Goal: Information Seeking & Learning: Learn about a topic

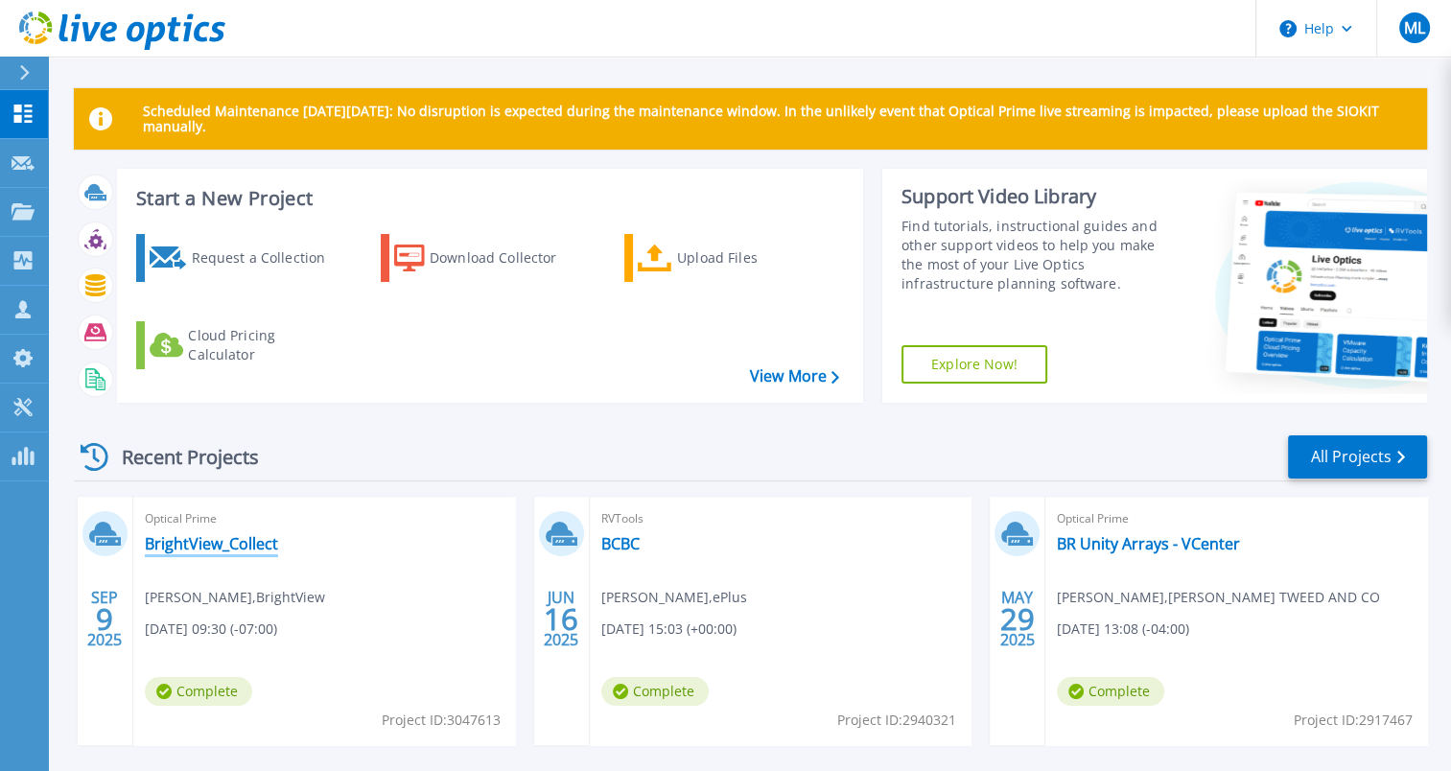
click at [233, 546] on link "BrightView_Collect" at bounding box center [211, 543] width 133 height 19
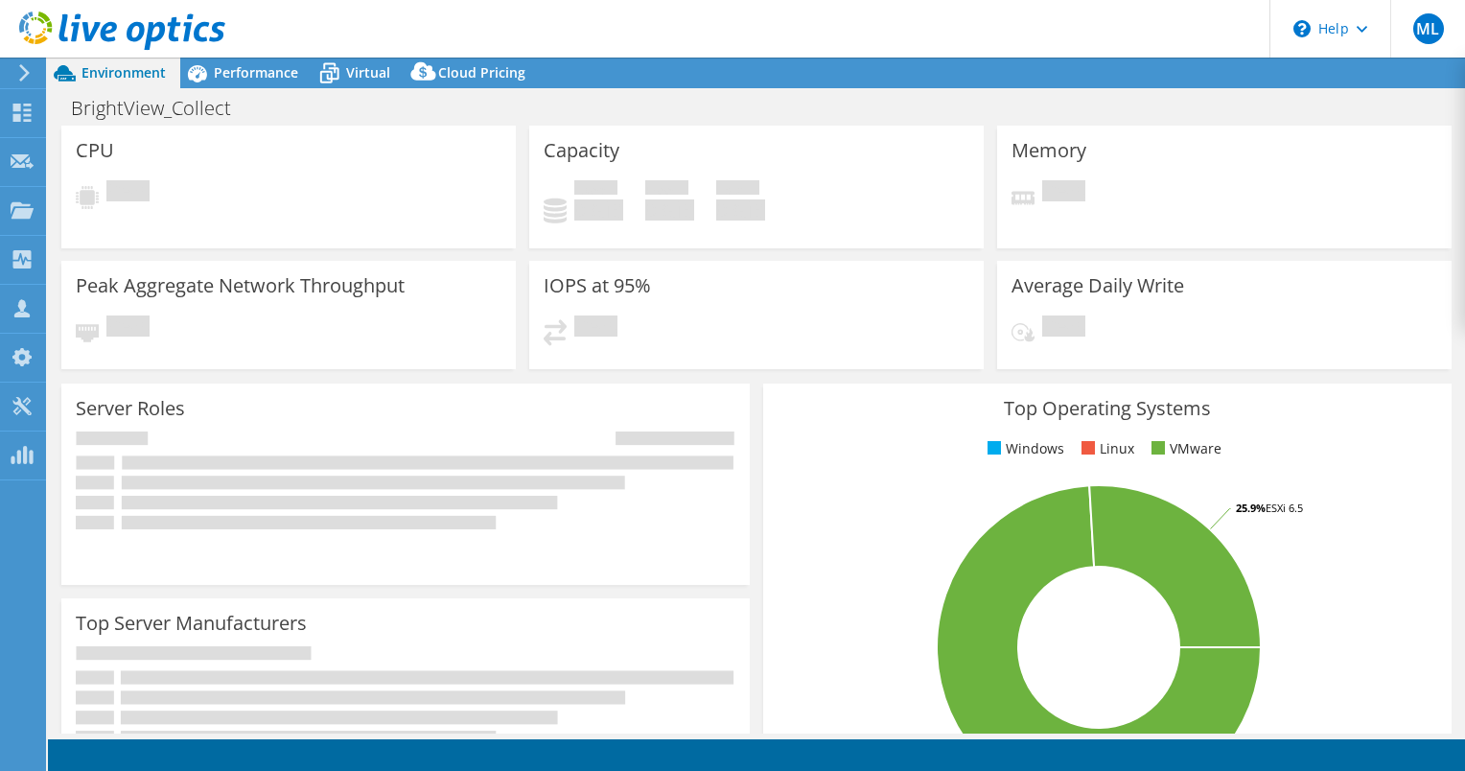
select select "USD"
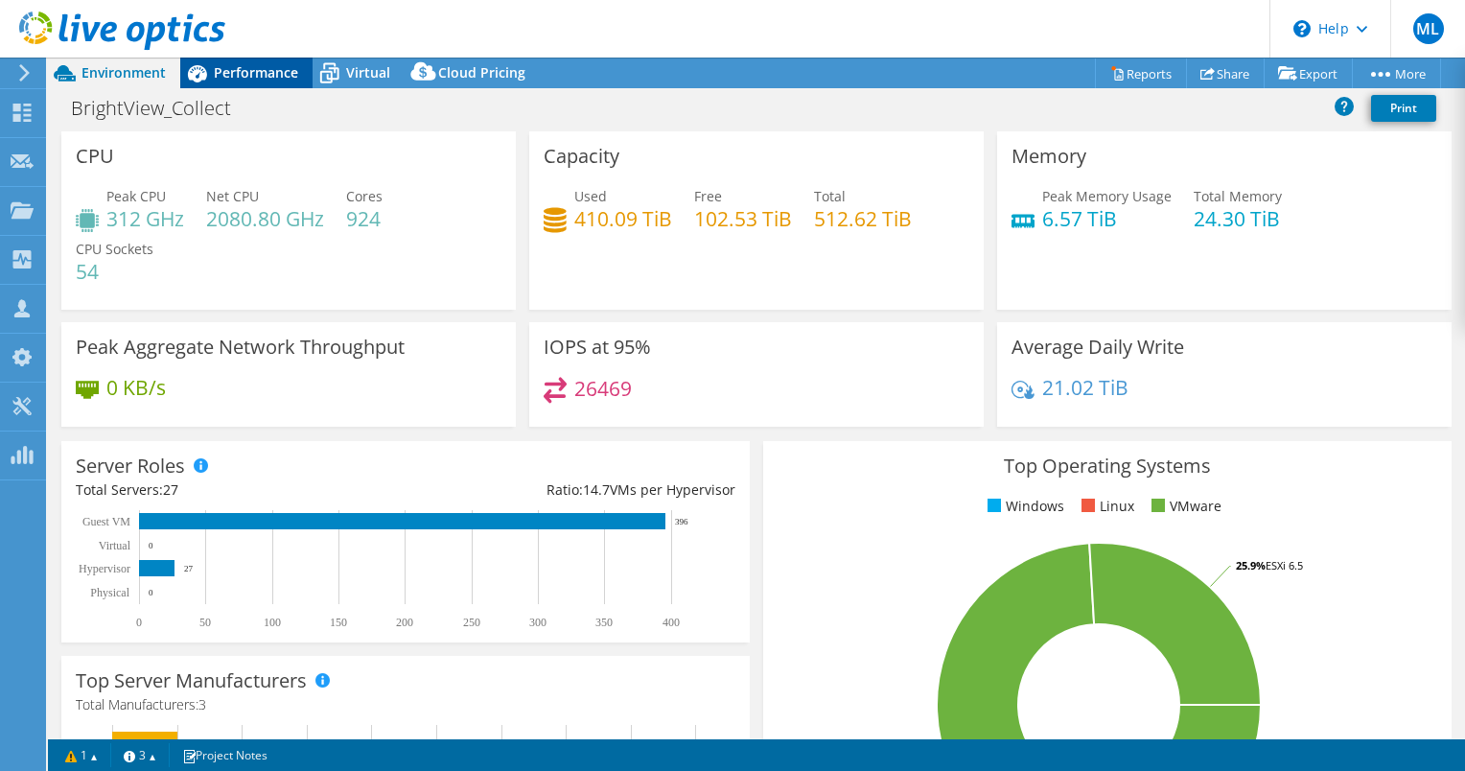
click at [207, 67] on icon at bounding box center [197, 74] width 34 height 34
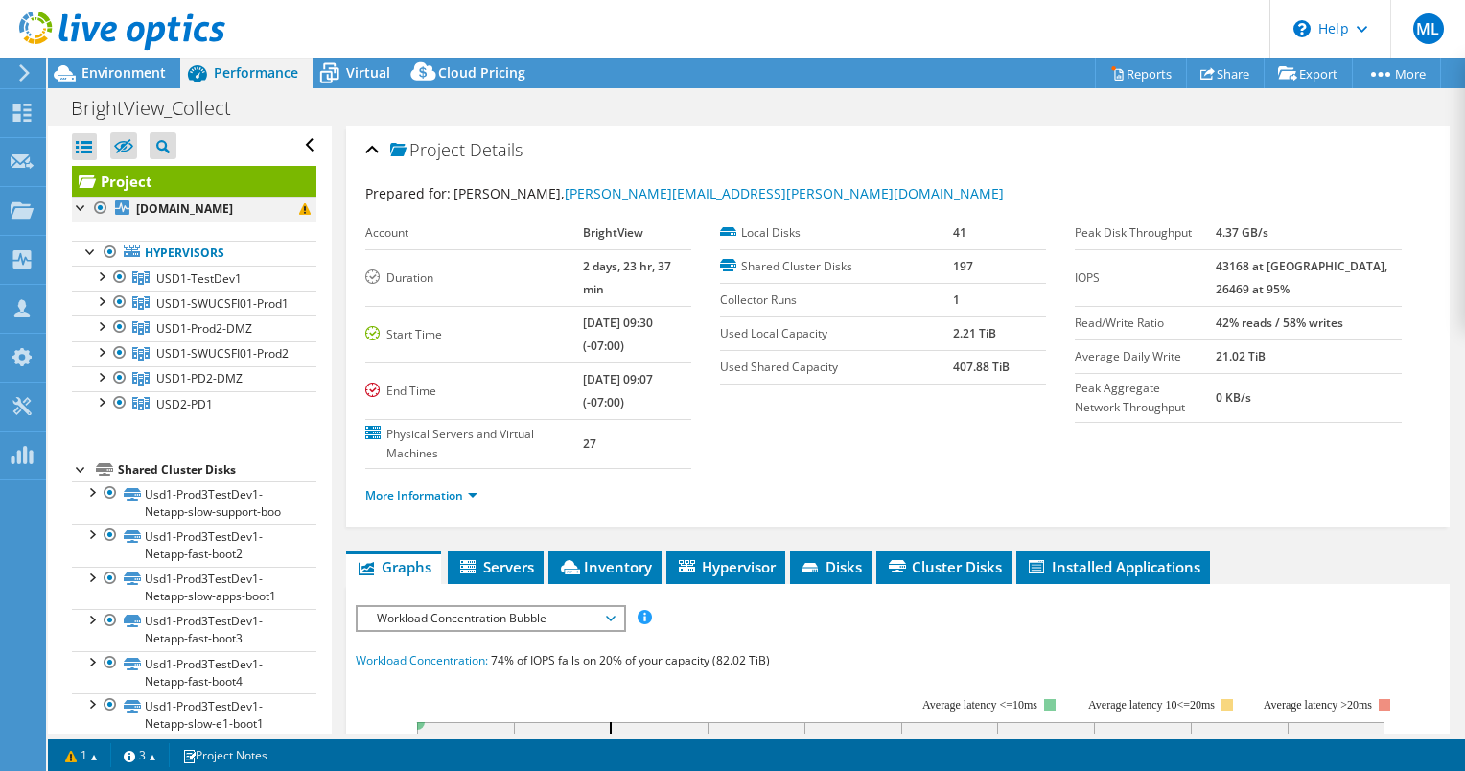
click at [78, 209] on div at bounding box center [81, 206] width 19 height 19
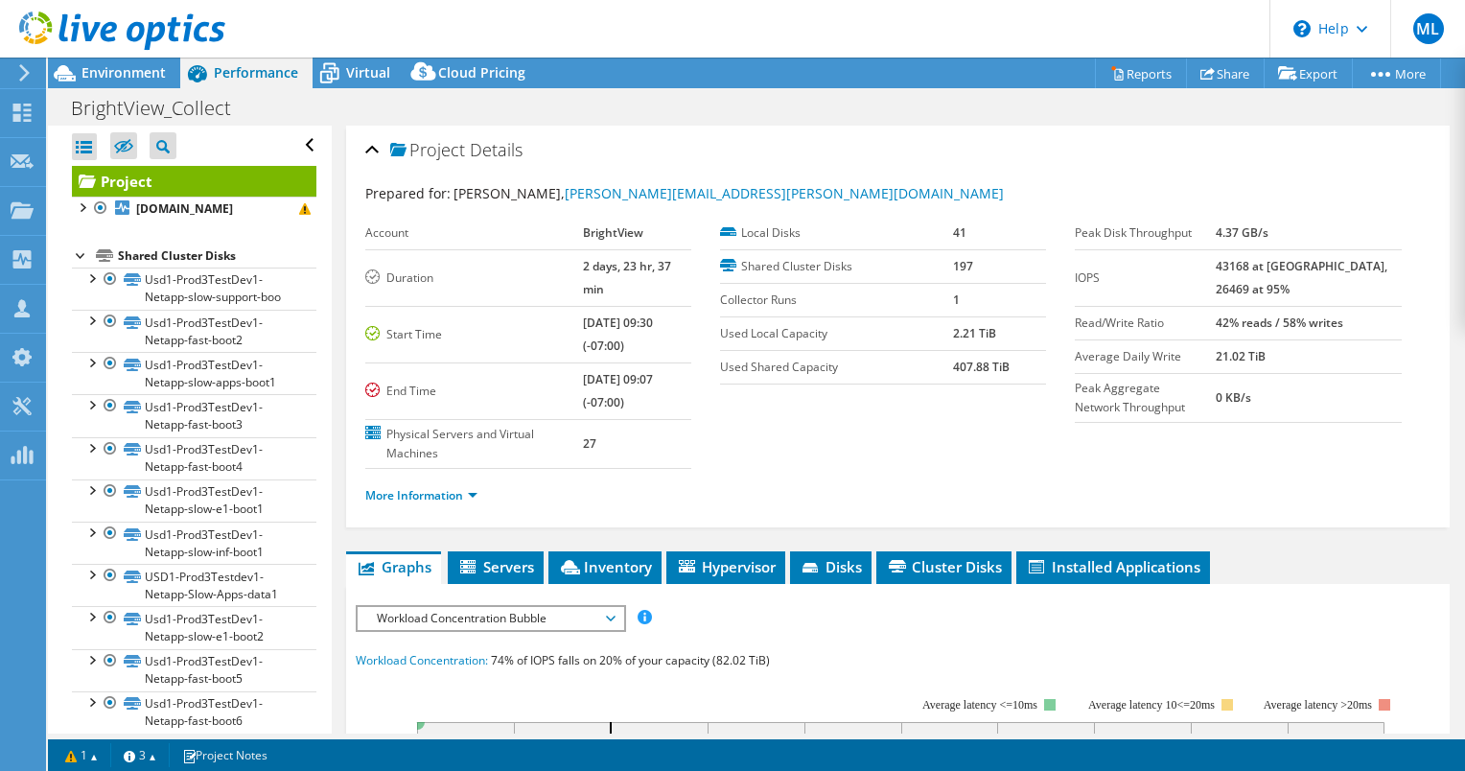
click at [81, 264] on div at bounding box center [81, 253] width 19 height 19
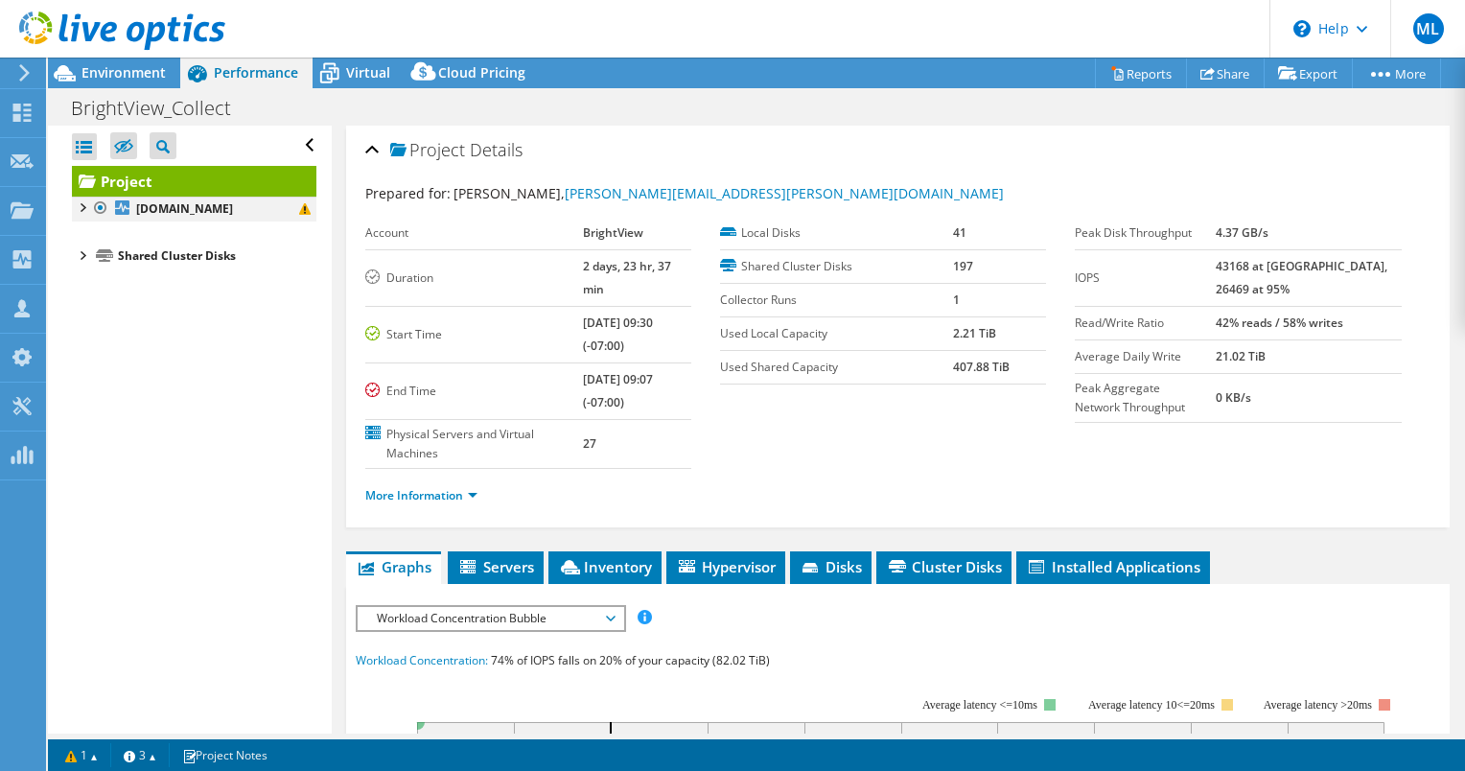
click at [87, 206] on div at bounding box center [81, 206] width 19 height 19
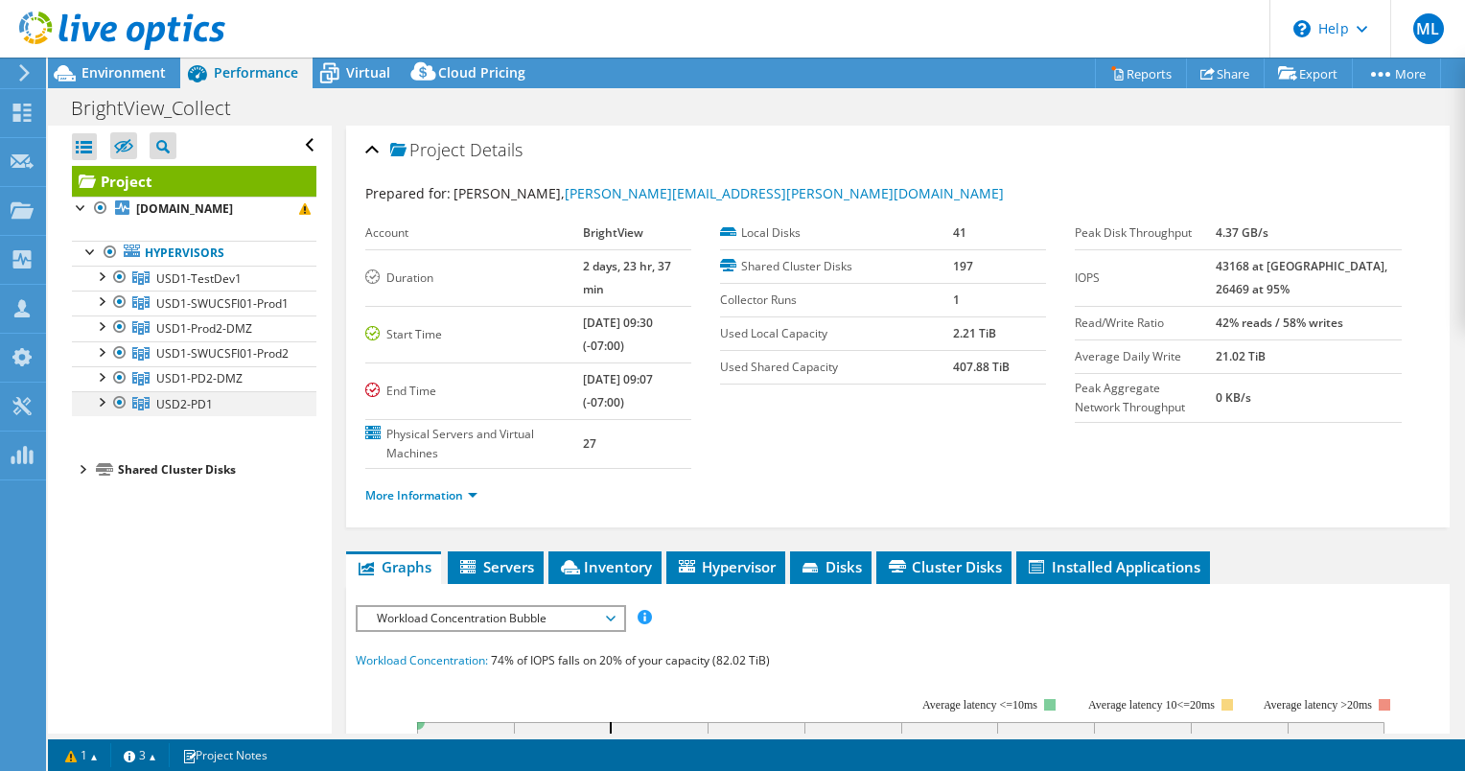
click at [124, 414] on div at bounding box center [119, 402] width 19 height 23
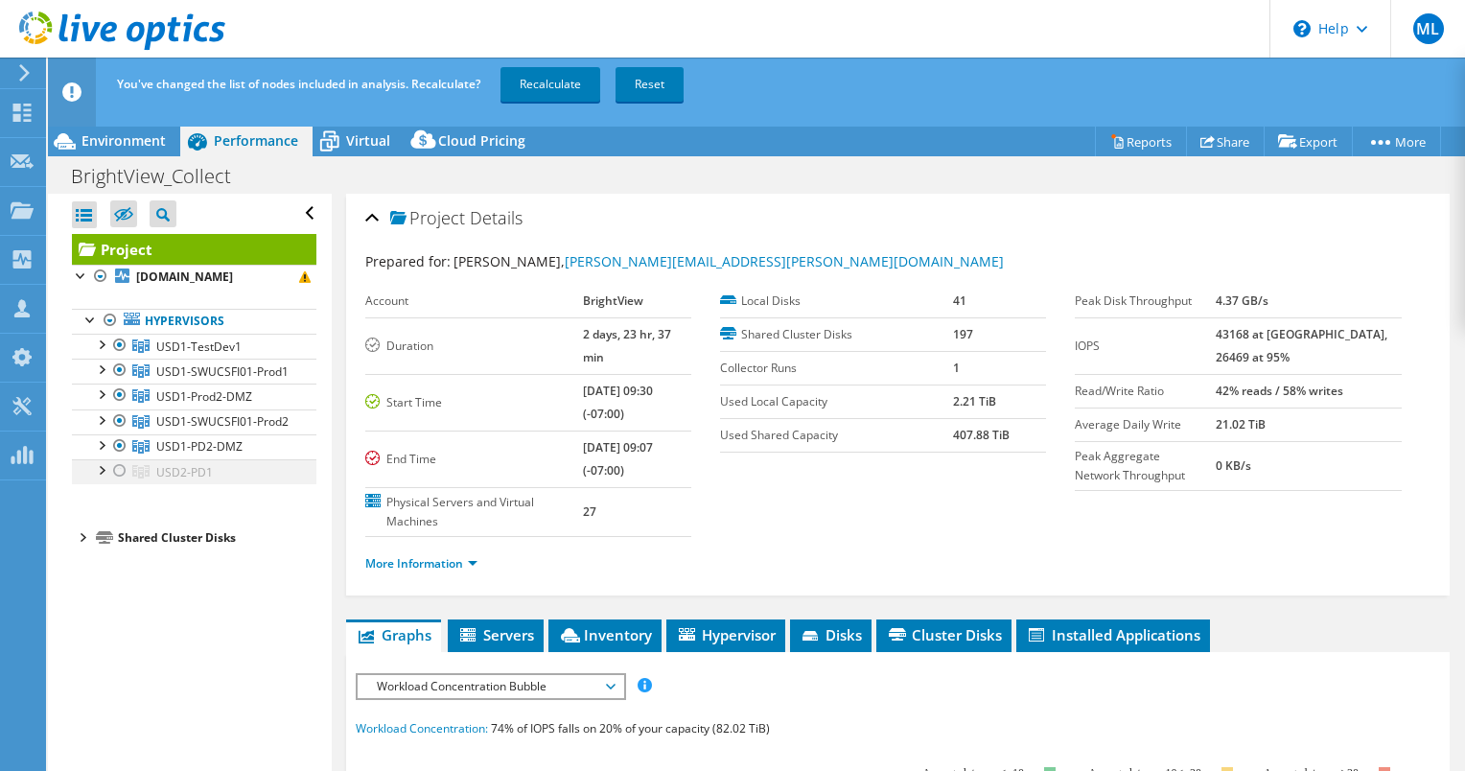
click at [119, 482] on div at bounding box center [119, 470] width 19 height 23
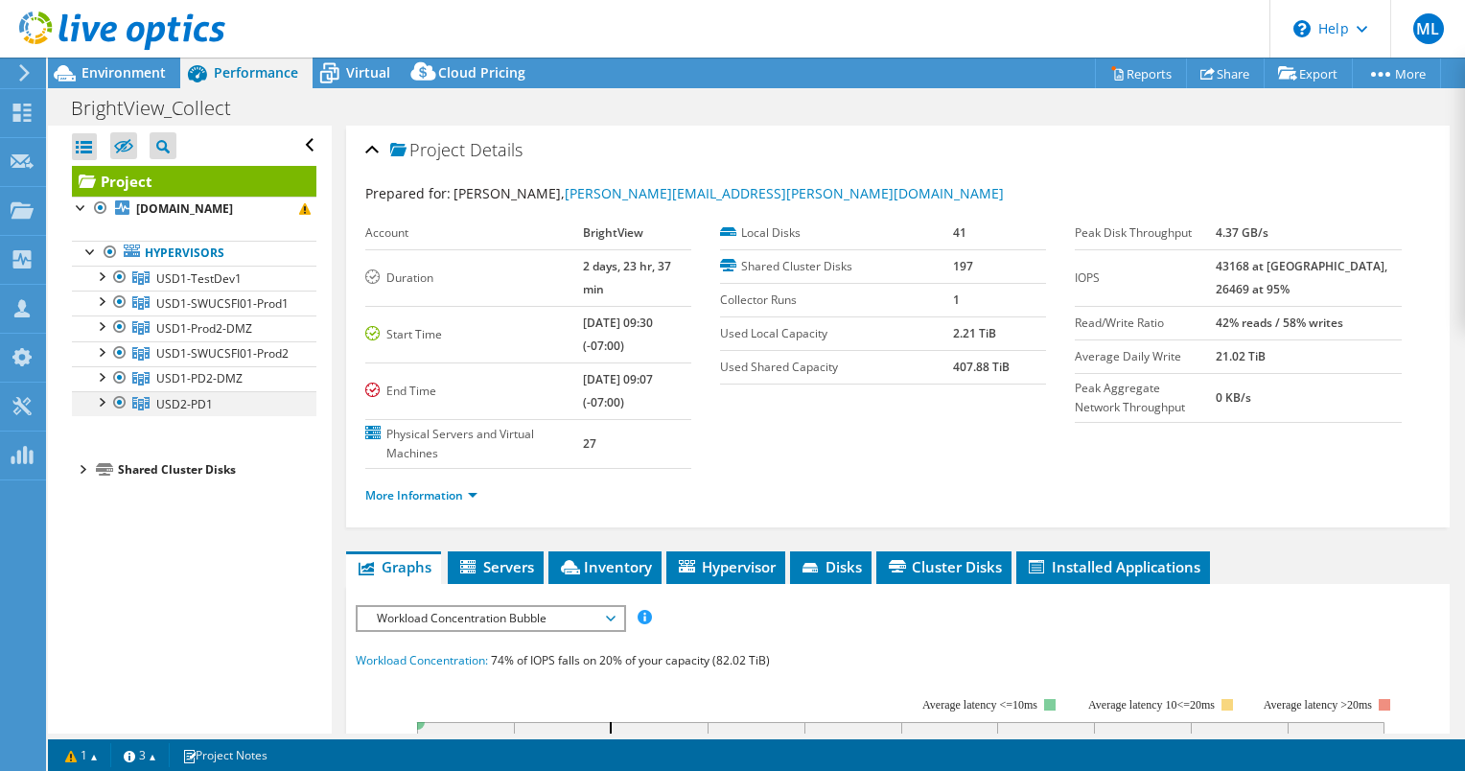
click at [119, 414] on div at bounding box center [119, 402] width 19 height 23
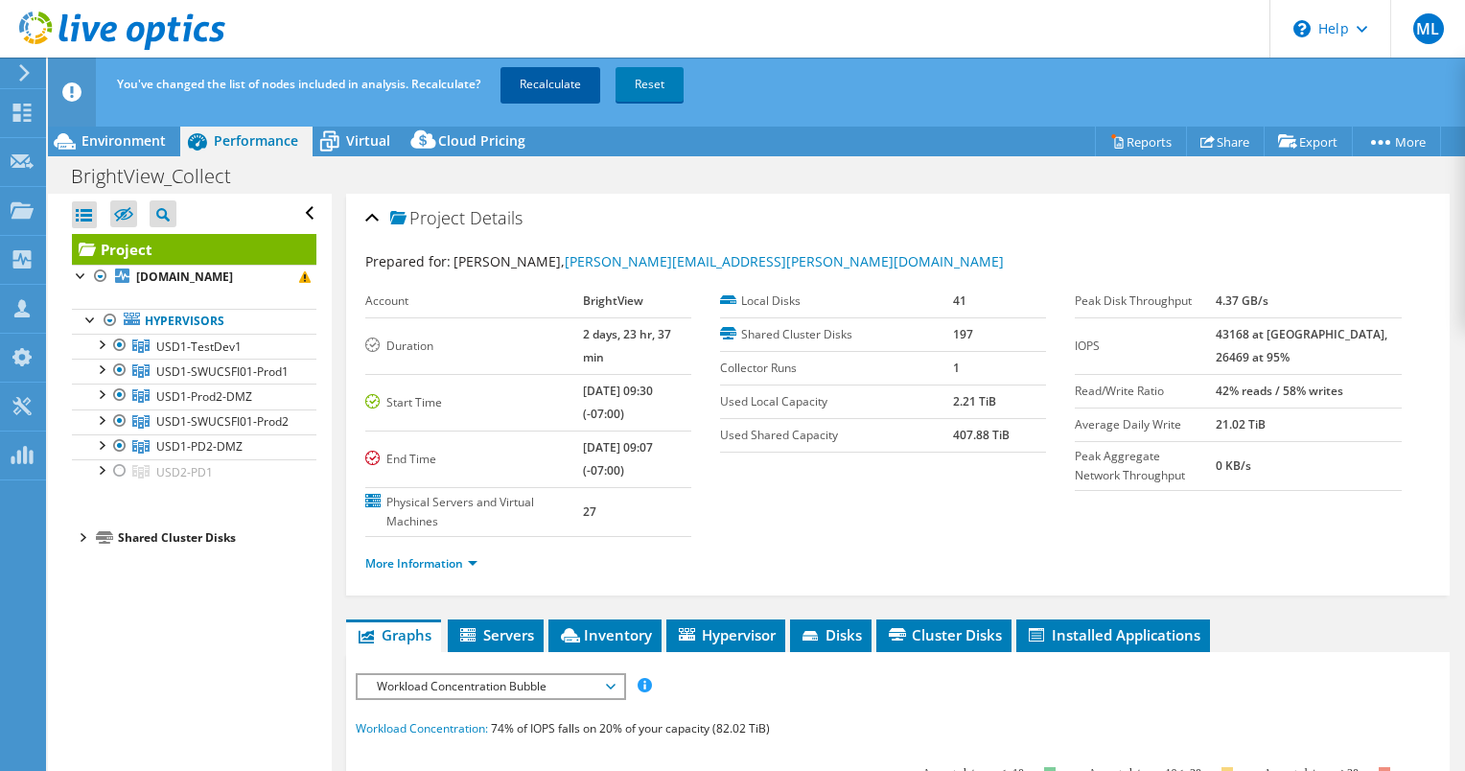
click at [545, 91] on link "Recalculate" at bounding box center [550, 84] width 100 height 35
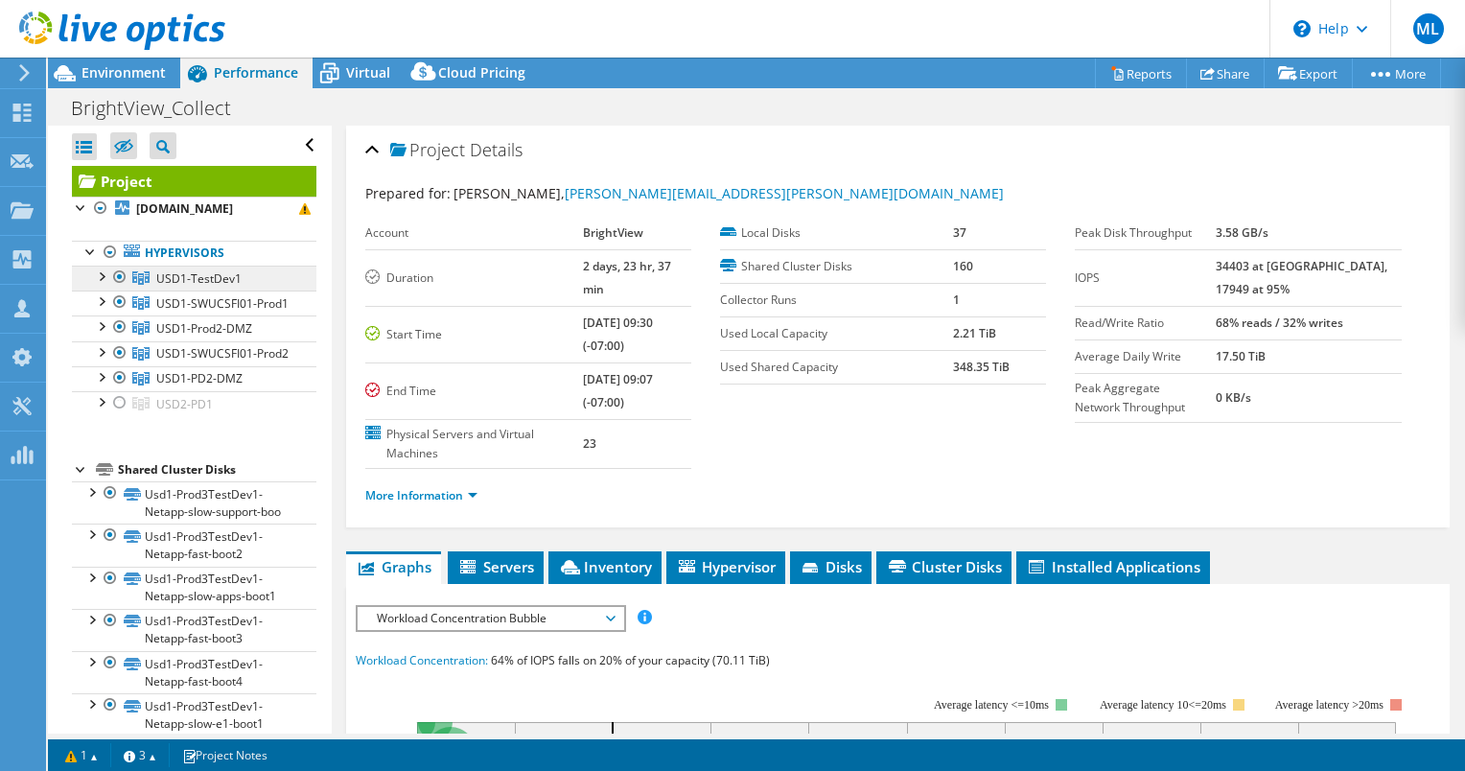
click at [182, 287] on span "USD1-TestDev1" at bounding box center [198, 278] width 85 height 16
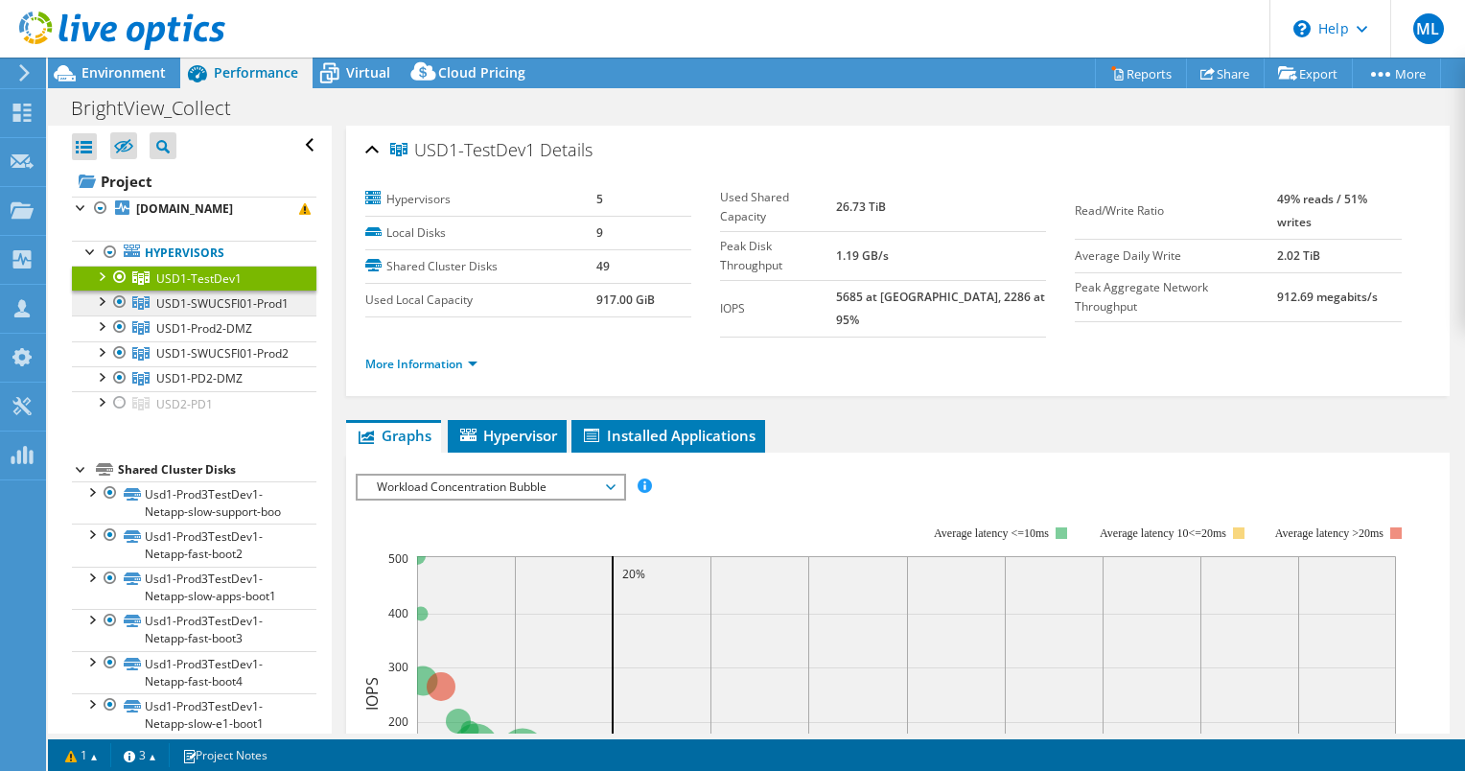
click at [189, 315] on link "USD1-SWUCSFI01-Prod1" at bounding box center [194, 302] width 244 height 25
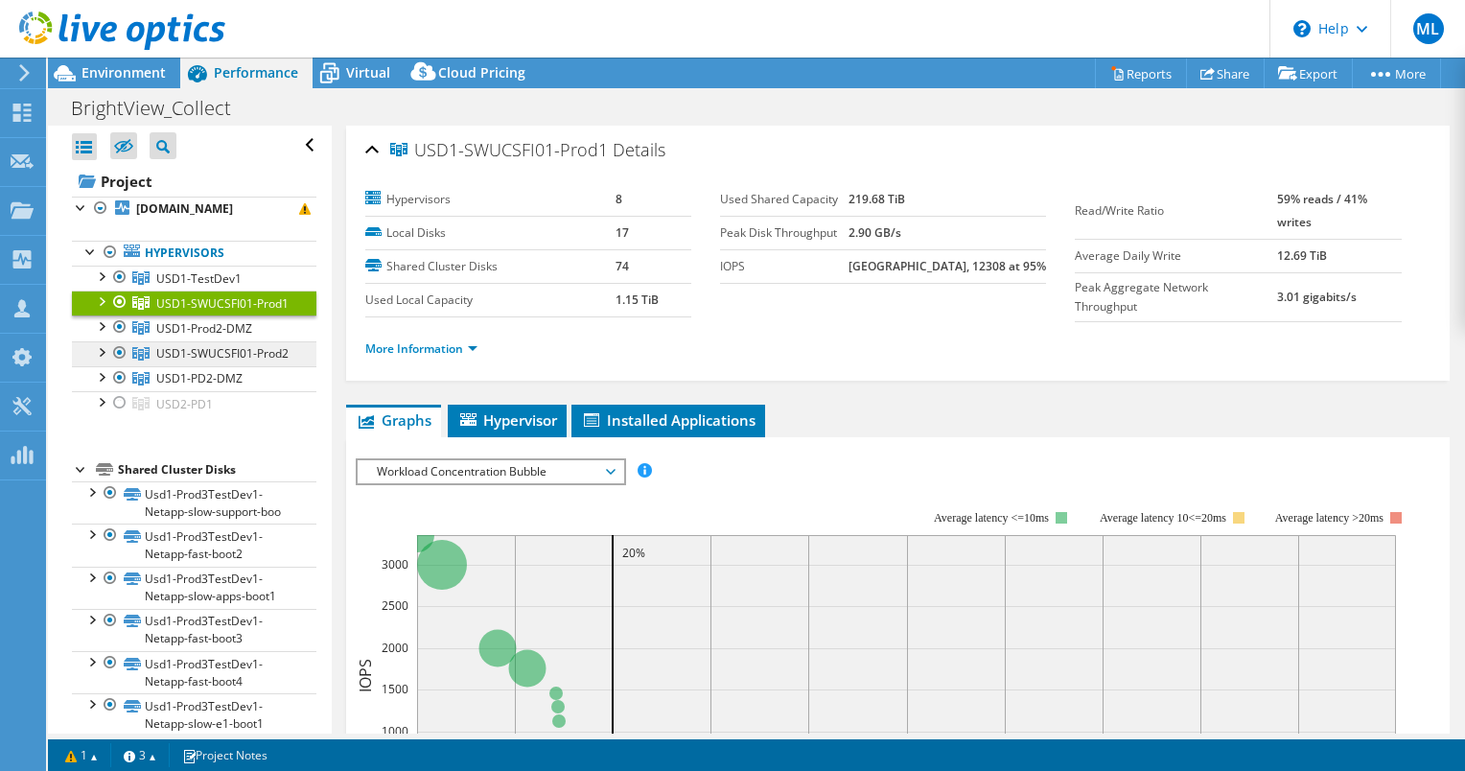
click at [201, 361] on span "USD1-SWUCSFI01-Prod2" at bounding box center [222, 353] width 132 height 16
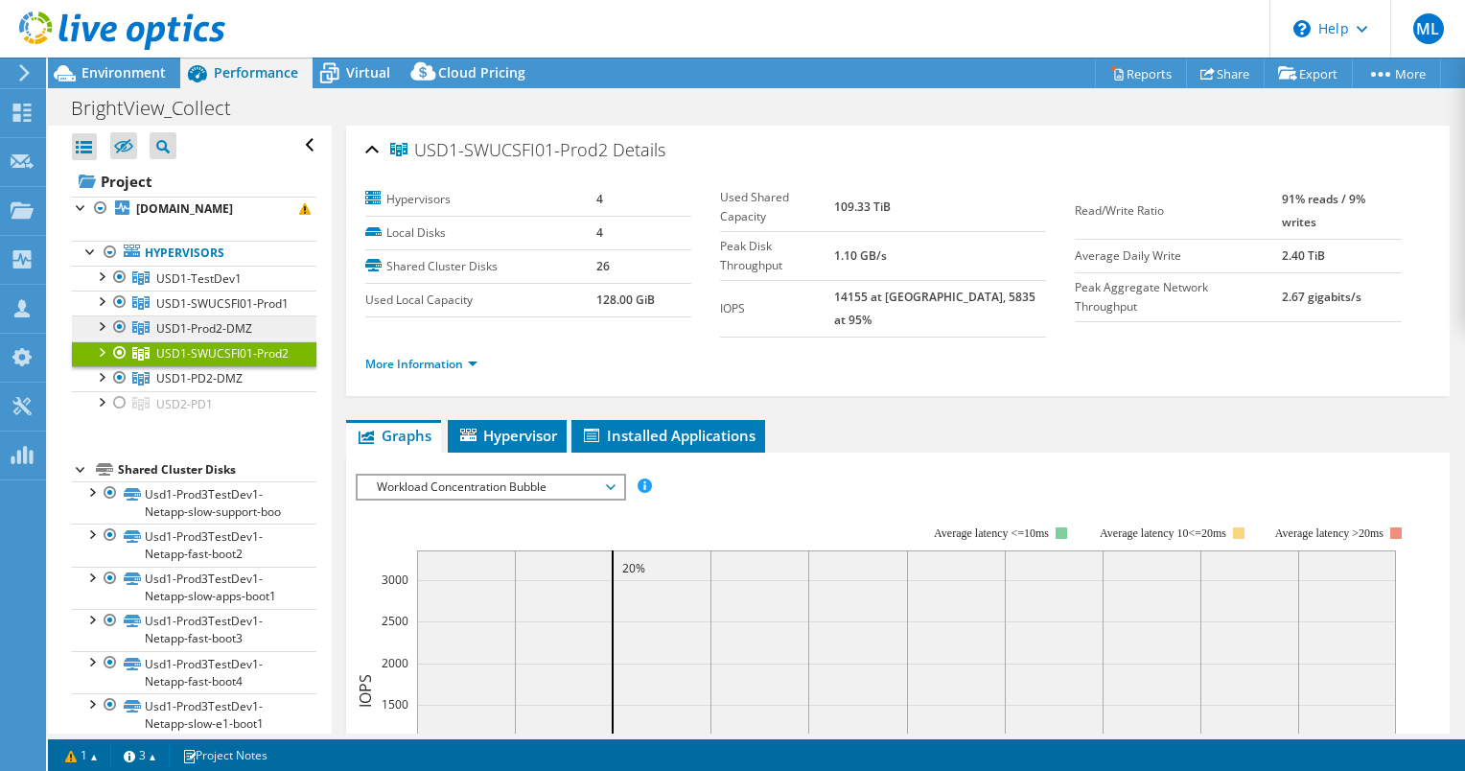
click at [201, 337] on span "USD1-Prod2-DMZ" at bounding box center [204, 328] width 96 height 16
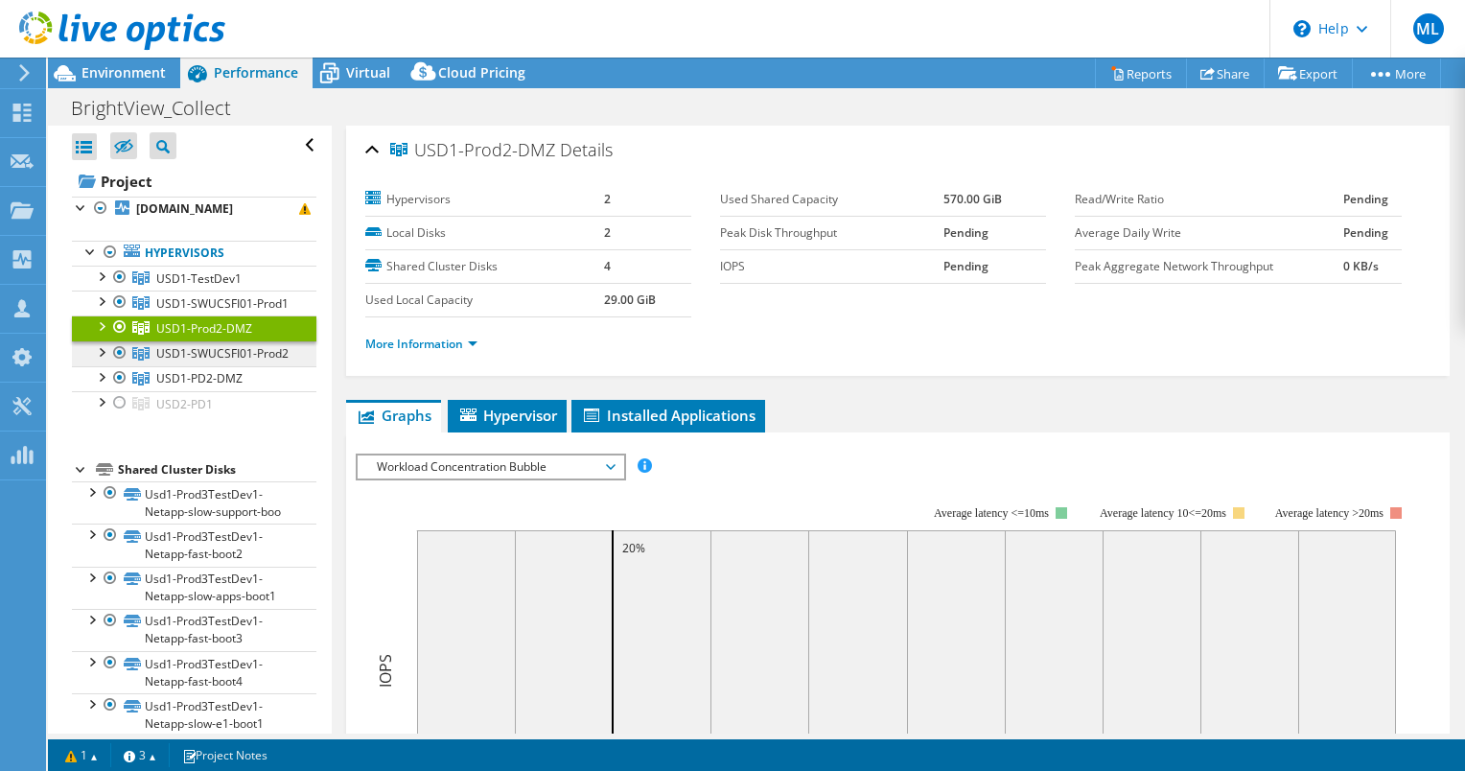
click at [202, 361] on span "USD1-SWUCSFI01-Prod2" at bounding box center [222, 353] width 132 height 16
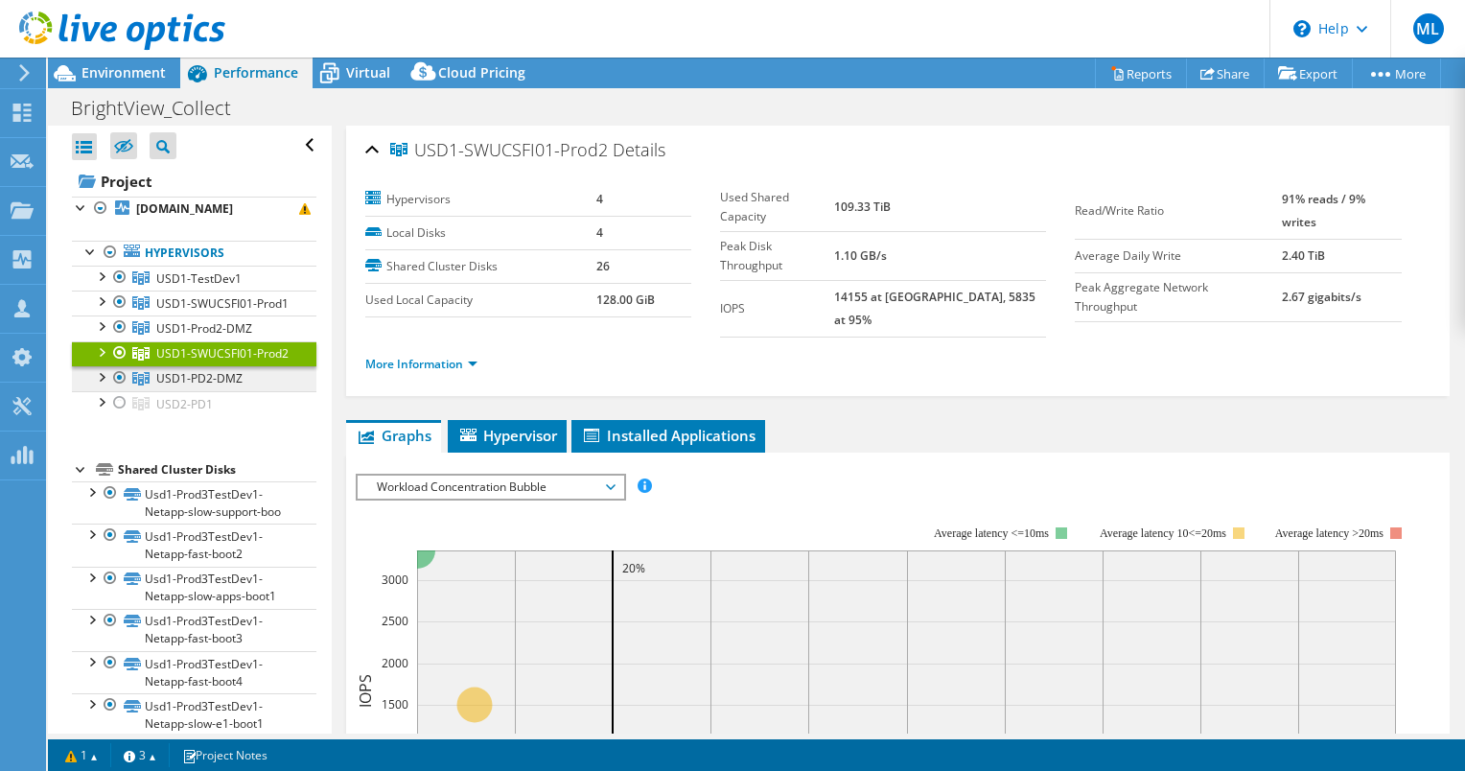
click at [214, 386] on span "USD1-PD2-DMZ" at bounding box center [199, 378] width 86 height 16
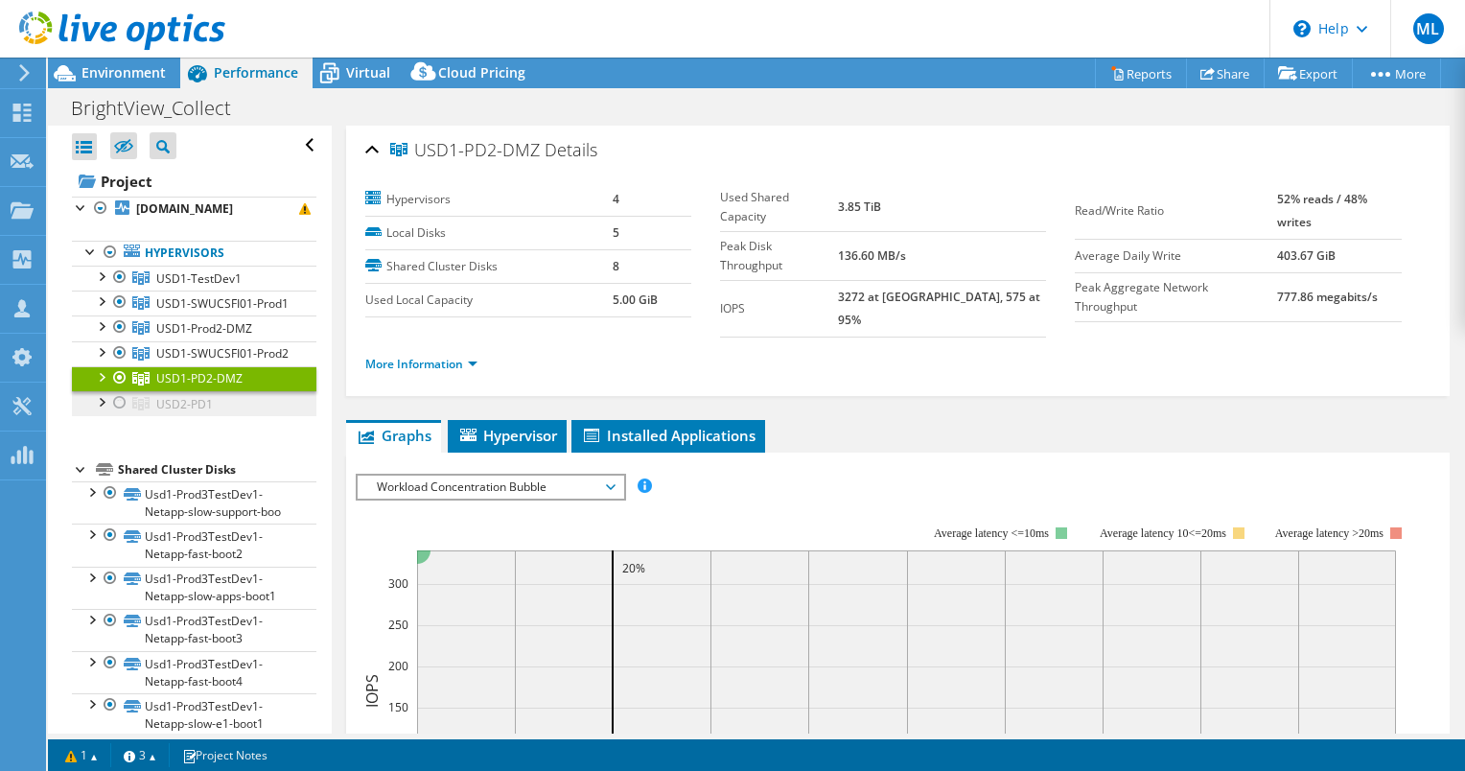
click at [207, 412] on span "USD2-PD1" at bounding box center [184, 404] width 57 height 16
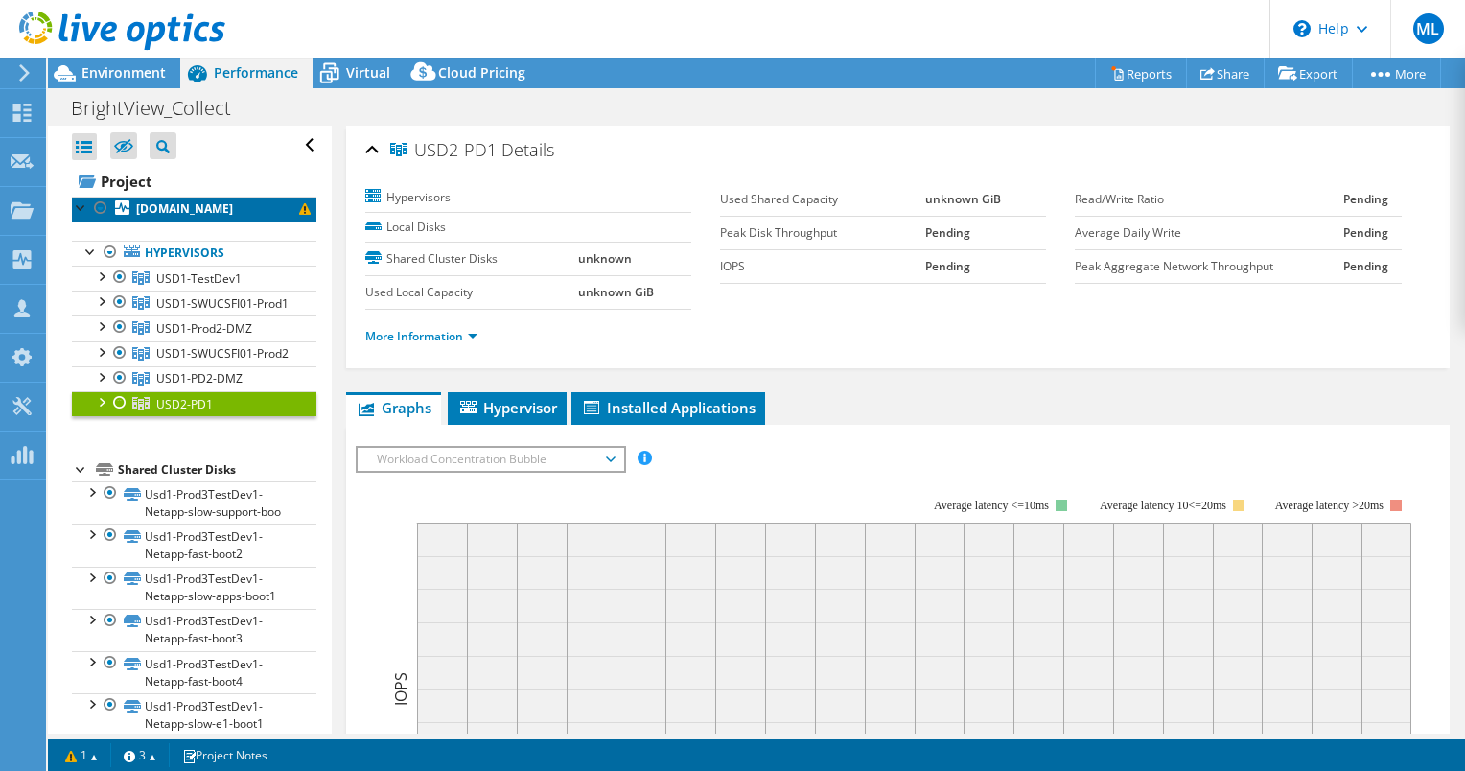
click at [194, 217] on b "[DOMAIN_NAME]" at bounding box center [184, 208] width 97 height 16
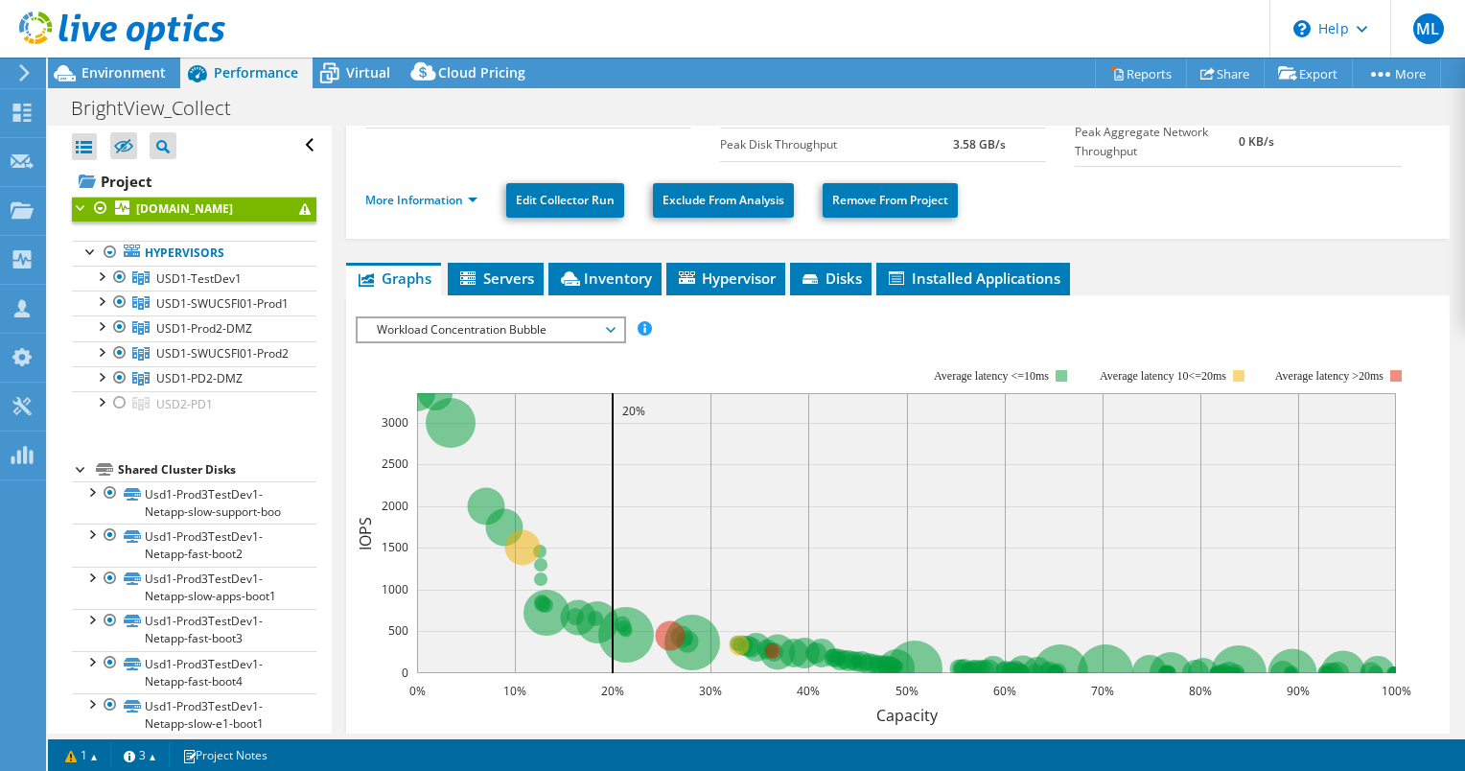
scroll to position [192, 0]
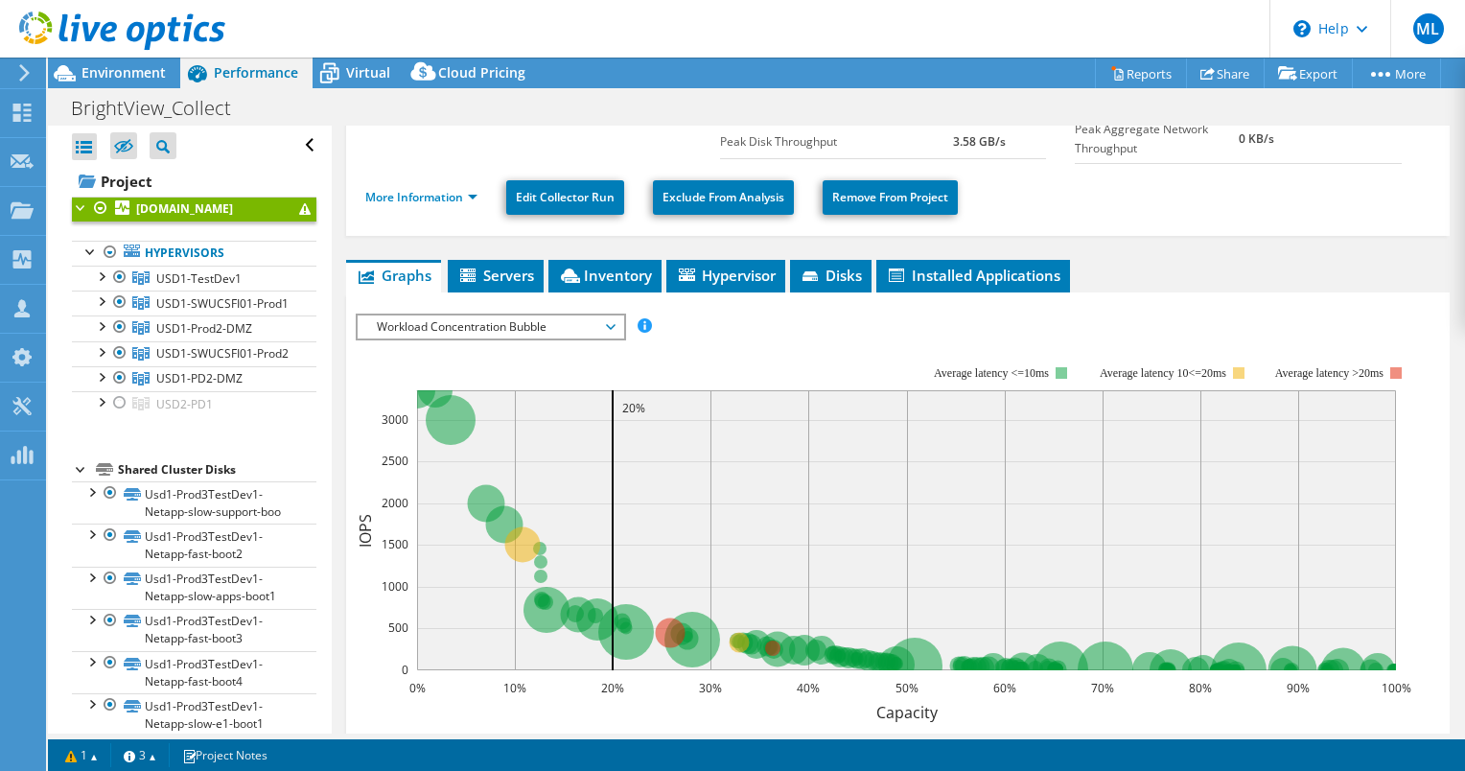
drag, startPoint x: 363, startPoint y: 433, endPoint x: 387, endPoint y: 418, distance: 28.5
click at [363, 433] on rect at bounding box center [884, 530] width 1056 height 383
click at [468, 334] on span "Workload Concentration Bubble" at bounding box center [490, 326] width 246 height 23
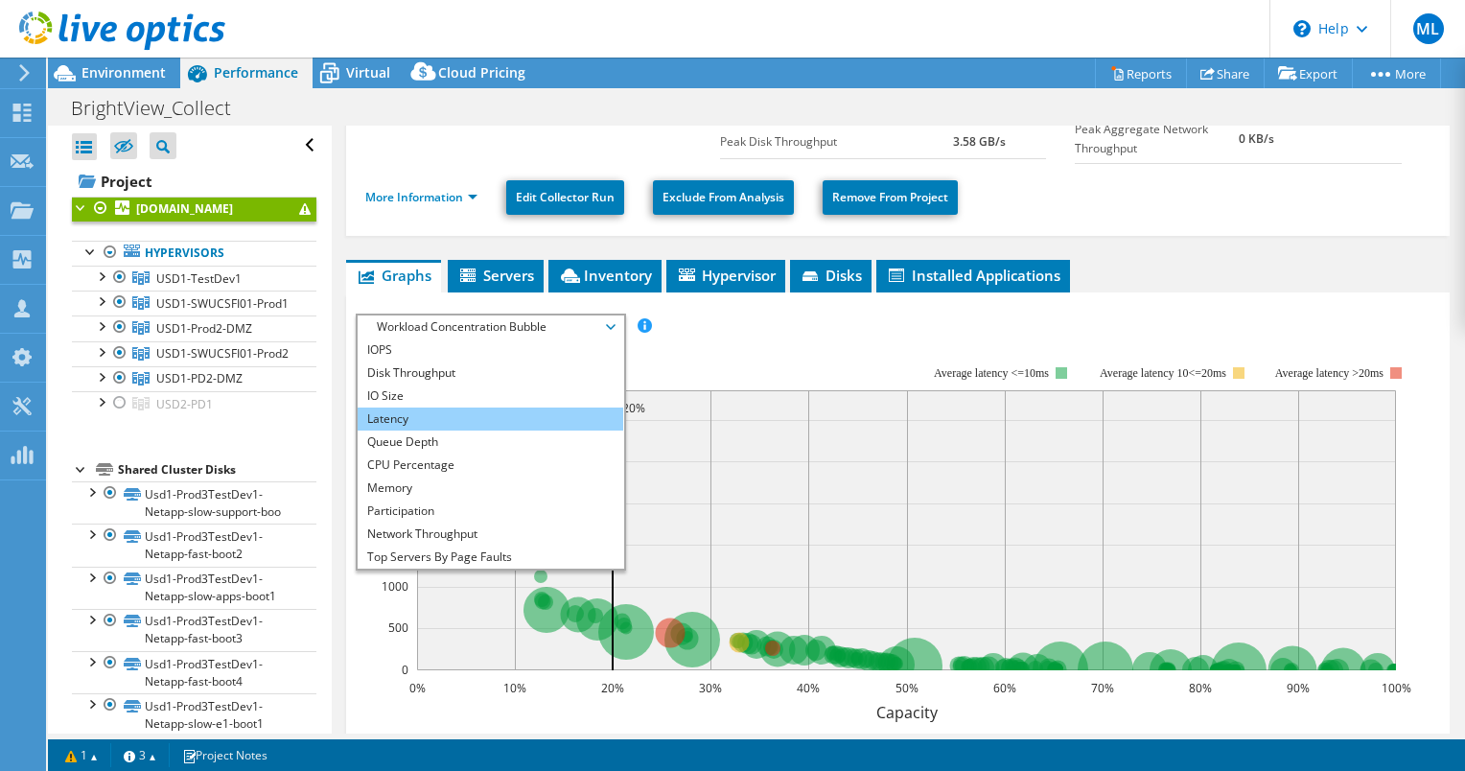
click at [491, 418] on li "Latency" at bounding box center [491, 418] width 266 height 23
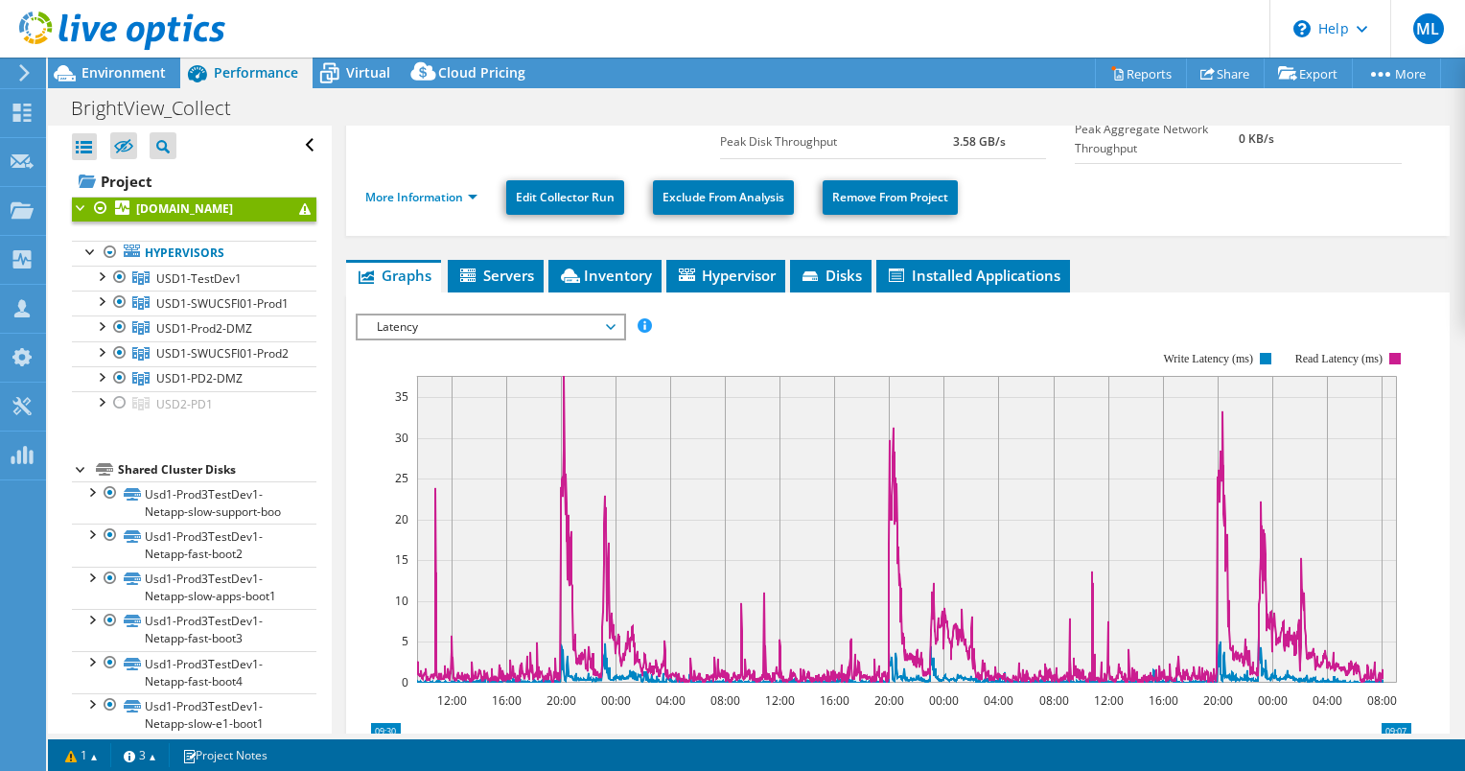
click at [529, 331] on span "Latency" at bounding box center [490, 326] width 246 height 23
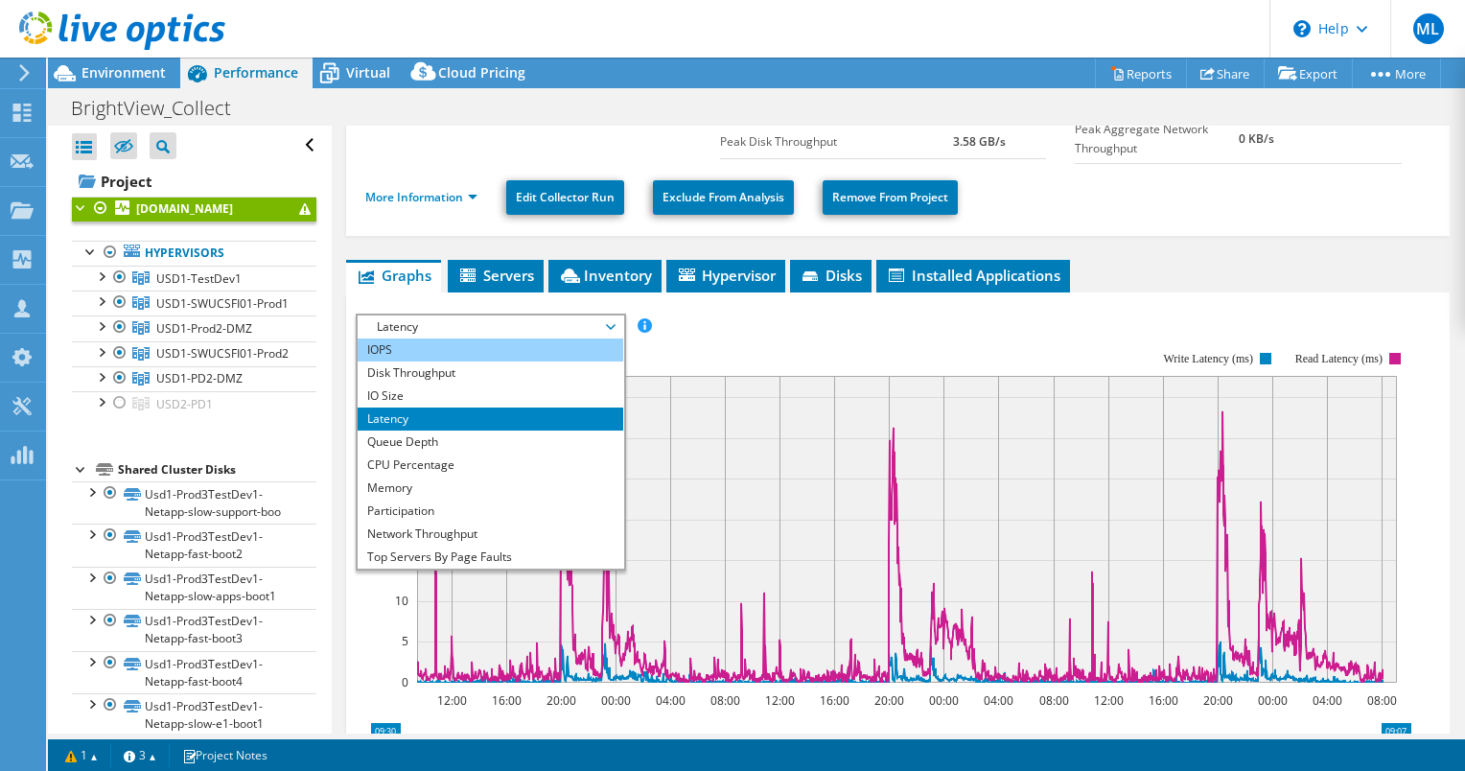
click at [514, 343] on li "IOPS" at bounding box center [491, 349] width 266 height 23
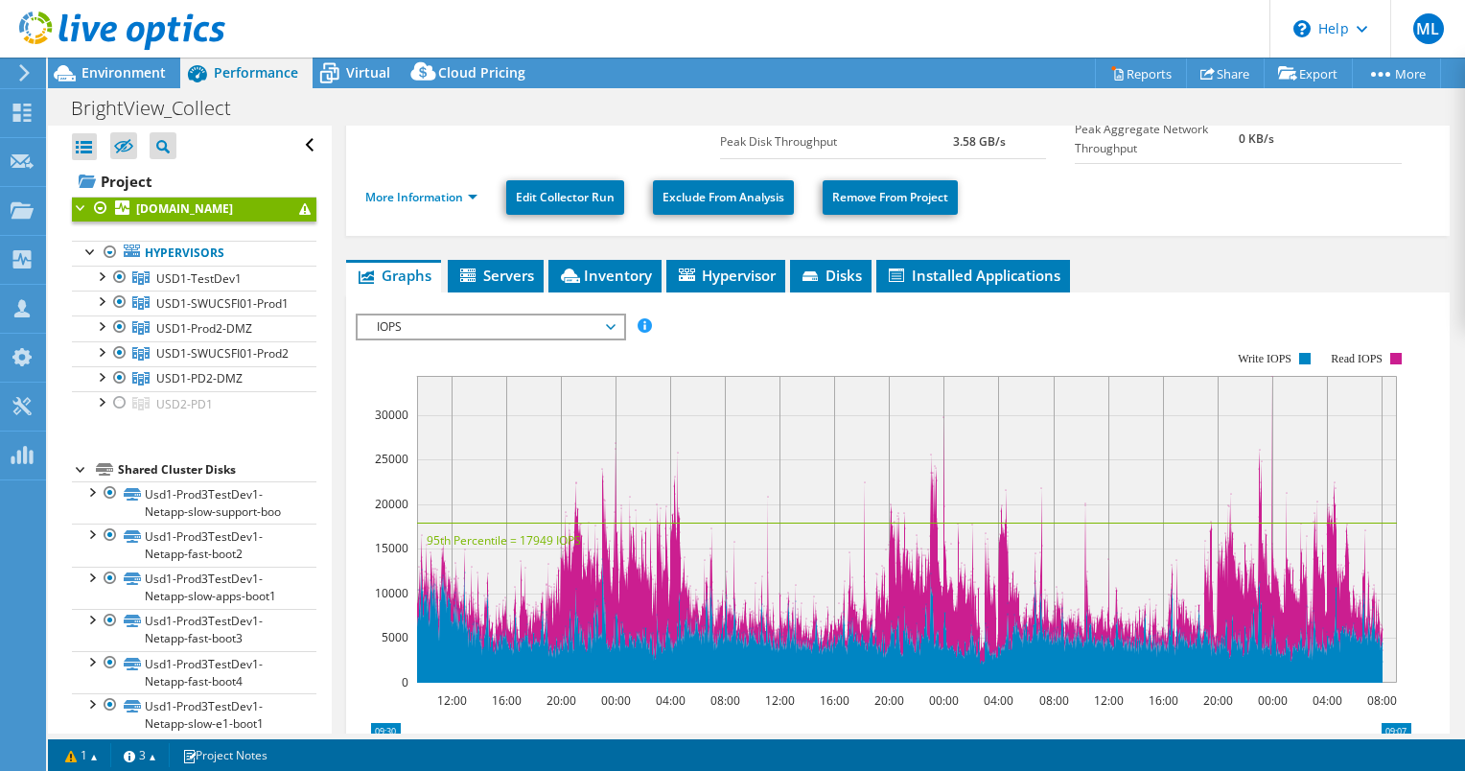
click at [509, 318] on span "IOPS" at bounding box center [490, 326] width 246 height 23
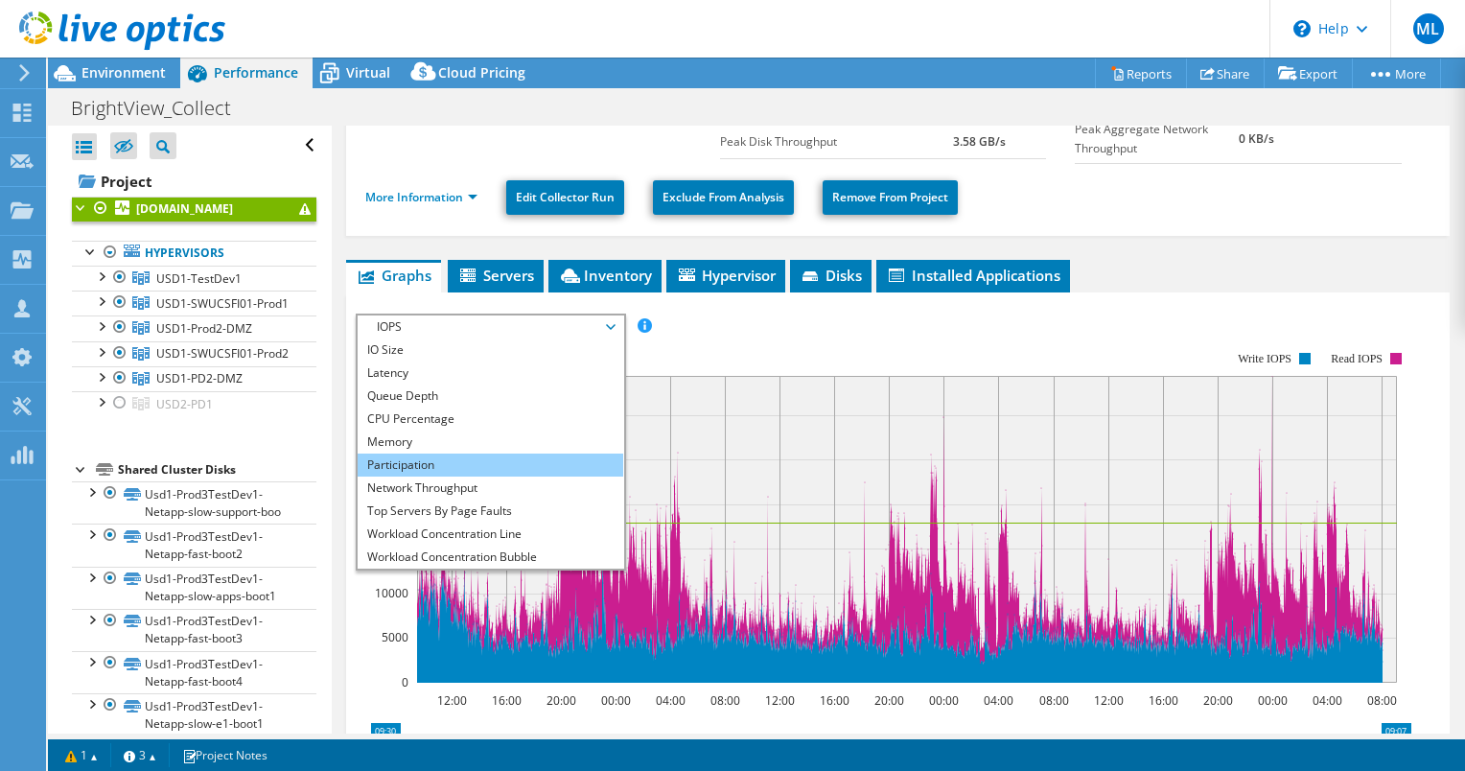
scroll to position [69, 0]
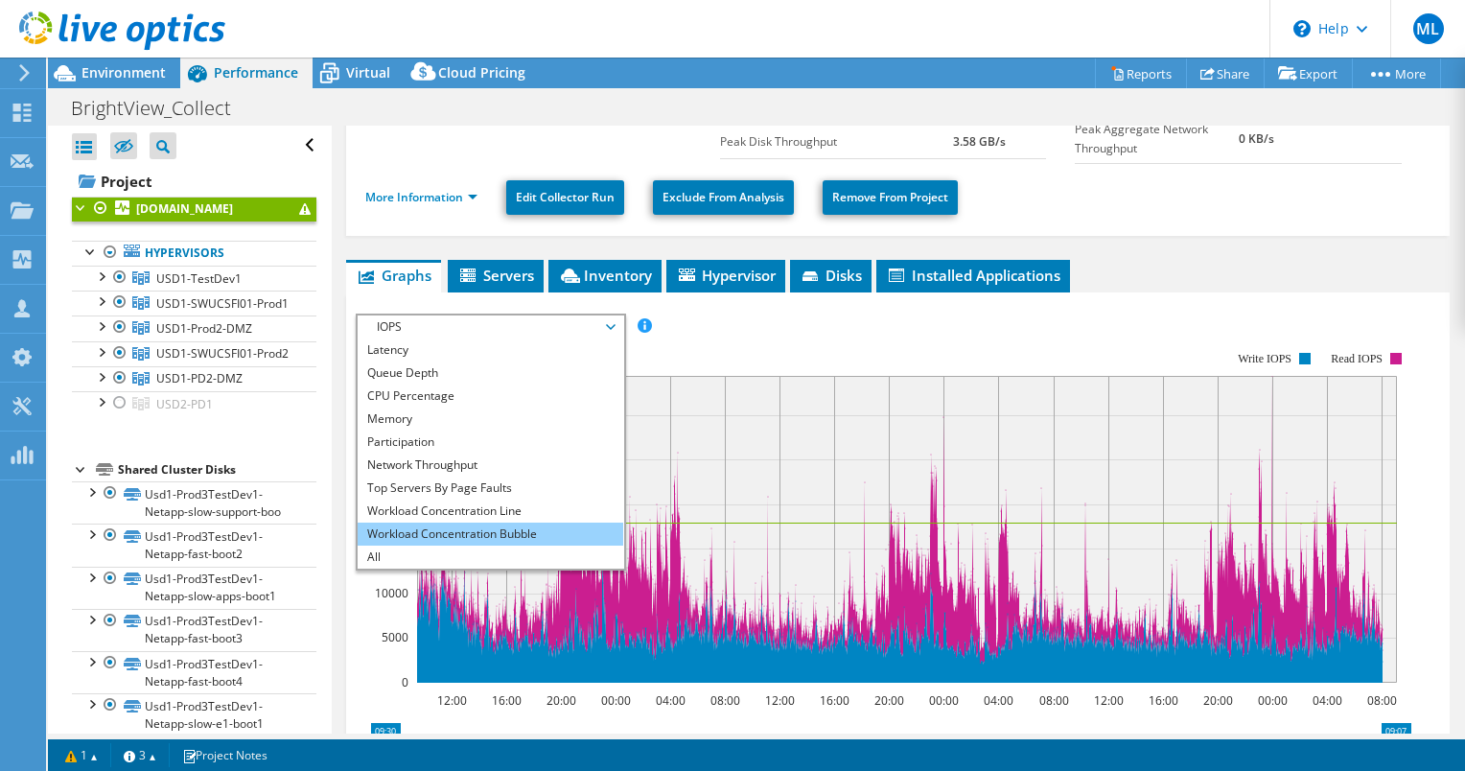
click at [515, 526] on li "Workload Concentration Bubble" at bounding box center [491, 533] width 266 height 23
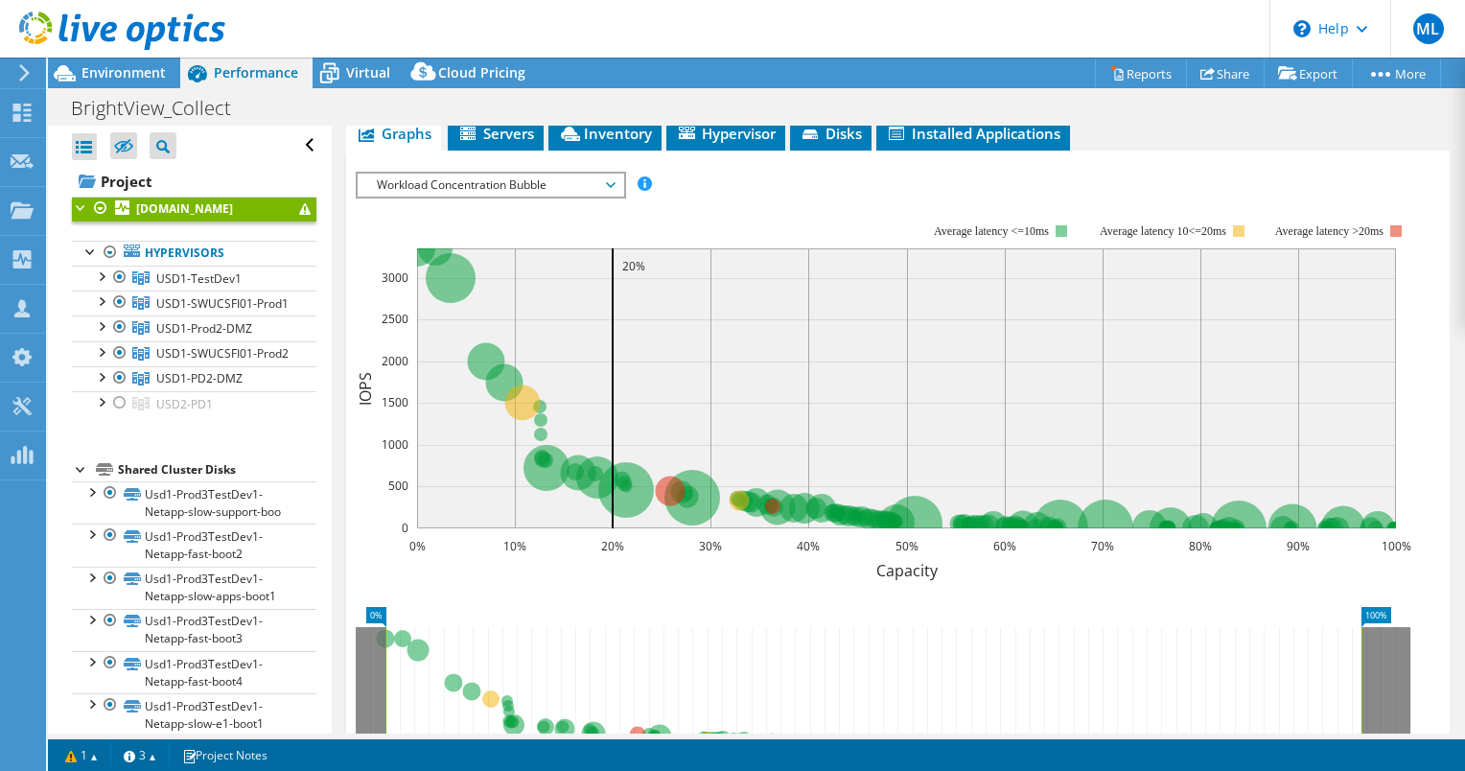
scroll to position [569, 0]
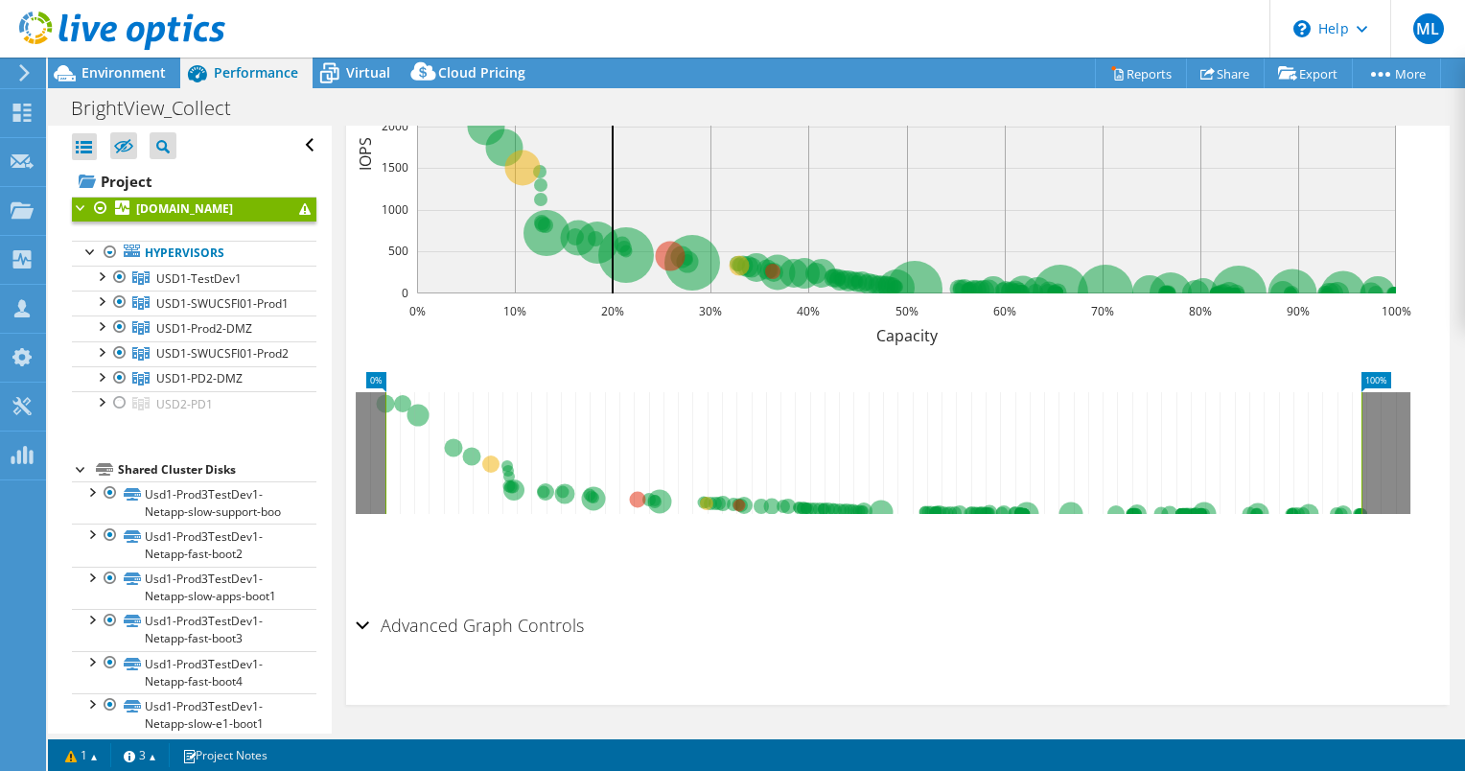
click at [625, 562] on ul "Save Zoom" at bounding box center [893, 552] width 1075 height 55
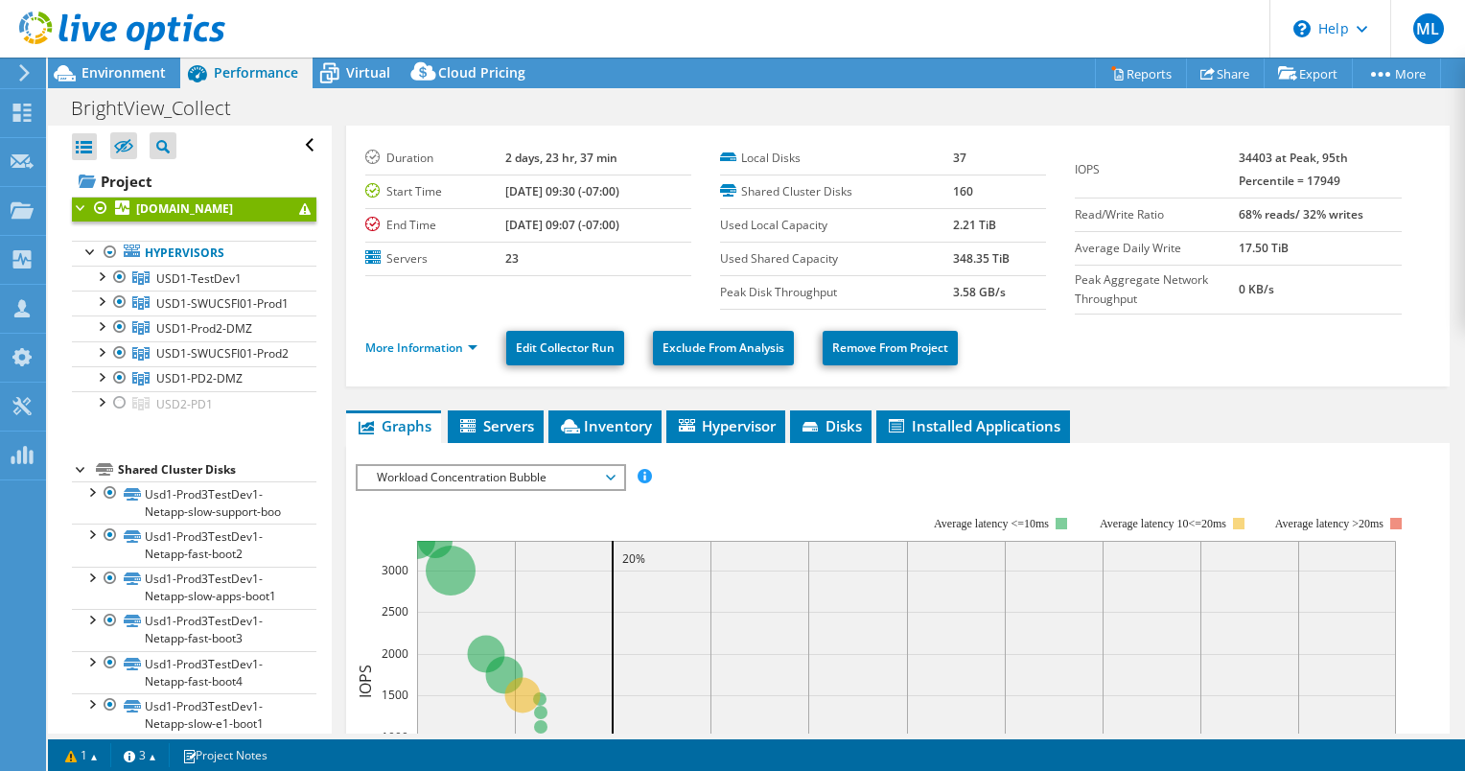
scroll to position [0, 0]
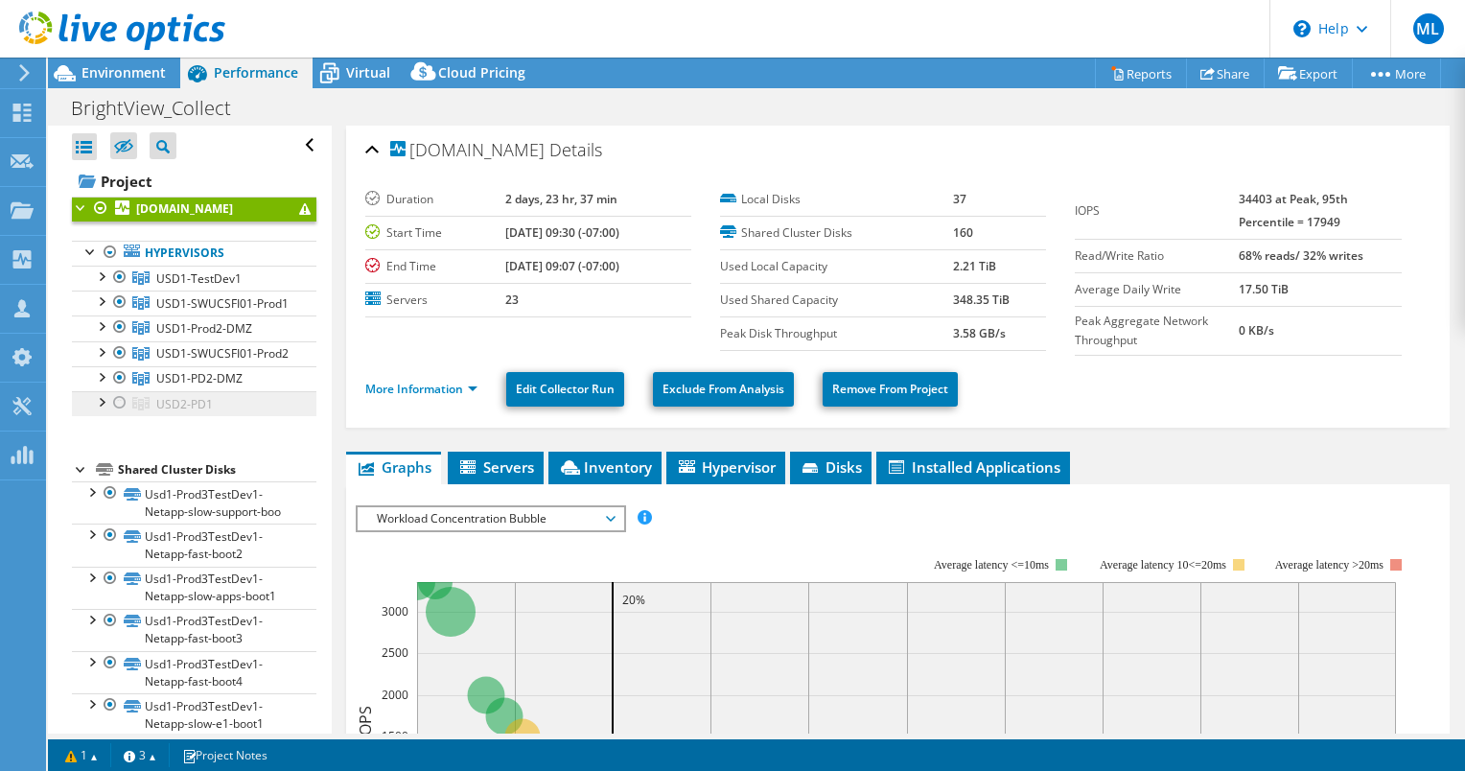
click at [150, 416] on link "USD2-PD1" at bounding box center [194, 403] width 244 height 25
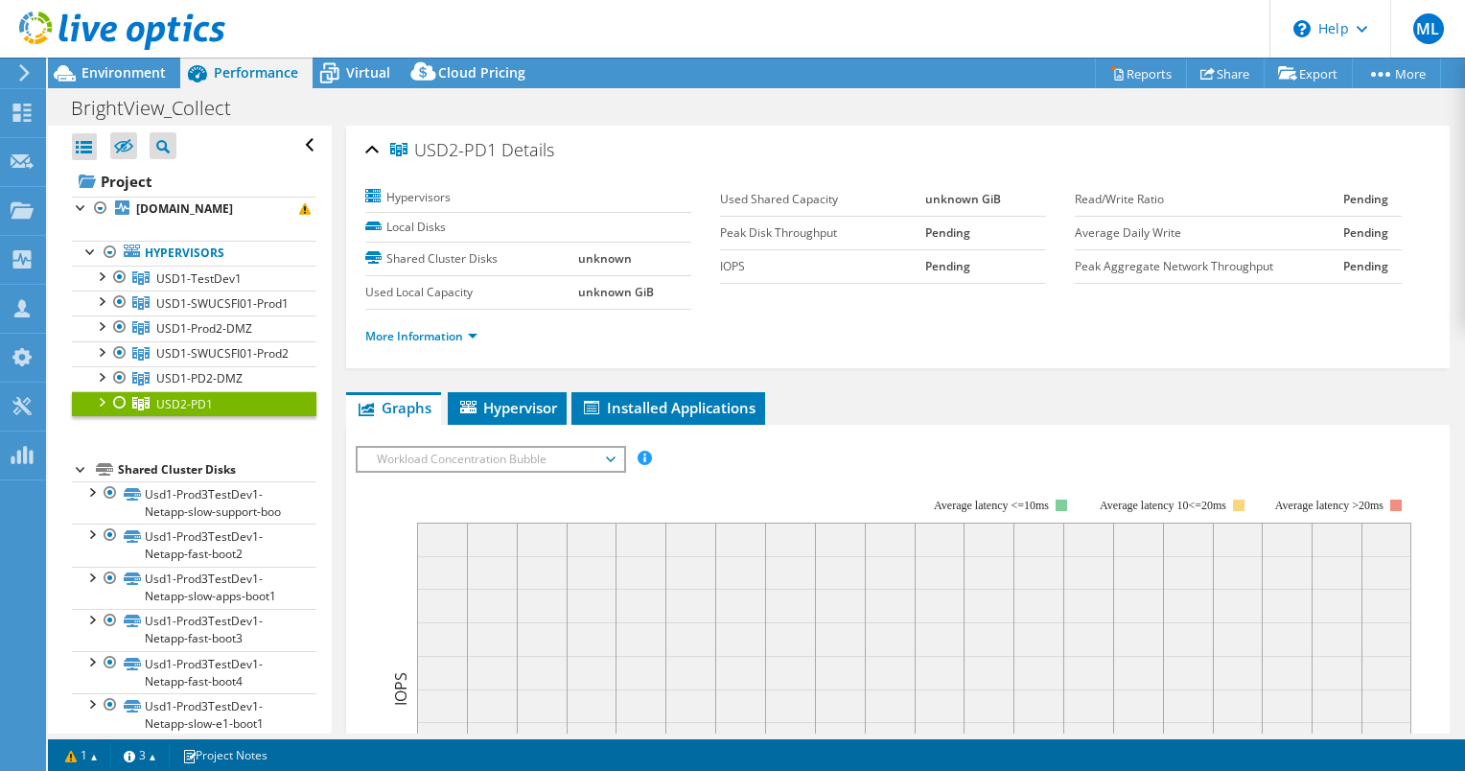
click at [120, 414] on div at bounding box center [119, 402] width 19 height 23
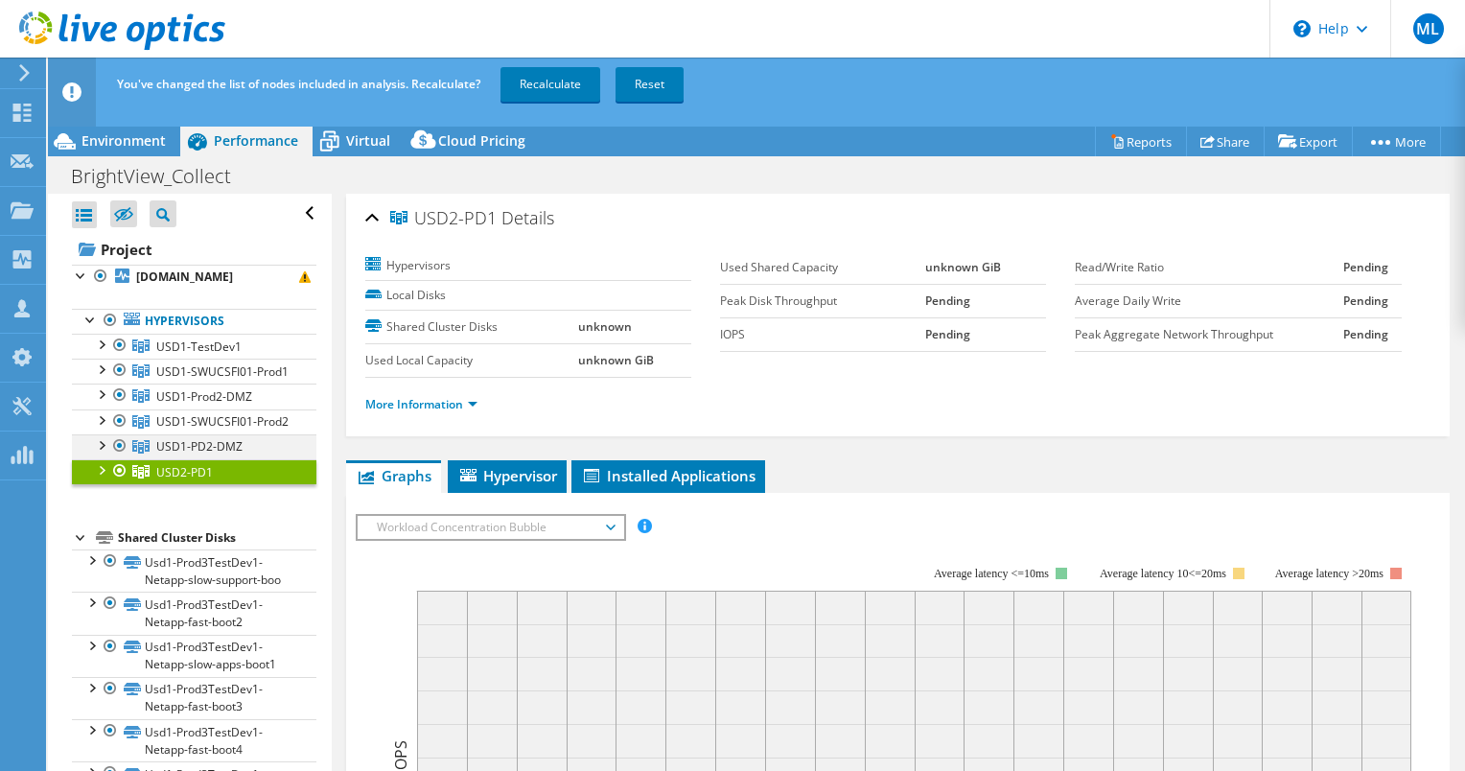
click at [122, 457] on div at bounding box center [119, 445] width 19 height 23
click at [115, 432] on div at bounding box center [119, 420] width 19 height 23
click at [121, 406] on div at bounding box center [119, 394] width 19 height 23
click at [119, 382] on div at bounding box center [119, 370] width 19 height 23
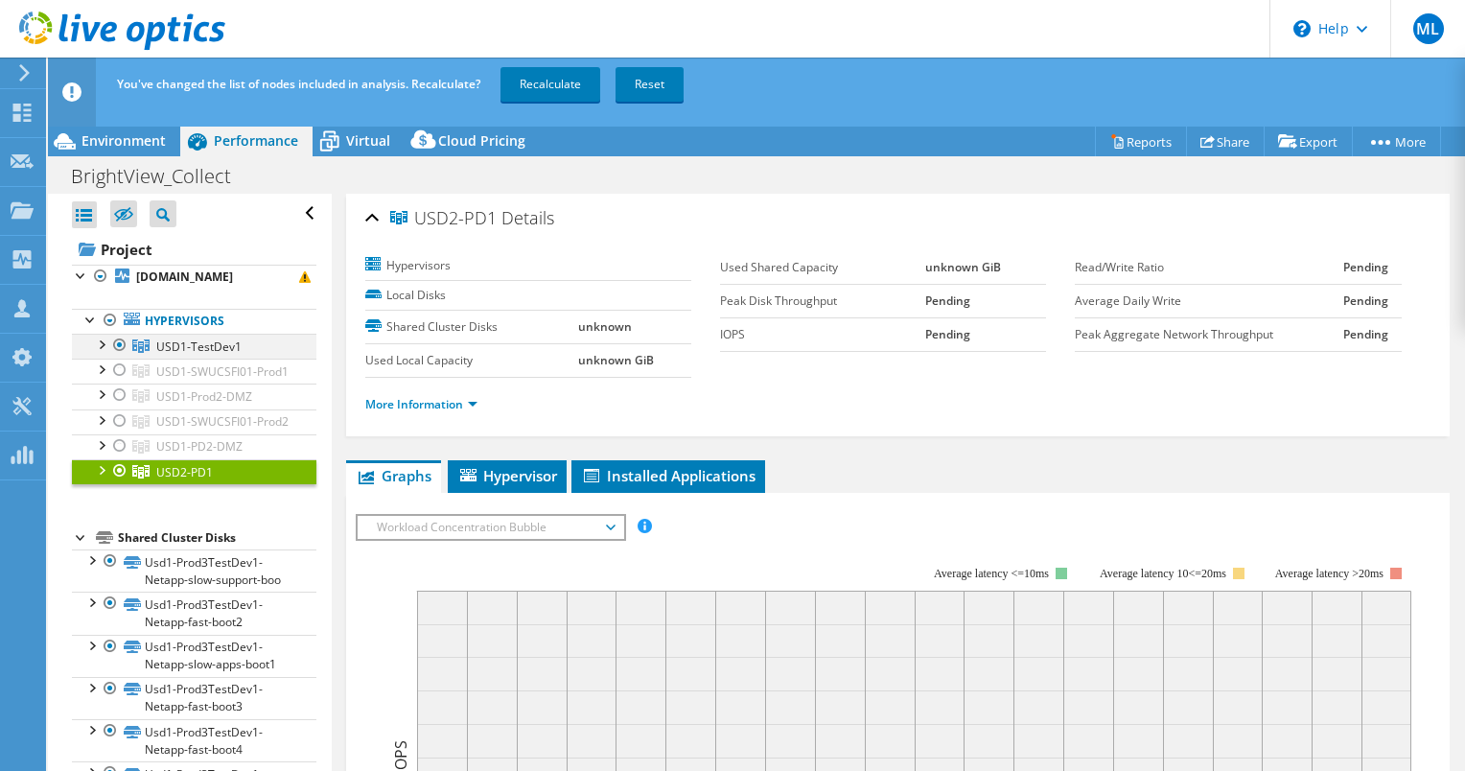
click at [119, 357] on div at bounding box center [119, 345] width 19 height 23
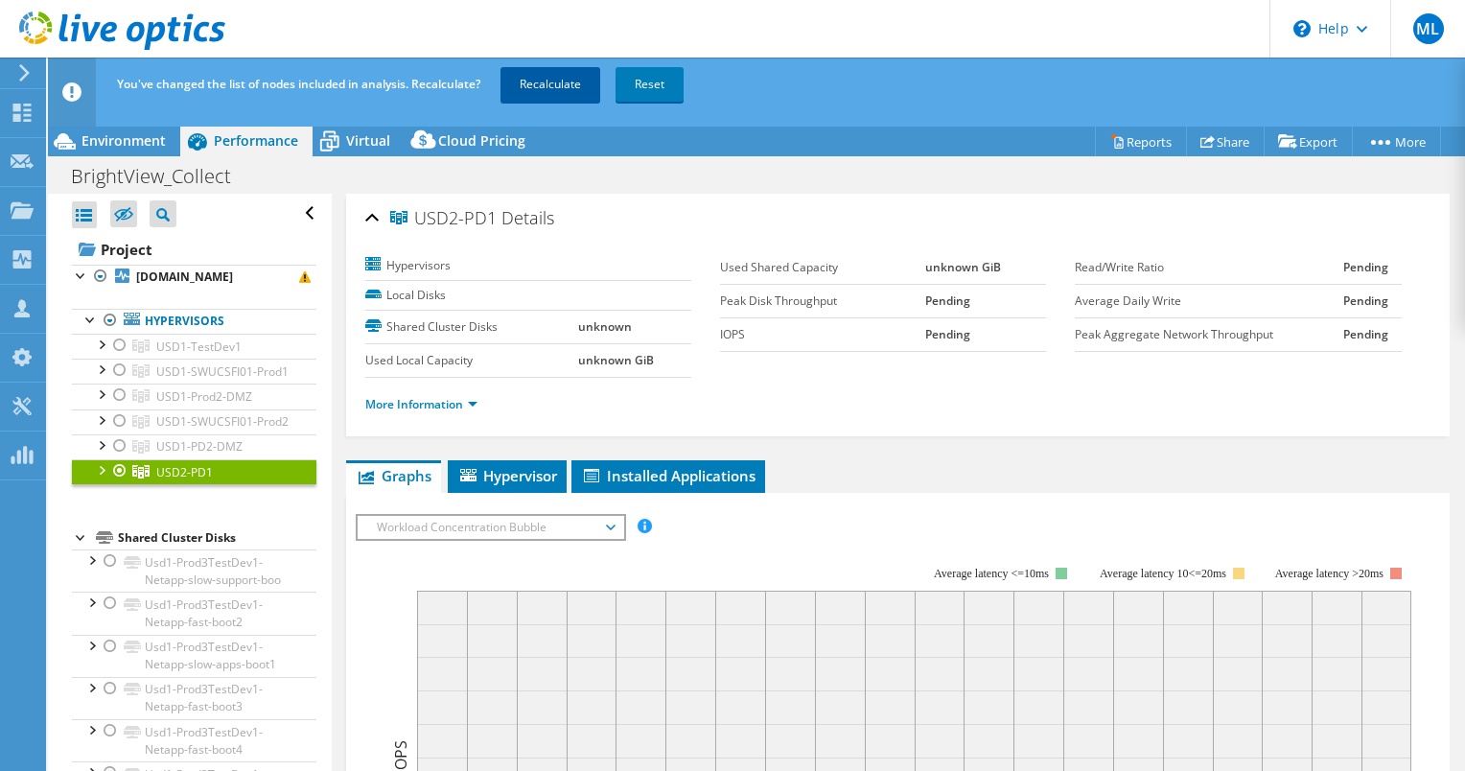
click at [515, 91] on link "Recalculate" at bounding box center [550, 84] width 100 height 35
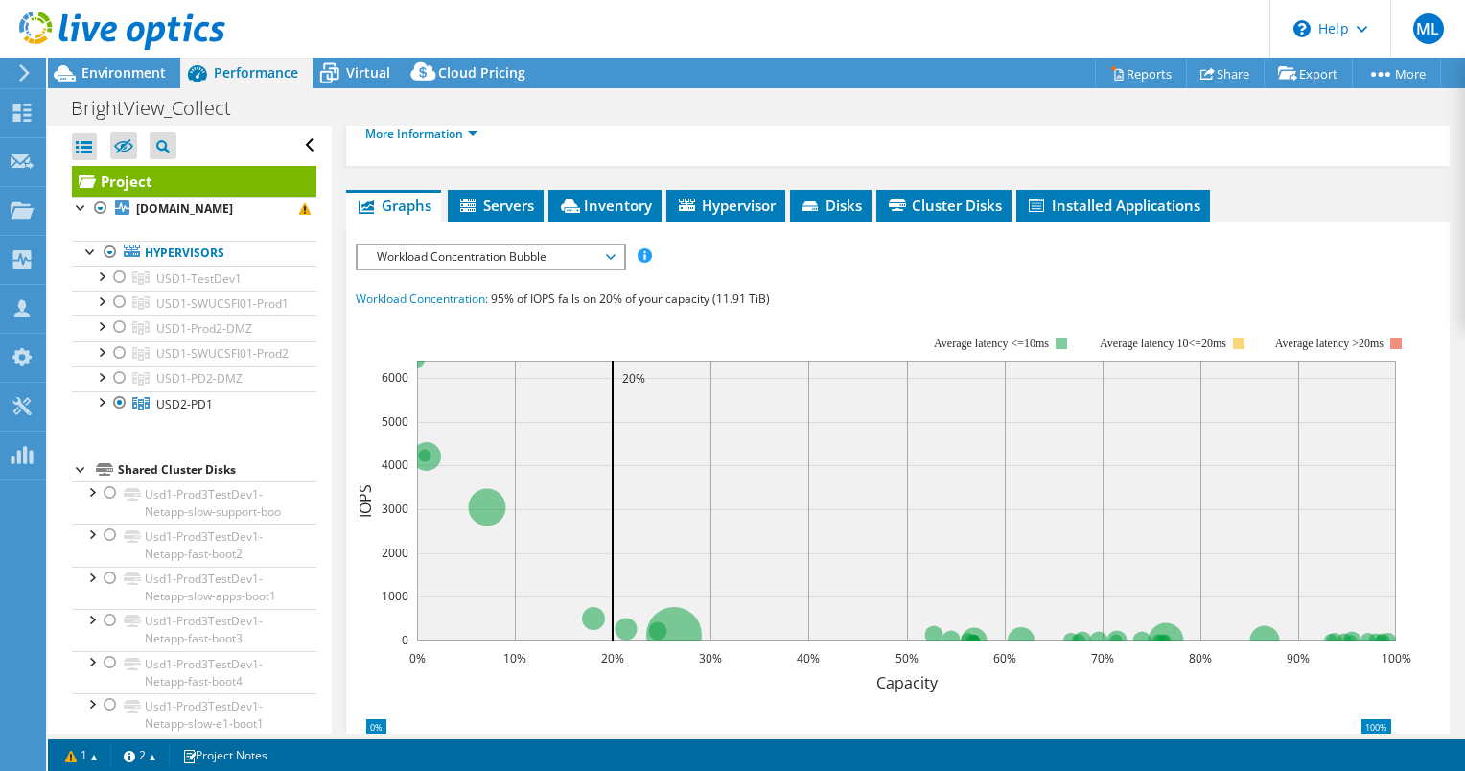
scroll to position [383, 0]
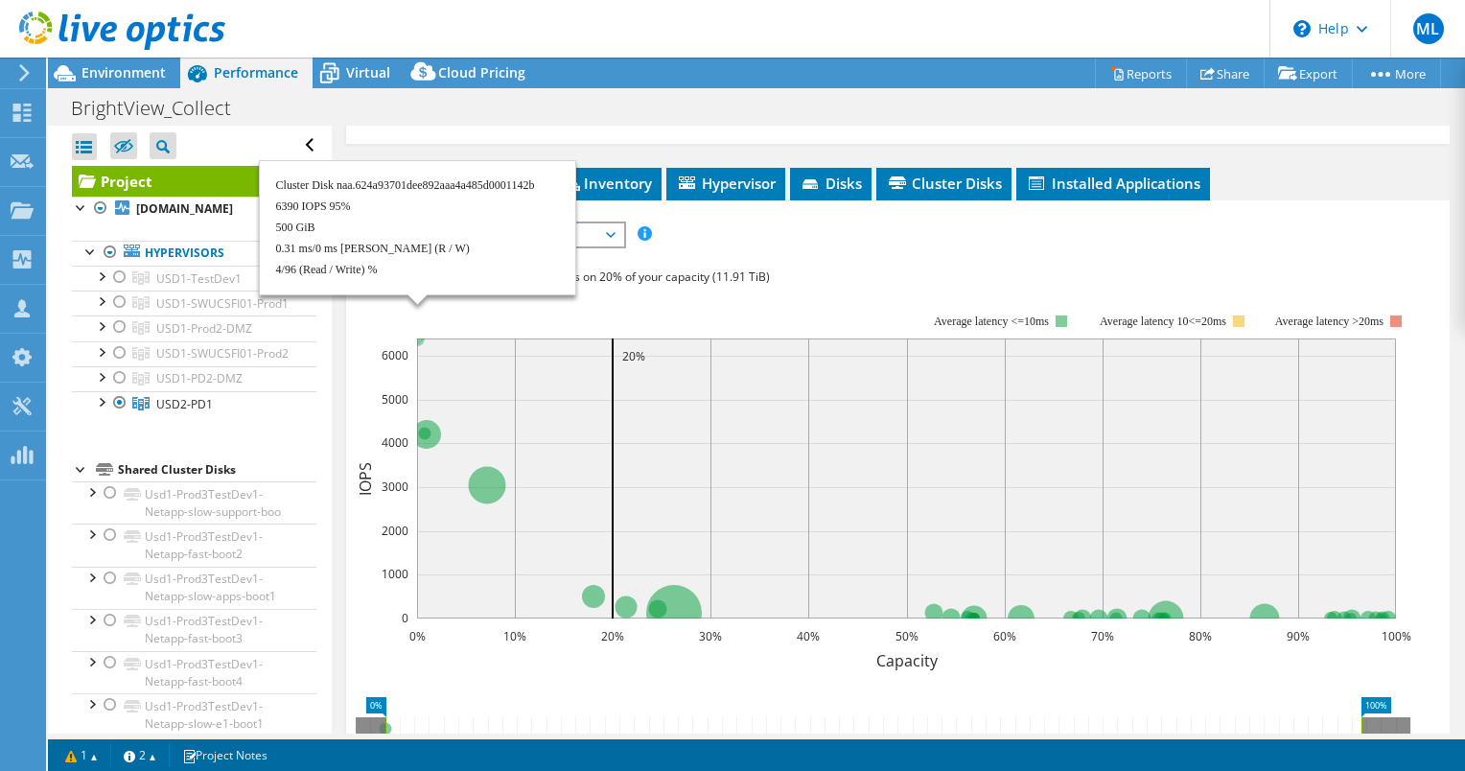
click at [418, 331] on circle at bounding box center [416, 338] width 15 height 15
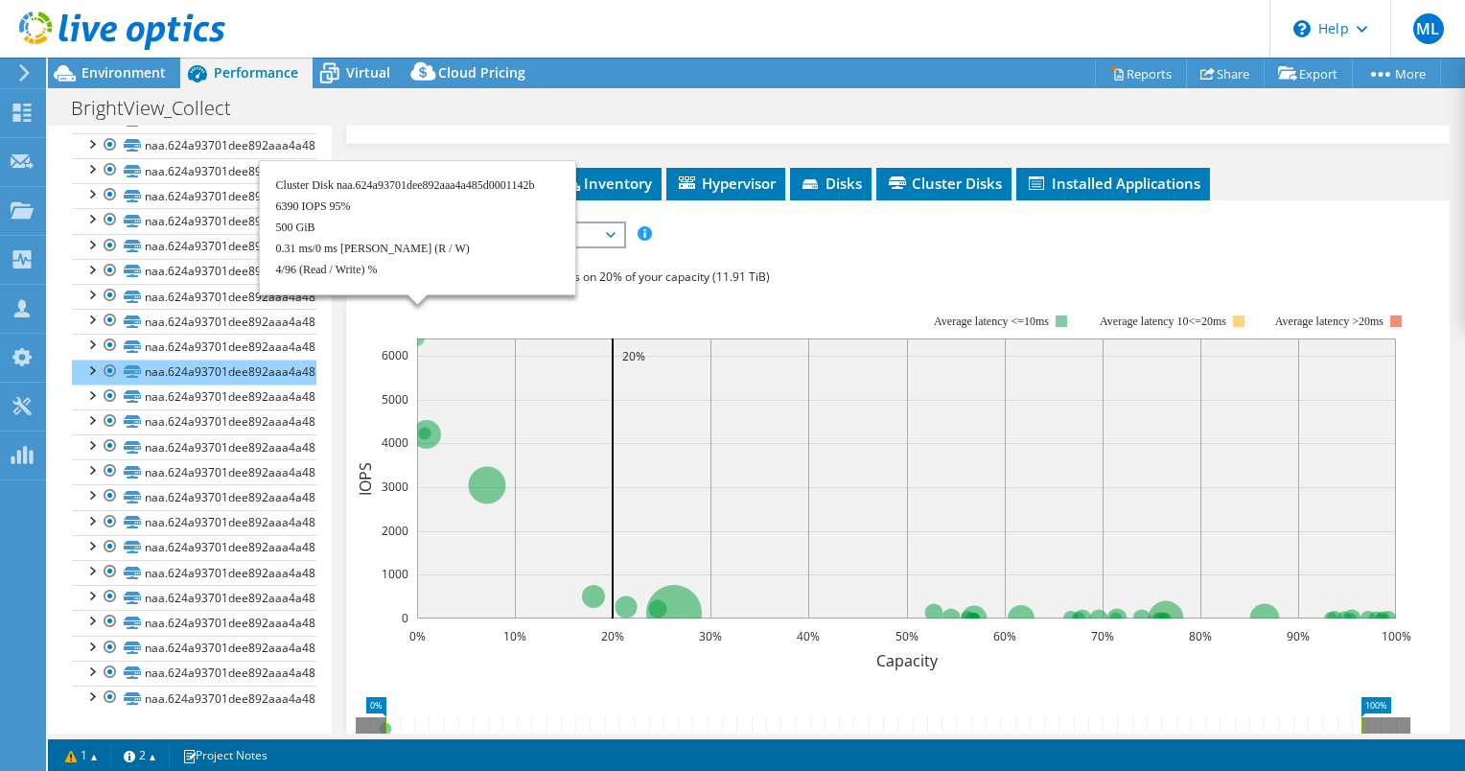
scroll to position [6405, 0]
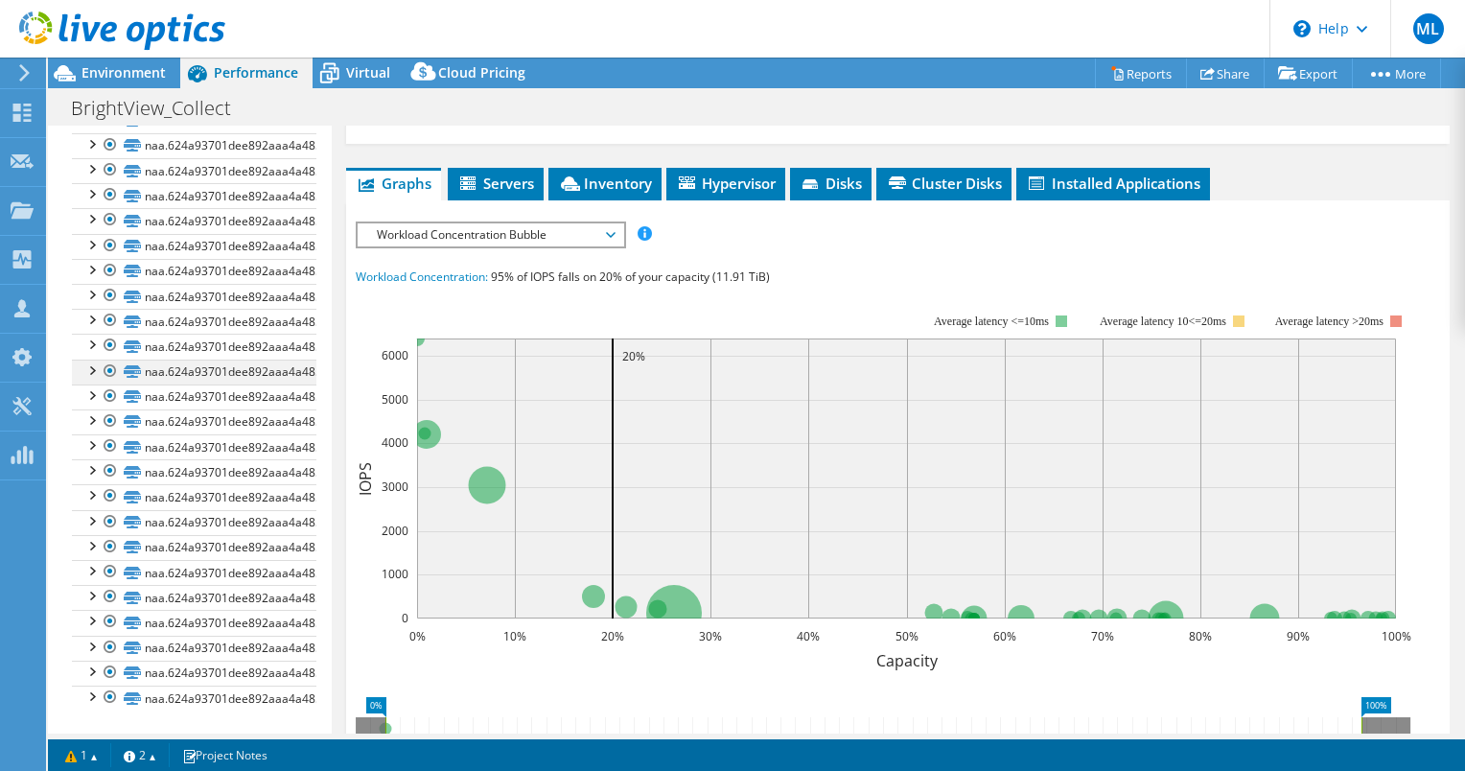
click at [94, 372] on div at bounding box center [90, 369] width 19 height 19
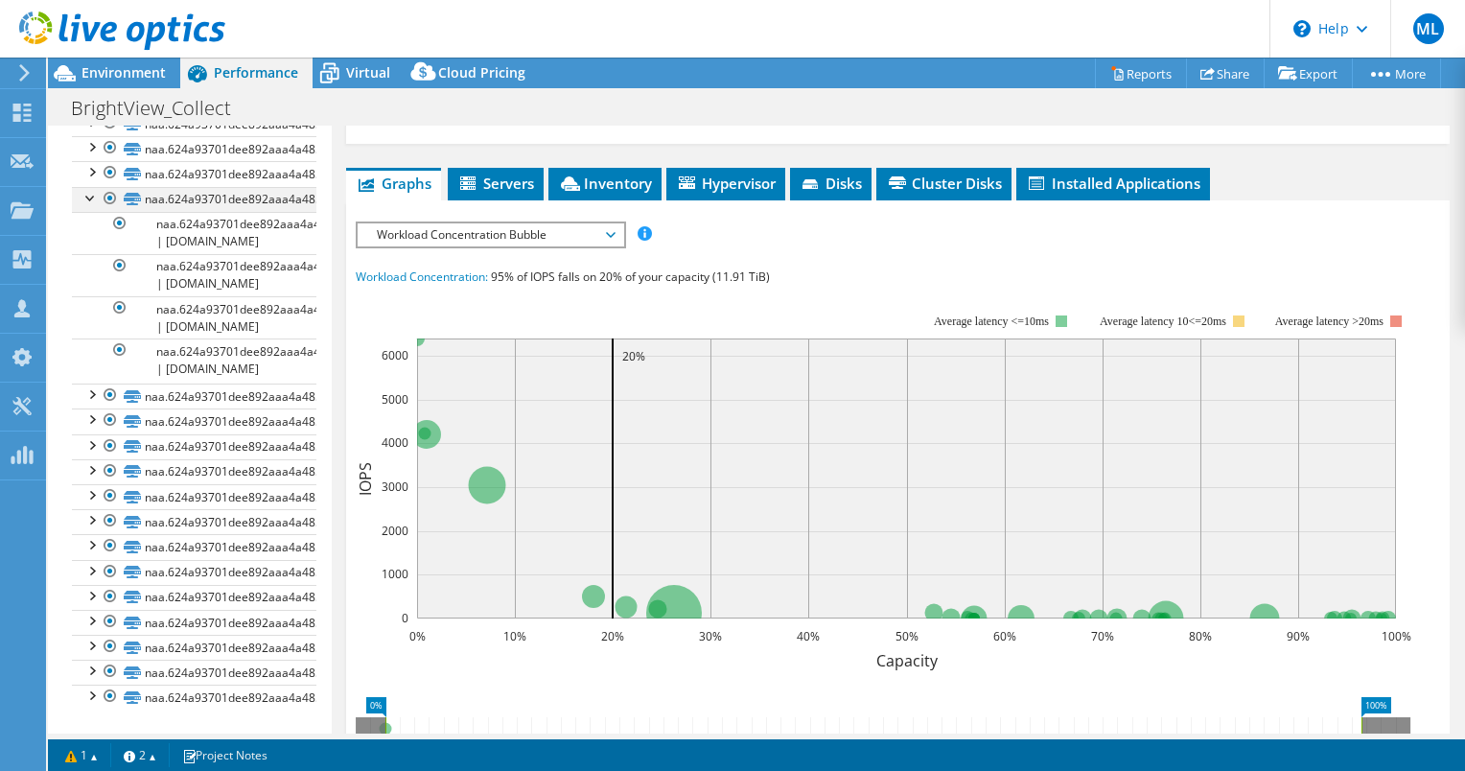
scroll to position [6546, 0]
click at [221, 215] on link "naa.624a93701dee892aaa4a485d0001142b" at bounding box center [194, 202] width 244 height 25
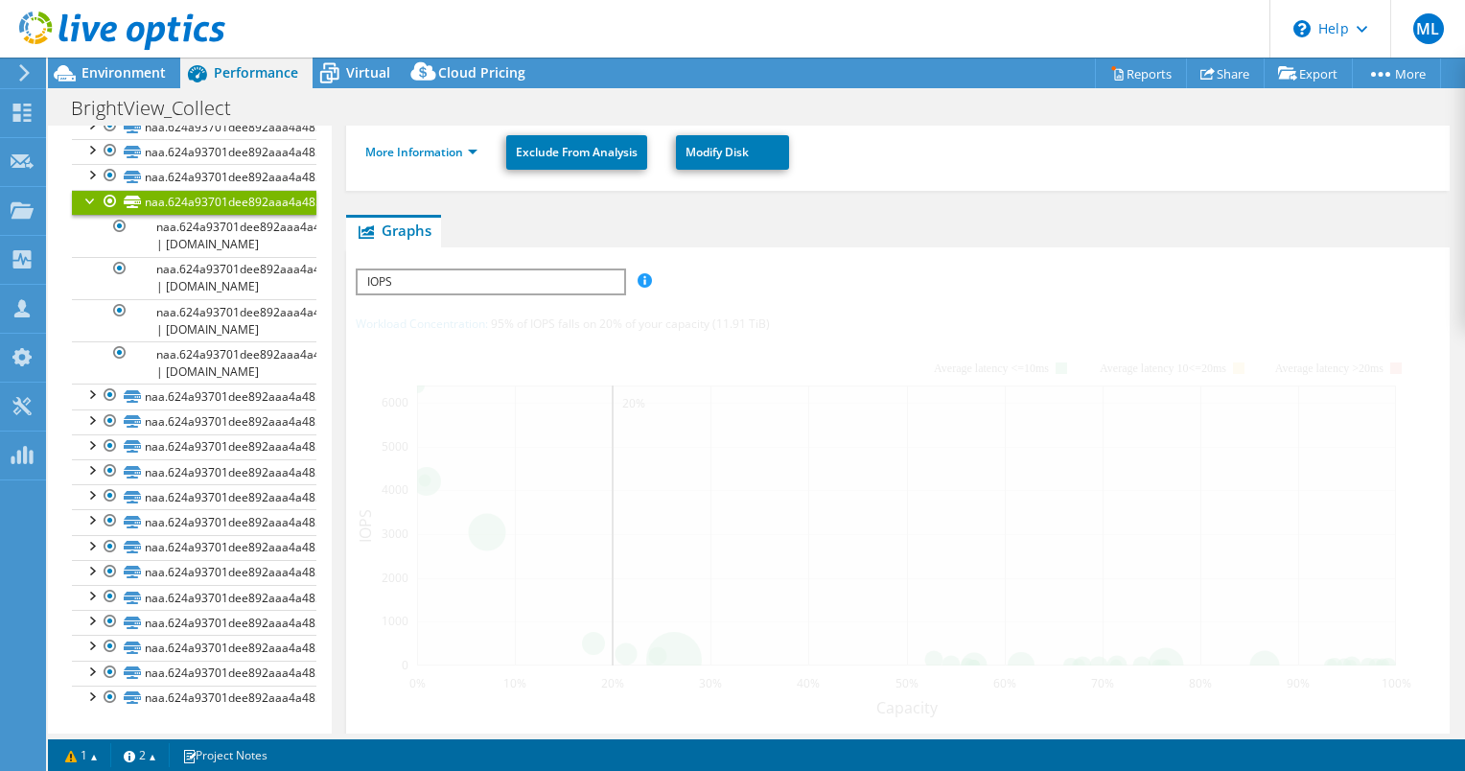
scroll to position [368, 0]
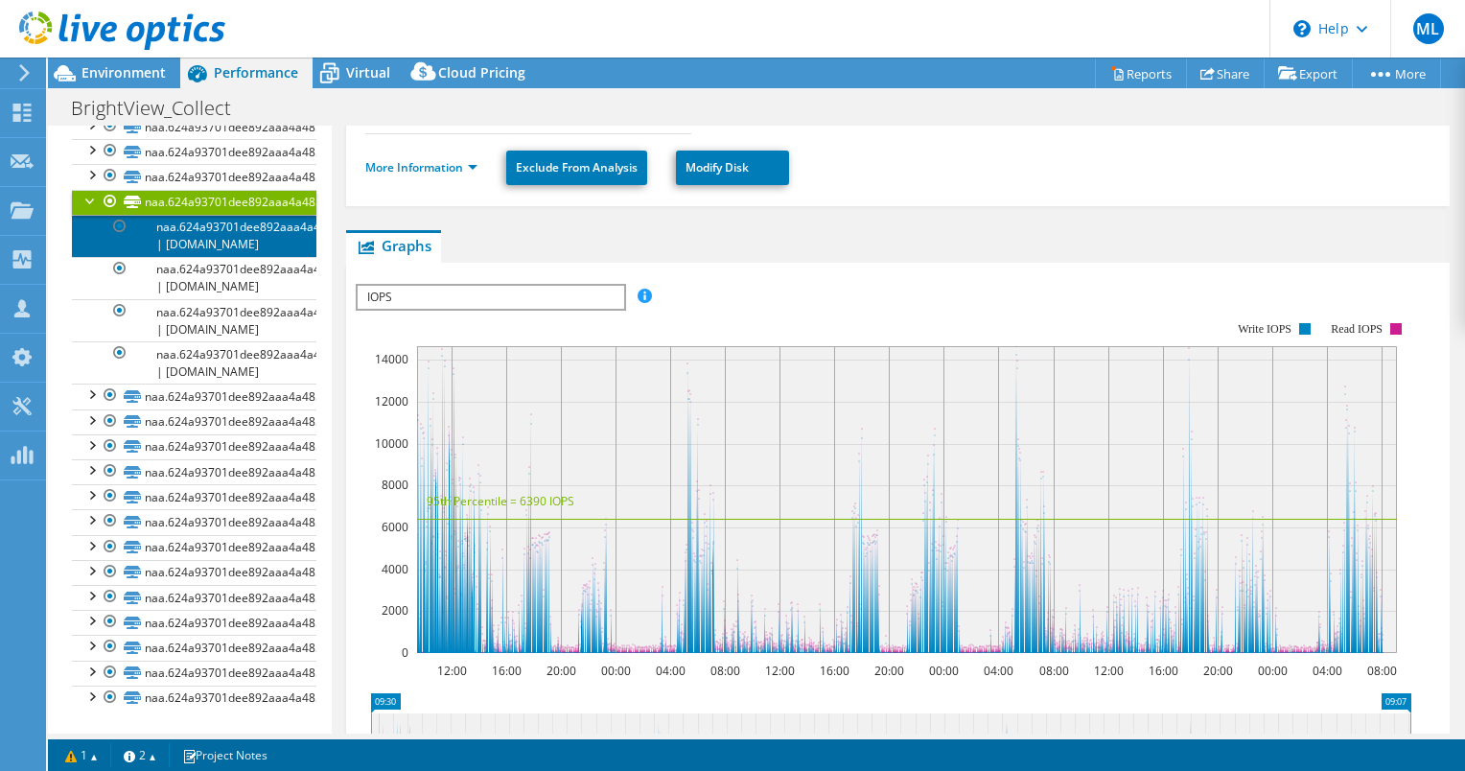
click at [211, 257] on link "naa.624a93701dee892aaa4a485d0001142b | [DOMAIN_NAME]" at bounding box center [194, 236] width 244 height 42
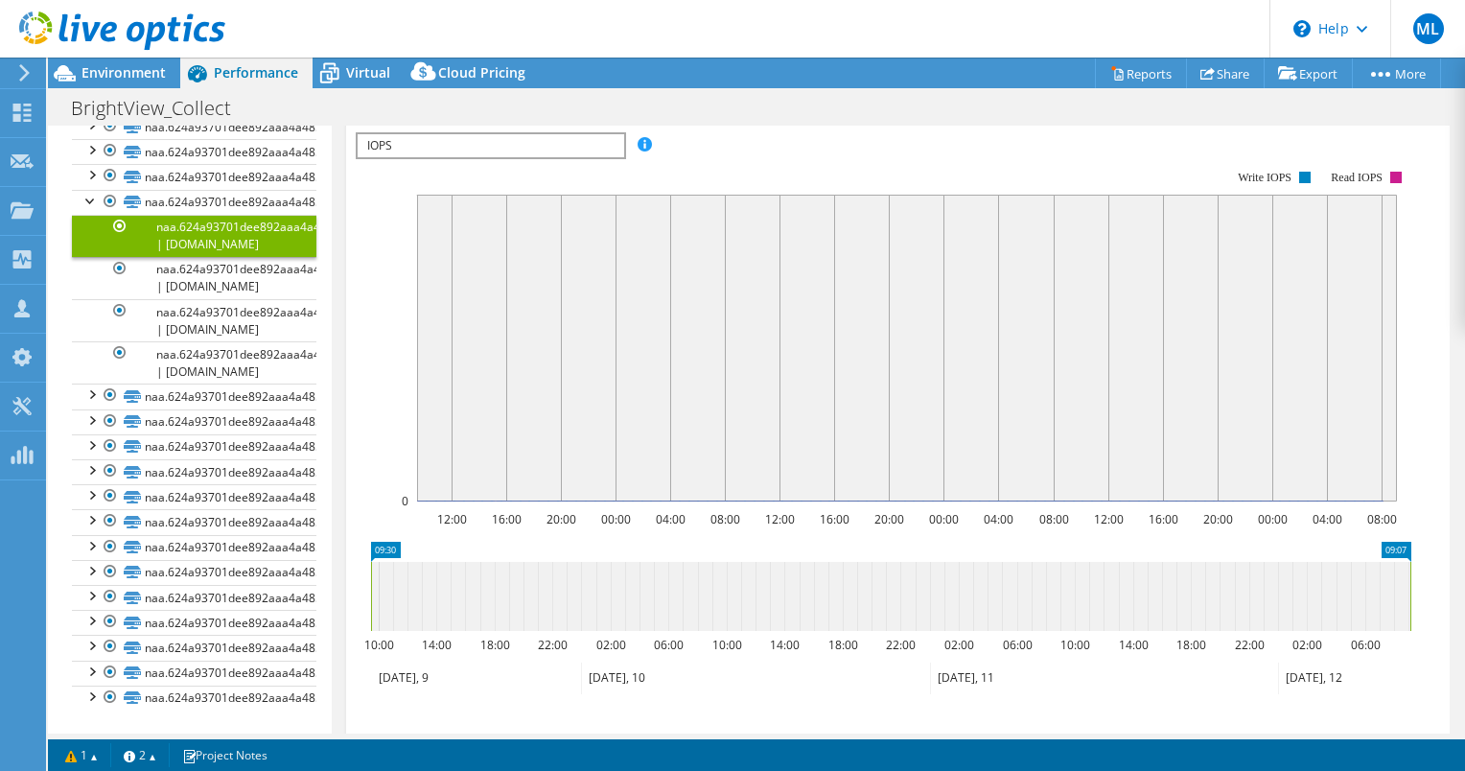
scroll to position [302, 0]
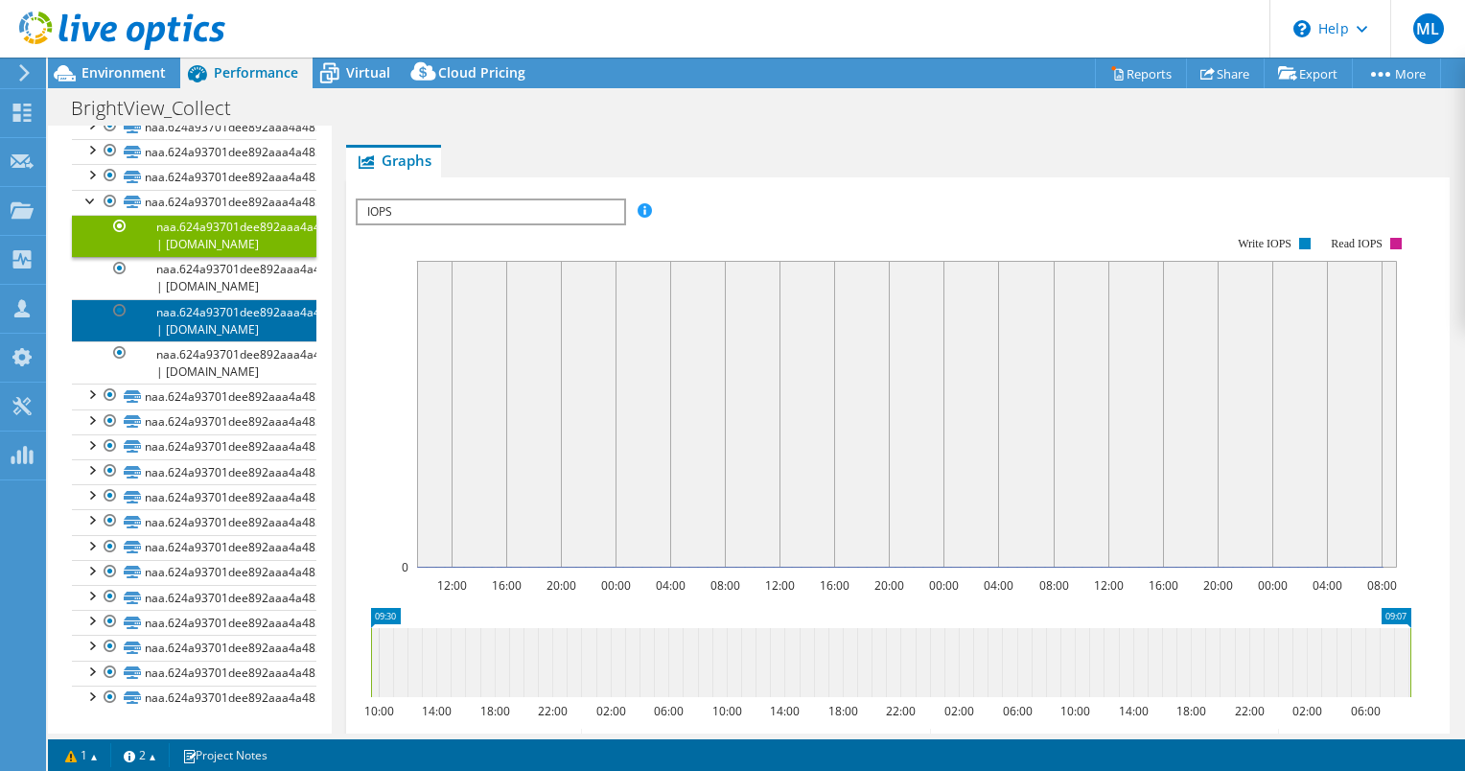
click at [203, 341] on link "naa.624a93701dee892aaa4a485d0001142b | [DOMAIN_NAME]" at bounding box center [194, 320] width 244 height 42
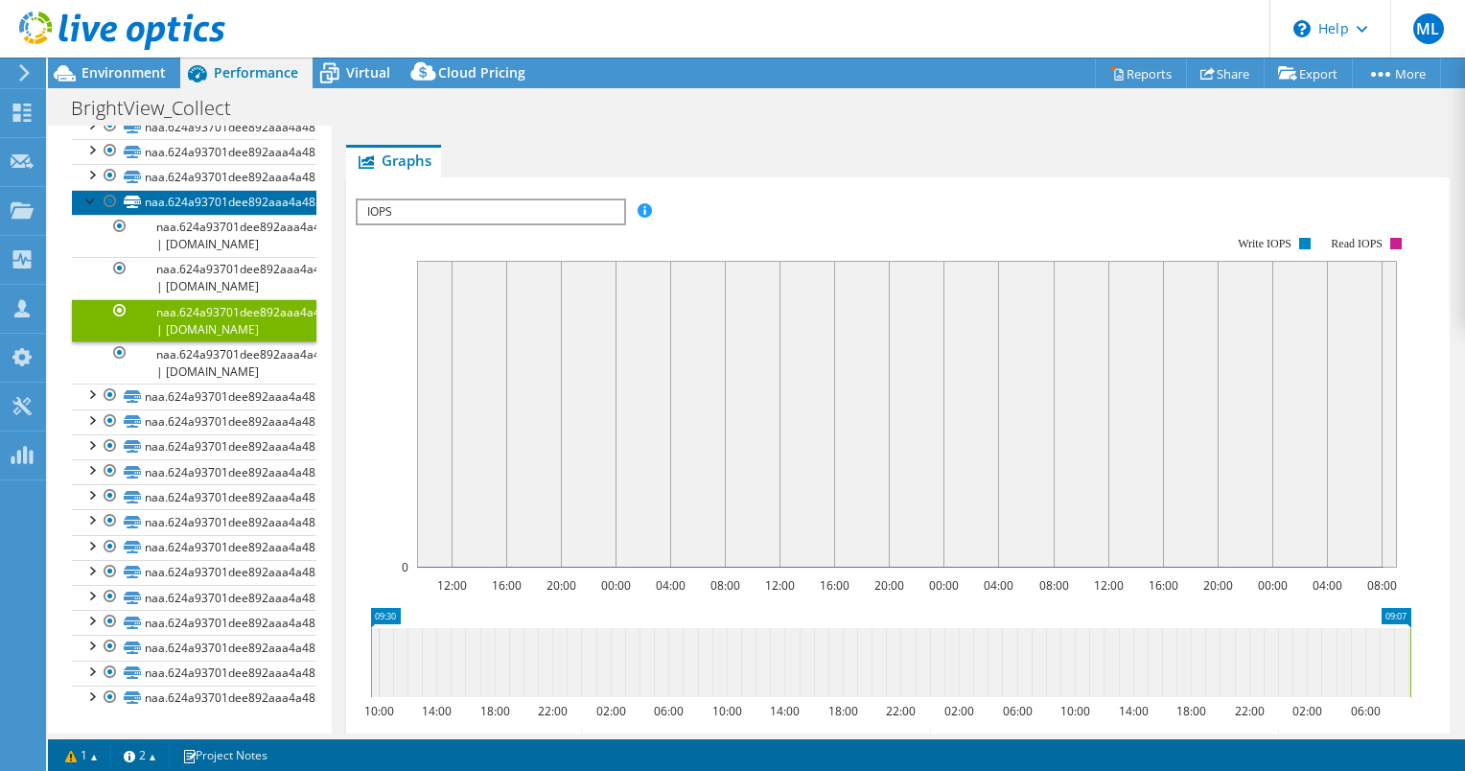
click at [220, 215] on link "naa.624a93701dee892aaa4a485d0001142b" at bounding box center [194, 202] width 244 height 25
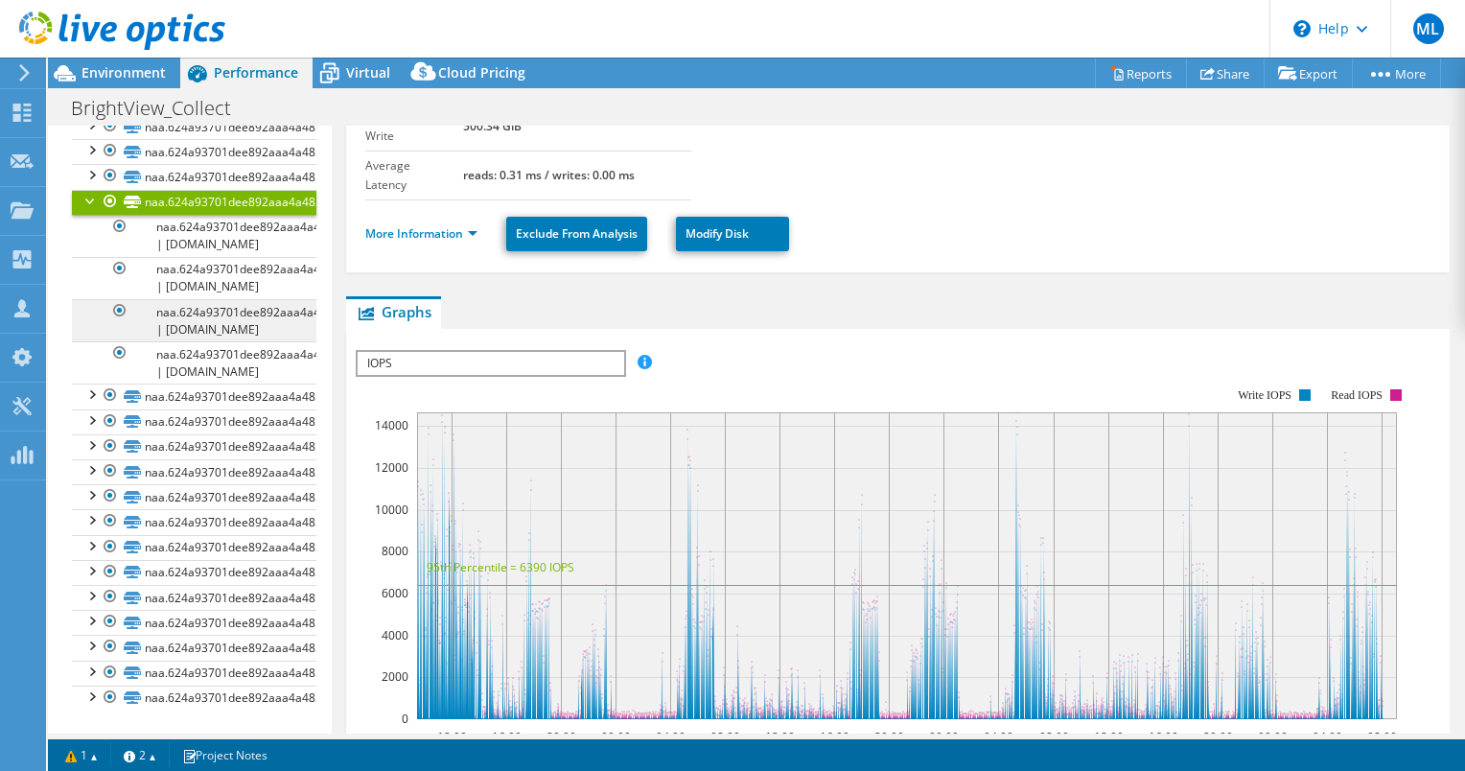
scroll to position [368, 0]
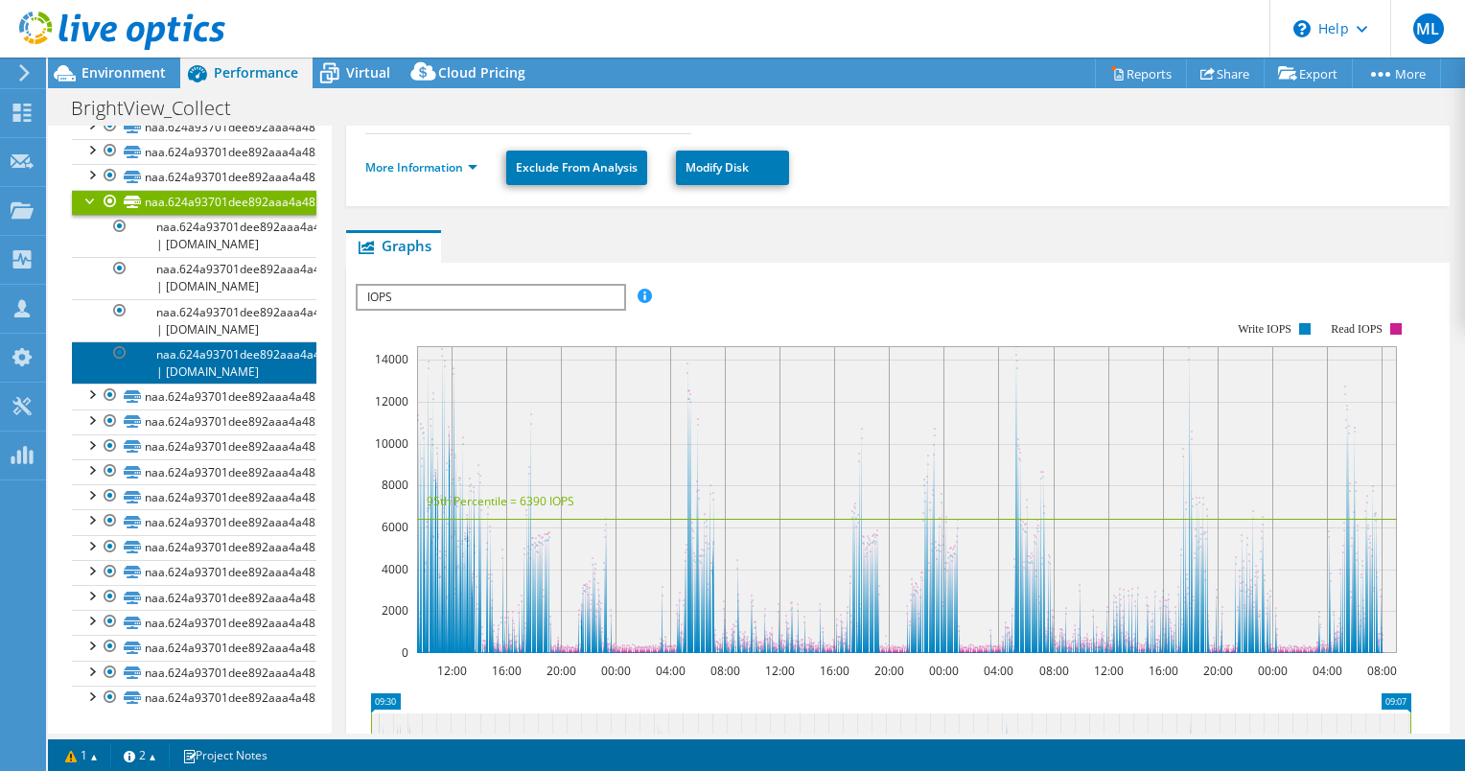
click at [207, 383] on link "naa.624a93701dee892aaa4a485d0001142b | [DOMAIN_NAME]" at bounding box center [194, 362] width 244 height 42
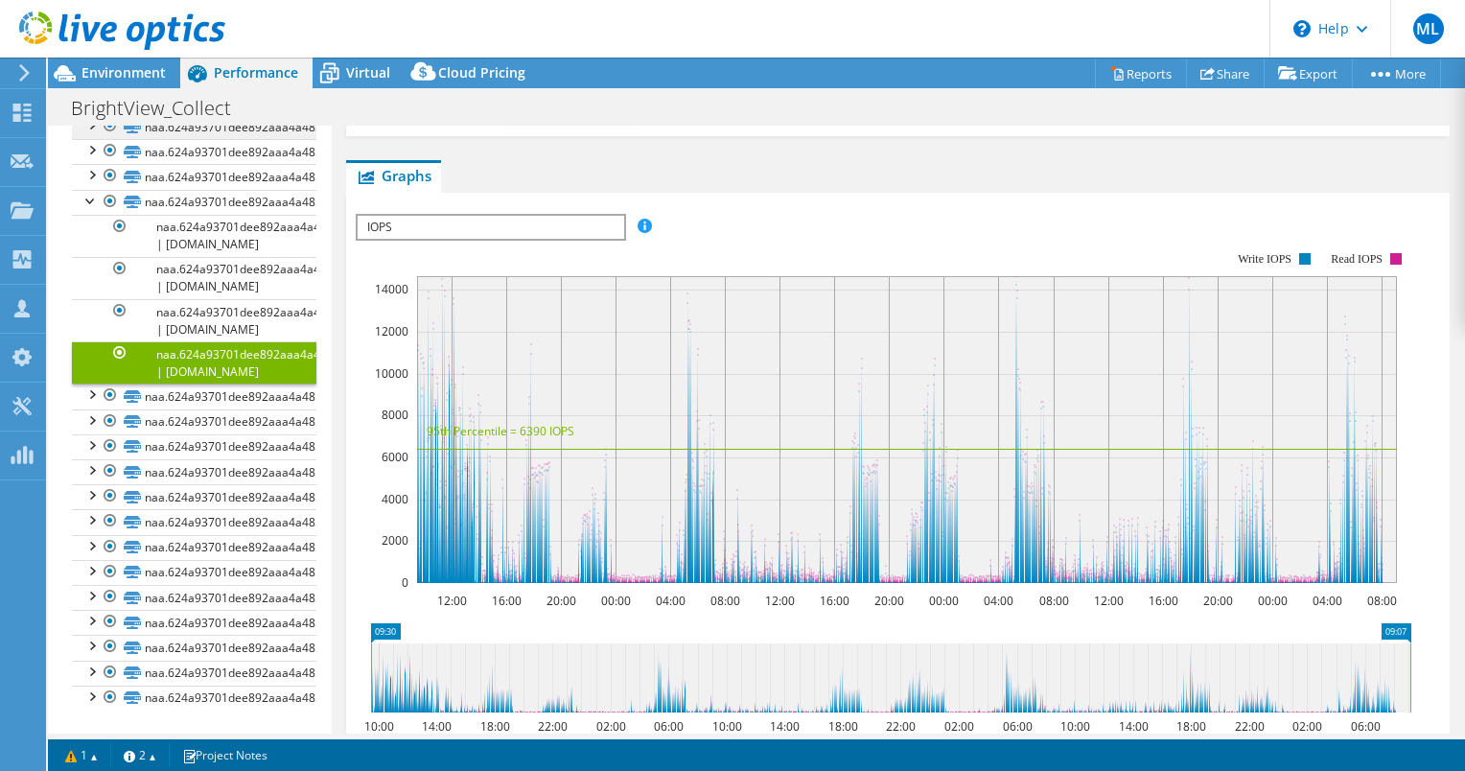
scroll to position [6354, 0]
click at [86, 209] on div at bounding box center [90, 199] width 19 height 19
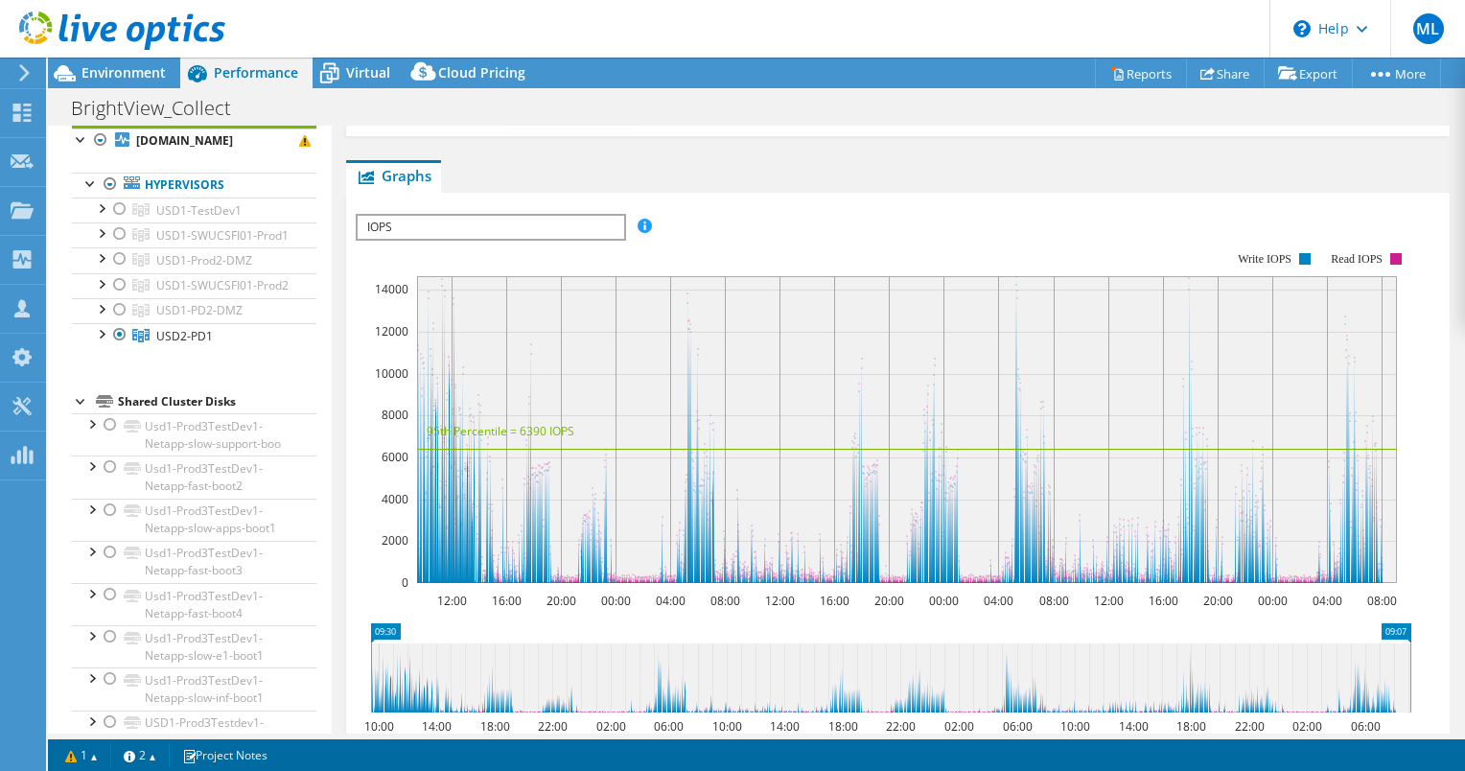
scroll to position [96, 0]
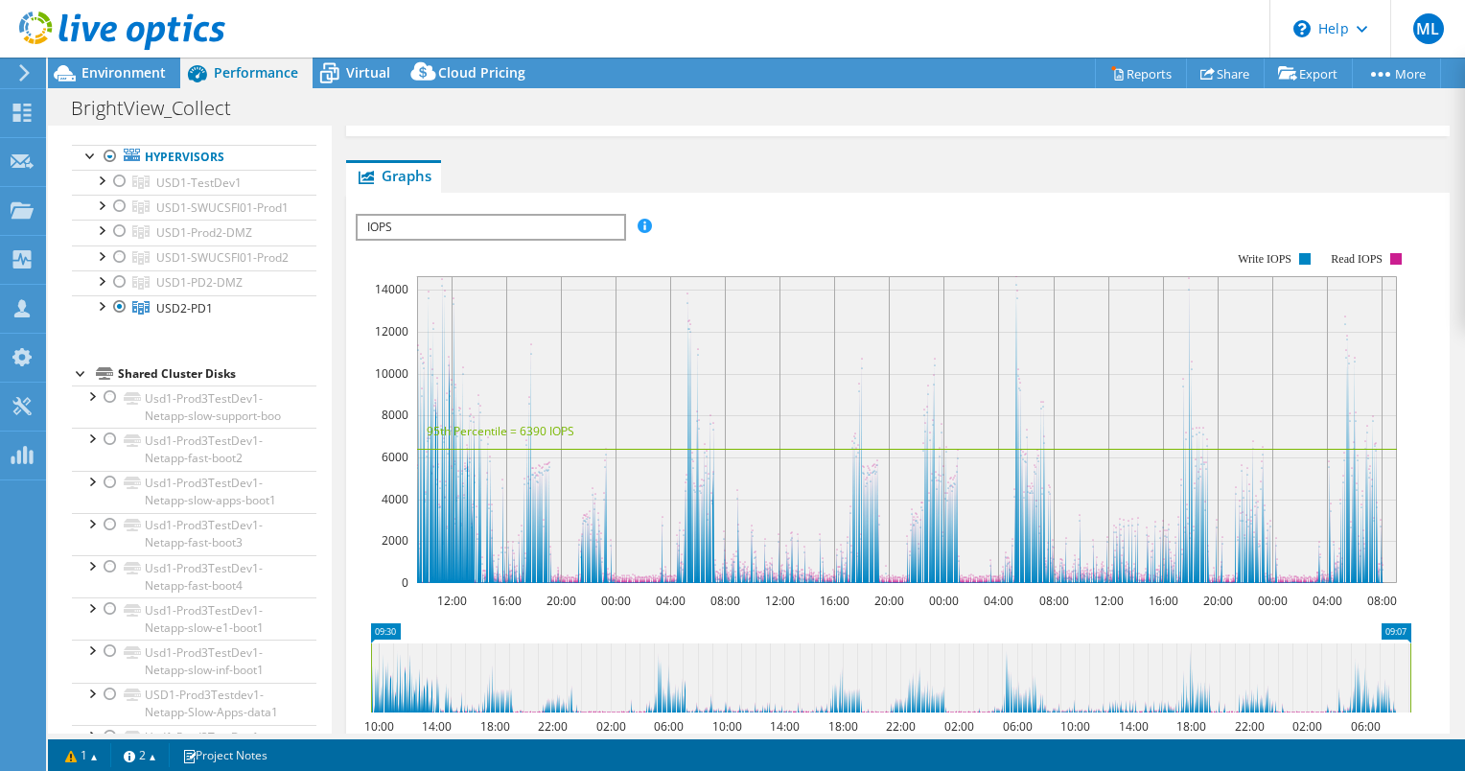
click at [81, 382] on div at bounding box center [81, 371] width 19 height 19
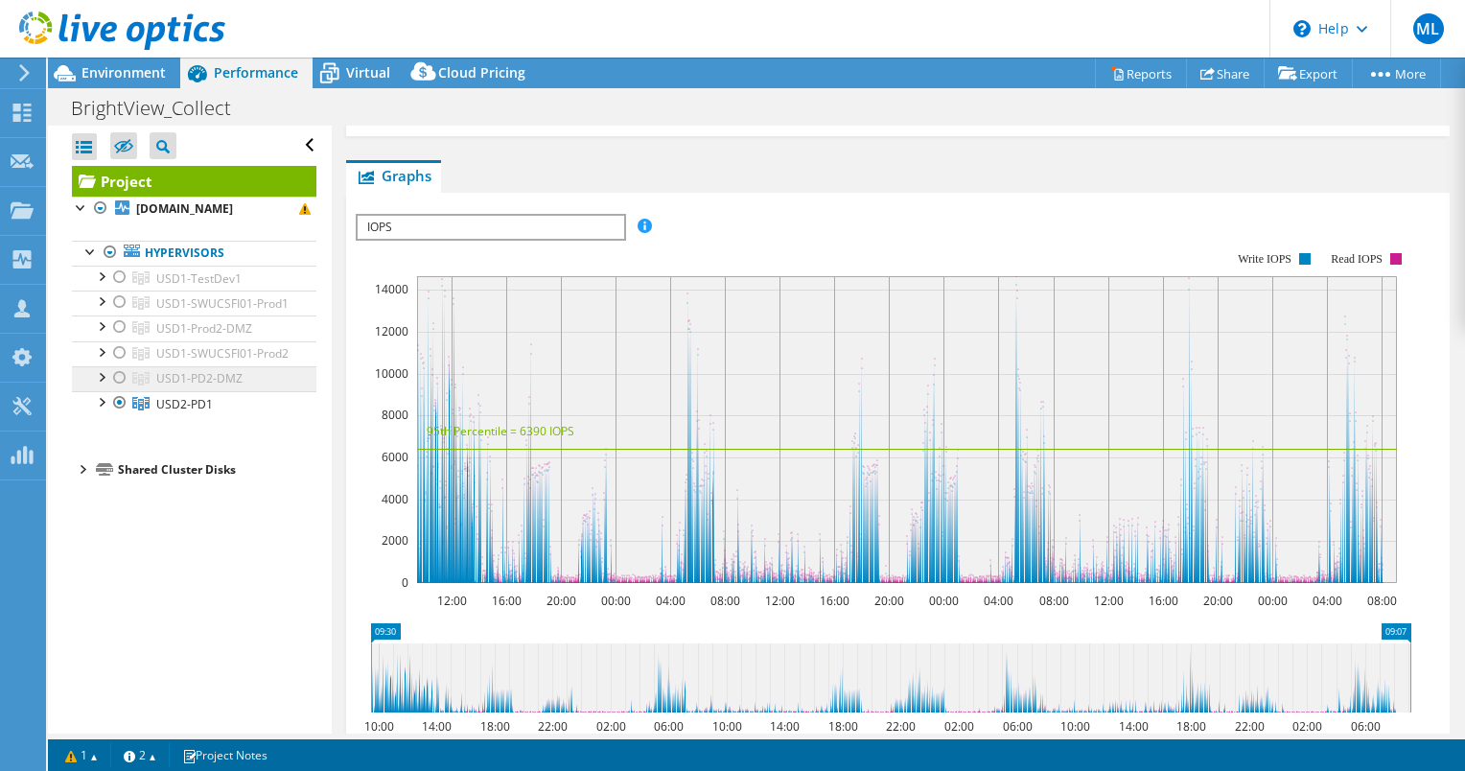
scroll to position [0, 0]
click at [230, 261] on link "Hypervisors" at bounding box center [194, 253] width 244 height 25
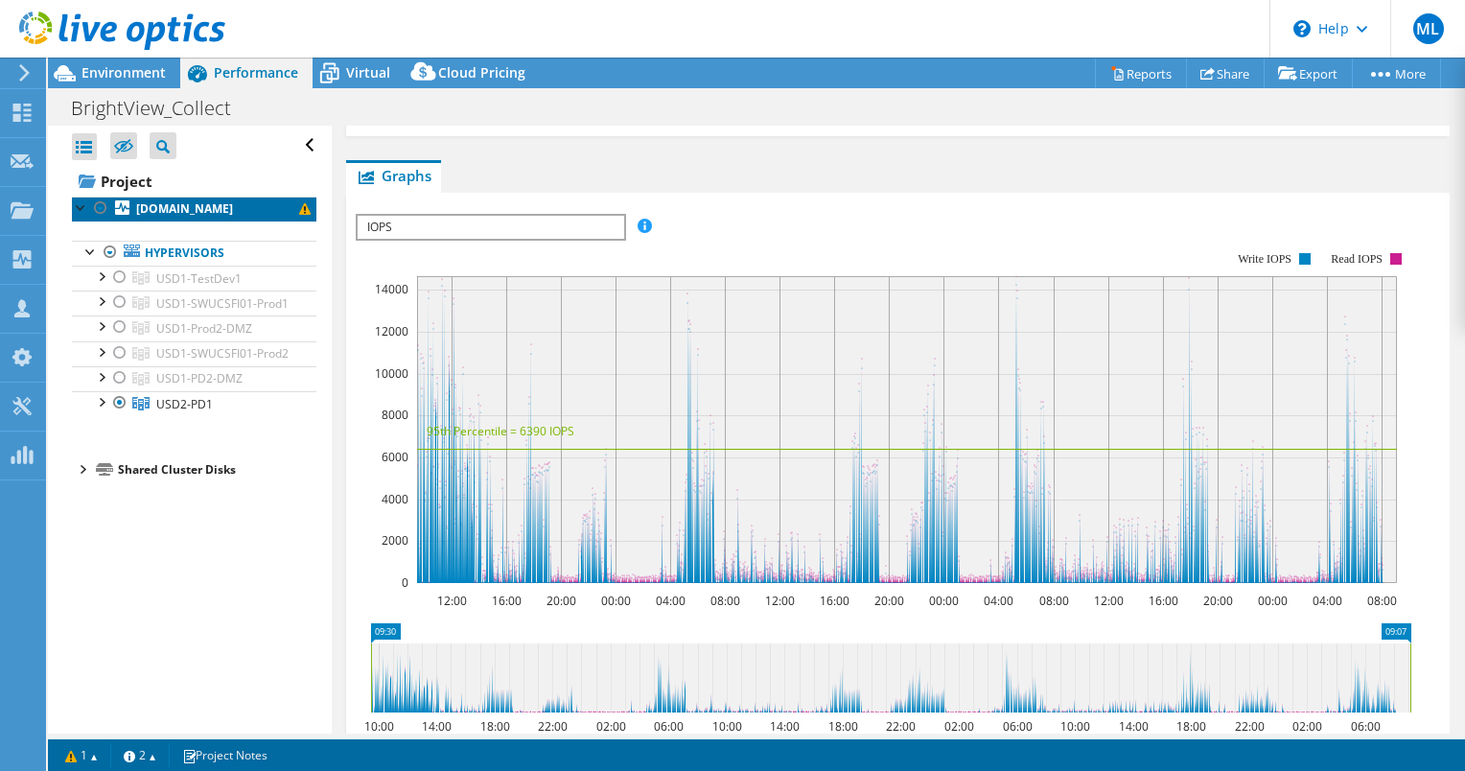
click at [214, 217] on b "[DOMAIN_NAME]" at bounding box center [184, 208] width 97 height 16
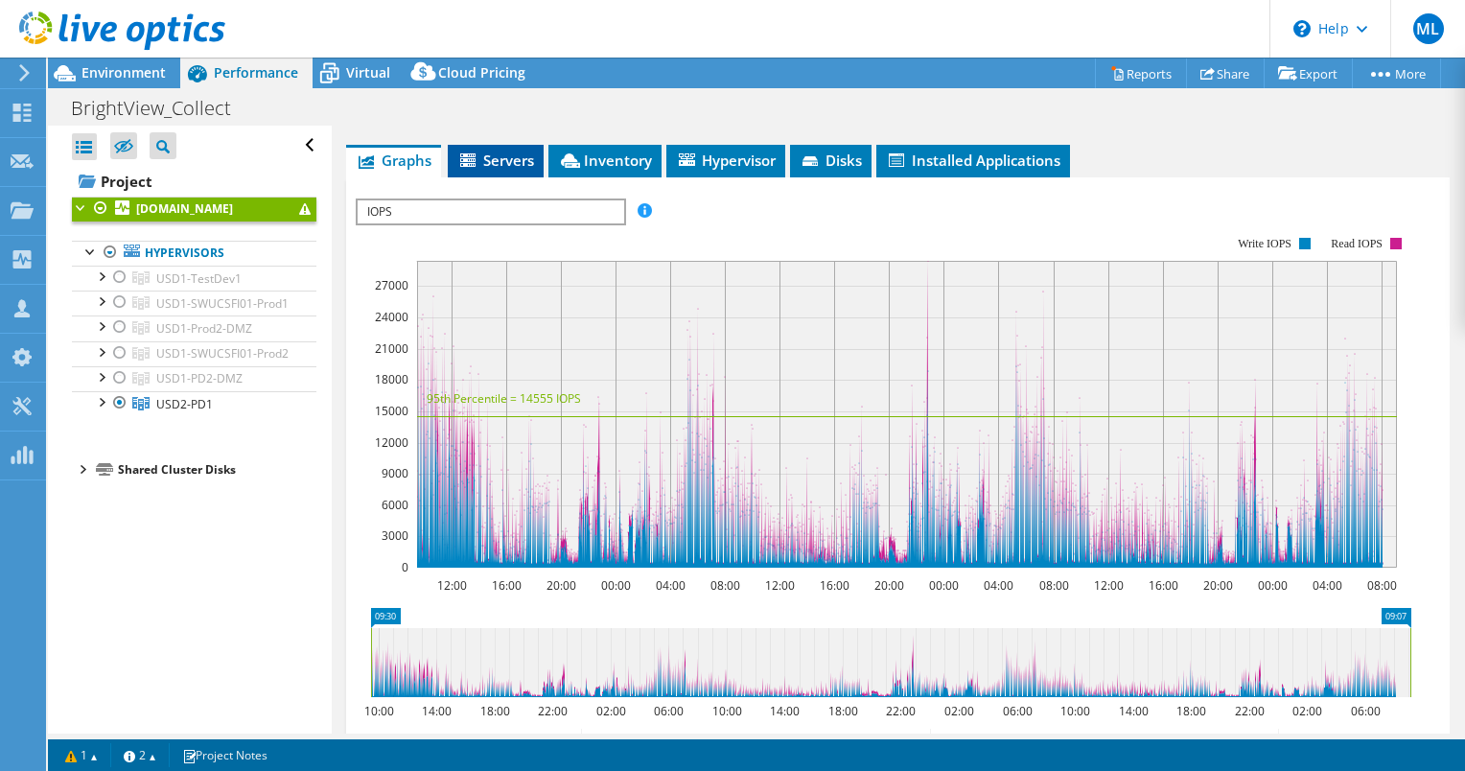
click at [477, 165] on icon at bounding box center [469, 161] width 19 height 16
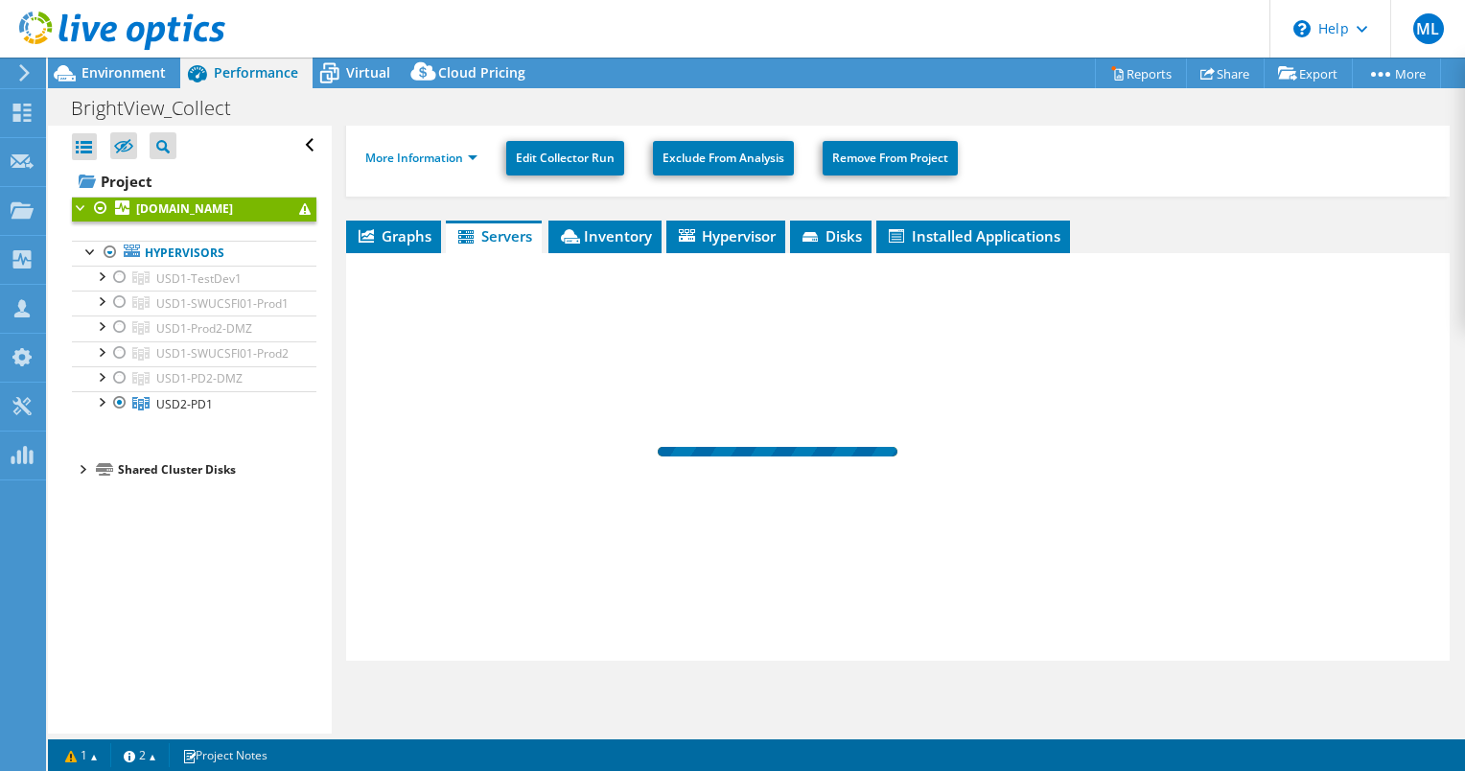
scroll to position [228, 0]
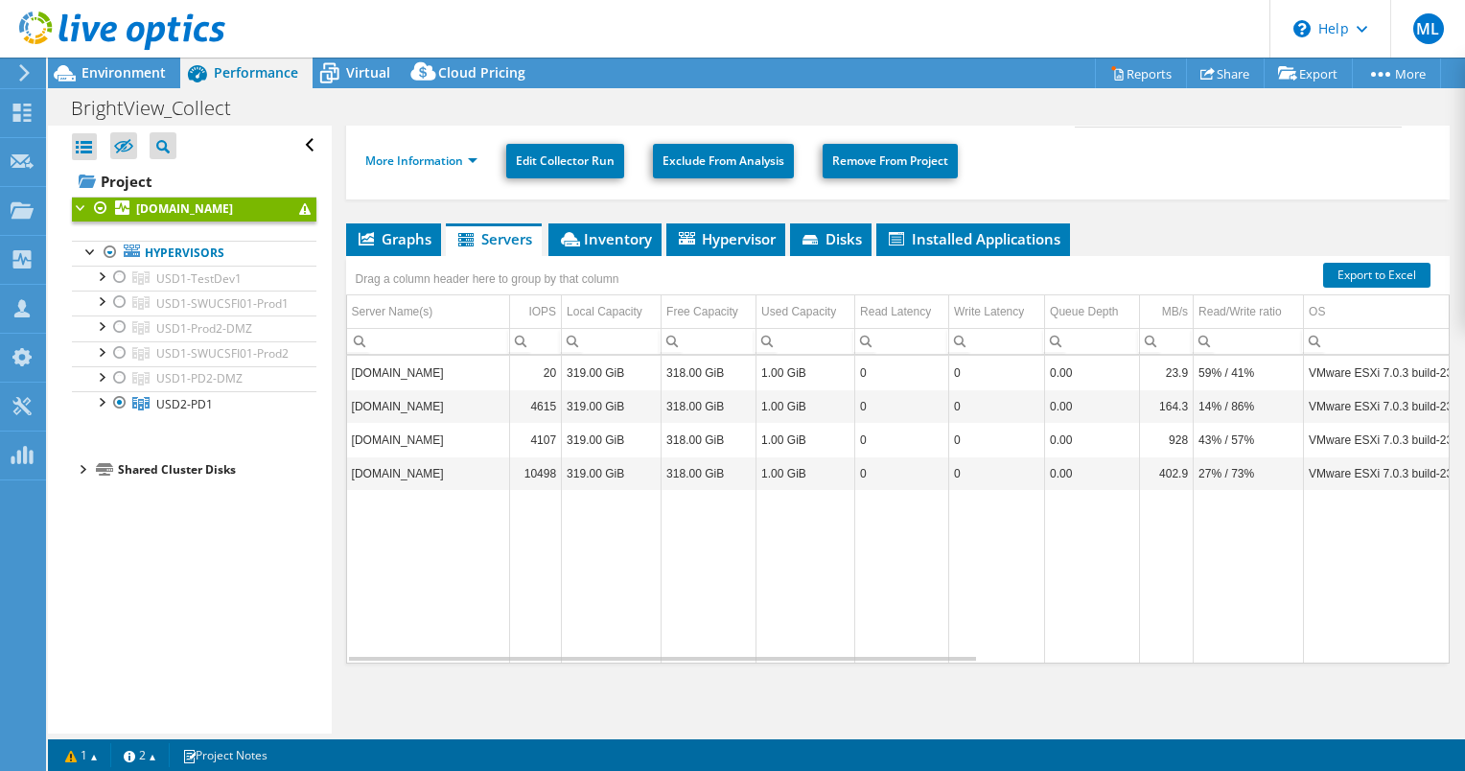
click at [491, 473] on td "[DOMAIN_NAME]" at bounding box center [428, 473] width 163 height 34
click at [540, 307] on div "IOPS" at bounding box center [542, 311] width 28 height 23
click at [529, 314] on td "IOPS" at bounding box center [536, 312] width 52 height 34
click at [409, 231] on span "Graphs" at bounding box center [394, 238] width 76 height 19
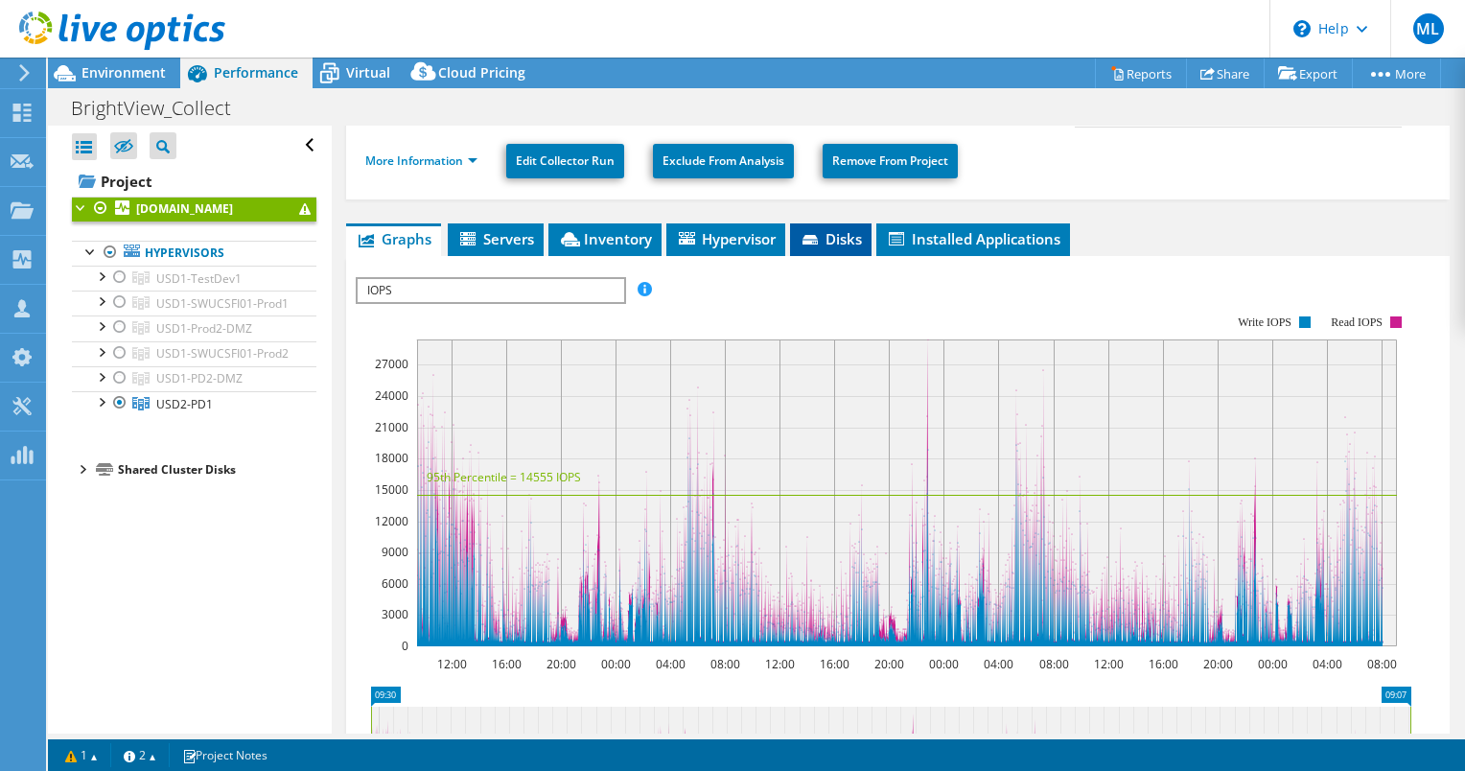
click at [847, 234] on span "Disks" at bounding box center [831, 238] width 62 height 19
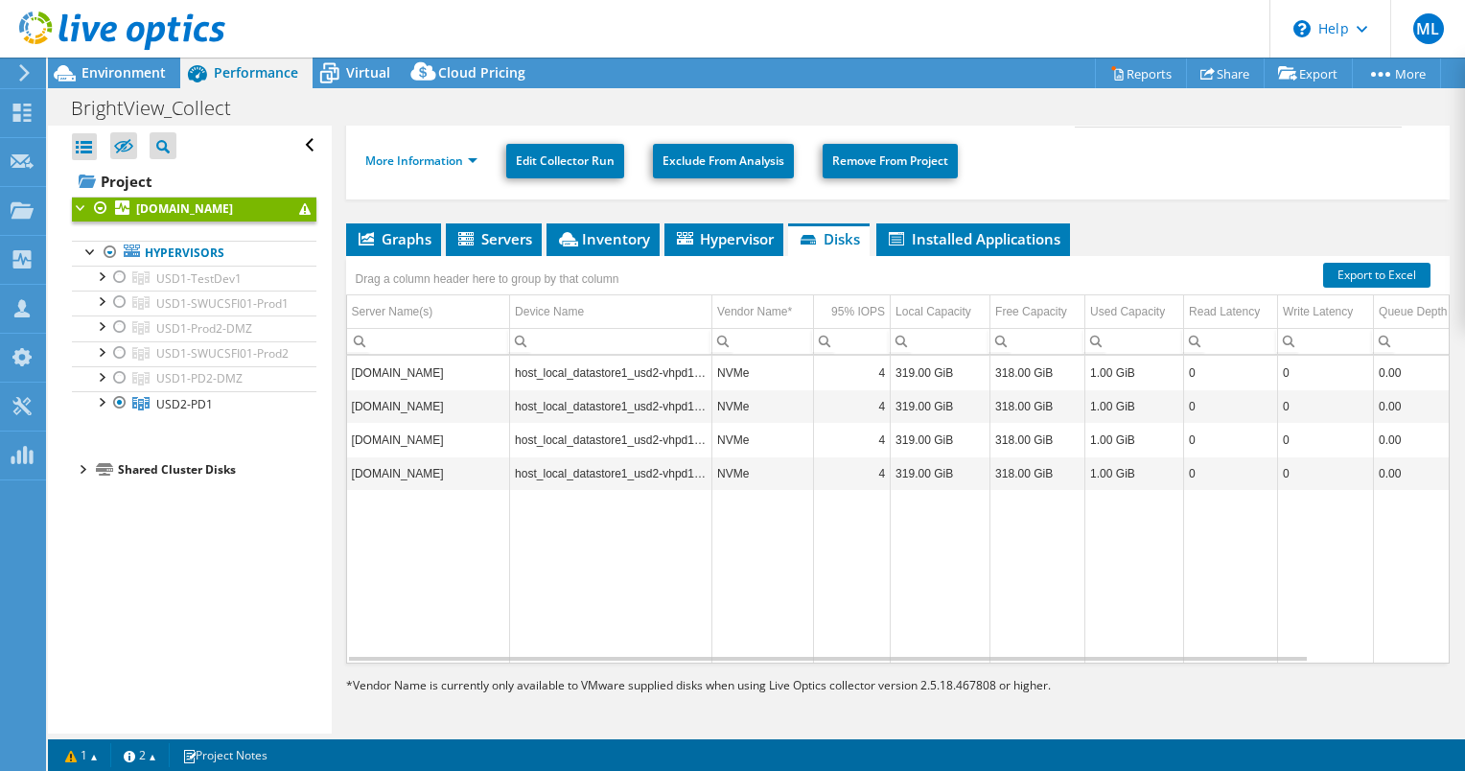
click at [299, 215] on span at bounding box center [305, 209] width 12 height 12
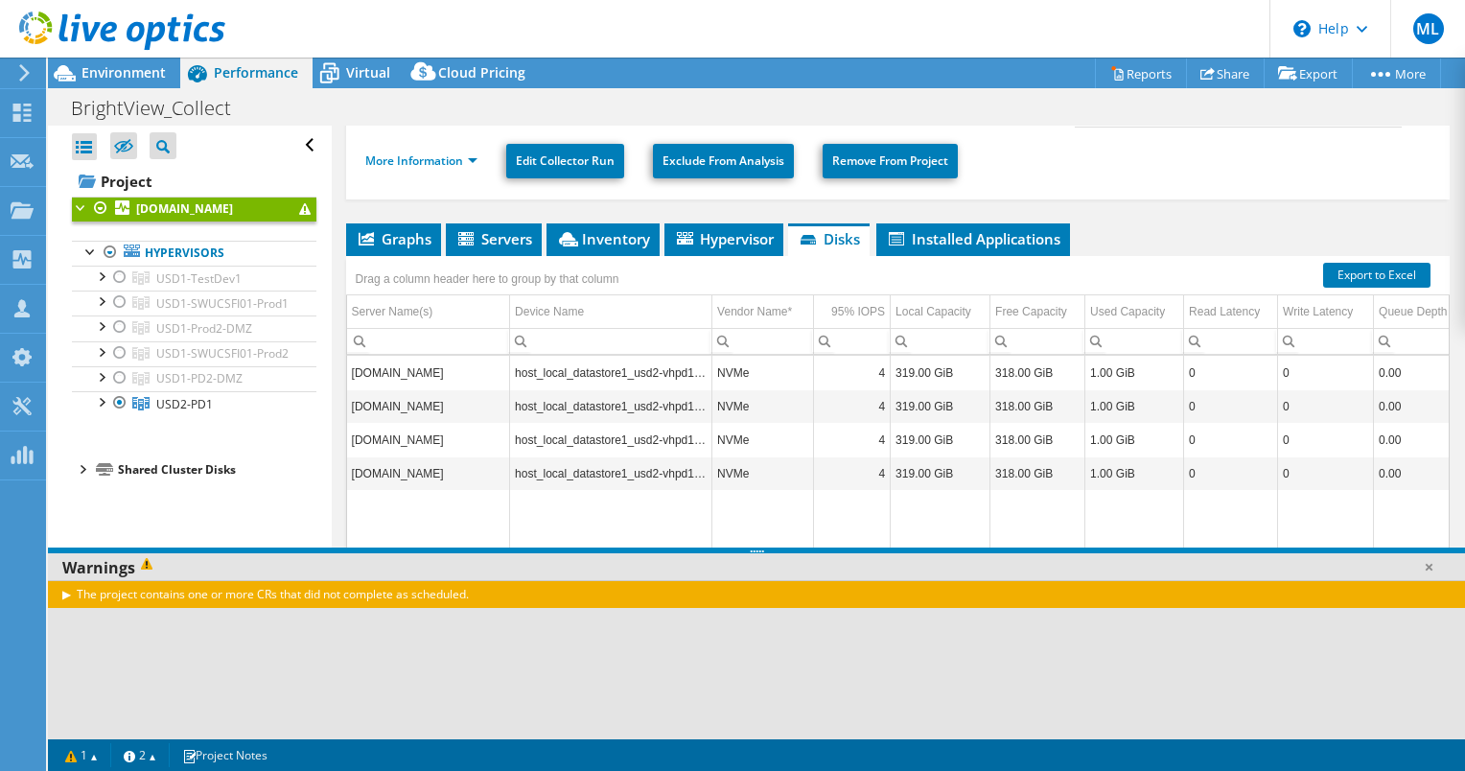
click at [60, 592] on div "The project contains one or more CRs that did not complete as scheduled." at bounding box center [756, 594] width 1417 height 28
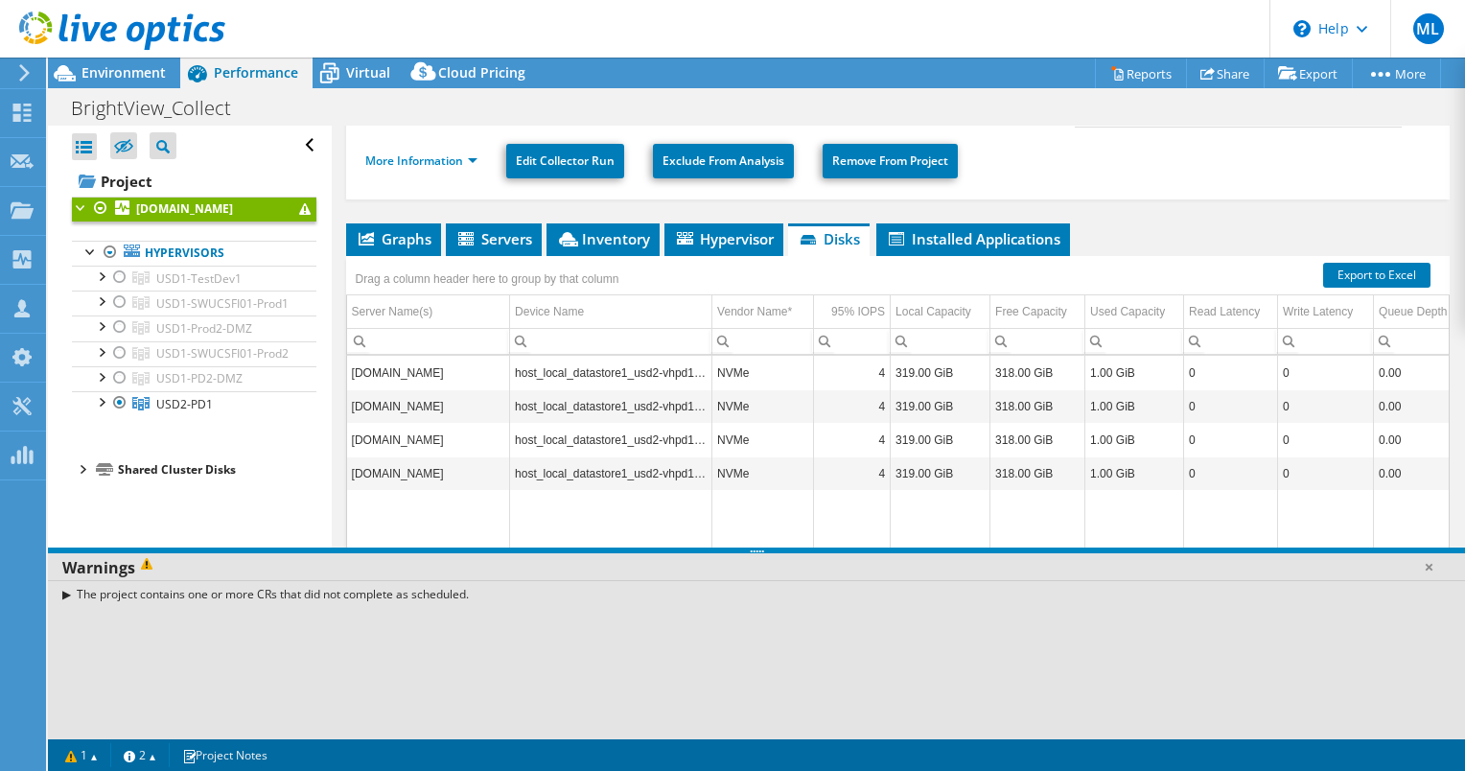
click at [68, 596] on div "The project contains one or more CRs that did not complete as scheduled." at bounding box center [756, 594] width 1417 height 28
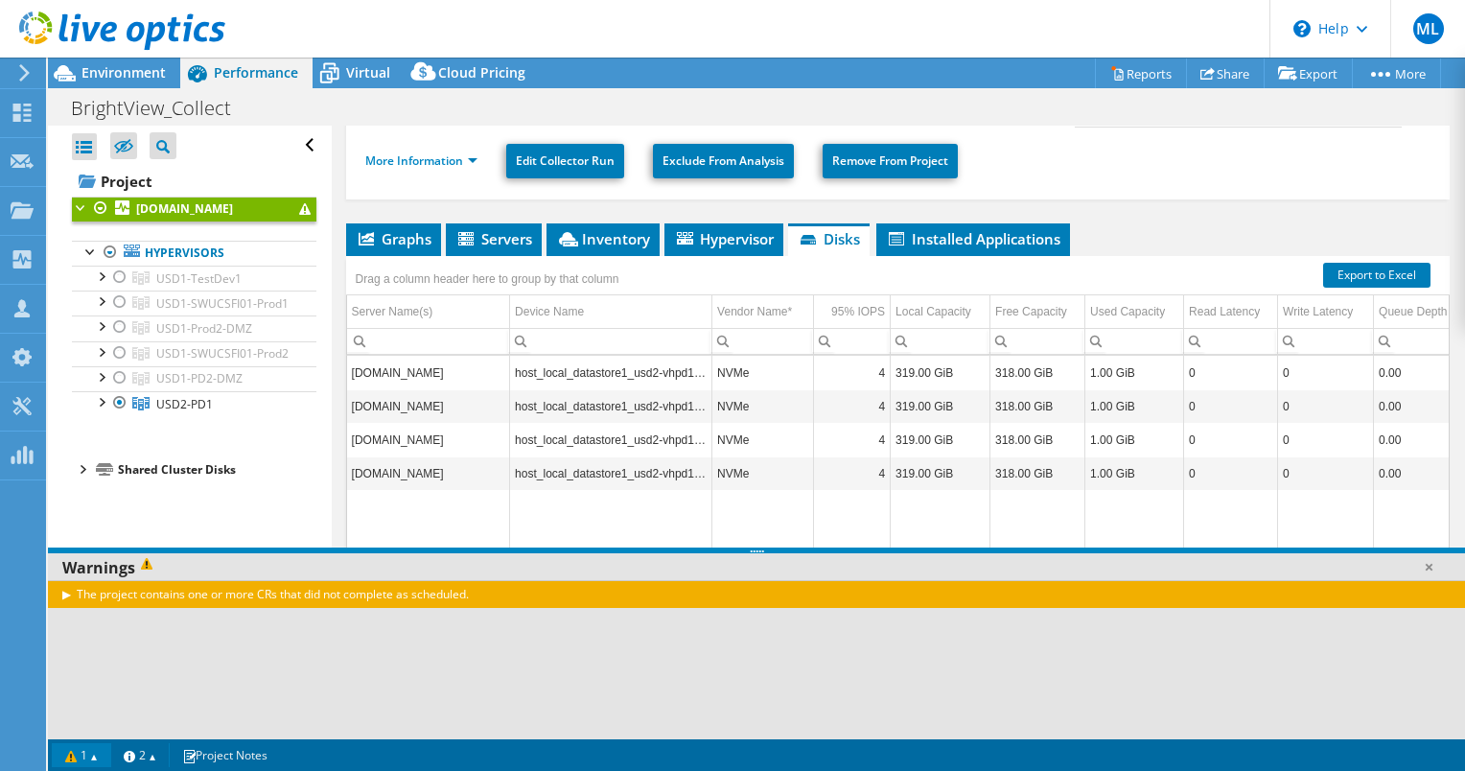
click at [92, 755] on link "1" at bounding box center [81, 755] width 59 height 24
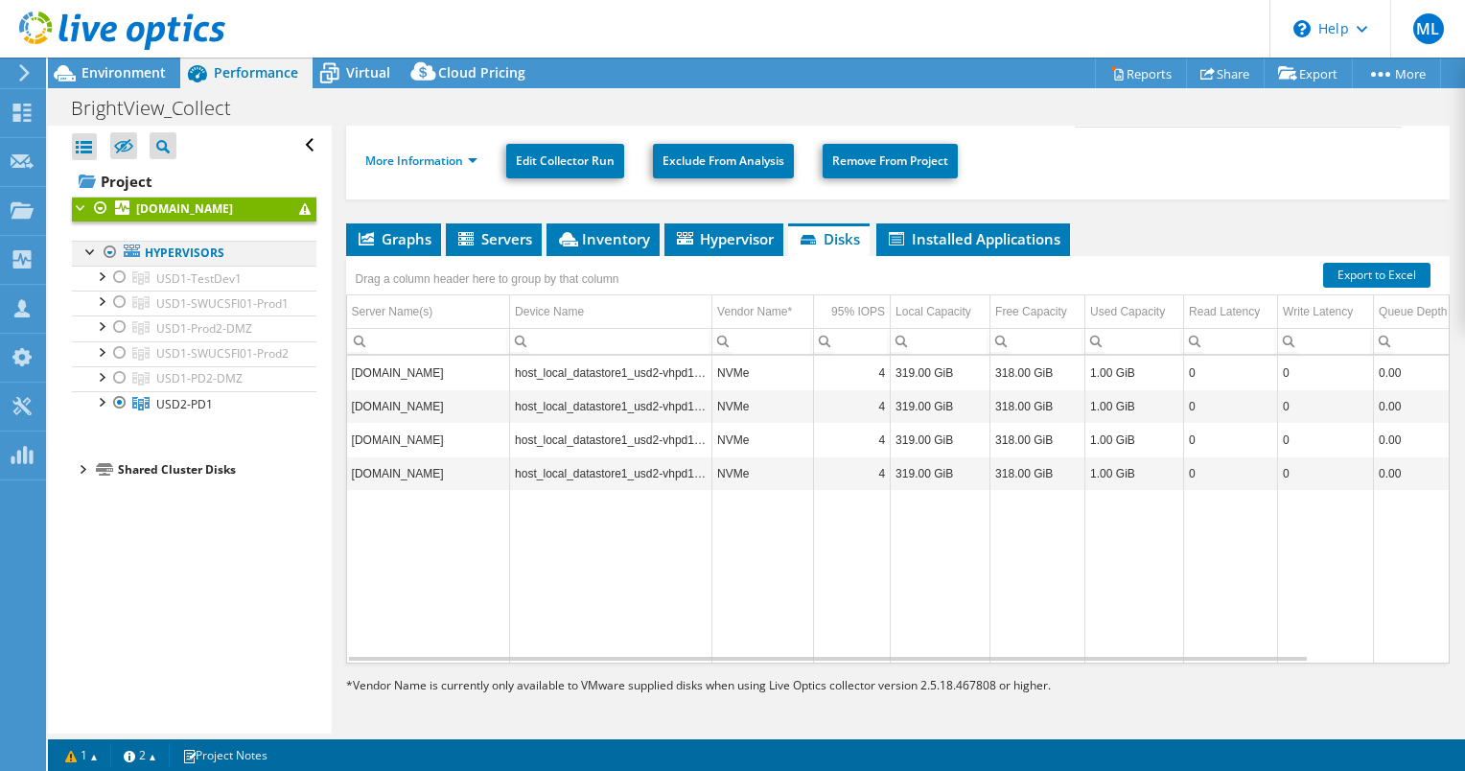
click at [112, 264] on div at bounding box center [110, 252] width 19 height 23
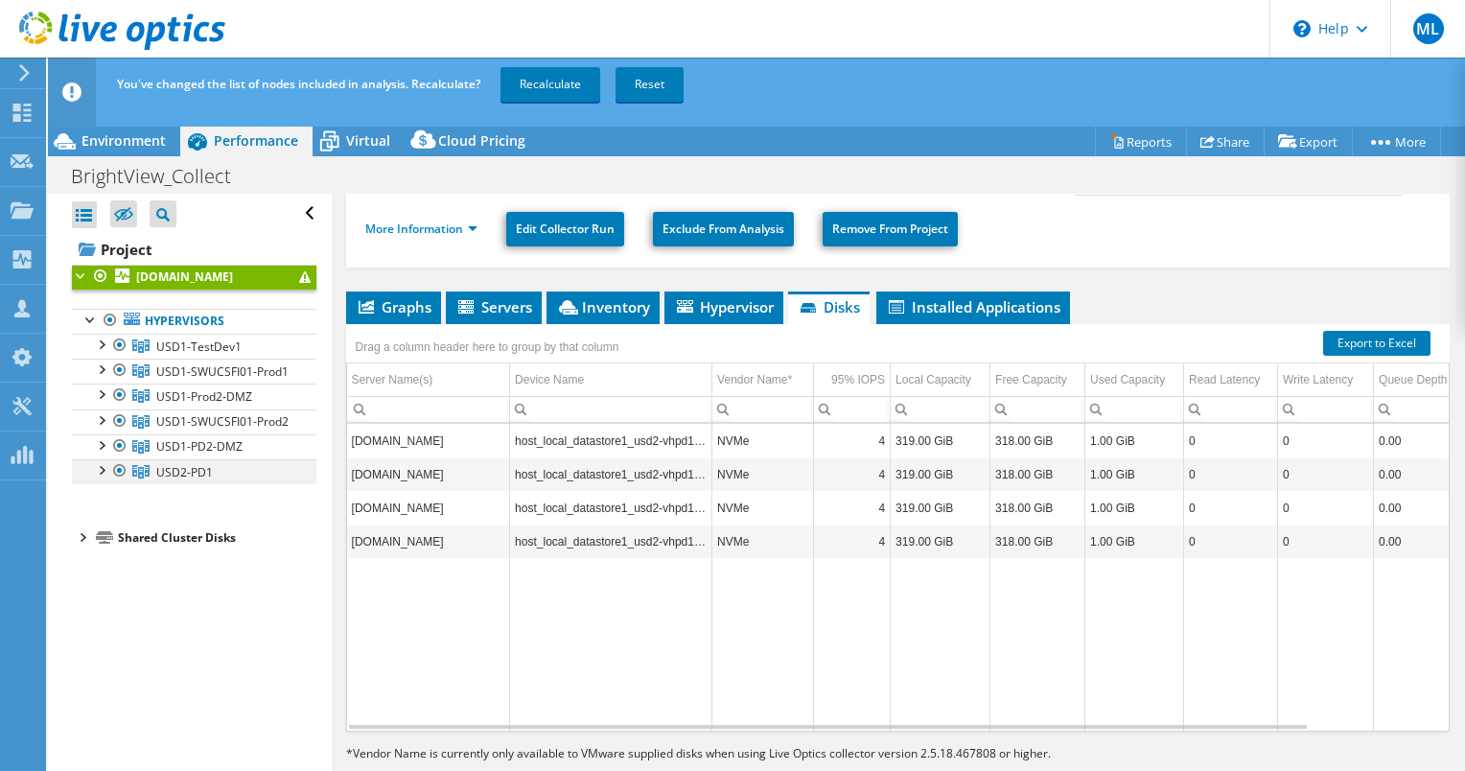
click at [118, 482] on div at bounding box center [119, 470] width 19 height 23
click at [552, 82] on link "Recalculate" at bounding box center [550, 84] width 100 height 35
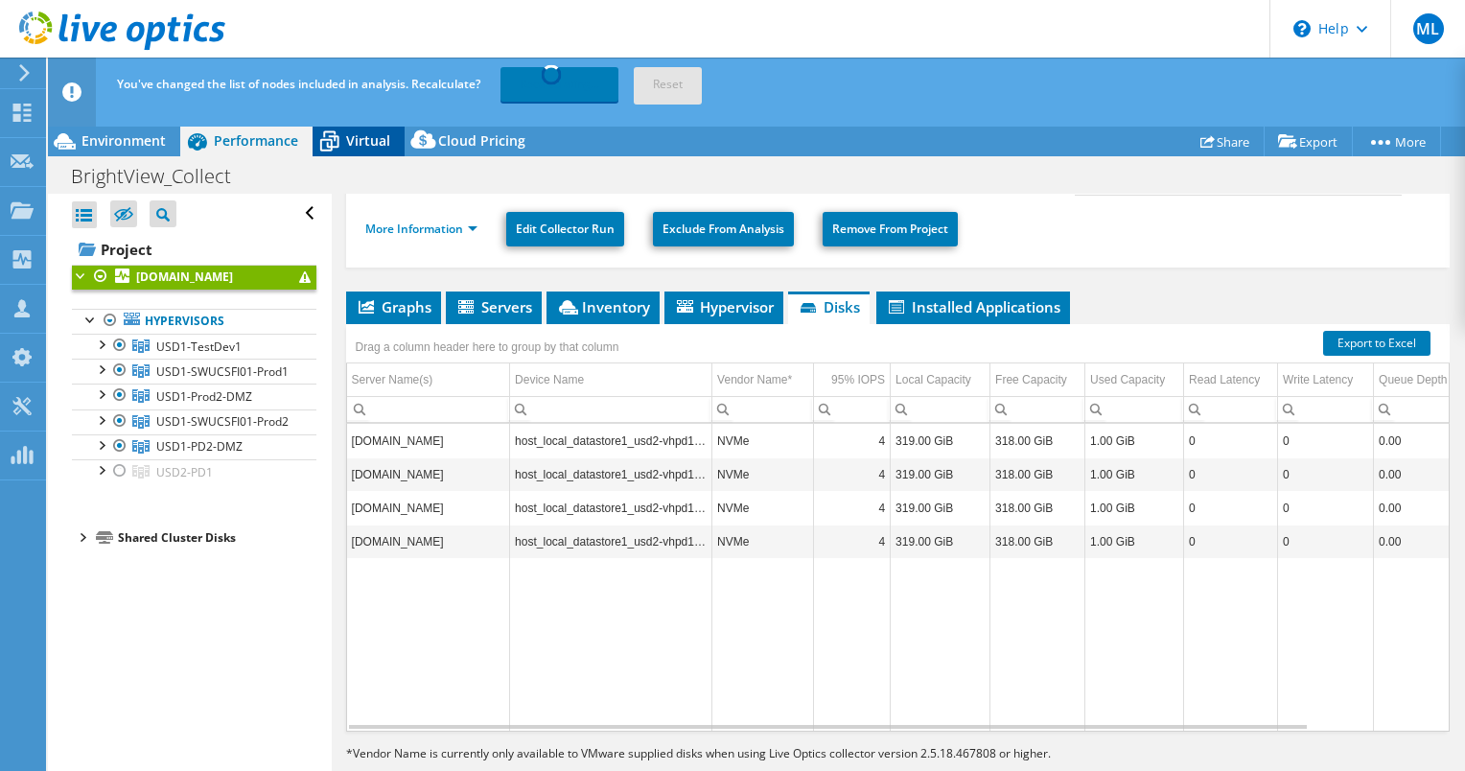
click at [337, 138] on icon at bounding box center [330, 142] width 34 height 34
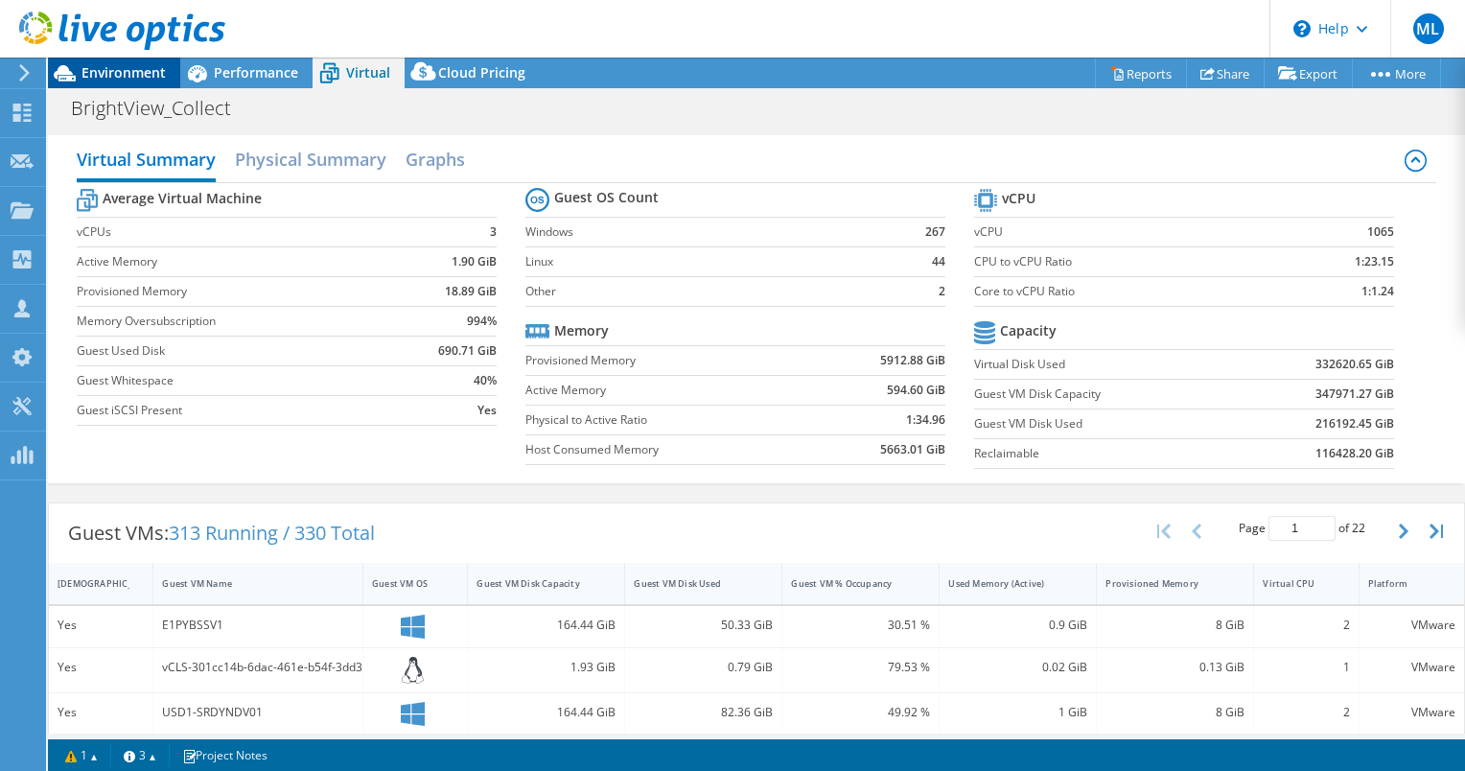
click at [134, 76] on span "Environment" at bounding box center [123, 72] width 84 height 18
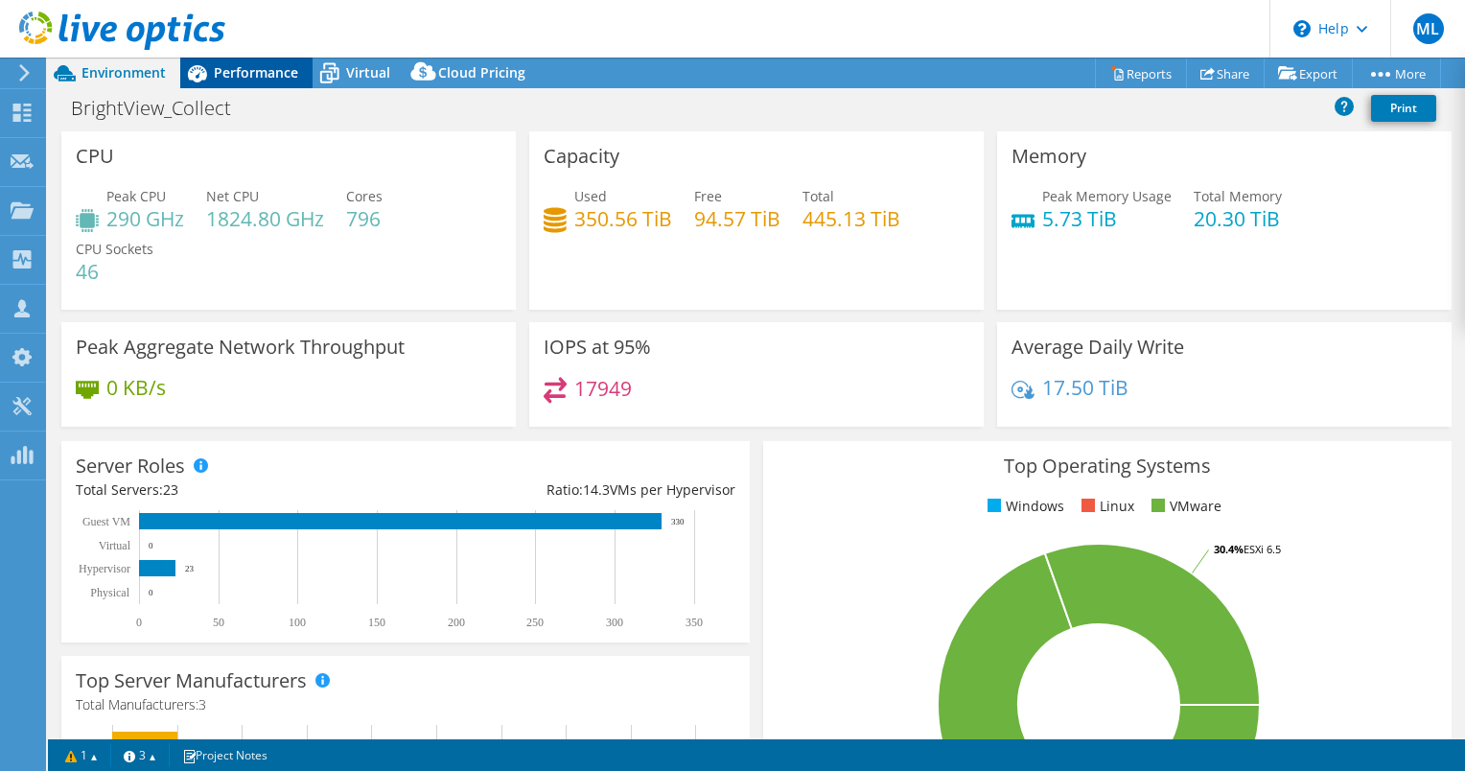
click at [305, 69] on div "Performance" at bounding box center [246, 73] width 132 height 31
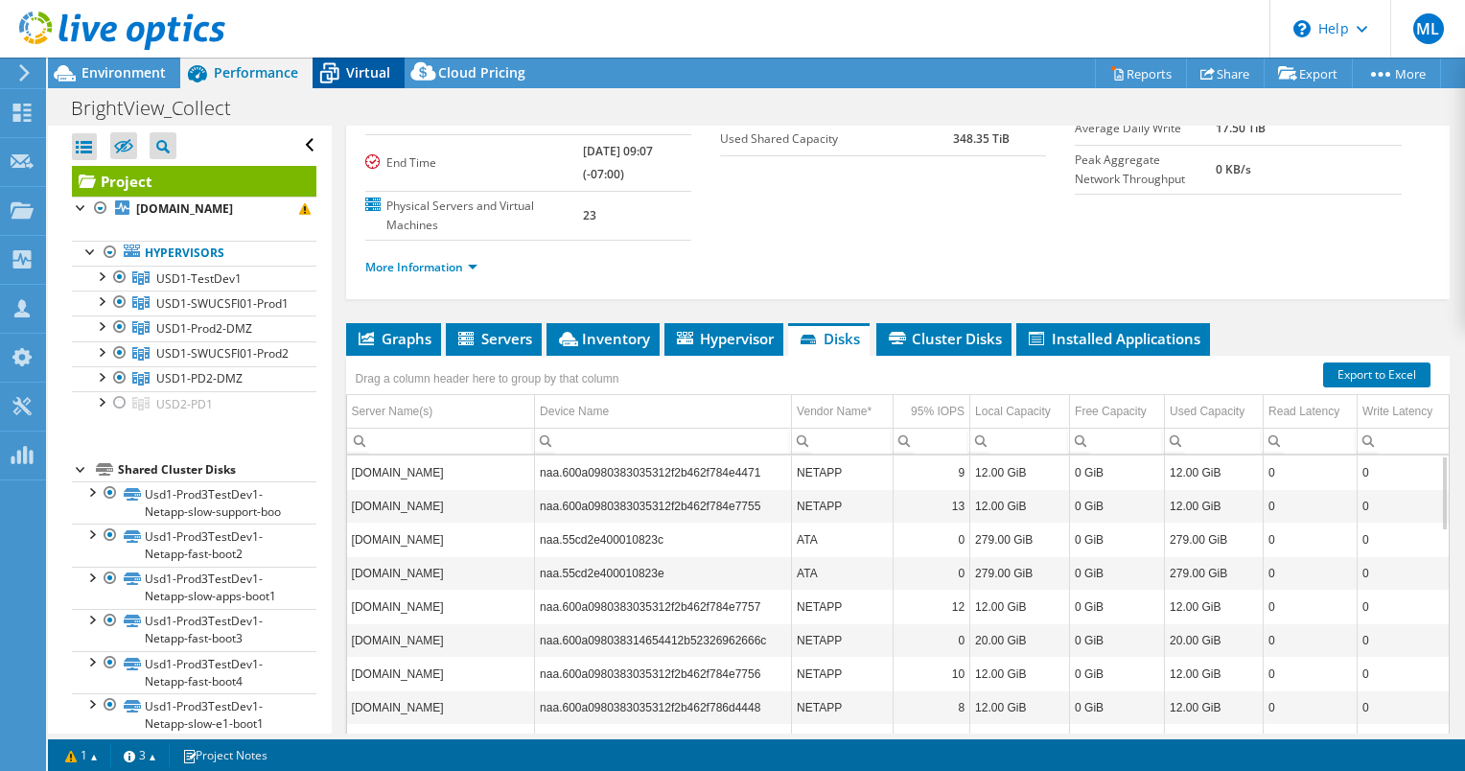
click at [353, 65] on span "Virtual" at bounding box center [368, 72] width 44 height 18
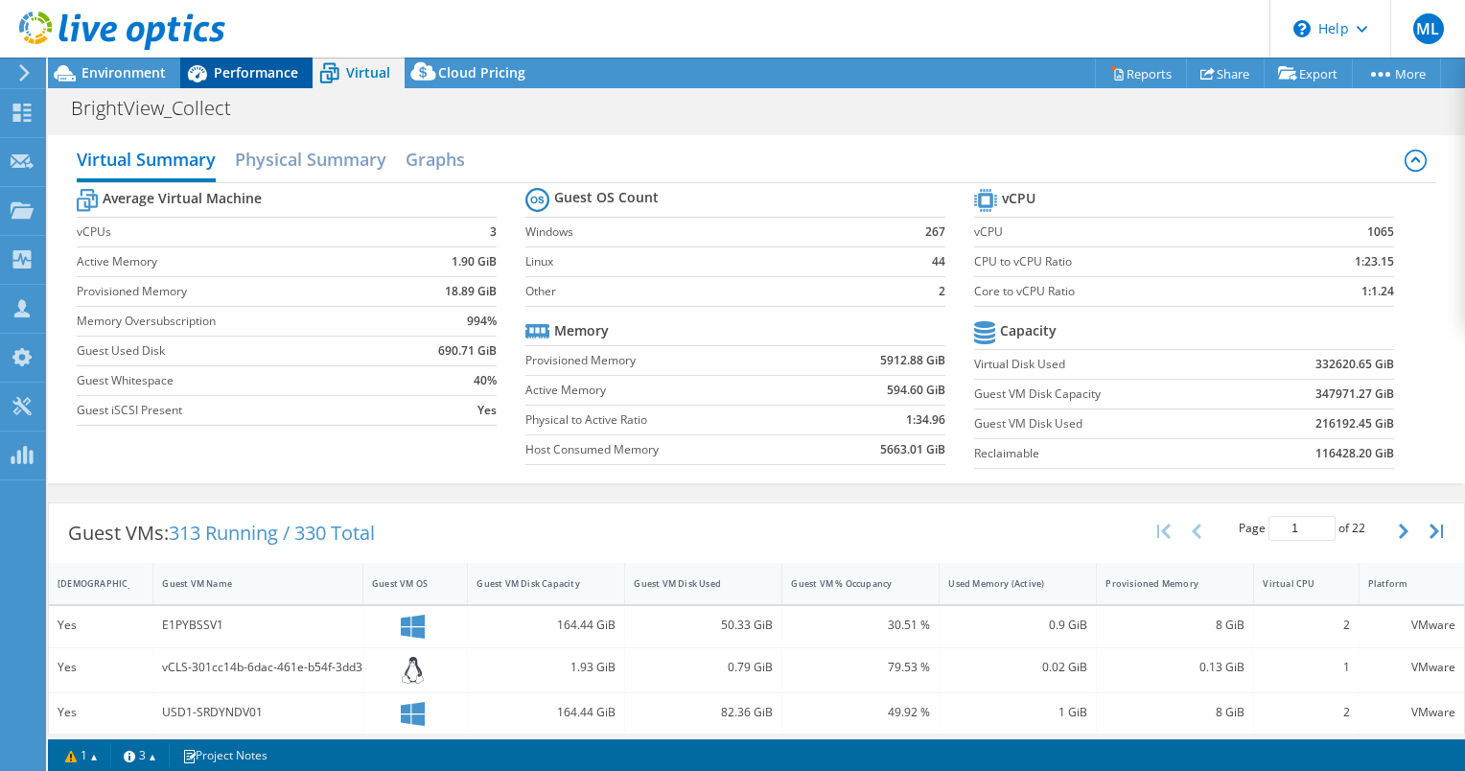
click at [245, 70] on span "Performance" at bounding box center [256, 72] width 84 height 18
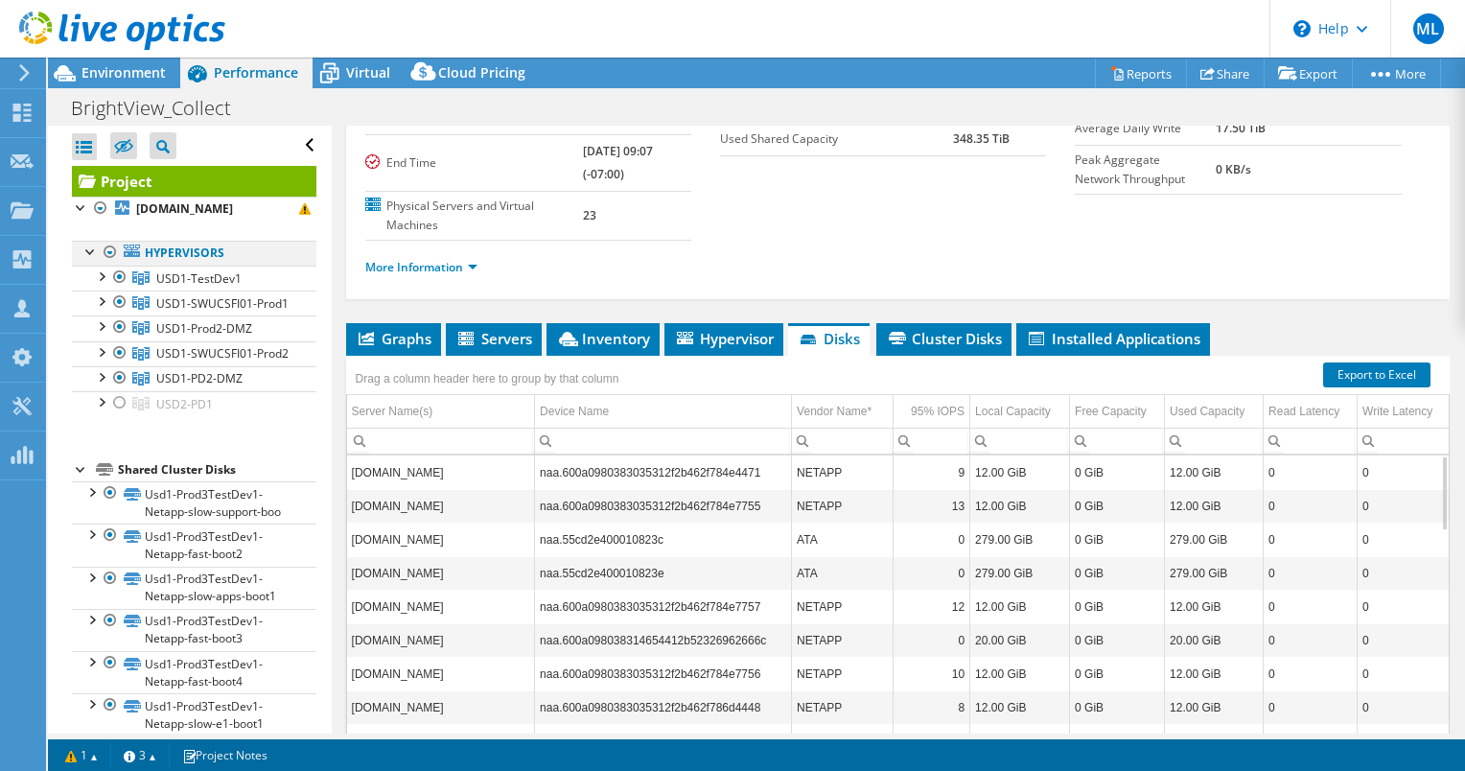
click at [111, 264] on div at bounding box center [110, 252] width 19 height 23
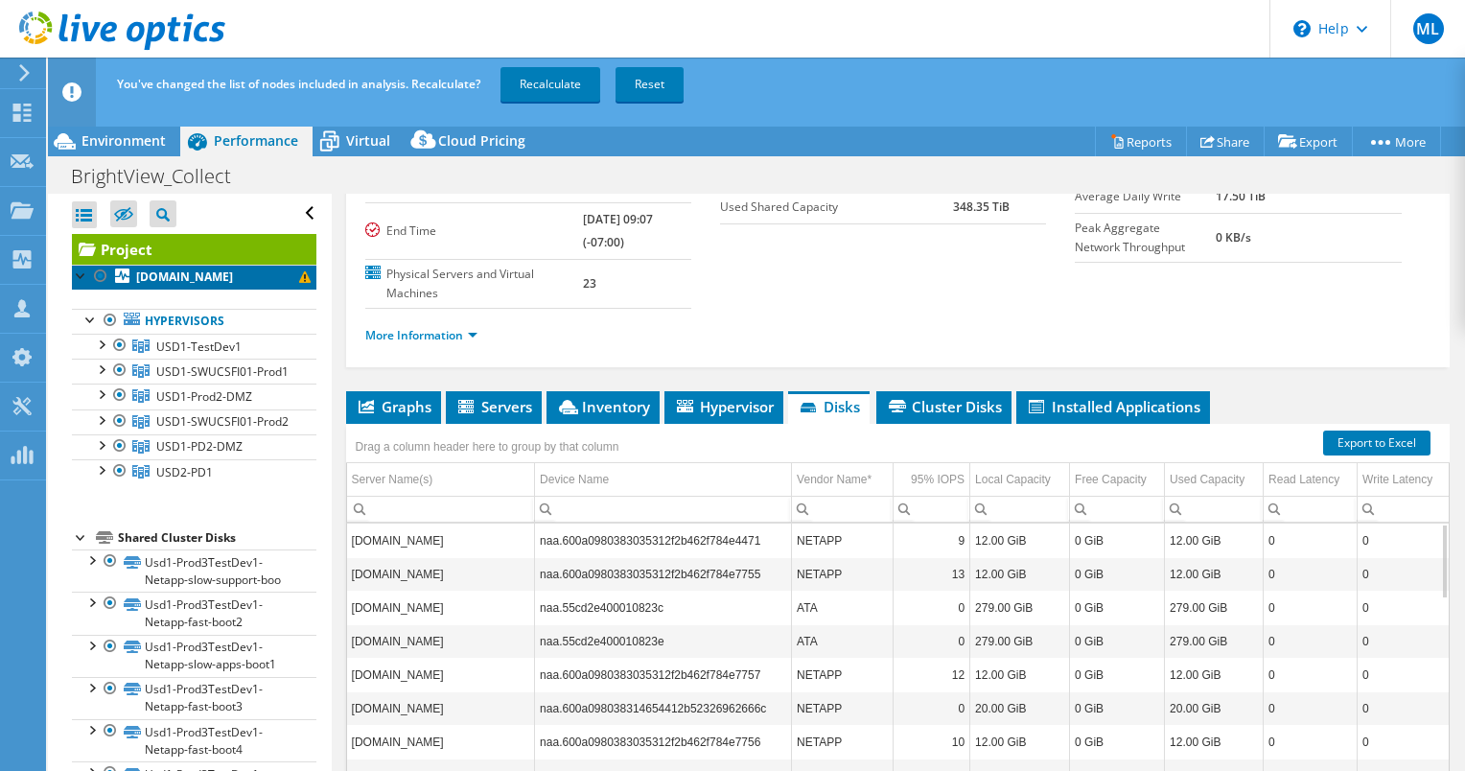
click at [111, 269] on link "[DOMAIN_NAME]" at bounding box center [194, 277] width 244 height 25
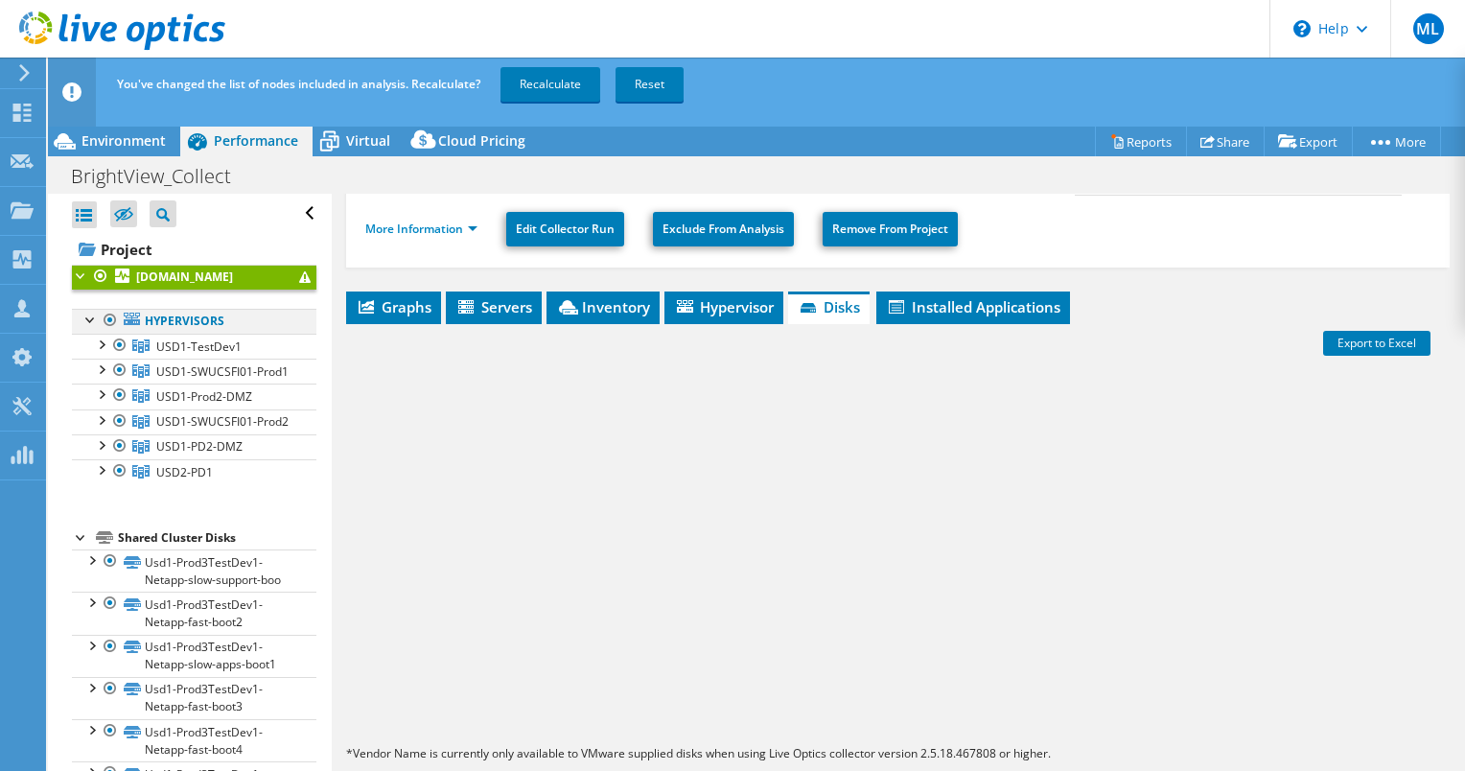
click at [115, 332] on div at bounding box center [110, 320] width 19 height 23
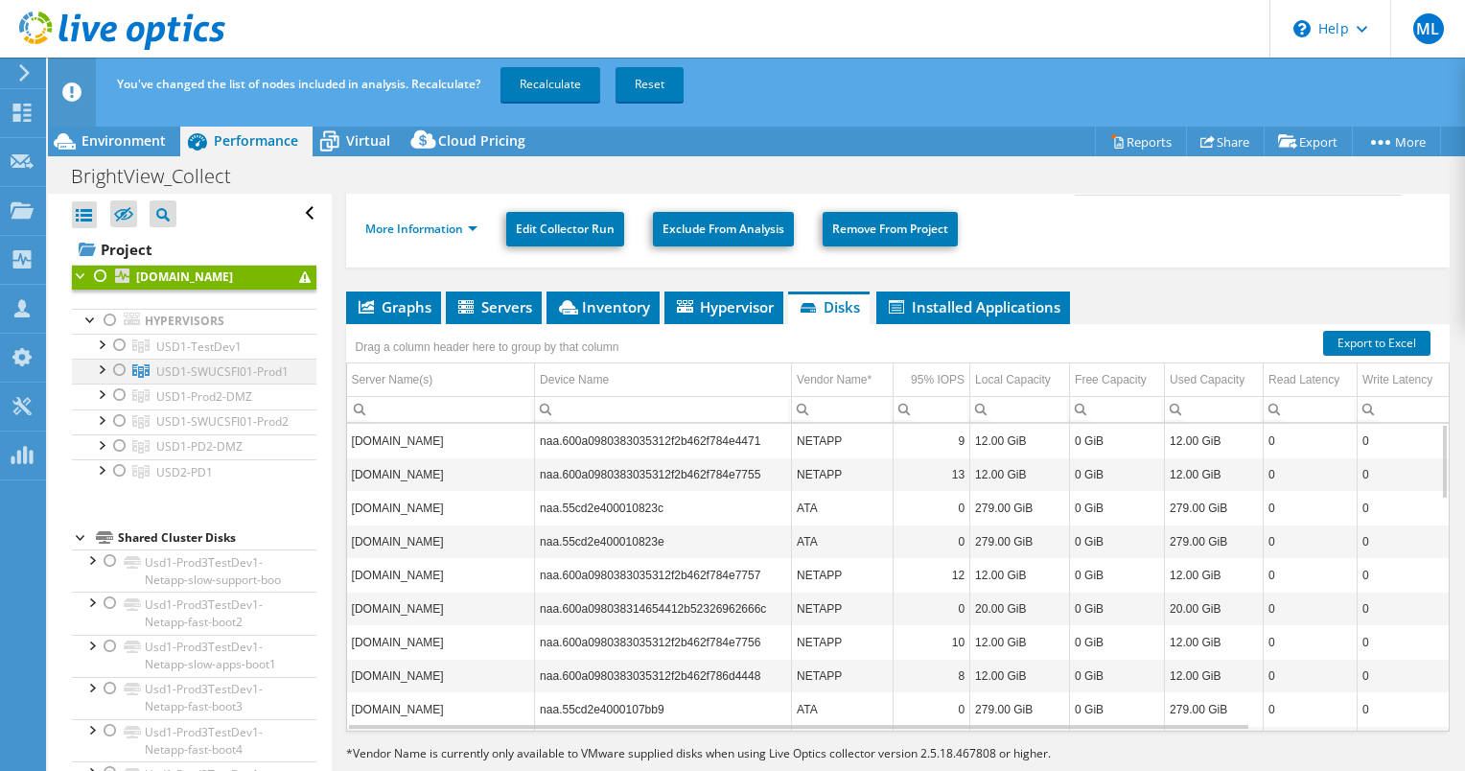
click at [117, 382] on div at bounding box center [119, 370] width 19 height 23
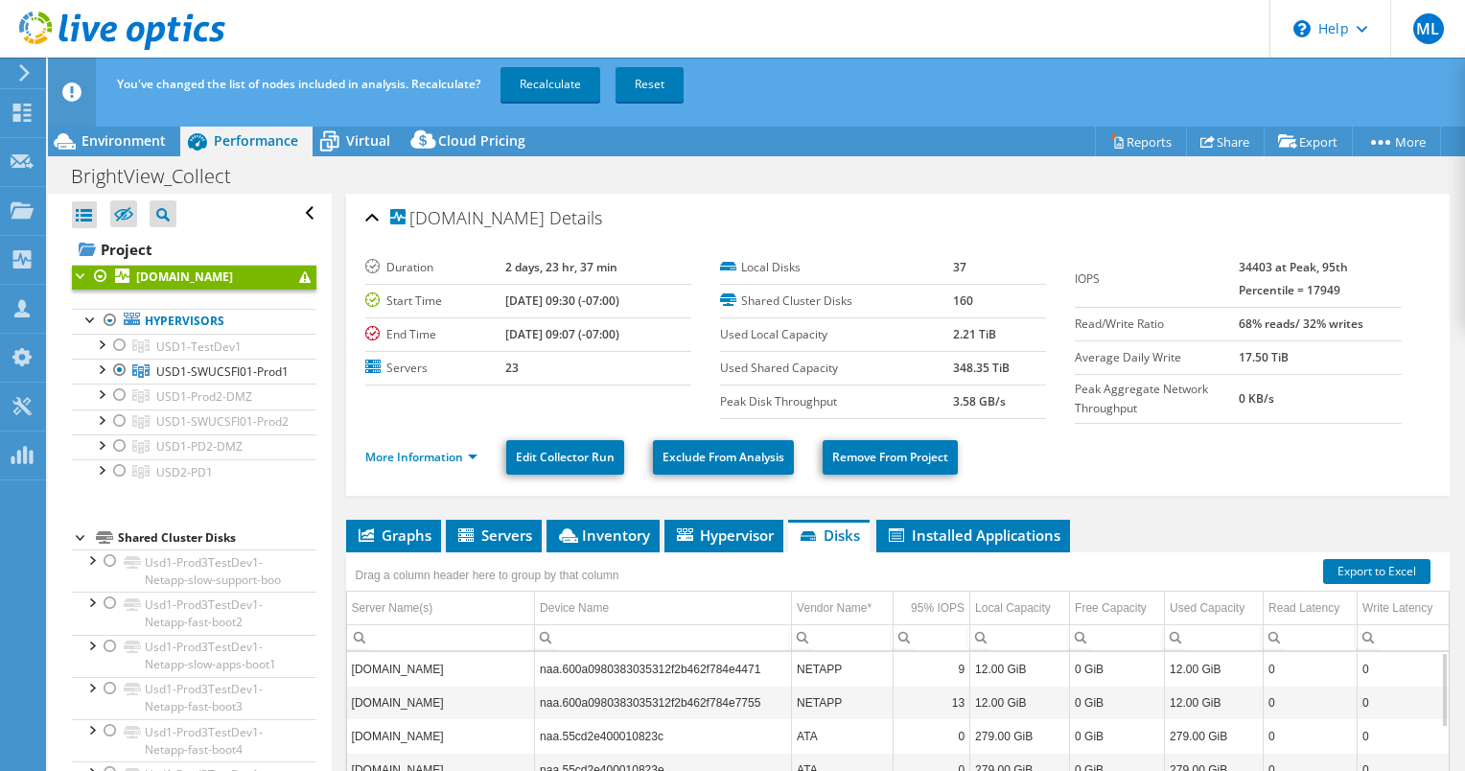
select select "USD"
click at [522, 93] on link "Recalculate" at bounding box center [550, 84] width 100 height 35
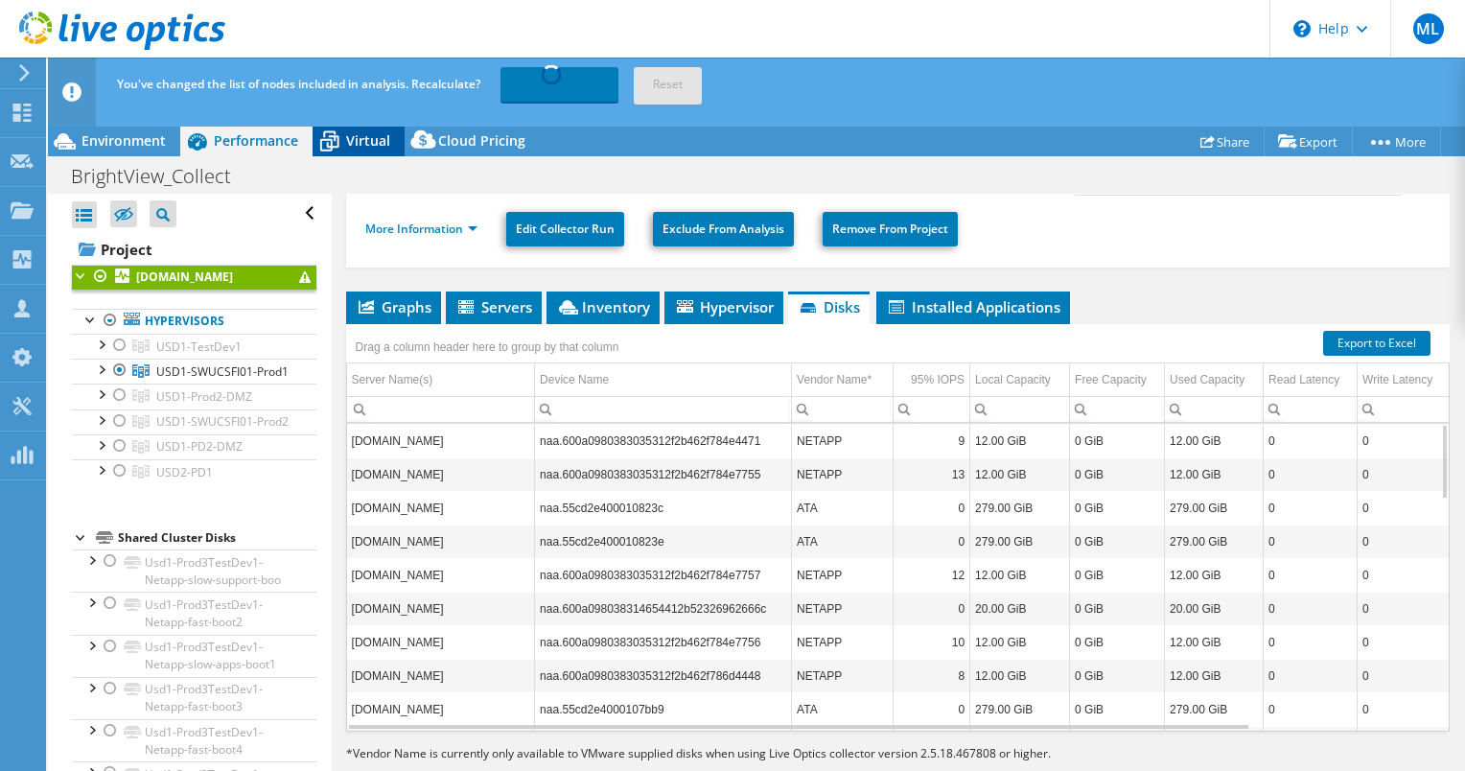
click at [359, 135] on span "Virtual" at bounding box center [368, 140] width 44 height 18
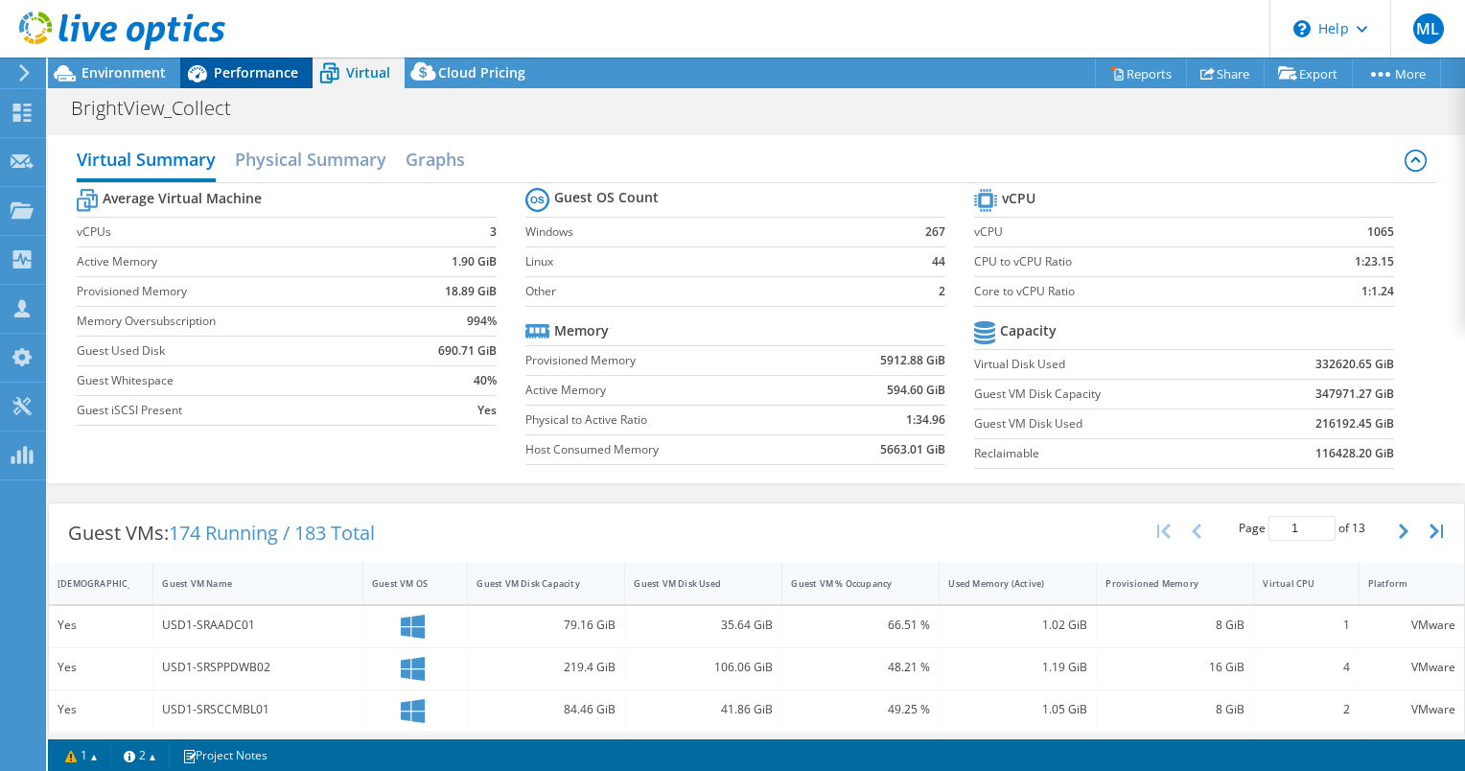
click at [253, 69] on span "Performance" at bounding box center [256, 72] width 84 height 18
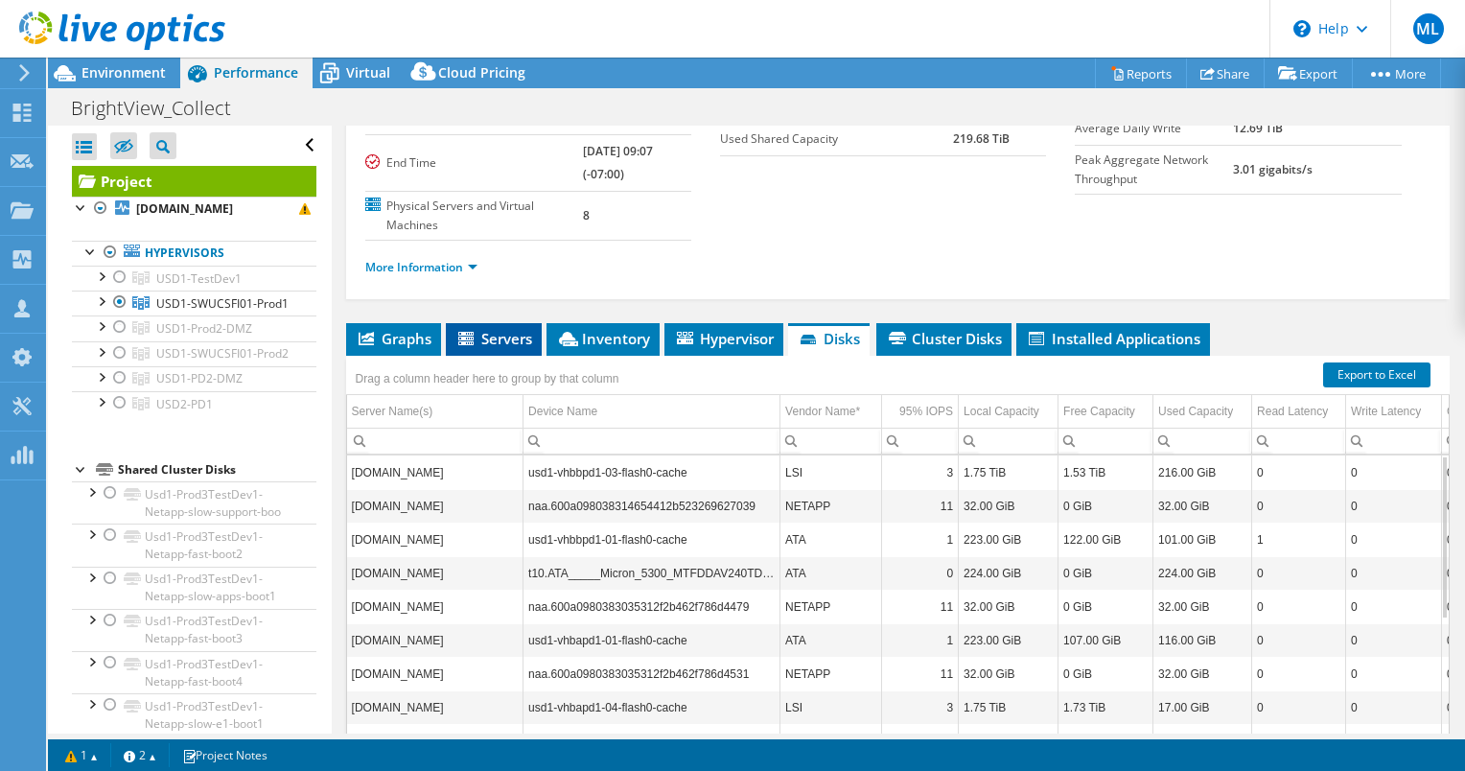
click at [453, 323] on li "Servers" at bounding box center [494, 339] width 96 height 33
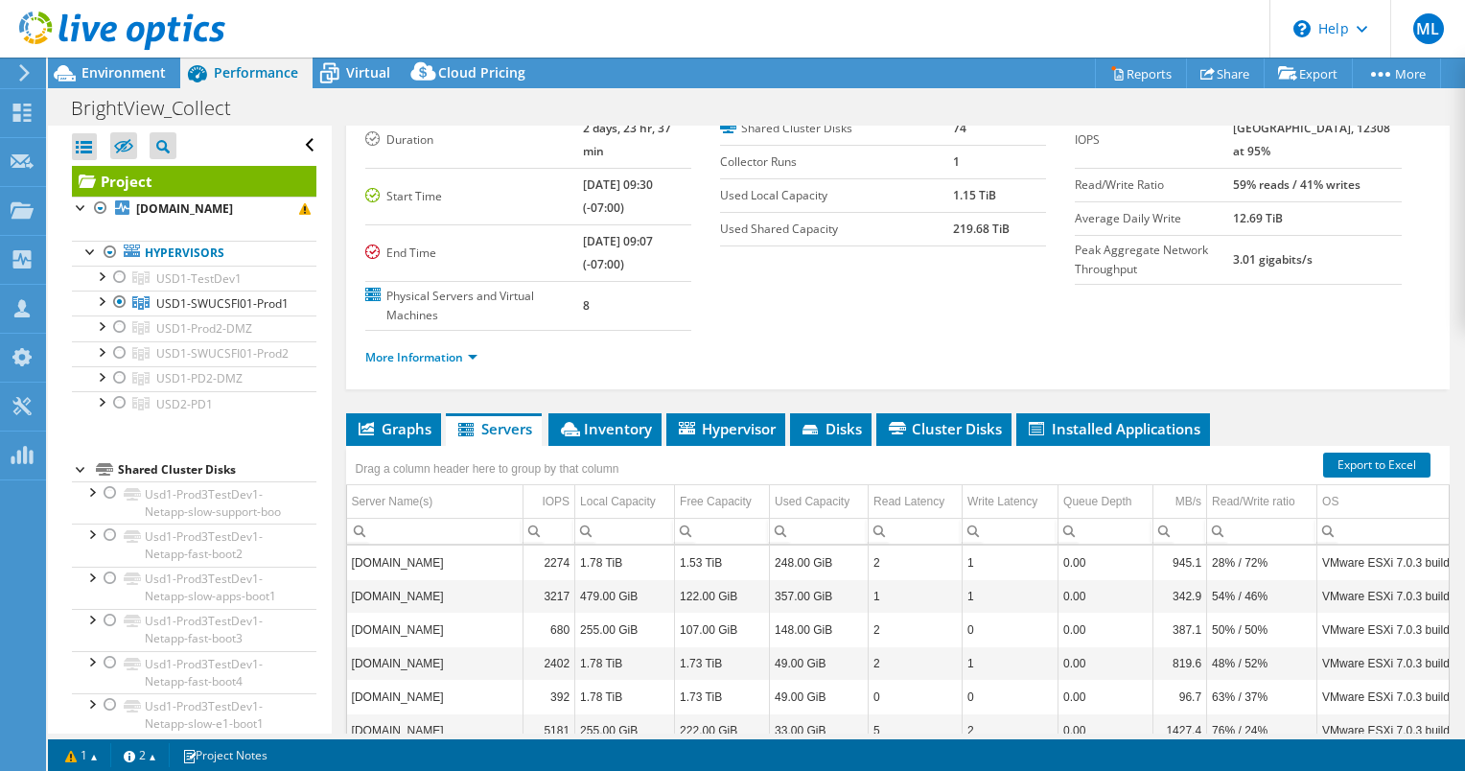
scroll to position [0, 0]
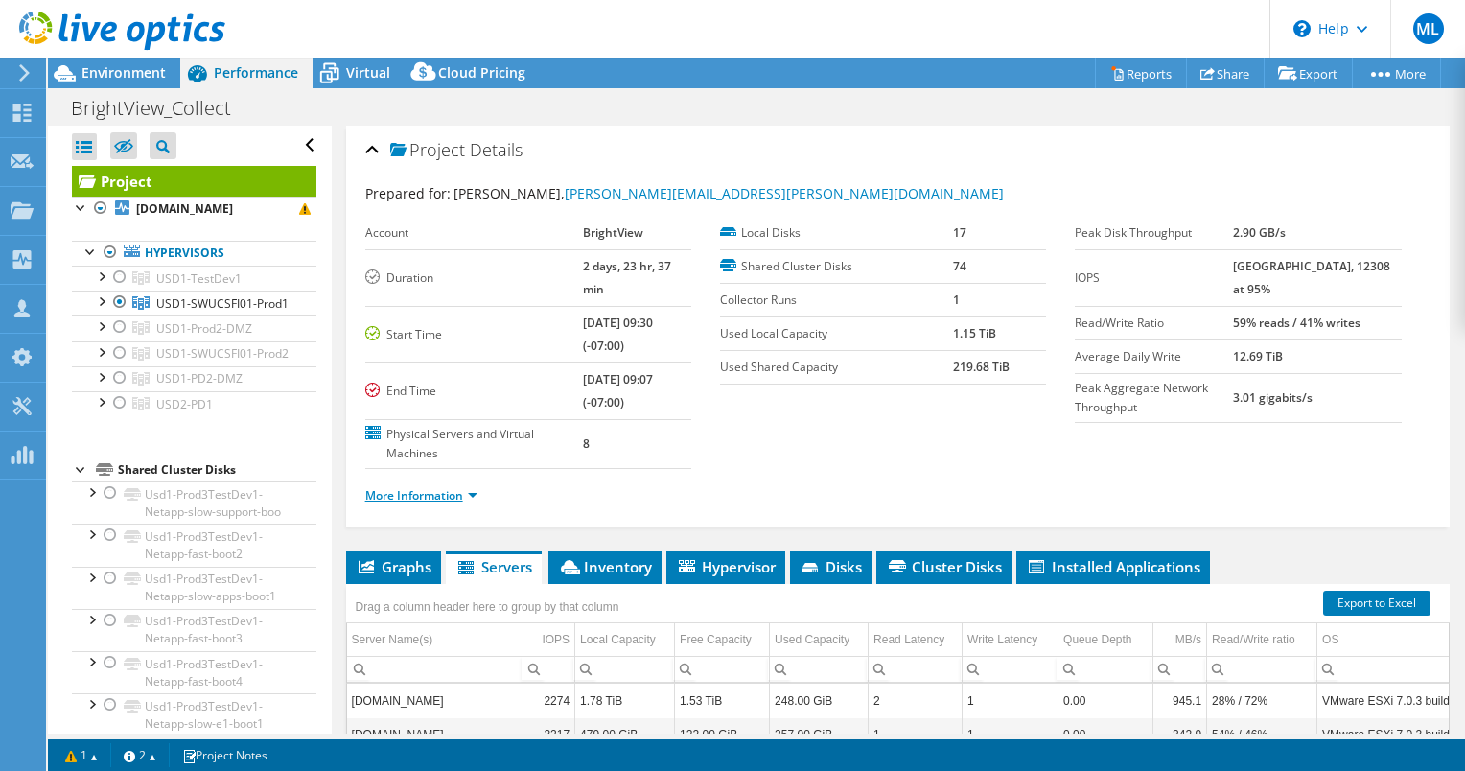
click at [468, 487] on link "More Information" at bounding box center [421, 495] width 112 height 16
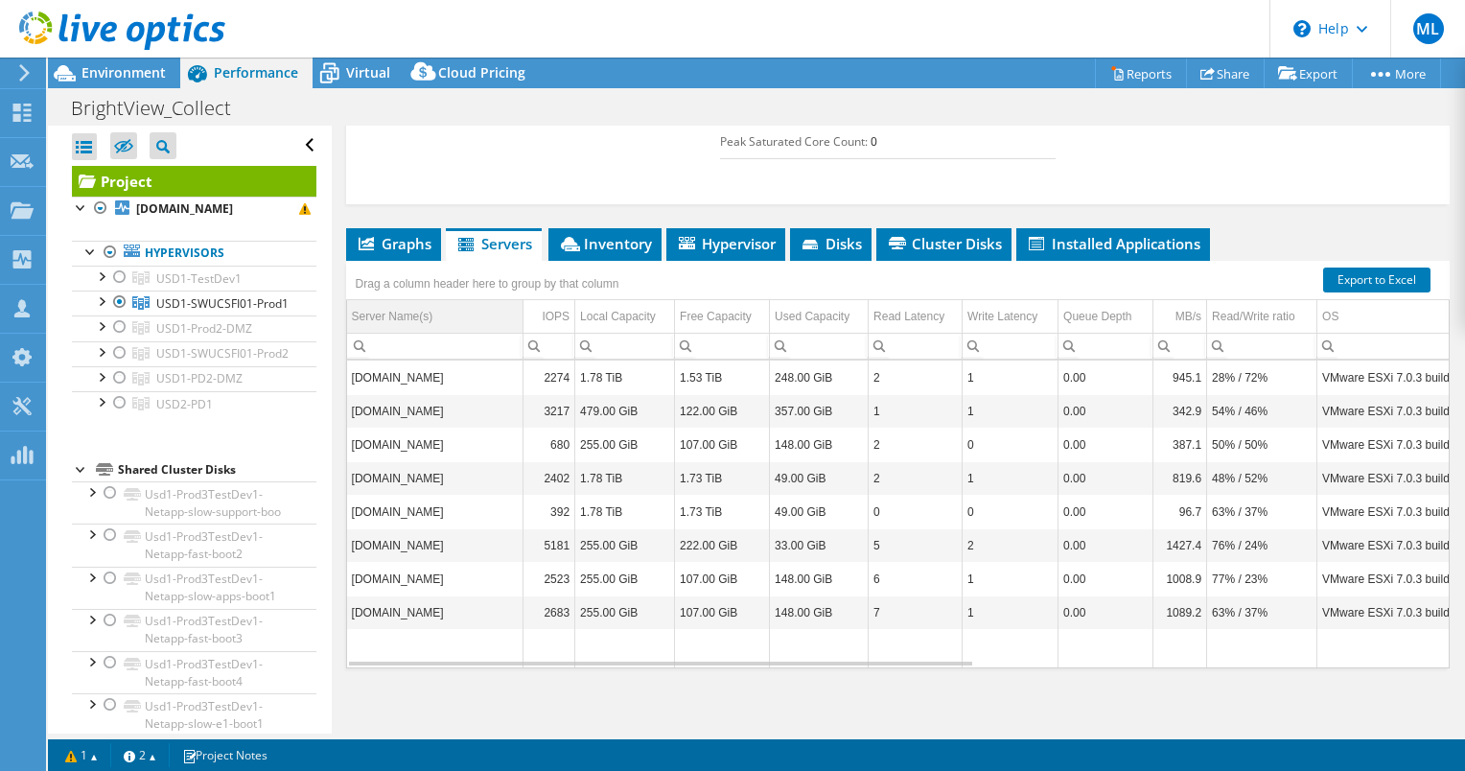
scroll to position [650, 0]
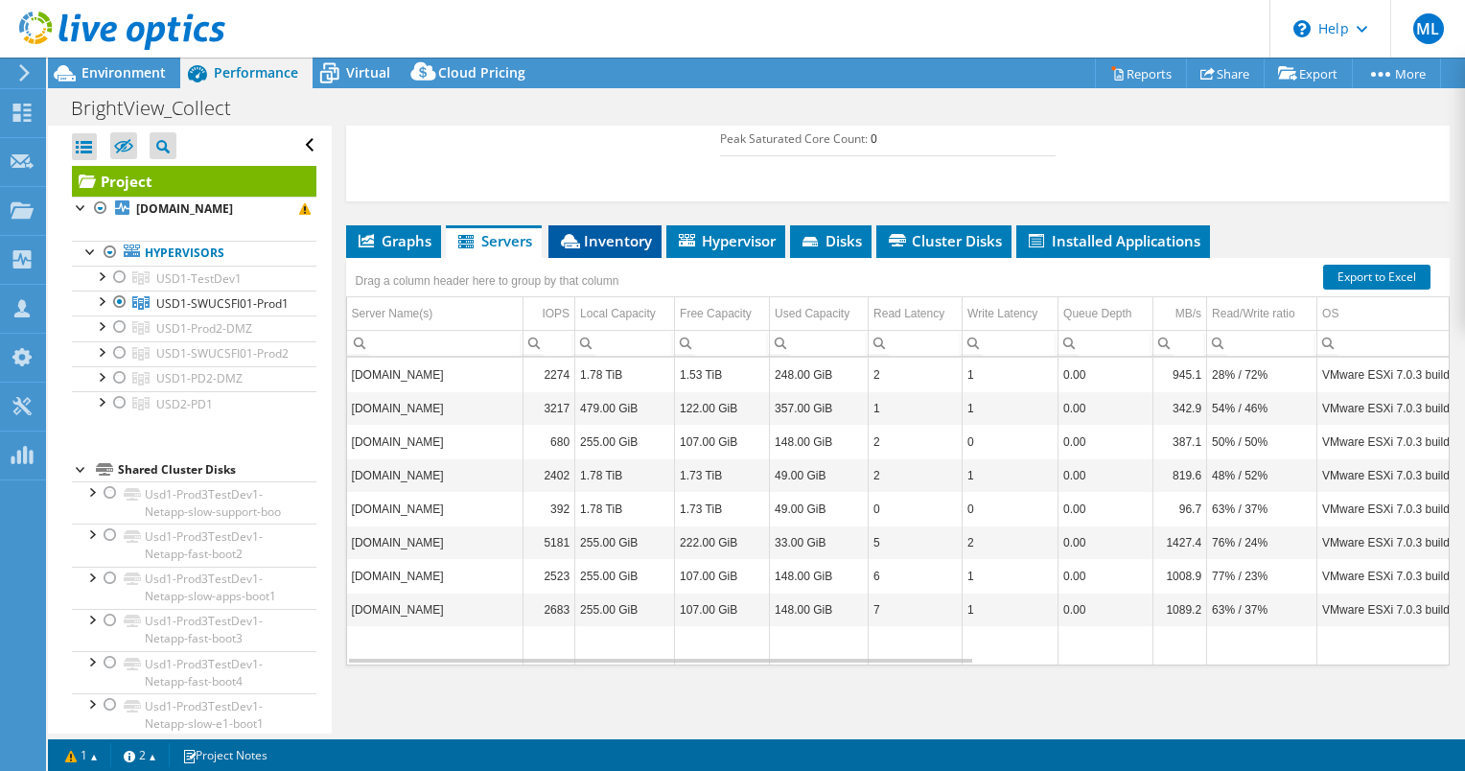
click at [625, 244] on li "Inventory" at bounding box center [604, 241] width 113 height 33
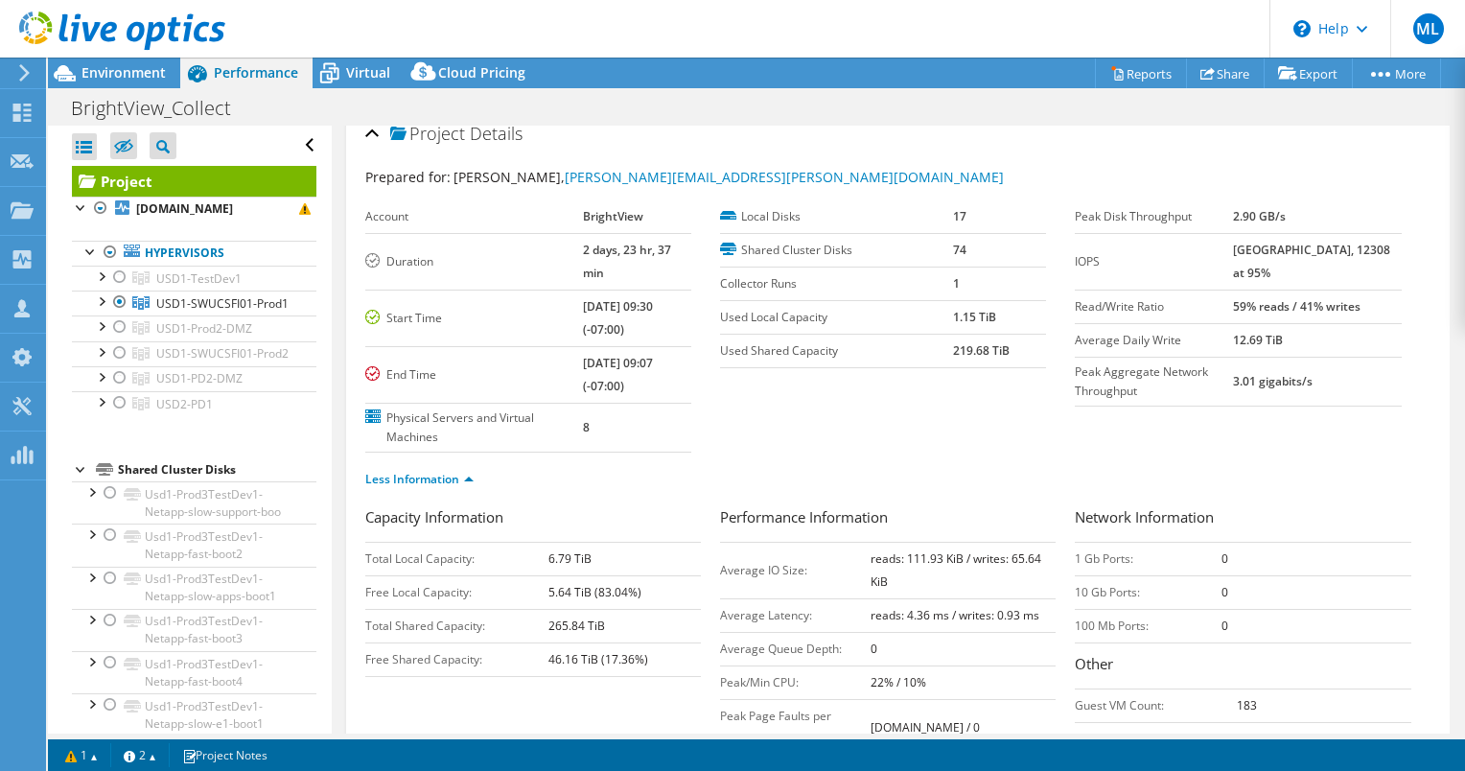
scroll to position [0, 0]
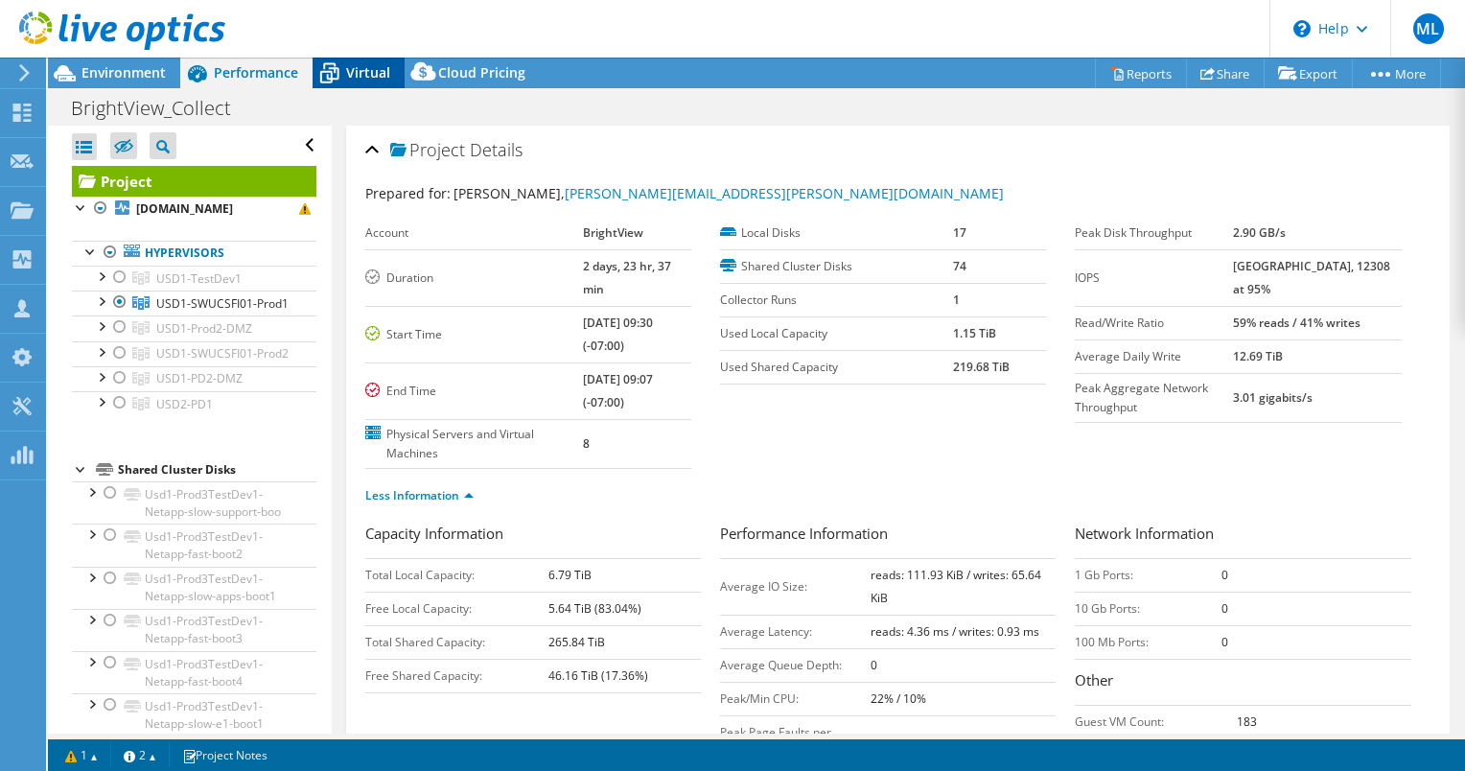
click at [368, 68] on span "Virtual" at bounding box center [368, 72] width 44 height 18
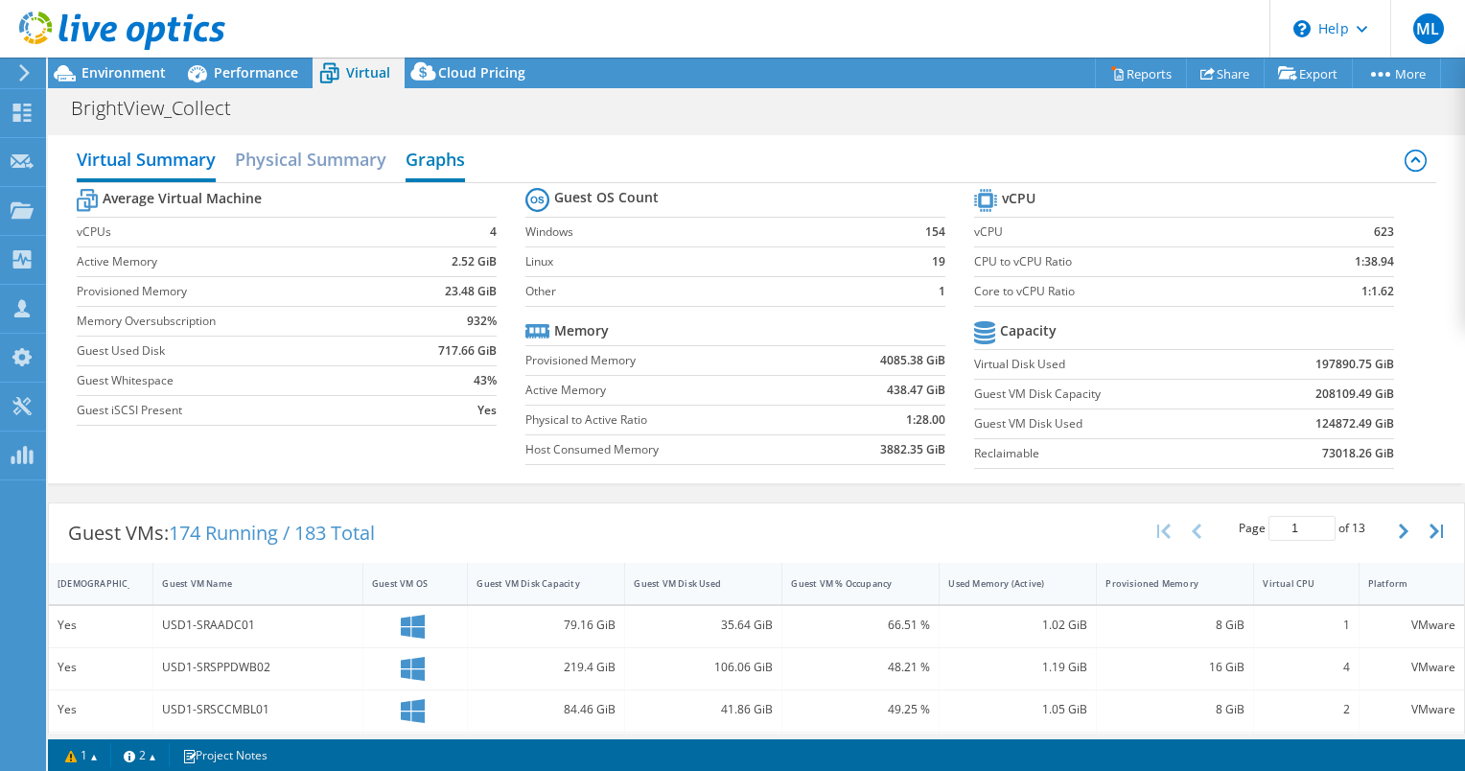
click at [426, 157] on h2 "Graphs" at bounding box center [435, 161] width 59 height 42
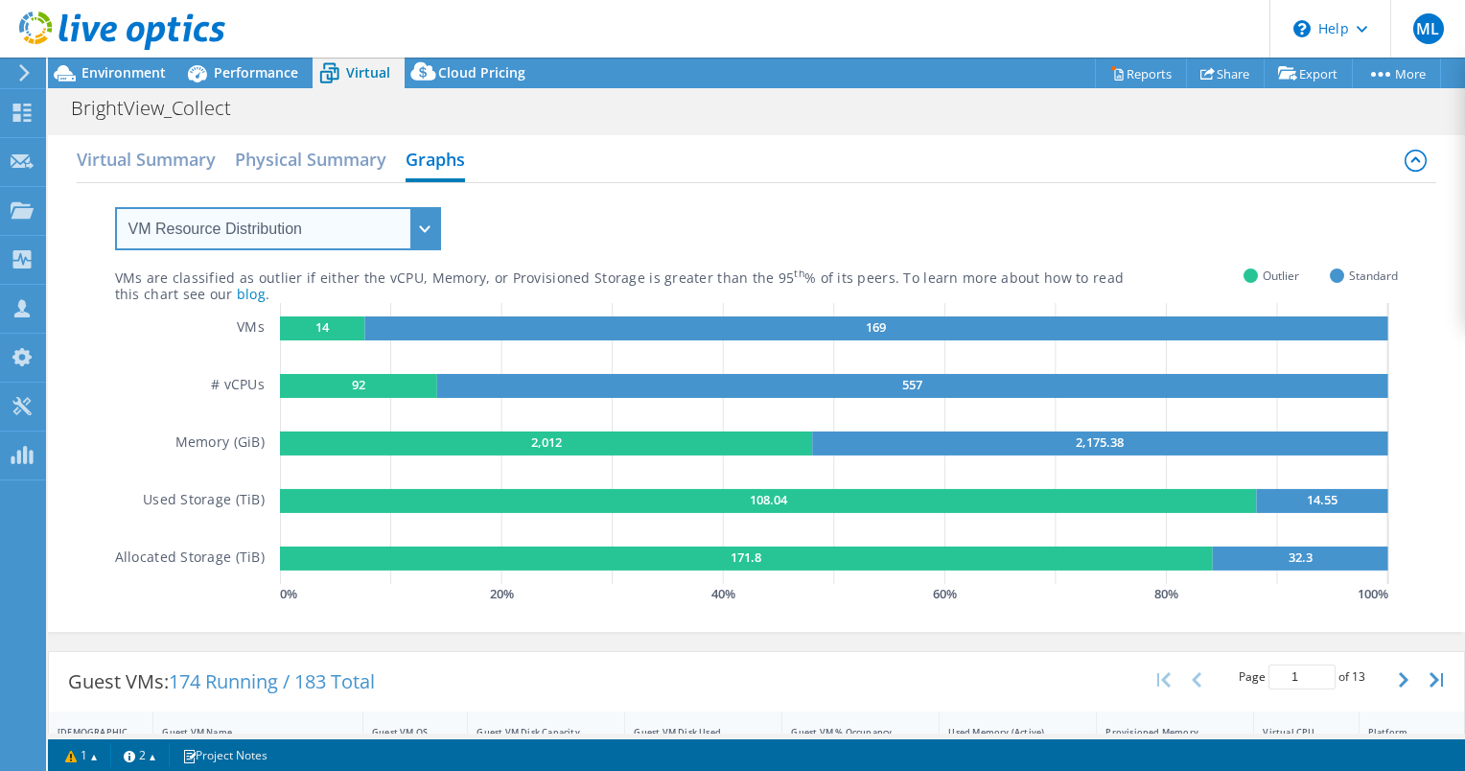
click at [311, 226] on select "VM Resource Distribution Provisioning Contrast Over Provisioning" at bounding box center [278, 228] width 326 height 43
click at [115, 207] on select "VM Resource Distribution Provisioning Contrast Over Provisioning" at bounding box center [278, 228] width 326 height 43
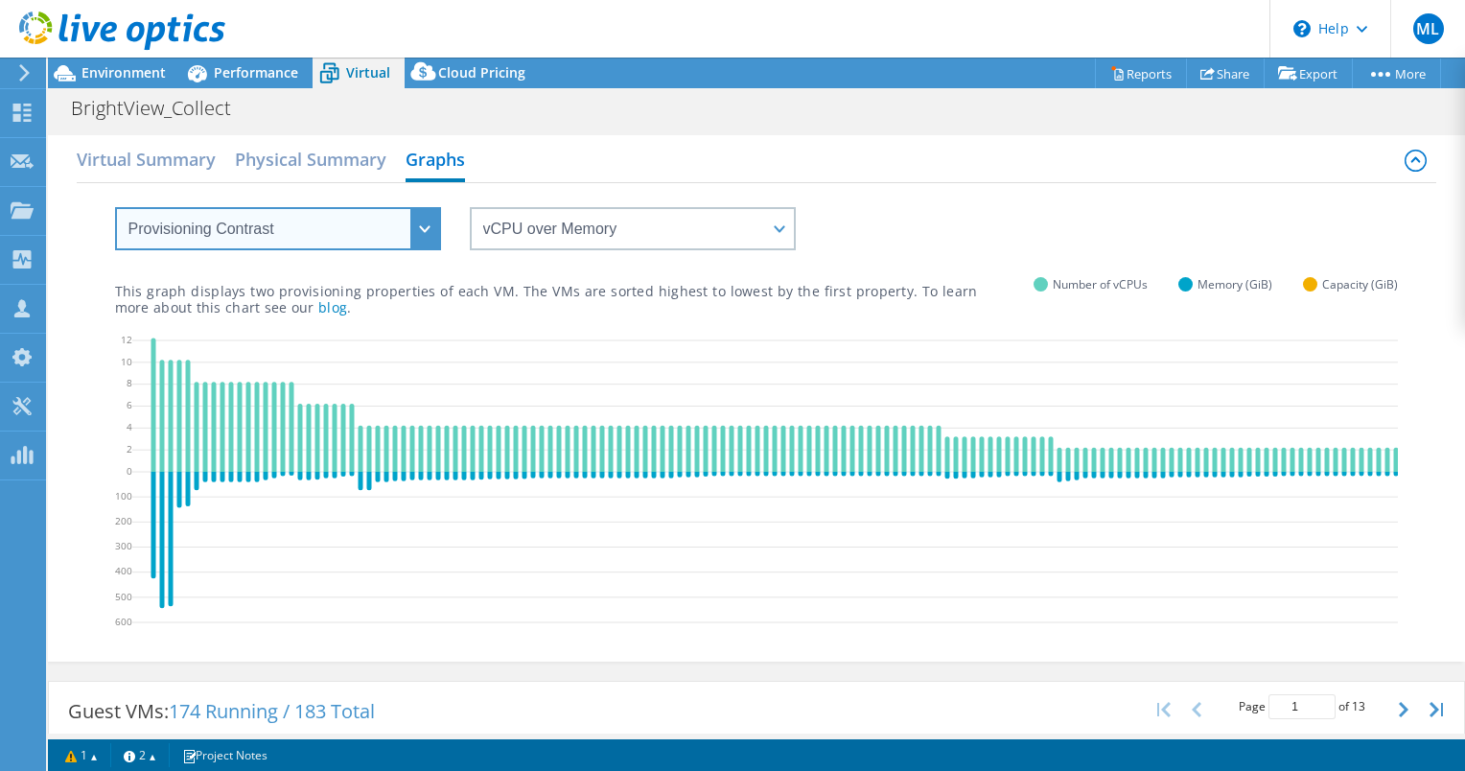
click at [326, 235] on select "VM Resource Distribution Provisioning Contrast Over Provisioning" at bounding box center [278, 228] width 326 height 43
click at [115, 207] on select "VM Resource Distribution Provisioning Contrast Over Provisioning" at bounding box center [278, 228] width 326 height 43
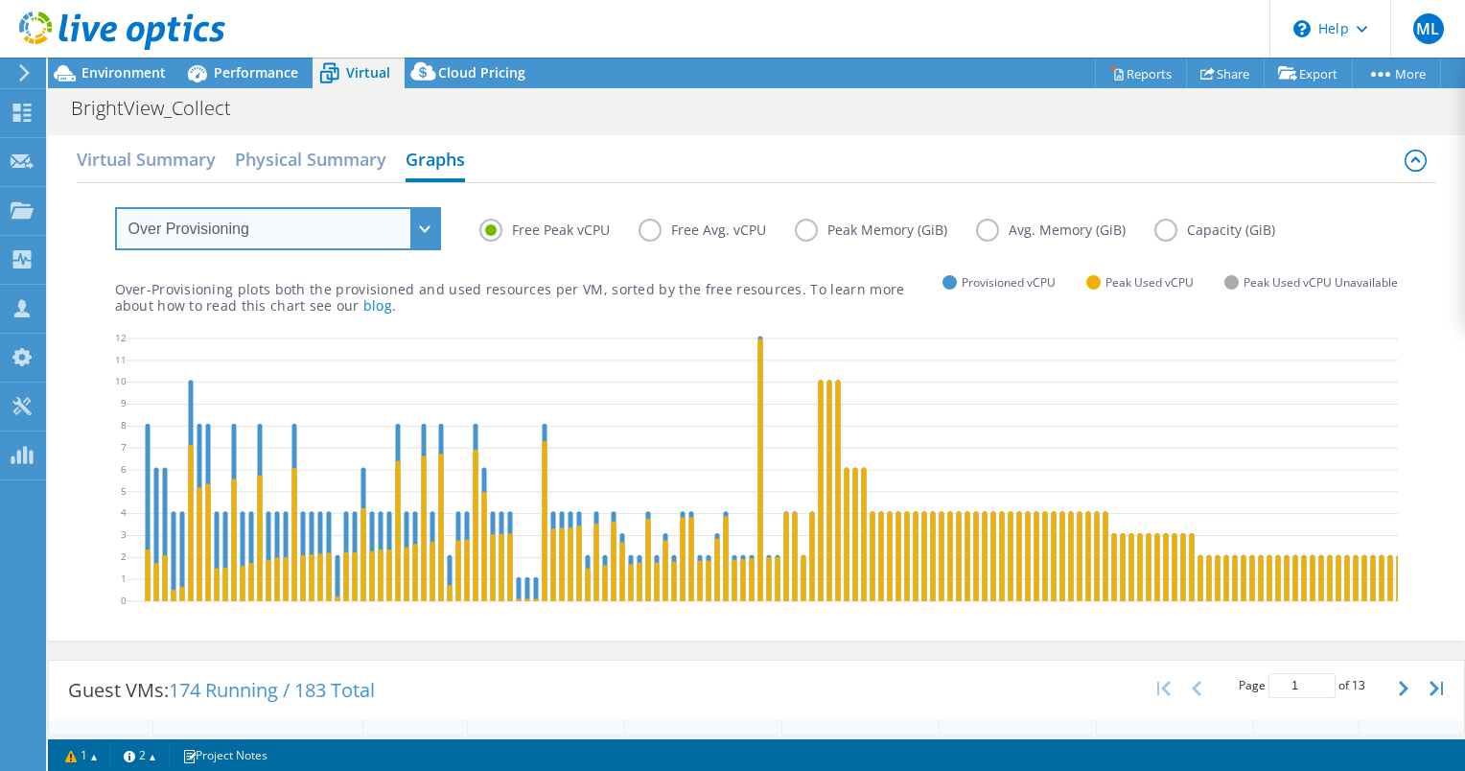
click at [381, 234] on select "VM Resource Distribution Provisioning Contrast Over Provisioning" at bounding box center [278, 228] width 326 height 43
click at [115, 207] on select "VM Resource Distribution Provisioning Contrast Over Provisioning" at bounding box center [278, 228] width 326 height 43
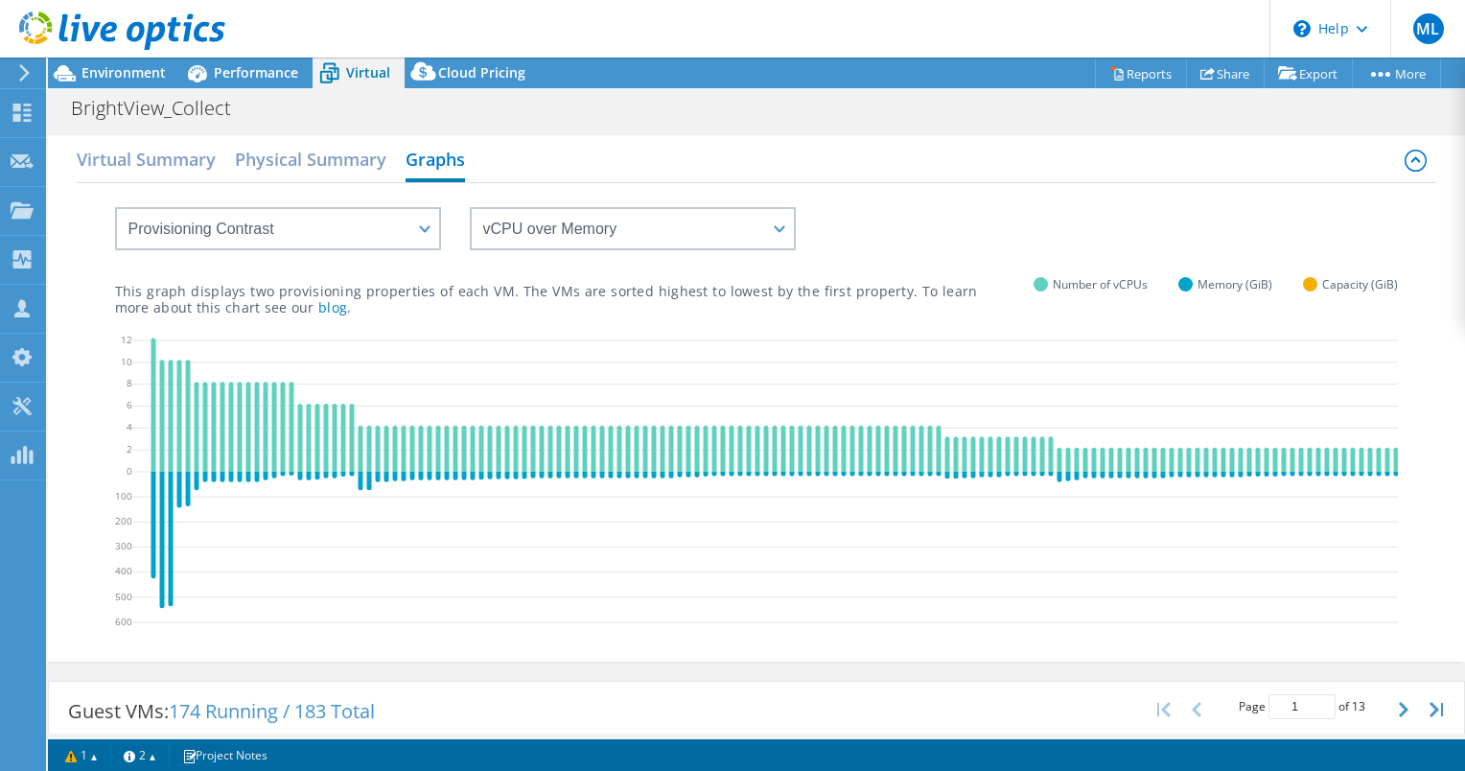
click at [462, 223] on div "vCPU over Memory vCPU over Capacity Memory over vCPU Memory over Capacity Capac…" at bounding box center [757, 216] width 1284 height 67
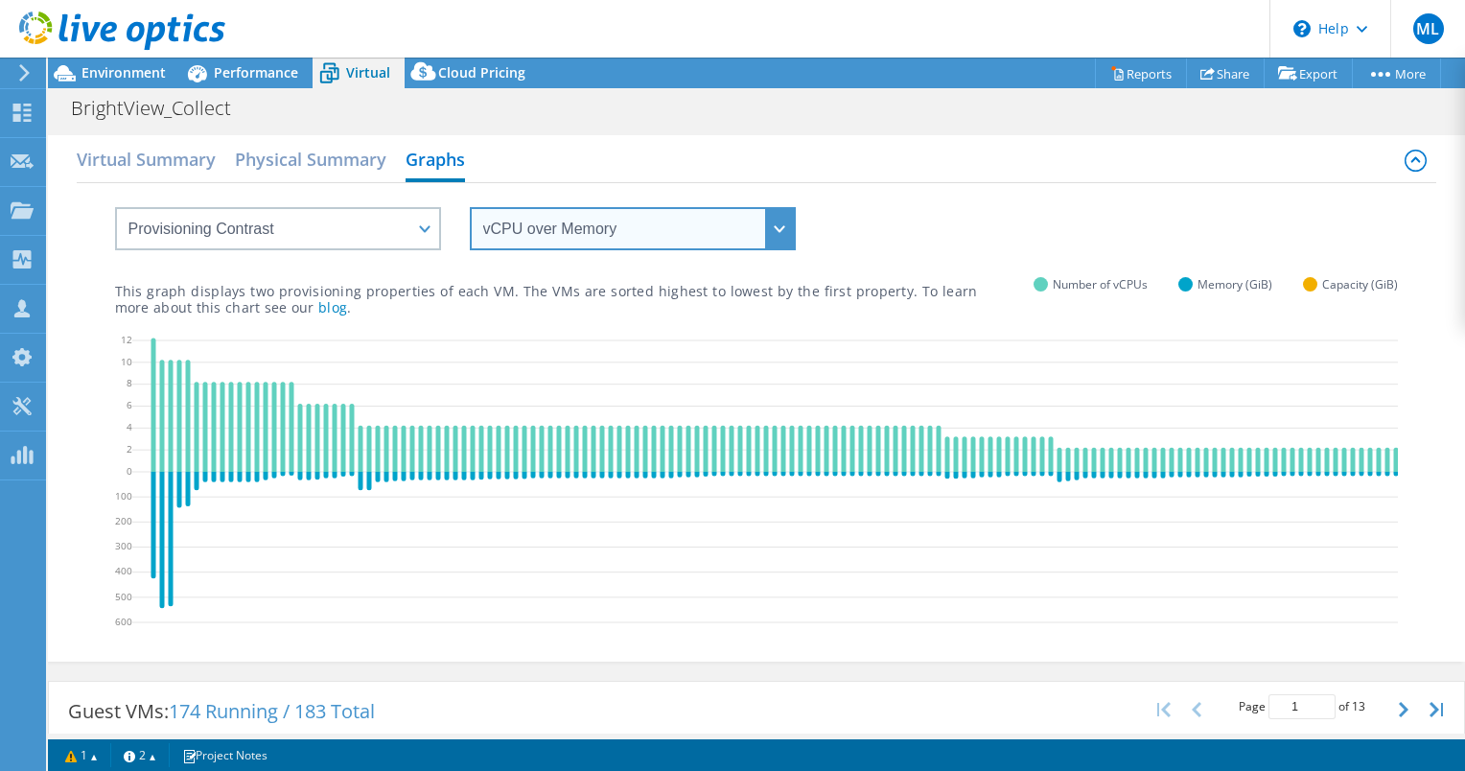
click at [490, 223] on select "vCPU over Memory vCPU over Capacity Memory over vCPU Memory over Capacity Capac…" at bounding box center [633, 228] width 326 height 43
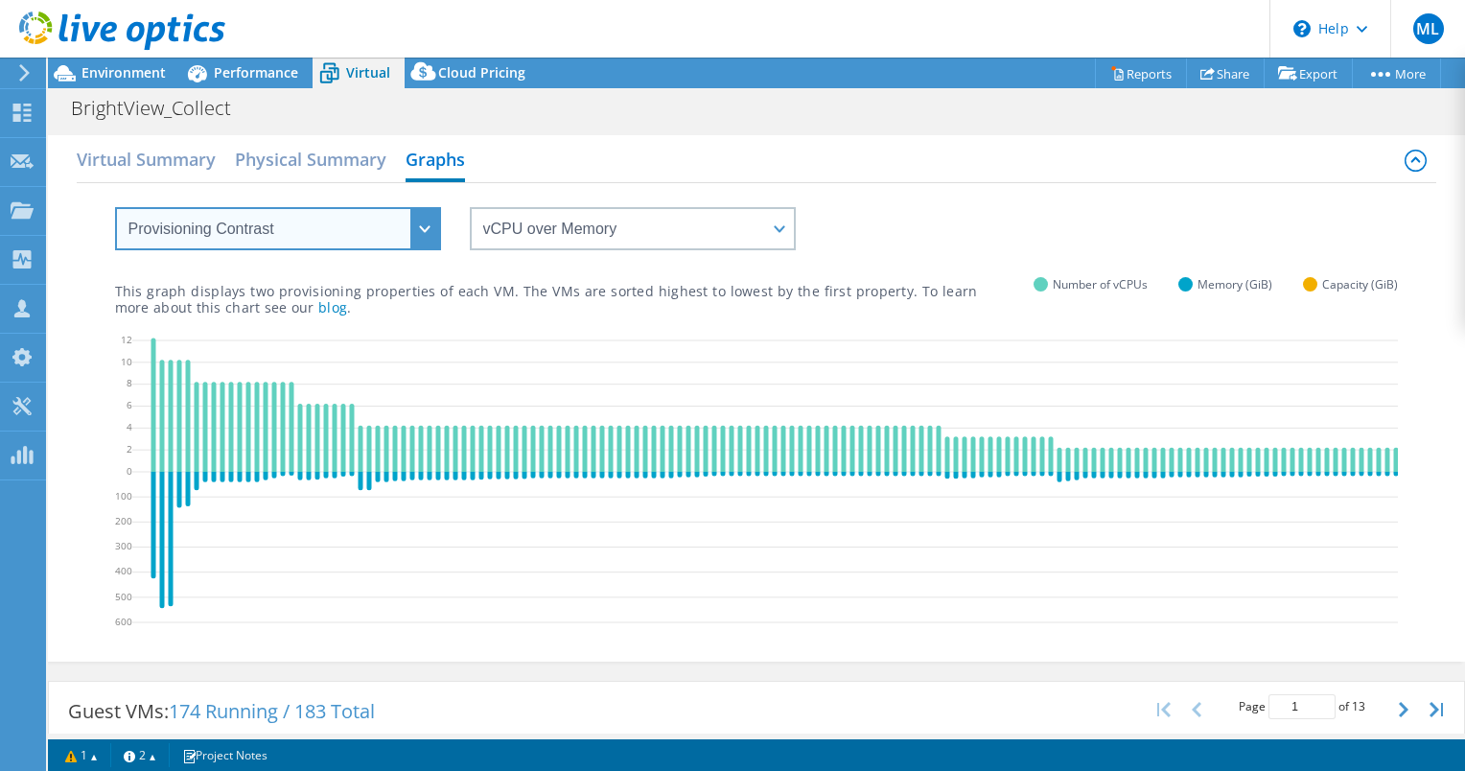
click at [363, 234] on select "VM Resource Distribution Provisioning Contrast Over Provisioning" at bounding box center [278, 228] width 326 height 43
select select "Over Provisioning"
click at [115, 207] on select "VM Resource Distribution Provisioning Contrast Over Provisioning" at bounding box center [278, 228] width 326 height 43
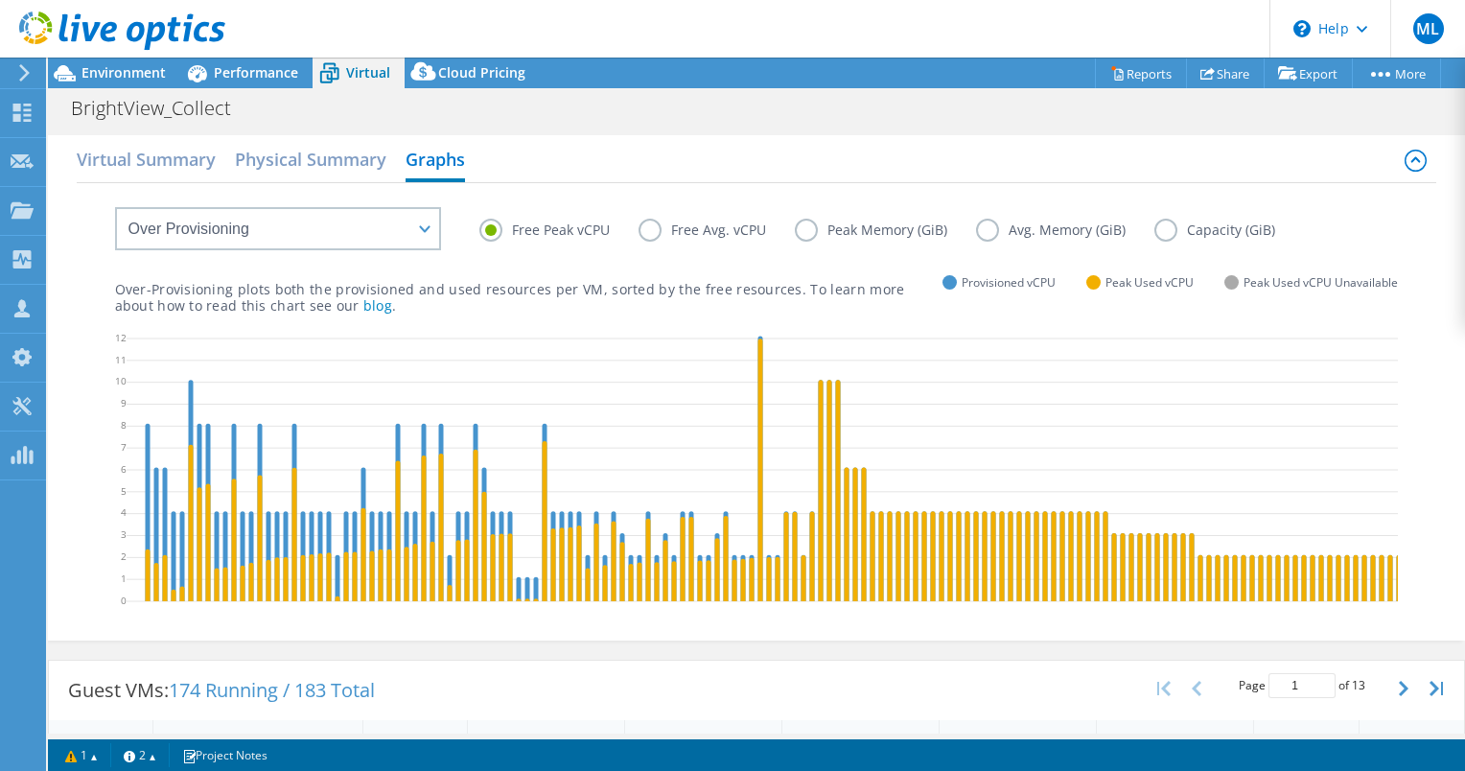
click at [826, 233] on label "Peak Memory (GiB)" at bounding box center [885, 230] width 181 height 23
click at [0, 0] on input "Peak Memory (GiB)" at bounding box center [0, 0] width 0 height 0
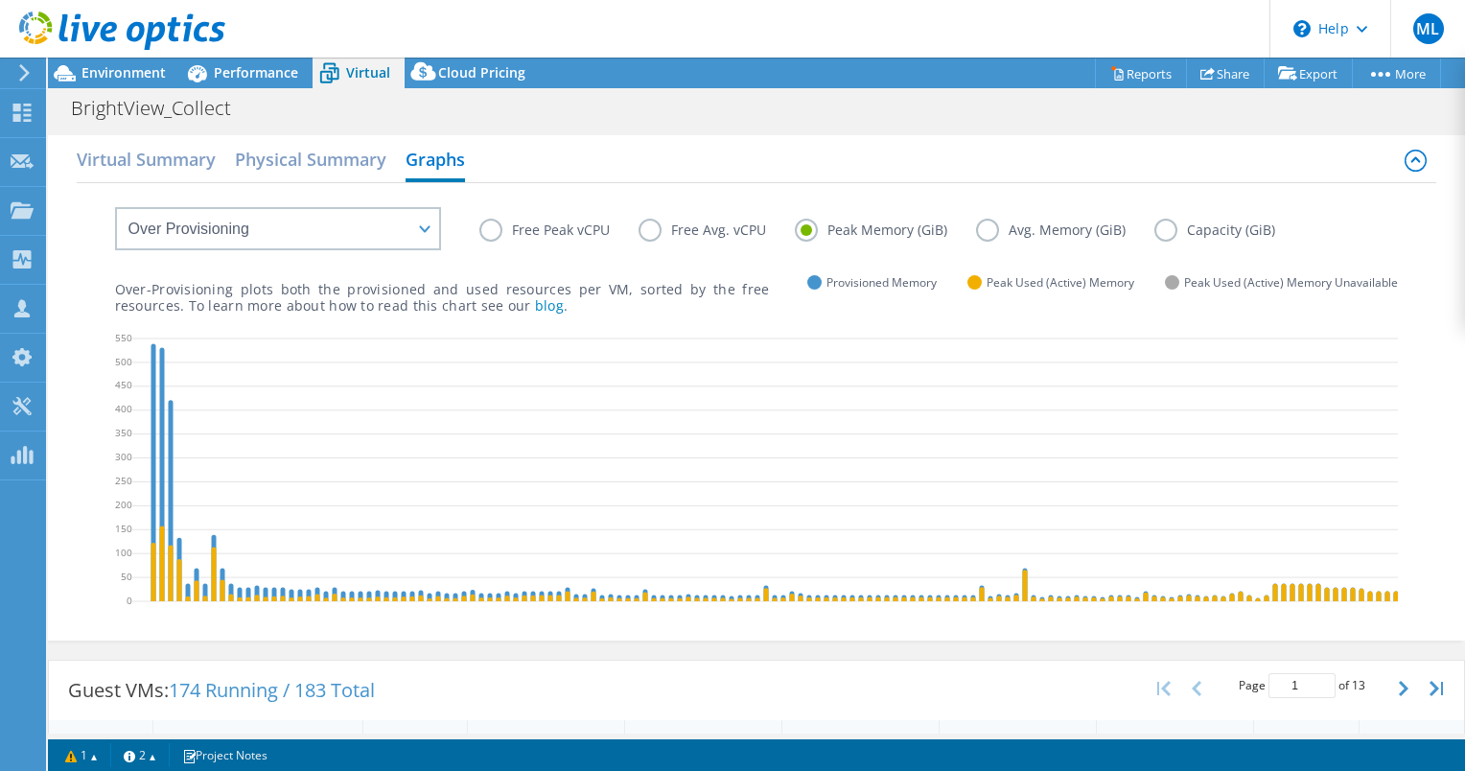
click at [585, 228] on label "Free Peak vCPU" at bounding box center [558, 230] width 159 height 23
click at [0, 0] on input "Free Peak vCPU" at bounding box center [0, 0] width 0 height 0
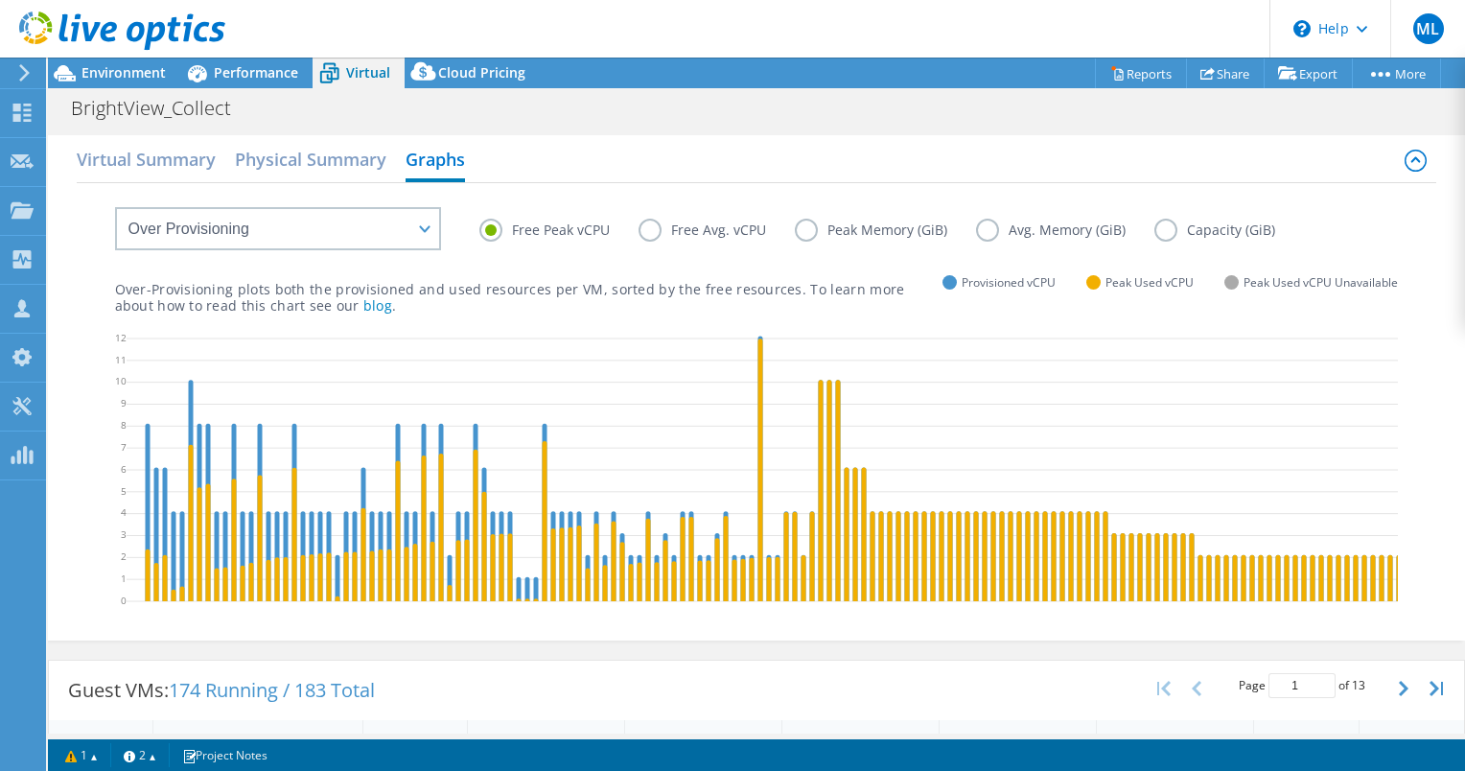
click at [710, 230] on label "Free Avg. vCPU" at bounding box center [716, 230] width 156 height 23
click at [0, 0] on input "Free Avg. vCPU" at bounding box center [0, 0] width 0 height 0
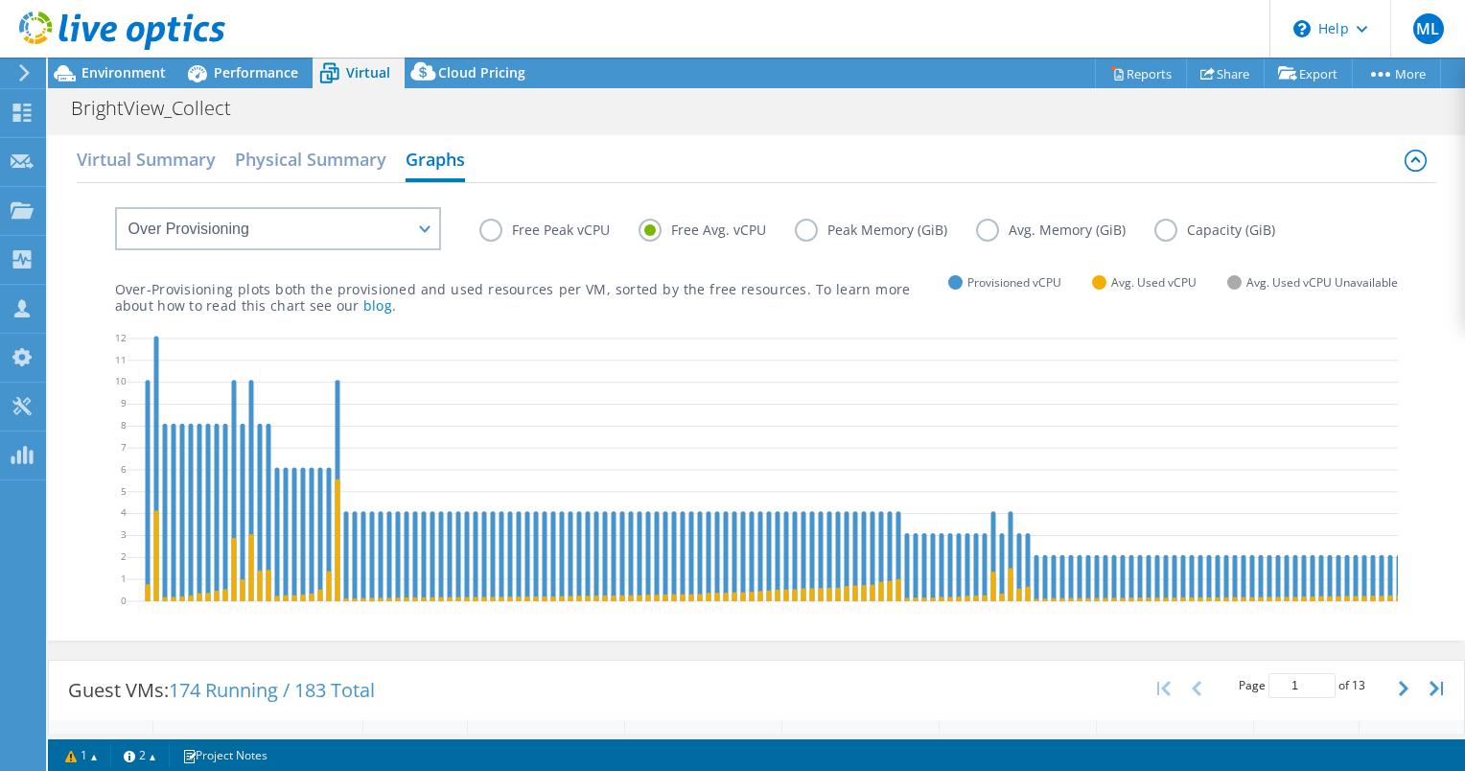
click at [871, 229] on label "Peak Memory (GiB)" at bounding box center [885, 230] width 181 height 23
click at [0, 0] on input "Peak Memory (GiB)" at bounding box center [0, 0] width 0 height 0
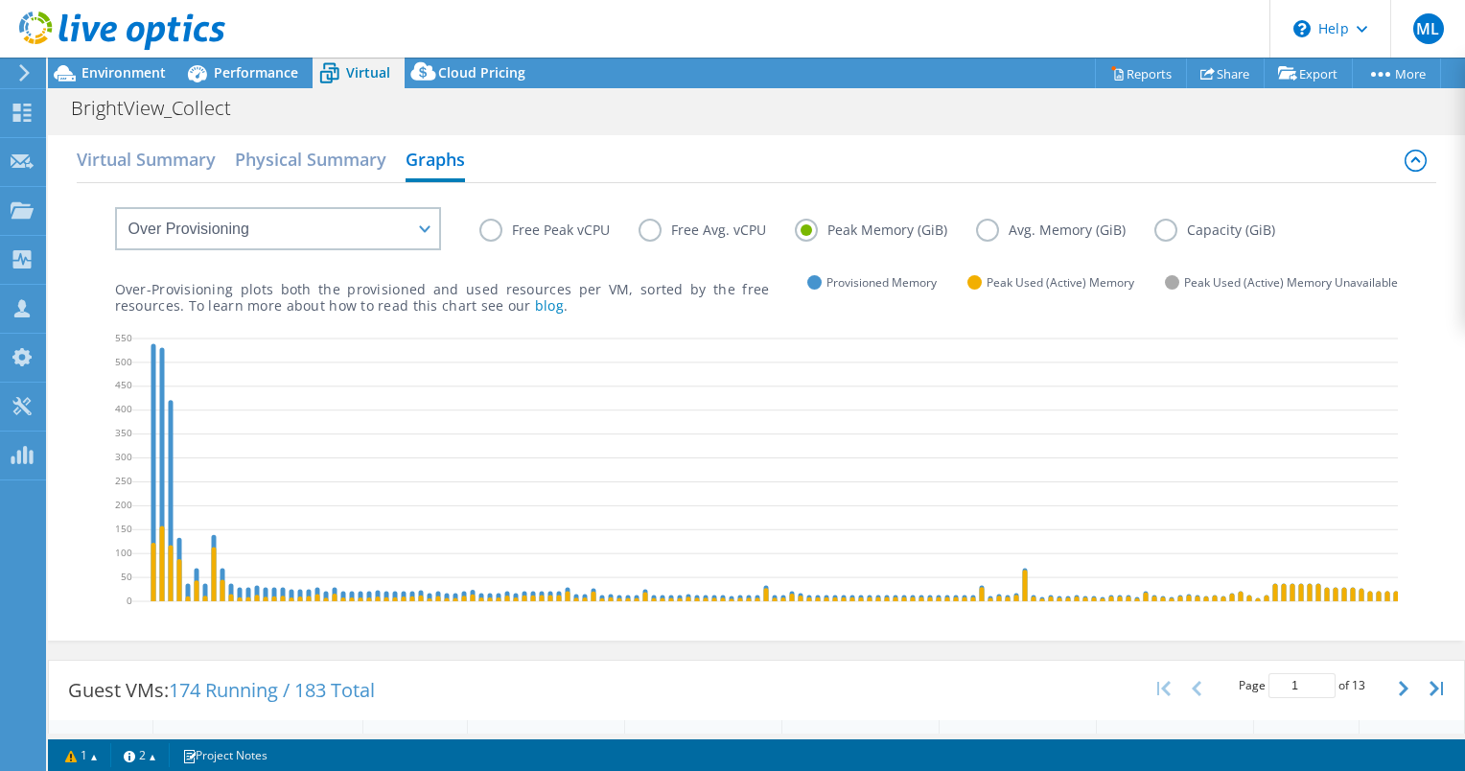
click at [1031, 238] on label "Avg. Memory (GiB)" at bounding box center [1065, 230] width 178 height 23
click at [0, 0] on input "Avg. Memory (GiB)" at bounding box center [0, 0] width 0 height 0
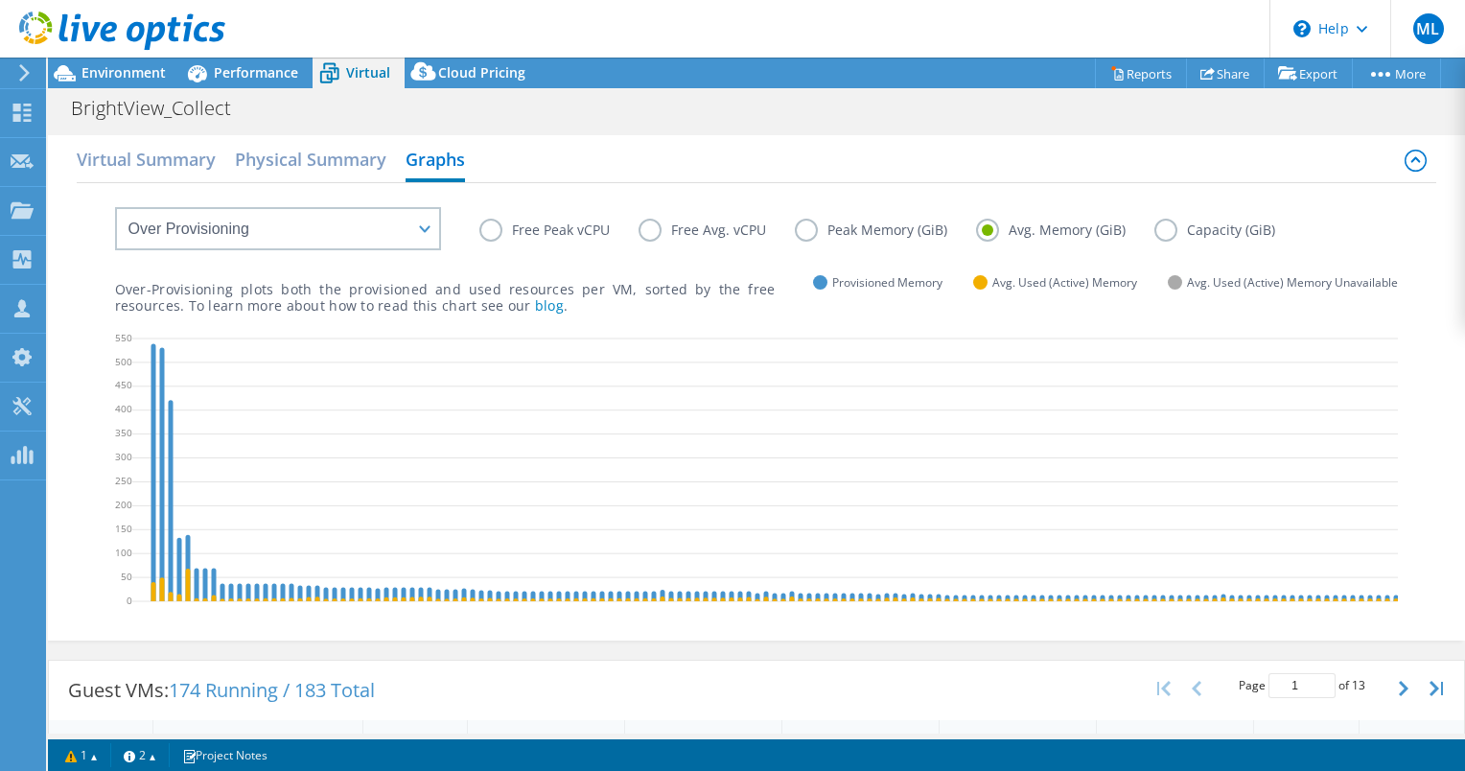
click at [1214, 226] on label "Capacity (GiB)" at bounding box center [1229, 230] width 150 height 23
click at [0, 0] on input "Capacity (GiB)" at bounding box center [0, 0] width 0 height 0
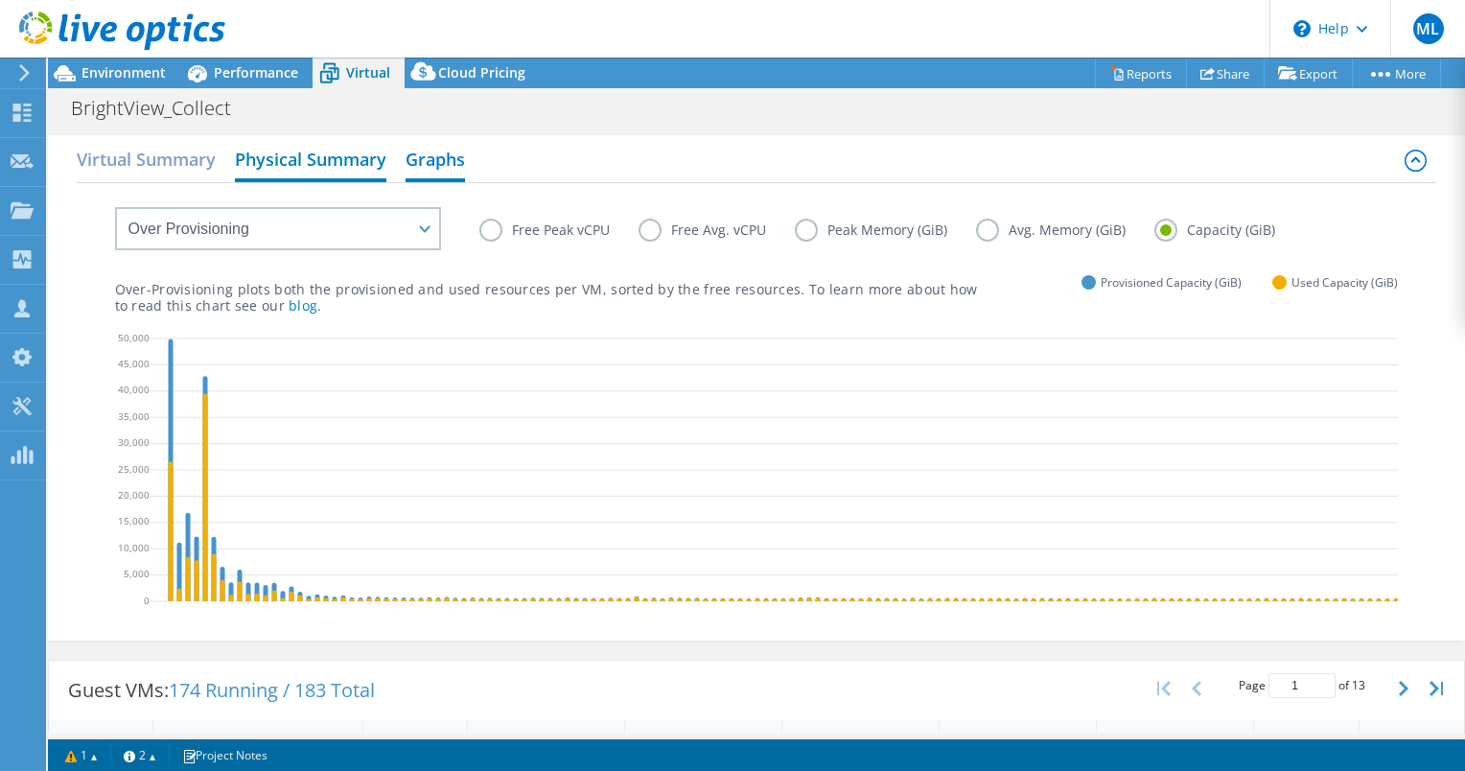
click at [312, 161] on h2 "Physical Summary" at bounding box center [310, 161] width 151 height 42
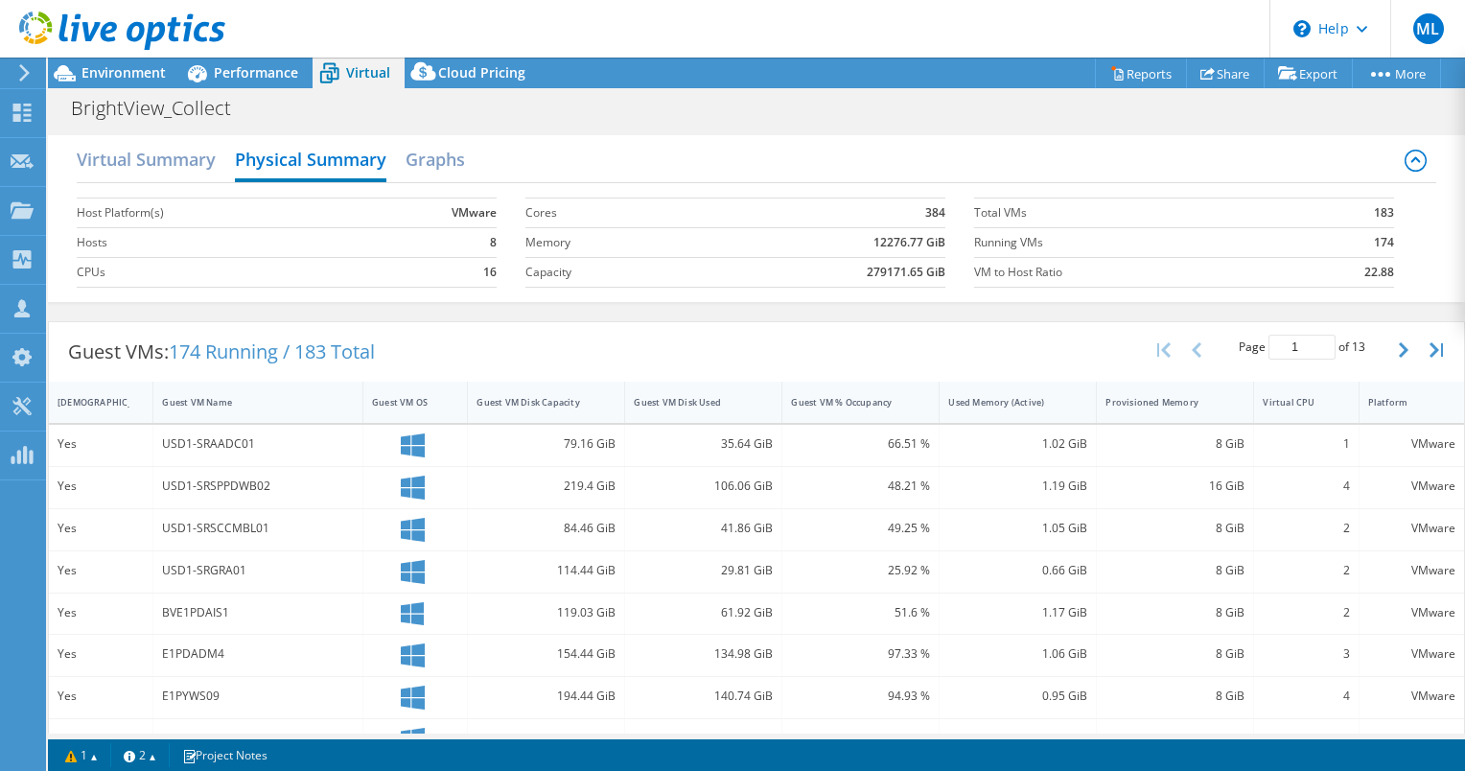
scroll to position [96, 0]
click at [164, 153] on h2 "Virtual Summary" at bounding box center [146, 161] width 139 height 42
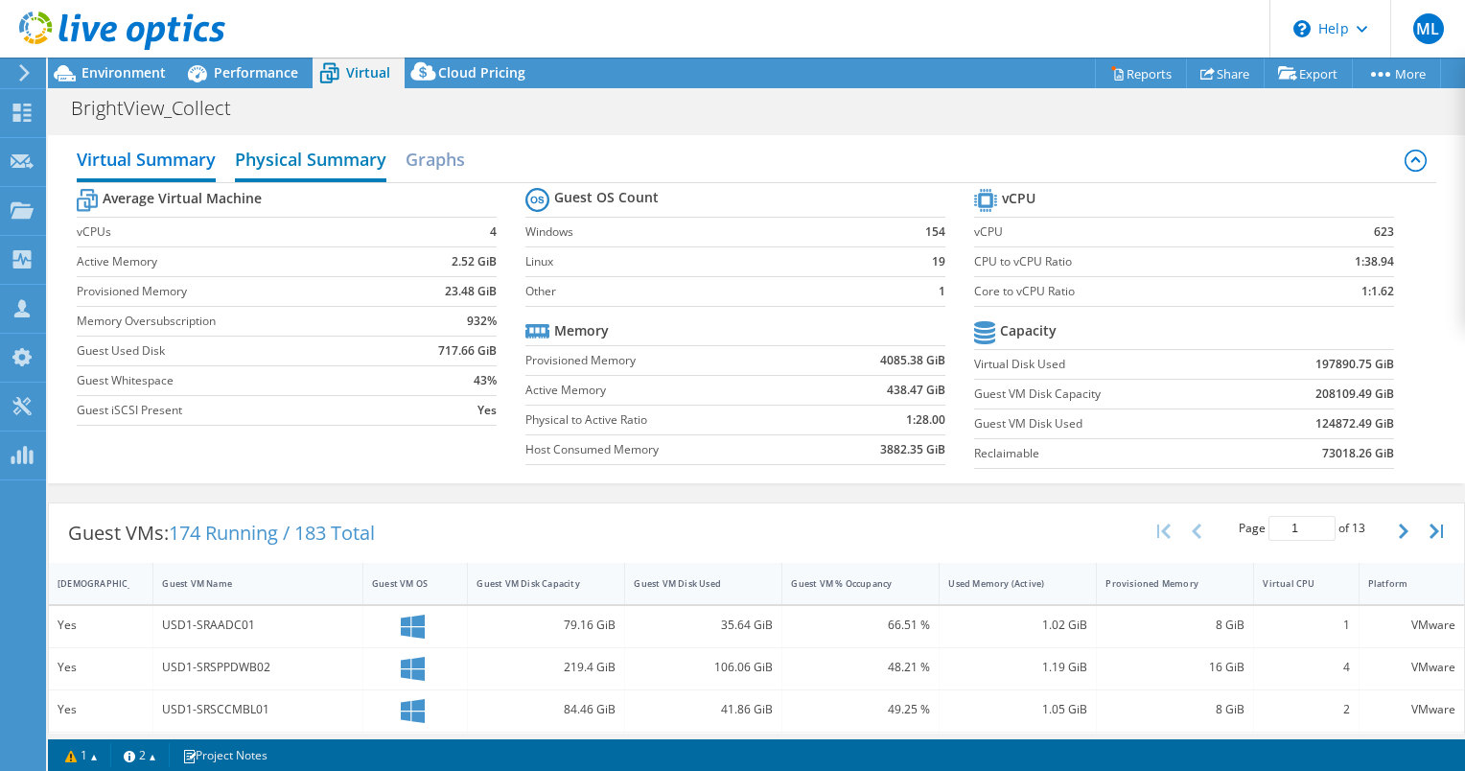
click at [306, 150] on h2 "Physical Summary" at bounding box center [310, 161] width 151 height 42
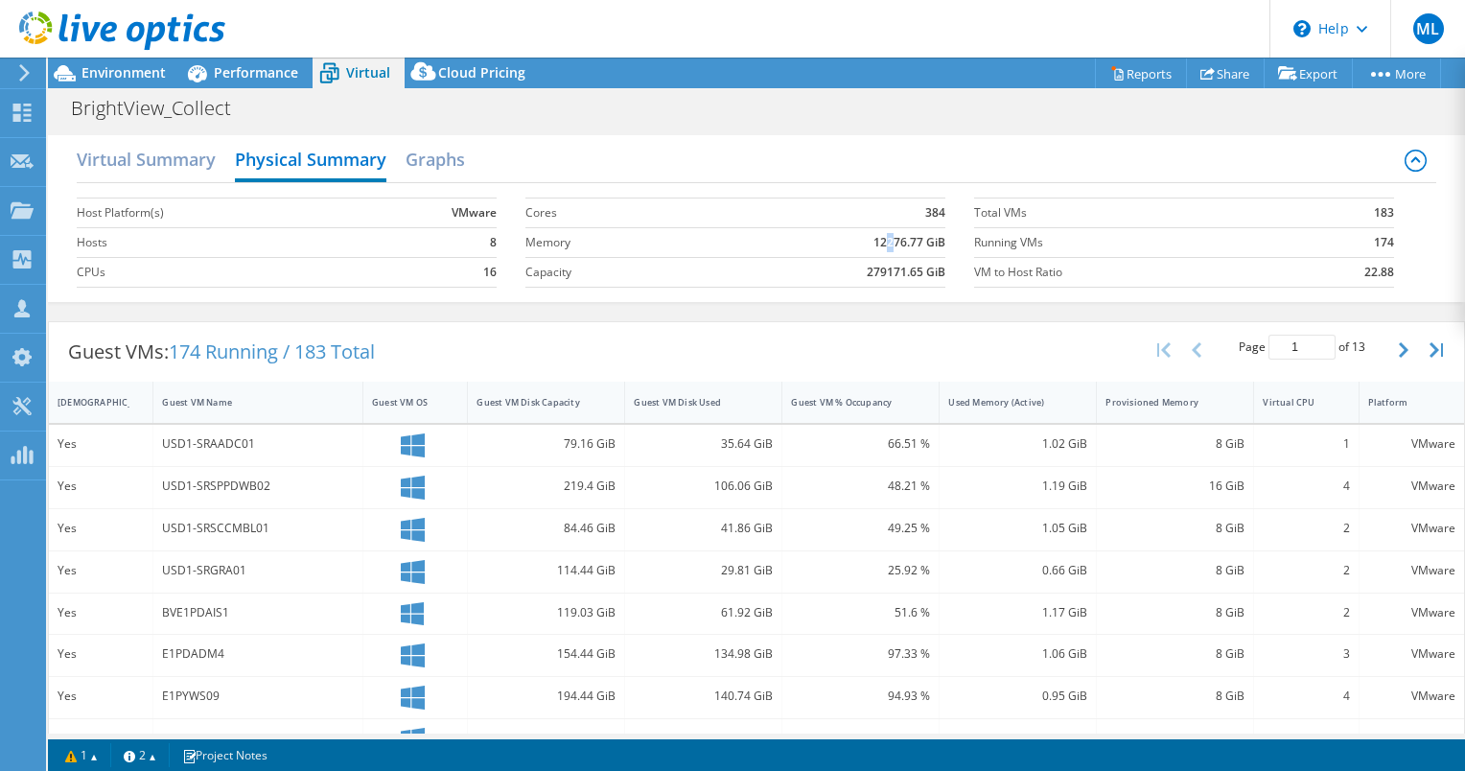
click at [882, 244] on b "12276.77 GiB" at bounding box center [909, 242] width 72 height 19
click at [886, 242] on b "12276.77 GiB" at bounding box center [909, 242] width 72 height 19
click at [884, 242] on b "12276.77 GiB" at bounding box center [909, 242] width 72 height 19
click at [878, 242] on b "12276.77 GiB" at bounding box center [909, 242] width 72 height 19
click at [170, 160] on h2 "Virtual Summary" at bounding box center [146, 161] width 139 height 42
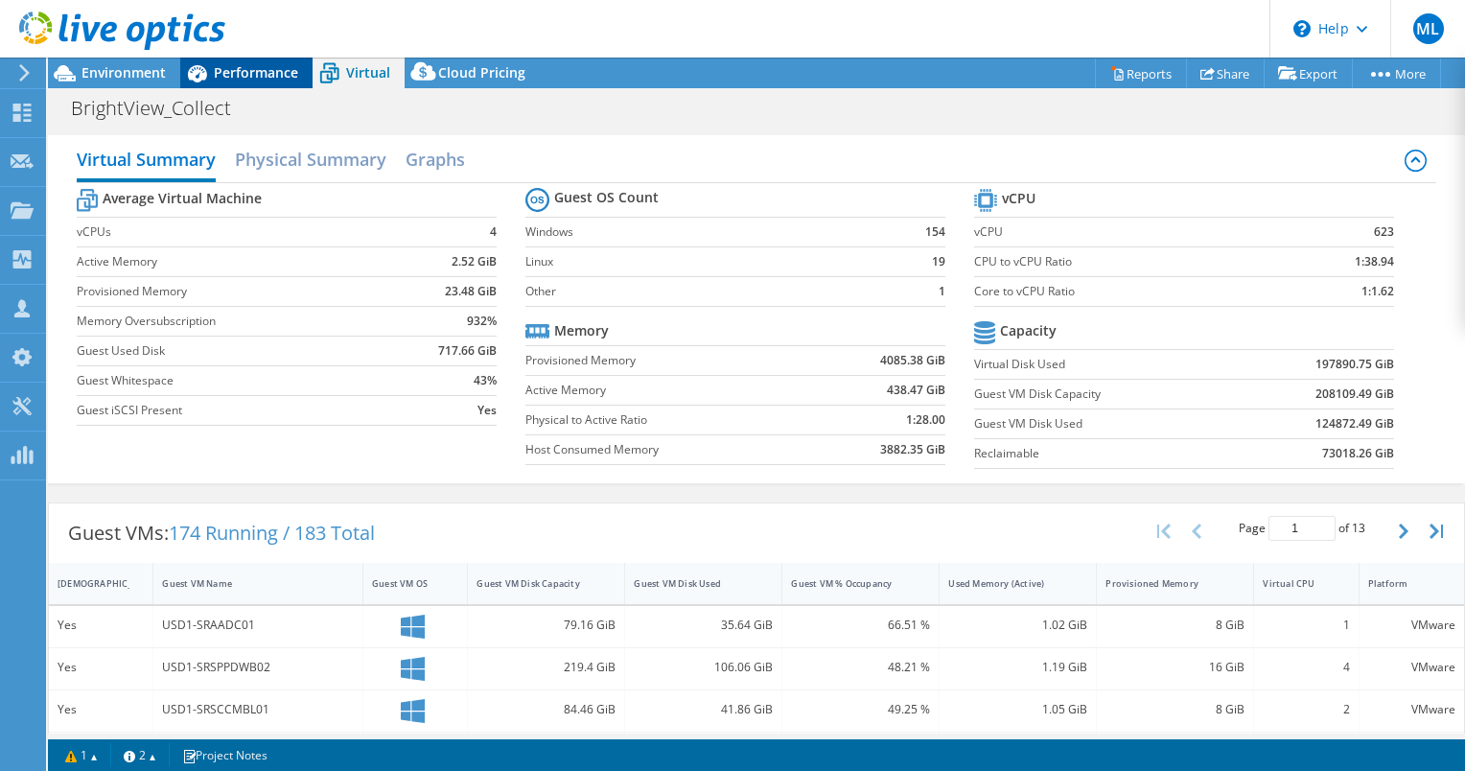
click at [235, 82] on div "Performance" at bounding box center [246, 73] width 132 height 31
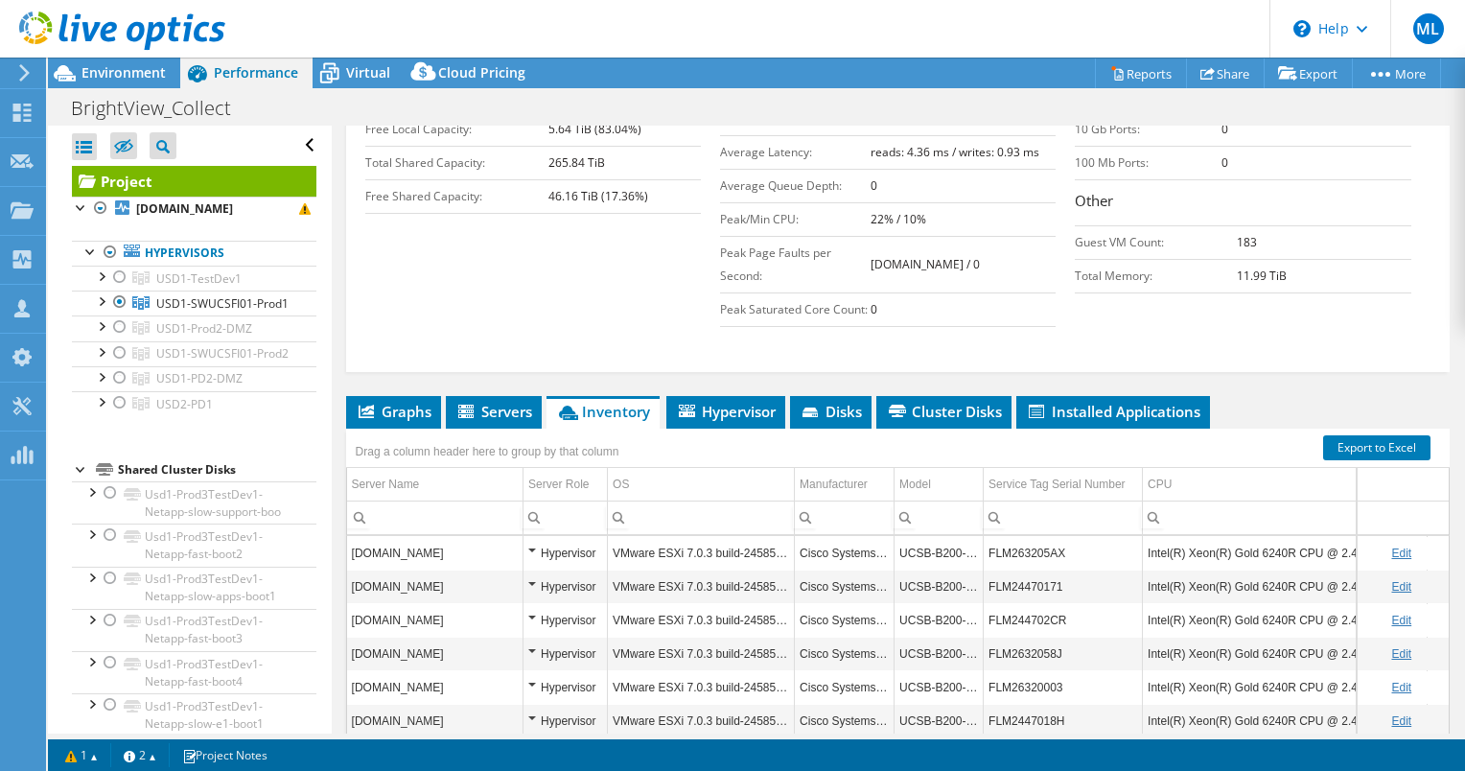
scroll to position [650, 0]
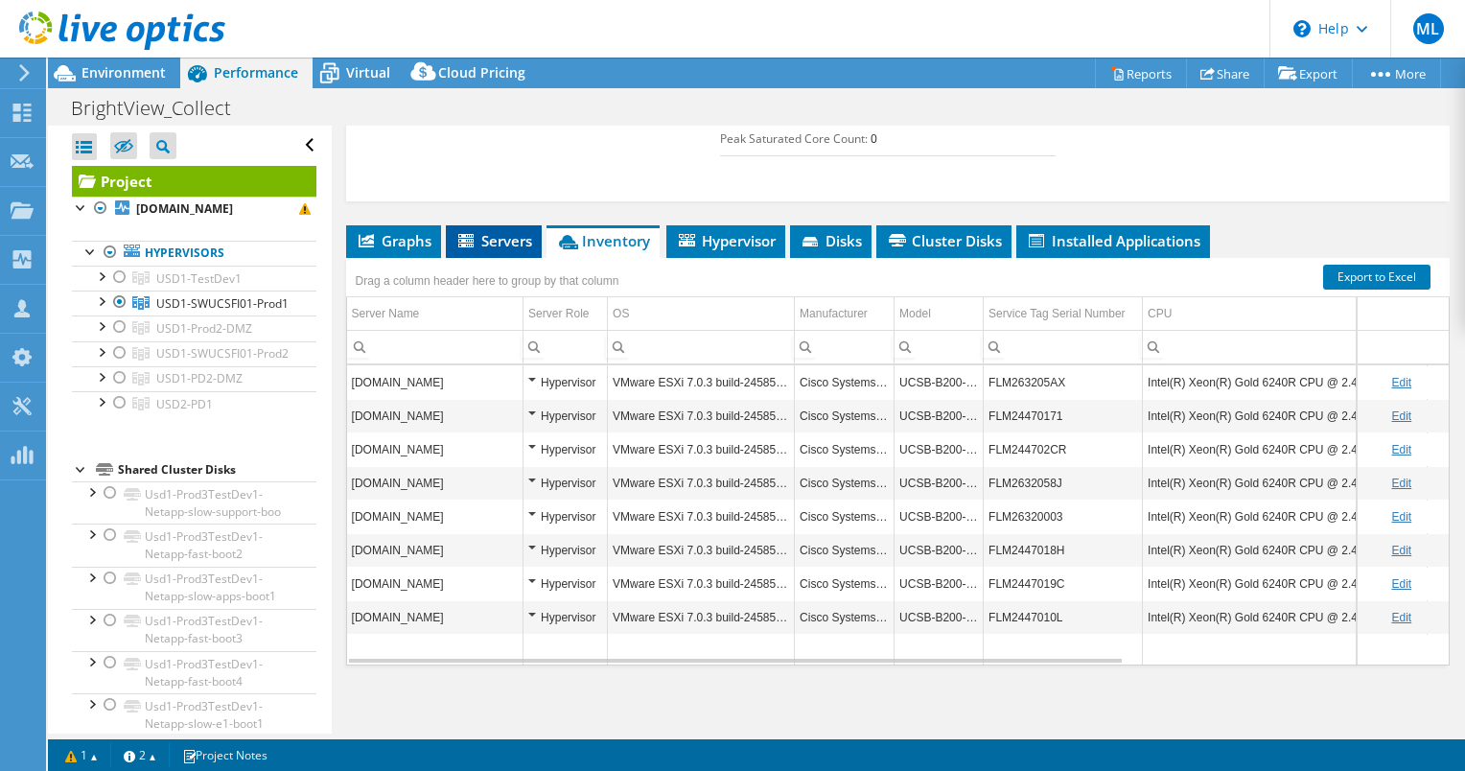
click at [458, 234] on icon at bounding box center [467, 242] width 19 height 16
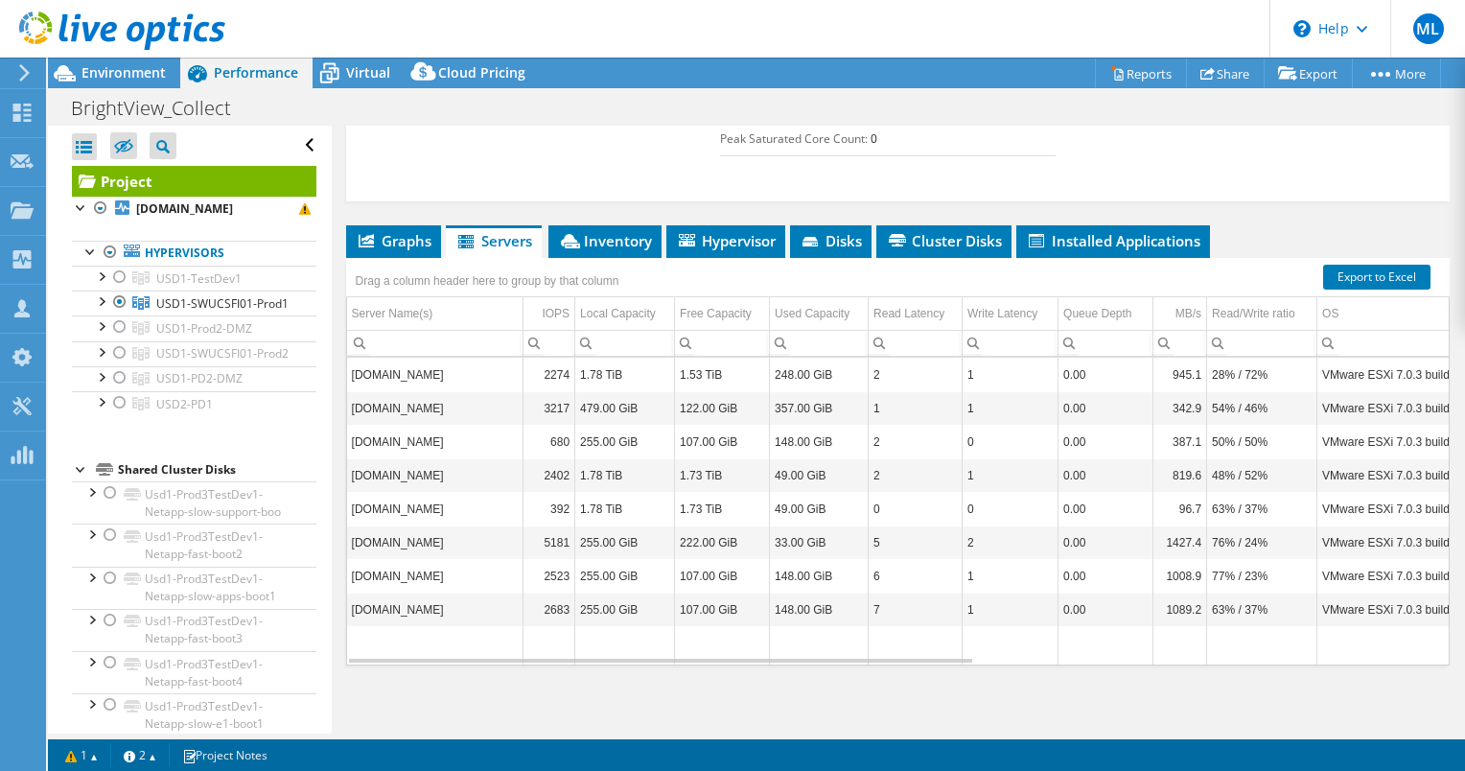
click at [413, 258] on div "Drag a column header here to group by that column" at bounding box center [487, 278] width 283 height 41
click at [414, 245] on li "Graphs" at bounding box center [393, 241] width 95 height 33
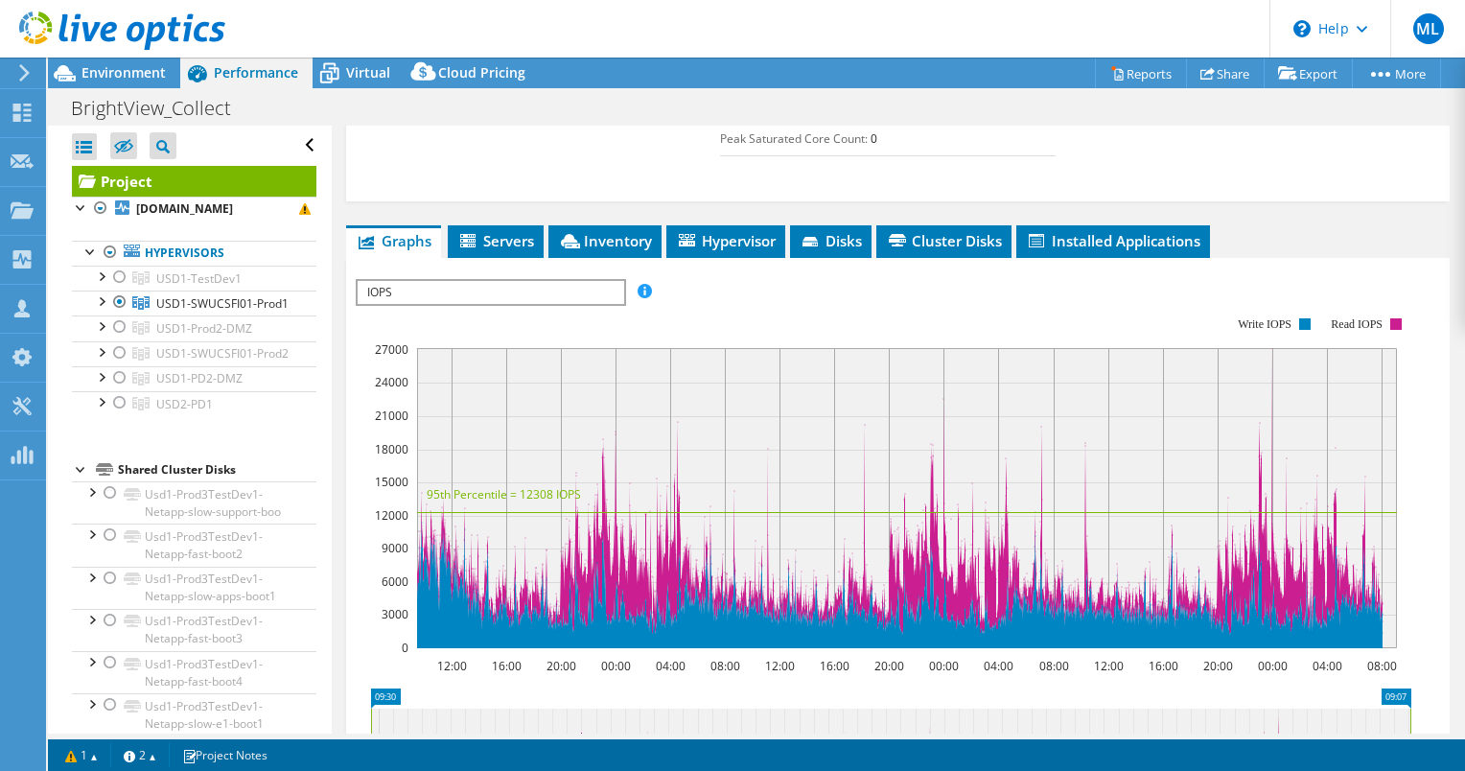
click at [428, 289] on span "IOPS" at bounding box center [491, 292] width 266 height 23
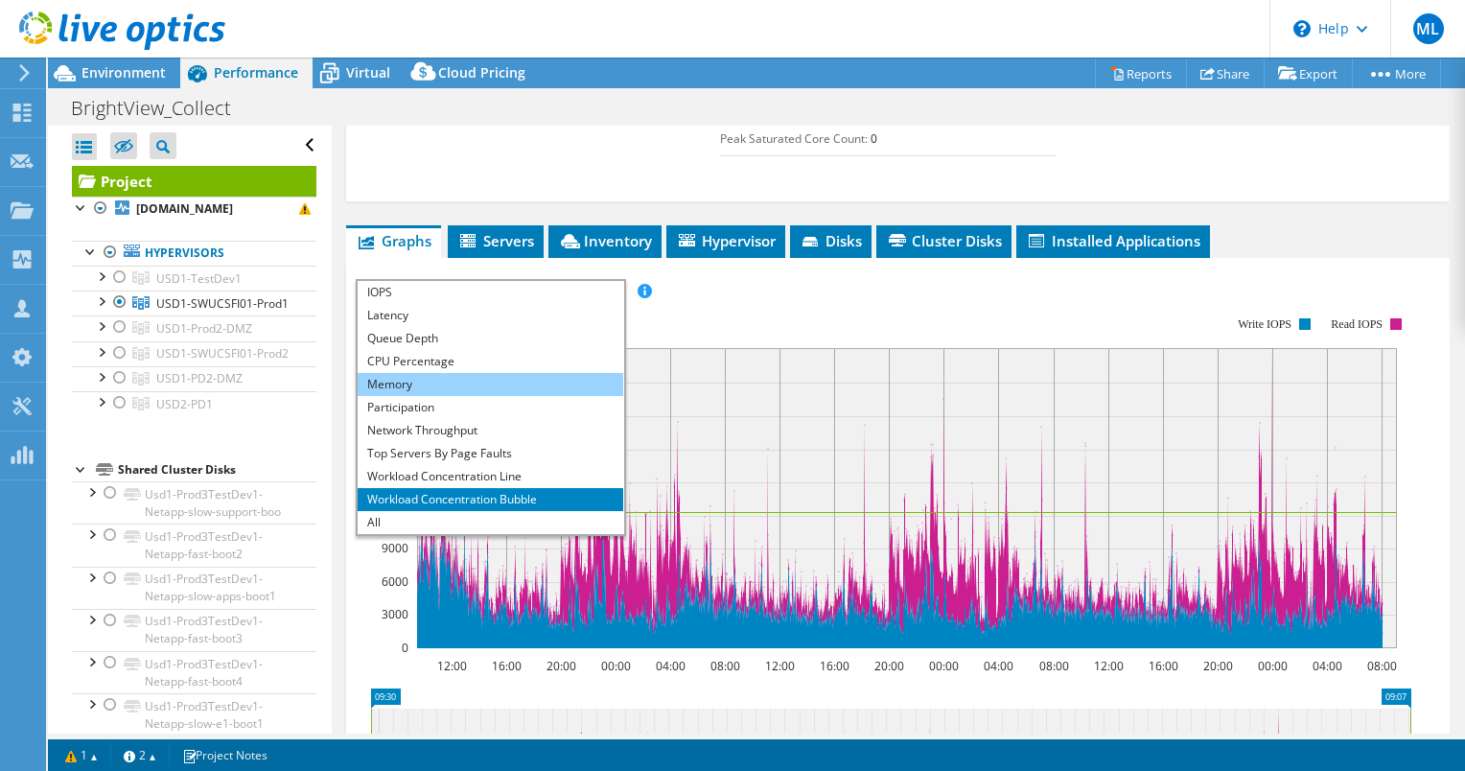
scroll to position [0, 0]
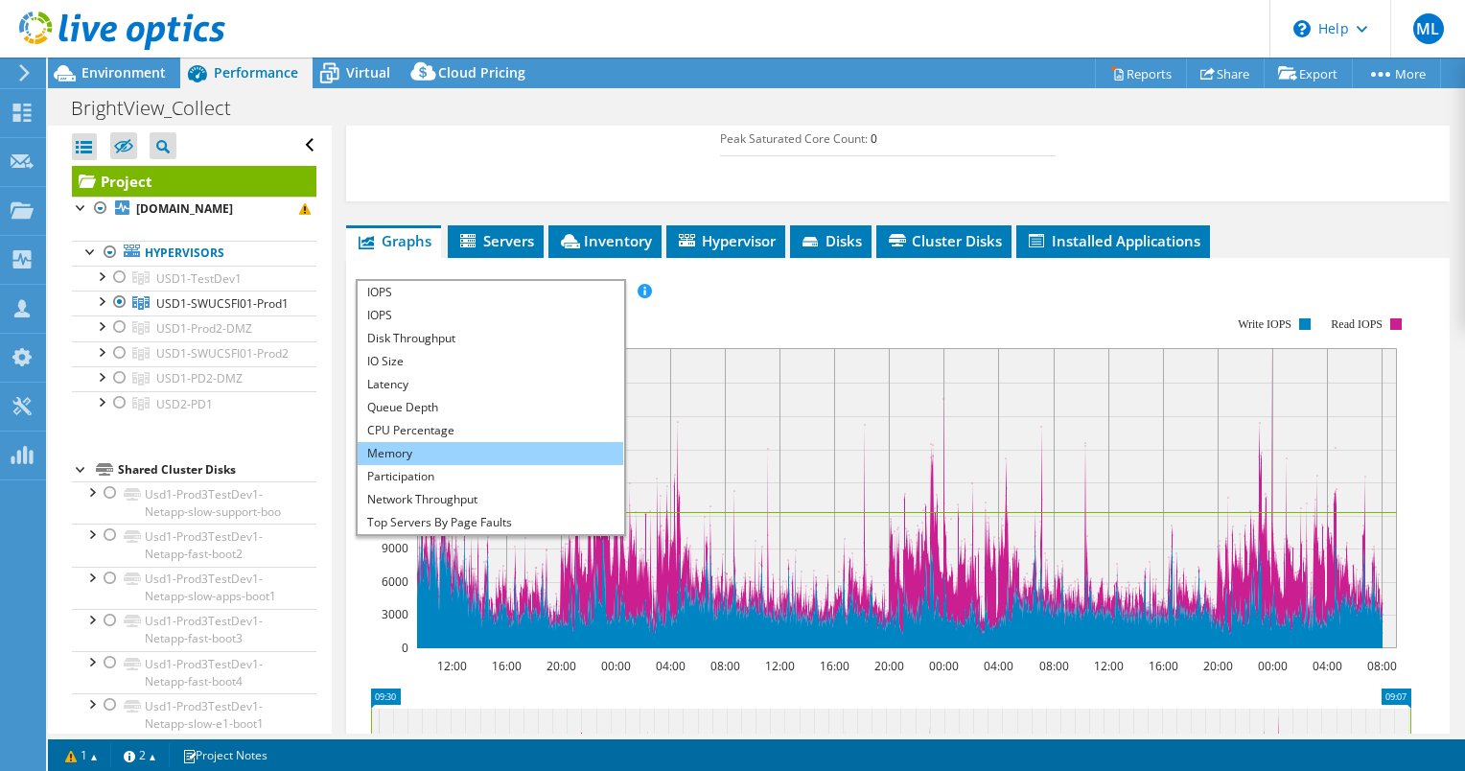
click at [490, 442] on li "Memory" at bounding box center [491, 453] width 266 height 23
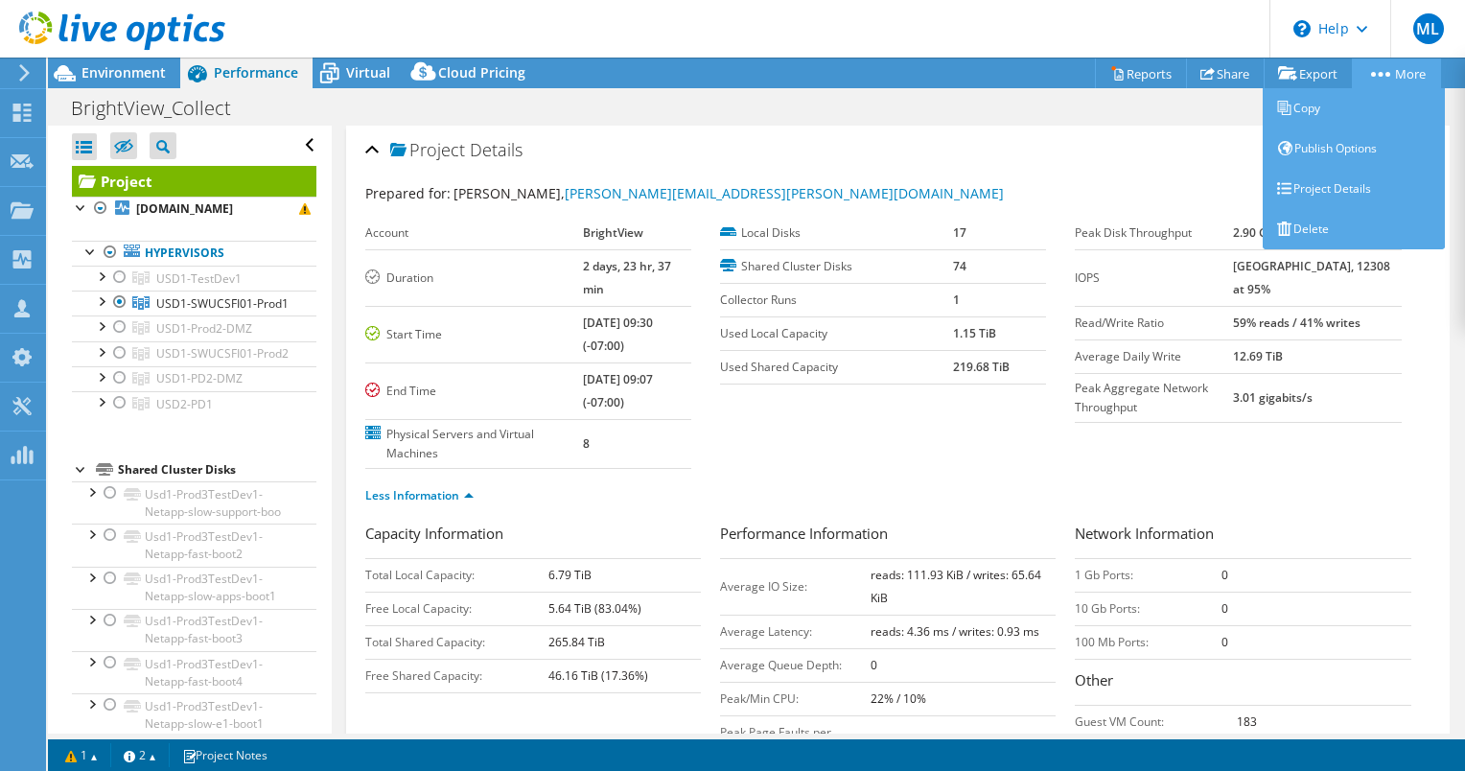
click at [1384, 68] on link "More" at bounding box center [1396, 73] width 89 height 30
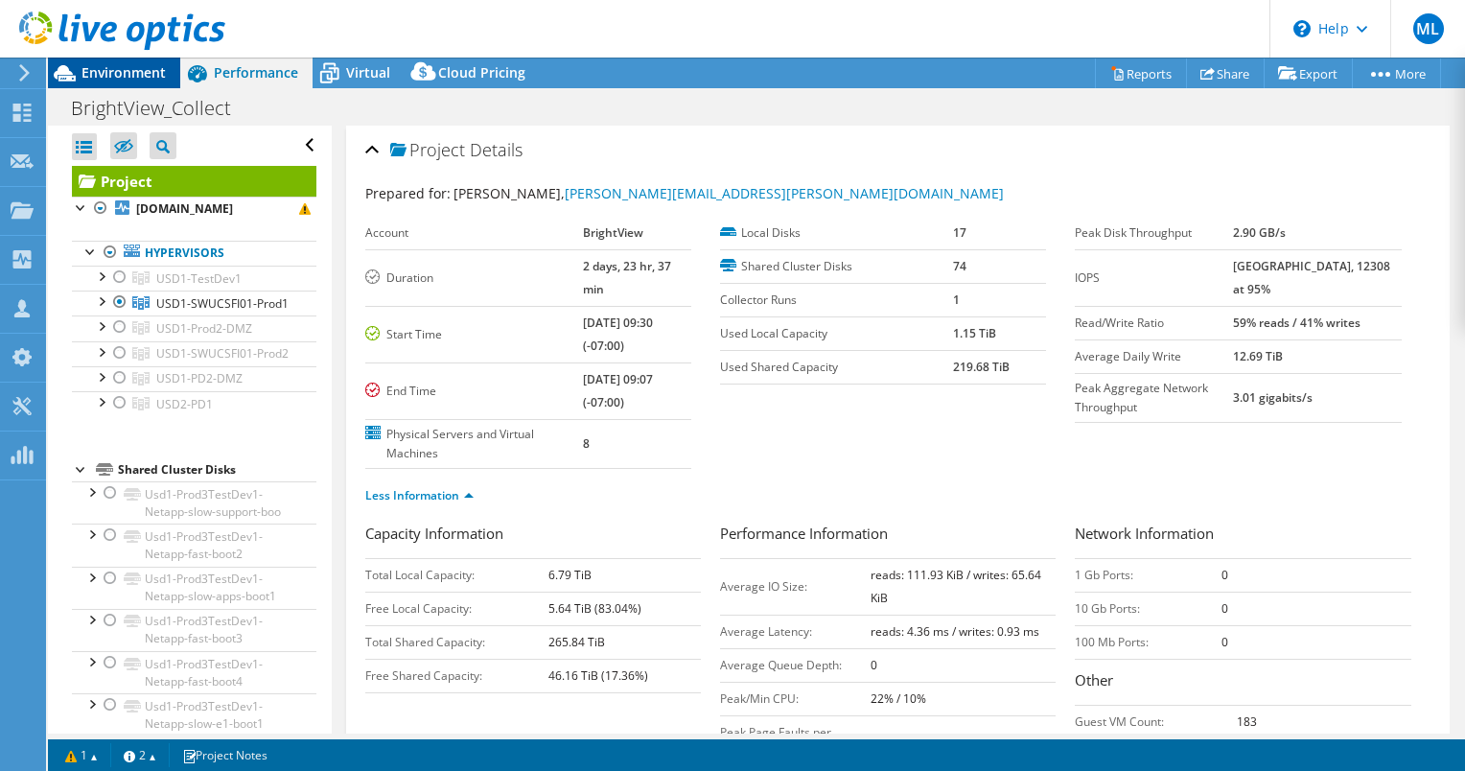
click at [117, 77] on span "Environment" at bounding box center [123, 72] width 84 height 18
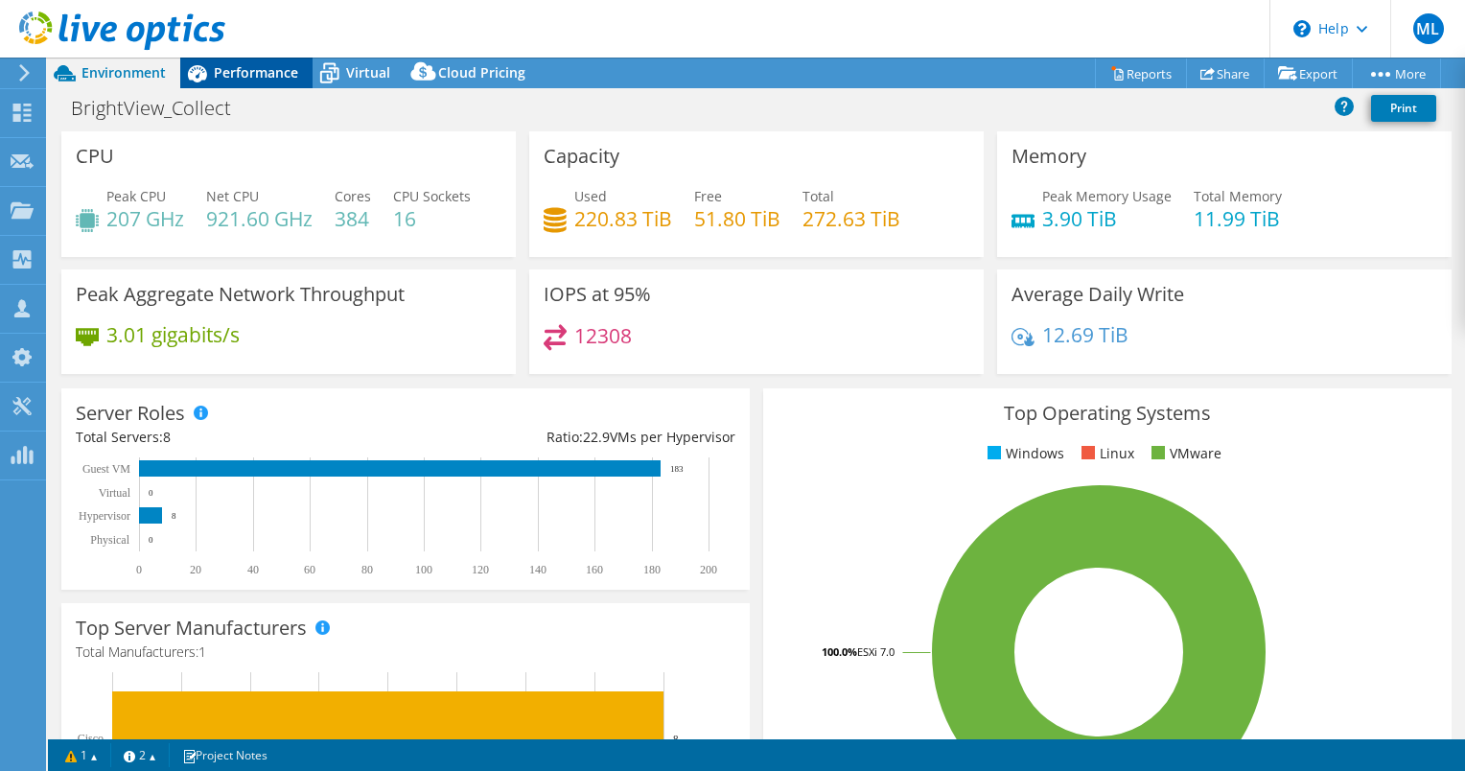
click at [224, 70] on span "Performance" at bounding box center [256, 72] width 84 height 18
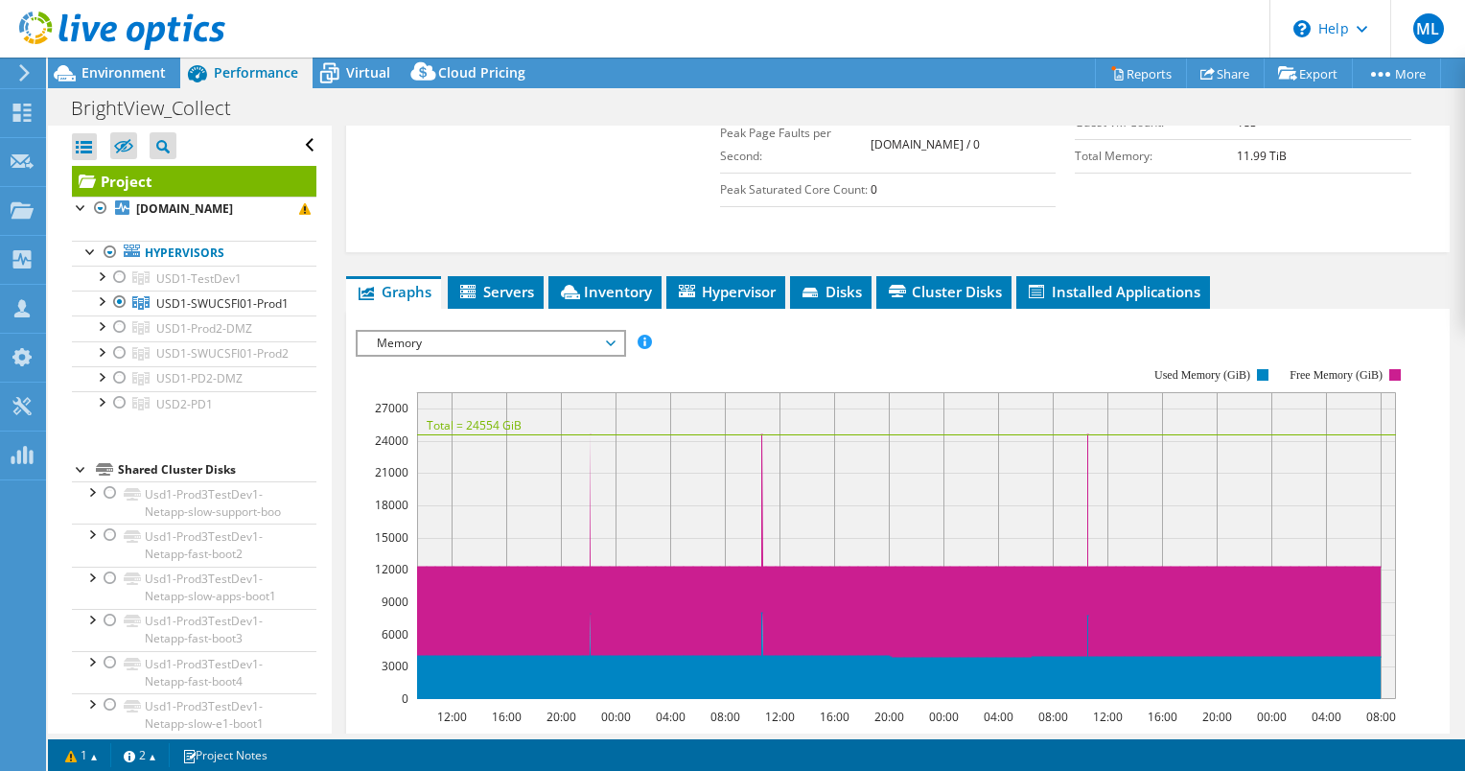
scroll to position [671, 0]
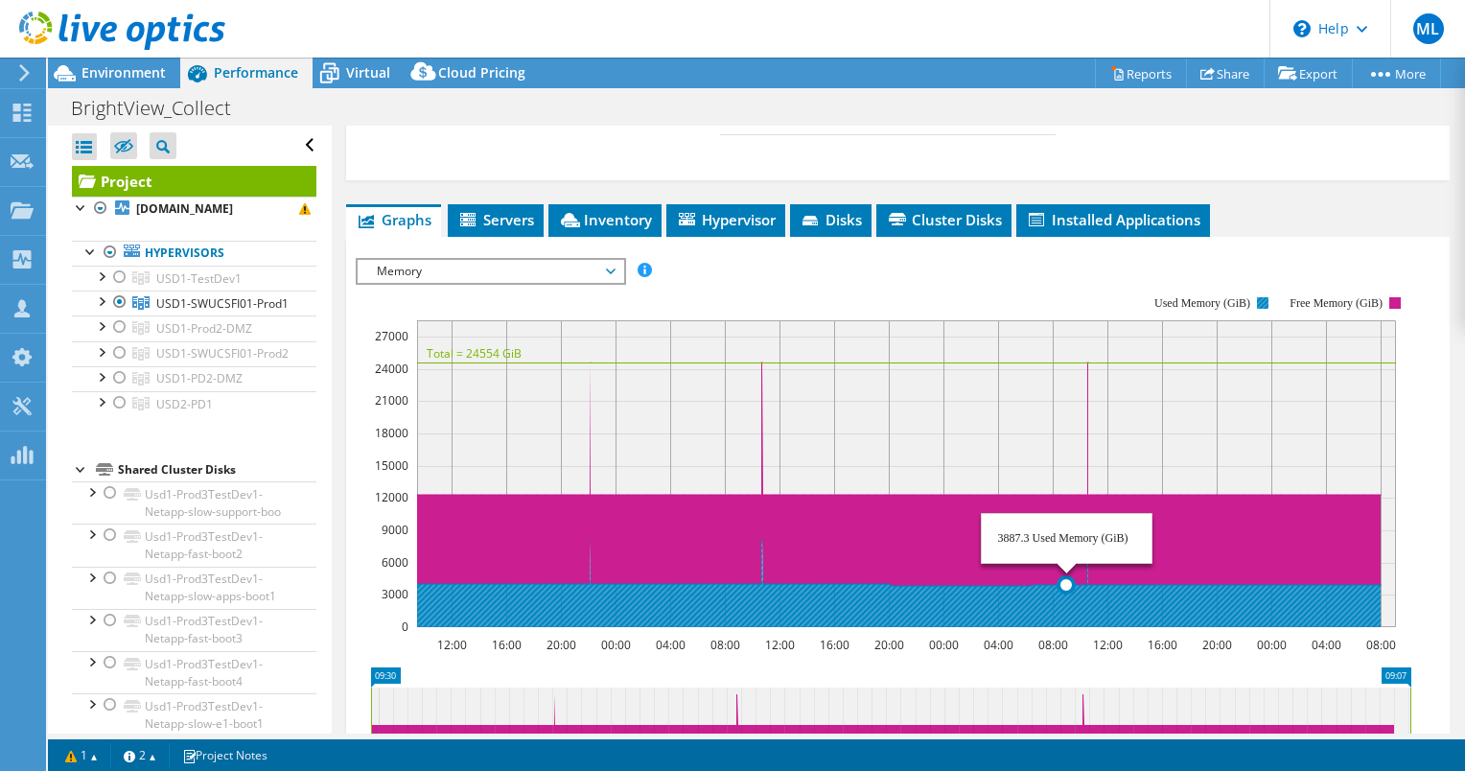
drag, startPoint x: 1066, startPoint y: 587, endPoint x: 1109, endPoint y: 582, distance: 43.4
click at [1109, 582] on icon at bounding box center [898, 584] width 963 height 86
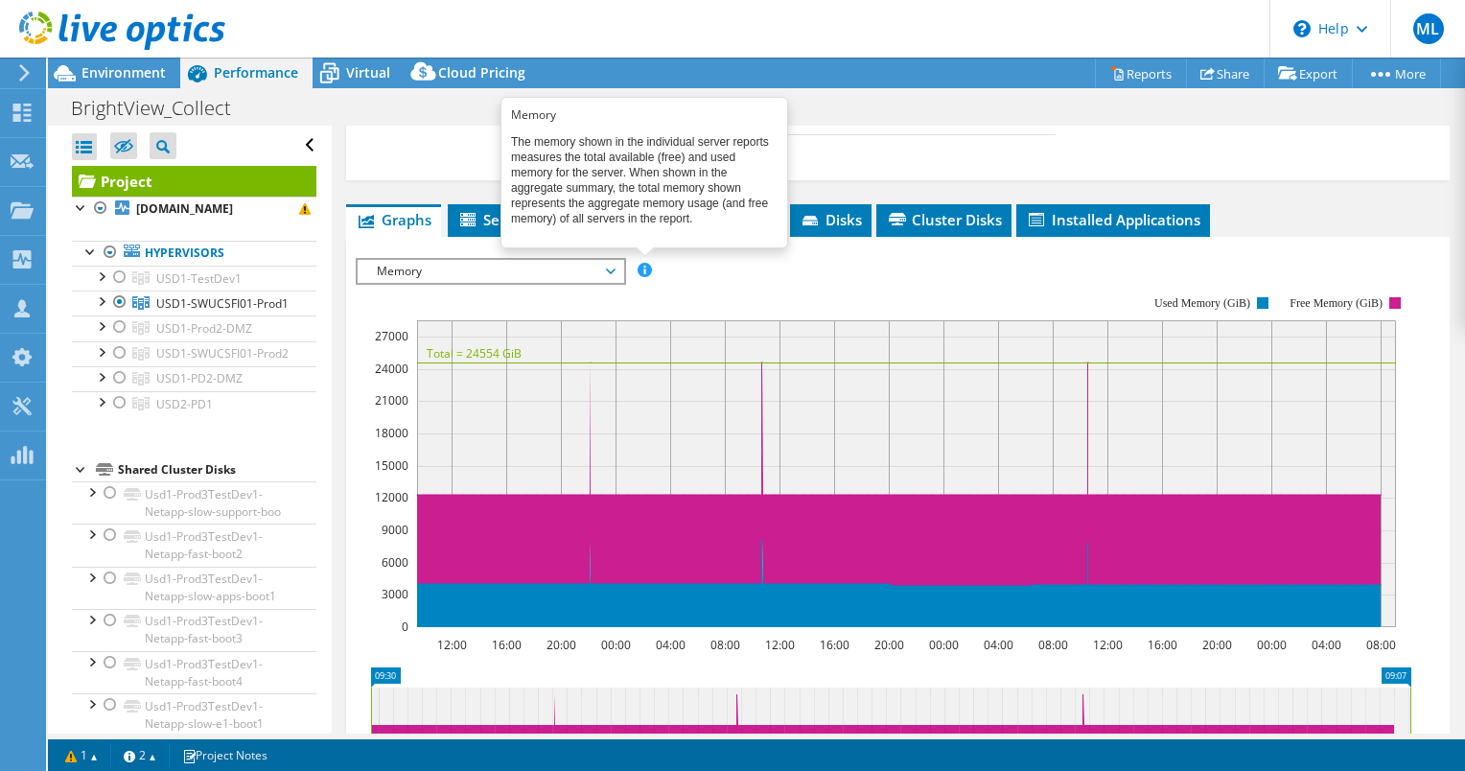
click at [638, 263] on span at bounding box center [644, 269] width 13 height 13
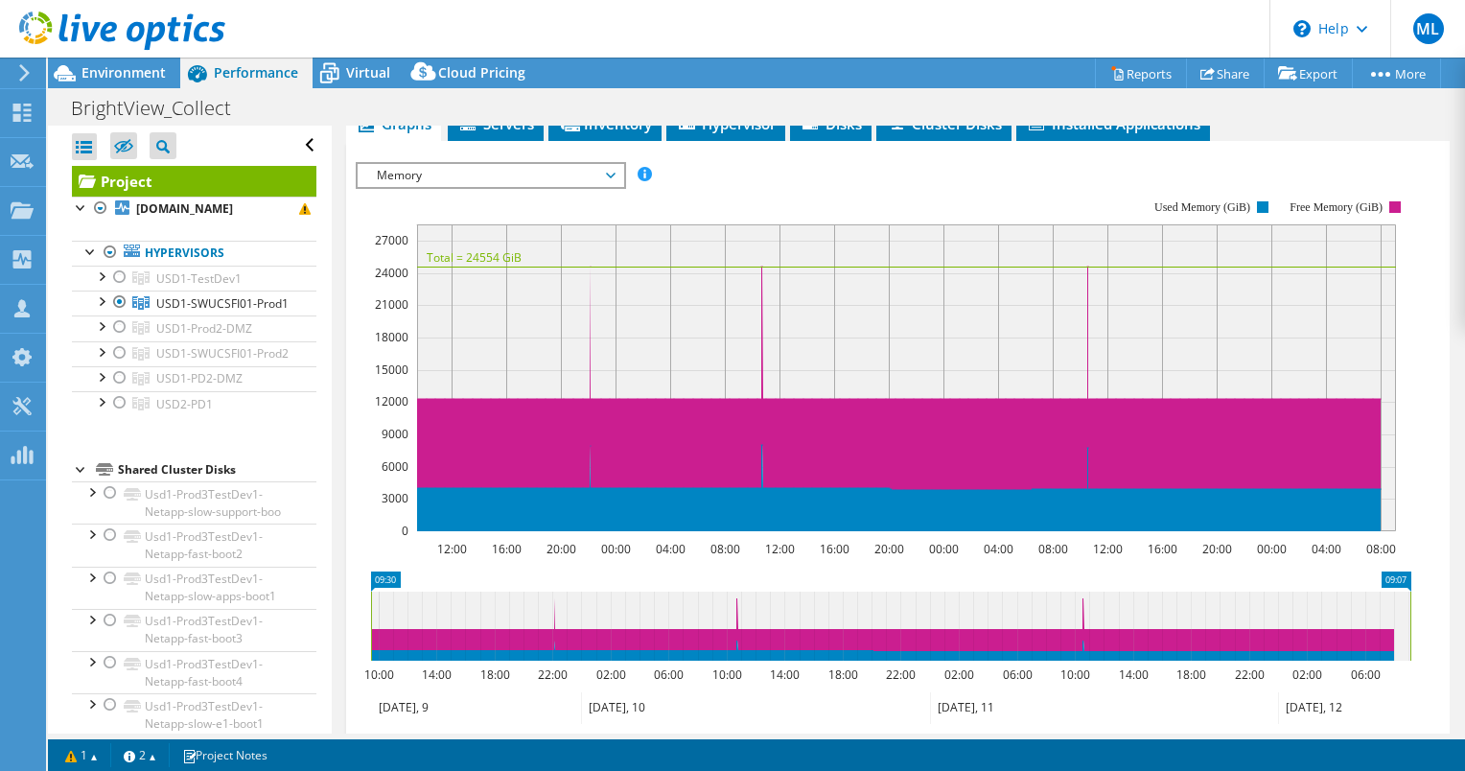
scroll to position [959, 0]
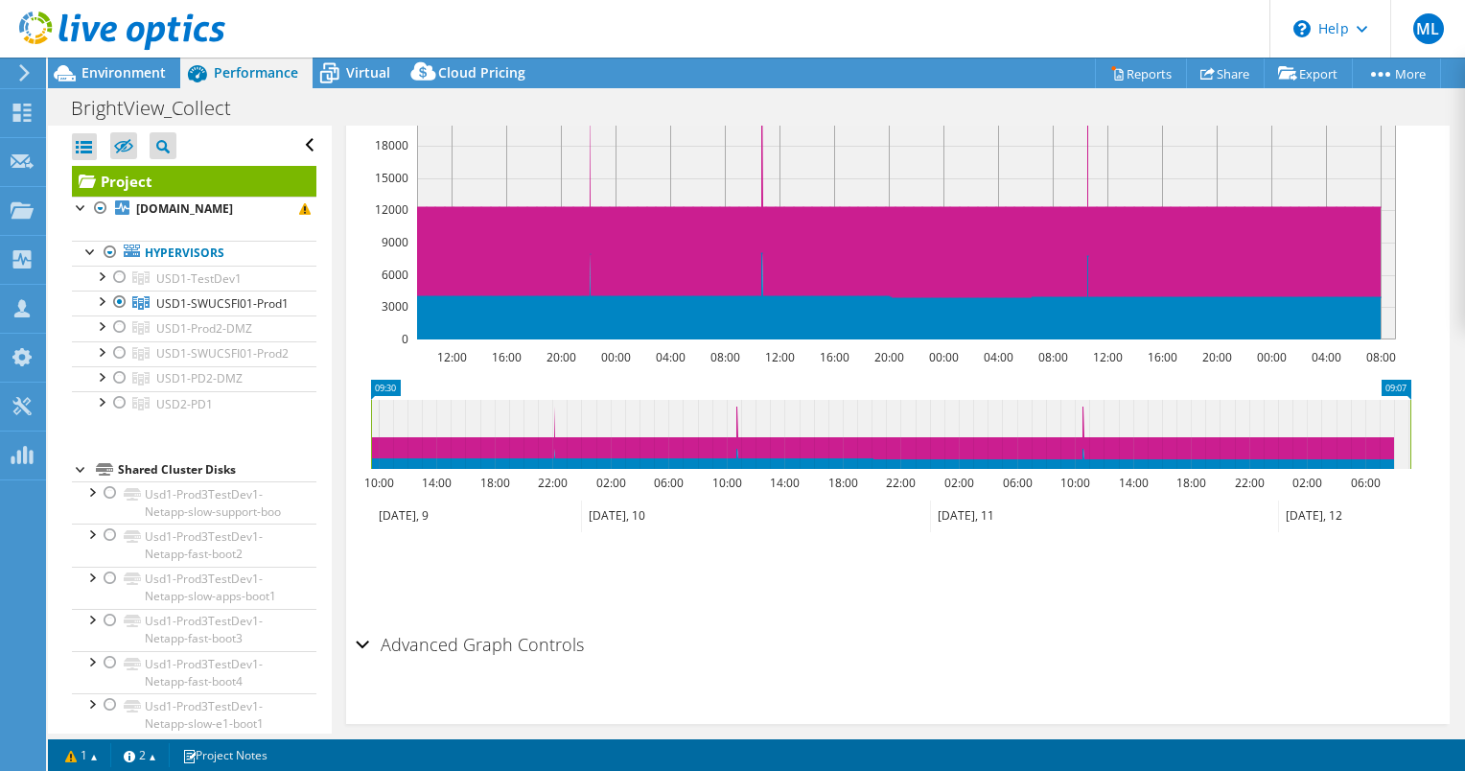
click at [481, 644] on h2 "Advanced Graph Controls" at bounding box center [470, 644] width 228 height 38
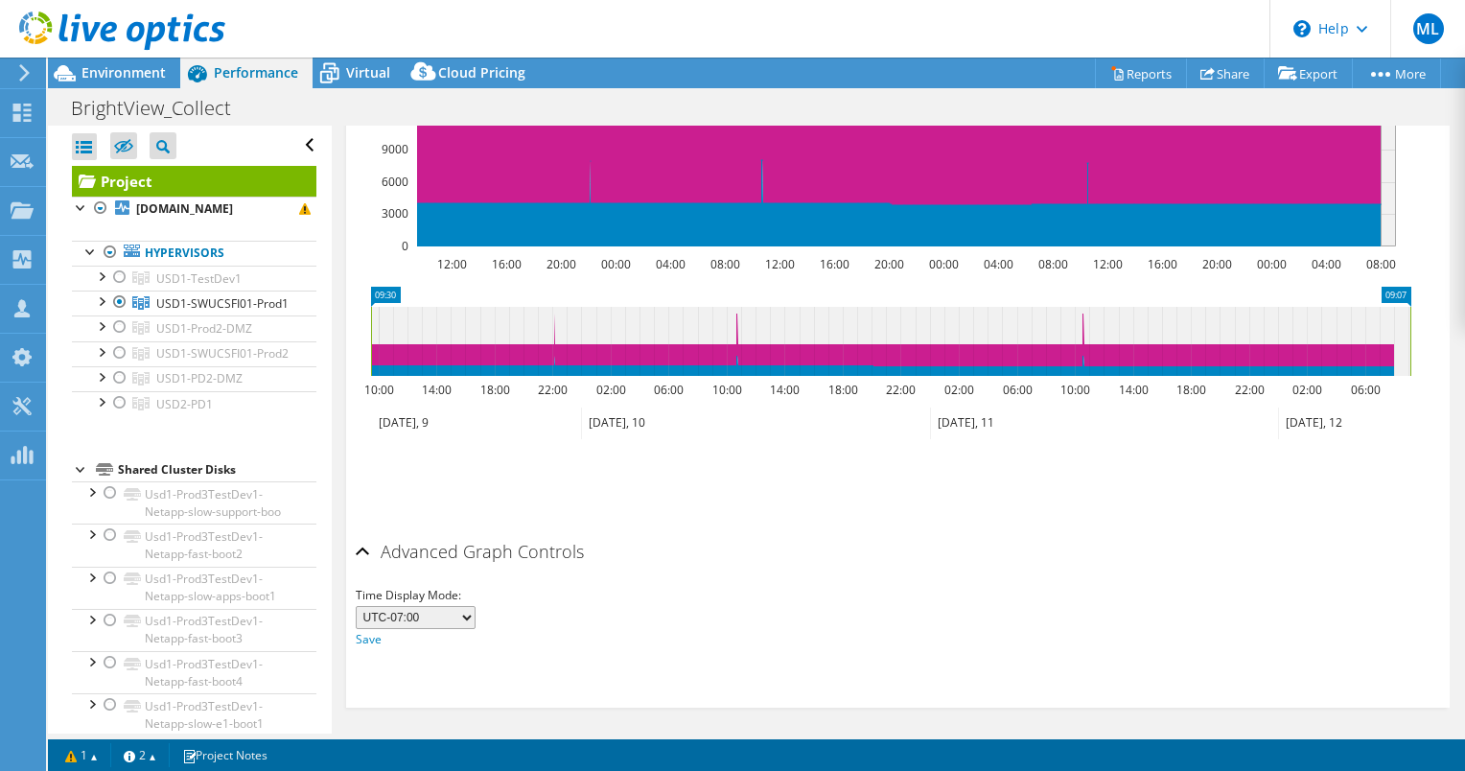
click at [423, 617] on select "UTC-12:00 UTC-11:00 UTC-10:00 UTC-09:30 UTC-09:00 UTC-08:00 UTC-07:00 UTC-06:00…" at bounding box center [416, 617] width 120 height 23
select select "-300"
click at [356, 606] on select "UTC-12:00 UTC-11:00 UTC-10:00 UTC-09:30 UTC-09:00 UTC-08:00 UTC-07:00 UTC-06:00…" at bounding box center [416, 617] width 120 height 23
click at [362, 631] on link "Save" at bounding box center [369, 639] width 26 height 16
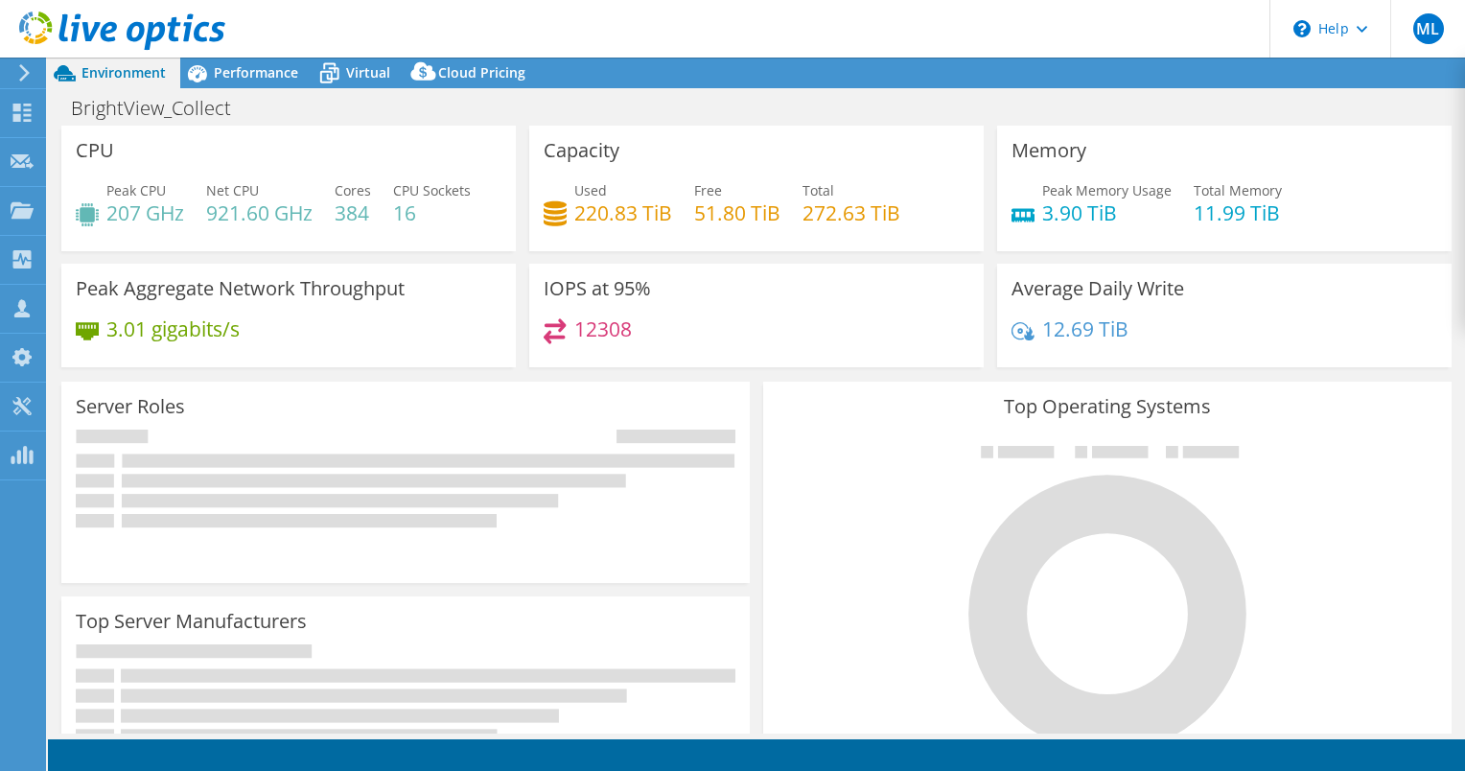
select select "USD"
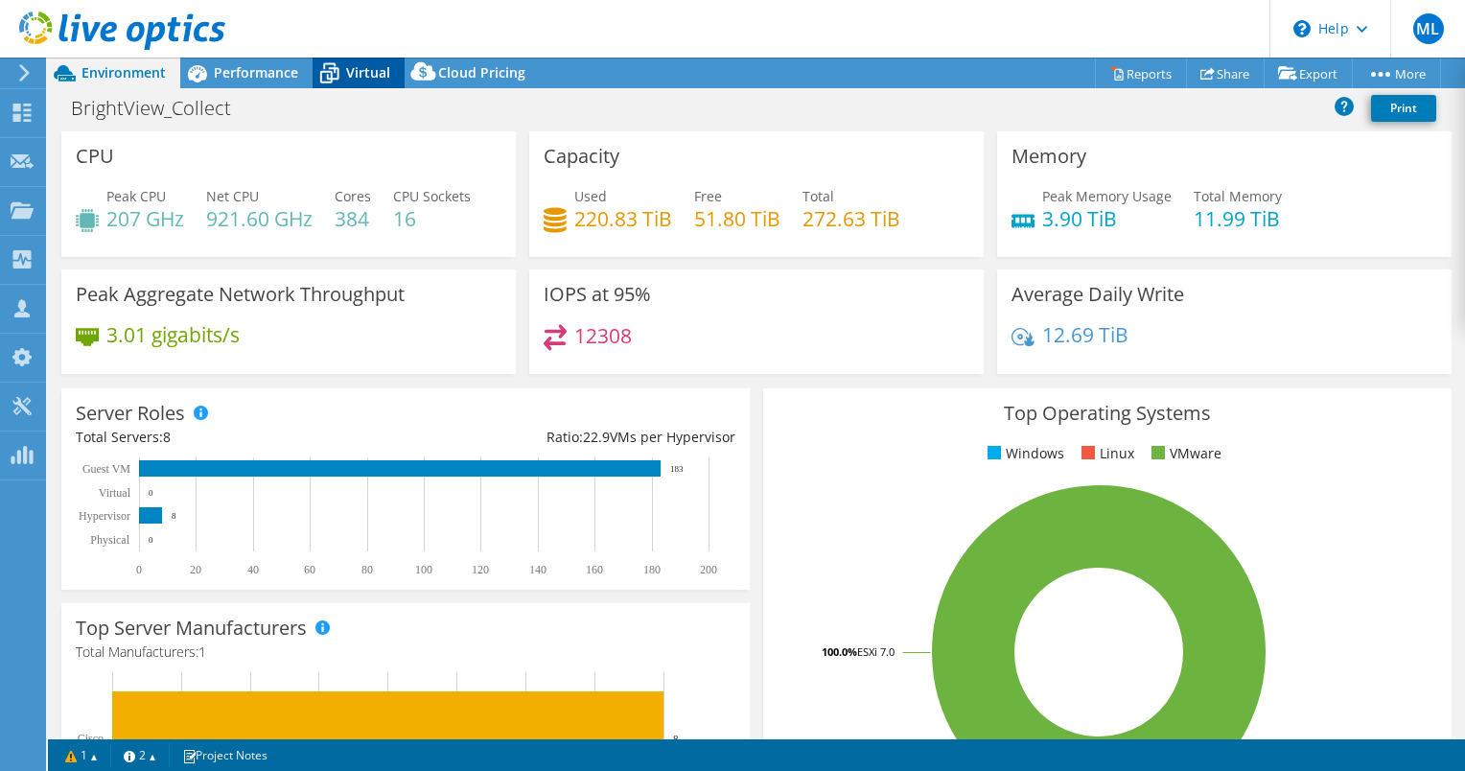
click at [364, 83] on div "Virtual" at bounding box center [359, 73] width 92 height 31
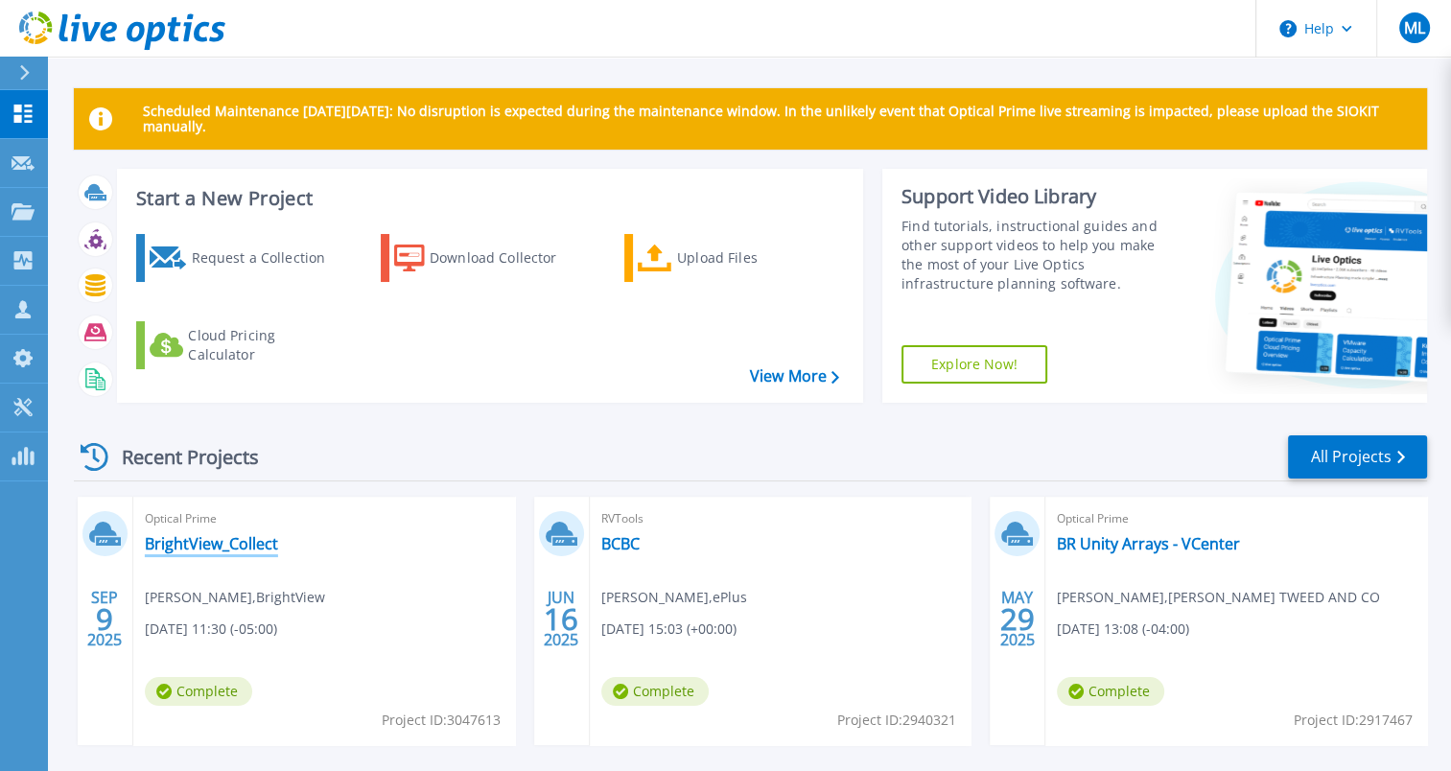
click at [218, 544] on link "BrightView_Collect" at bounding box center [211, 543] width 133 height 19
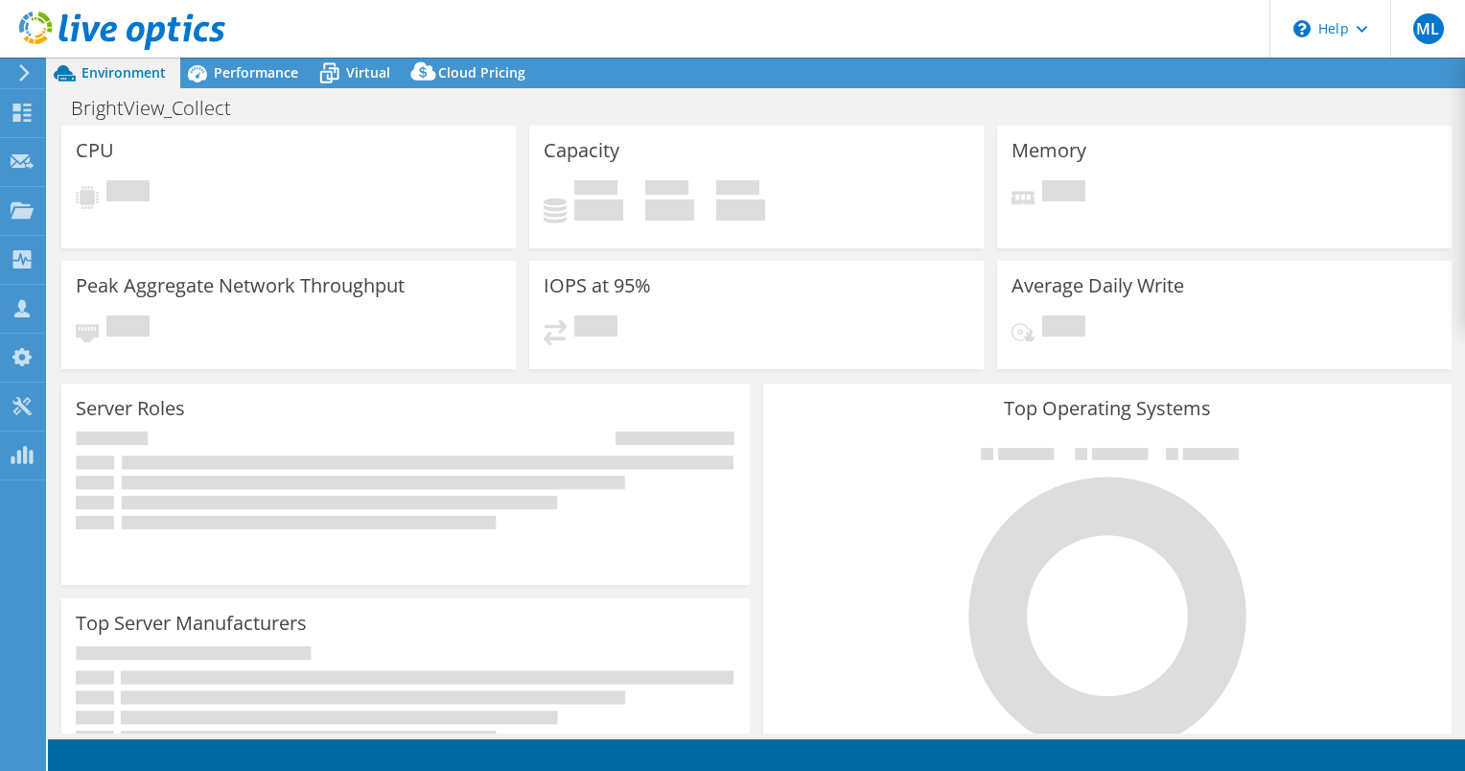
select select "USD"
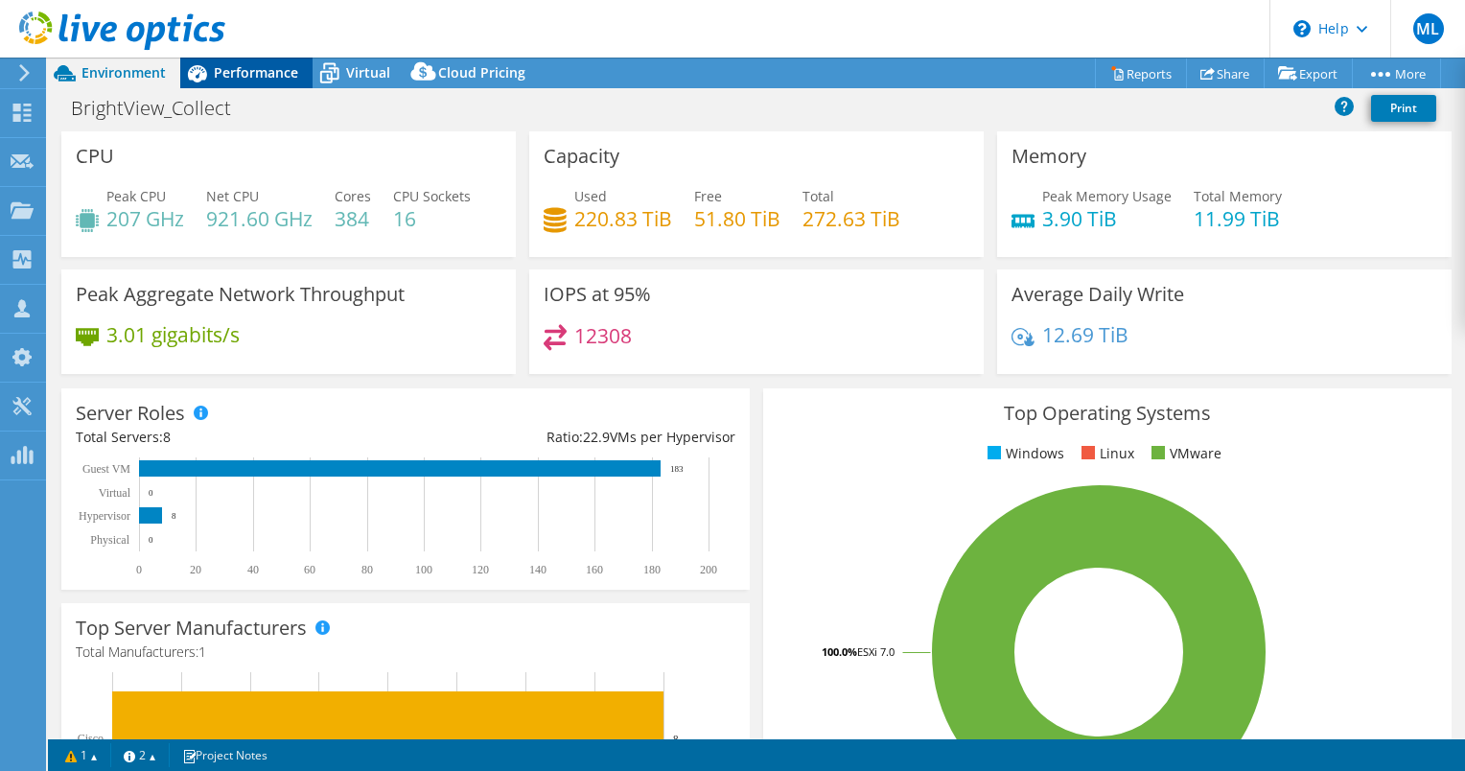
click at [265, 76] on span "Performance" at bounding box center [256, 72] width 84 height 18
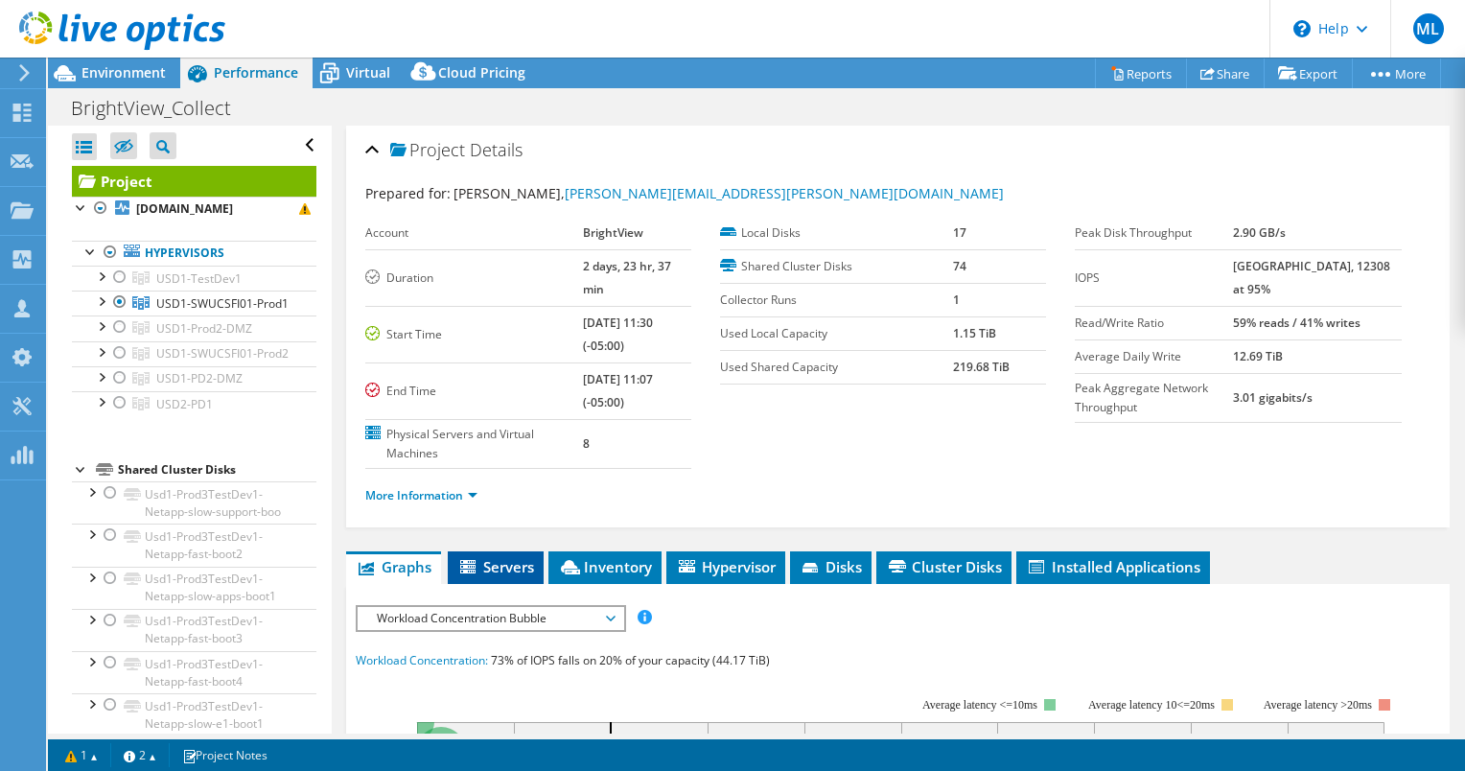
click at [519, 557] on span "Servers" at bounding box center [495, 566] width 77 height 19
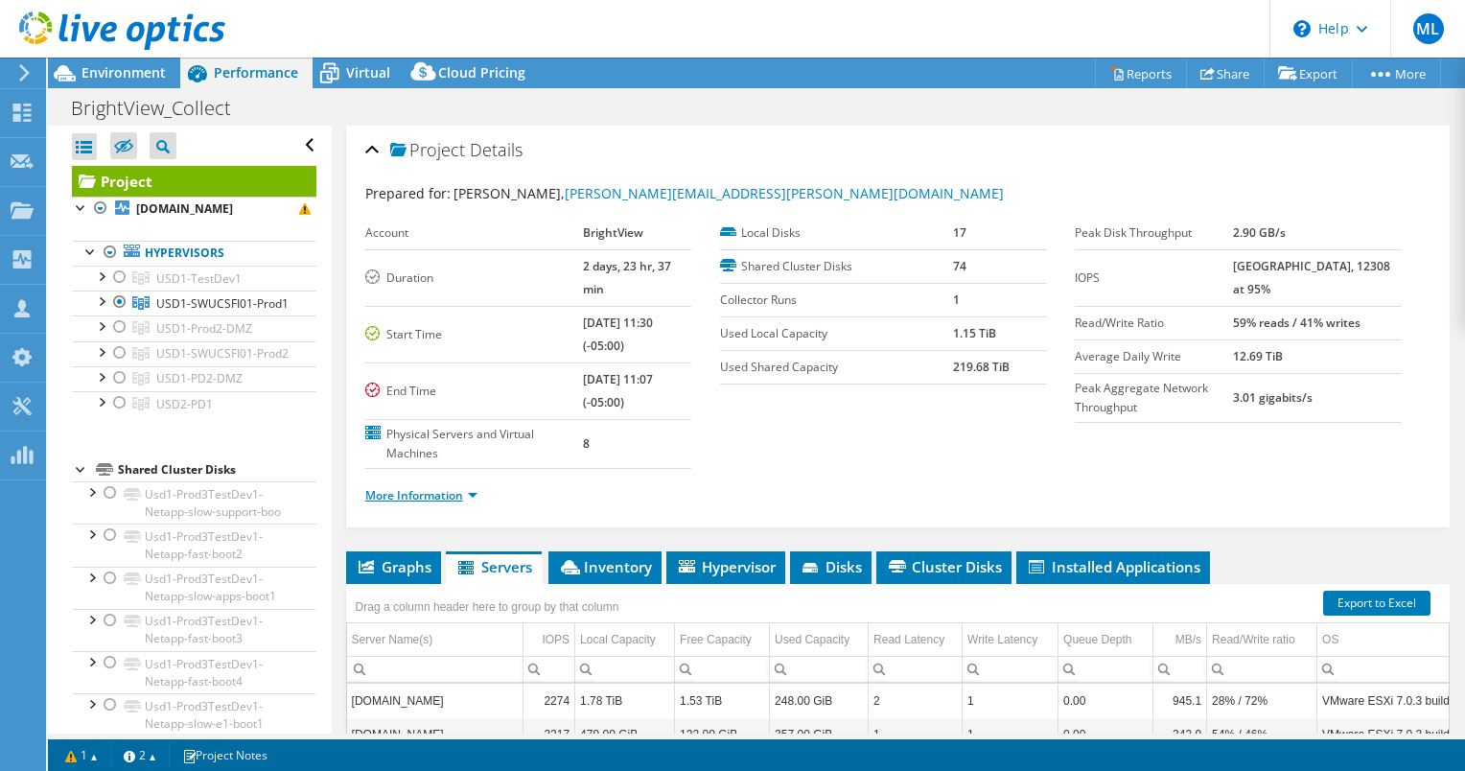
click at [462, 487] on link "More Information" at bounding box center [421, 495] width 112 height 16
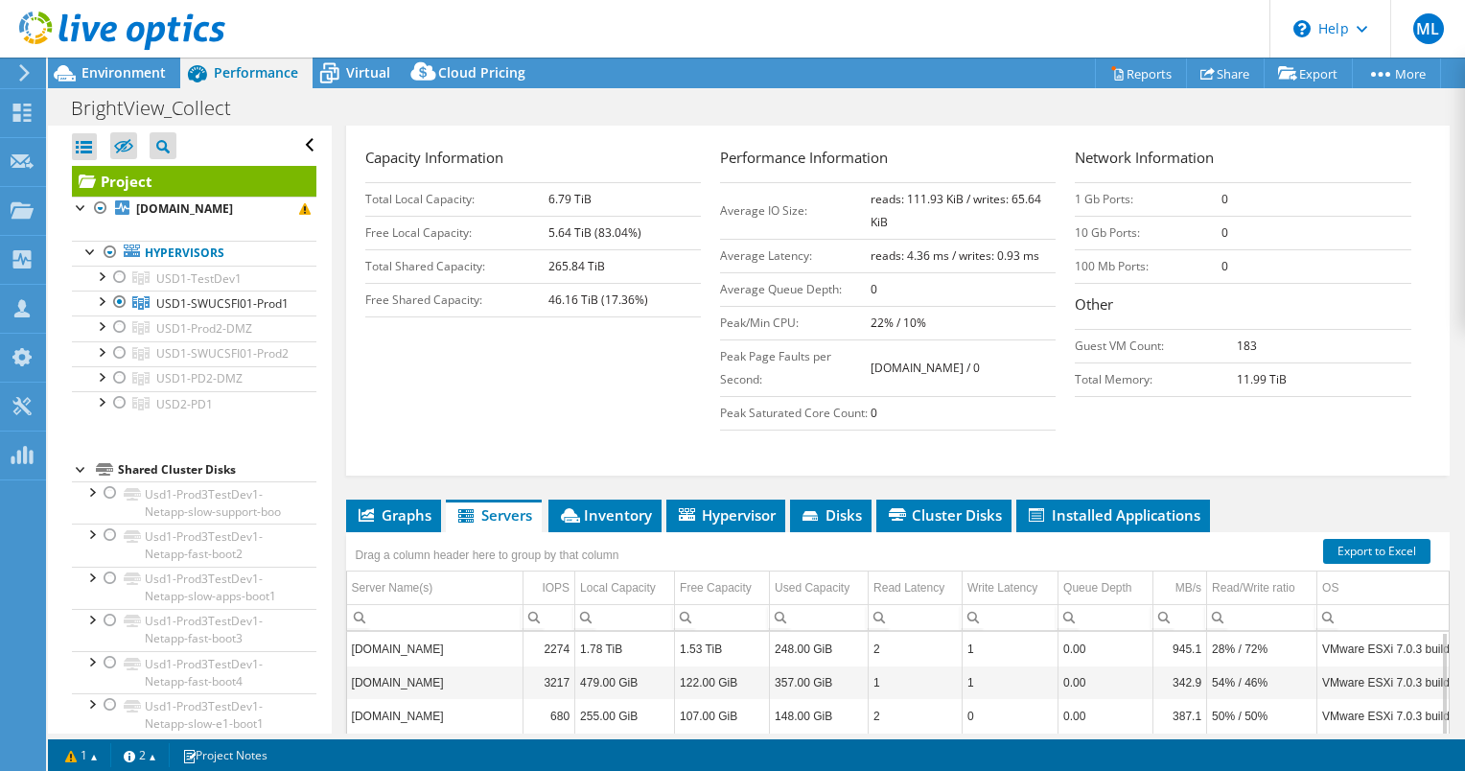
scroll to position [363, 0]
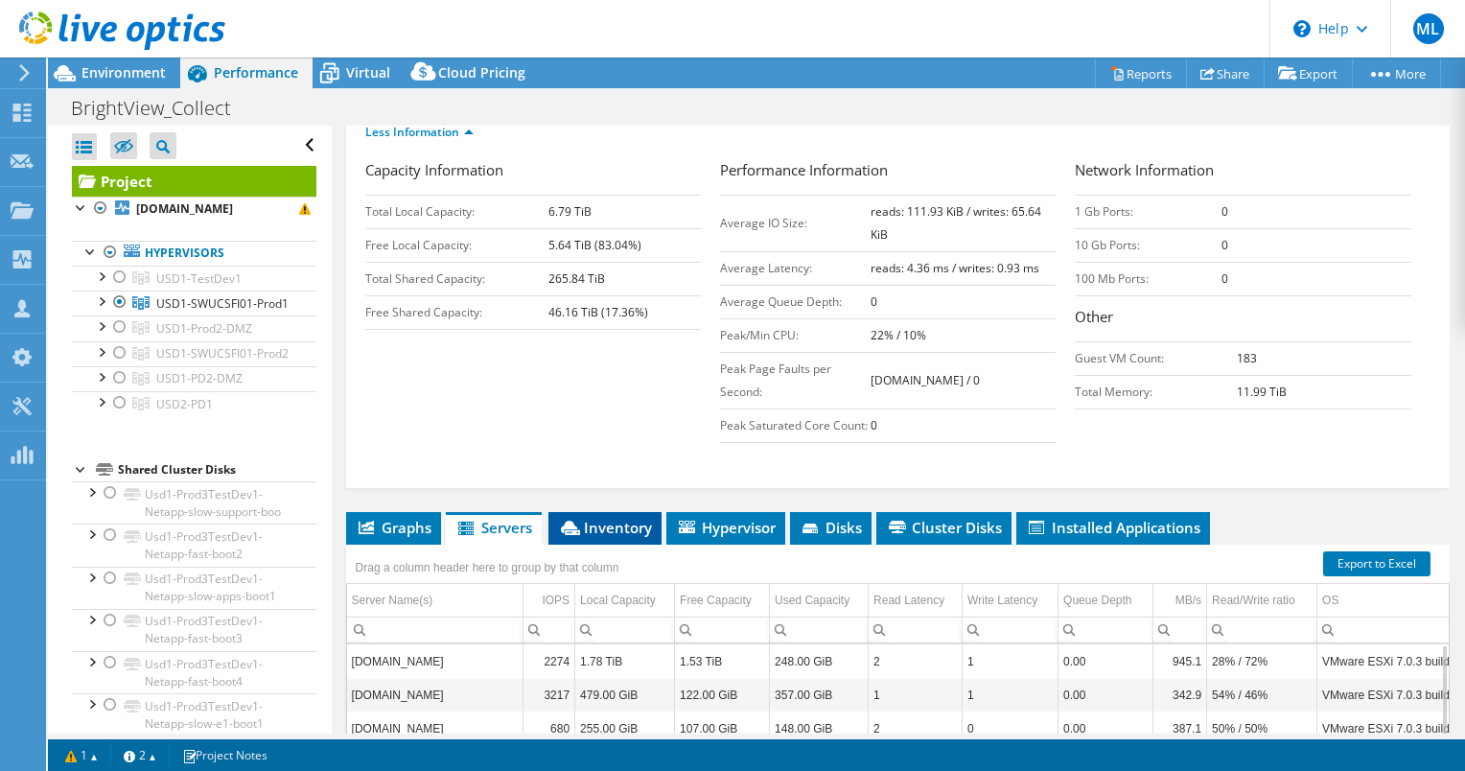
click at [620, 518] on span "Inventory" at bounding box center [605, 527] width 94 height 19
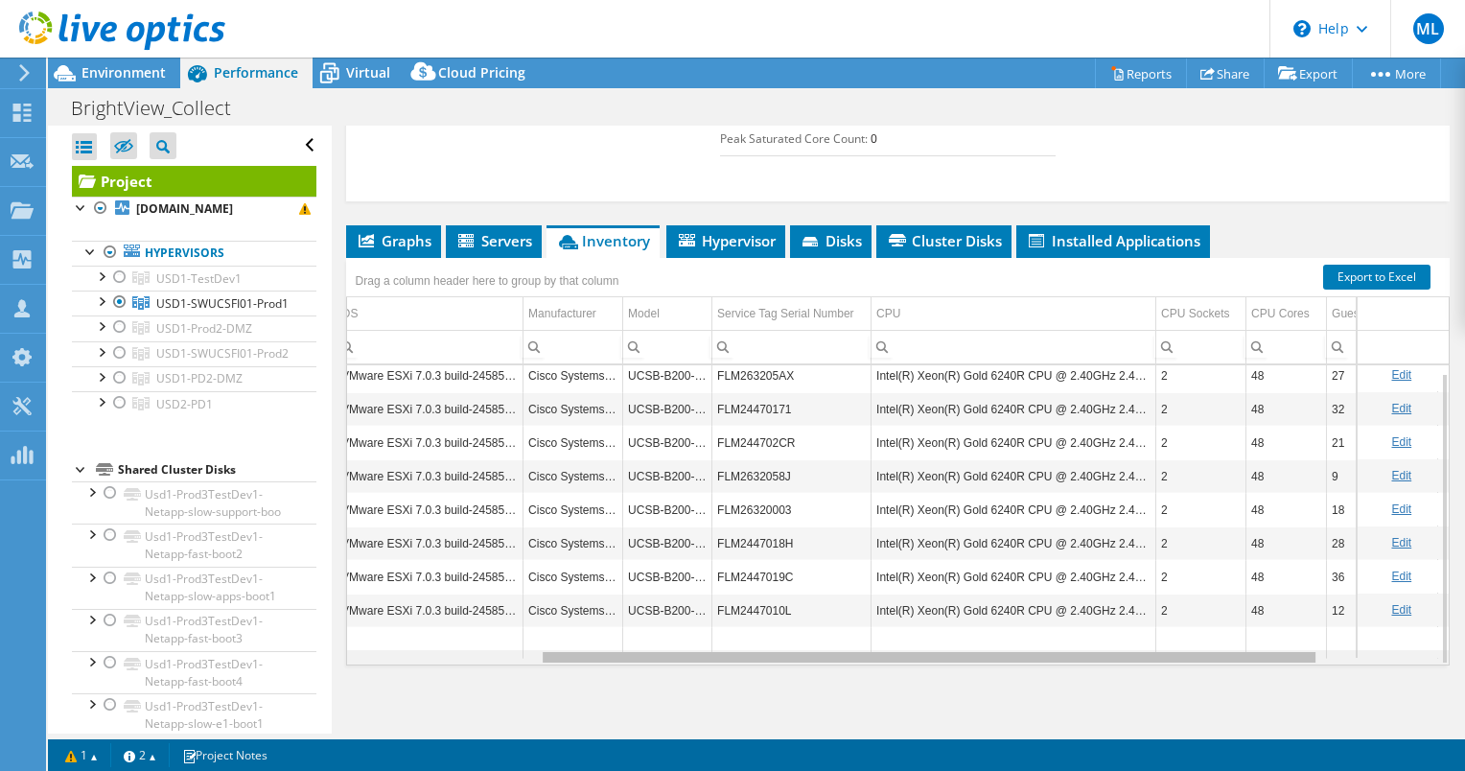
scroll to position [0, 307]
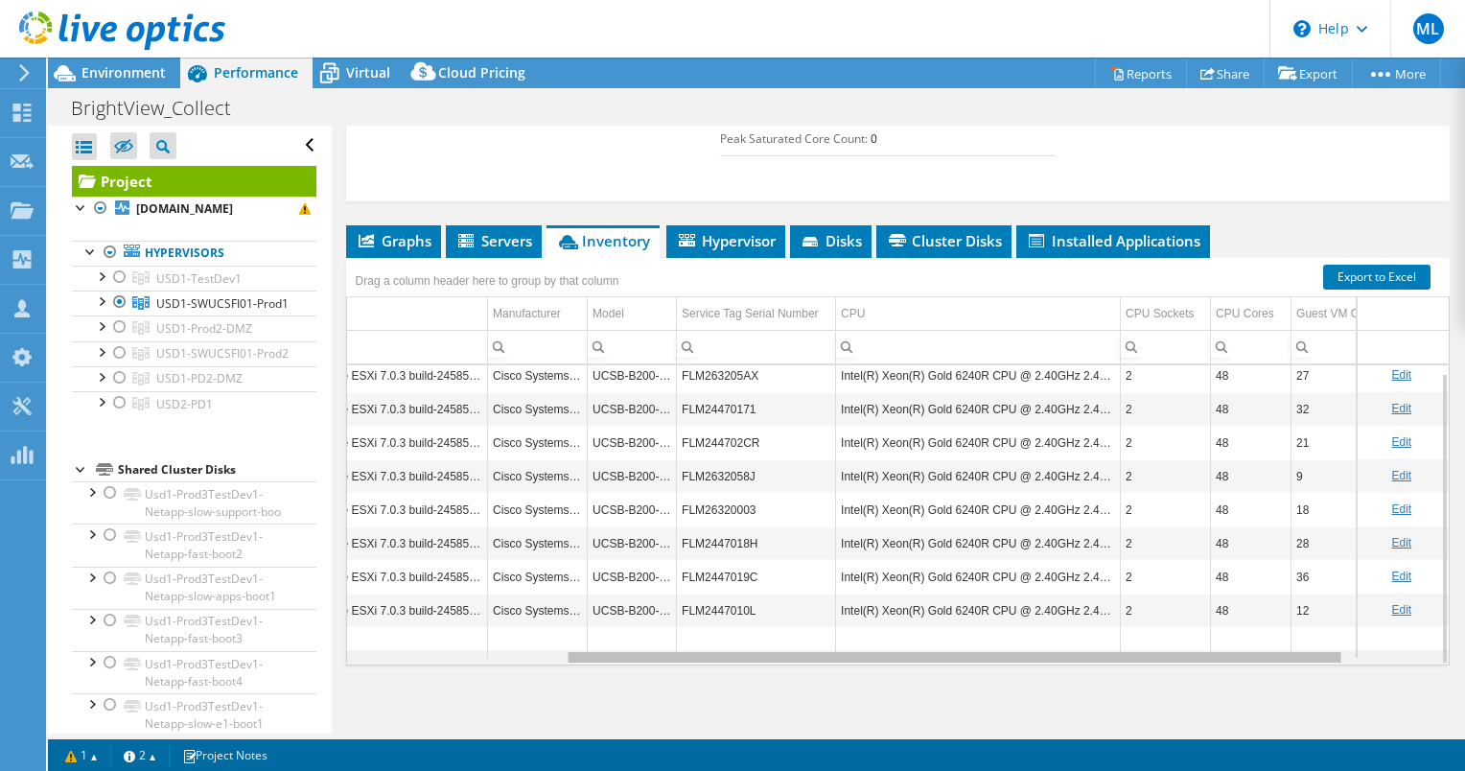
drag, startPoint x: 987, startPoint y: 654, endPoint x: 1218, endPoint y: 652, distance: 231.1
click at [1218, 652] on body "ML Channel Partner Matt Lockwood matt.lockwood@eplus.com ePlus My Profile Log O…" at bounding box center [732, 385] width 1465 height 771
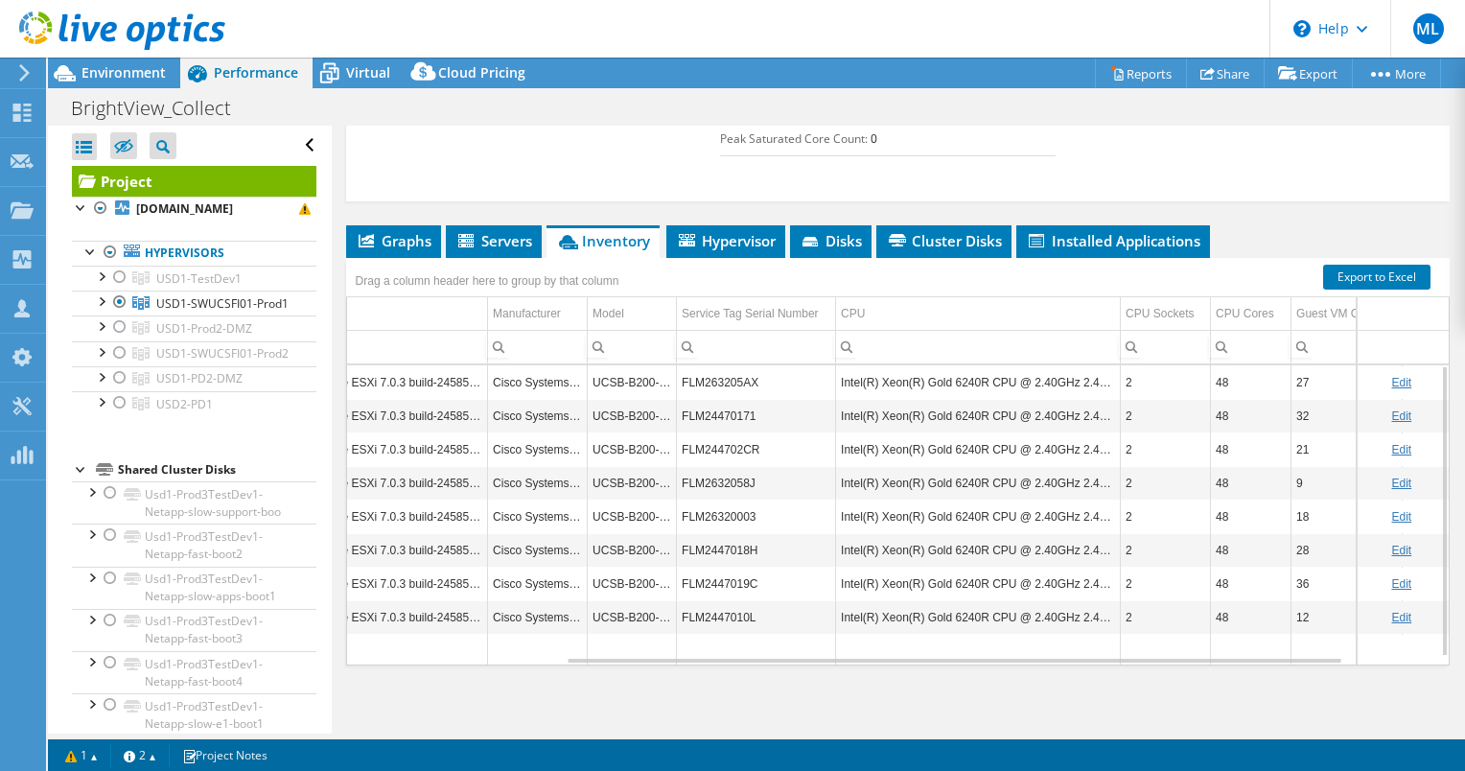
click at [977, 506] on td "Intel(R) Xeon(R) Gold 6240R CPU @ 2.40GHz 2.40 GHz" at bounding box center [978, 516] width 285 height 34
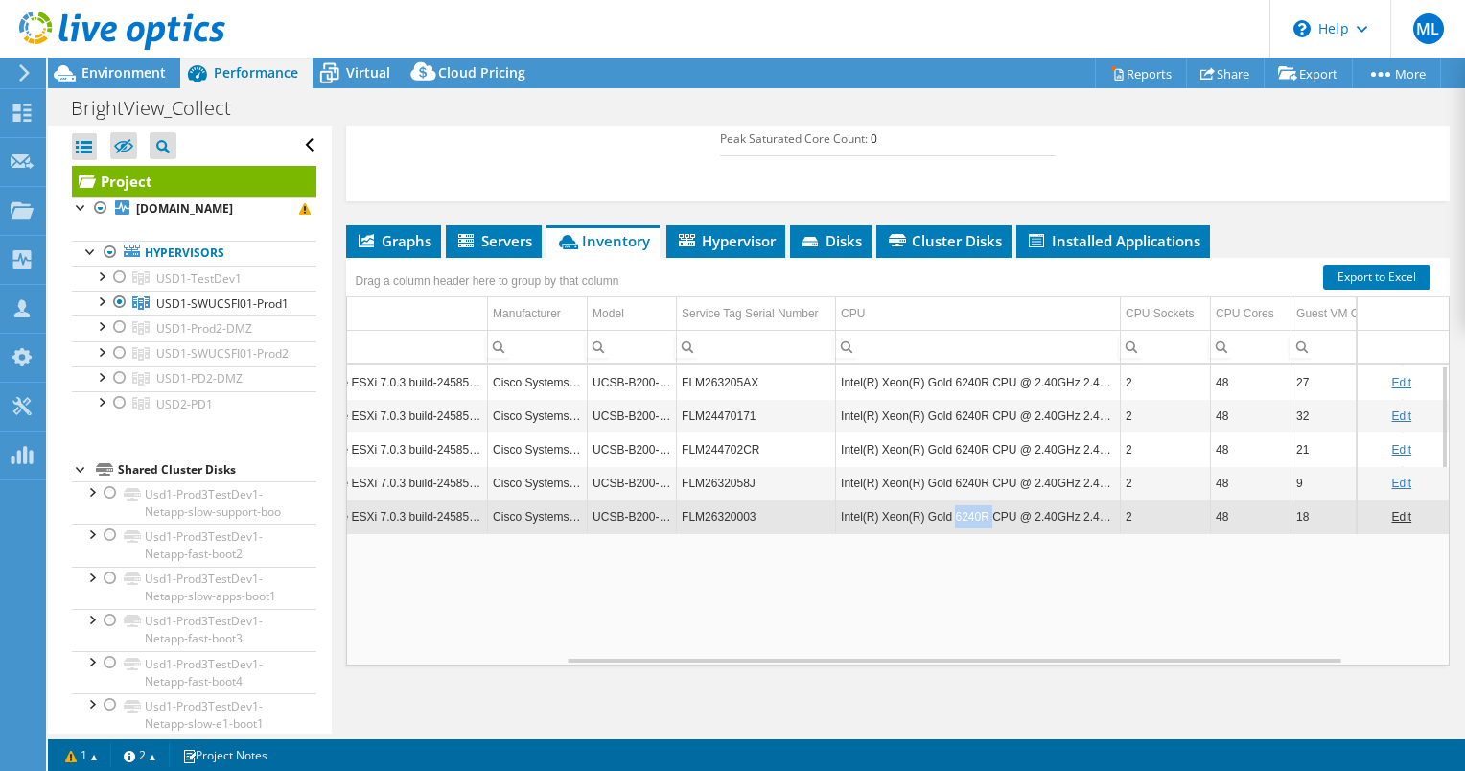
click at [977, 506] on td "Intel(R) Xeon(R) Gold 6240R CPU @ 2.40GHz 2.40 GHz" at bounding box center [978, 516] width 285 height 34
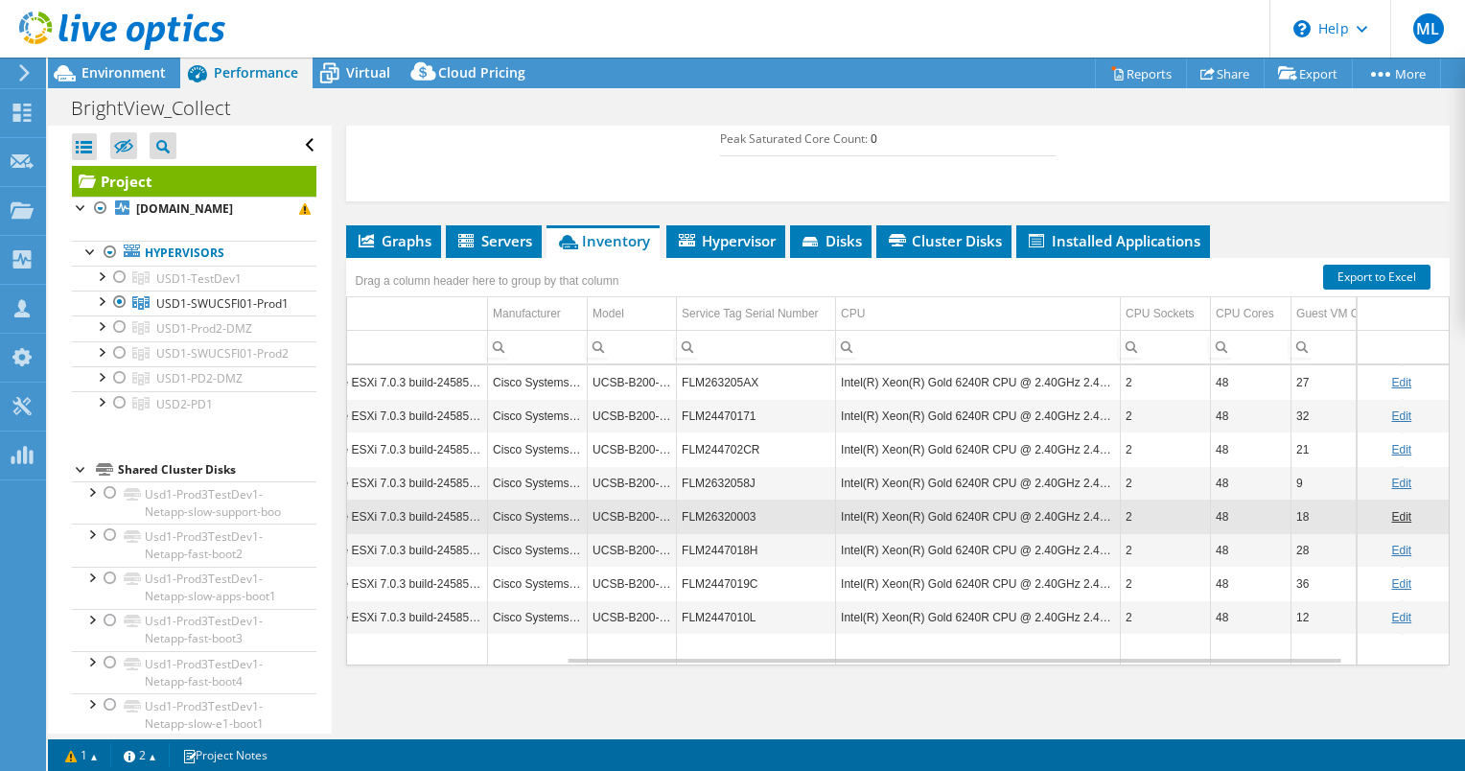
click at [962, 539] on td "Intel(R) Xeon(R) Gold 6240R CPU @ 2.40GHz 2.40 GHz" at bounding box center [978, 550] width 285 height 34
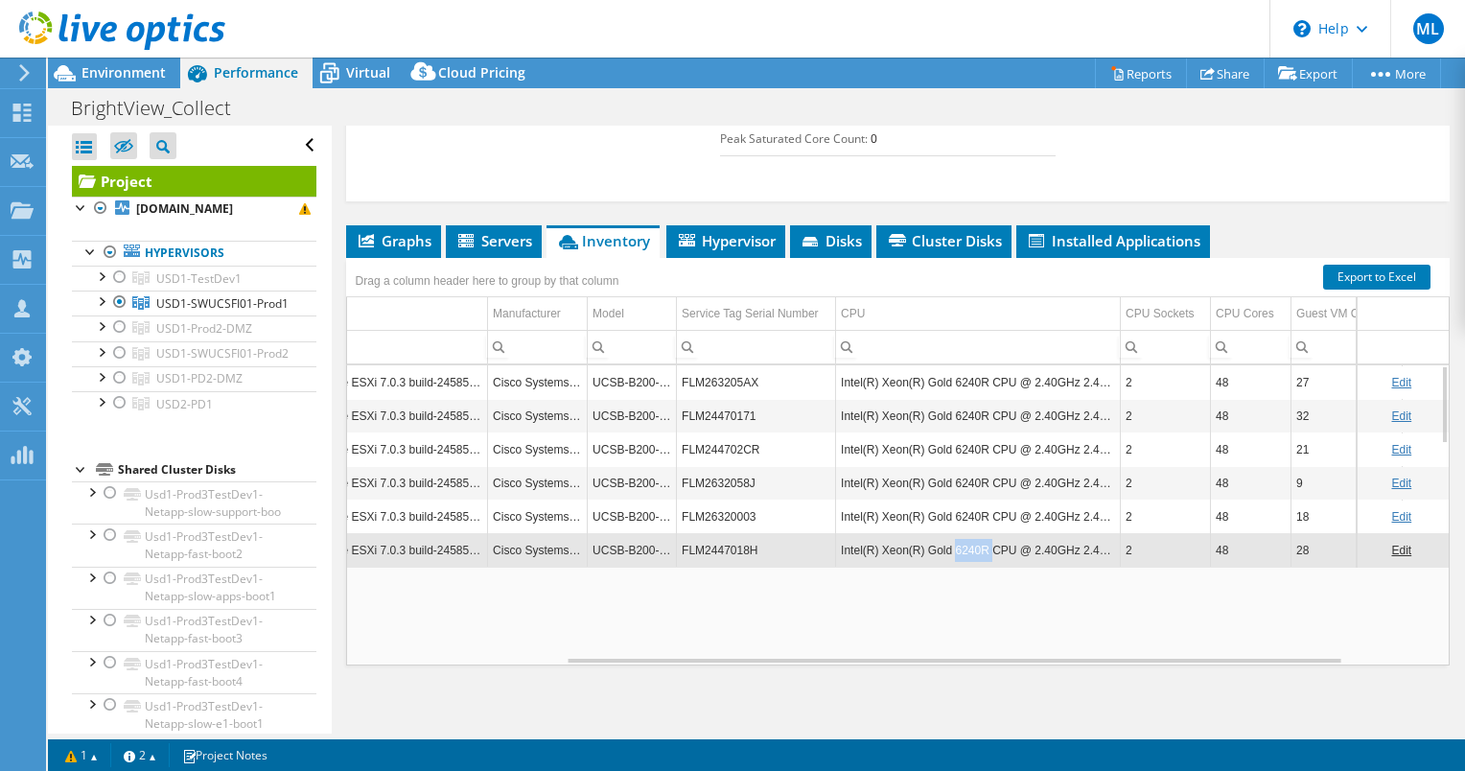
click at [962, 539] on td "Intel(R) Xeon(R) Gold 6240R CPU @ 2.40GHz 2.40 GHz" at bounding box center [978, 550] width 285 height 34
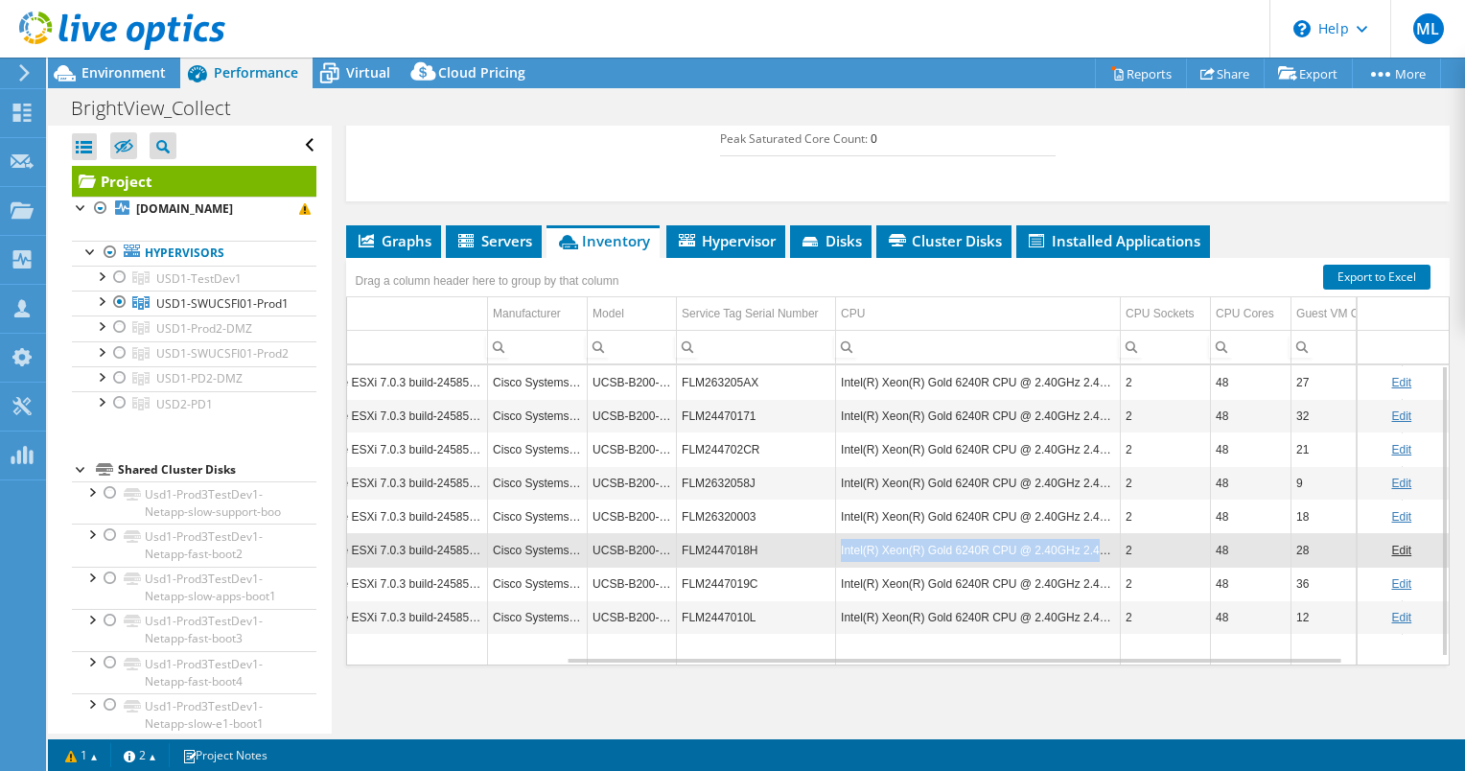
click at [962, 539] on td "Intel(R) Xeon(R) Gold 6240R CPU @ 2.40GHz 2.40 GHz" at bounding box center [978, 550] width 285 height 34
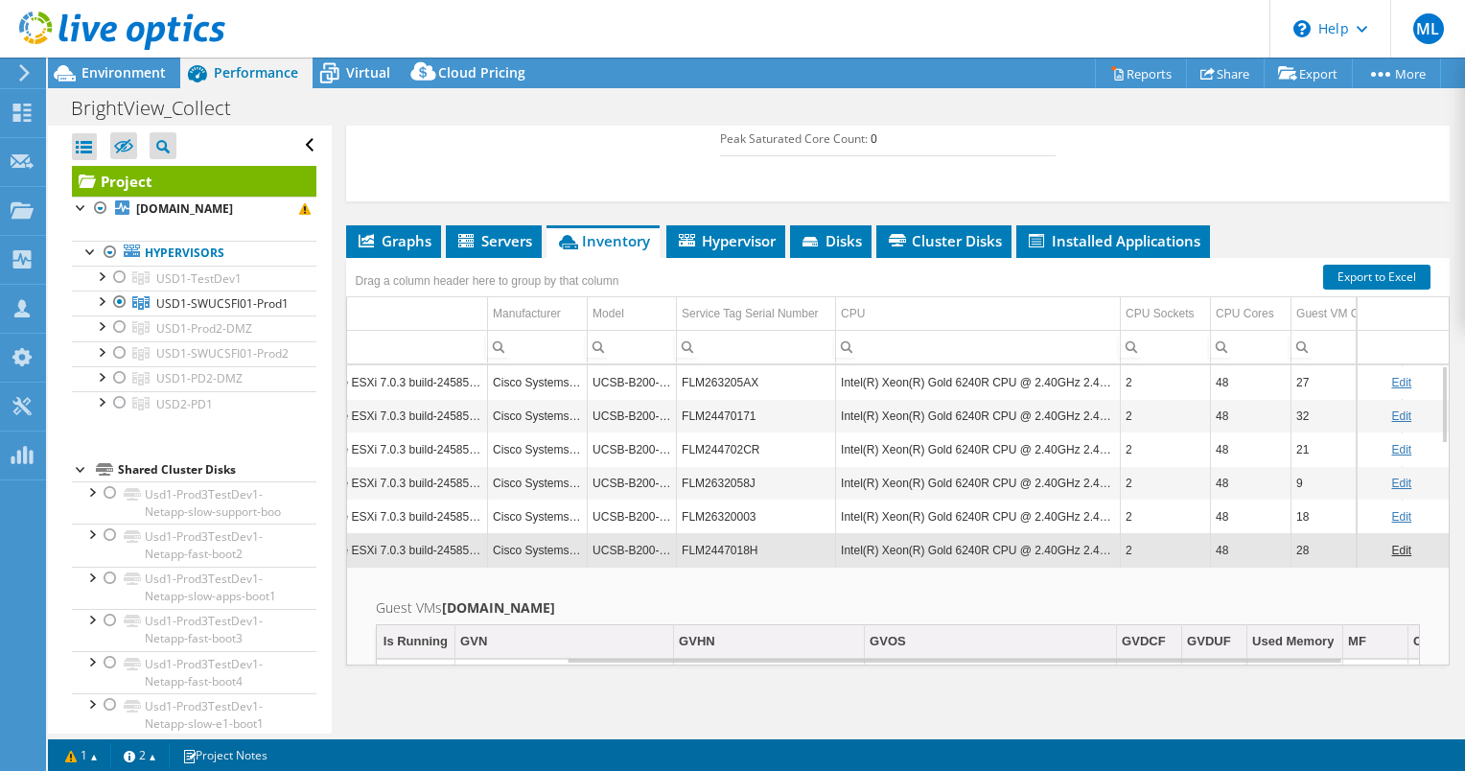
click at [962, 539] on td "Intel(R) Xeon(R) Gold 6240R CPU @ 2.40GHz 2.40 GHz" at bounding box center [978, 550] width 285 height 34
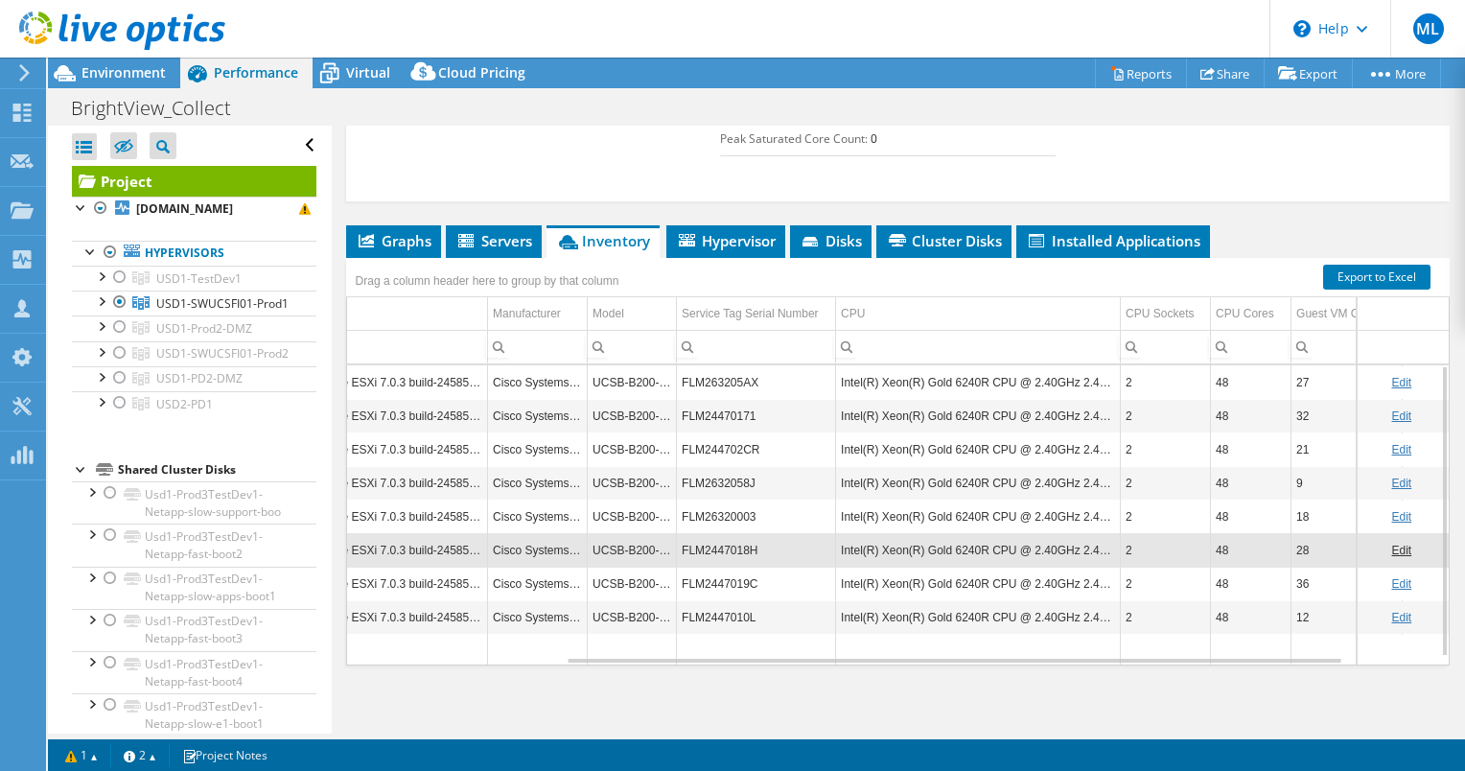
click at [962, 539] on td "Intel(R) Xeon(R) Gold 6240R CPU @ 2.40GHz 2.40 GHz" at bounding box center [978, 550] width 285 height 34
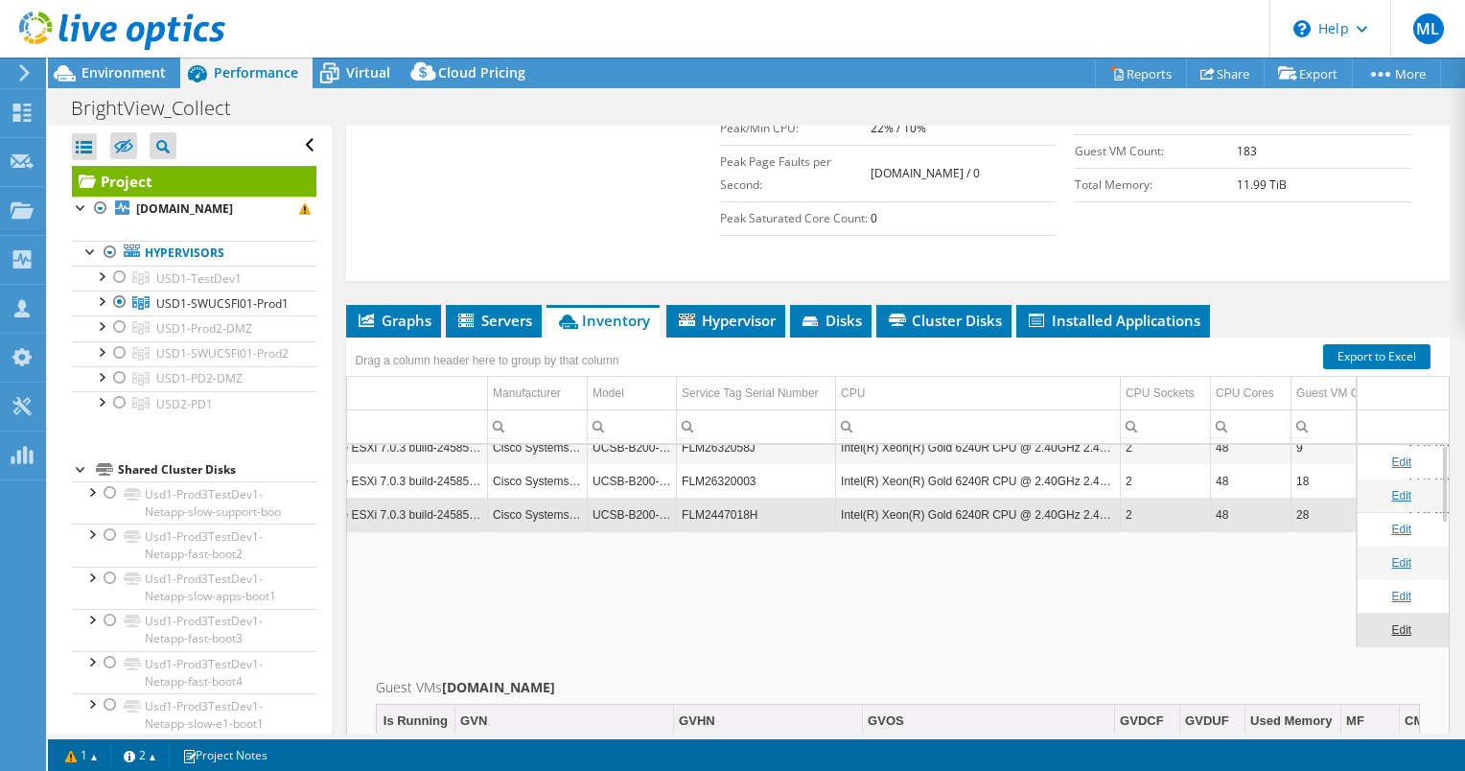
scroll to position [554, 0]
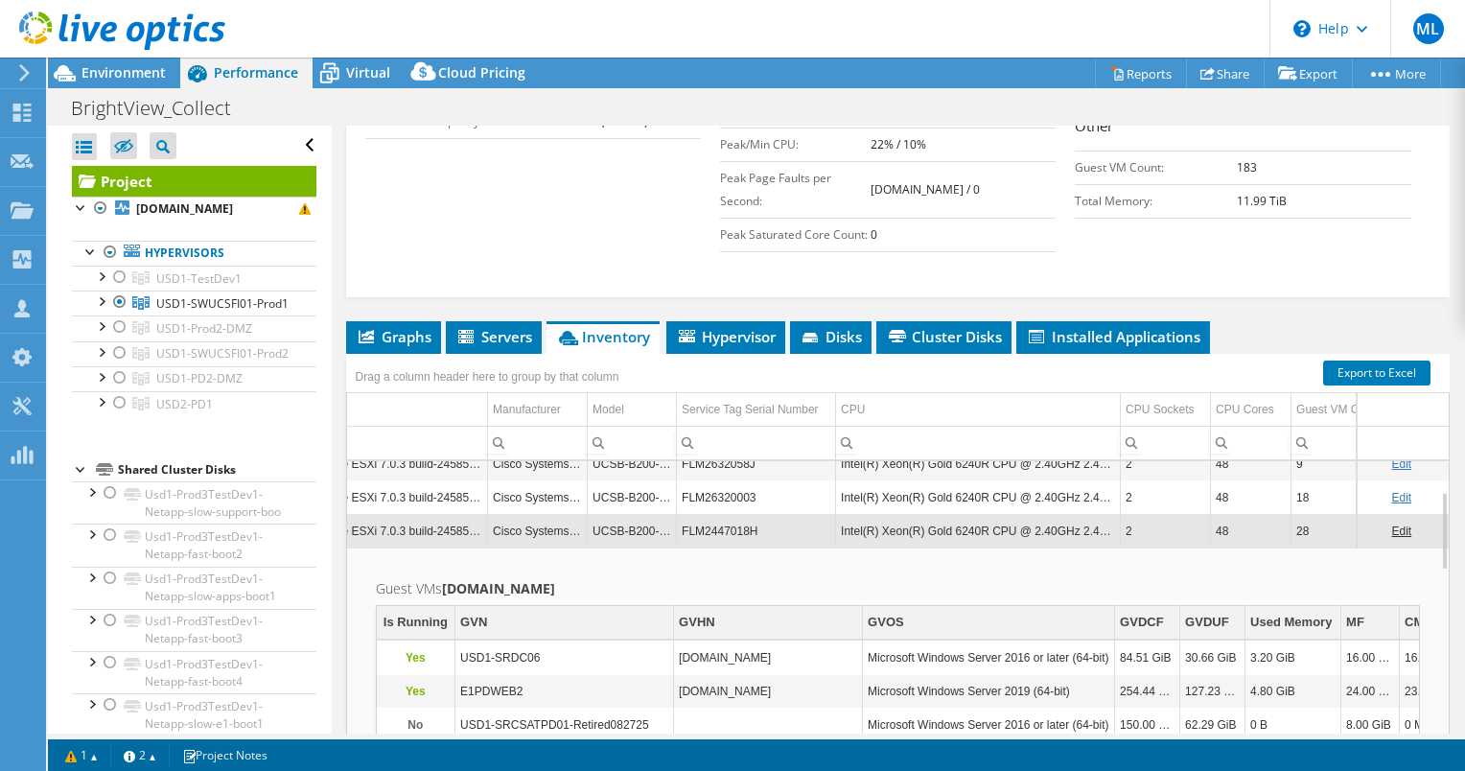
click at [975, 519] on td "Intel(R) Xeon(R) Gold 6240R CPU @ 2.40GHz 2.40 GHz" at bounding box center [978, 531] width 285 height 34
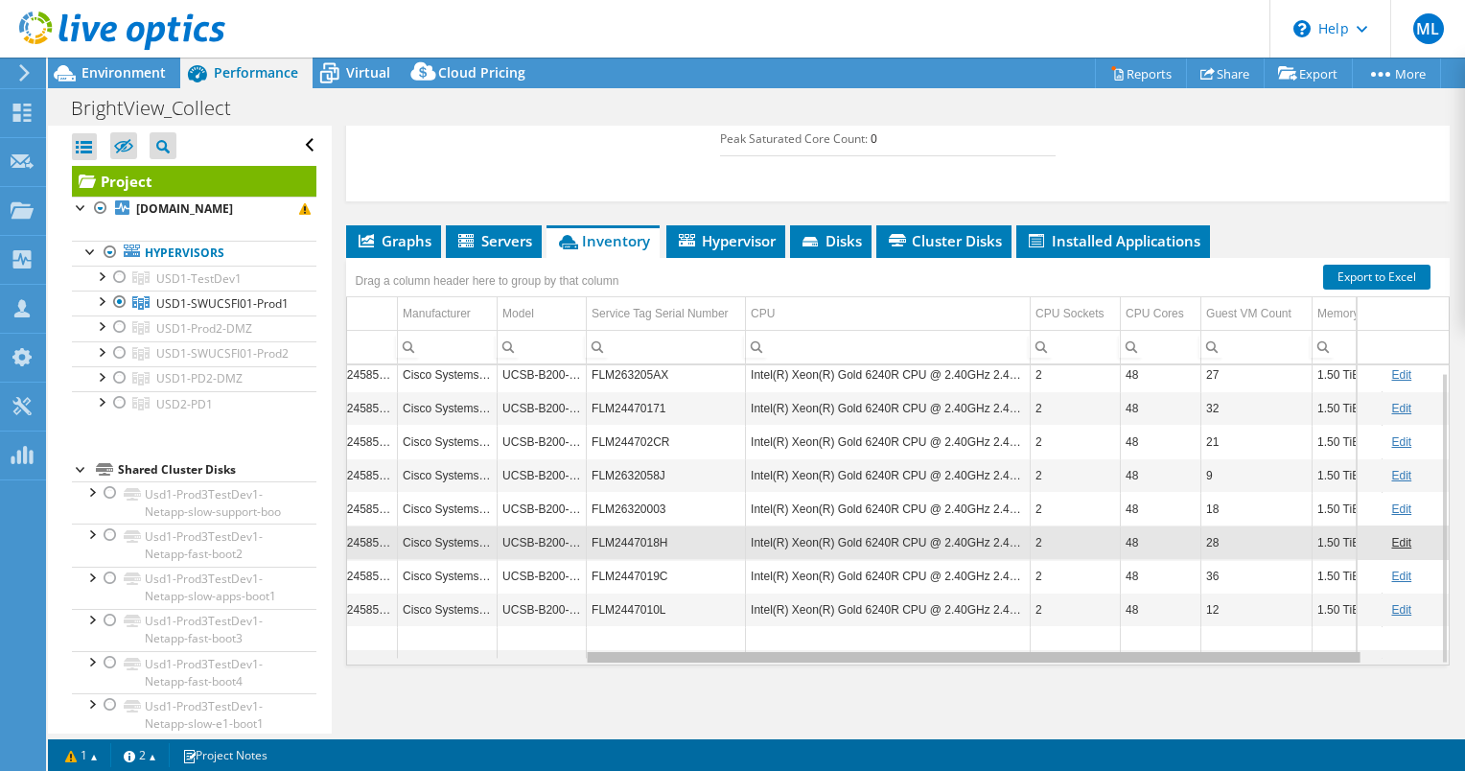
scroll to position [0, 436]
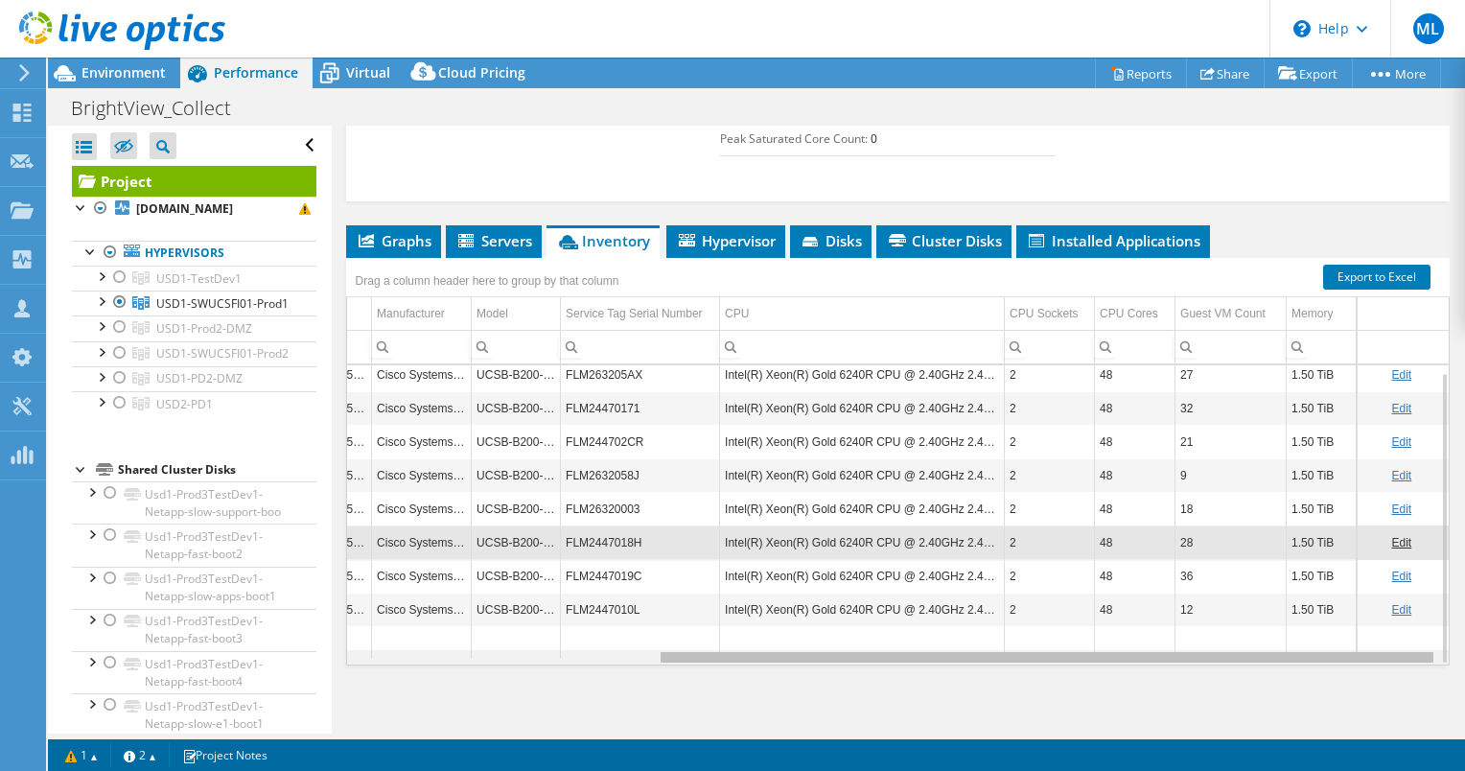
drag, startPoint x: 821, startPoint y: 653, endPoint x: 1025, endPoint y: 661, distance: 204.3
click at [1025, 661] on body "ML Channel Partner Matt Lockwood matt.lockwood@eplus.com ePlus My Profile Log O…" at bounding box center [732, 385] width 1465 height 771
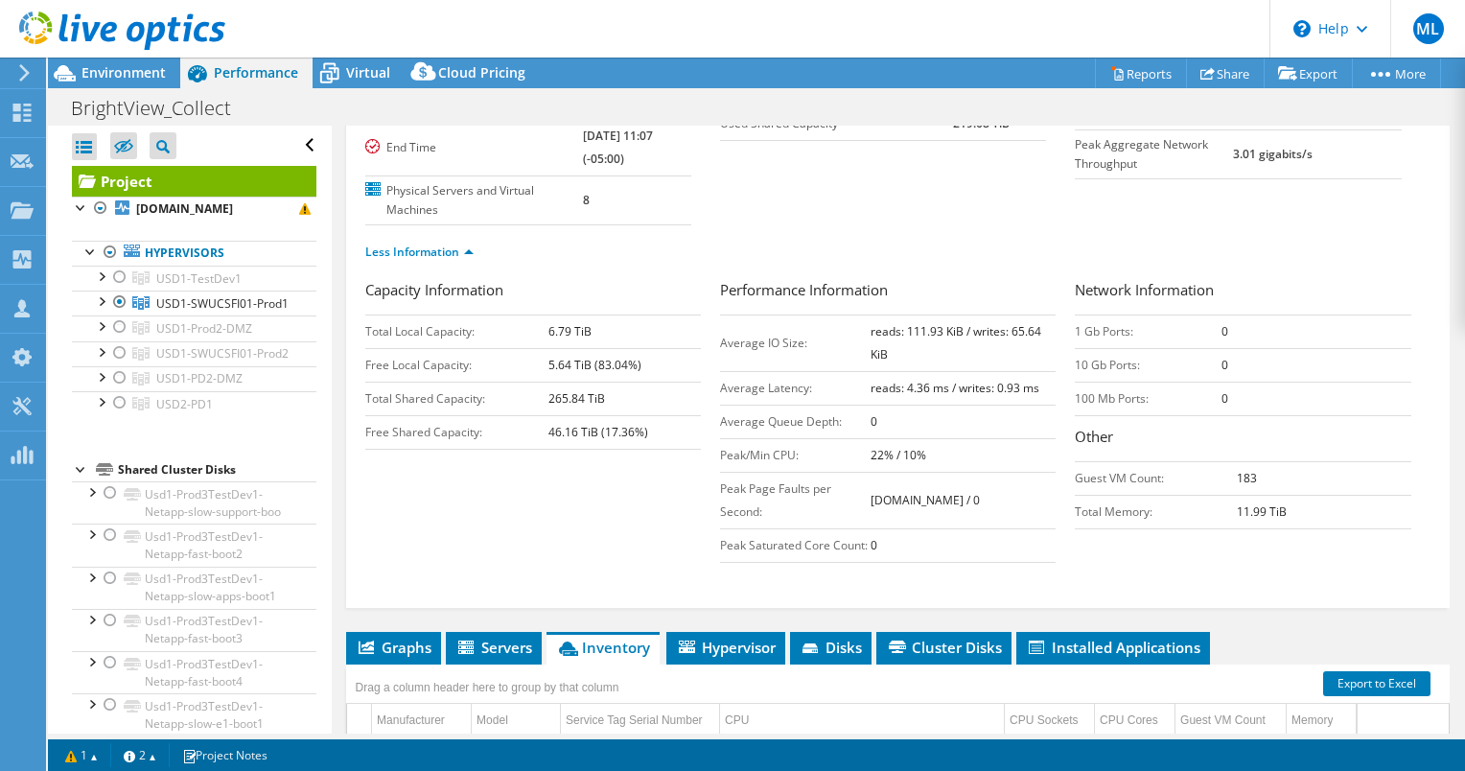
scroll to position [267, 0]
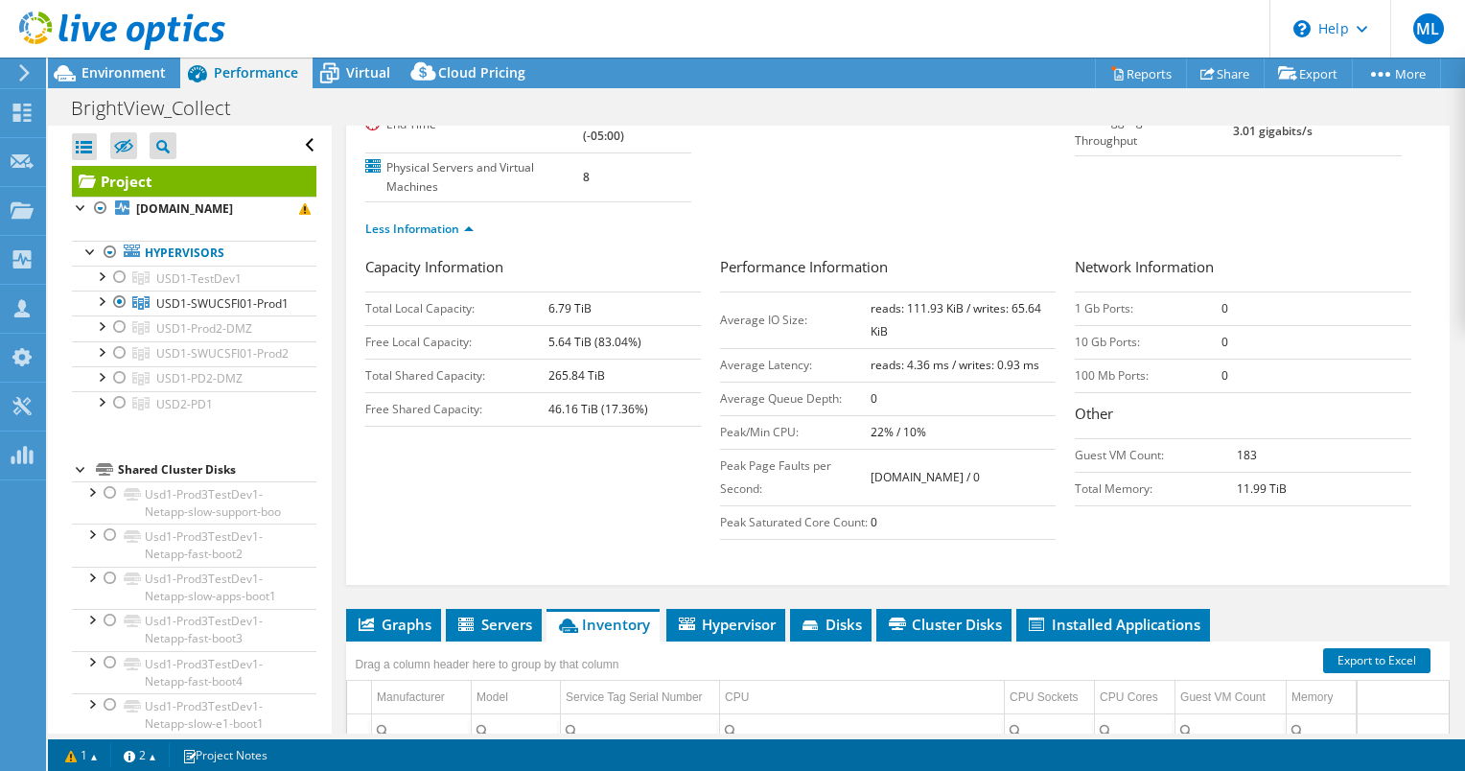
click at [859, 420] on td "Peak/Min CPU:" at bounding box center [795, 432] width 151 height 34
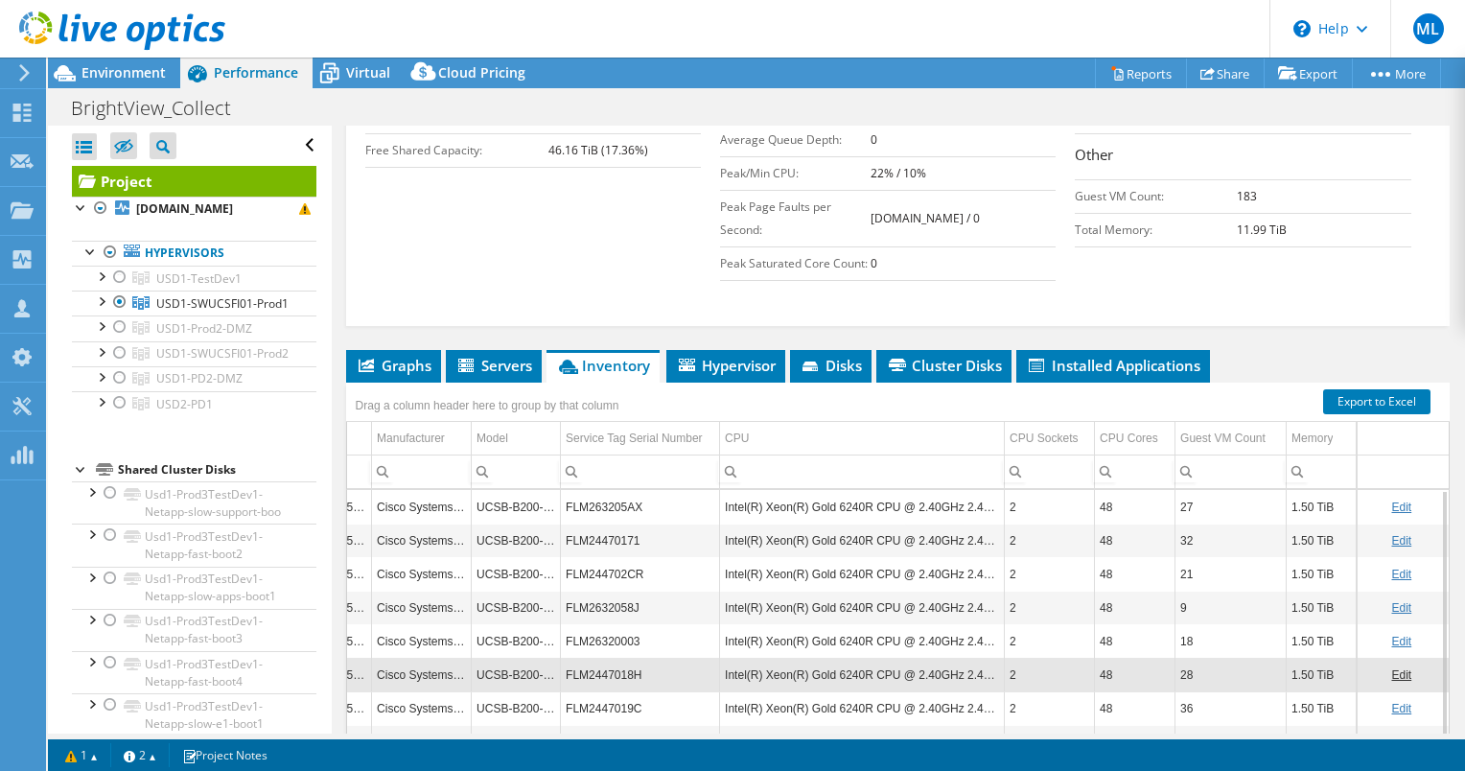
scroll to position [267, 0]
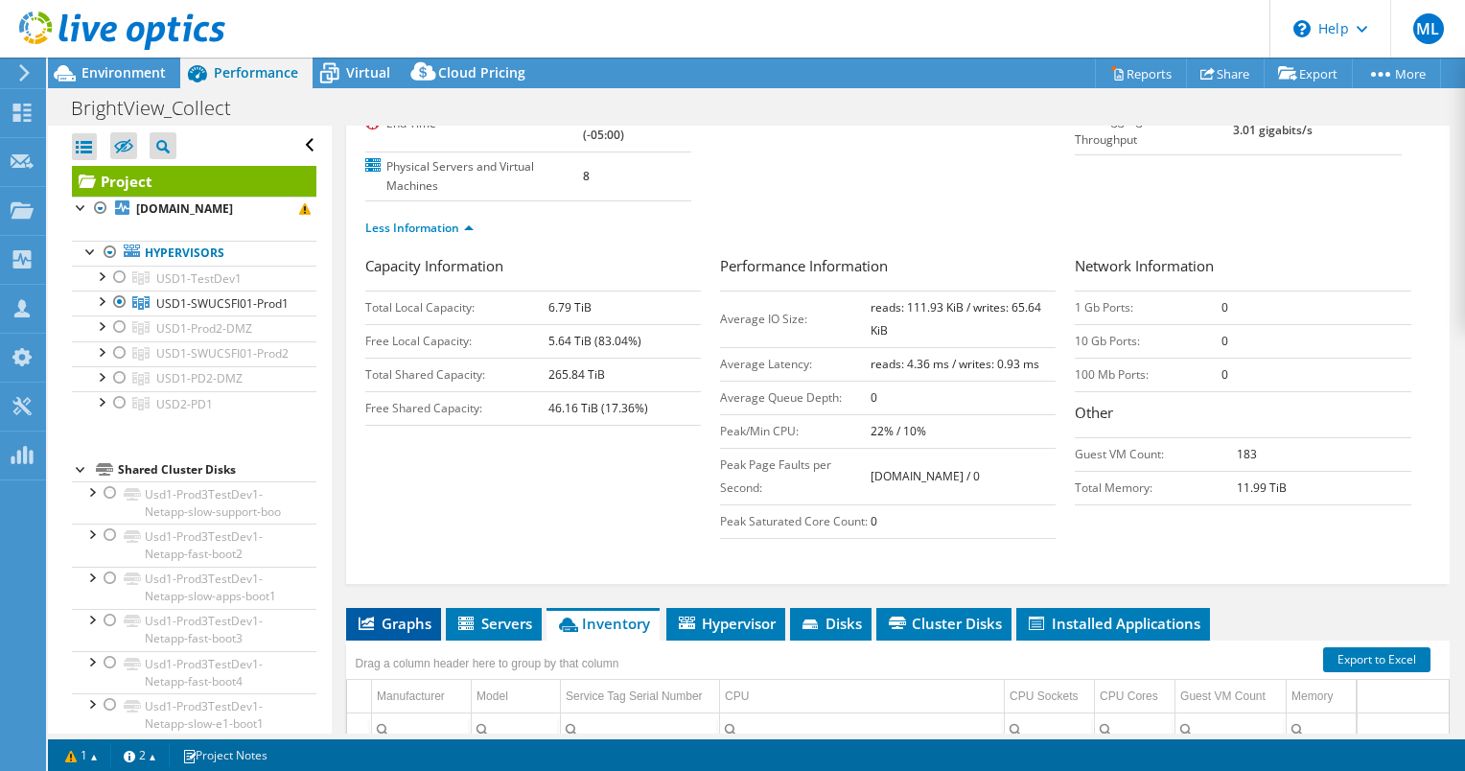
click at [412, 627] on li "Graphs" at bounding box center [393, 624] width 95 height 33
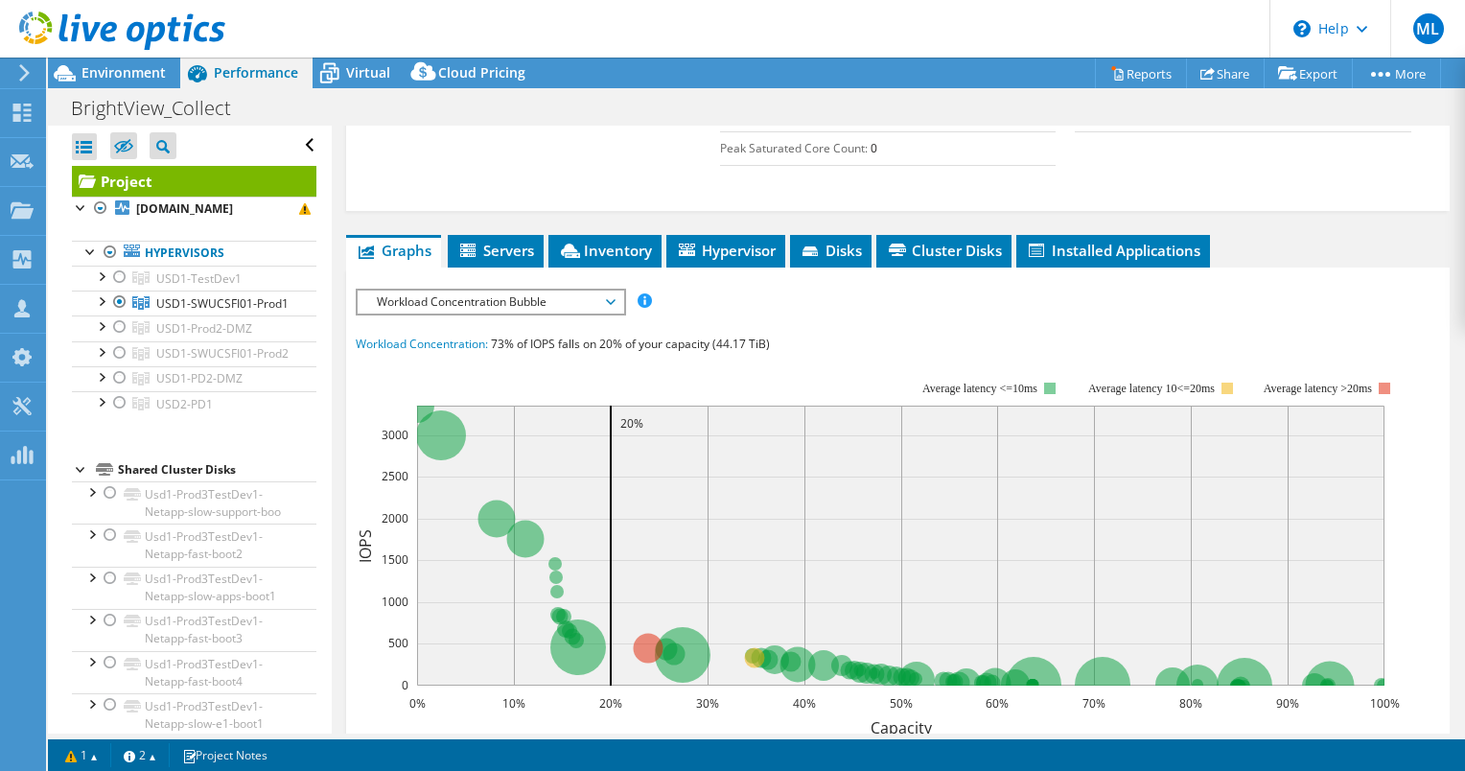
scroll to position [651, 0]
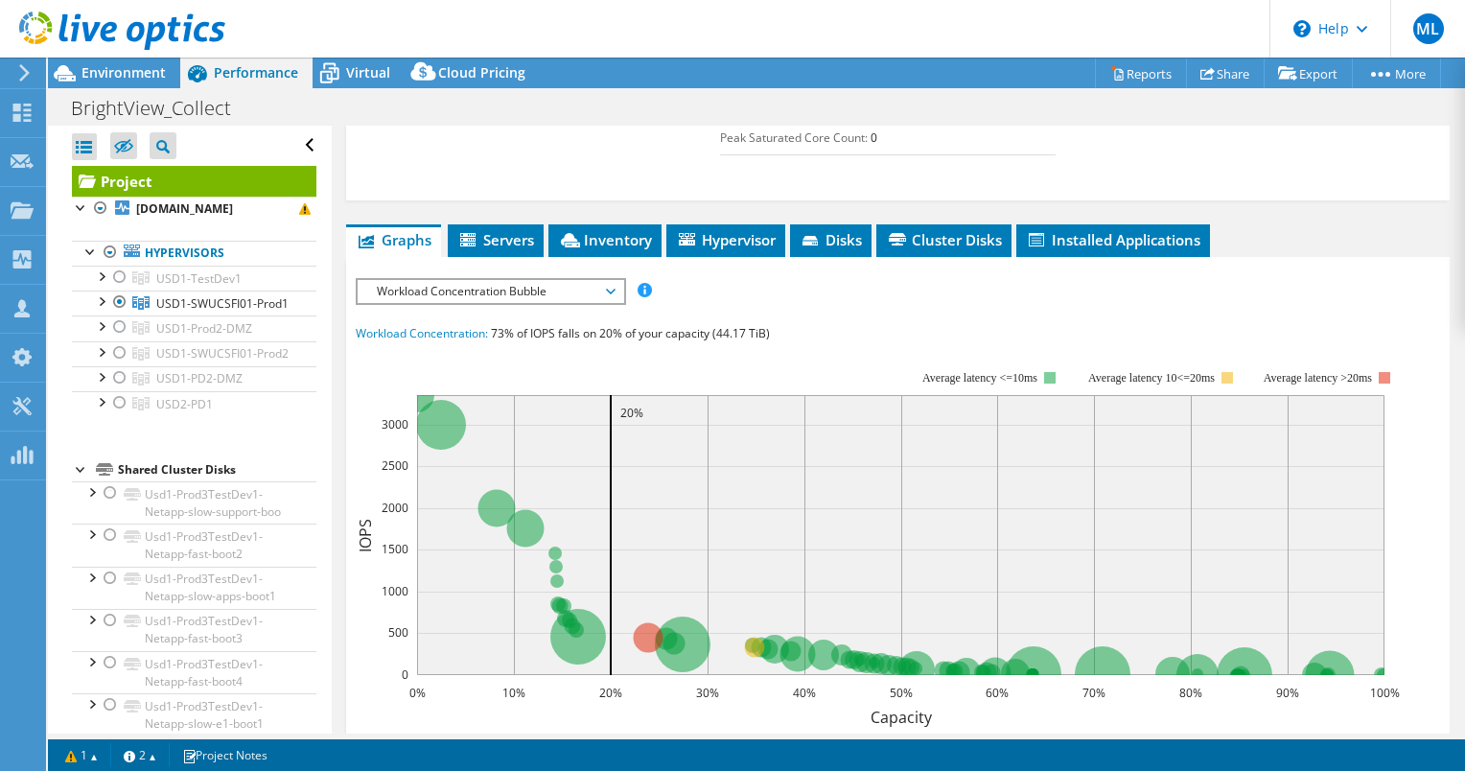
click at [546, 269] on div "IOPS Disk Throughput IO Size Latency Queue Depth CPU Percentage Memory Page Fau…" at bounding box center [898, 627] width 1084 height 719
click at [544, 282] on span "Workload Concentration Bubble" at bounding box center [490, 291] width 246 height 23
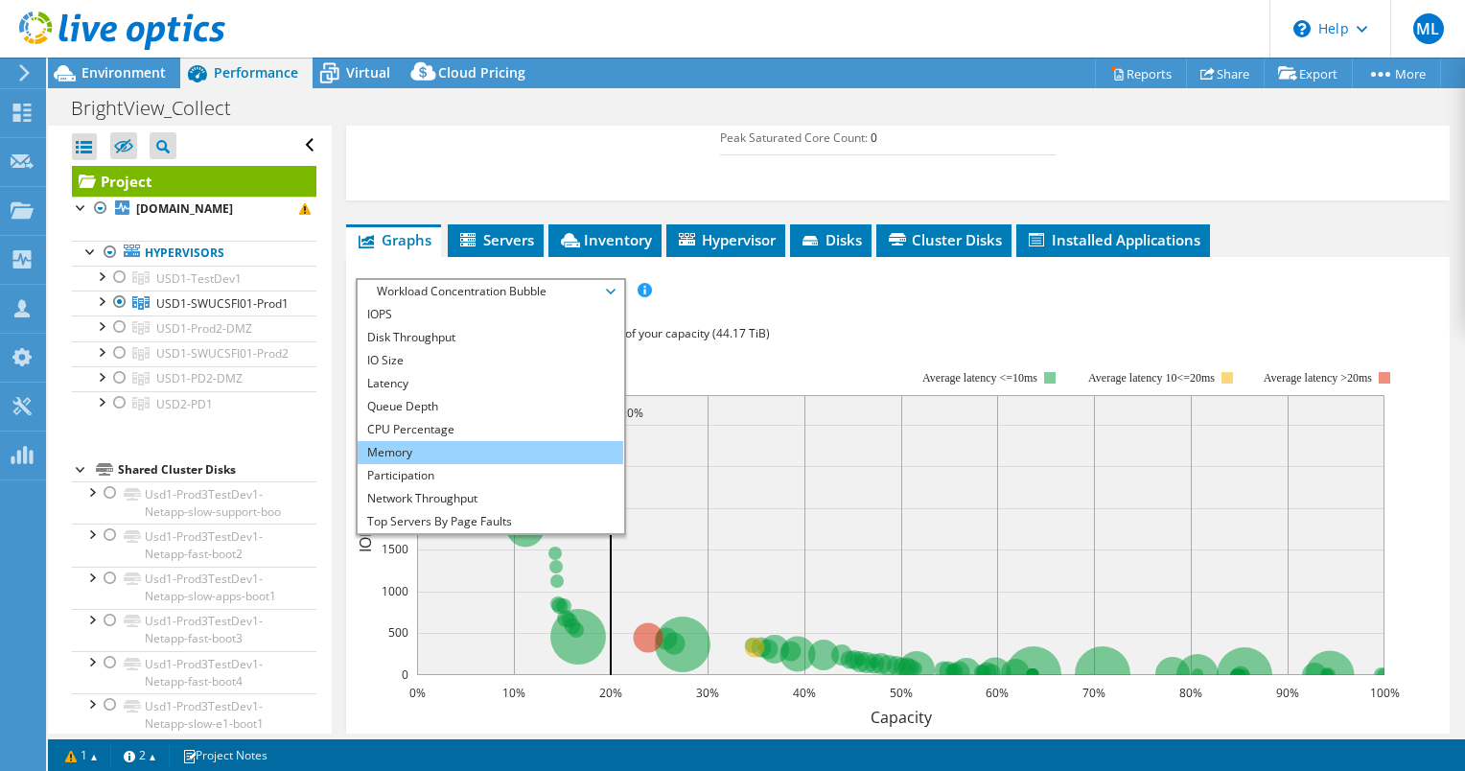
click at [507, 441] on li "Memory" at bounding box center [491, 452] width 266 height 23
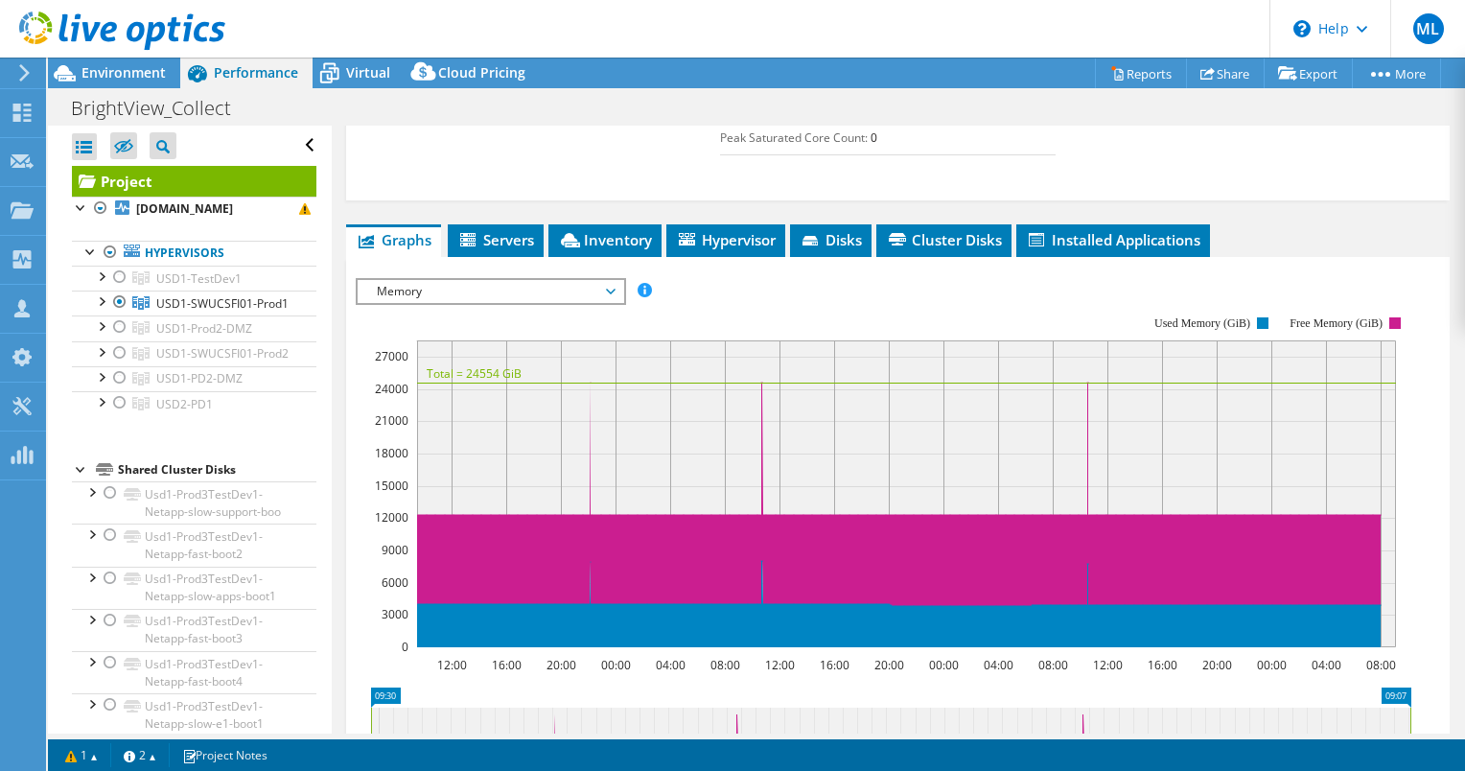
click at [541, 284] on span "Memory" at bounding box center [490, 291] width 246 height 23
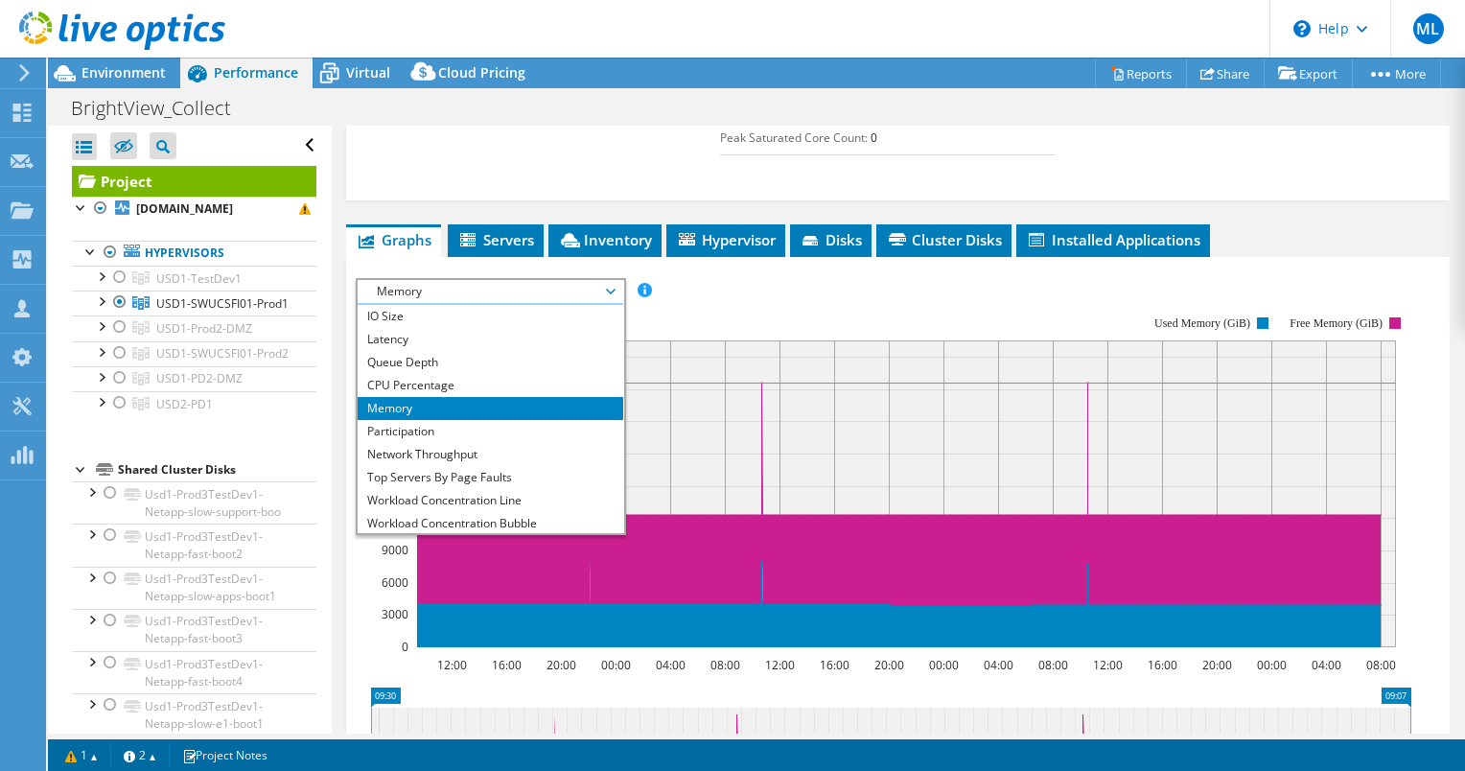
scroll to position [69, 0]
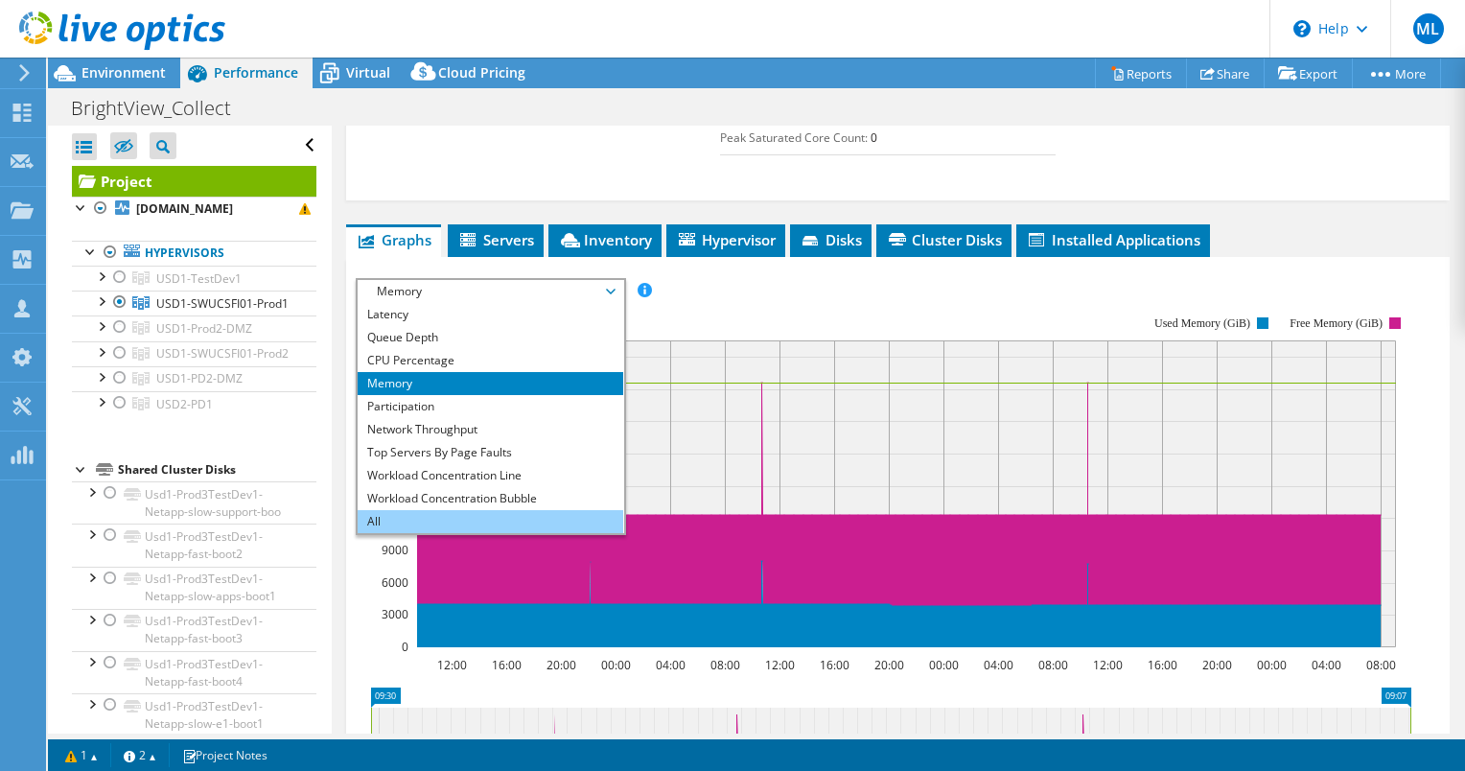
click at [524, 510] on li "All" at bounding box center [491, 521] width 266 height 23
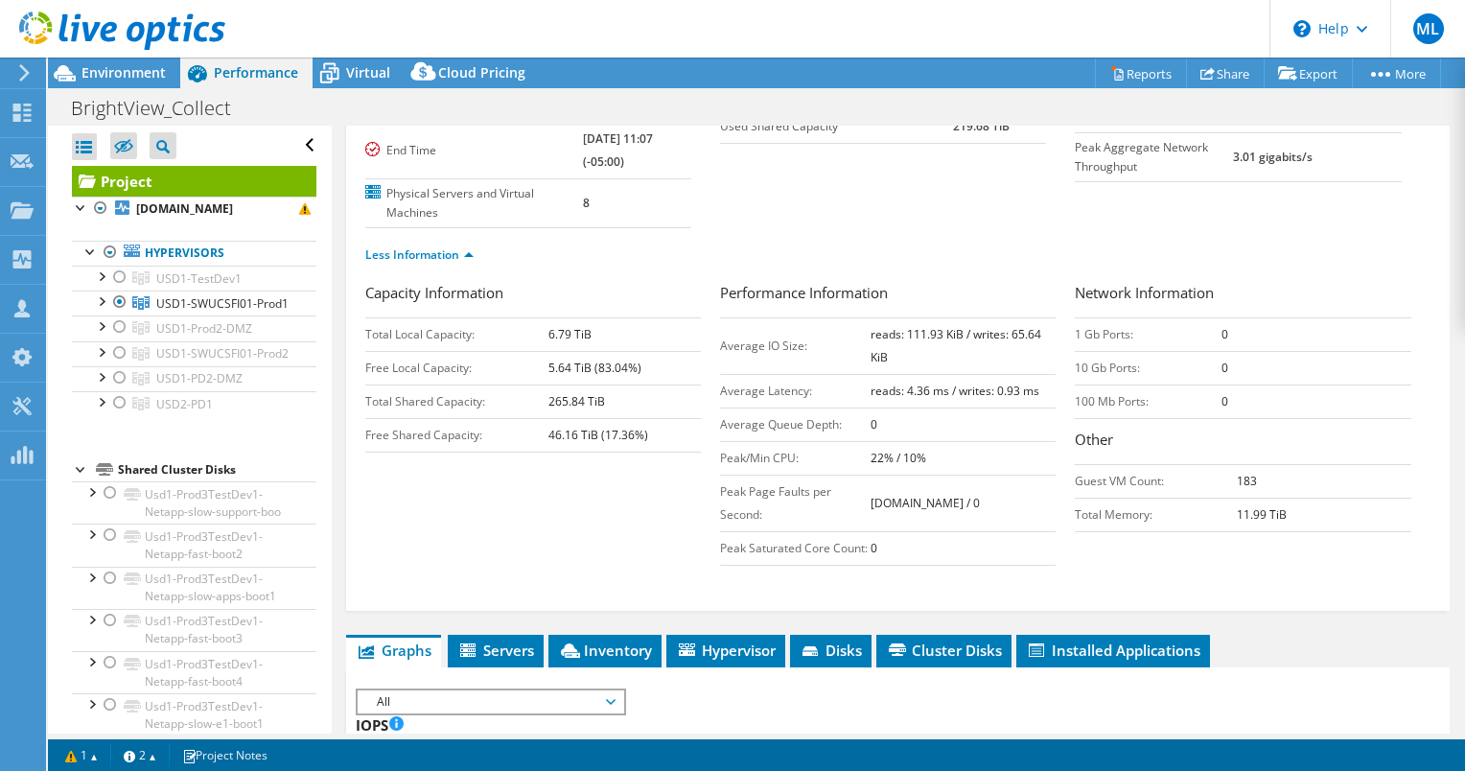
scroll to position [0, 0]
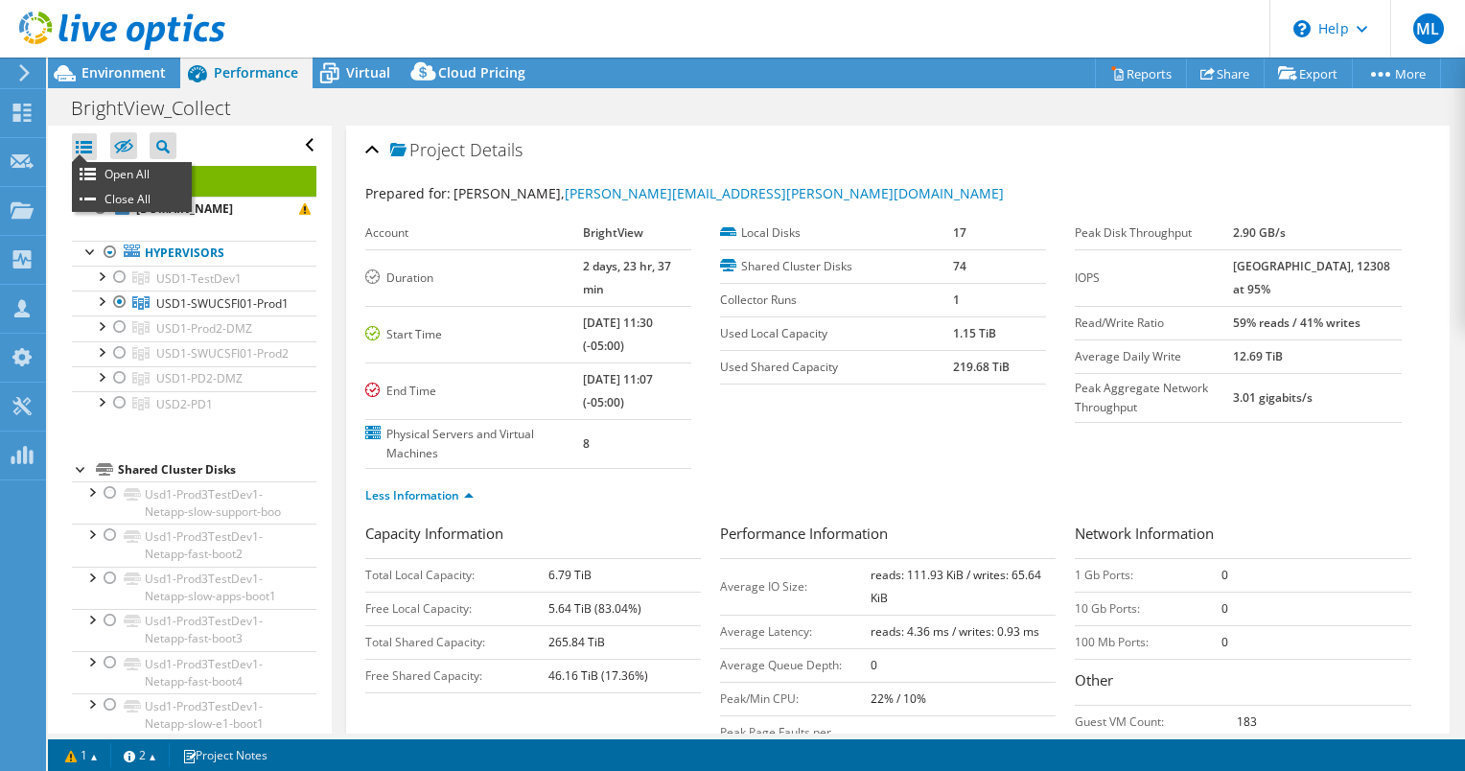
click at [88, 151] on div at bounding box center [84, 146] width 25 height 27
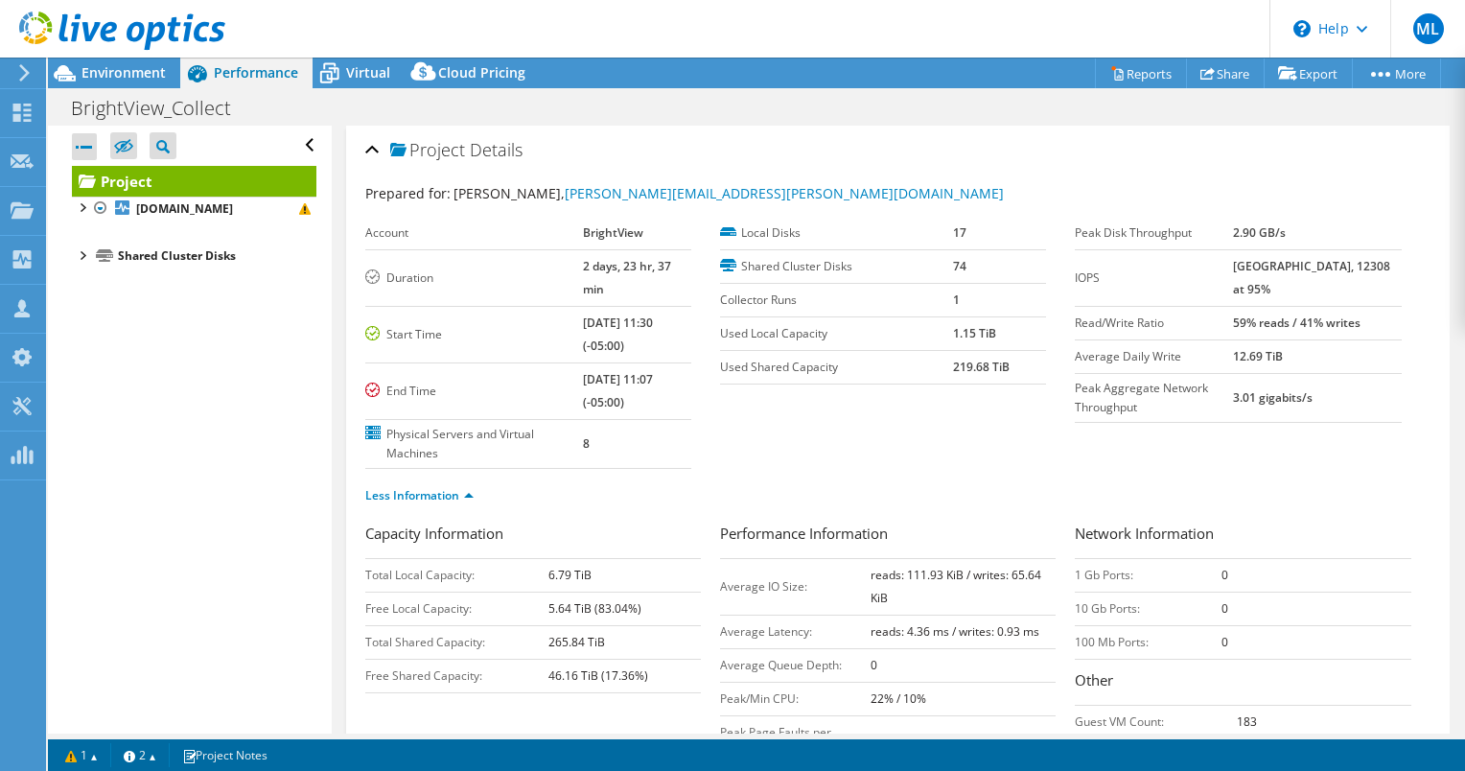
click at [85, 150] on div at bounding box center [84, 146] width 25 height 27
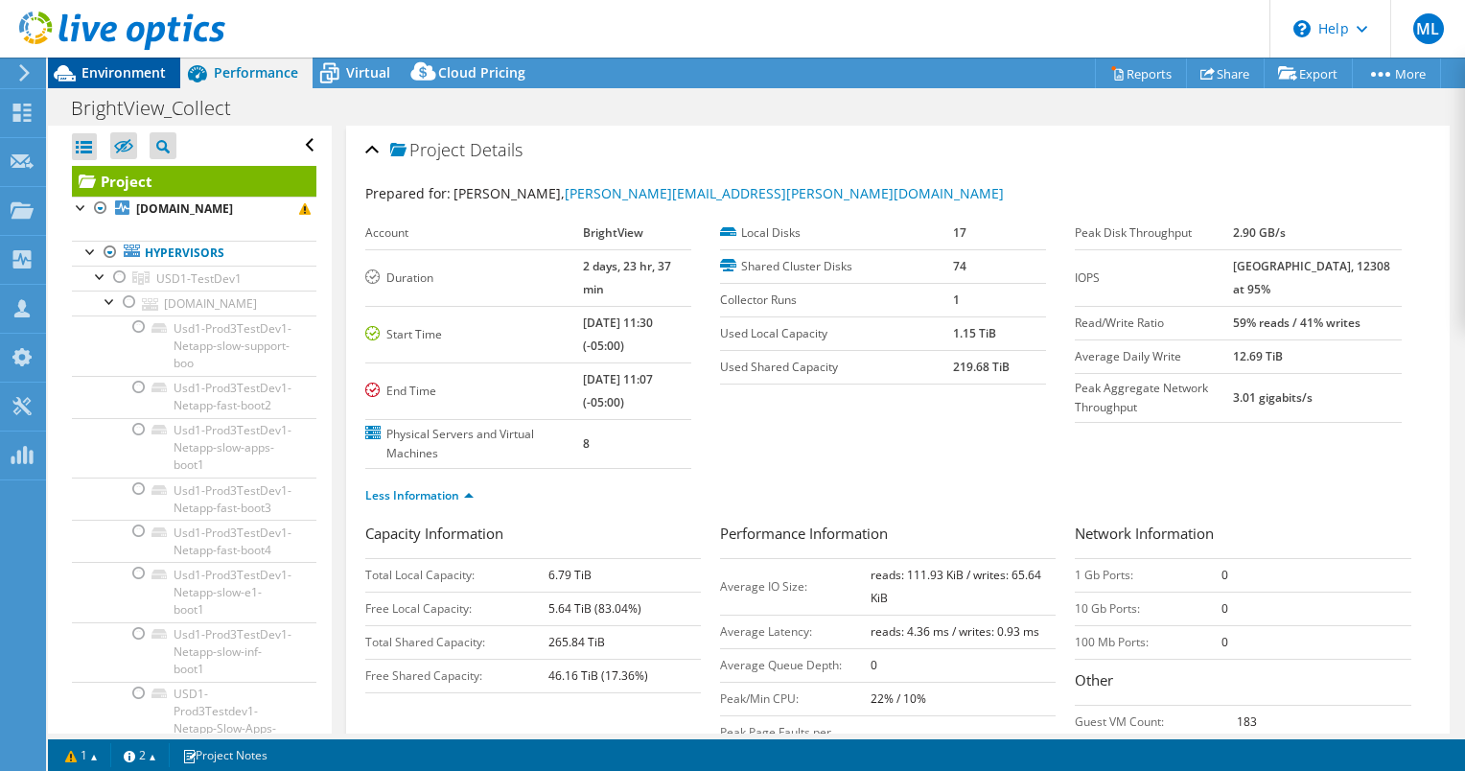
click at [92, 73] on span "Environment" at bounding box center [123, 72] width 84 height 18
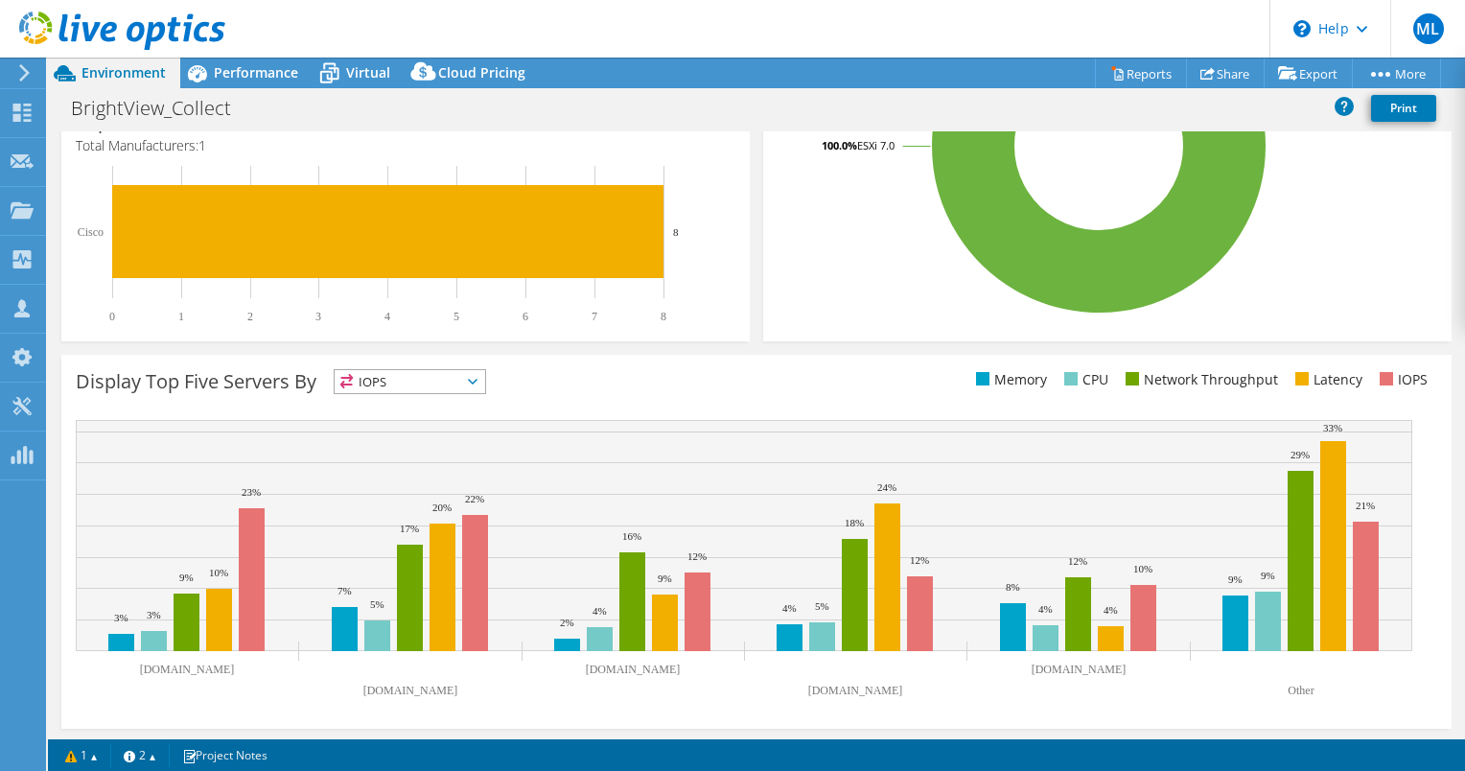
scroll to position [508, 0]
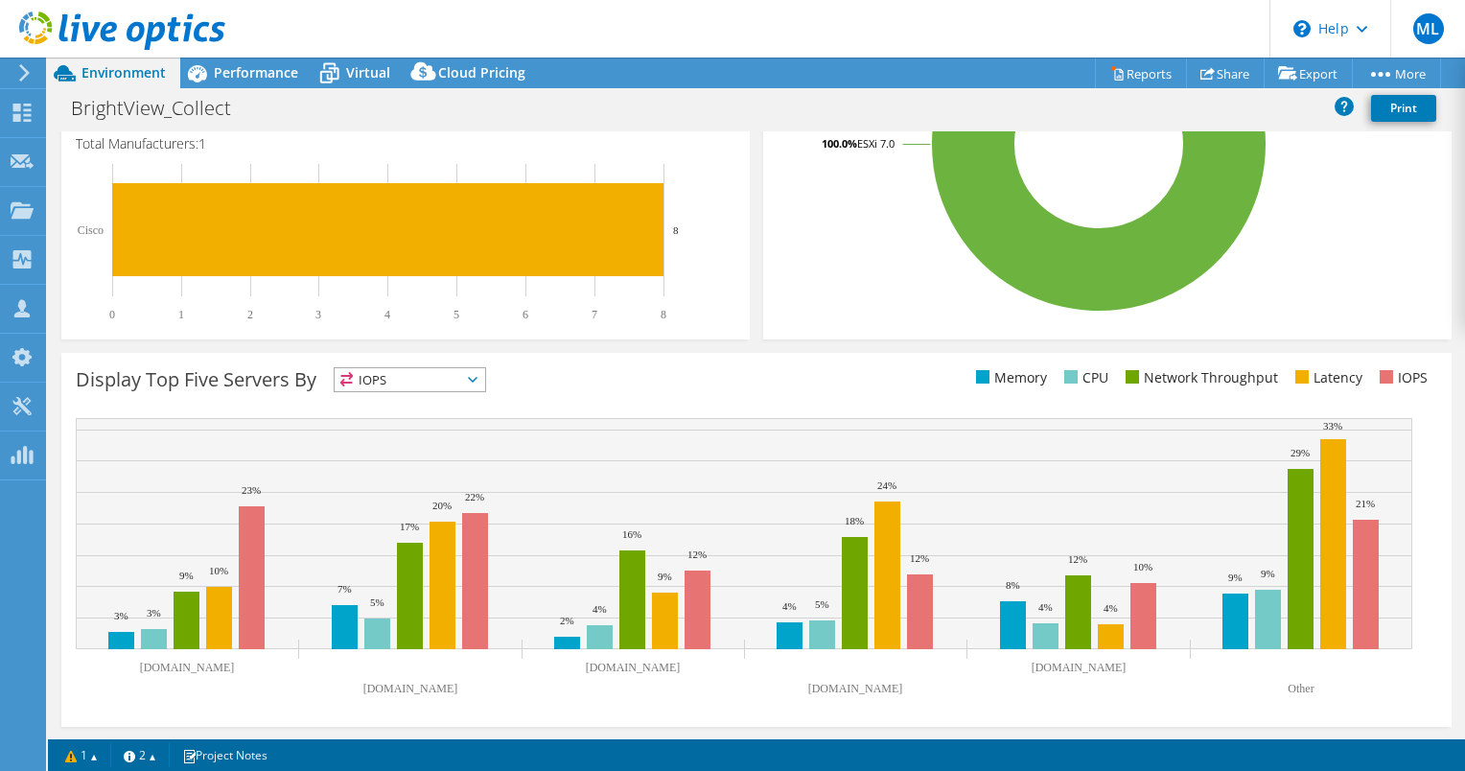
click at [452, 387] on span "IOPS" at bounding box center [410, 379] width 151 height 23
click at [525, 373] on div "Display Top Five Servers By IOPS IOPS" at bounding box center [416, 383] width 681 height 32
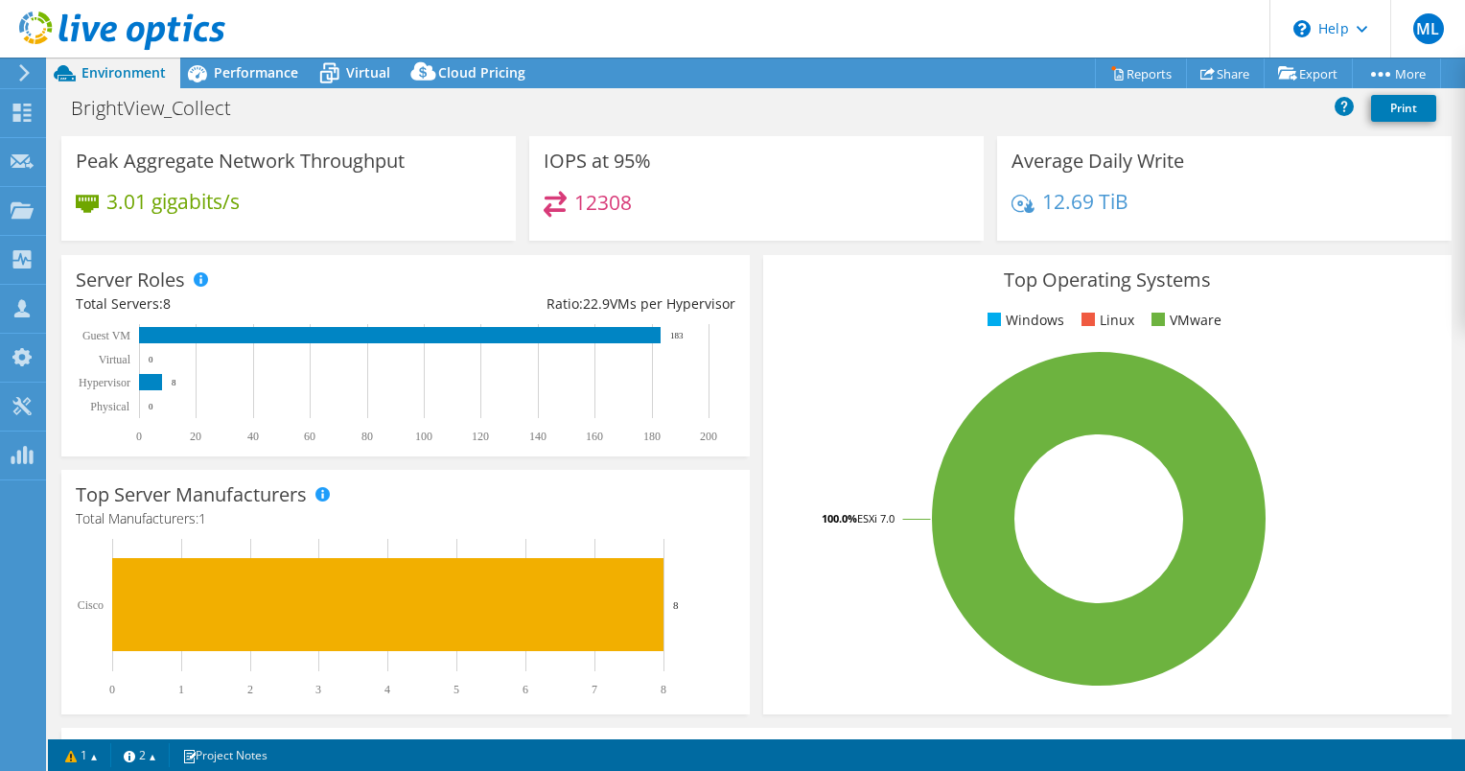
scroll to position [0, 0]
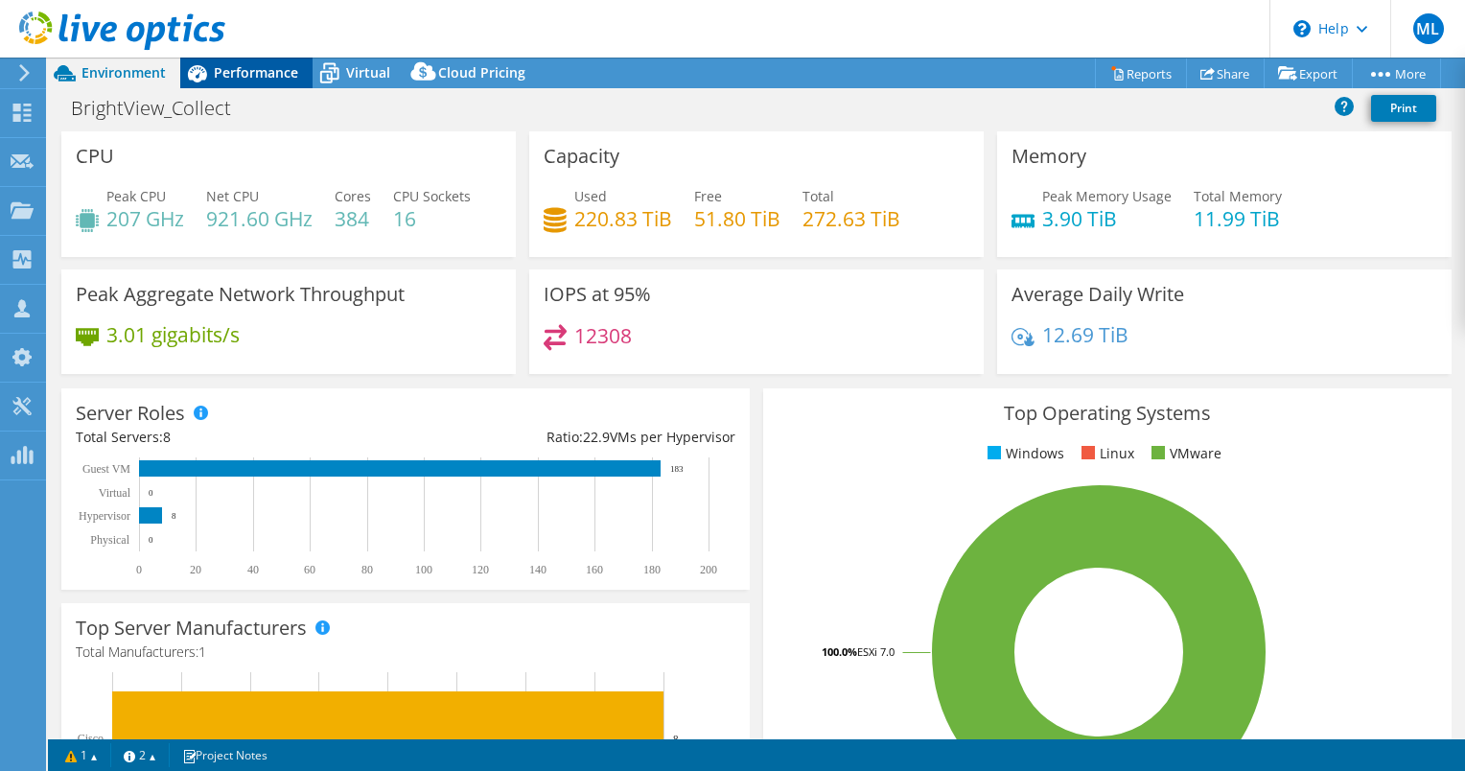
click at [242, 71] on span "Performance" at bounding box center [256, 72] width 84 height 18
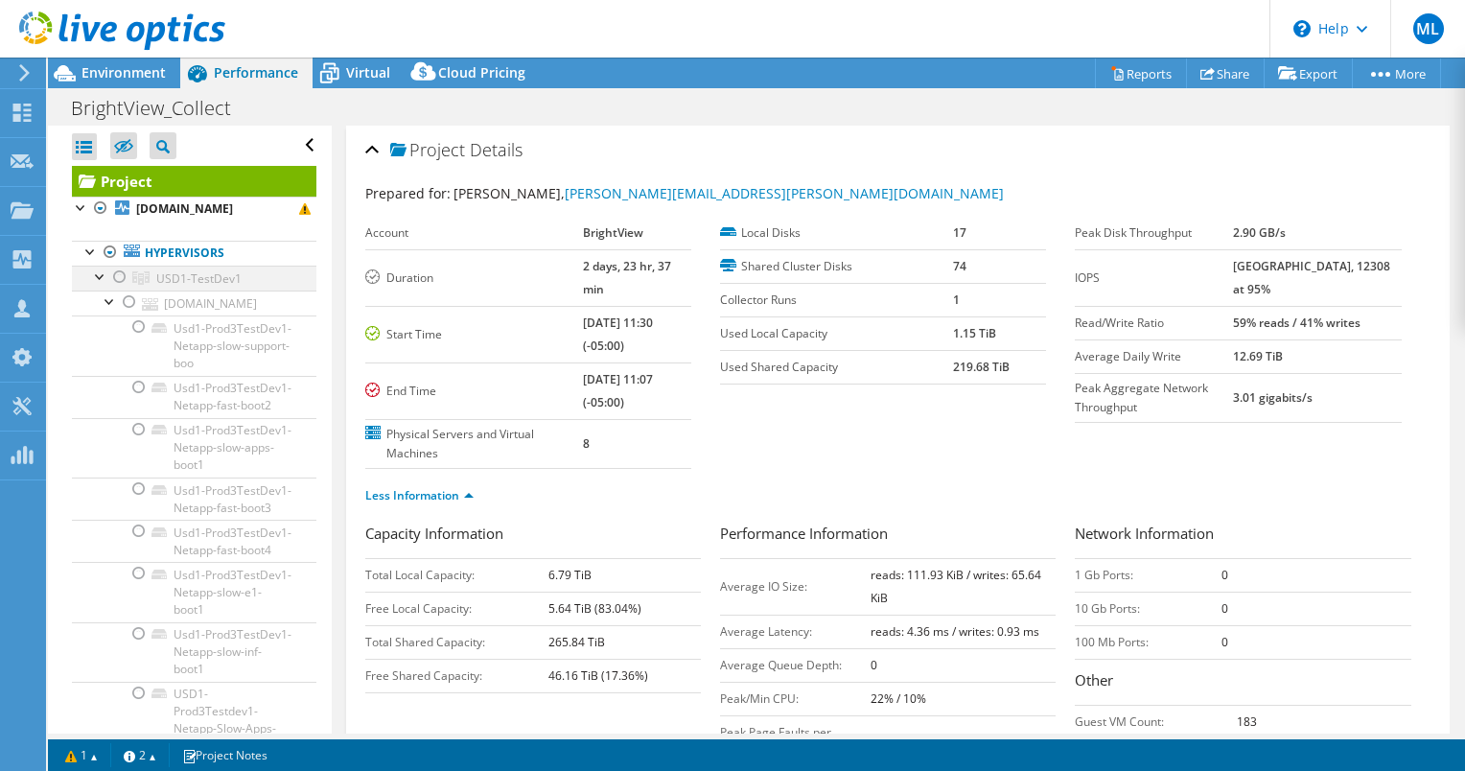
click at [100, 285] on div at bounding box center [100, 275] width 19 height 19
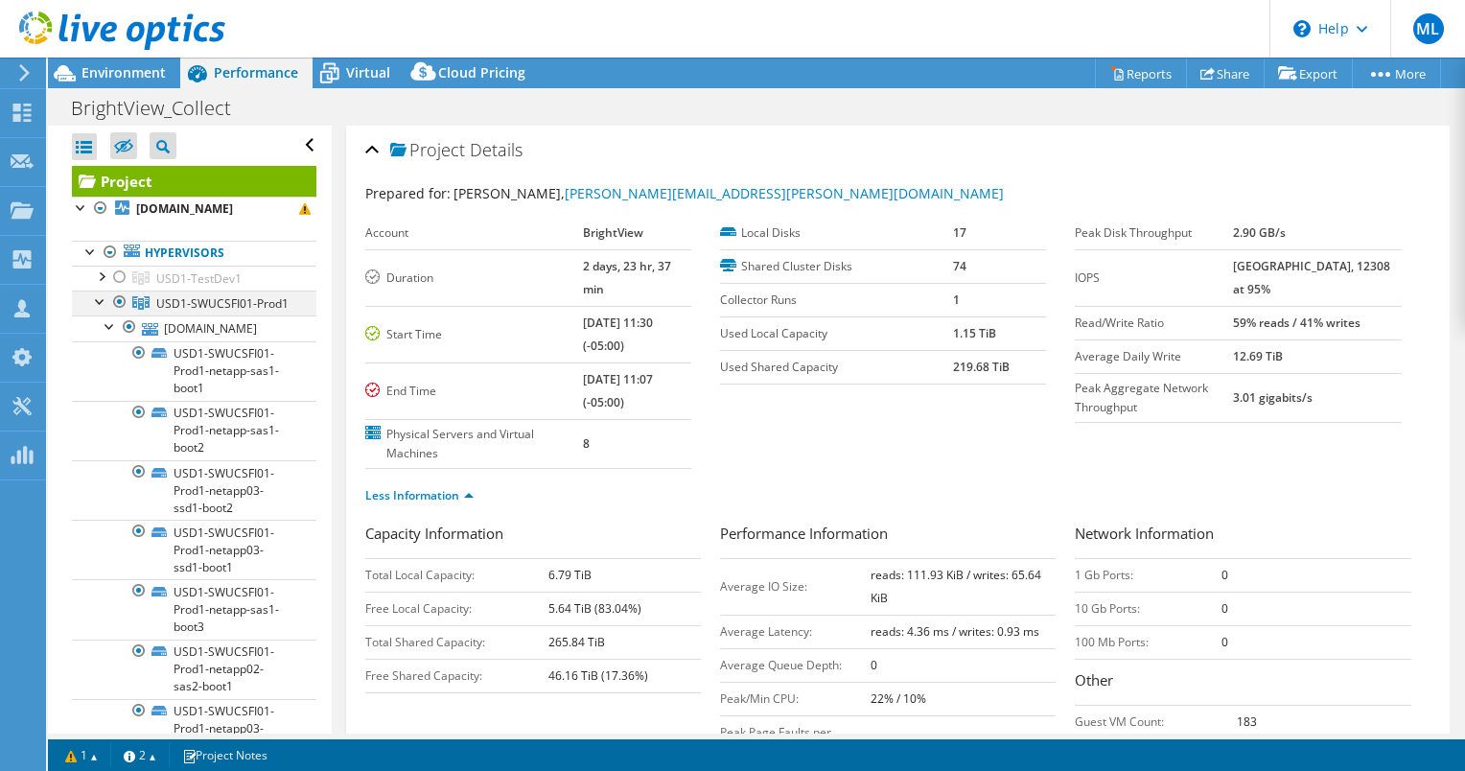
click at [105, 310] on div at bounding box center [100, 299] width 19 height 19
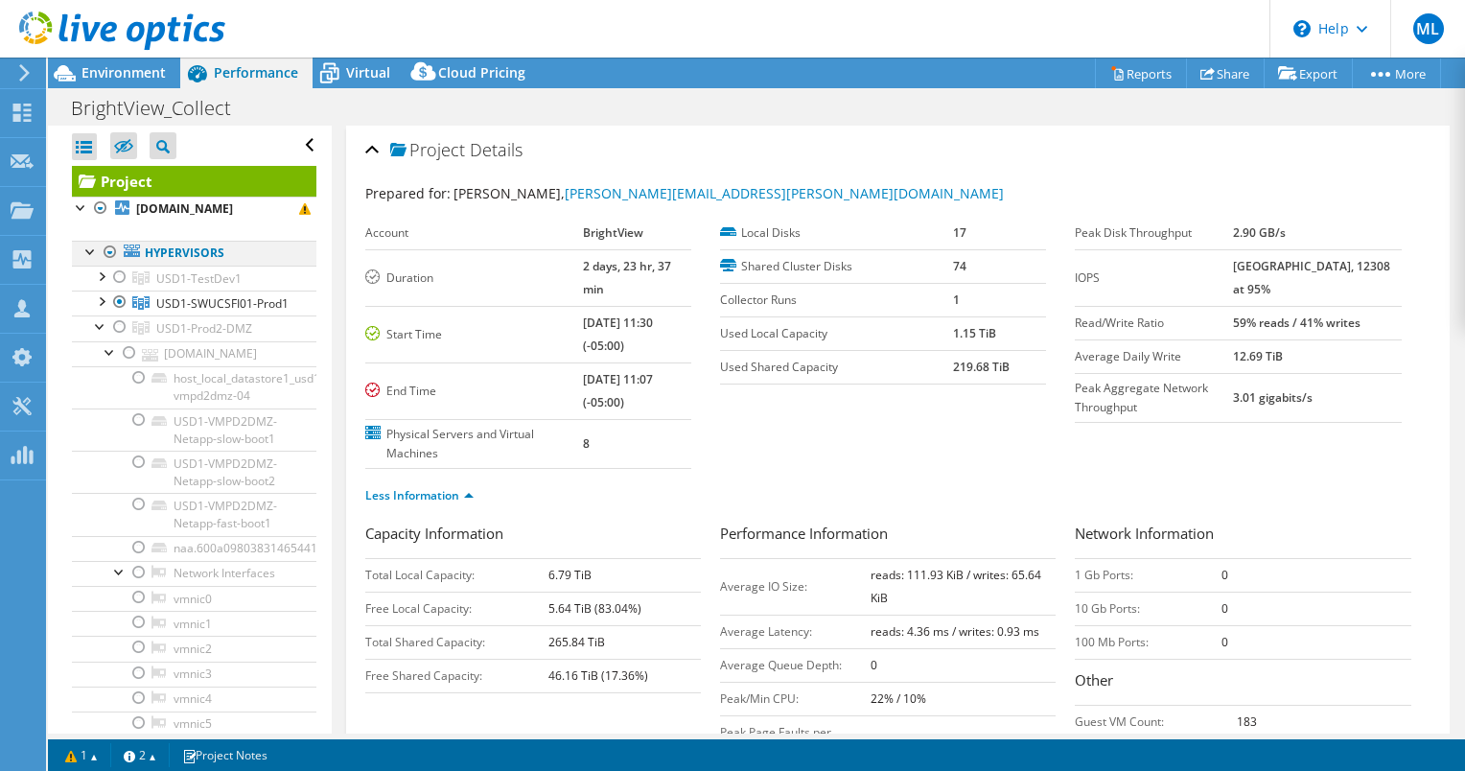
click at [91, 260] on div at bounding box center [90, 250] width 19 height 19
click at [100, 335] on div at bounding box center [100, 324] width 19 height 19
click at [98, 360] on div at bounding box center [100, 350] width 19 height 19
click at [102, 385] on div at bounding box center [100, 375] width 19 height 19
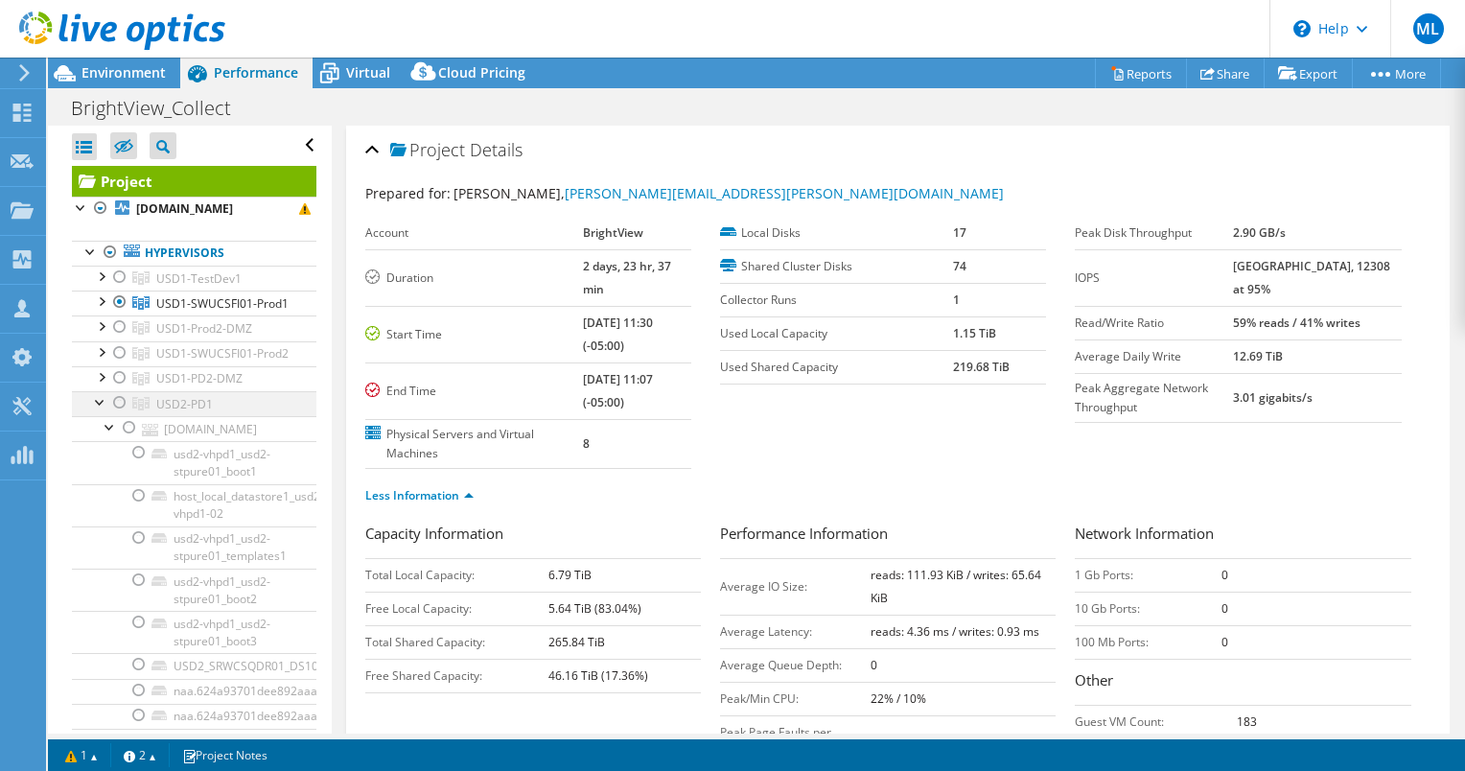
click at [101, 410] on div at bounding box center [100, 400] width 19 height 19
click at [685, 146] on div "Project Details" at bounding box center [897, 150] width 1065 height 41
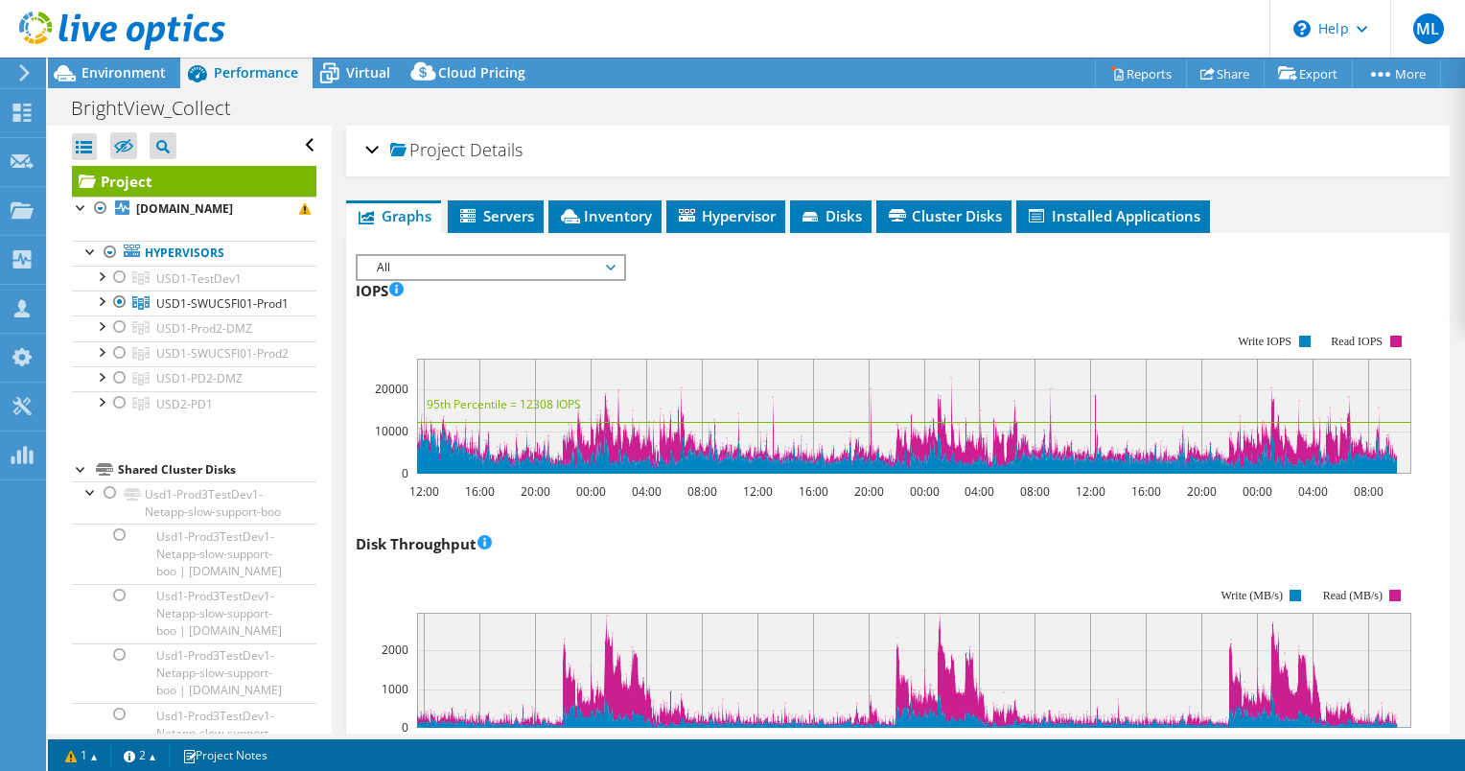
click at [685, 146] on div "Project Details" at bounding box center [897, 150] width 1065 height 41
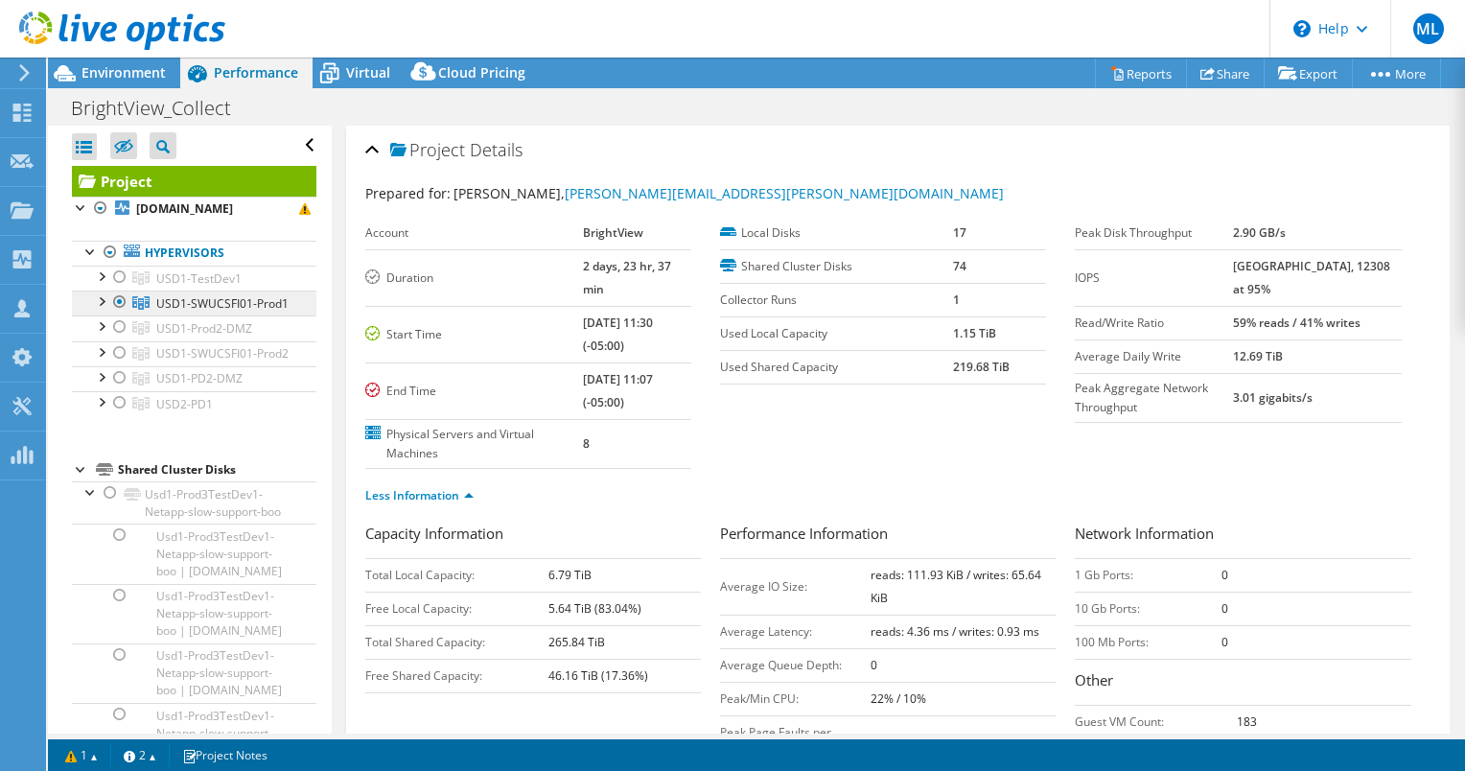
click at [189, 312] on span "USD1-SWUCSFI01-Prod1" at bounding box center [222, 303] width 132 height 16
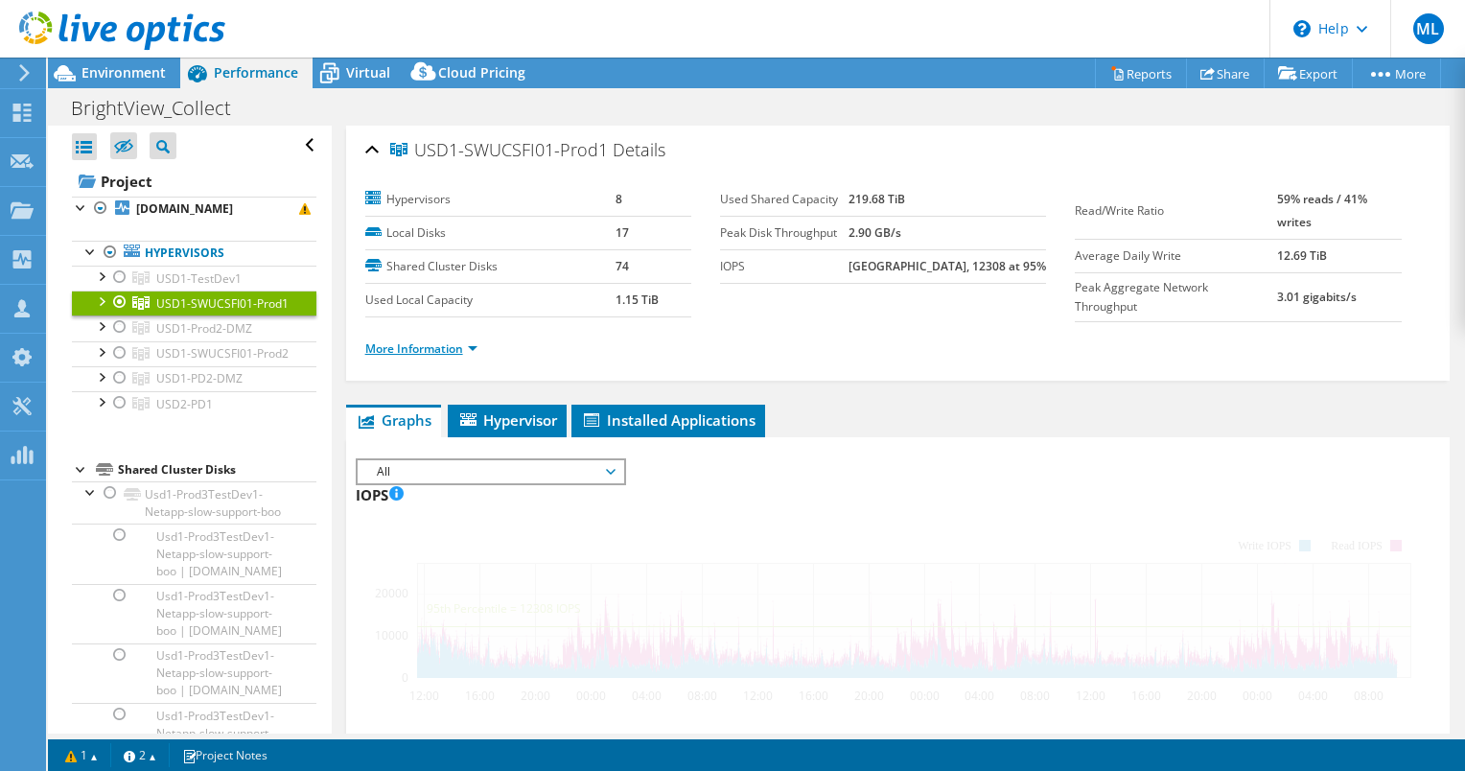
click at [447, 341] on link "More Information" at bounding box center [421, 348] width 112 height 16
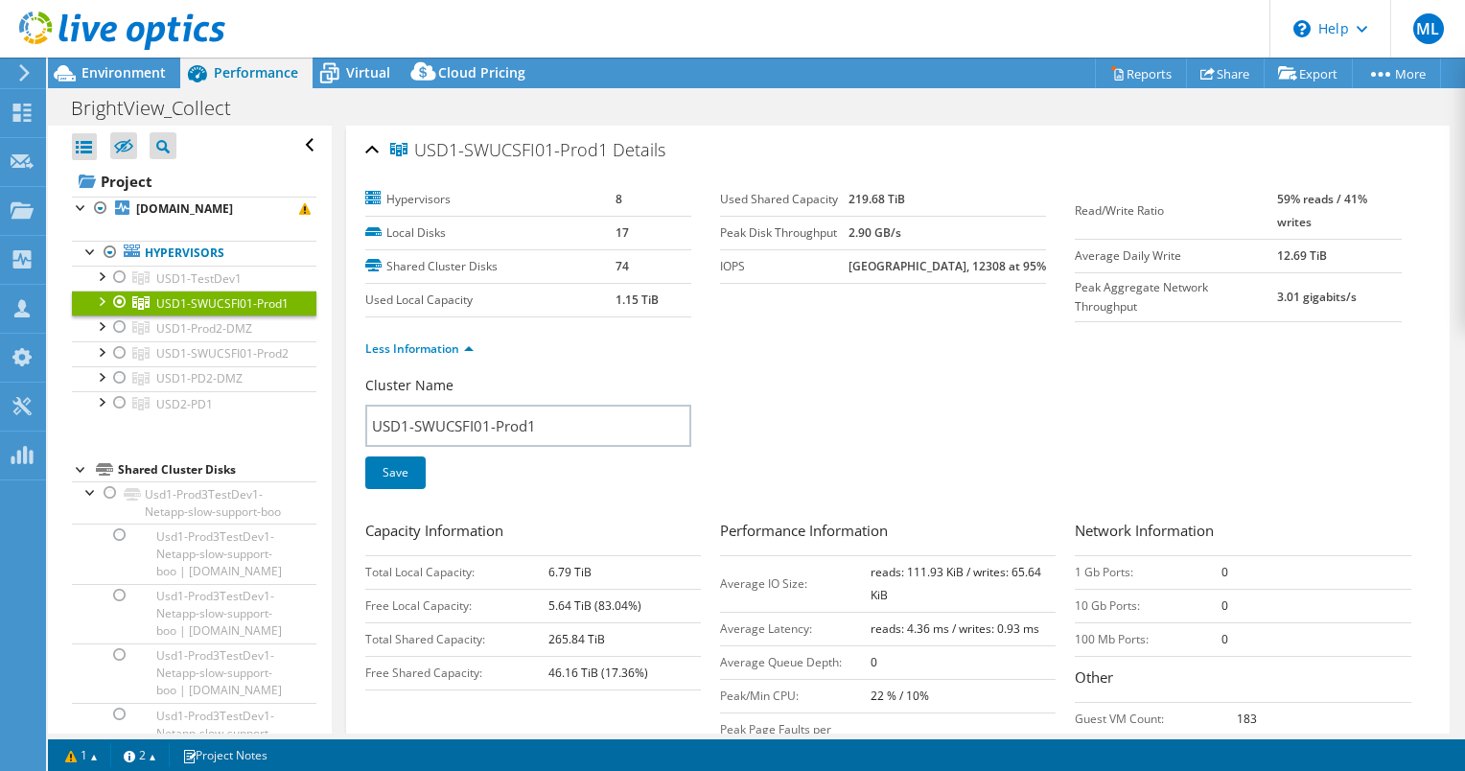
click at [97, 310] on div at bounding box center [100, 299] width 19 height 19
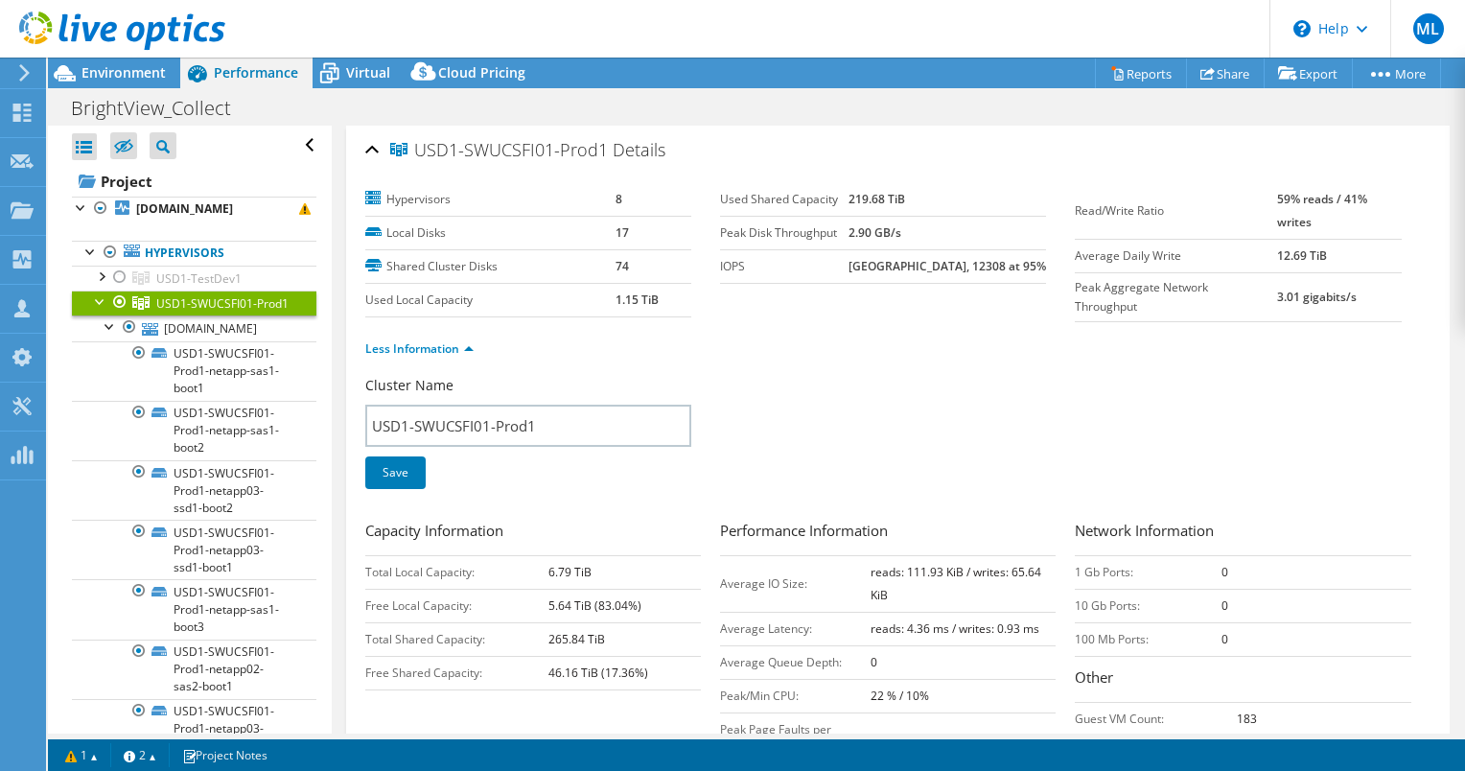
click at [97, 310] on div at bounding box center [100, 299] width 19 height 19
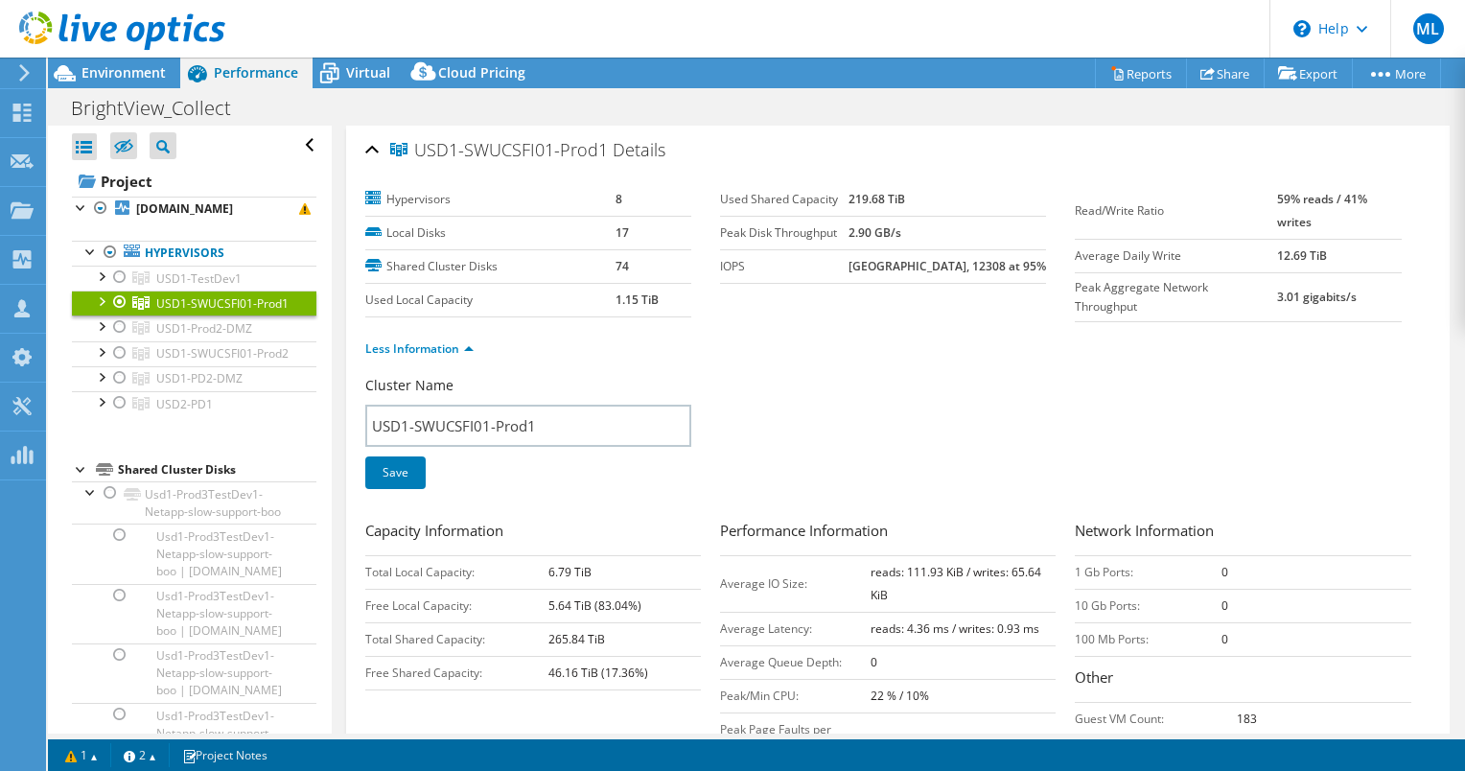
click at [101, 310] on div at bounding box center [100, 299] width 19 height 19
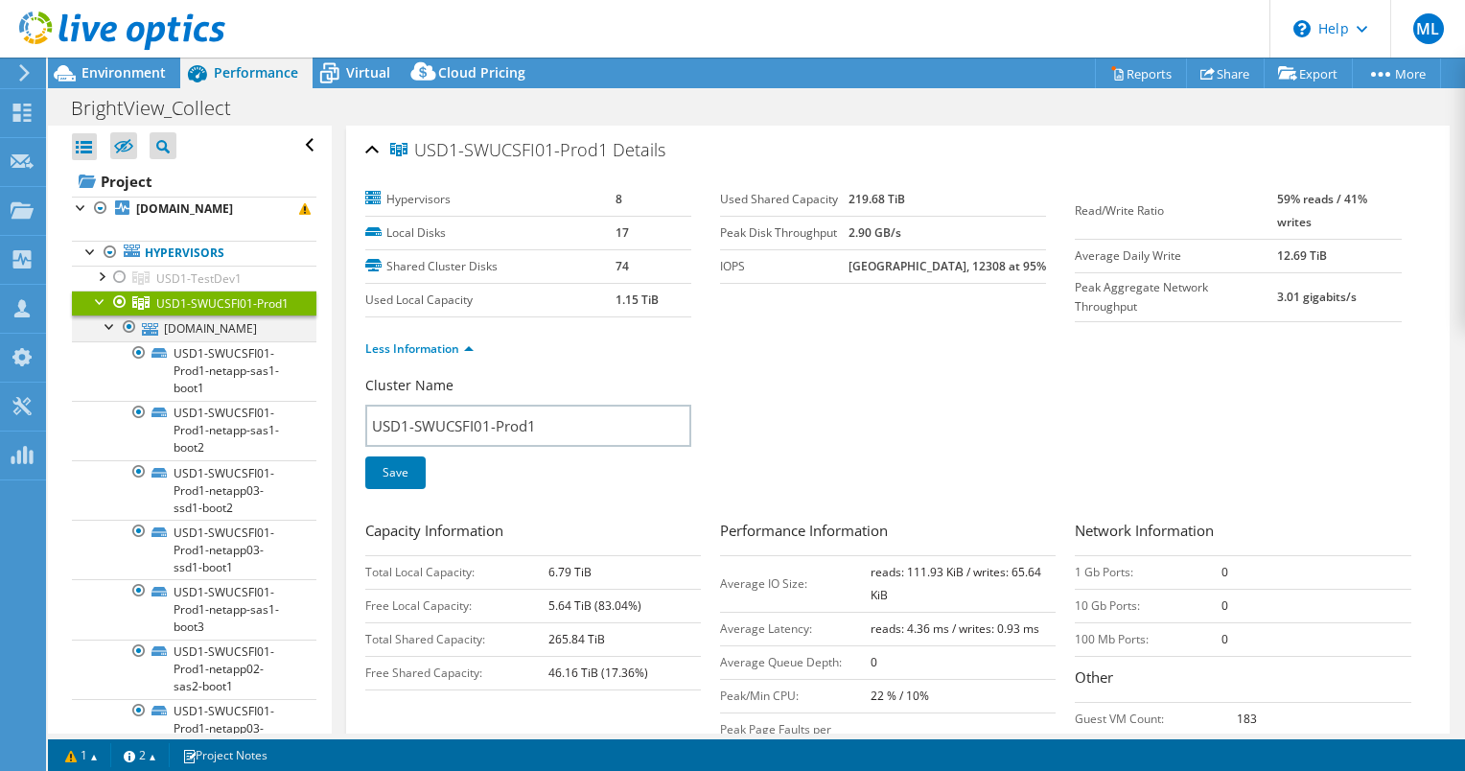
click at [104, 335] on div at bounding box center [110, 324] width 19 height 19
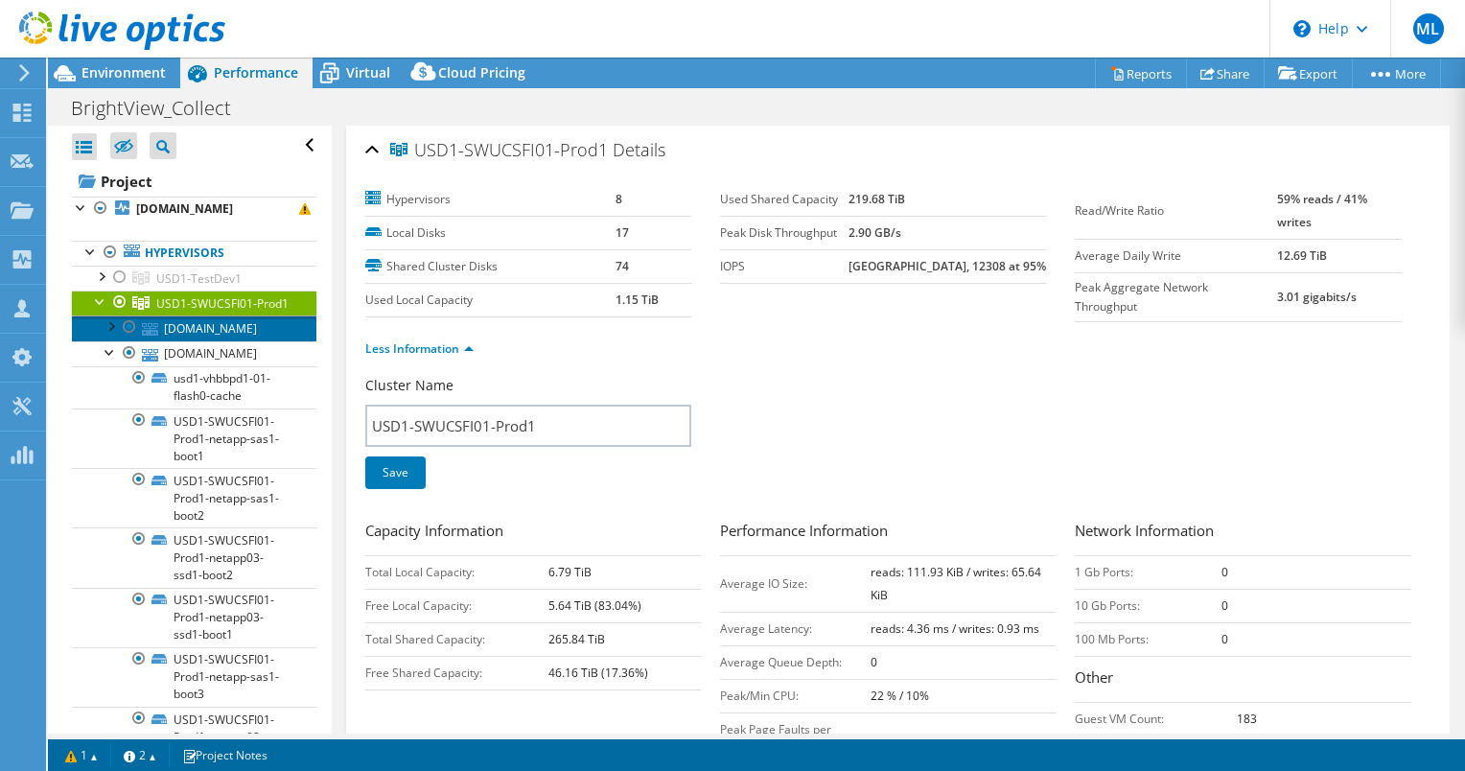
drag, startPoint x: 179, startPoint y: 365, endPoint x: 170, endPoint y: 372, distance: 11.7
click at [179, 340] on link "[DOMAIN_NAME]" at bounding box center [194, 327] width 244 height 25
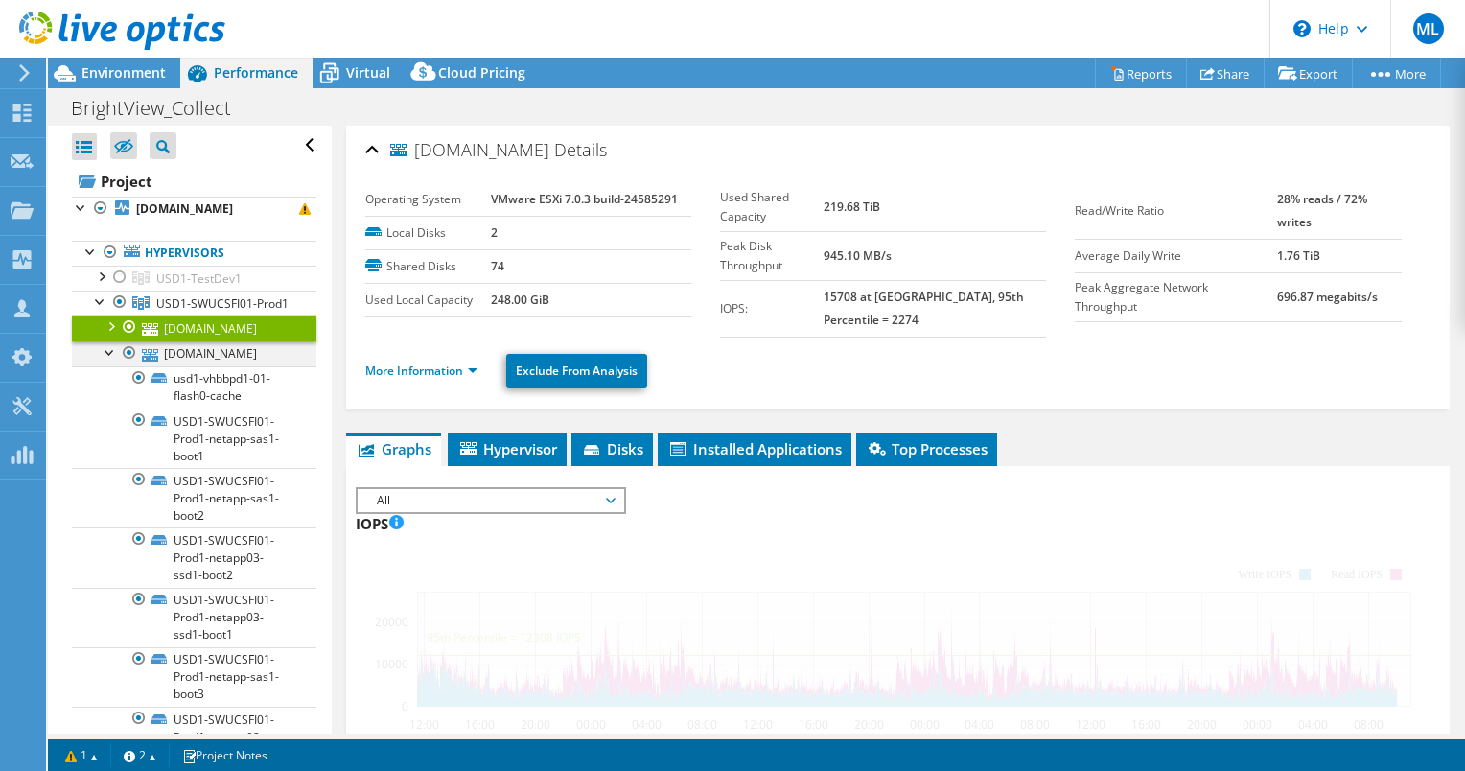
click at [107, 360] on div at bounding box center [110, 350] width 19 height 19
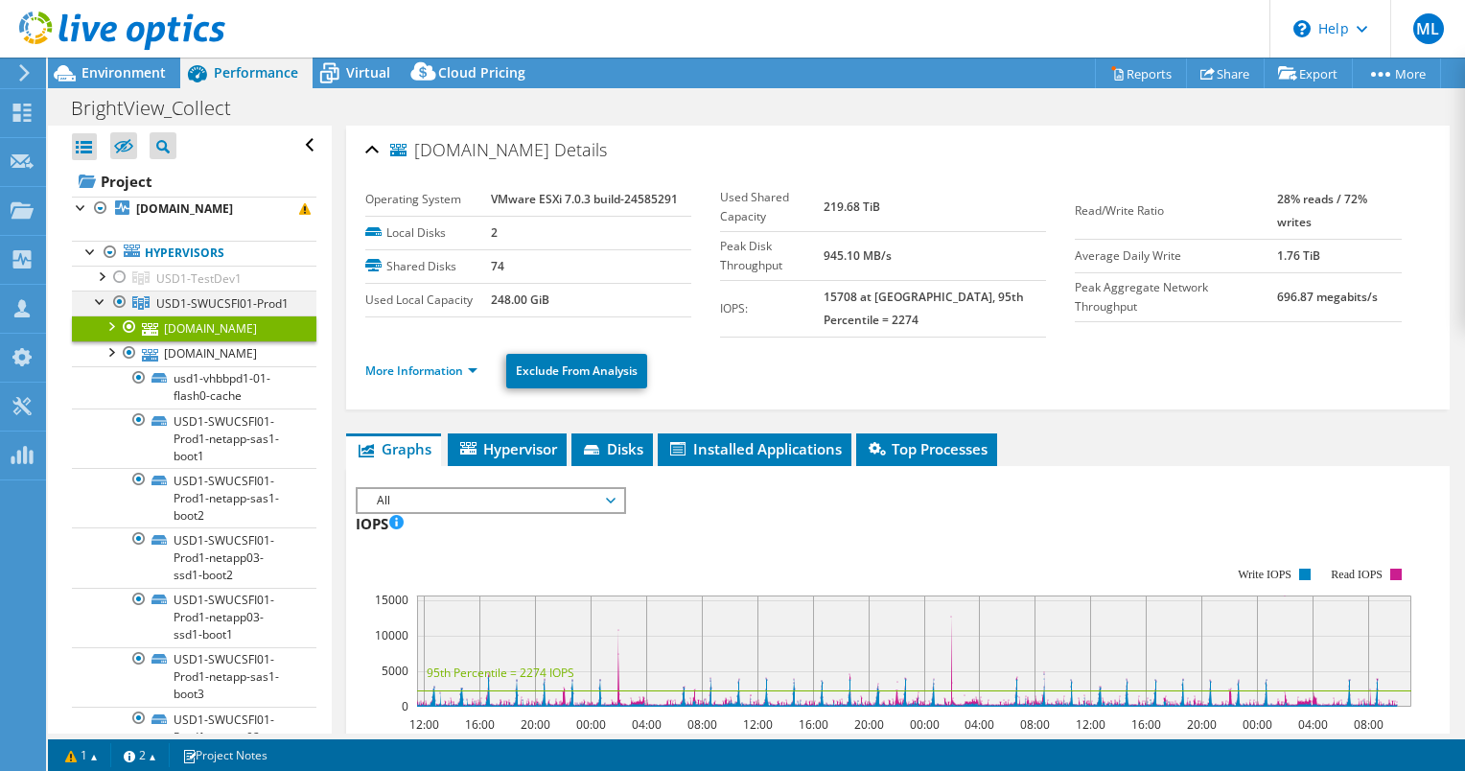
click at [99, 310] on div at bounding box center [100, 299] width 19 height 19
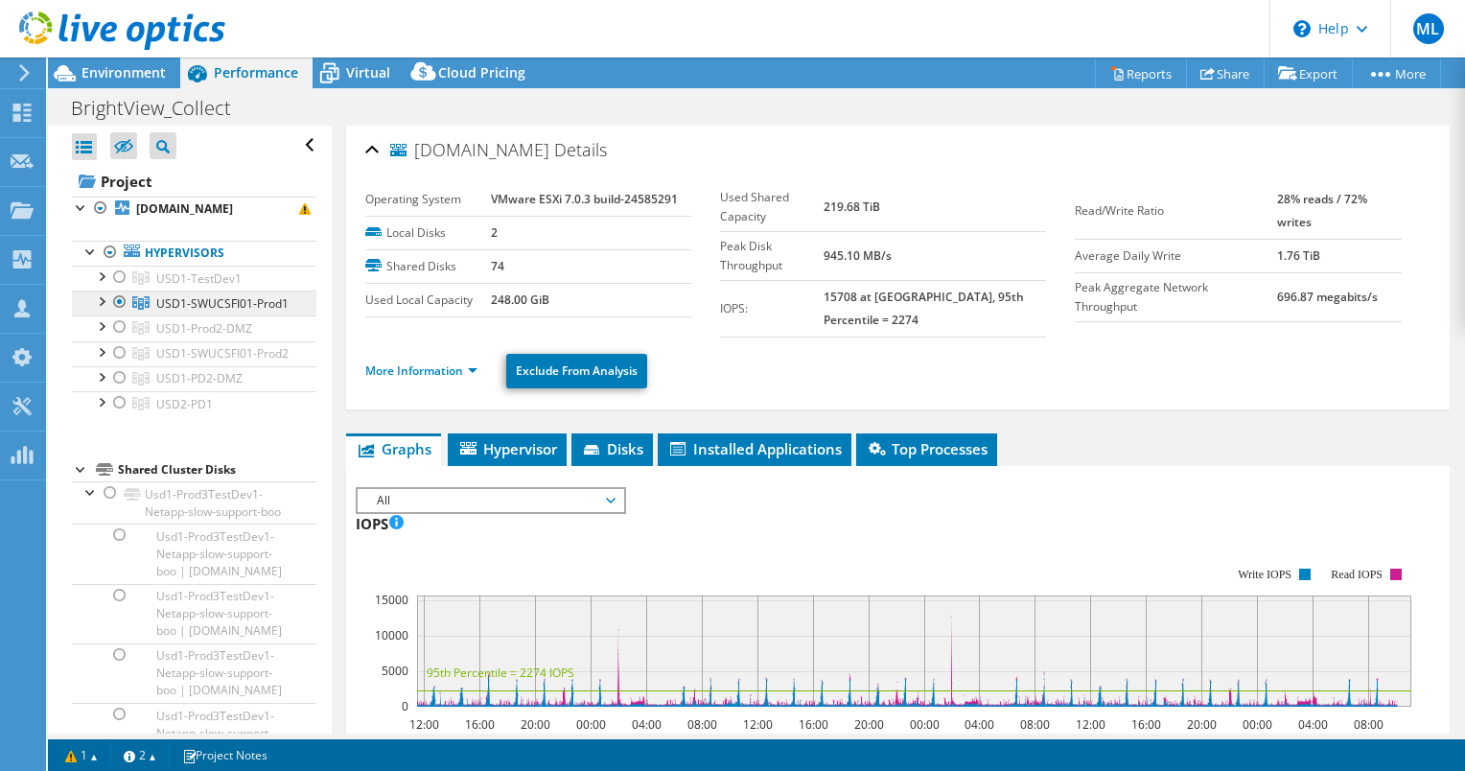
click at [183, 312] on span "USD1-SWUCSFI01-Prod1" at bounding box center [222, 303] width 132 height 16
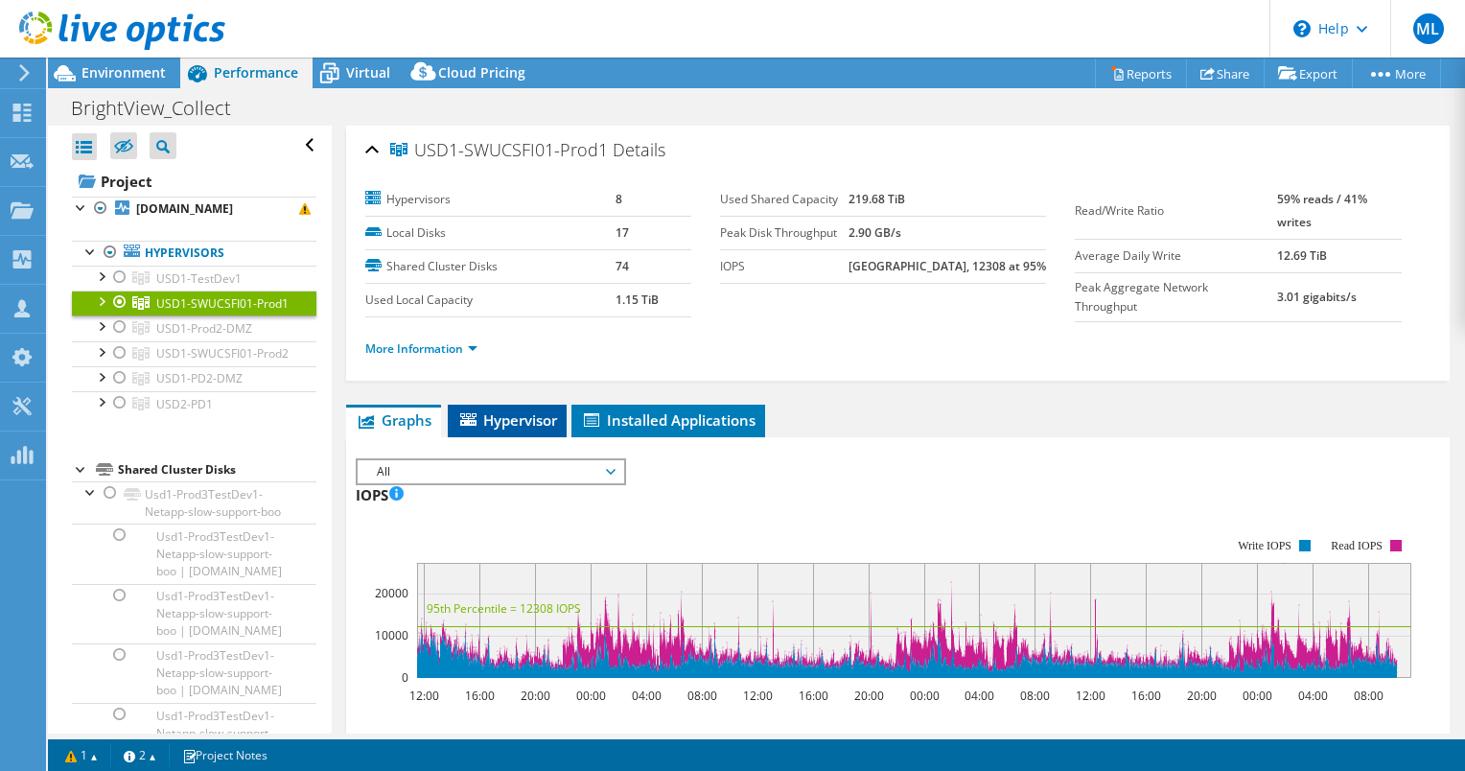
click at [495, 416] on span "Hypervisor" at bounding box center [507, 419] width 100 height 19
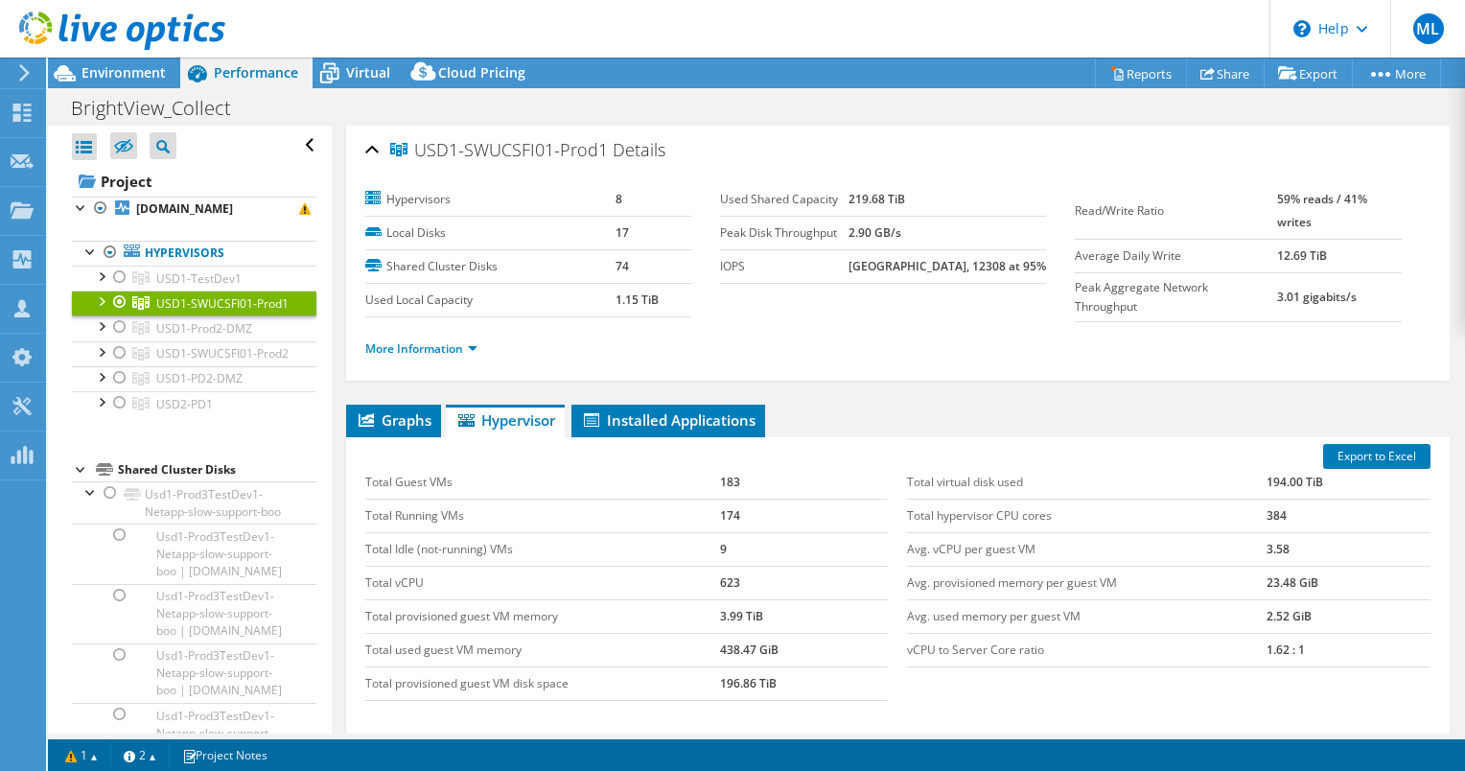
select select "USD"
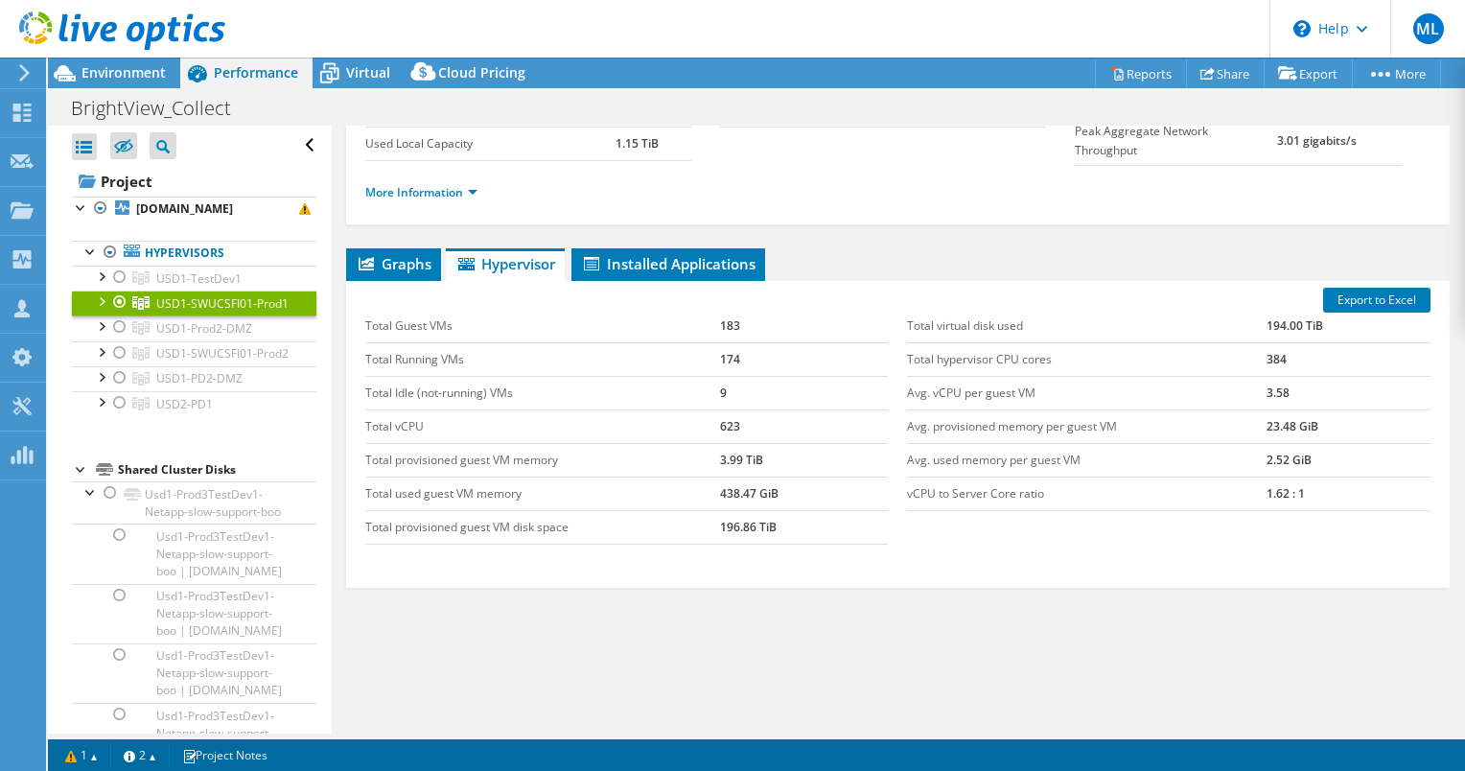
scroll to position [181, 0]
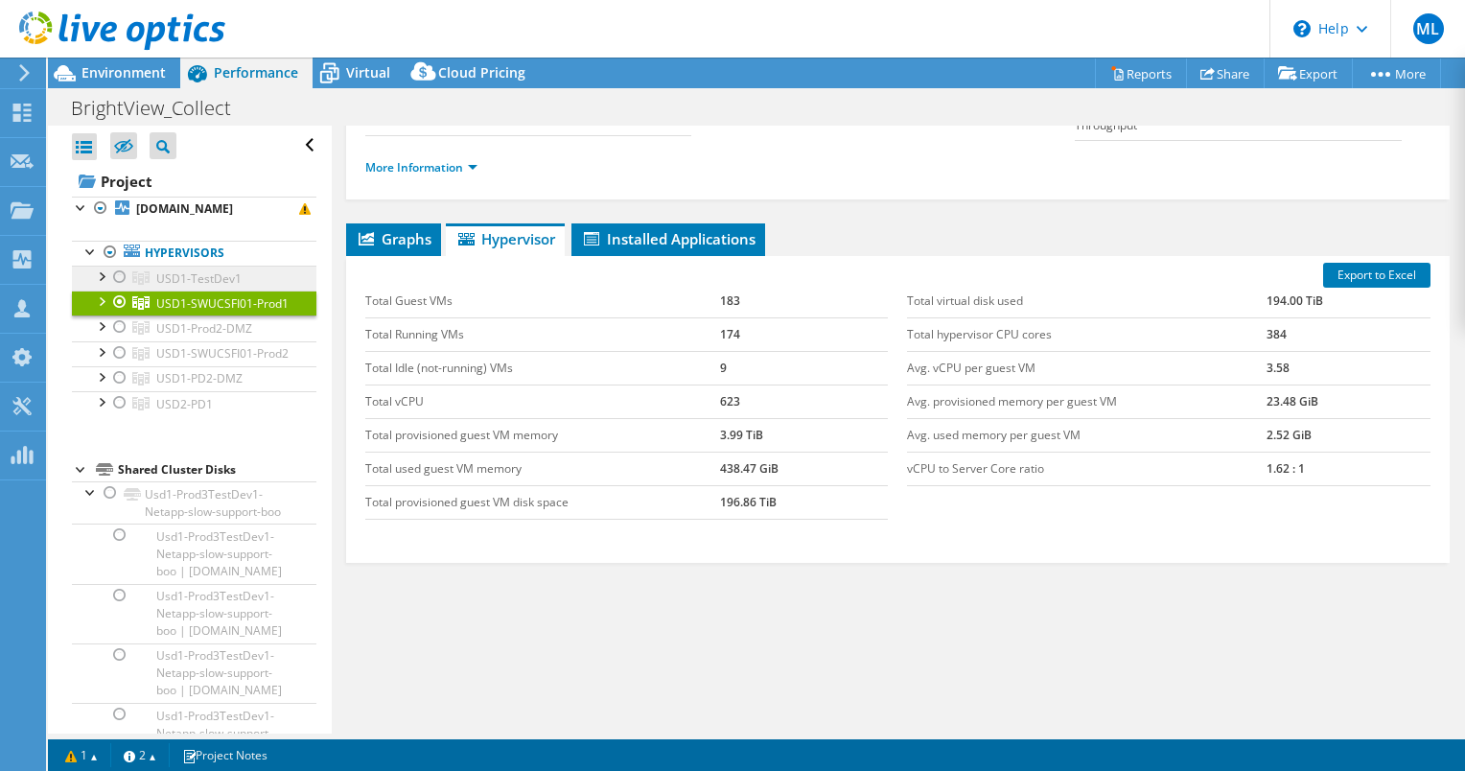
click at [202, 287] on span "USD1-TestDev1" at bounding box center [198, 278] width 85 height 16
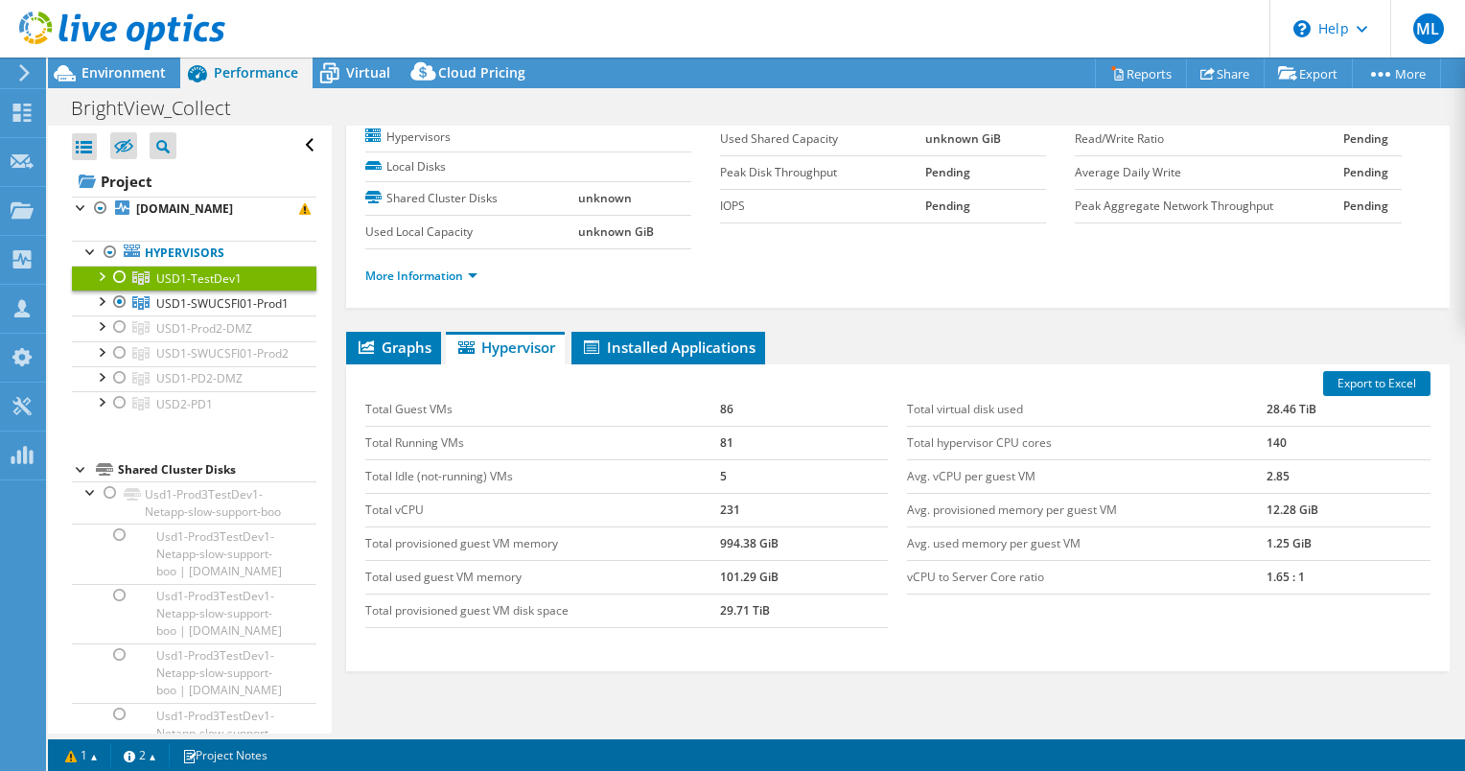
scroll to position [0, 0]
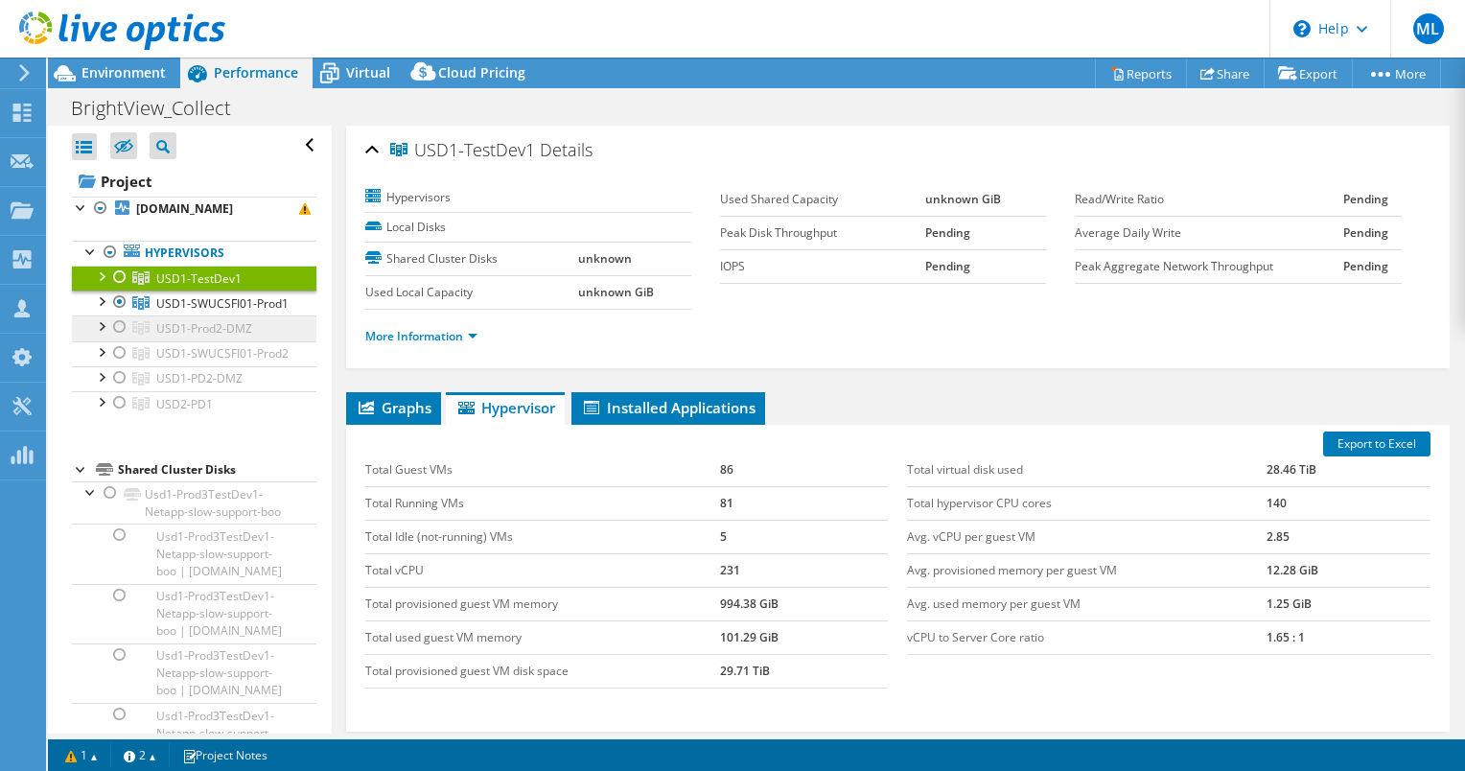
click at [232, 337] on span "USD1-Prod2-DMZ" at bounding box center [204, 328] width 96 height 16
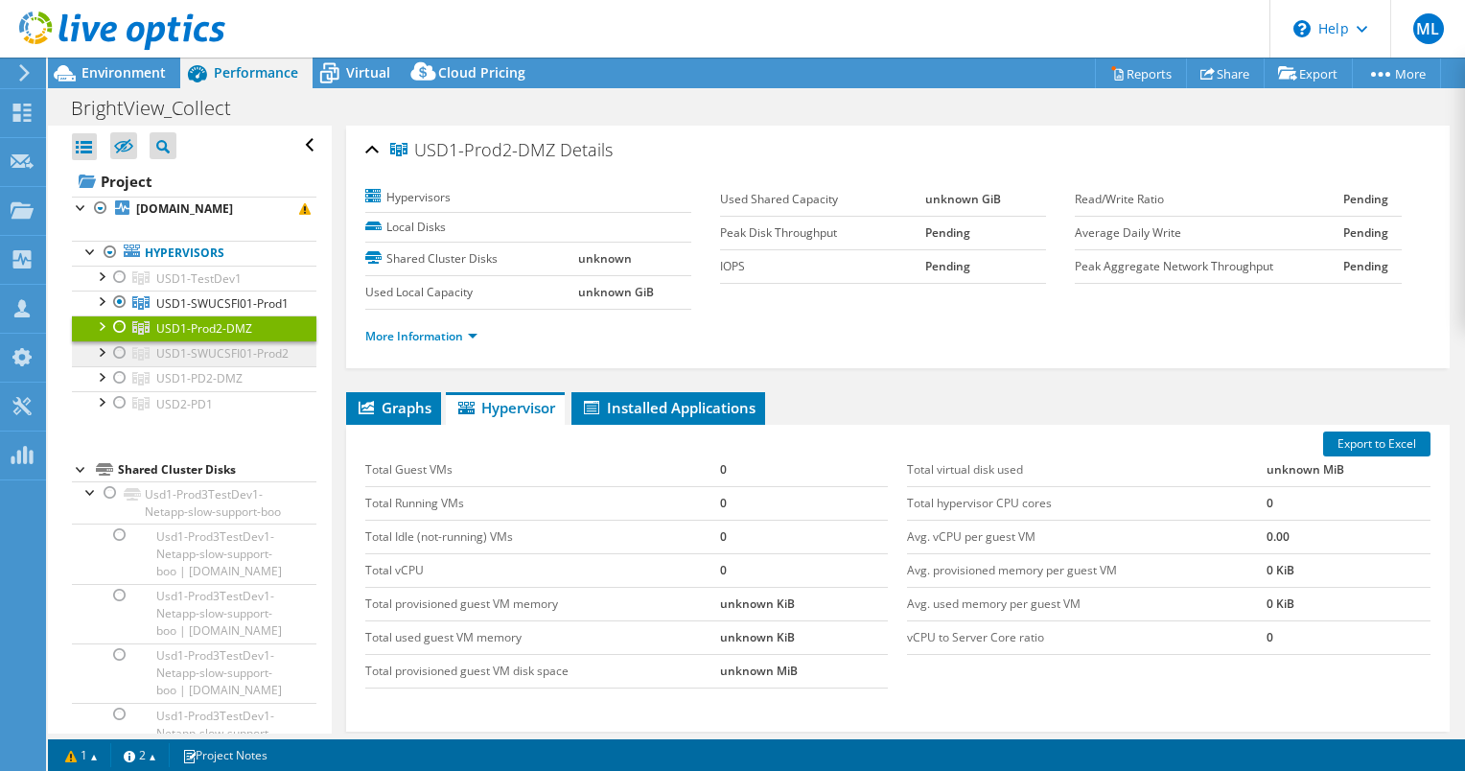
click at [204, 361] on span "USD1-SWUCSFI01-Prod2" at bounding box center [222, 353] width 132 height 16
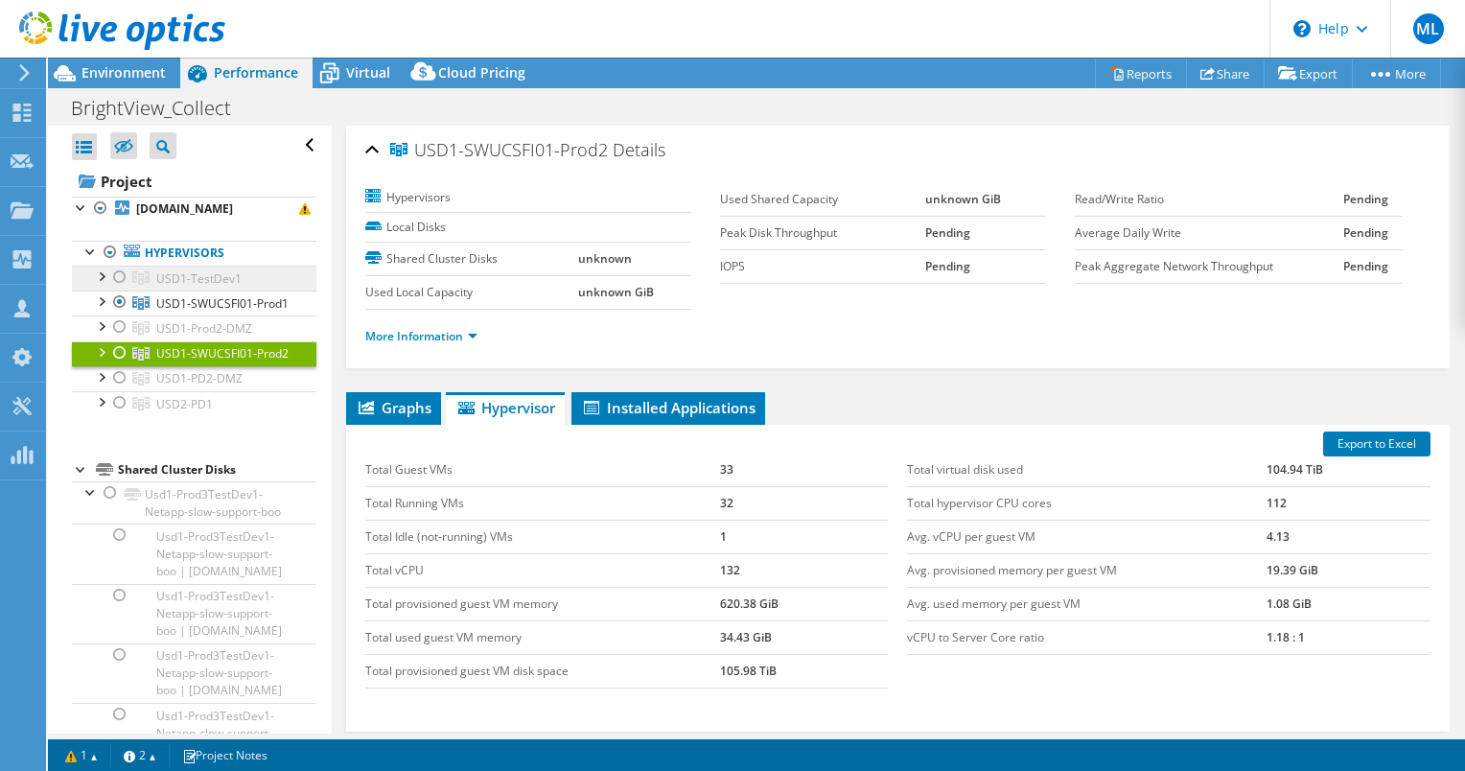
click at [202, 287] on span "USD1-TestDev1" at bounding box center [198, 278] width 85 height 16
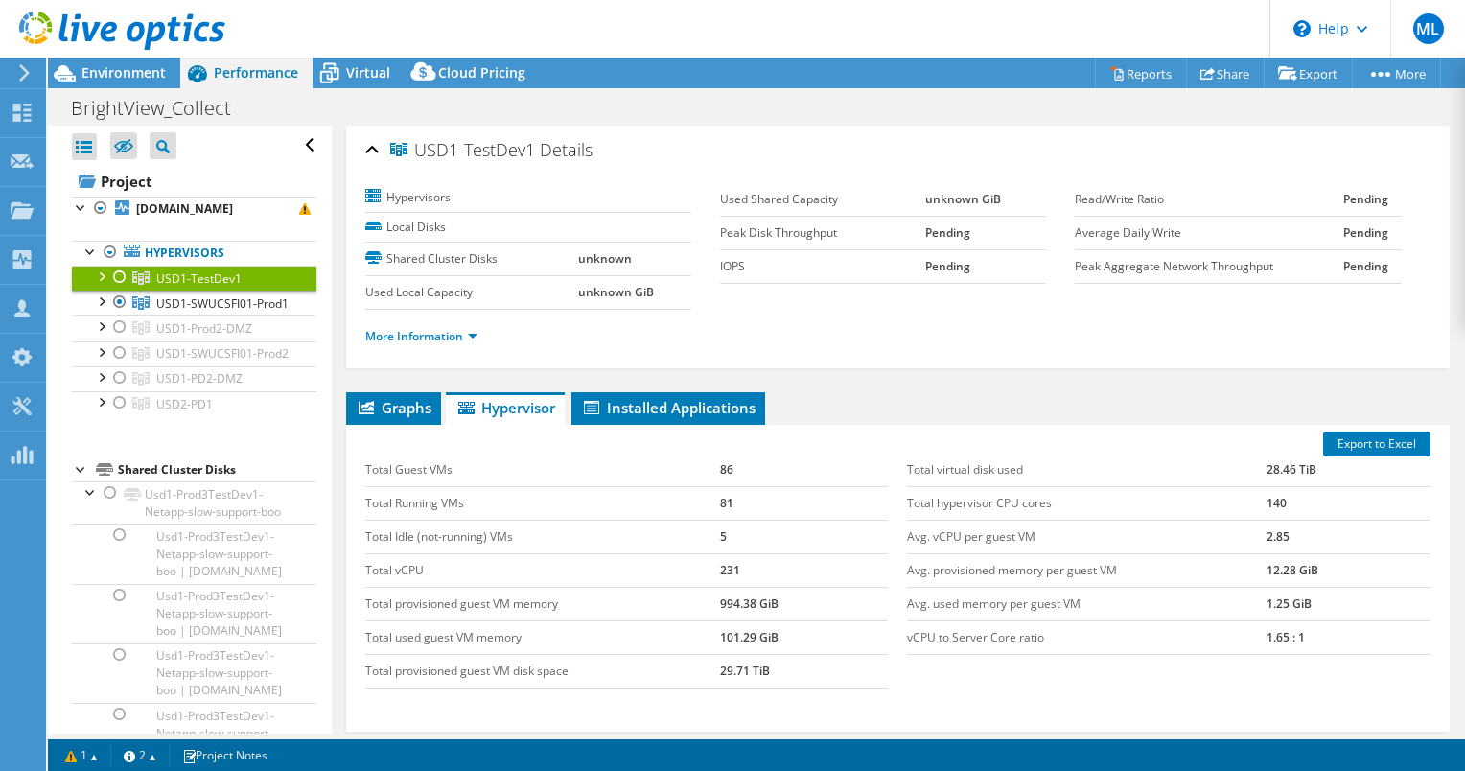
click at [200, 287] on span "USD1-TestDev1" at bounding box center [198, 278] width 85 height 16
click at [189, 340] on link "USD1-Prod2-DMZ" at bounding box center [194, 327] width 244 height 25
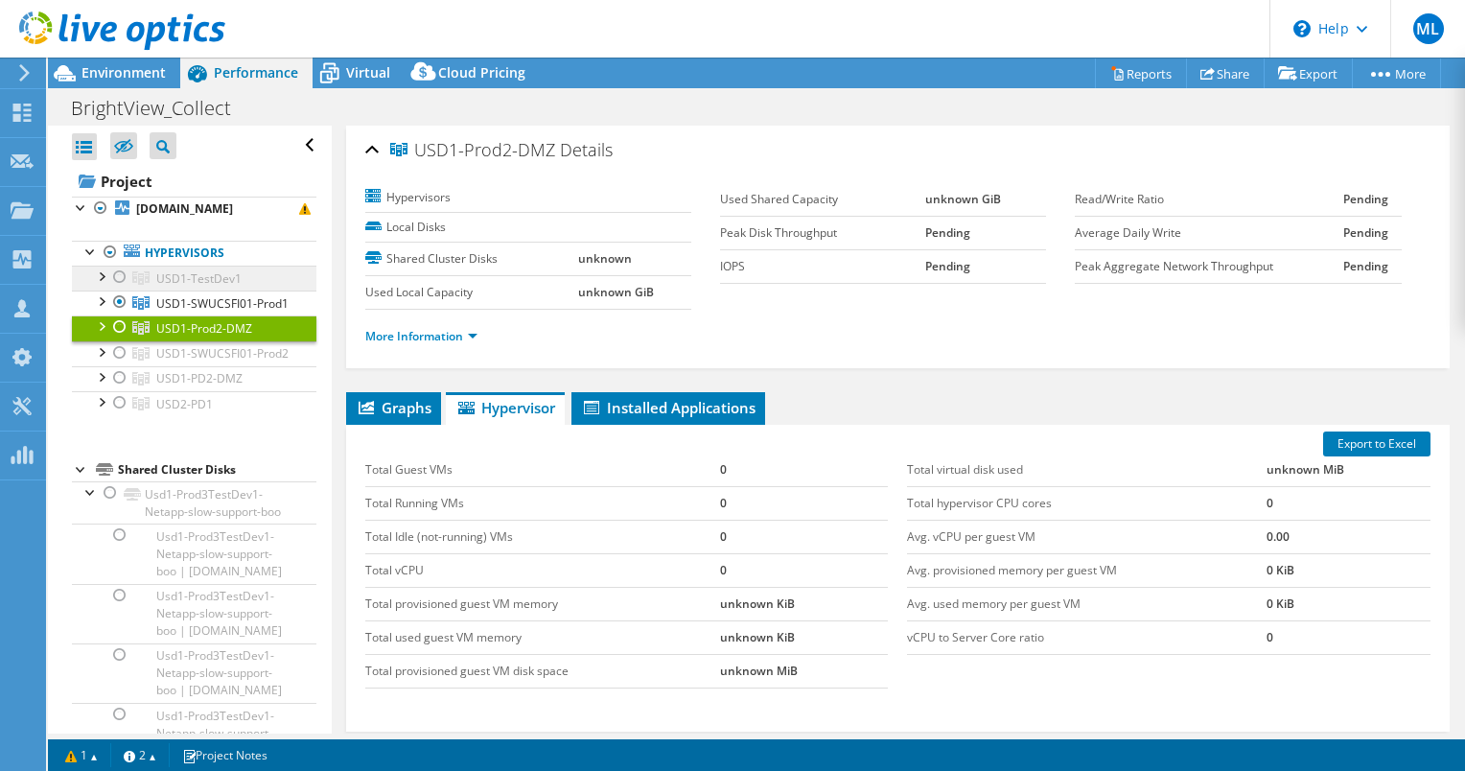
click at [196, 287] on span "USD1-TestDev1" at bounding box center [198, 278] width 85 height 16
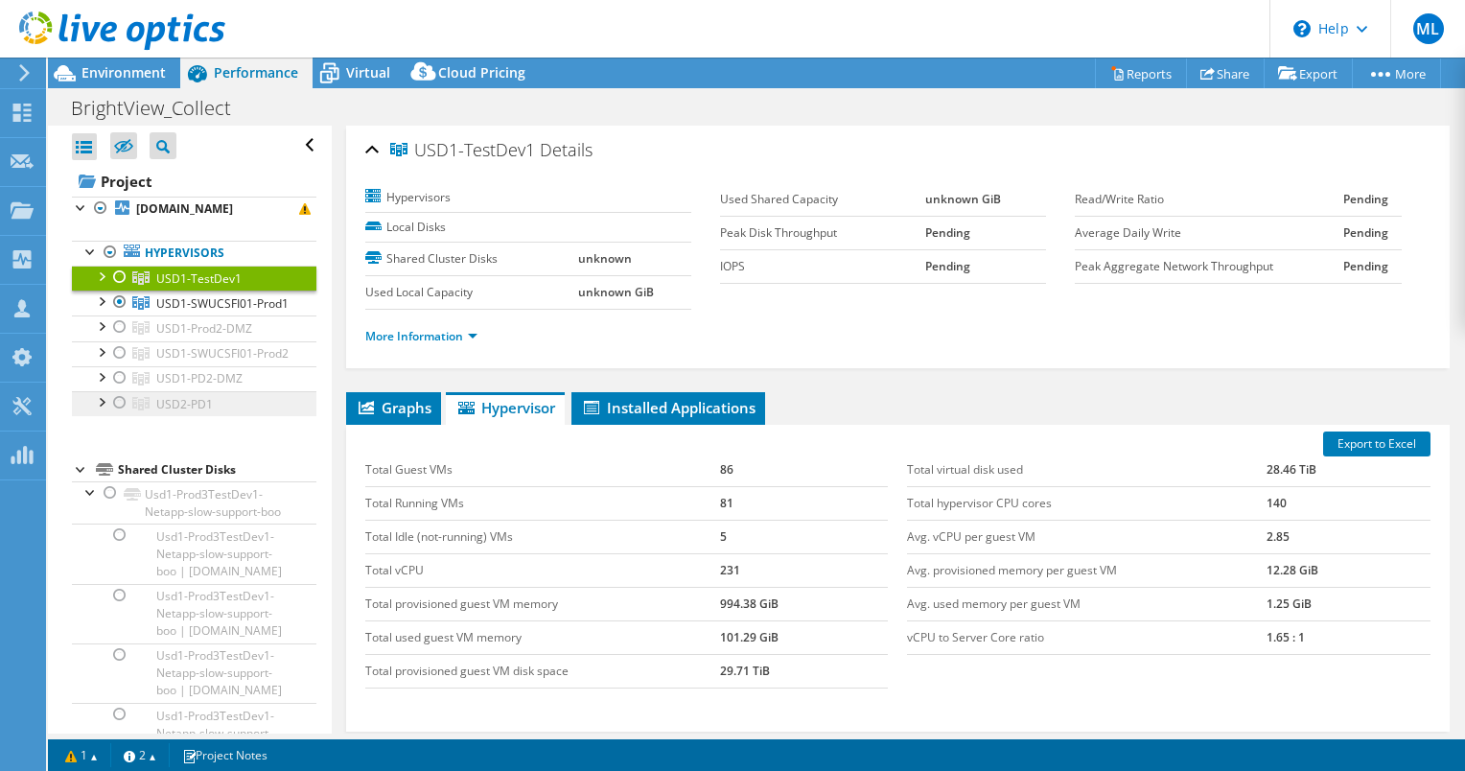
click at [199, 412] on span "USD2-PD1" at bounding box center [184, 404] width 57 height 16
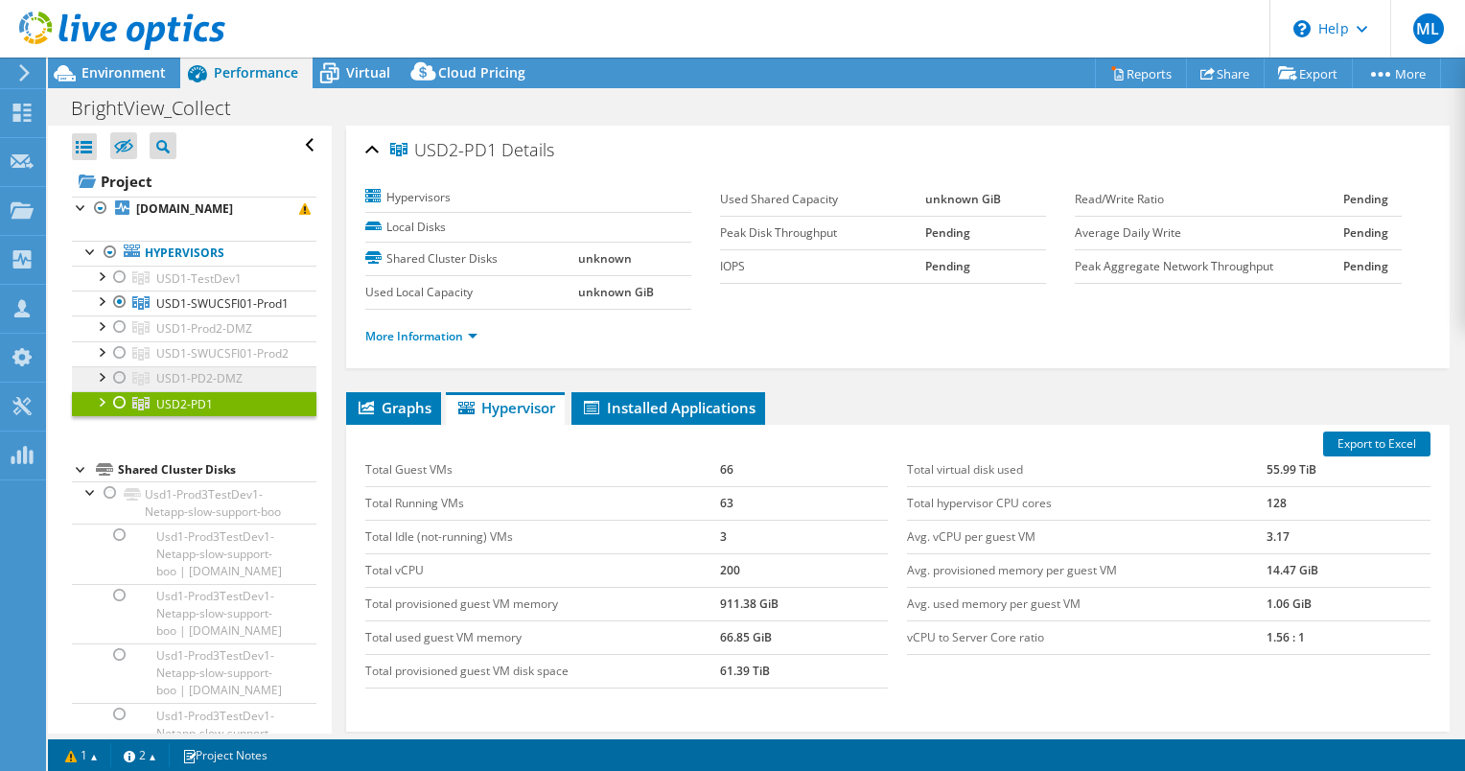
click at [197, 386] on span "USD1-PD2-DMZ" at bounding box center [199, 378] width 86 height 16
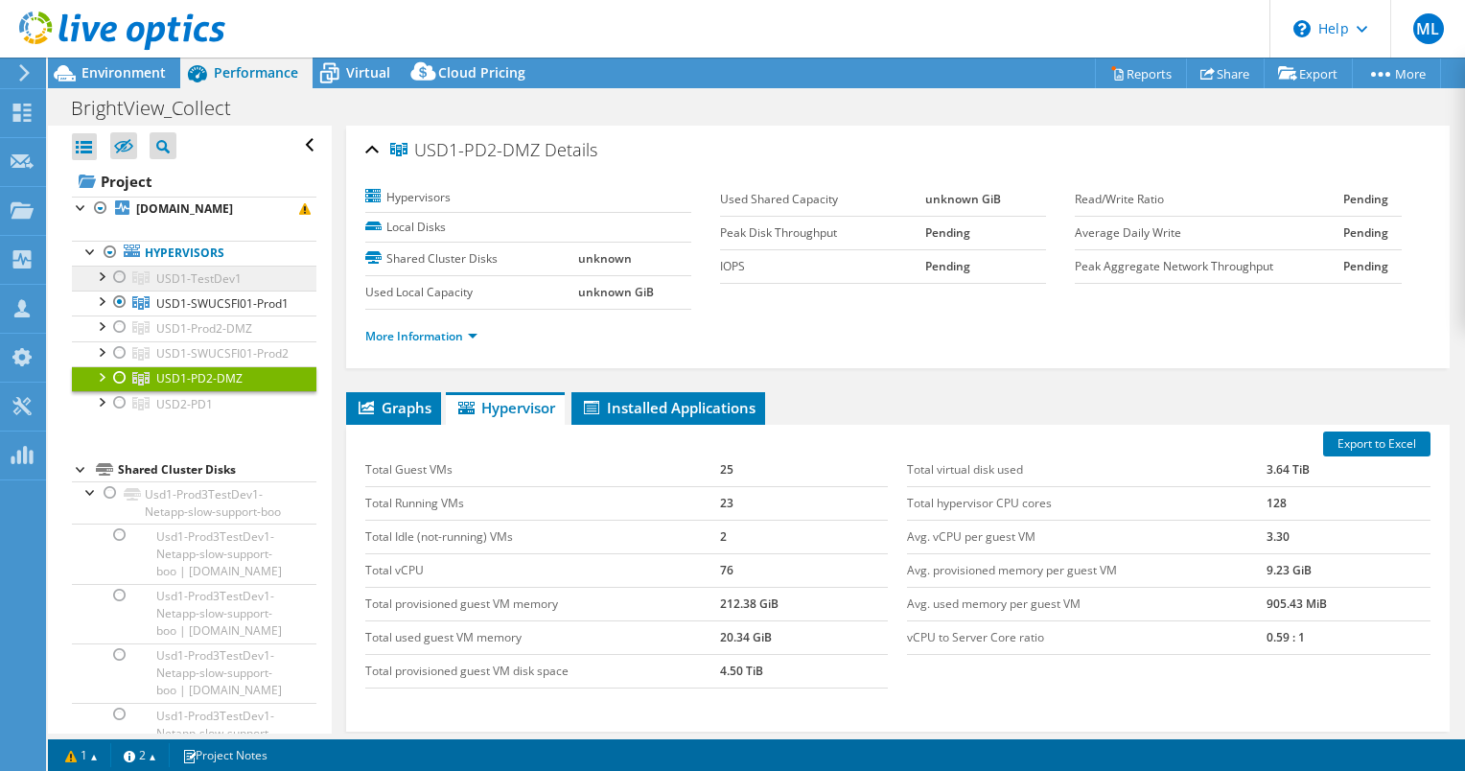
click at [188, 287] on span "USD1-TestDev1" at bounding box center [198, 278] width 85 height 16
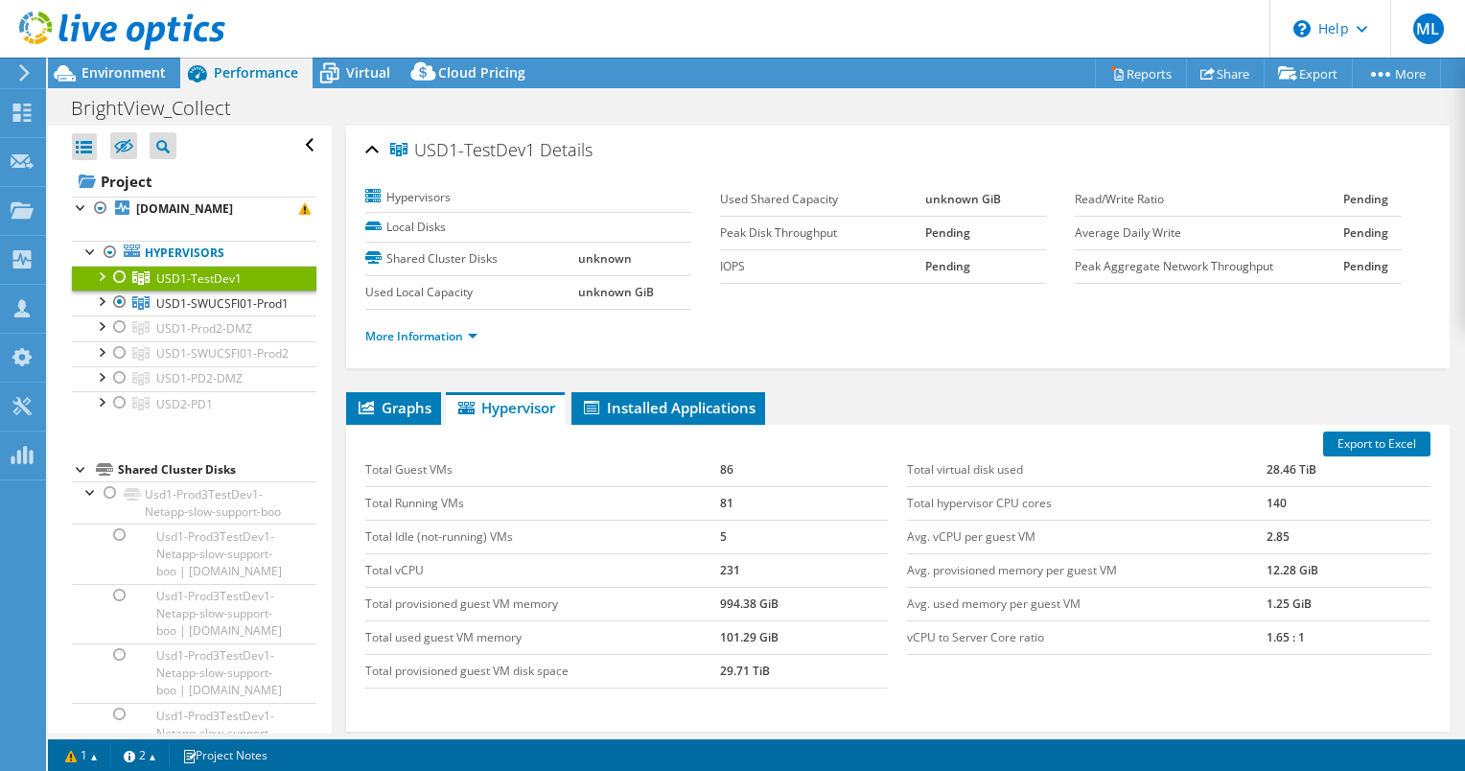
click at [103, 285] on div at bounding box center [100, 275] width 19 height 19
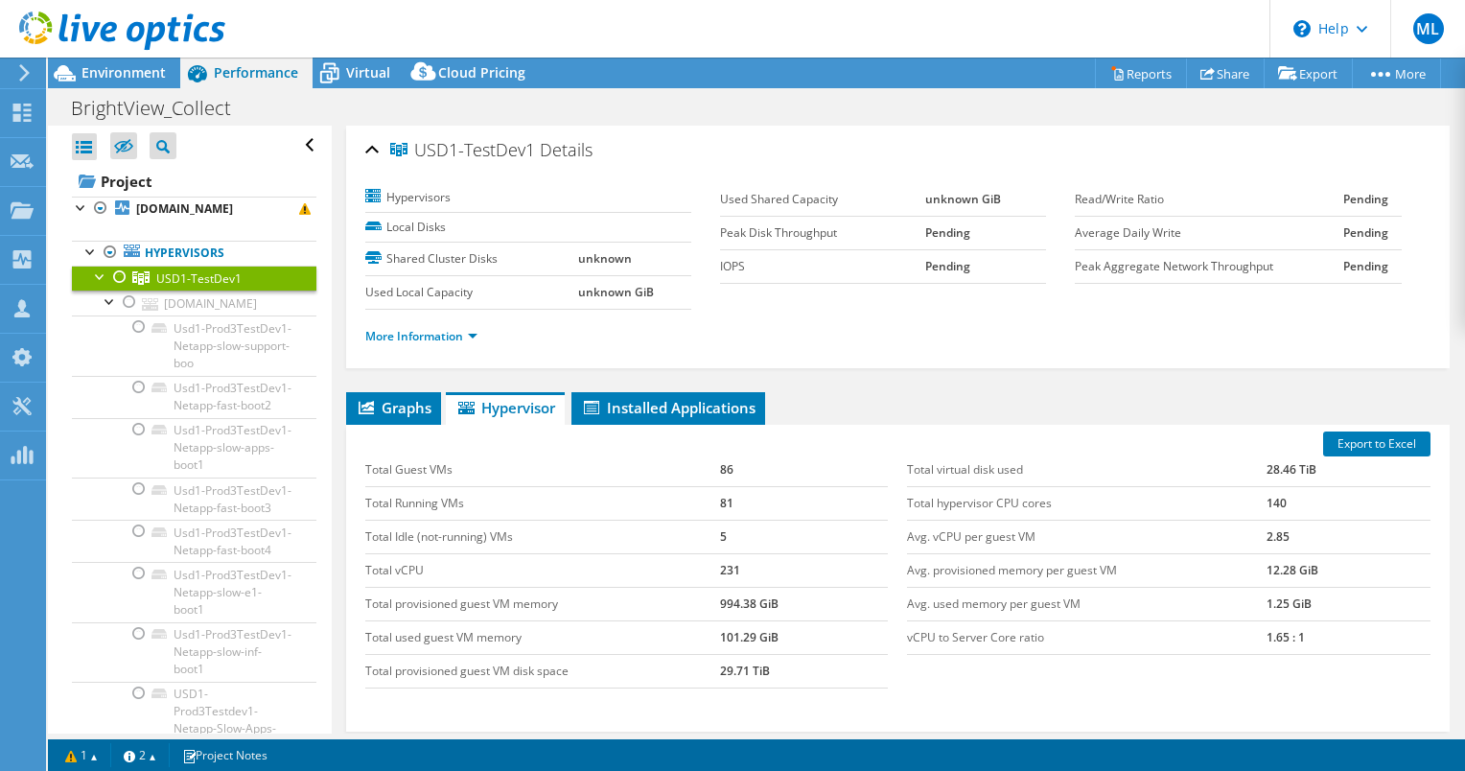
click at [103, 285] on div at bounding box center [100, 275] width 19 height 19
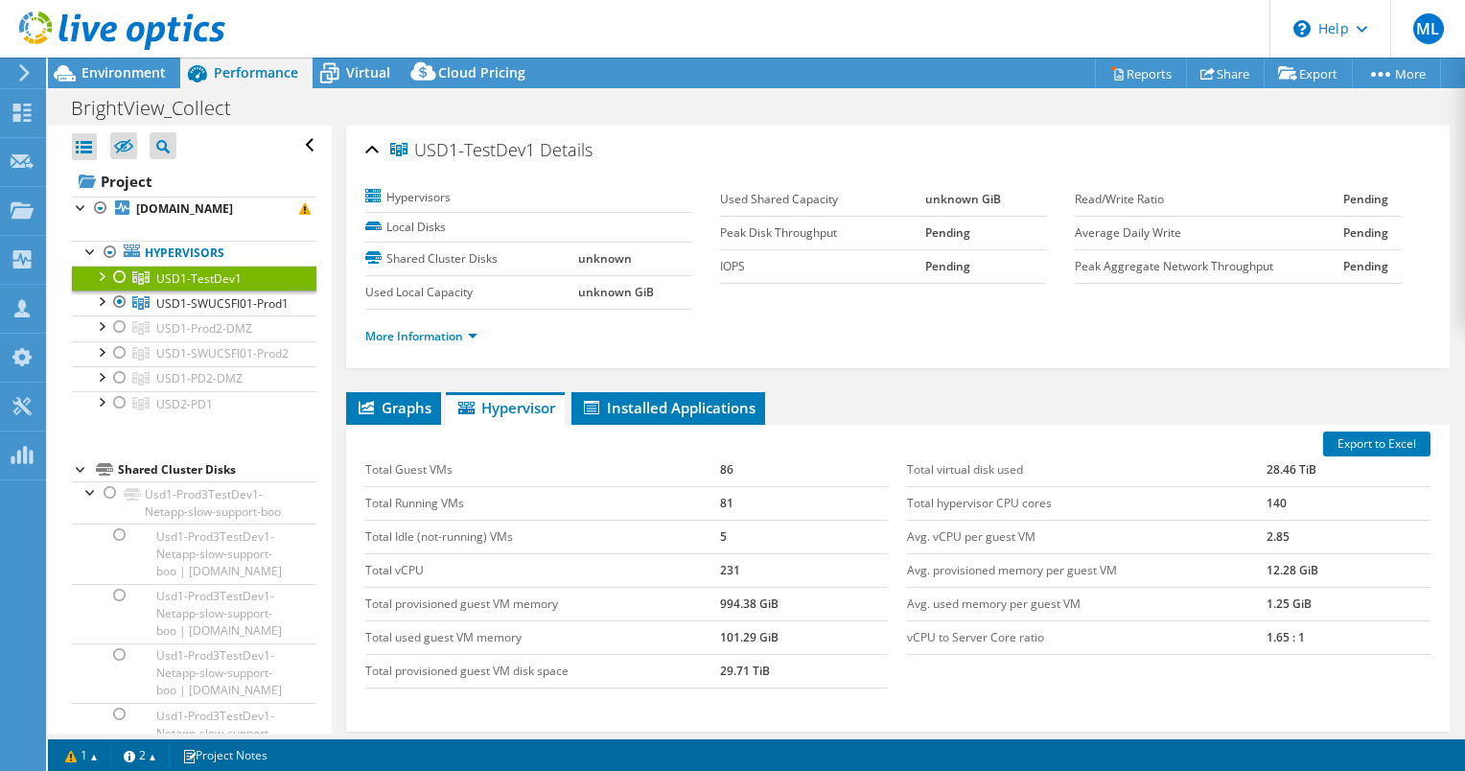
click at [192, 287] on span "USD1-TestDev1" at bounding box center [198, 278] width 85 height 16
click at [99, 285] on div at bounding box center [100, 275] width 19 height 19
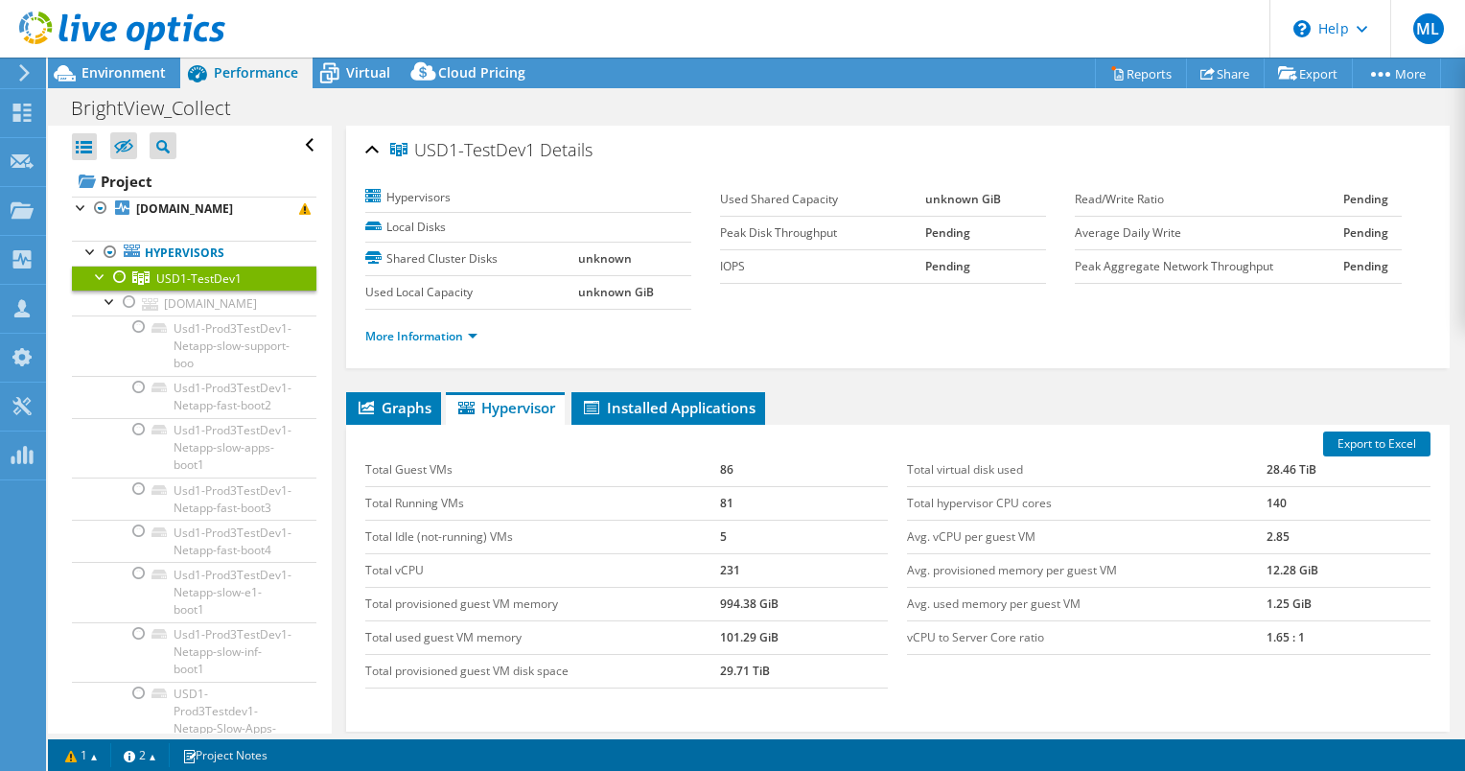
click at [102, 285] on div at bounding box center [100, 275] width 19 height 19
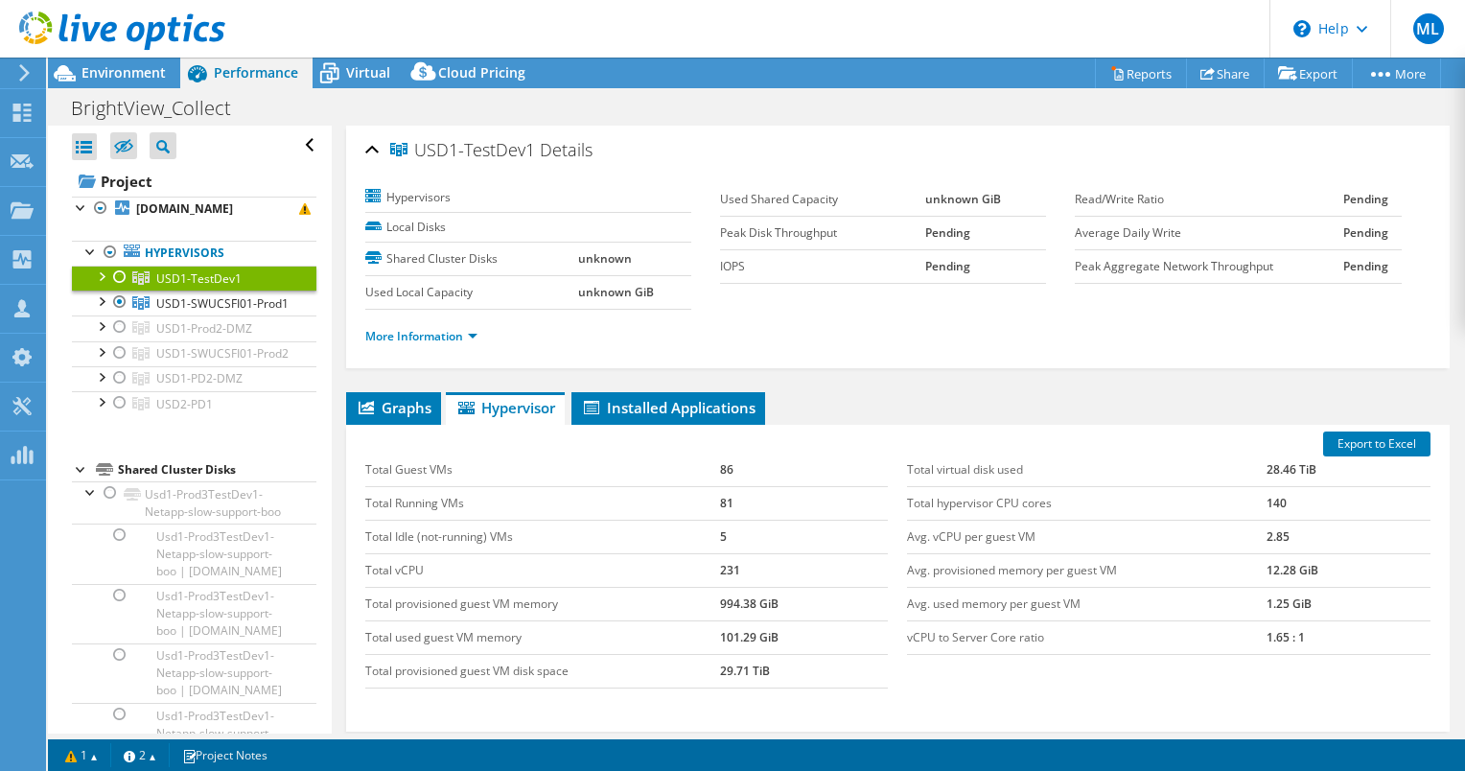
click at [173, 287] on span "USD1-TestDev1" at bounding box center [198, 278] width 85 height 16
click at [172, 337] on span "USD1-Prod2-DMZ" at bounding box center [204, 328] width 96 height 16
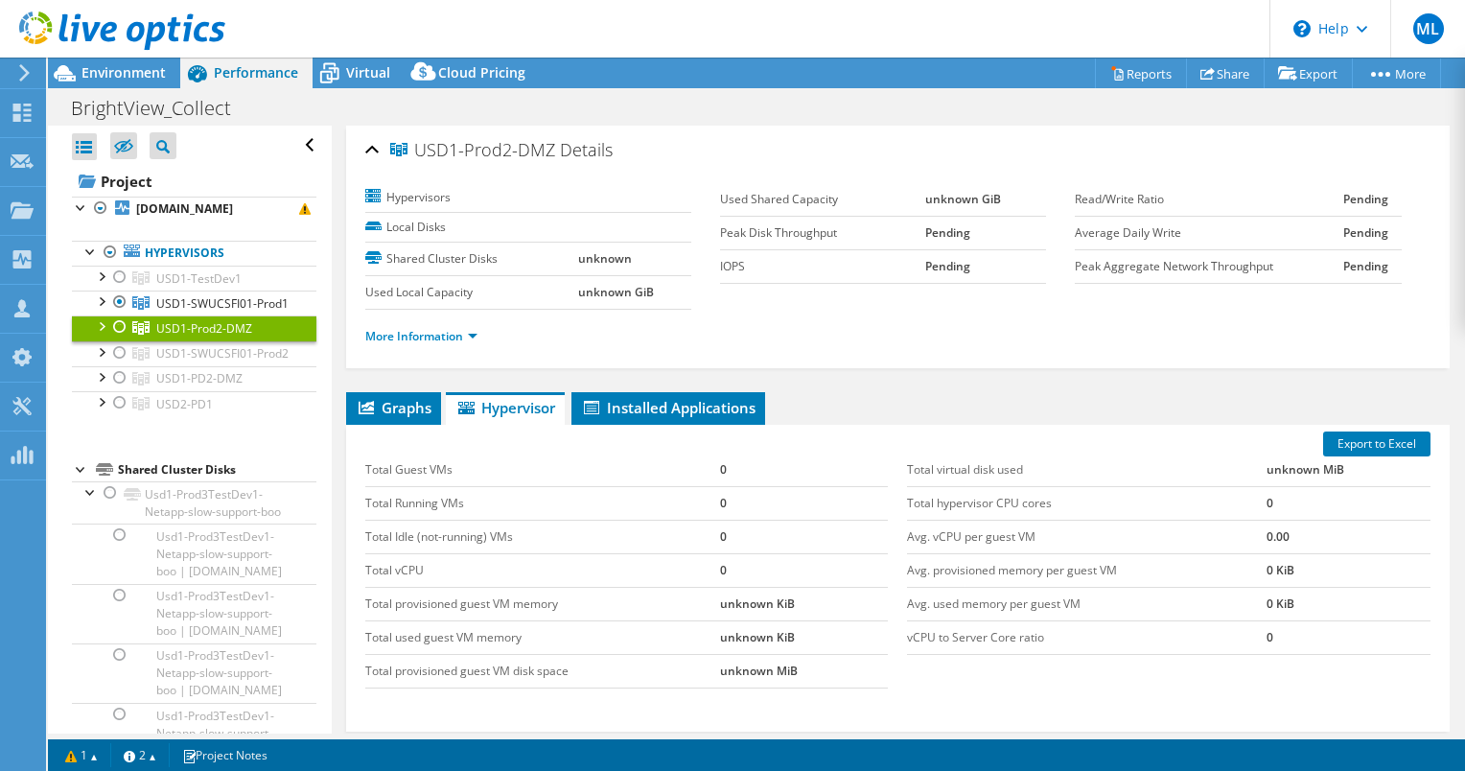
click at [103, 335] on div at bounding box center [100, 324] width 19 height 19
click at [190, 337] on span "USD1-Prod2-DMZ" at bounding box center [204, 328] width 96 height 16
click at [186, 361] on span "USD1-SWUCSFI01-Prod2" at bounding box center [222, 353] width 132 height 16
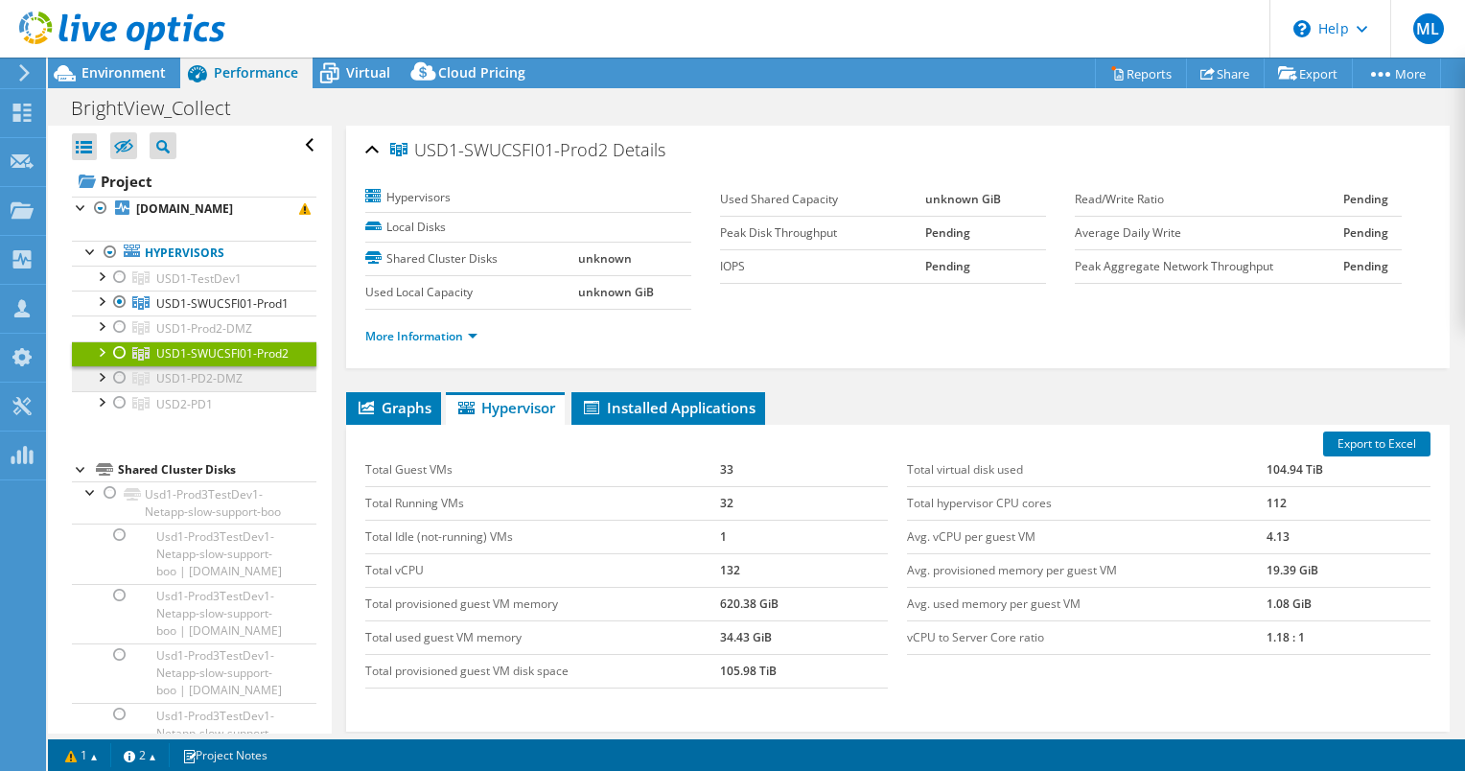
click at [197, 386] on span "USD1-PD2-DMZ" at bounding box center [199, 378] width 86 height 16
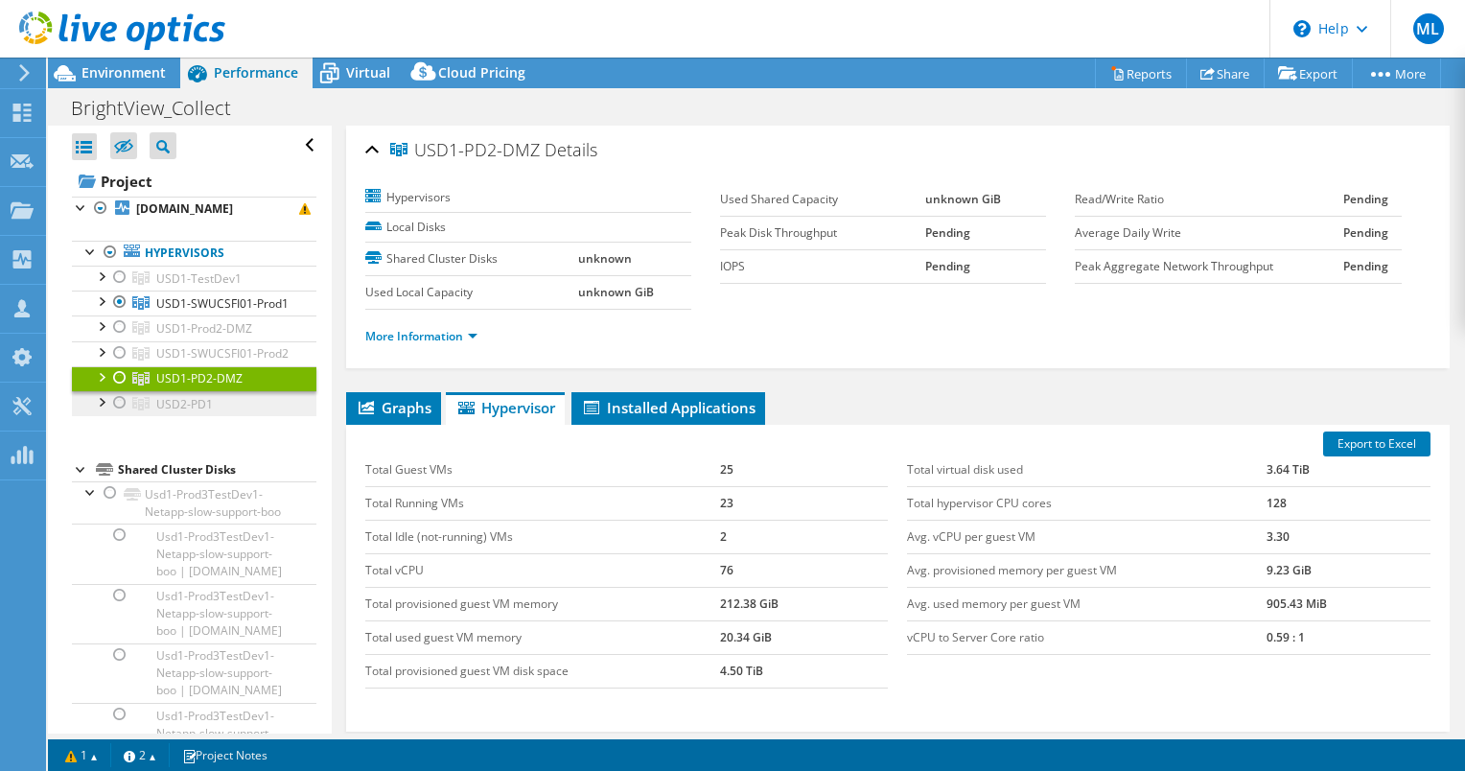
click at [200, 412] on span "USD2-PD1" at bounding box center [184, 404] width 57 height 16
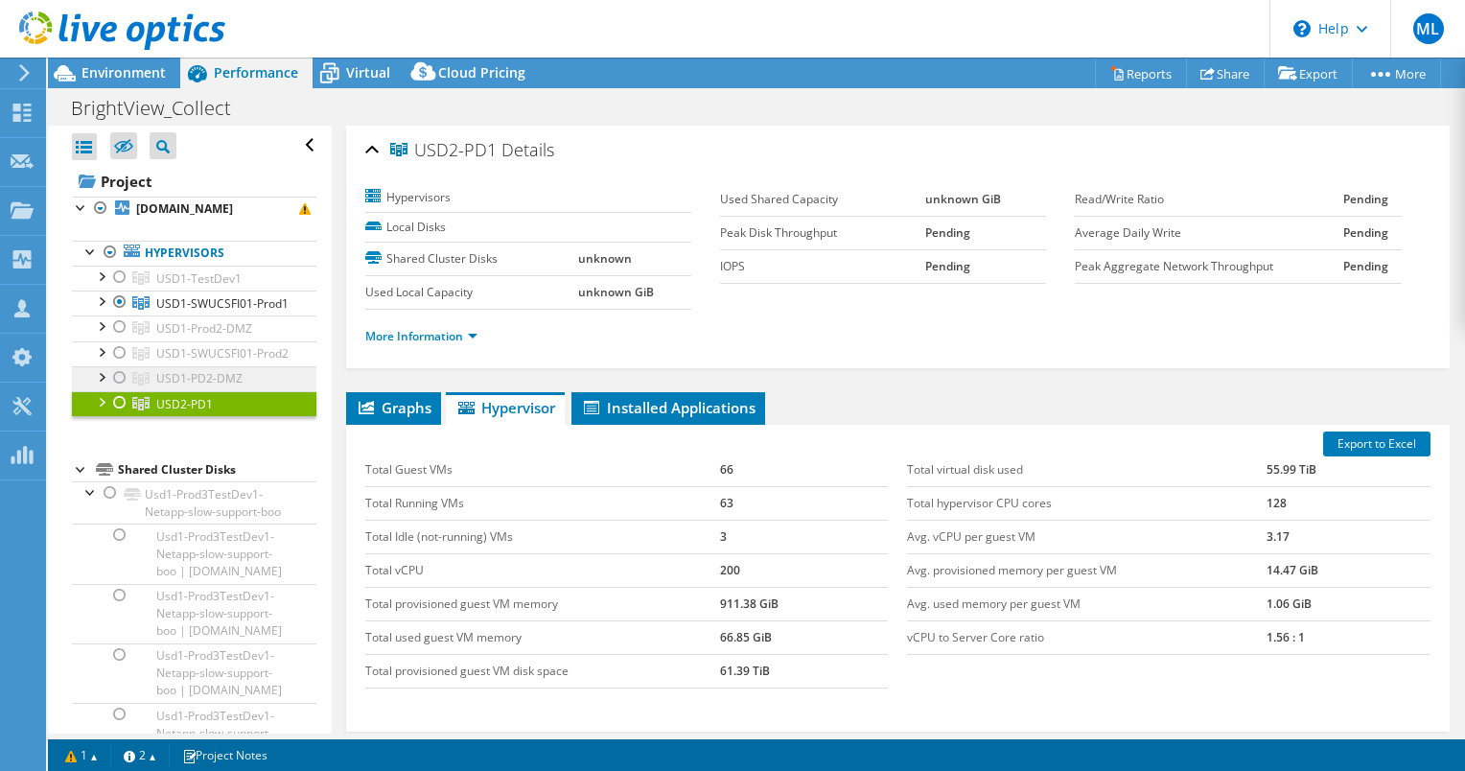
click at [203, 386] on span "USD1-PD2-DMZ" at bounding box center [199, 378] width 86 height 16
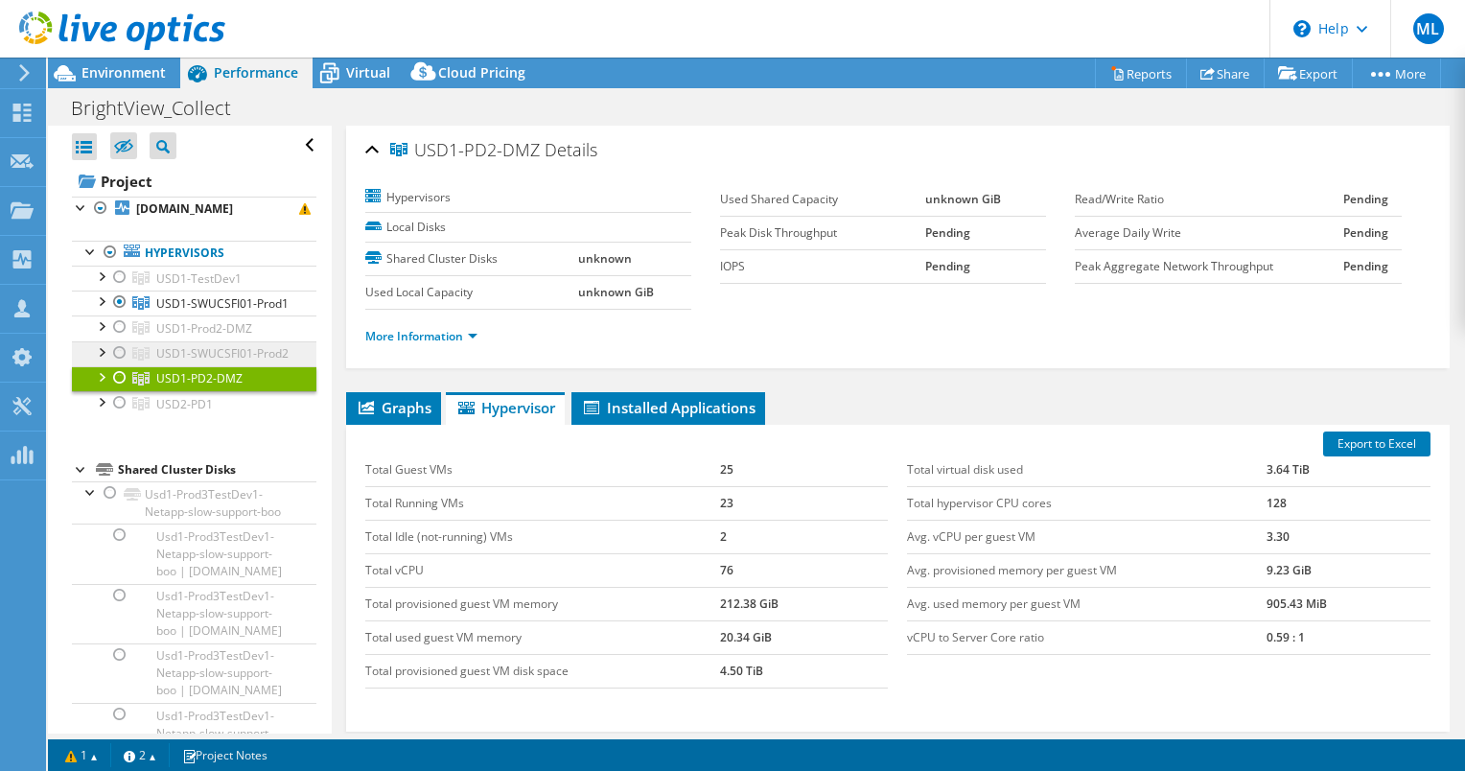
click at [221, 361] on span "USD1-SWUCSFI01-Prod2" at bounding box center [222, 353] width 132 height 16
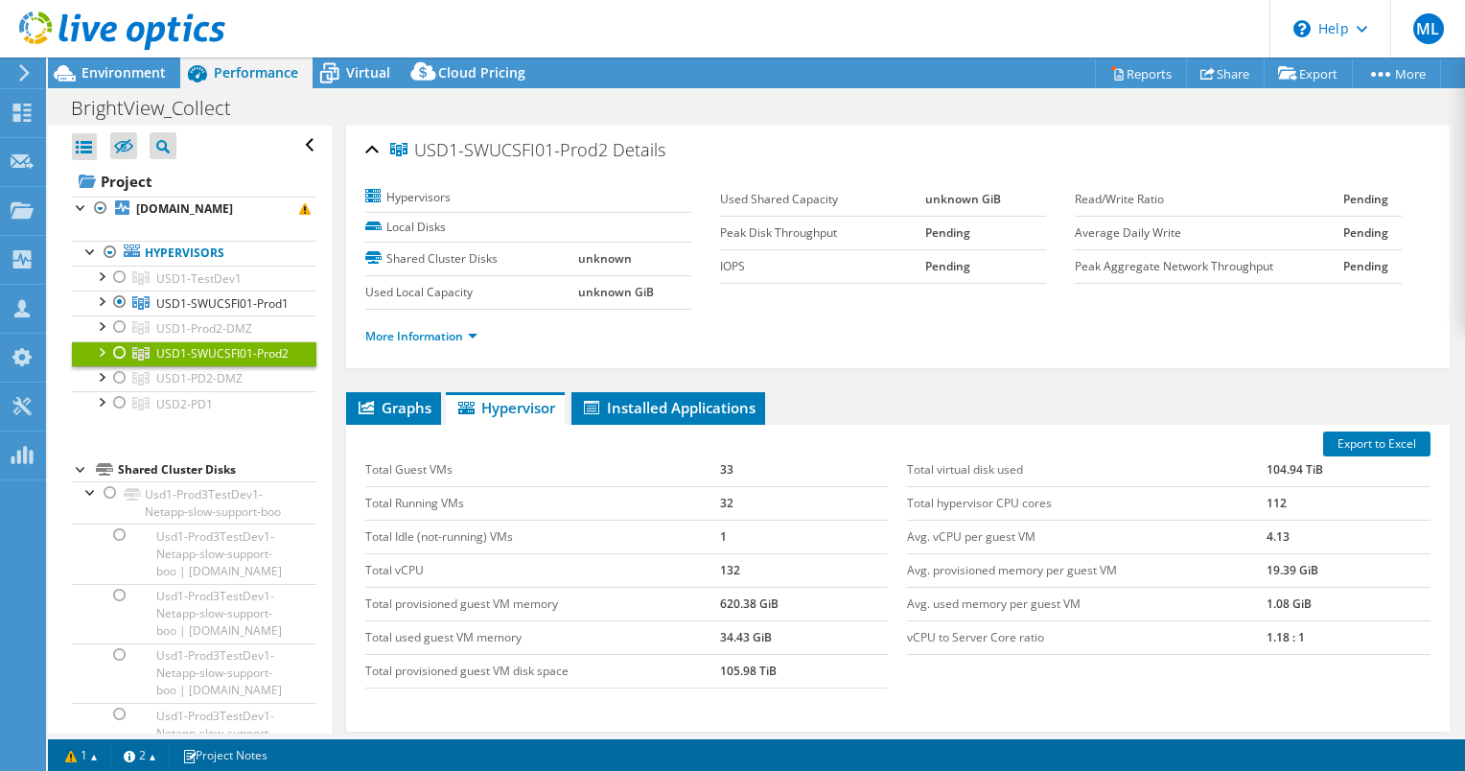
click at [191, 361] on span "USD1-SWUCSFI01-Prod2" at bounding box center [222, 353] width 132 height 16
click at [408, 406] on span "Graphs" at bounding box center [394, 407] width 76 height 19
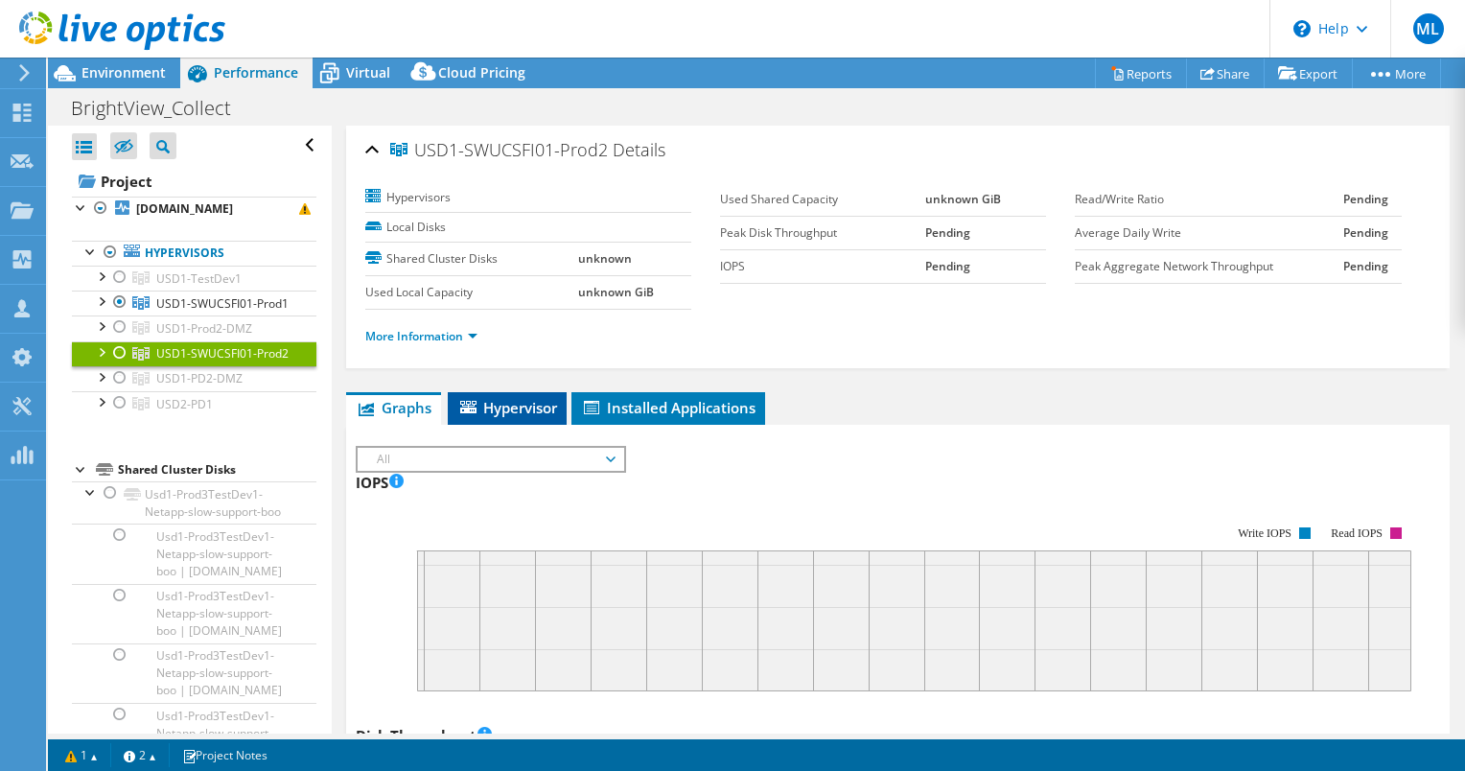
click at [499, 406] on span "Hypervisor" at bounding box center [507, 407] width 100 height 19
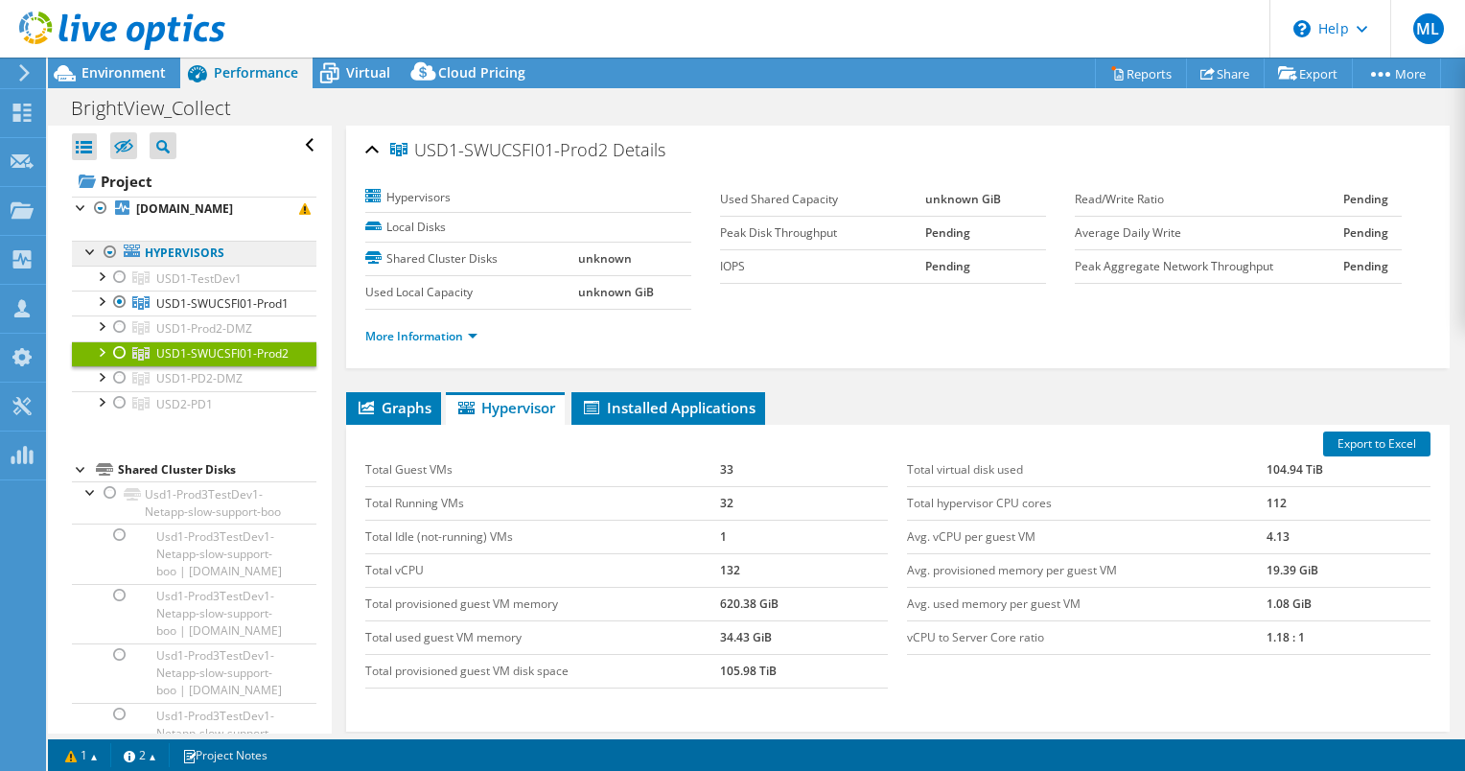
click at [192, 266] on link "Hypervisors" at bounding box center [194, 253] width 244 height 25
click at [179, 217] on b "[DOMAIN_NAME]" at bounding box center [184, 208] width 97 height 16
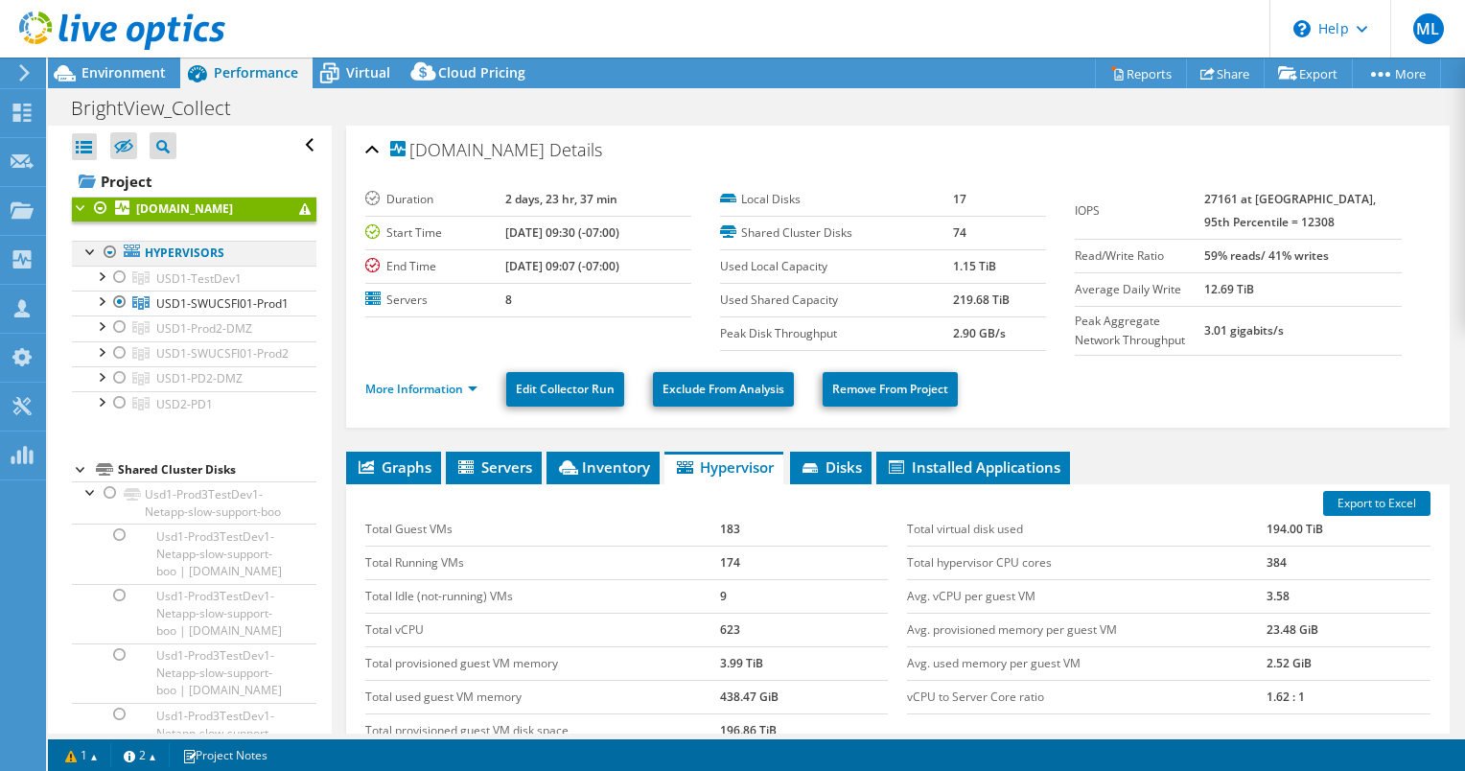
click at [100, 260] on div at bounding box center [90, 250] width 19 height 19
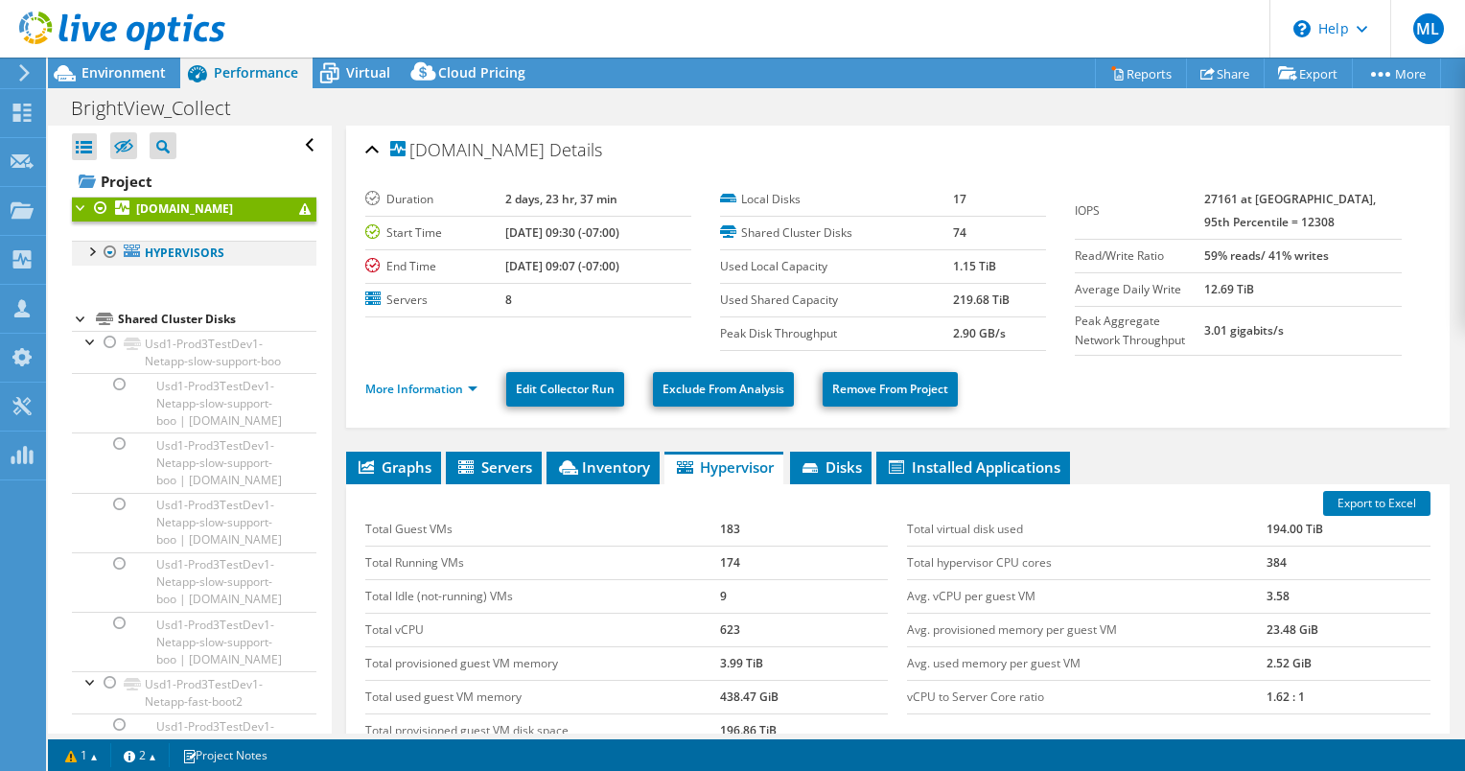
click at [104, 264] on div at bounding box center [110, 252] width 19 height 23
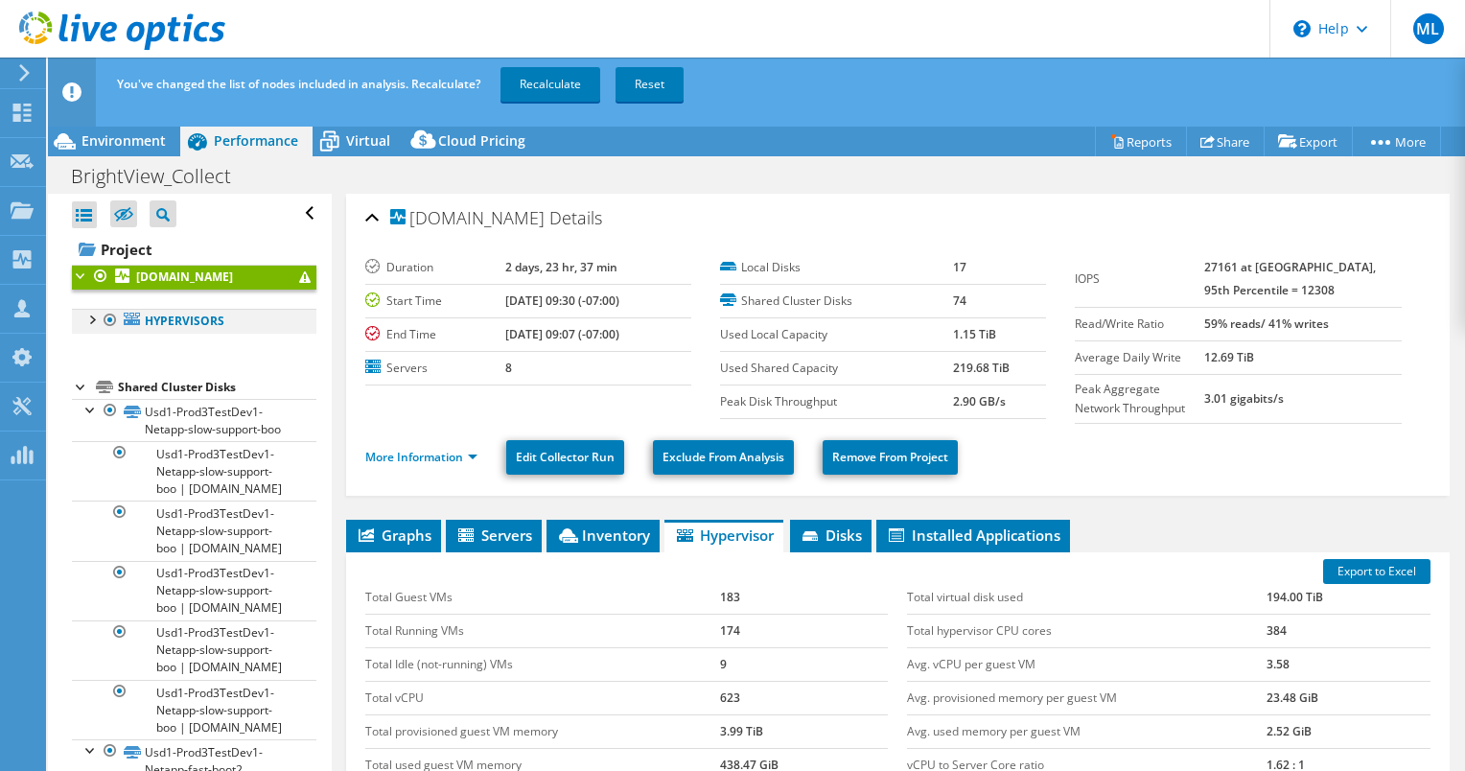
click at [84, 328] on div at bounding box center [90, 318] width 19 height 19
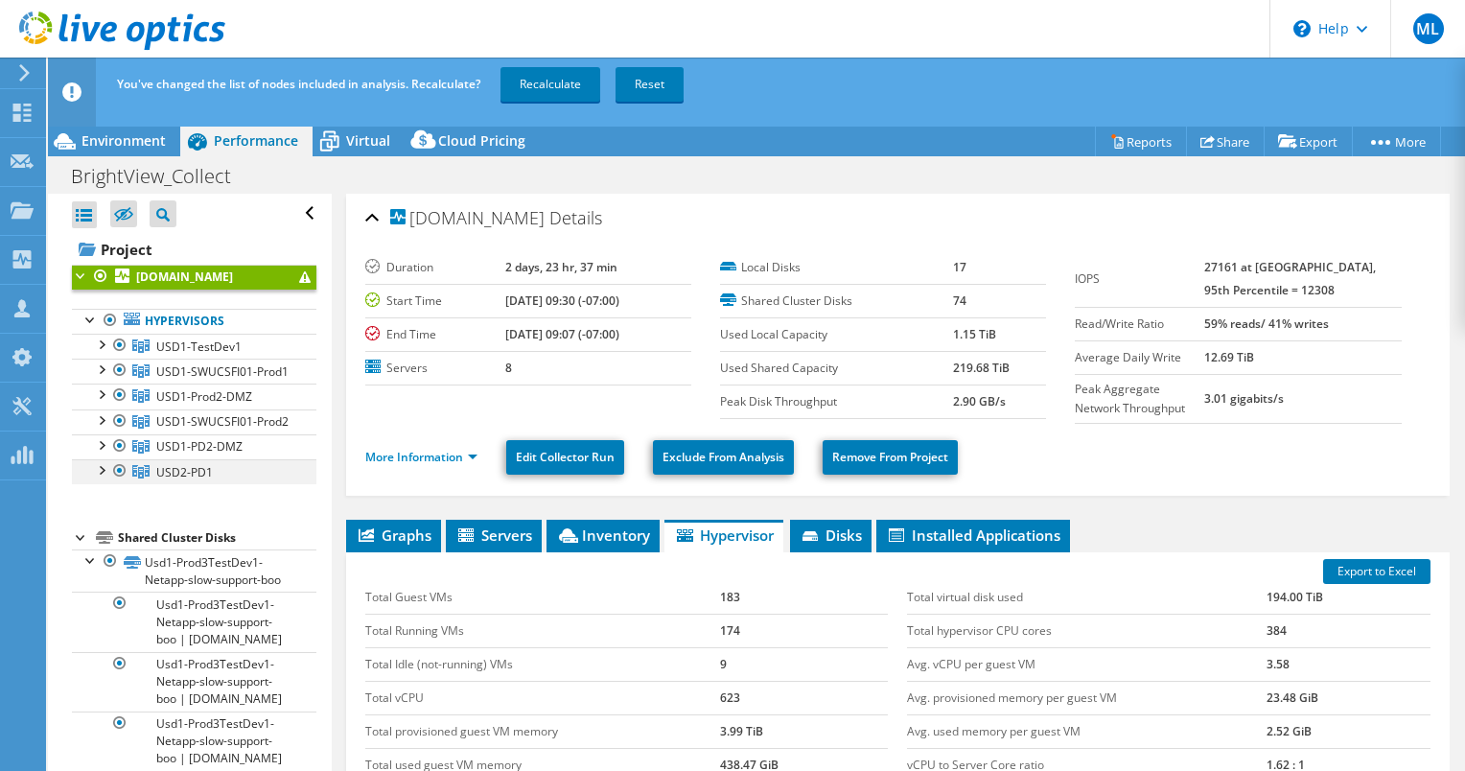
click at [123, 482] on div at bounding box center [119, 470] width 19 height 23
click at [571, 84] on link "Recalculate" at bounding box center [550, 84] width 100 height 35
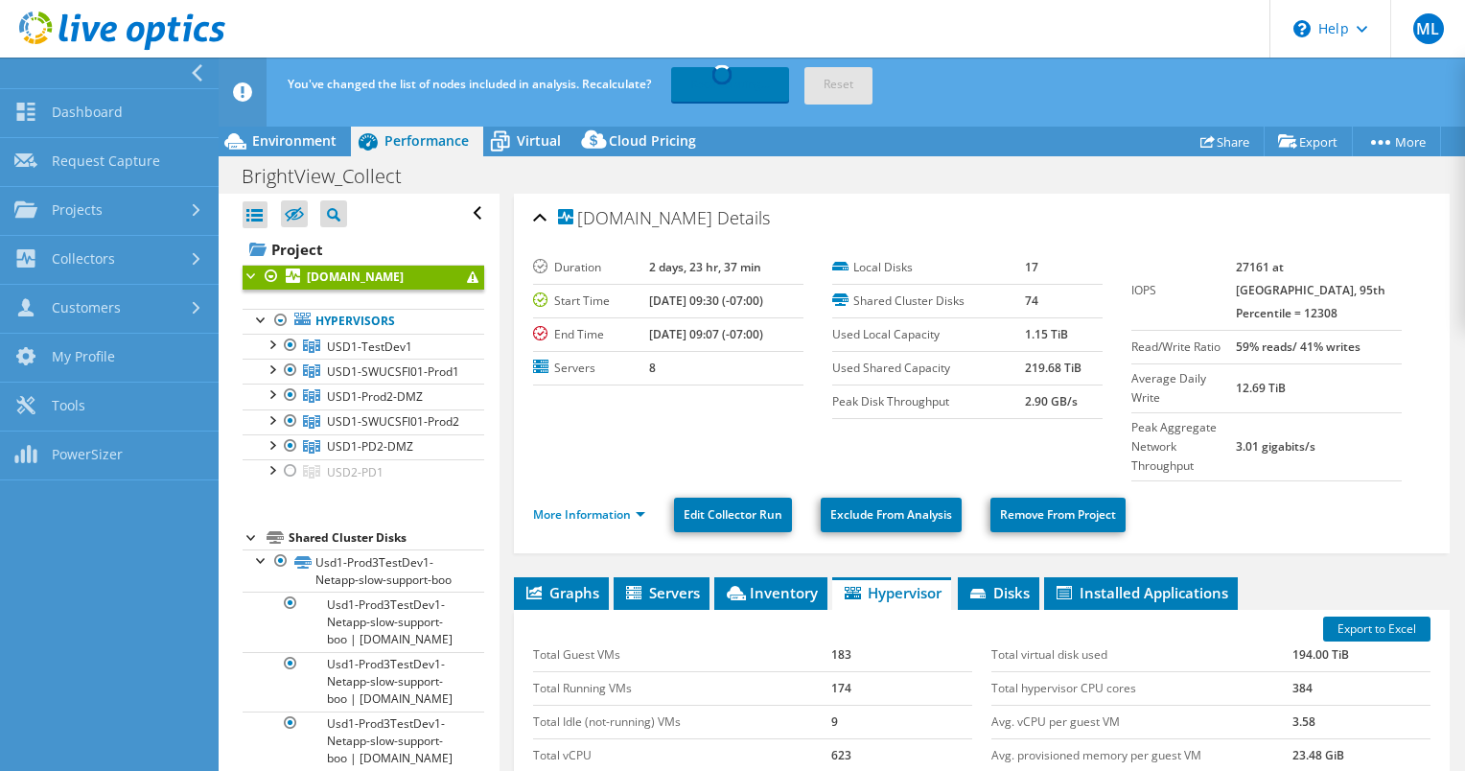
click at [192, 75] on icon at bounding box center [197, 72] width 14 height 17
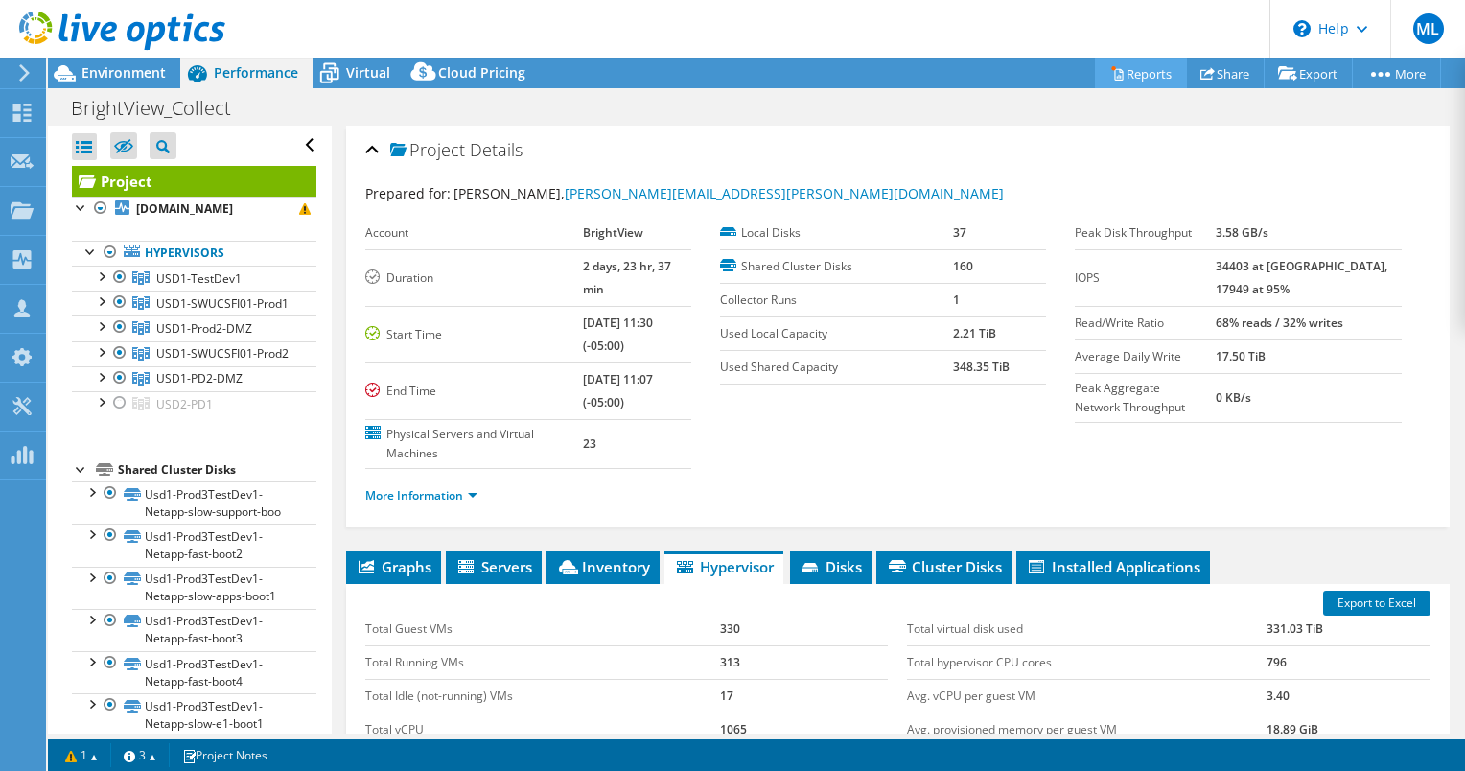
click at [1143, 70] on link "Reports" at bounding box center [1141, 73] width 92 height 30
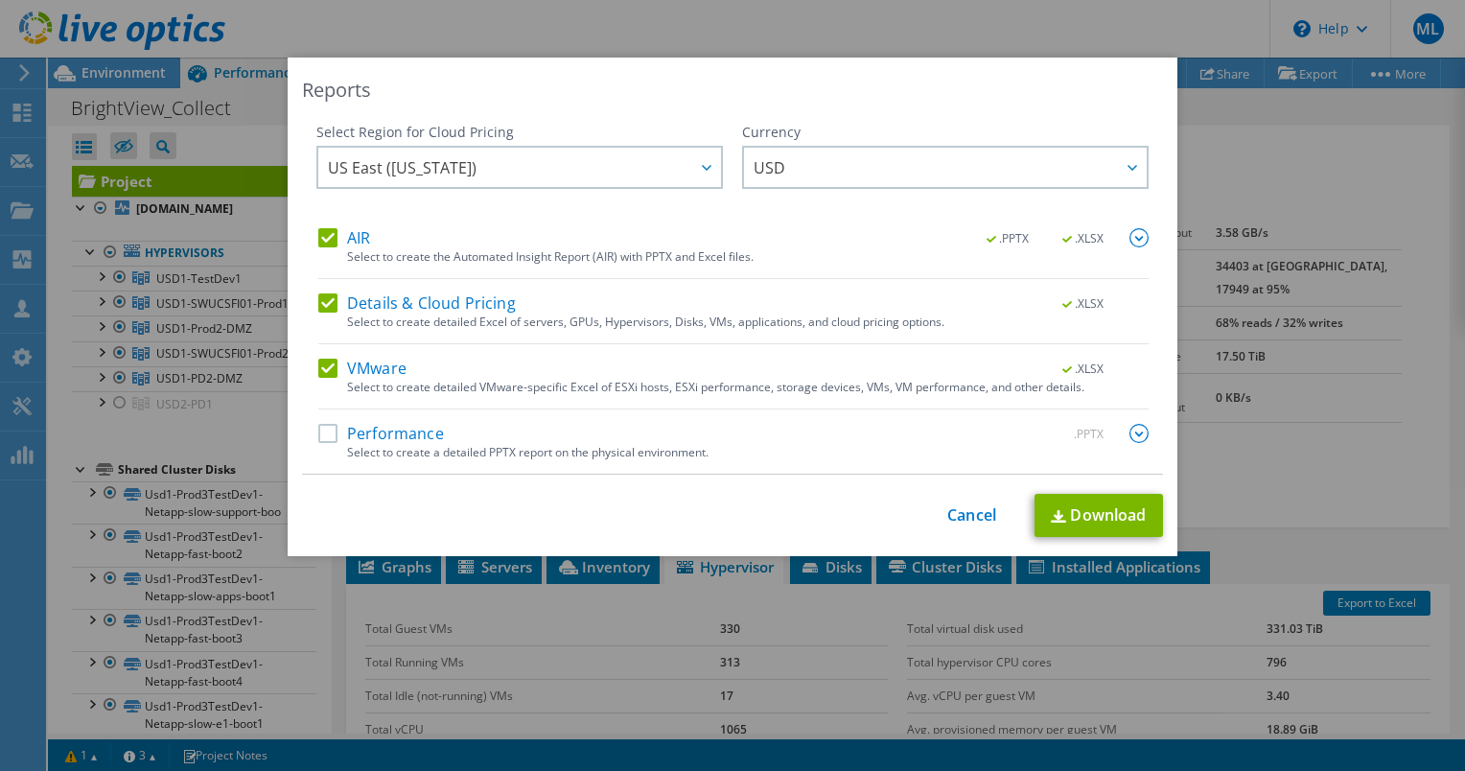
click at [318, 429] on label "Performance" at bounding box center [381, 433] width 126 height 19
click at [0, 0] on input "Performance" at bounding box center [0, 0] width 0 height 0
click at [702, 165] on icon at bounding box center [707, 168] width 10 height 6
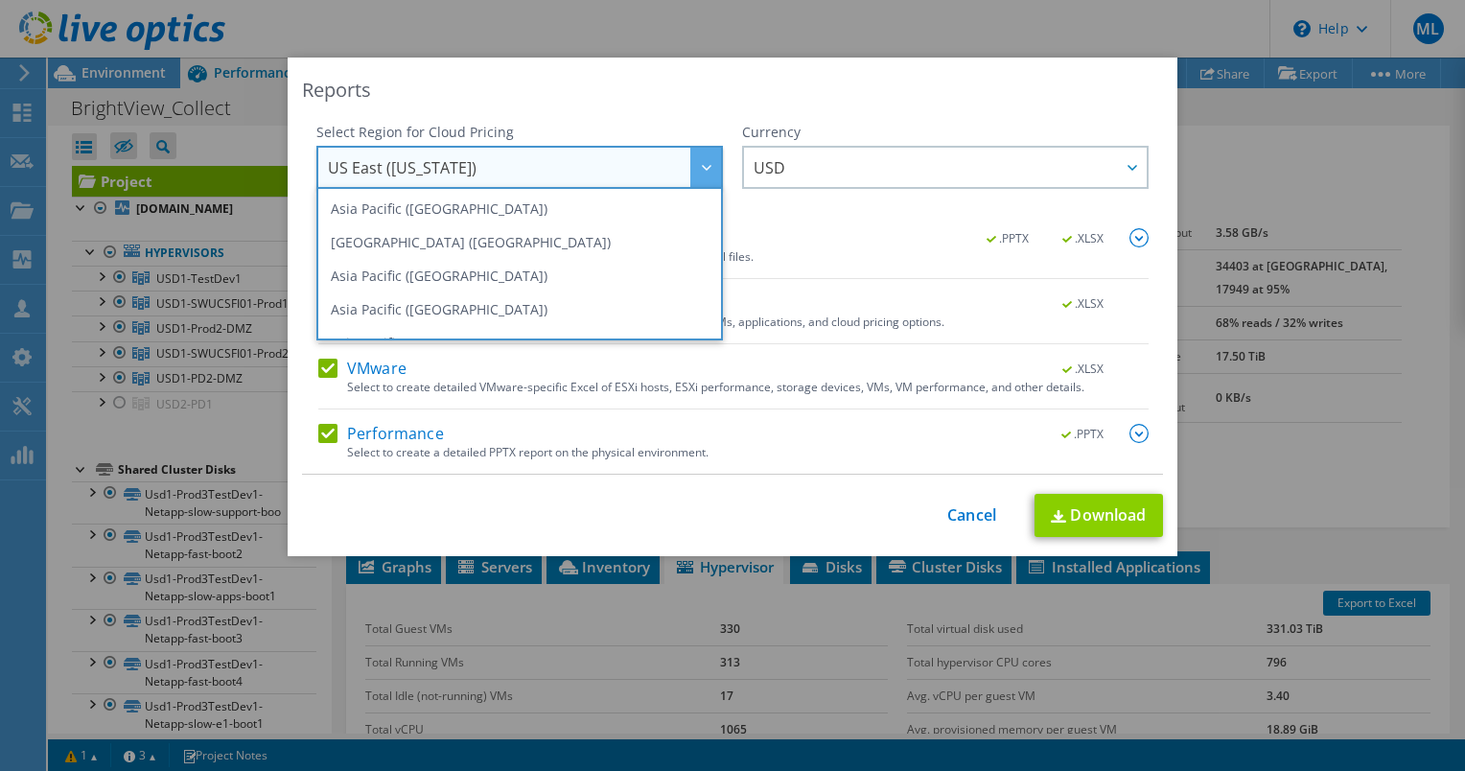
click at [706, 107] on div "Reports Select Region for Cloud Pricing Asia Pacific (Hong Kong) Asia Pacific (…" at bounding box center [733, 307] width 890 height 499
click at [1093, 505] on link "Download" at bounding box center [1098, 515] width 128 height 43
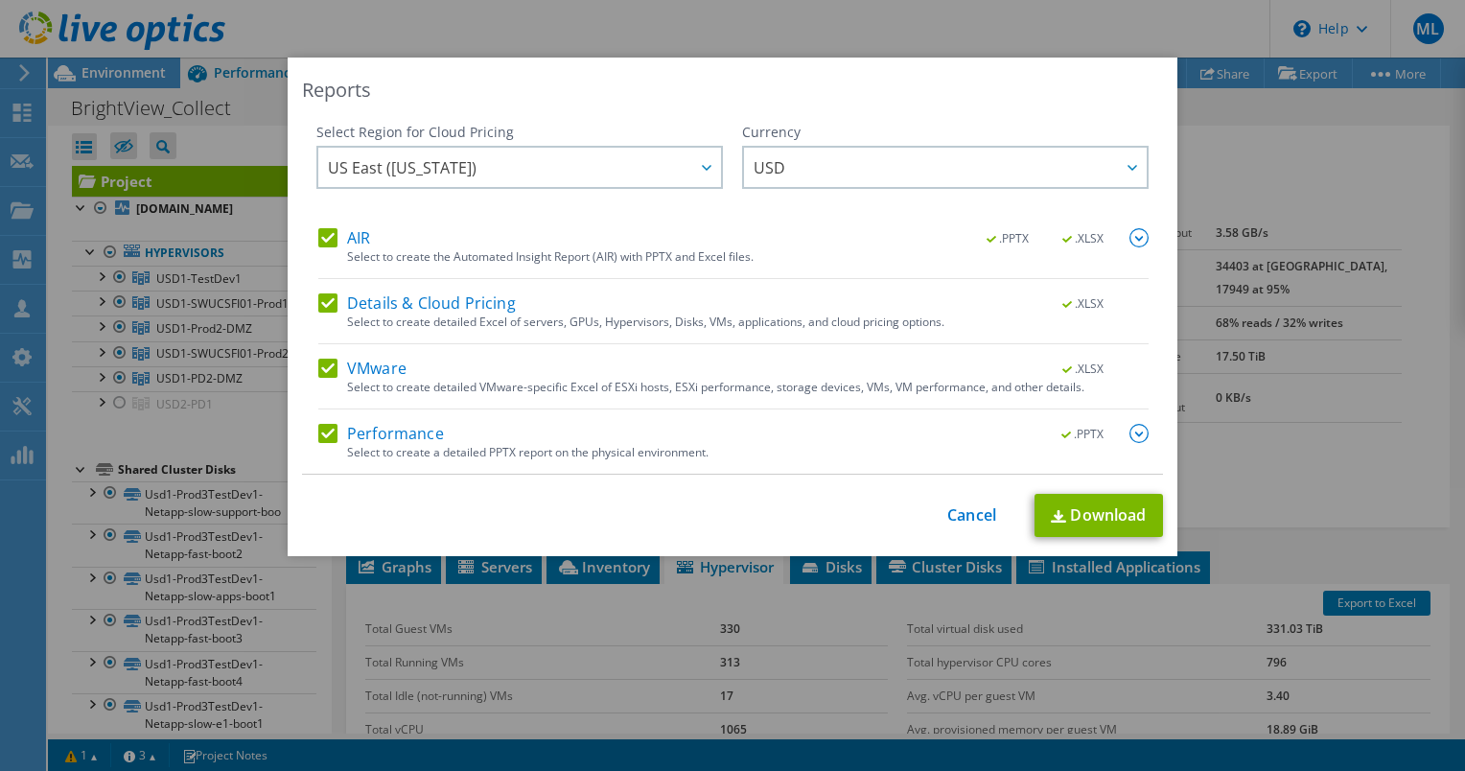
select select "USD"
click at [1109, 509] on link "Download" at bounding box center [1098, 515] width 128 height 43
click at [860, 47] on div "Reports Select Region for Cloud Pricing Asia Pacific ([GEOGRAPHIC_DATA]) [GEOGR…" at bounding box center [732, 385] width 1465 height 771
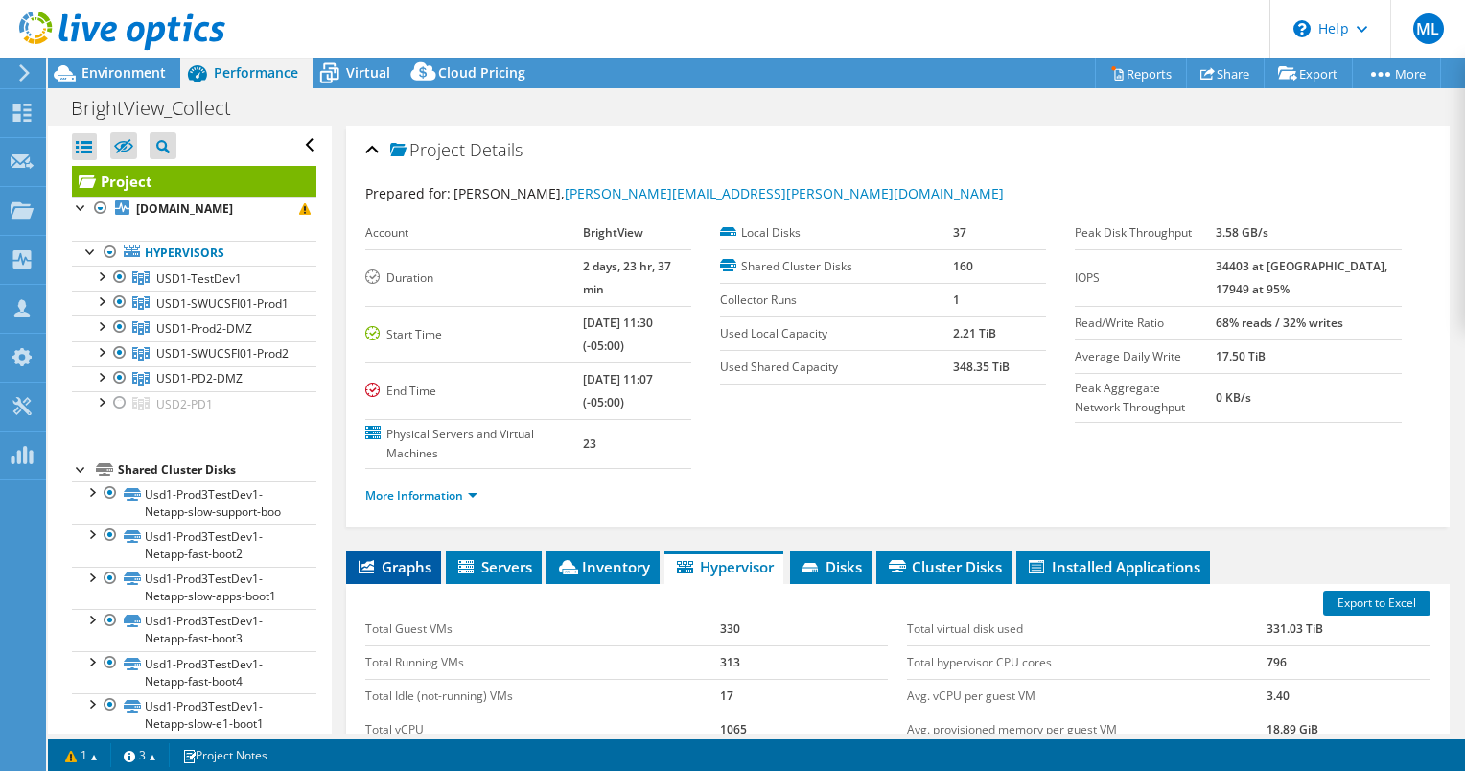
click at [409, 557] on span "Graphs" at bounding box center [394, 566] width 76 height 19
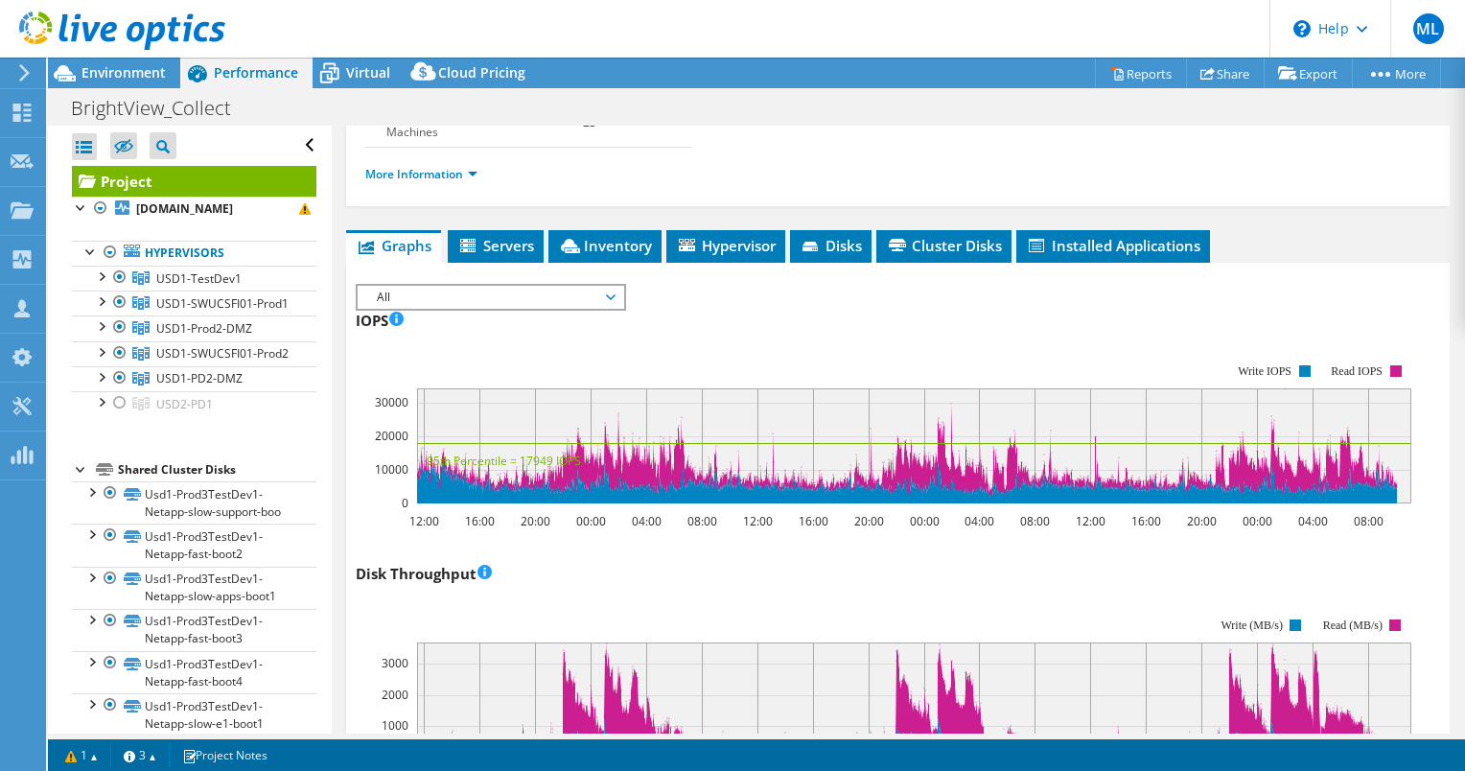
scroll to position [383, 0]
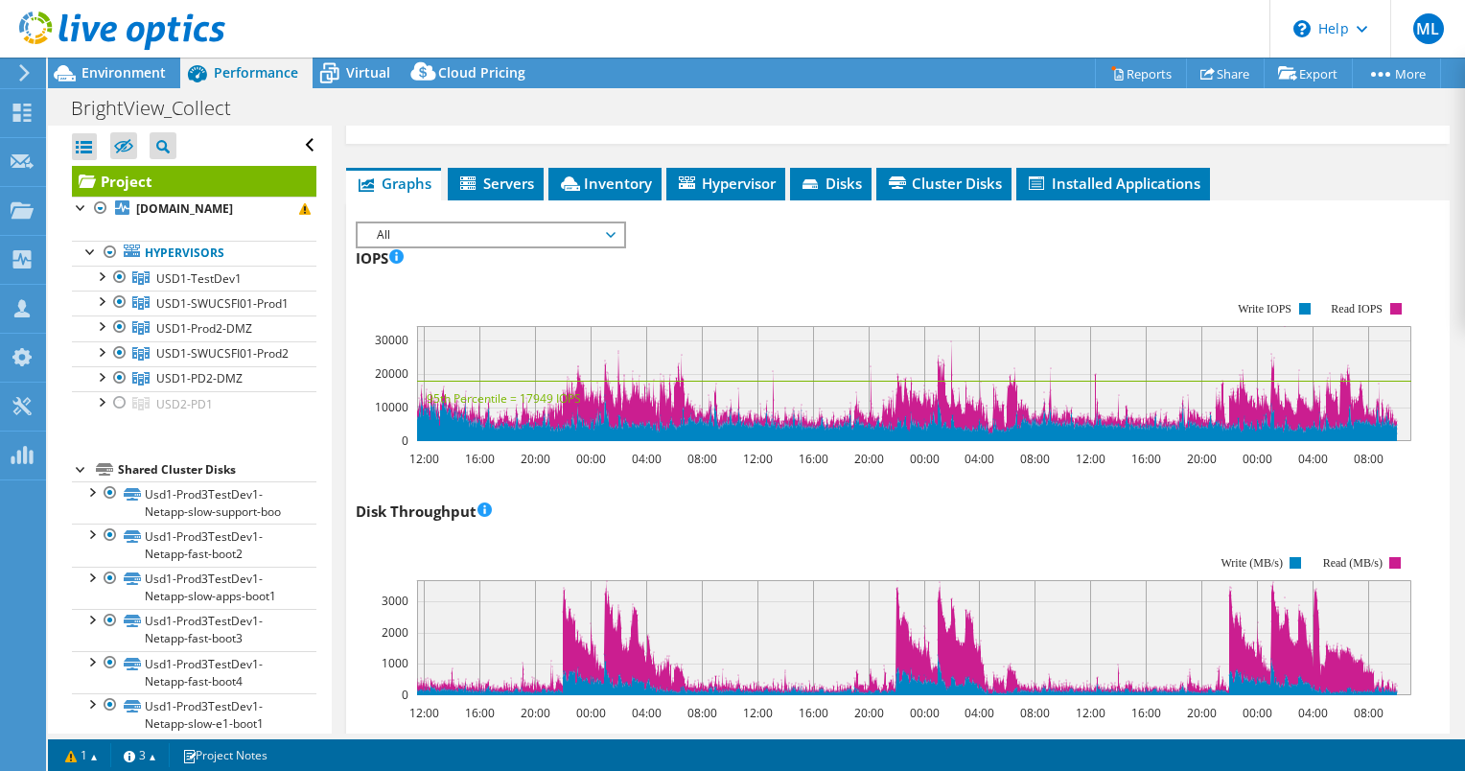
click at [551, 223] on span "All" at bounding box center [490, 234] width 246 height 23
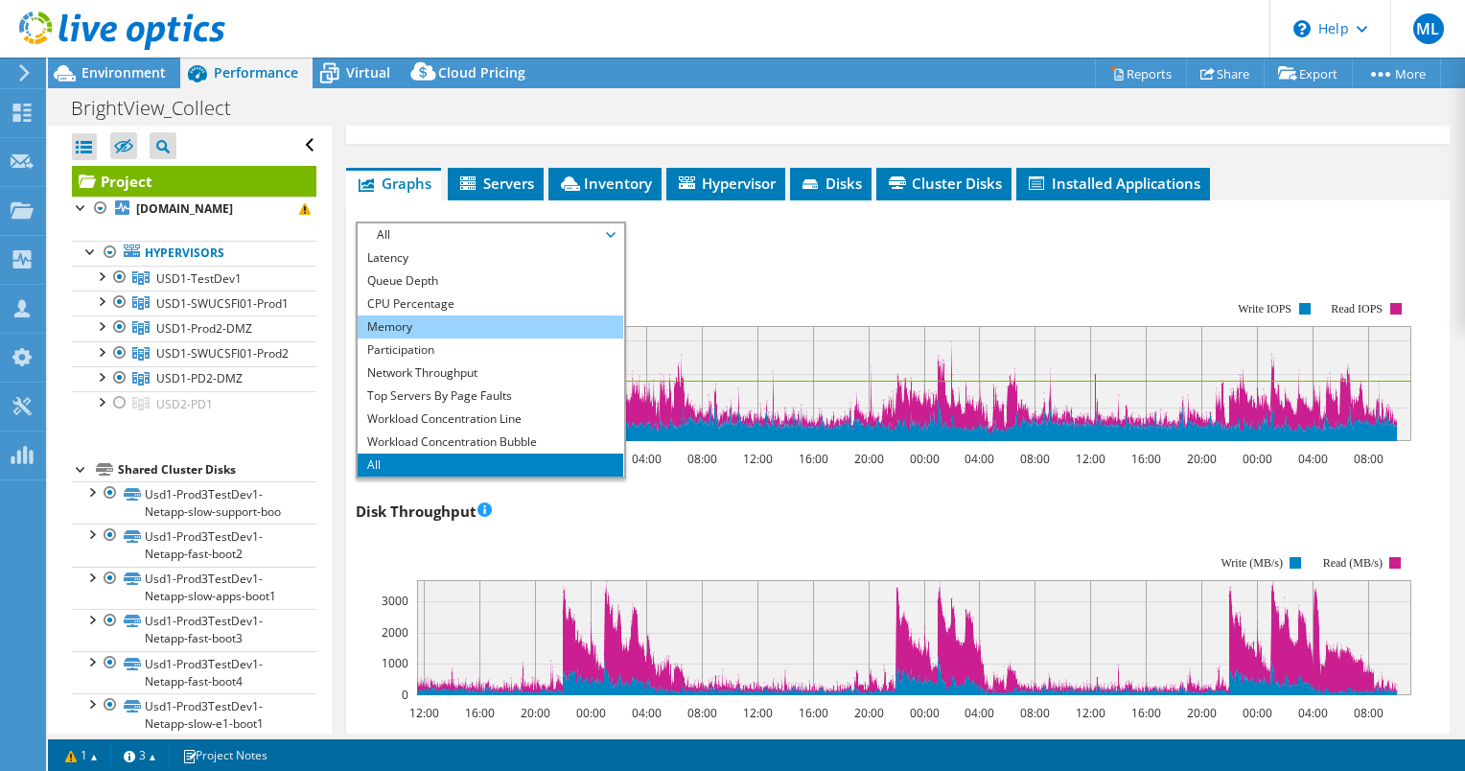
click at [514, 315] on li "Memory" at bounding box center [491, 326] width 266 height 23
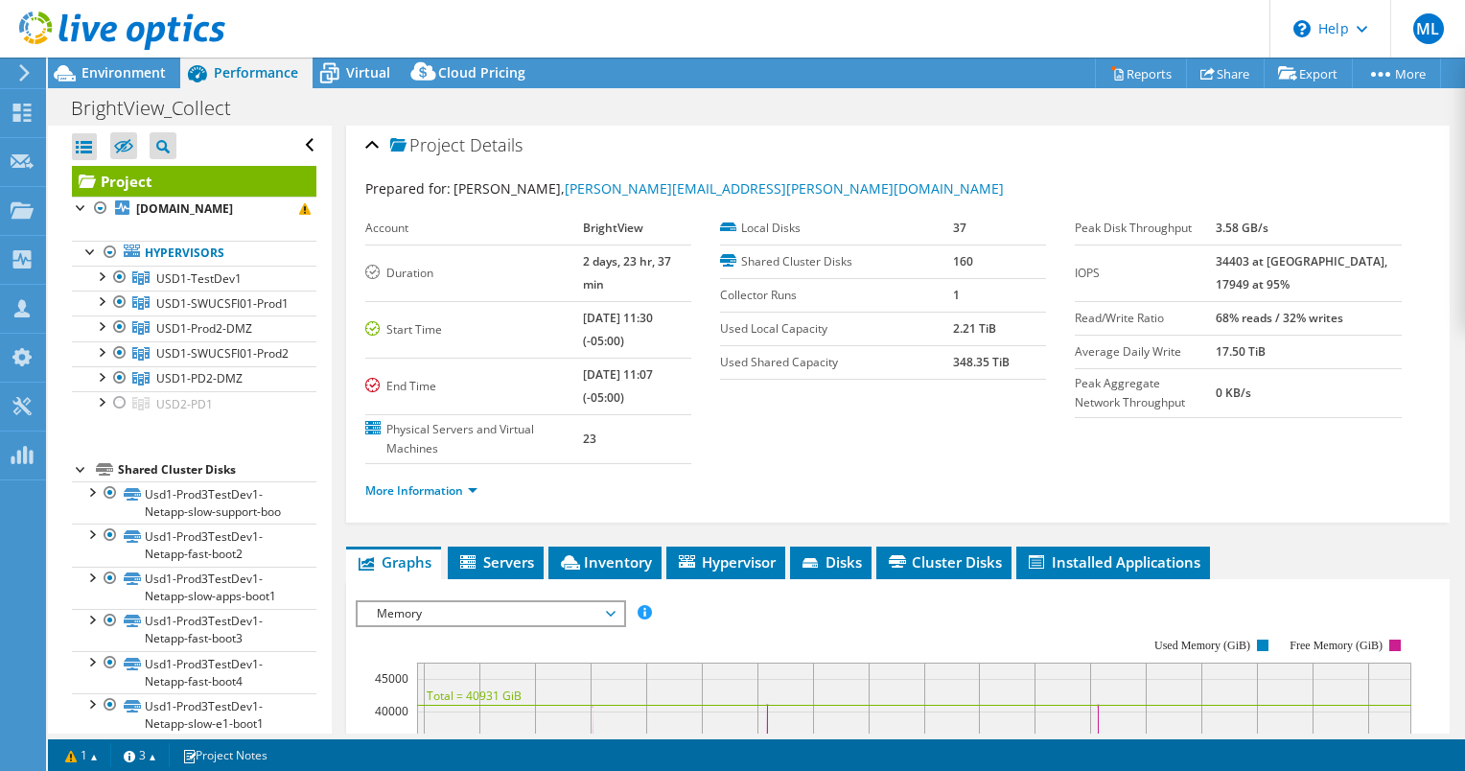
scroll to position [0, 0]
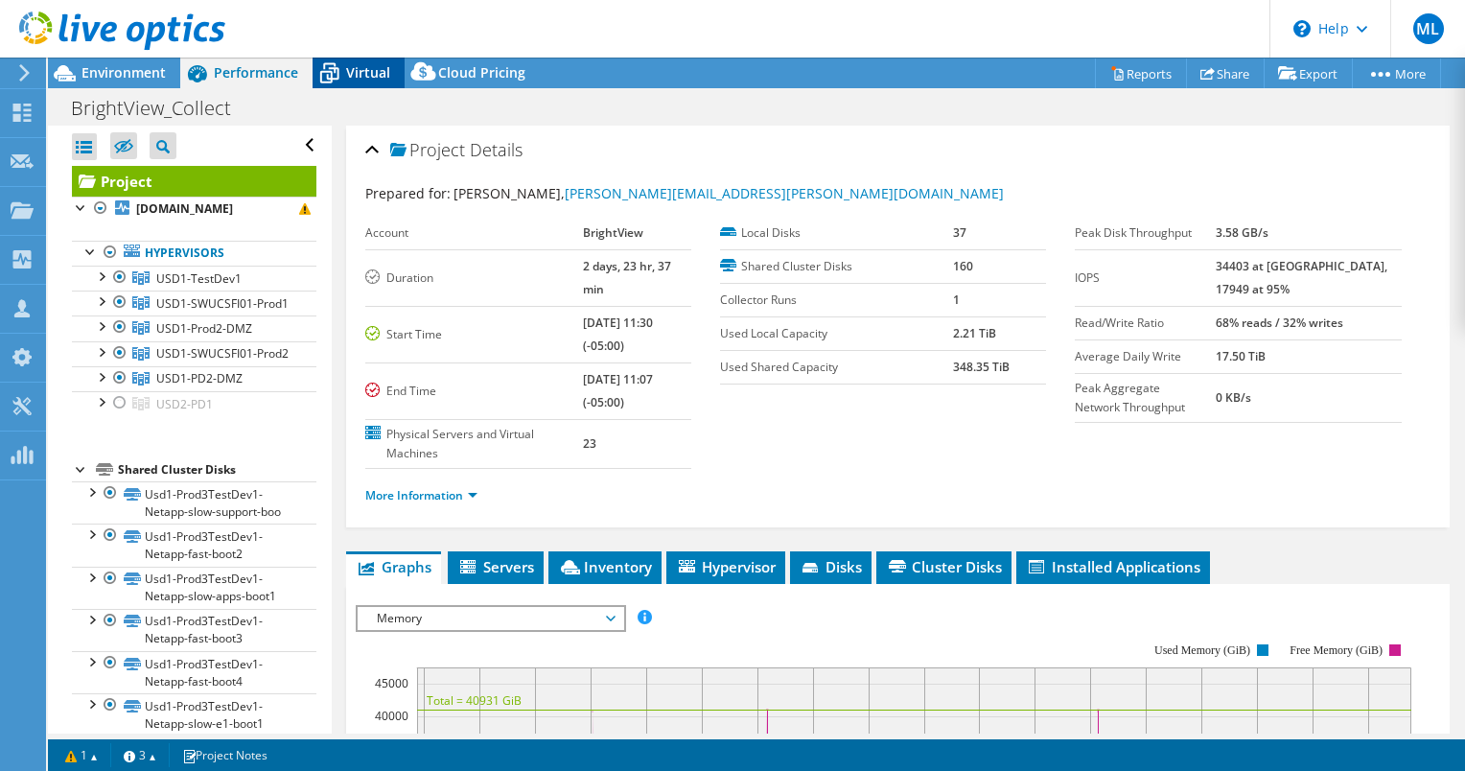
click at [379, 83] on div "Virtual" at bounding box center [359, 73] width 92 height 31
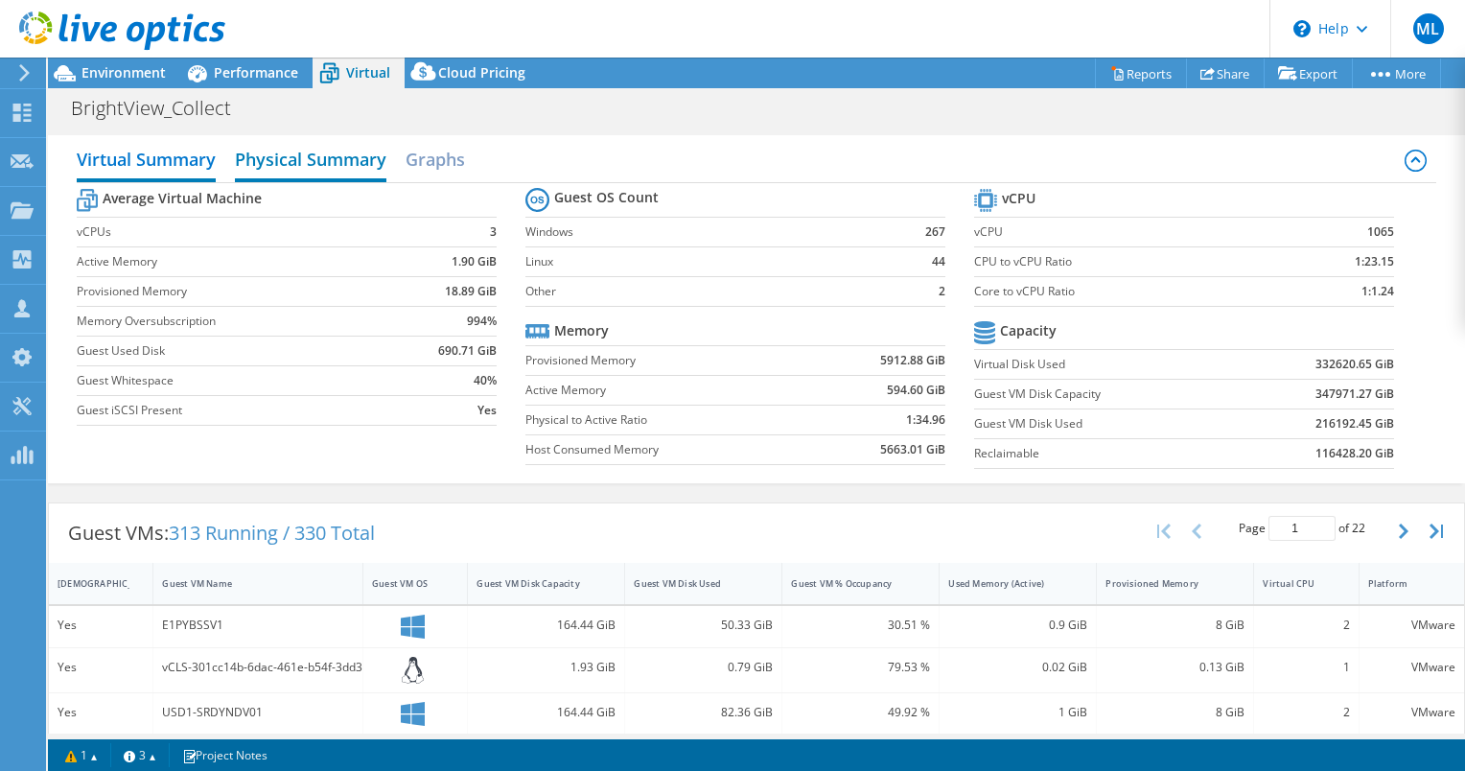
click at [284, 165] on h2 "Physical Summary" at bounding box center [310, 161] width 151 height 42
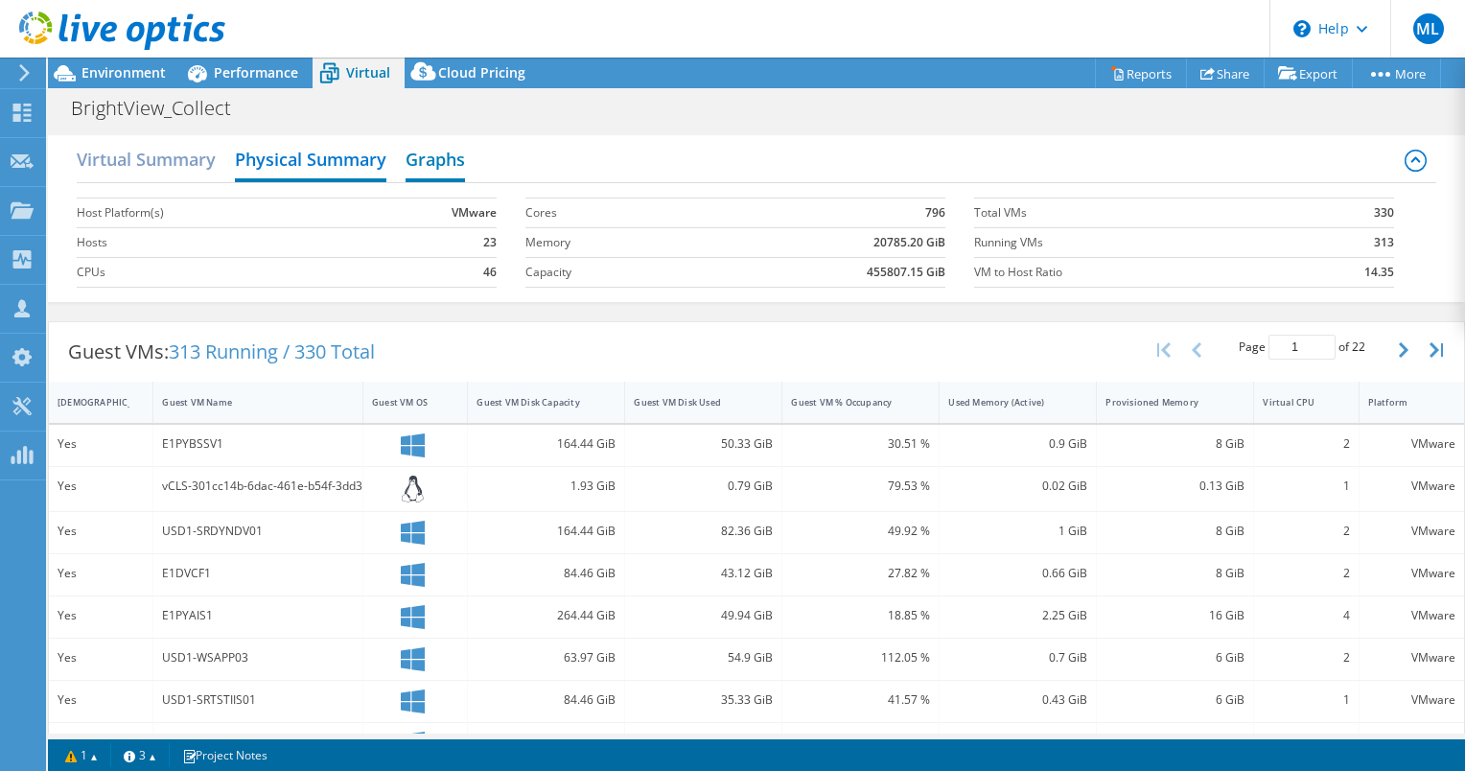
click at [426, 154] on h2 "Graphs" at bounding box center [435, 161] width 59 height 42
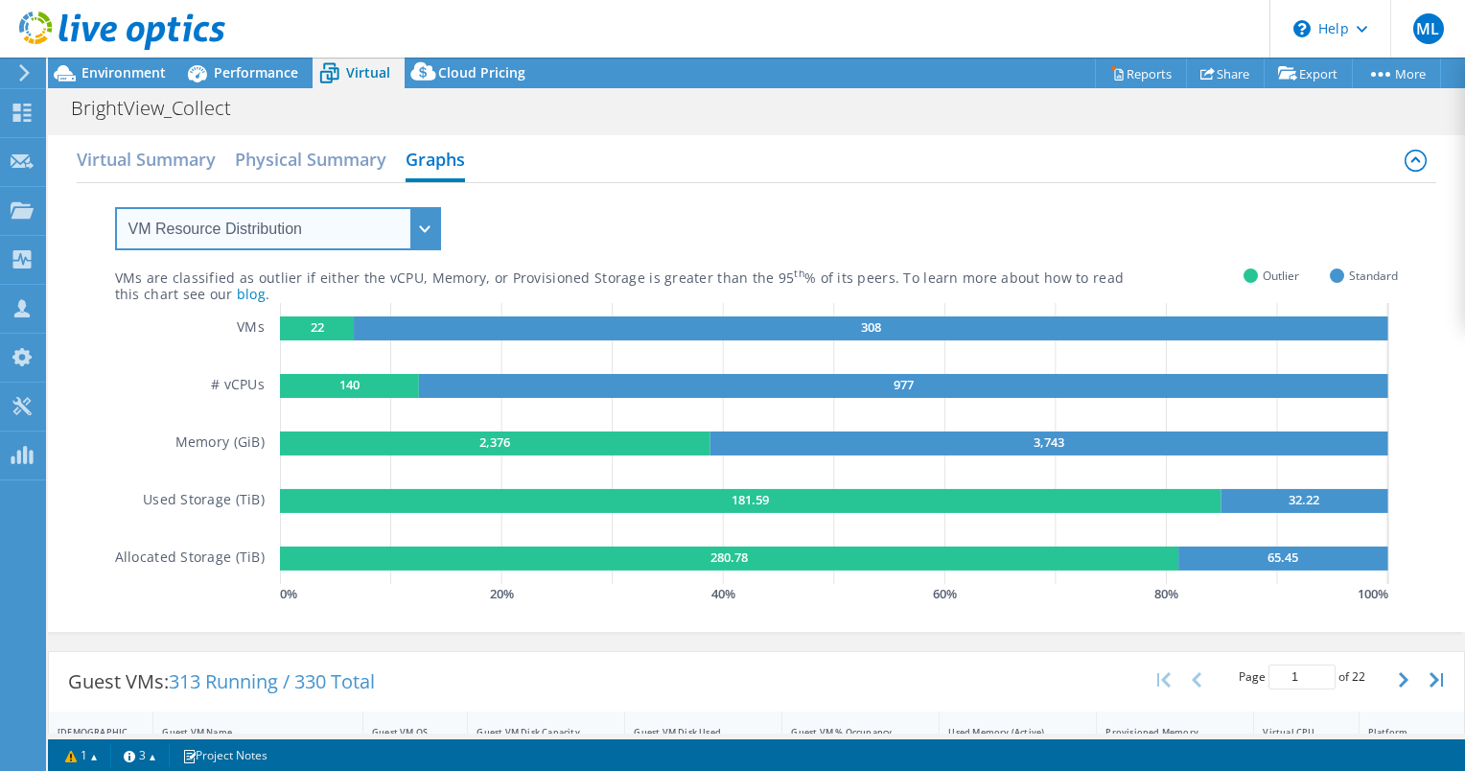
click at [304, 230] on select "VM Resource Distribution Provisioning Contrast Over Provisioning" at bounding box center [278, 228] width 326 height 43
select select "Over Provisioning"
click at [115, 207] on select "VM Resource Distribution Provisioning Contrast Over Provisioning" at bounding box center [278, 228] width 326 height 43
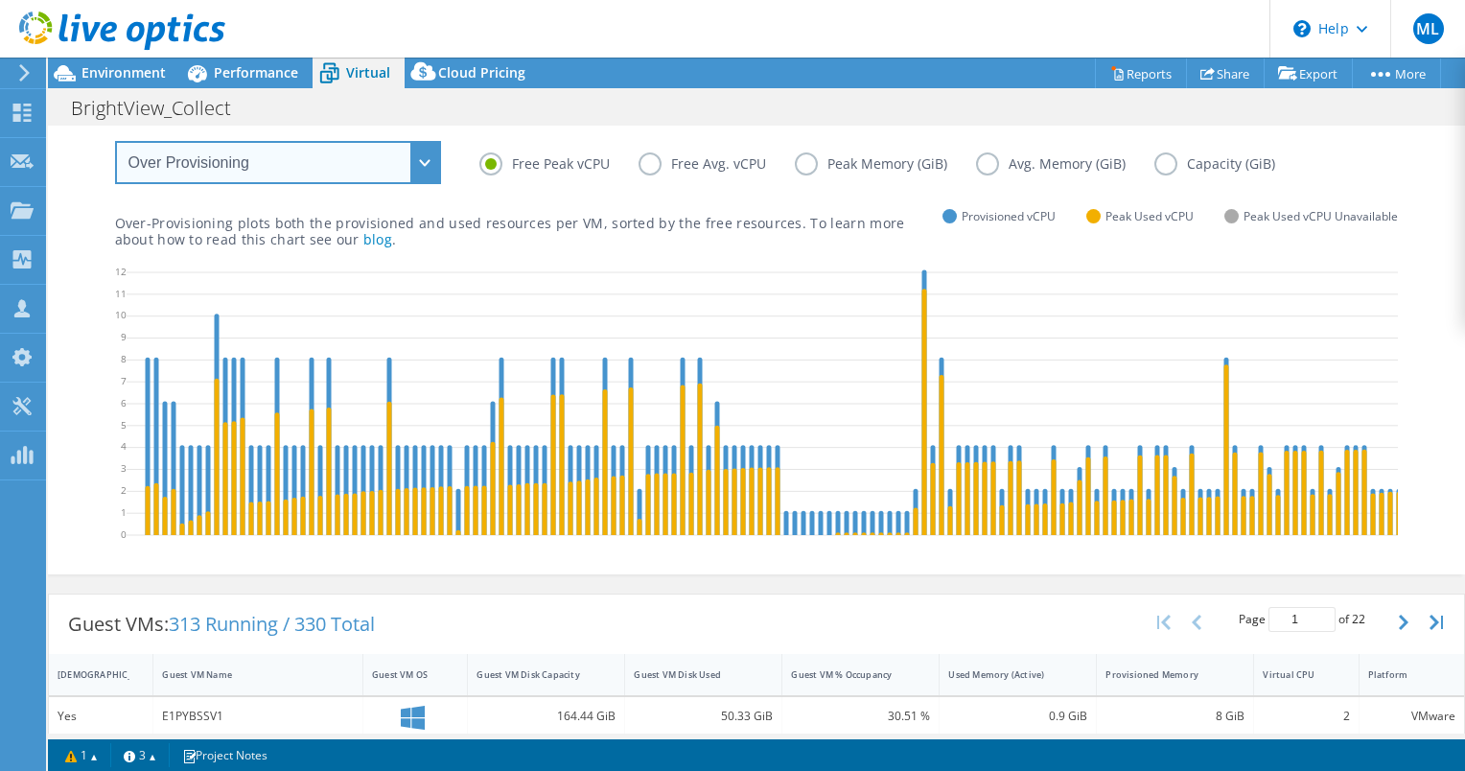
scroll to position [96, 0]
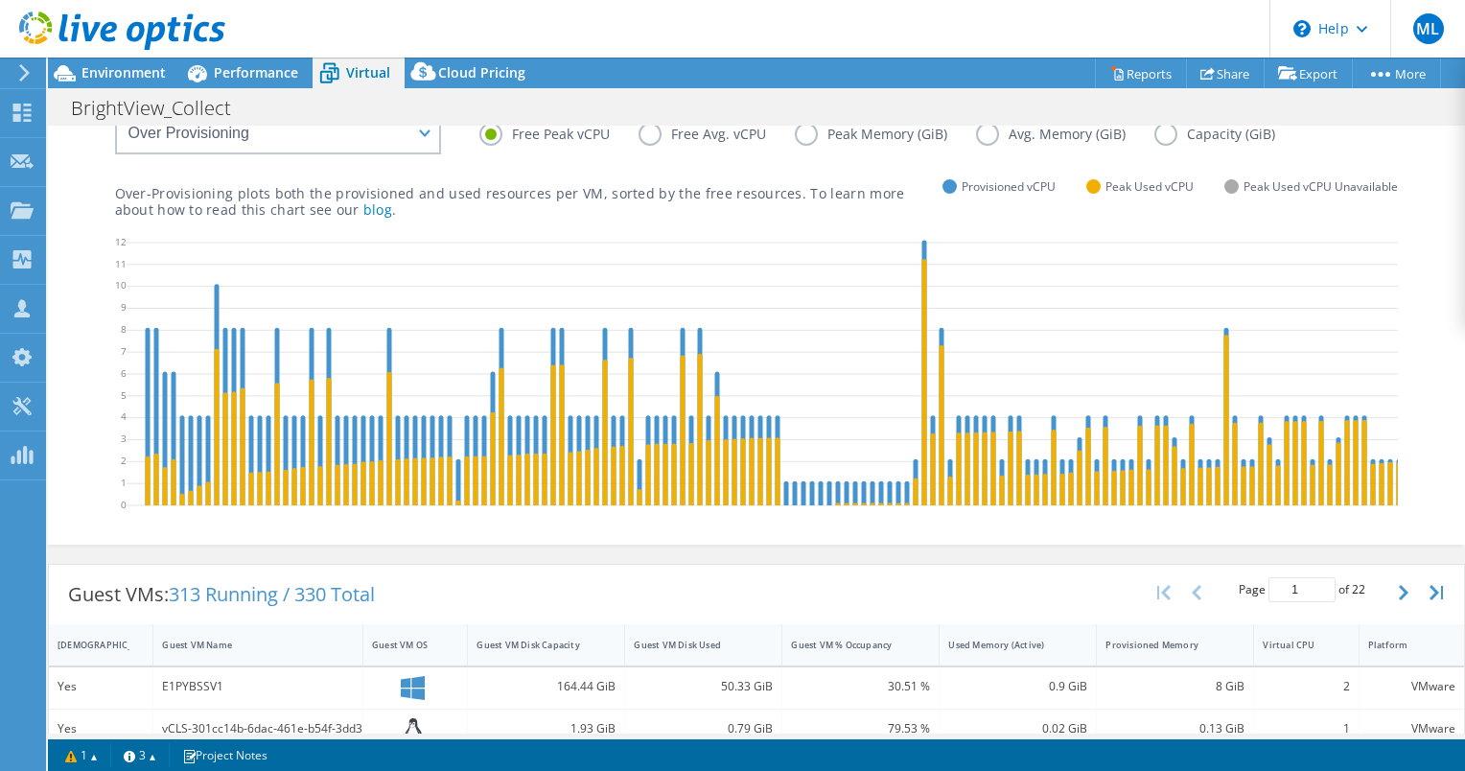
click at [1018, 135] on label "Avg. Memory (GiB)" at bounding box center [1065, 134] width 178 height 23
click at [0, 0] on input "Avg. Memory (GiB)" at bounding box center [0, 0] width 0 height 0
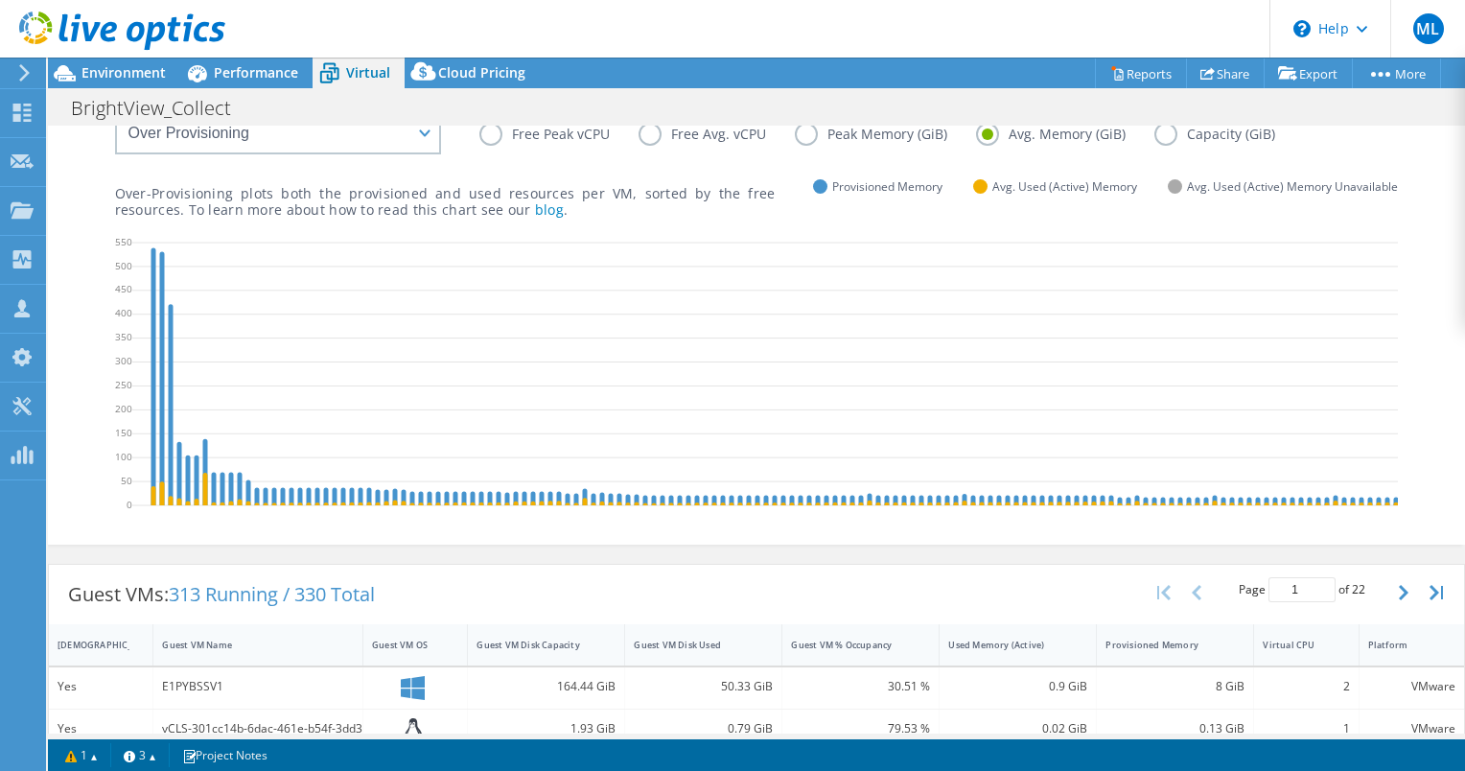
click at [832, 146] on div "Free Peak vCPU Free Avg. vCPU Peak Memory (GiB) Avg. Memory (GiB) Capacity (GiB)" at bounding box center [938, 138] width 919 height 30
click at [834, 134] on label "Peak Memory (GiB)" at bounding box center [885, 134] width 181 height 23
click at [0, 0] on input "Peak Memory (GiB)" at bounding box center [0, 0] width 0 height 0
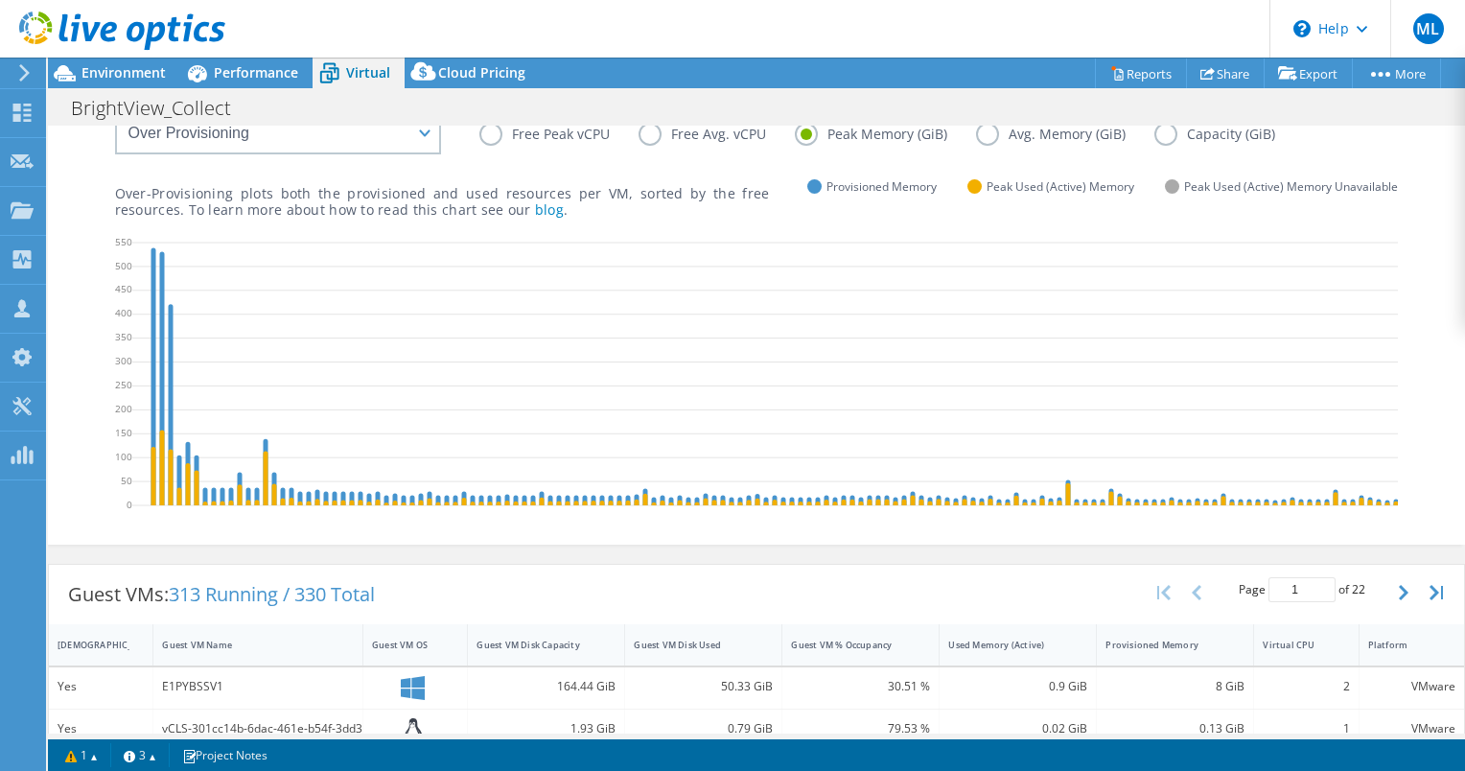
scroll to position [0, 0]
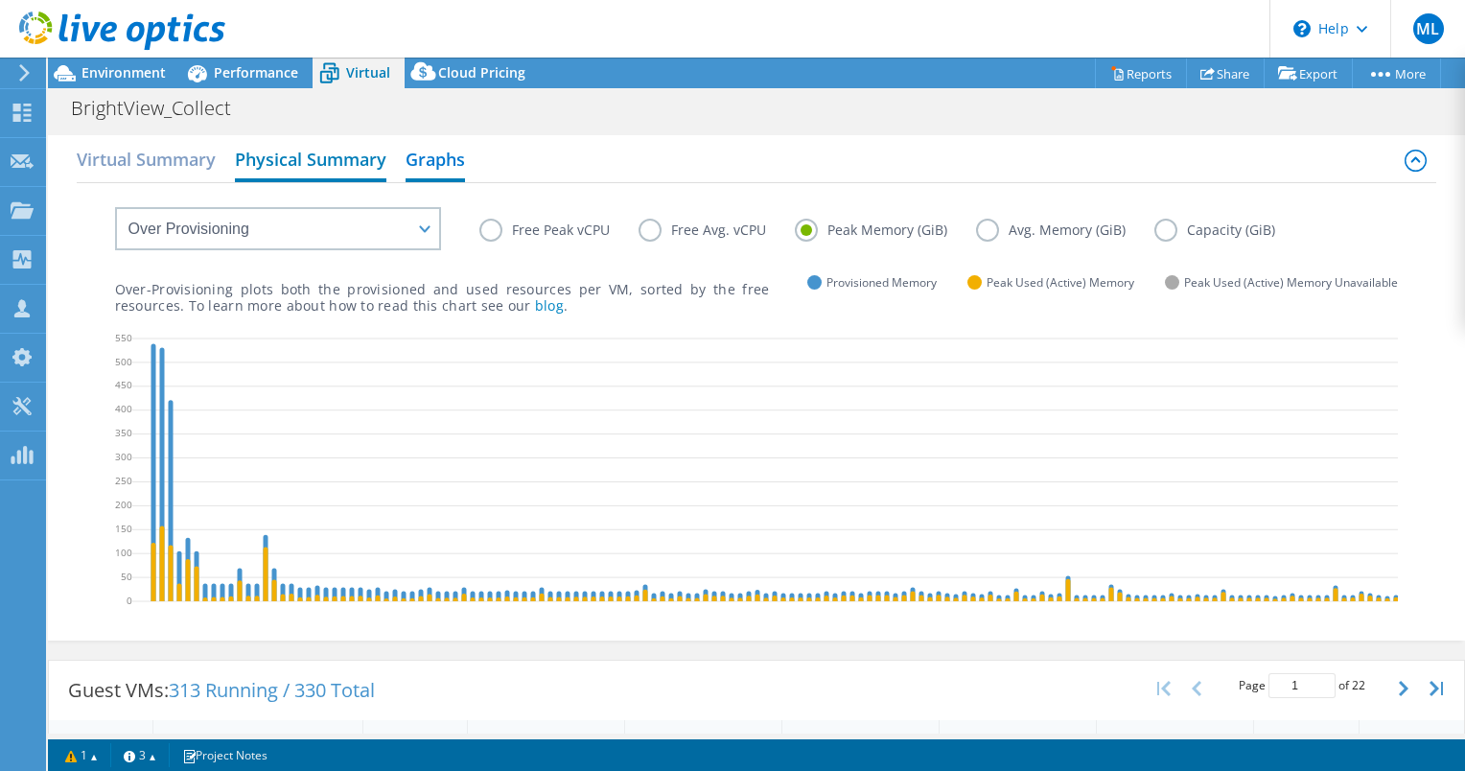
click at [263, 162] on h2 "Physical Summary" at bounding box center [310, 161] width 151 height 42
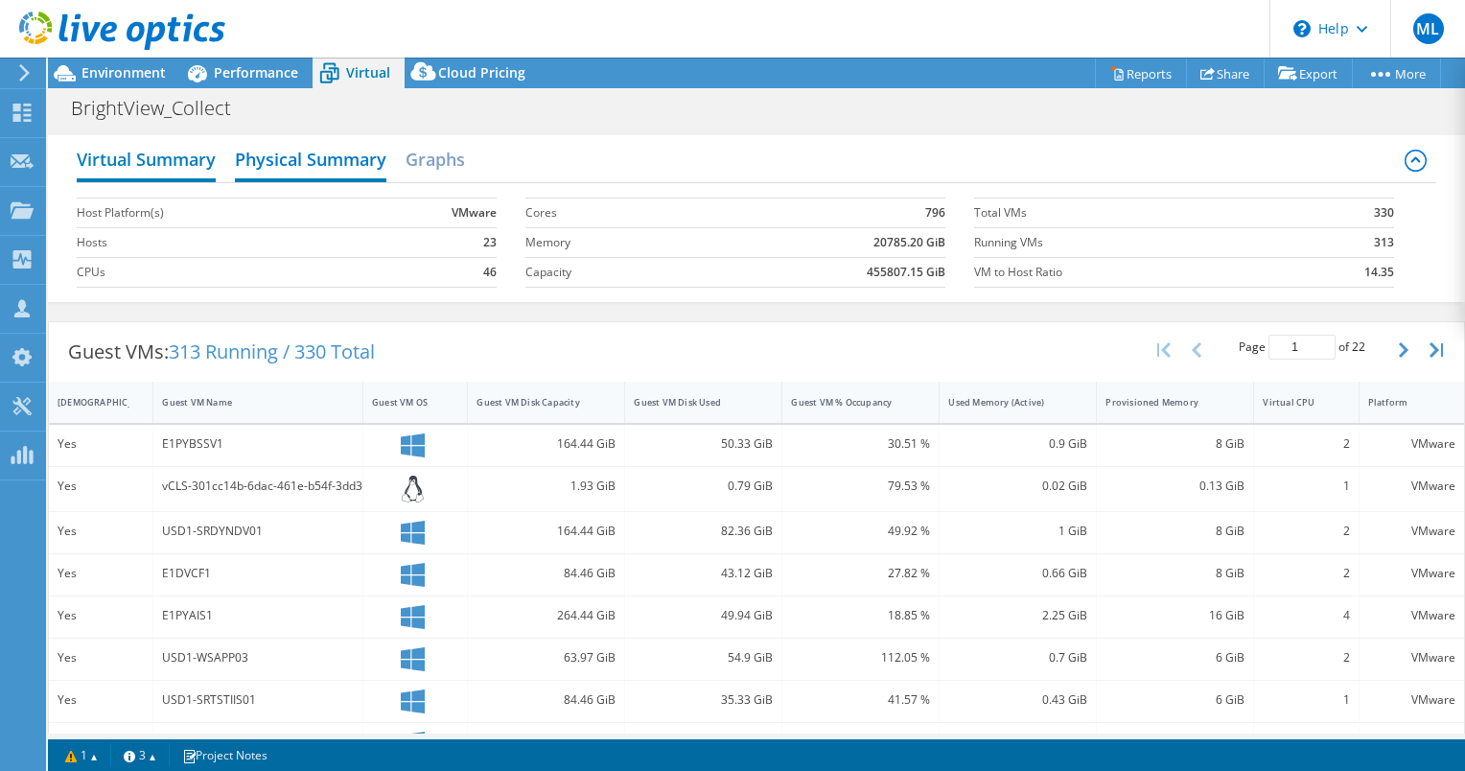
click at [153, 161] on h2 "Virtual Summary" at bounding box center [146, 161] width 139 height 42
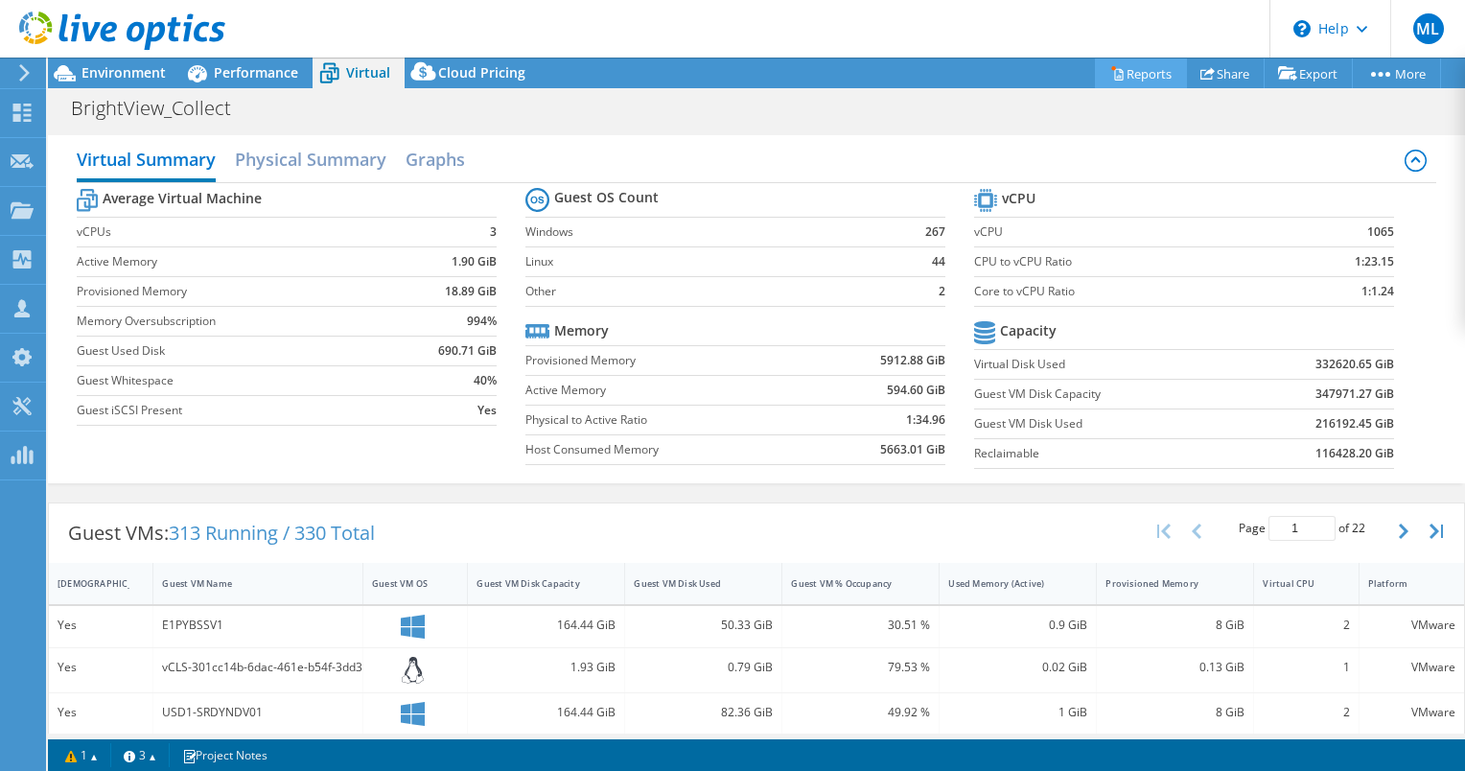
click at [1139, 75] on link "Reports" at bounding box center [1141, 73] width 92 height 30
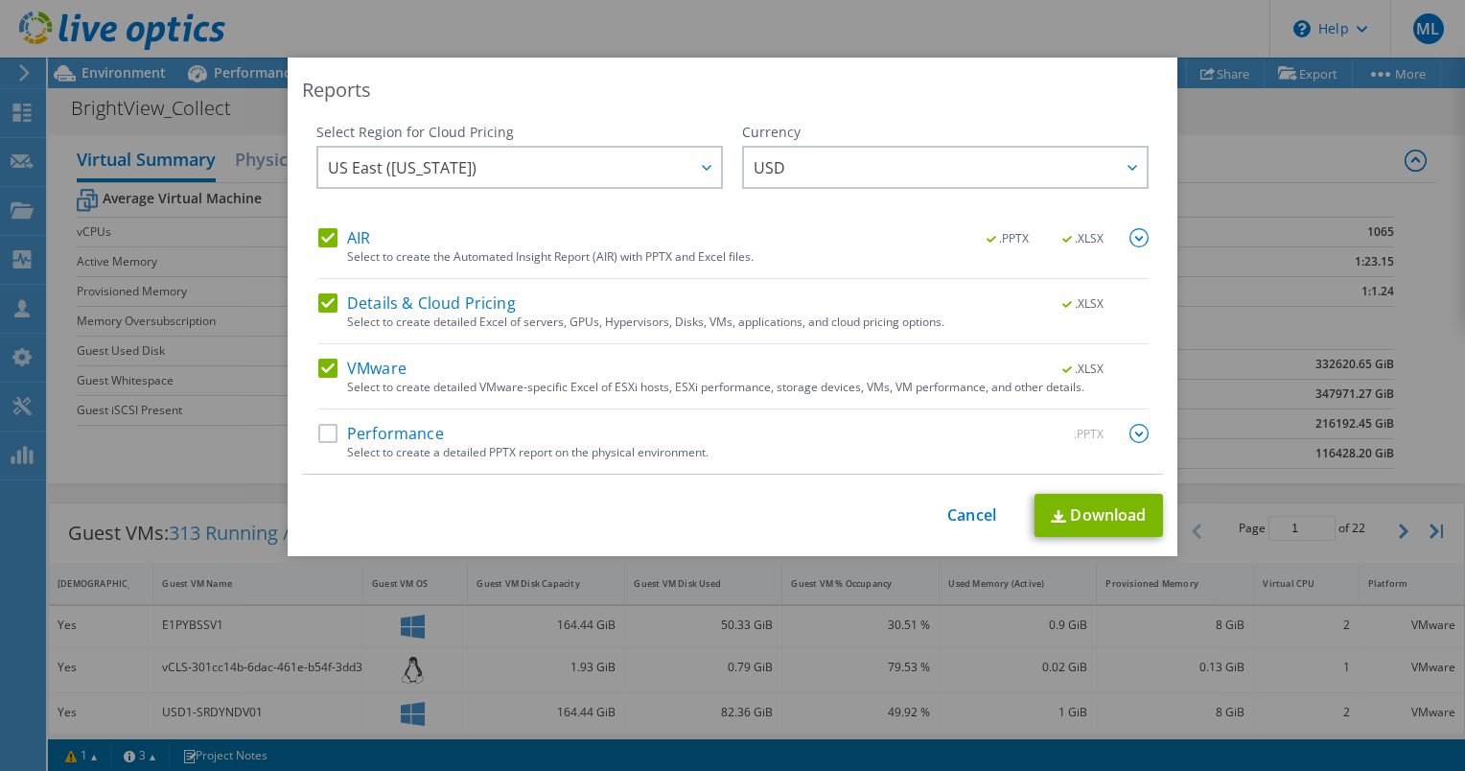
click at [1135, 432] on img at bounding box center [1138, 433] width 19 height 19
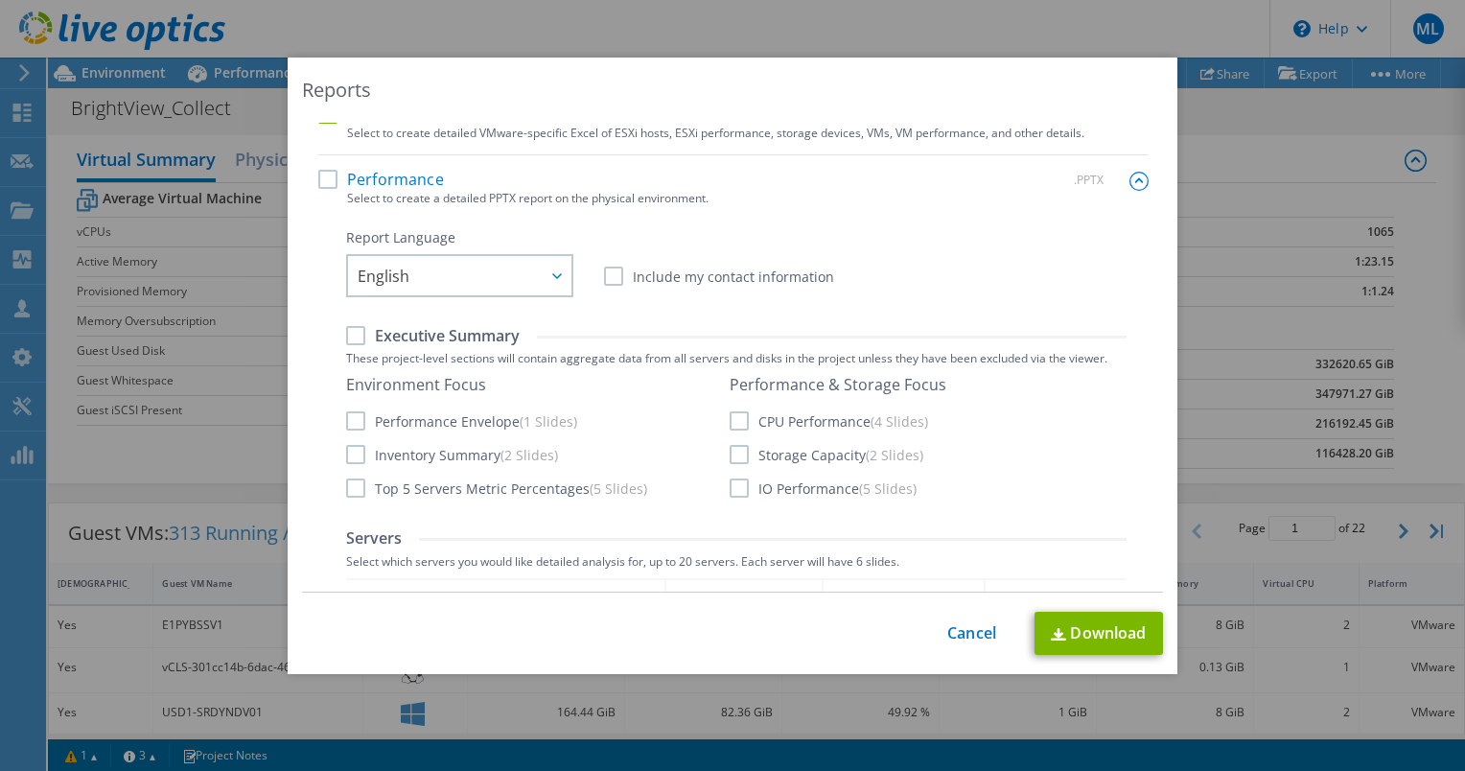
scroll to position [288, 0]
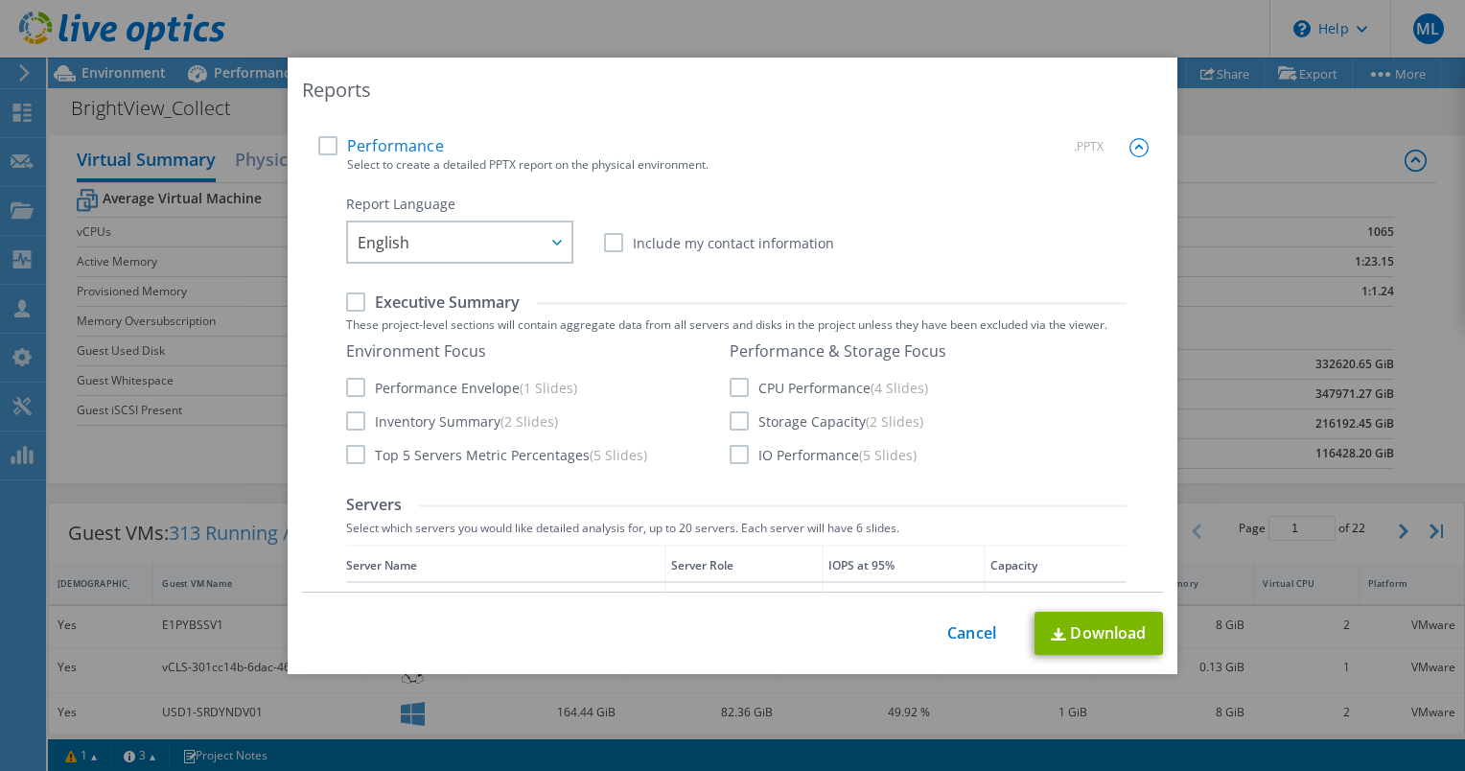
click at [353, 142] on label "Performance" at bounding box center [381, 145] width 126 height 19
click at [0, 0] on input "Performance" at bounding box center [0, 0] width 0 height 0
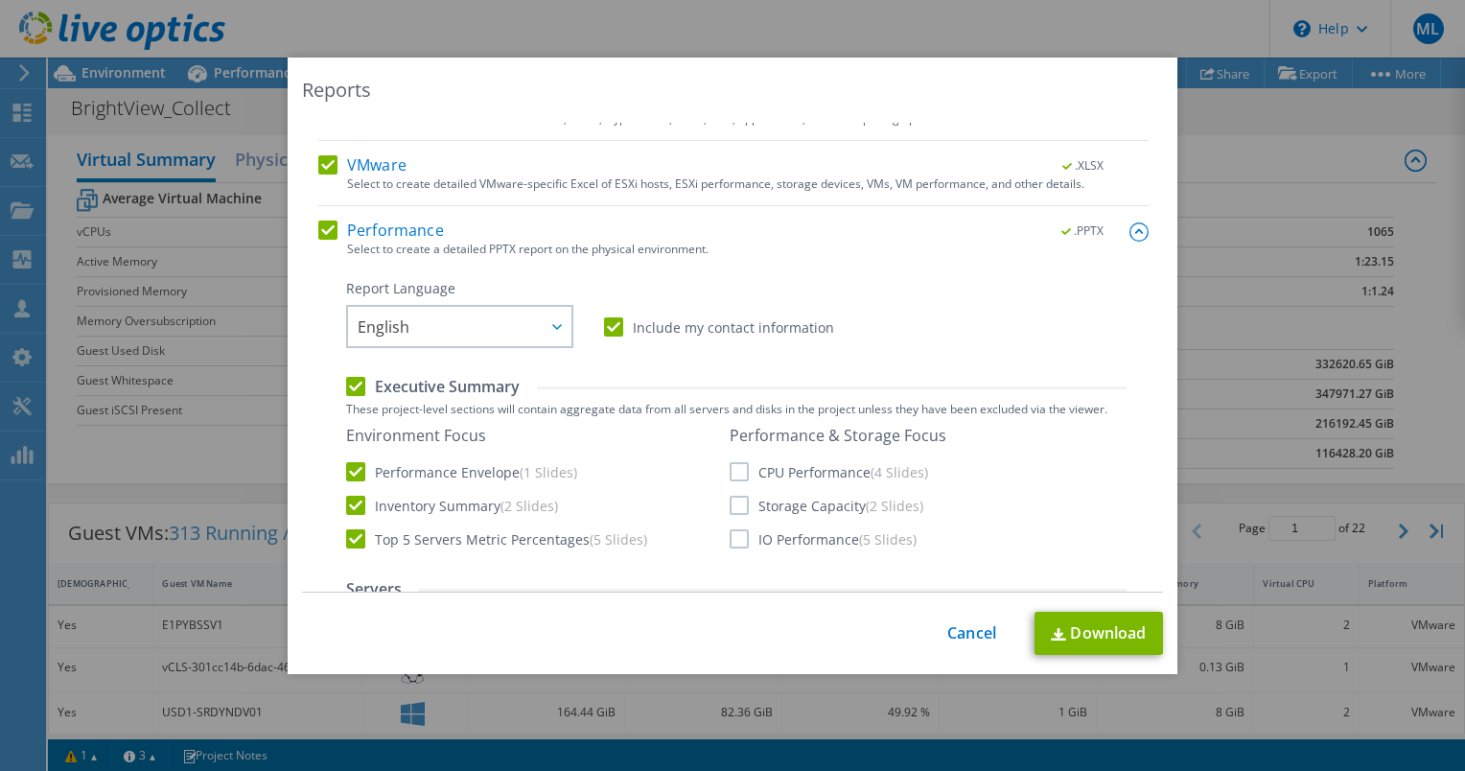
scroll to position [0, 0]
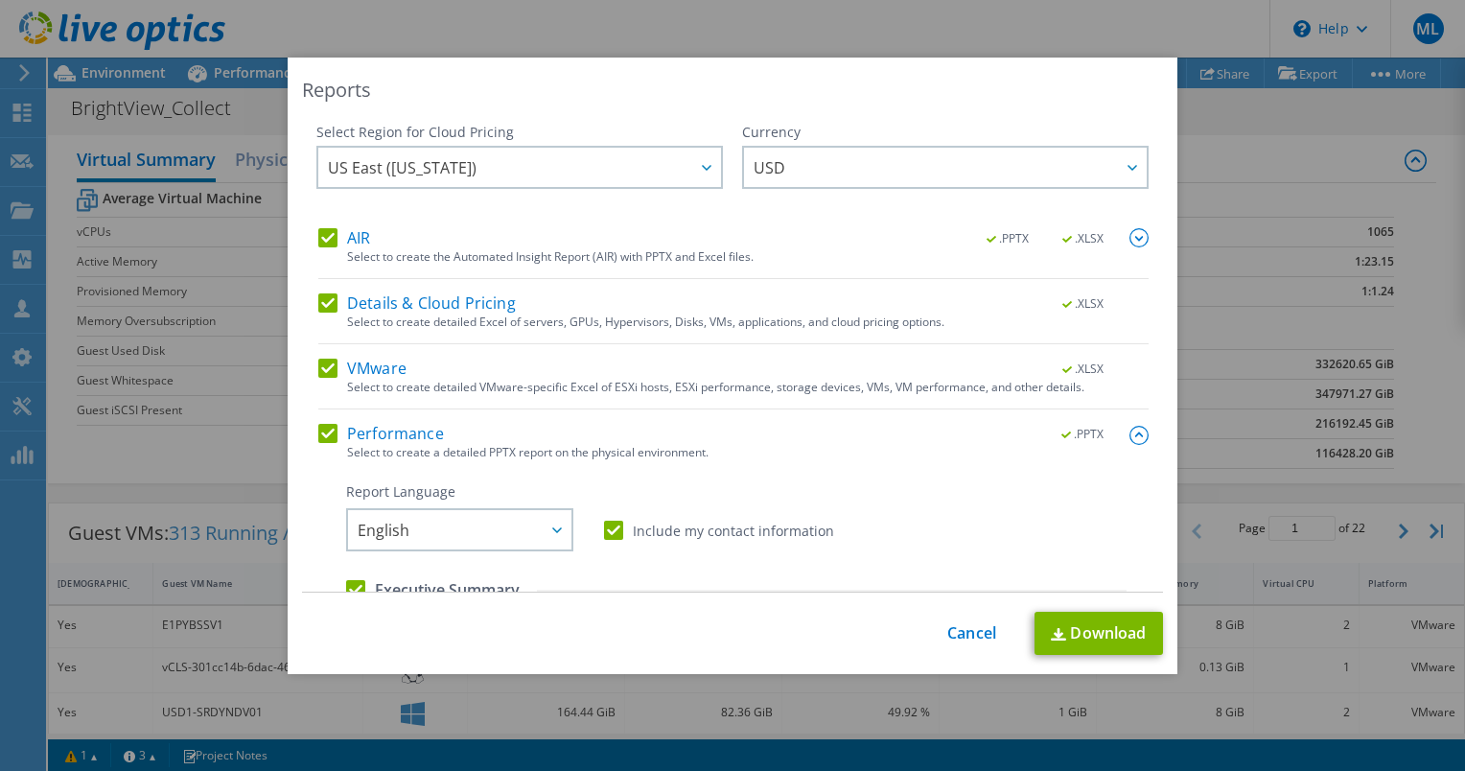
click at [1129, 239] on img at bounding box center [1138, 237] width 19 height 19
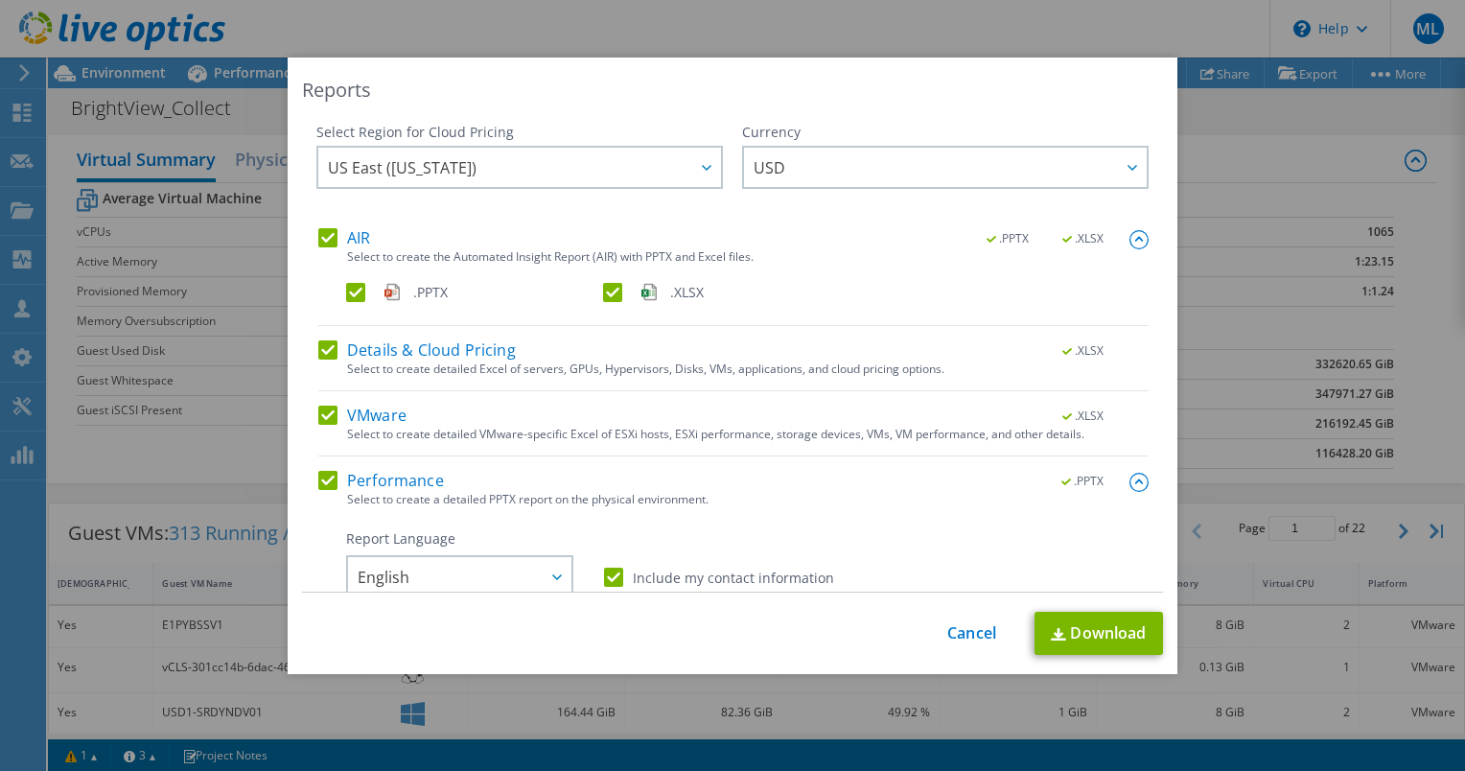
click at [1129, 239] on img at bounding box center [1138, 239] width 19 height 19
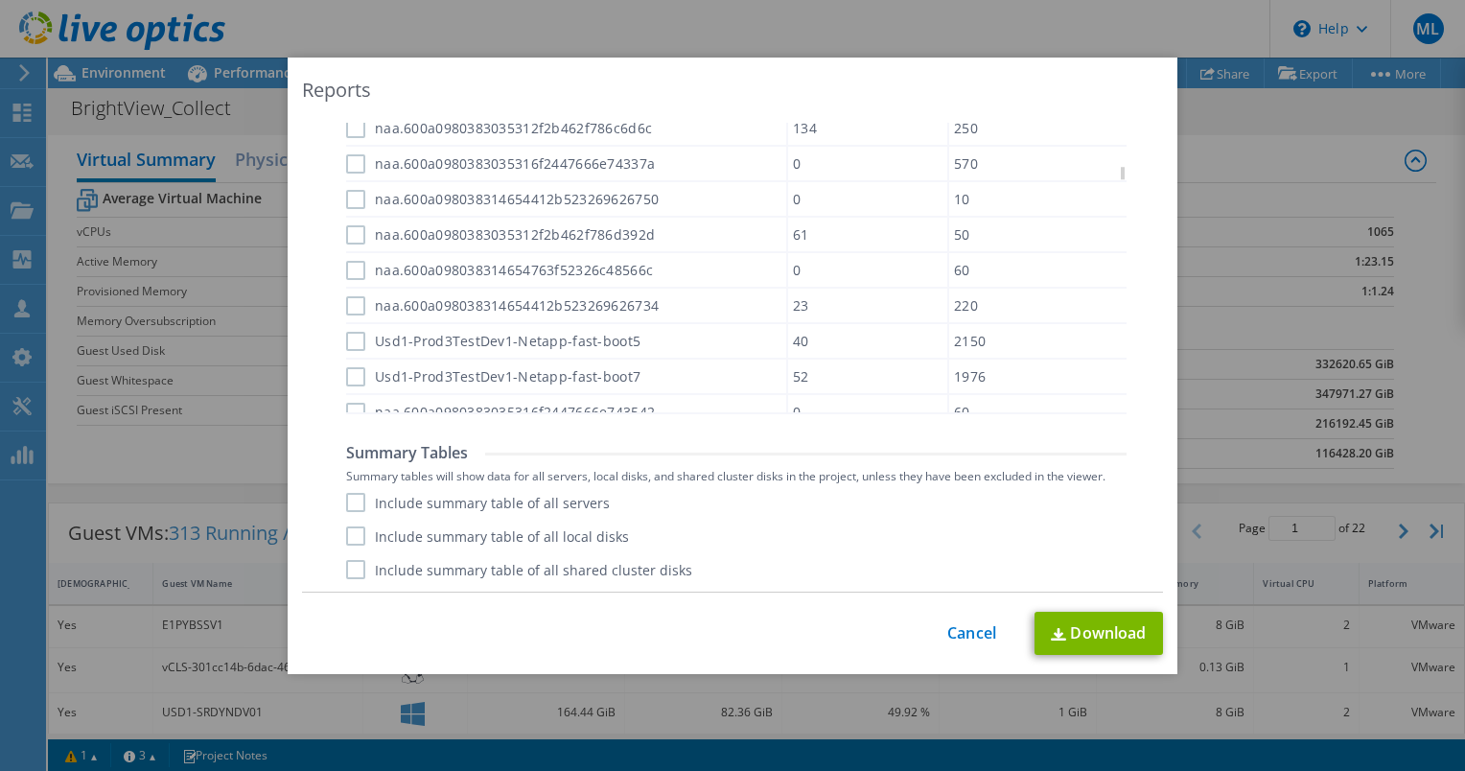
scroll to position [1035, 0]
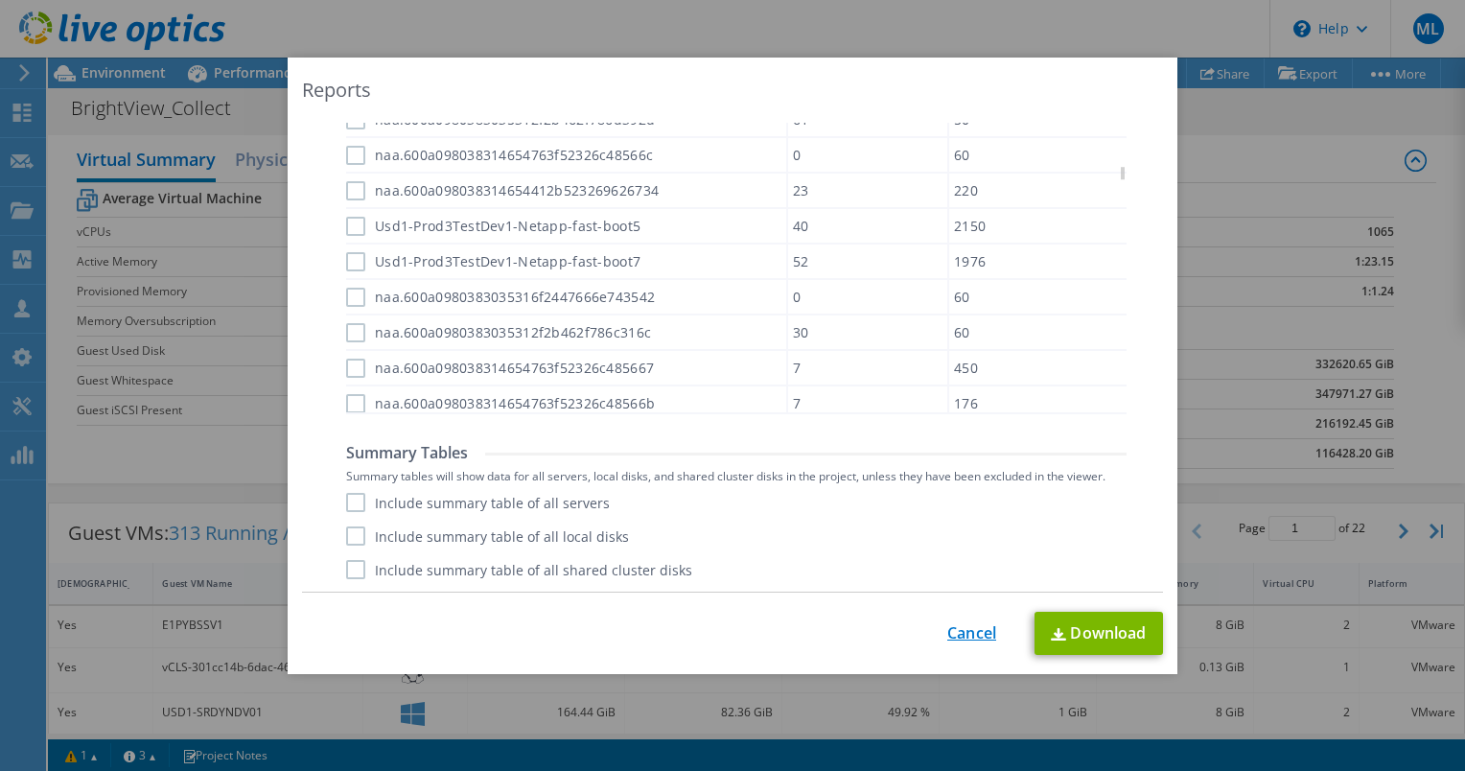
click at [978, 627] on link "Cancel" at bounding box center [971, 633] width 49 height 18
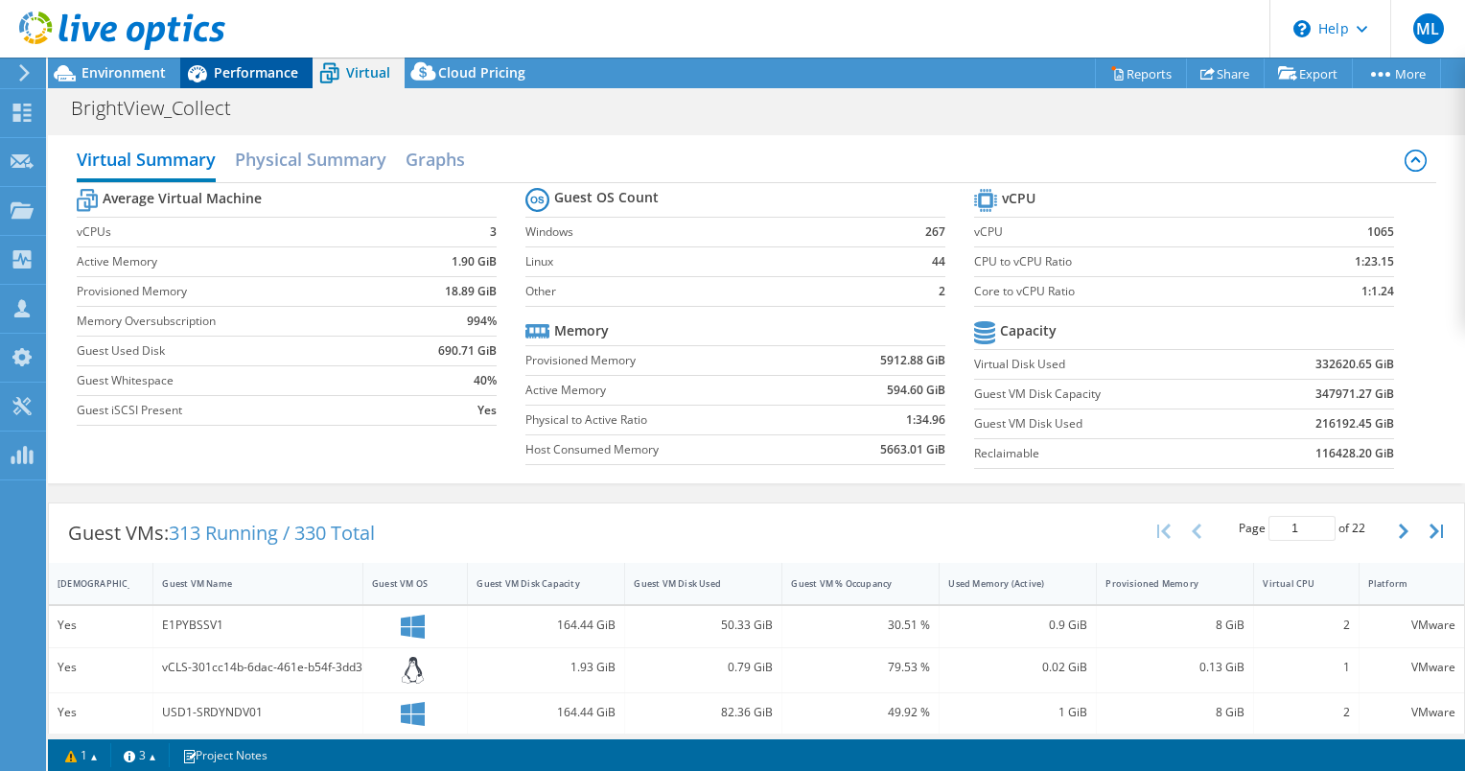
click at [277, 81] on span "Performance" at bounding box center [256, 72] width 84 height 18
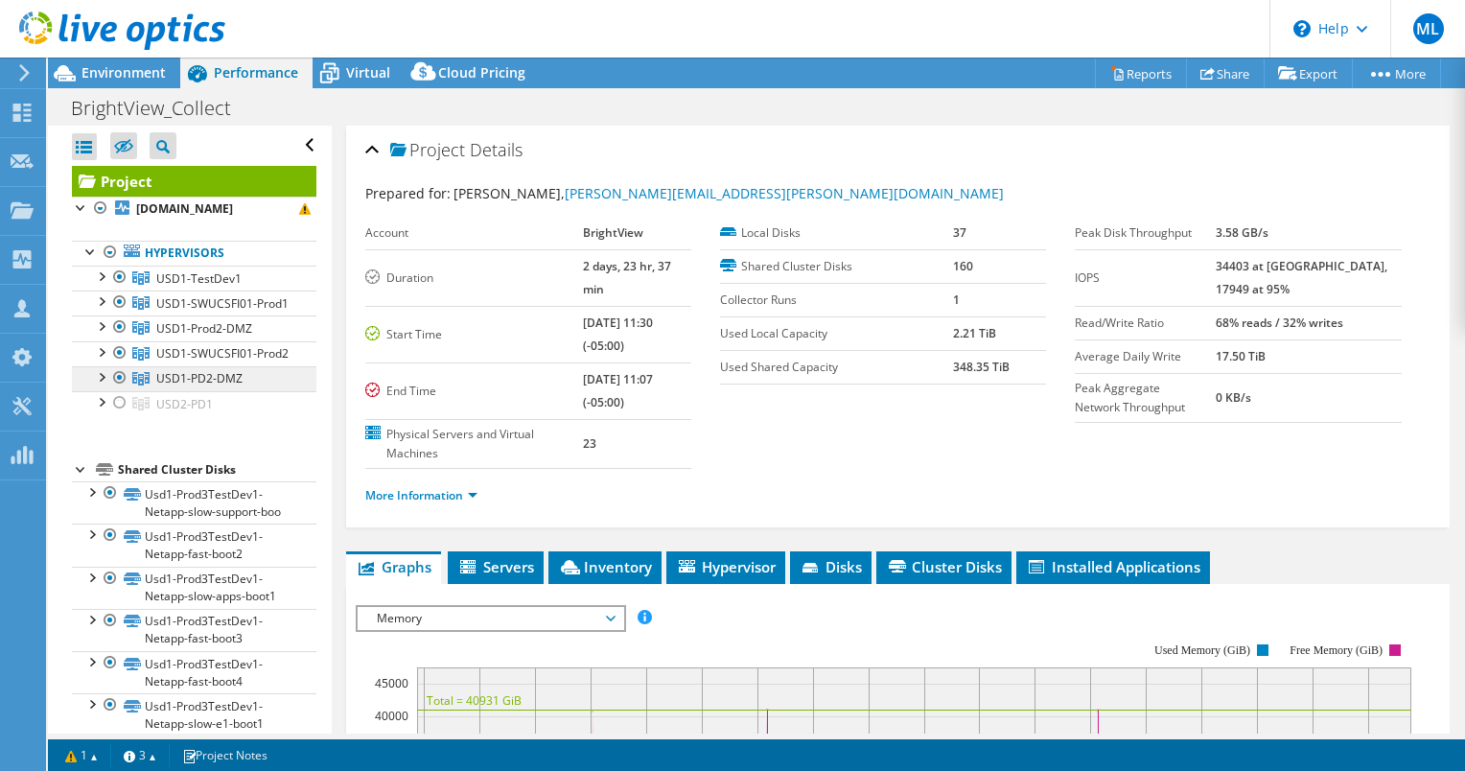
click at [226, 386] on span "USD1-PD2-DMZ" at bounding box center [199, 378] width 86 height 16
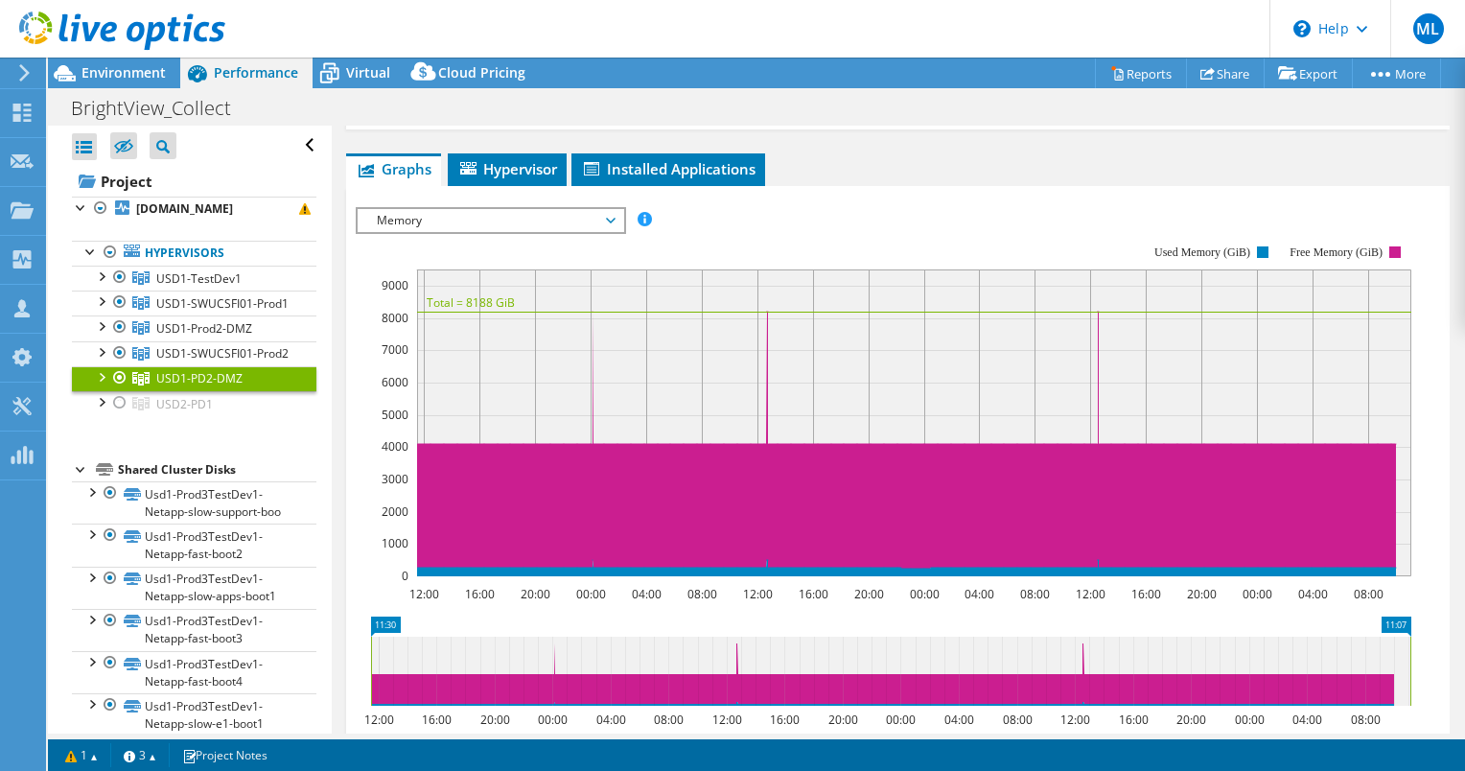
scroll to position [288, 0]
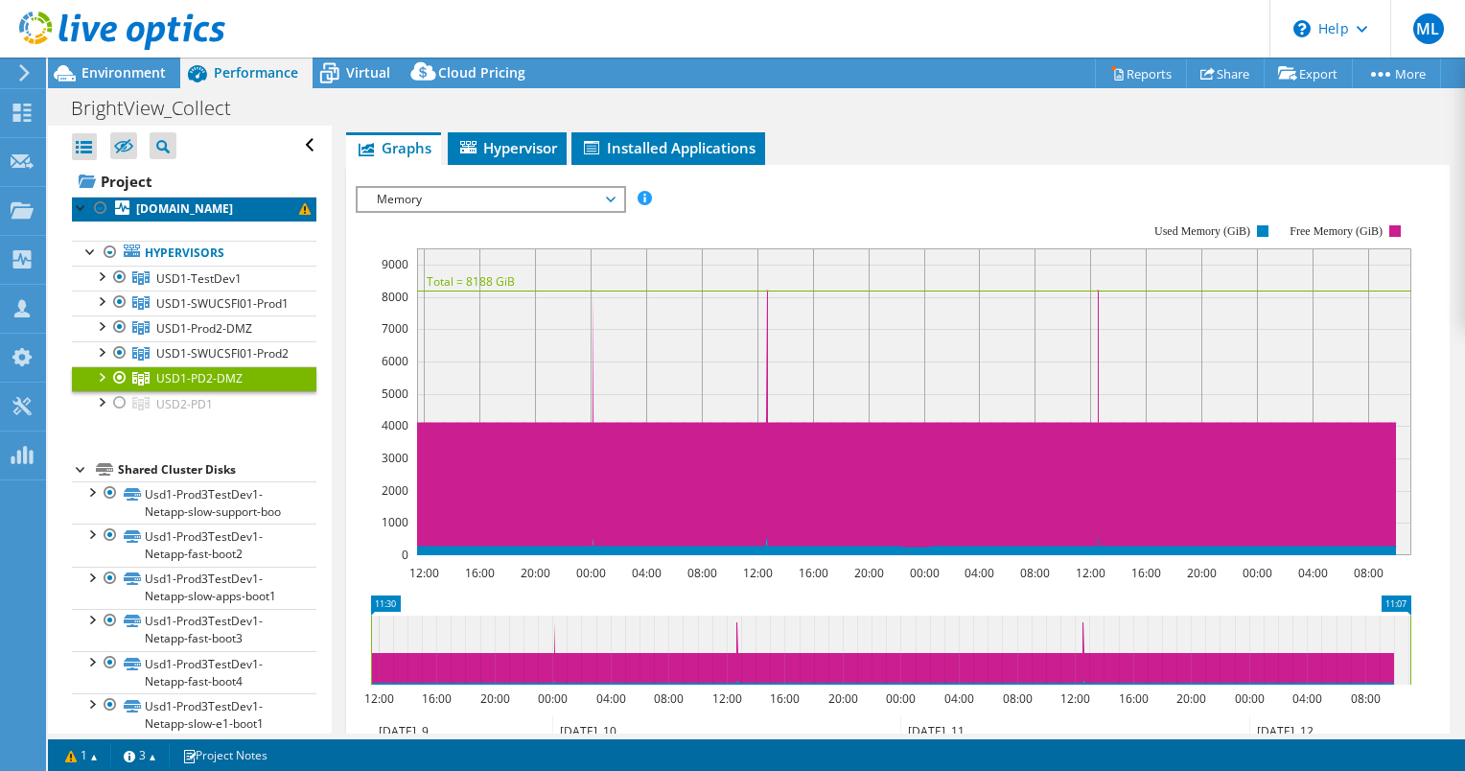
click at [185, 217] on b "[DOMAIN_NAME]" at bounding box center [184, 208] width 97 height 16
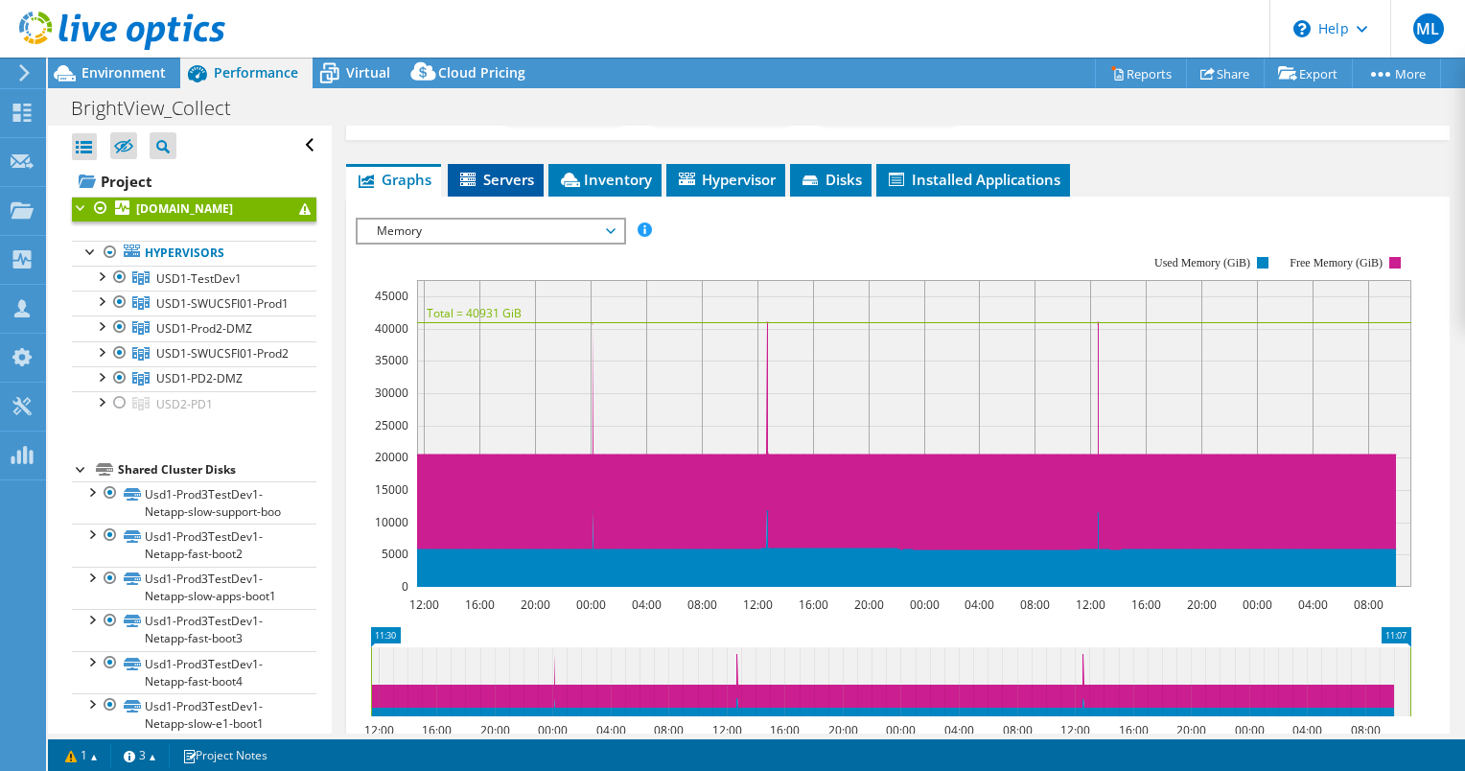
click at [525, 172] on span "Servers" at bounding box center [495, 179] width 77 height 19
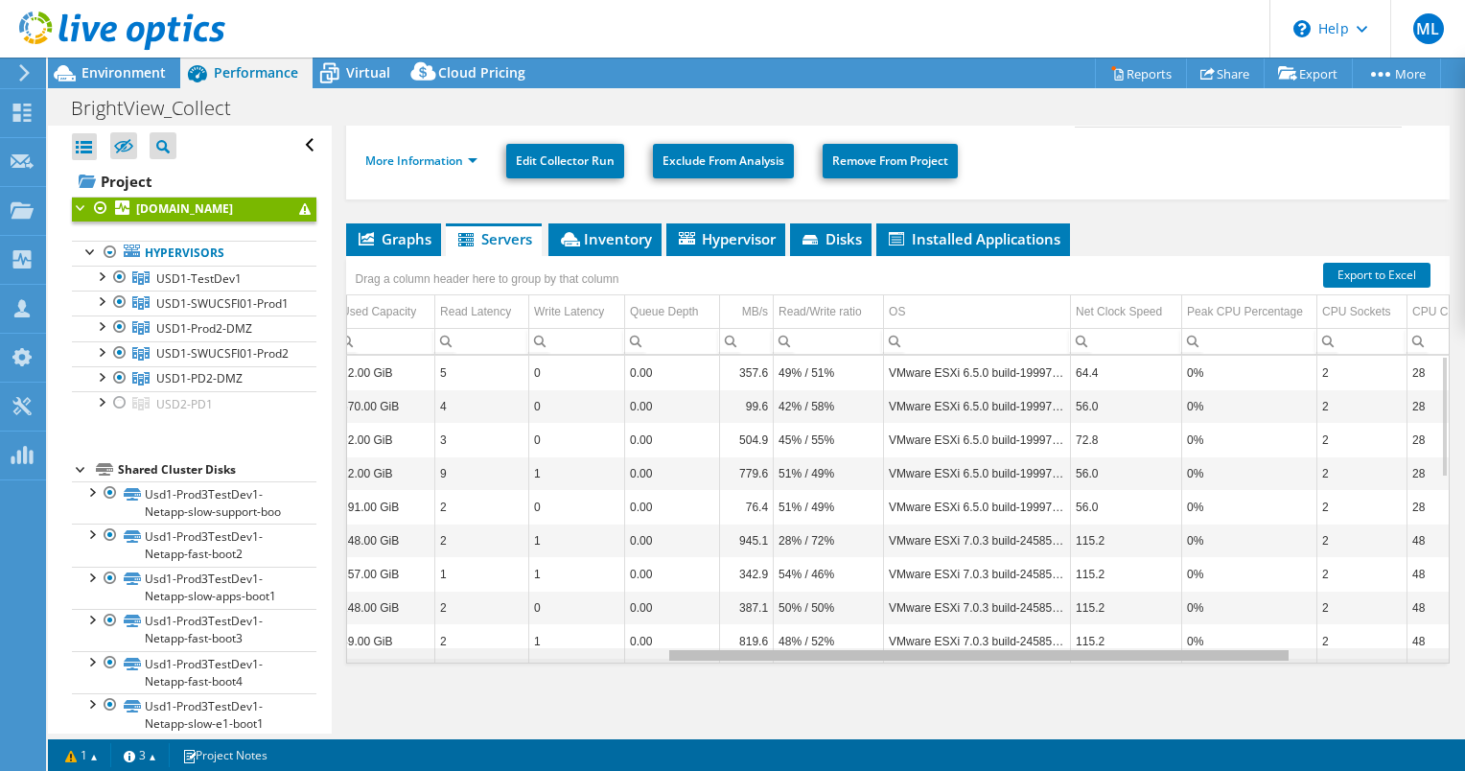
scroll to position [0, 0]
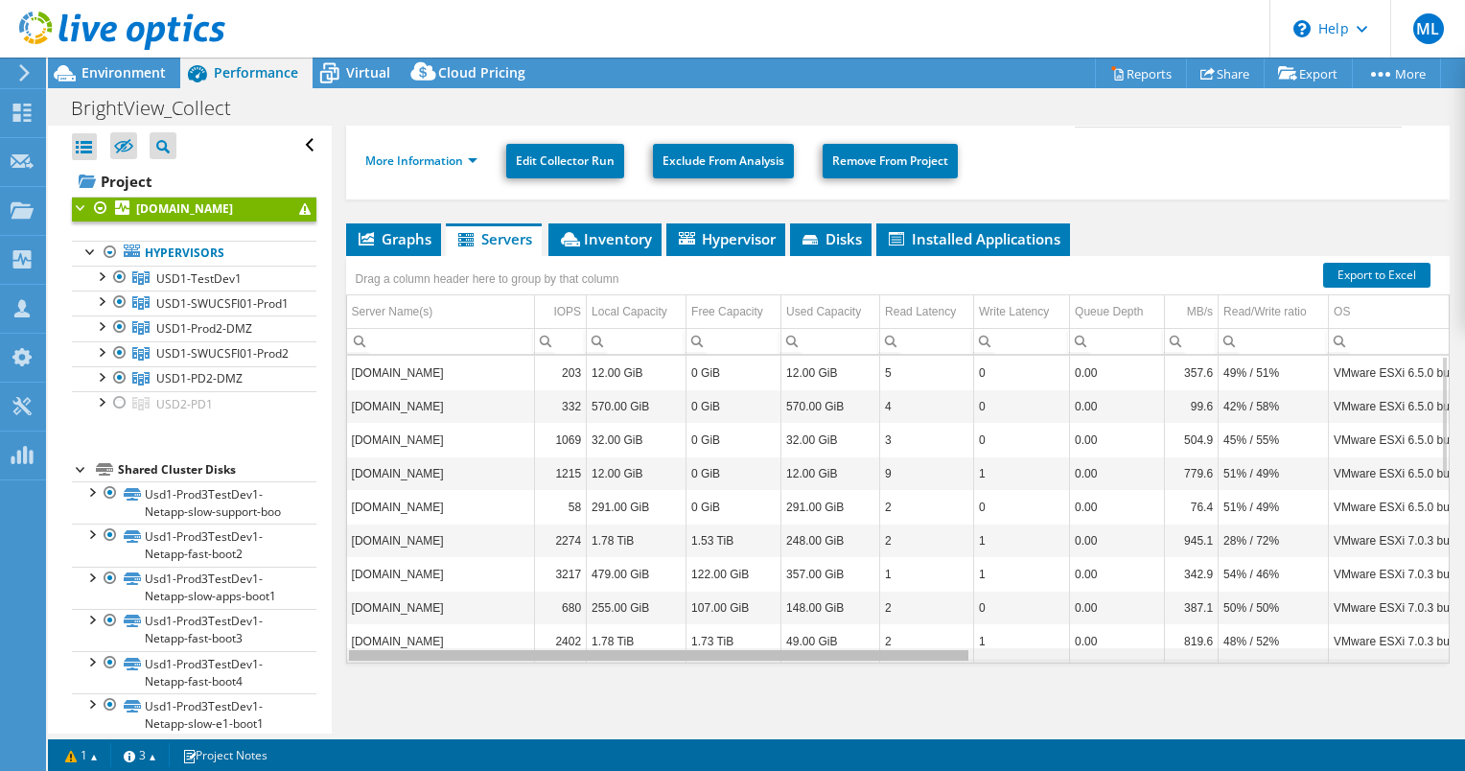
drag, startPoint x: 919, startPoint y: 654, endPoint x: 832, endPoint y: 588, distance: 109.5
click at [866, 658] on body "ML Channel Partner [PERSON_NAME] [EMAIL_ADDRESS][PERSON_NAME][DOMAIN_NAME] ePlu…" at bounding box center [732, 385] width 1465 height 771
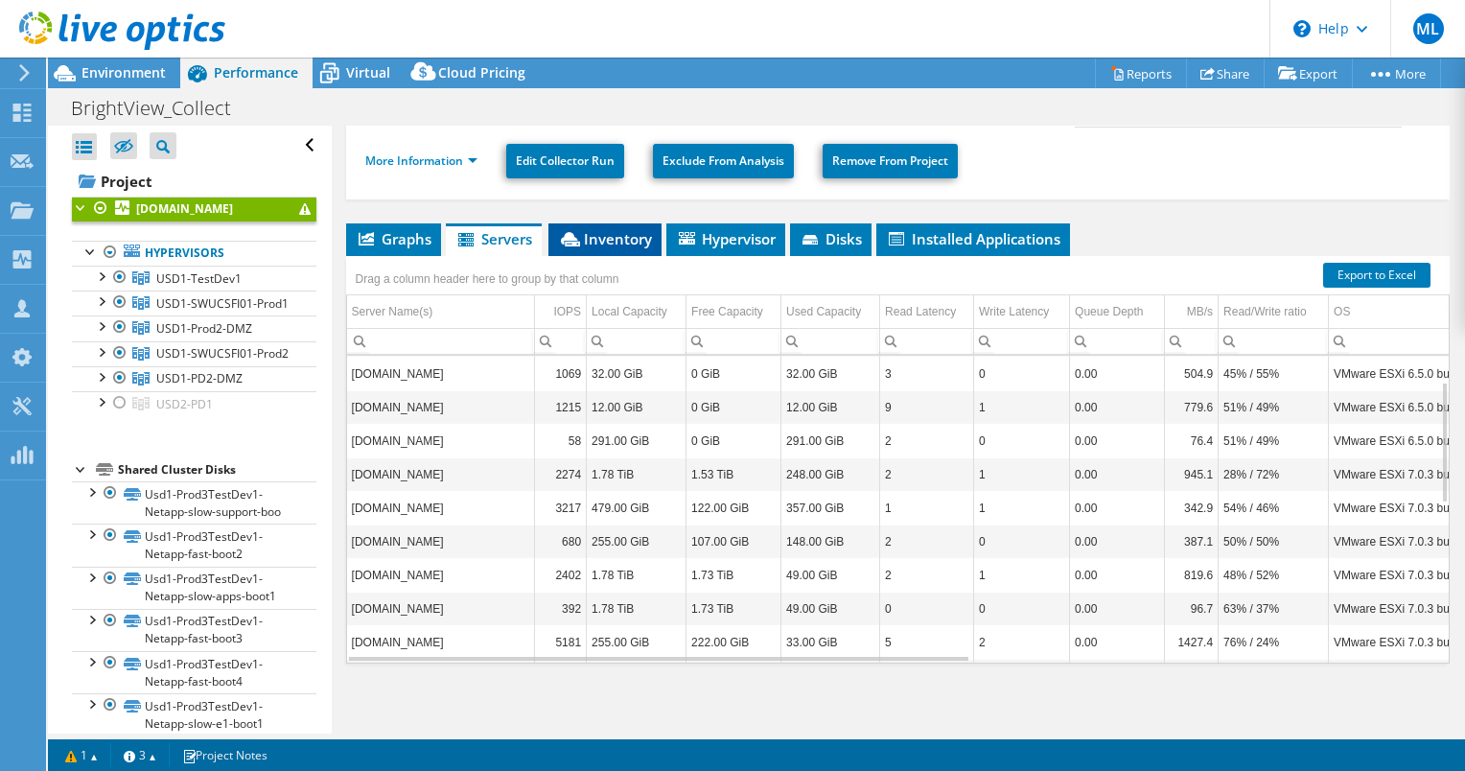
scroll to position [67, 0]
click at [614, 234] on span "Inventory" at bounding box center [605, 238] width 94 height 19
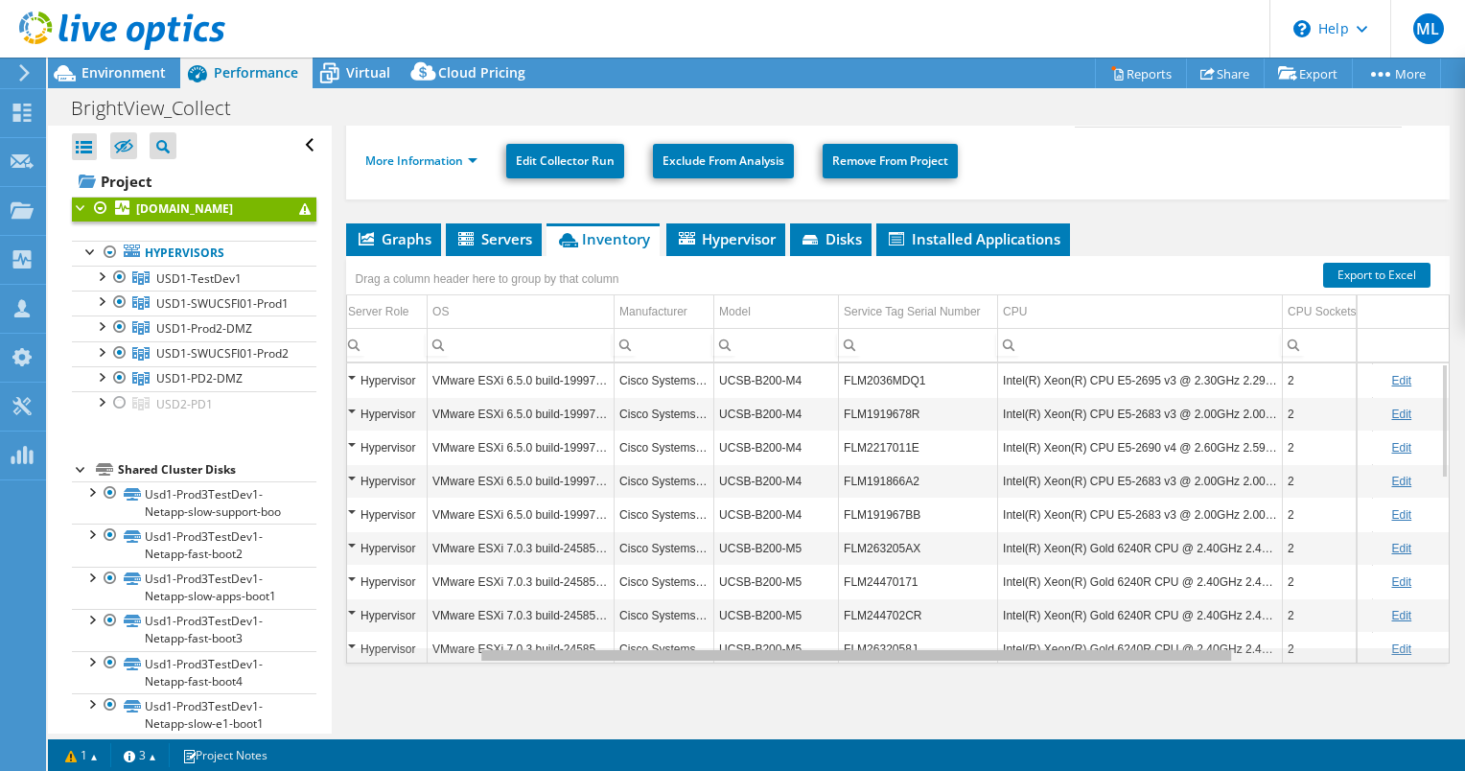
scroll to position [0, 192]
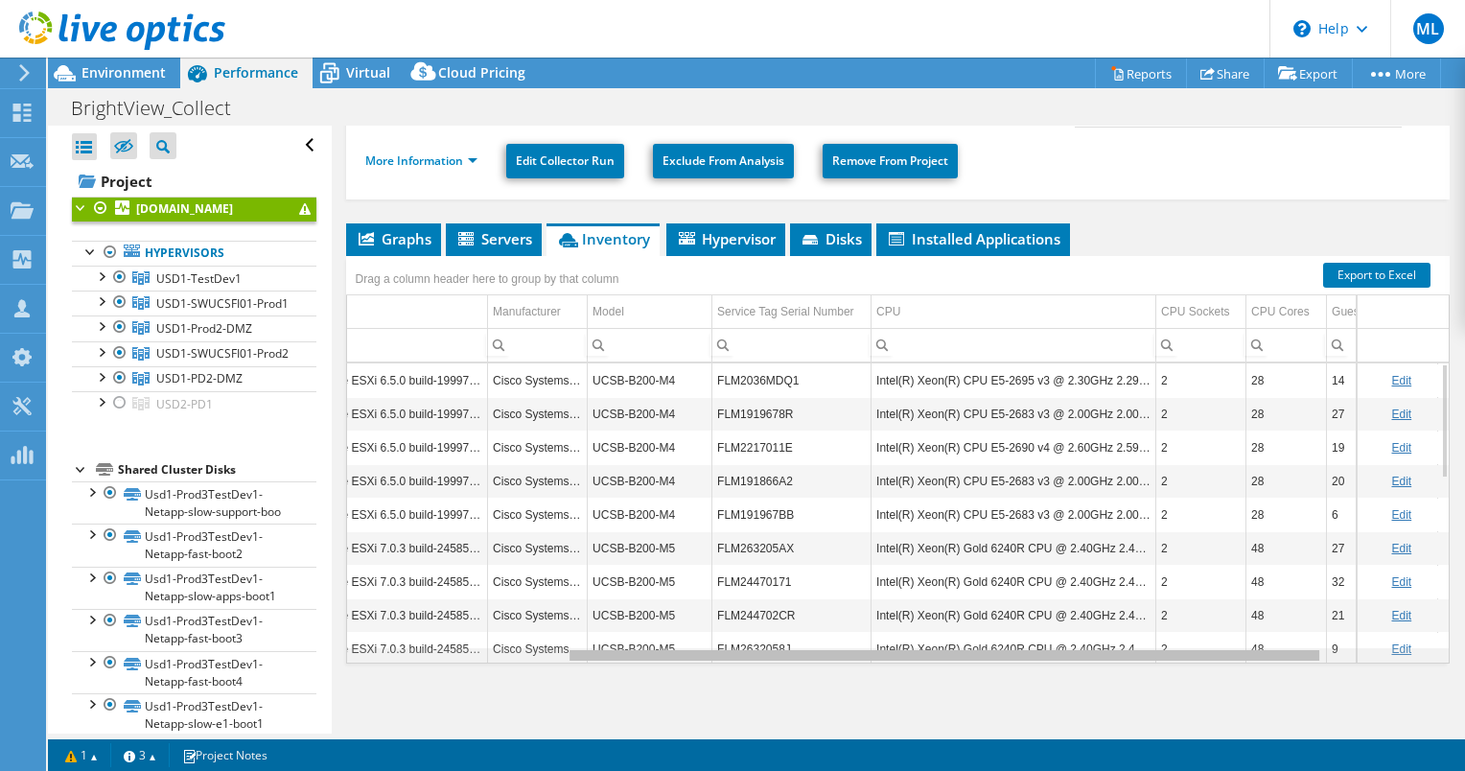
drag, startPoint x: 812, startPoint y: 653, endPoint x: 1045, endPoint y: 667, distance: 233.4
click at [1046, 667] on body "ML Channel Partner [PERSON_NAME] [EMAIL_ADDRESS][PERSON_NAME][DOMAIN_NAME] ePlu…" at bounding box center [732, 385] width 1465 height 771
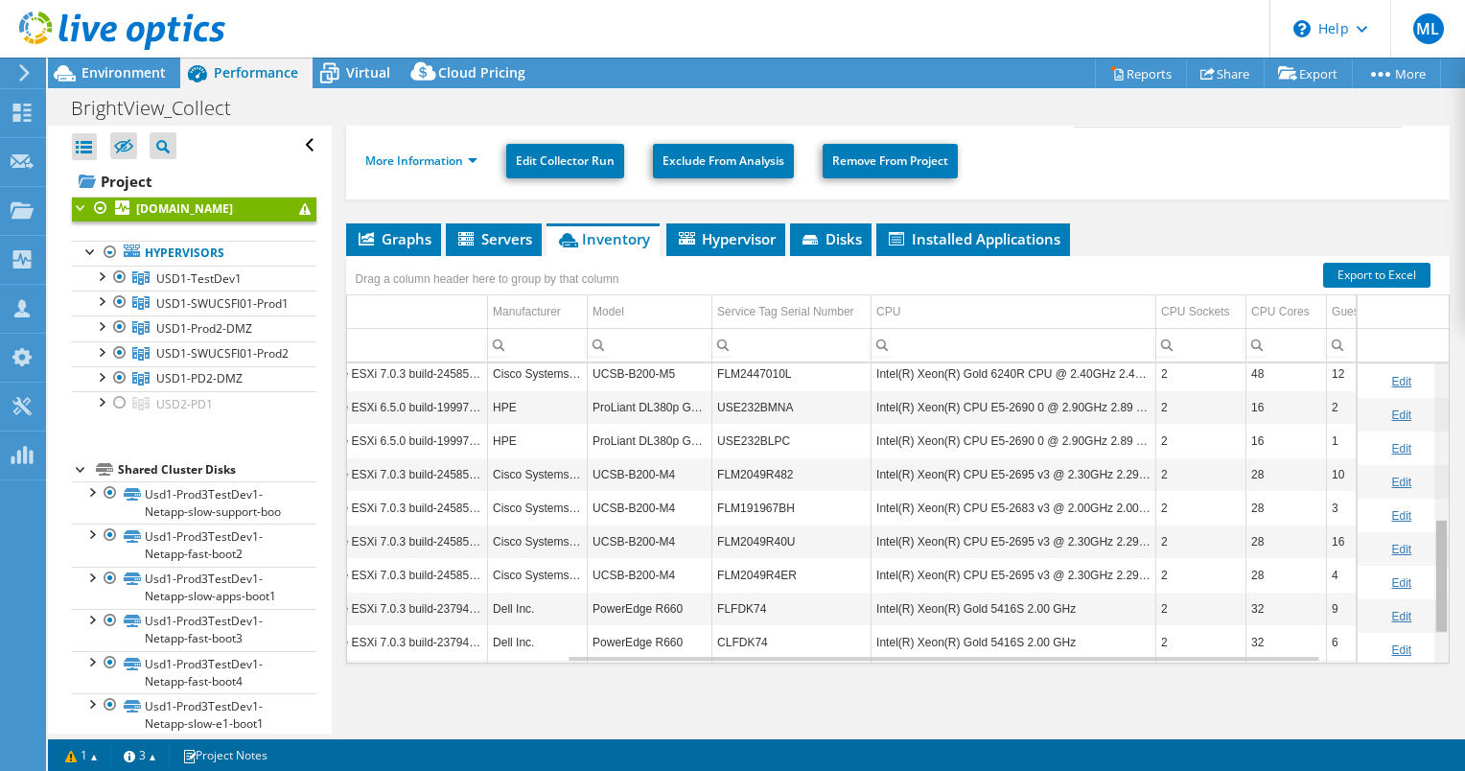
drag, startPoint x: 1429, startPoint y: 587, endPoint x: 1435, endPoint y: 555, distance: 32.2
click at [1435, 555] on body "ML Channel Partner [PERSON_NAME] [EMAIL_ADDRESS][PERSON_NAME][DOMAIN_NAME] ePlu…" at bounding box center [732, 385] width 1465 height 771
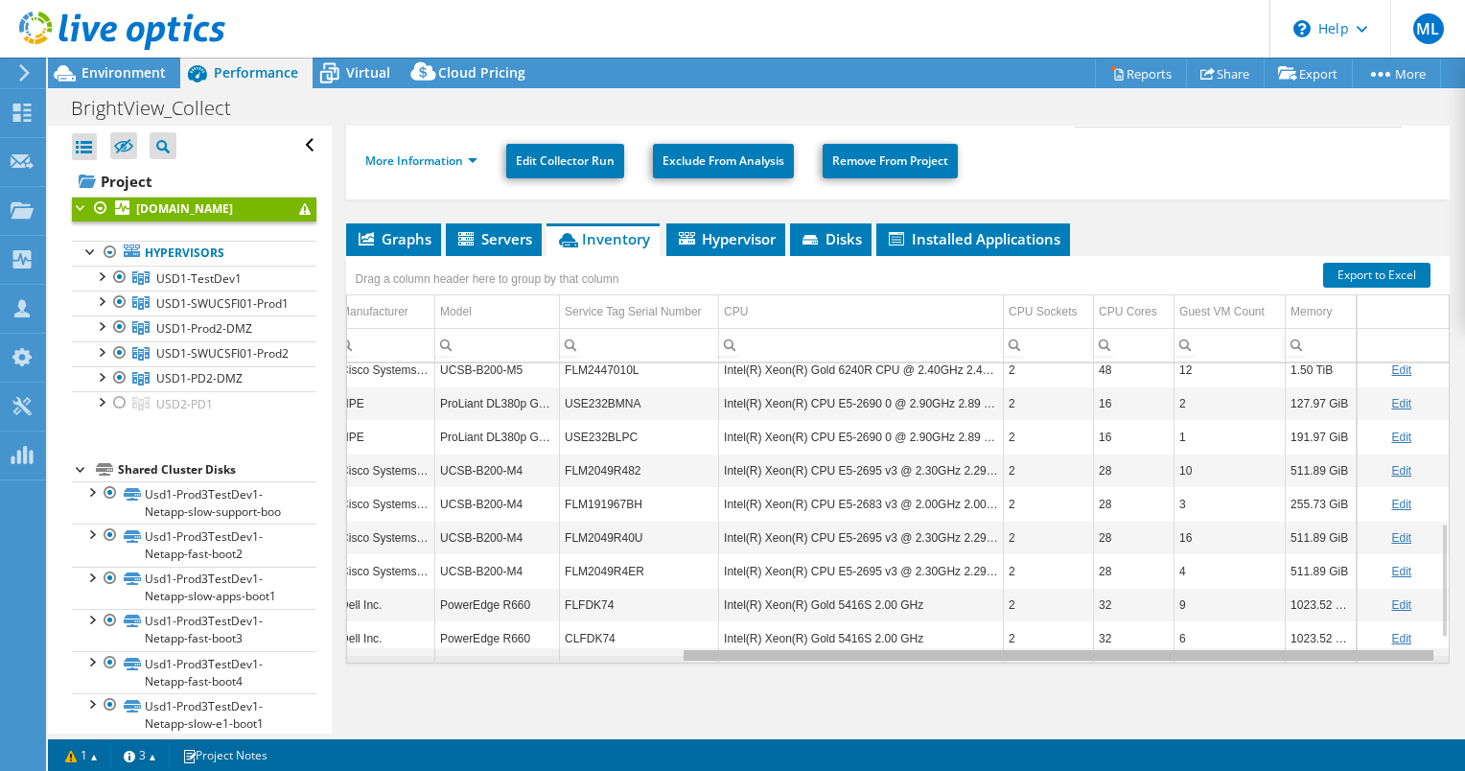
drag, startPoint x: 1308, startPoint y: 653, endPoint x: 1468, endPoint y: 636, distance: 161.0
click at [1464, 636] on html "ML Channel Partner [PERSON_NAME] [EMAIL_ADDRESS][PERSON_NAME][DOMAIN_NAME] ePlu…" at bounding box center [732, 385] width 1465 height 771
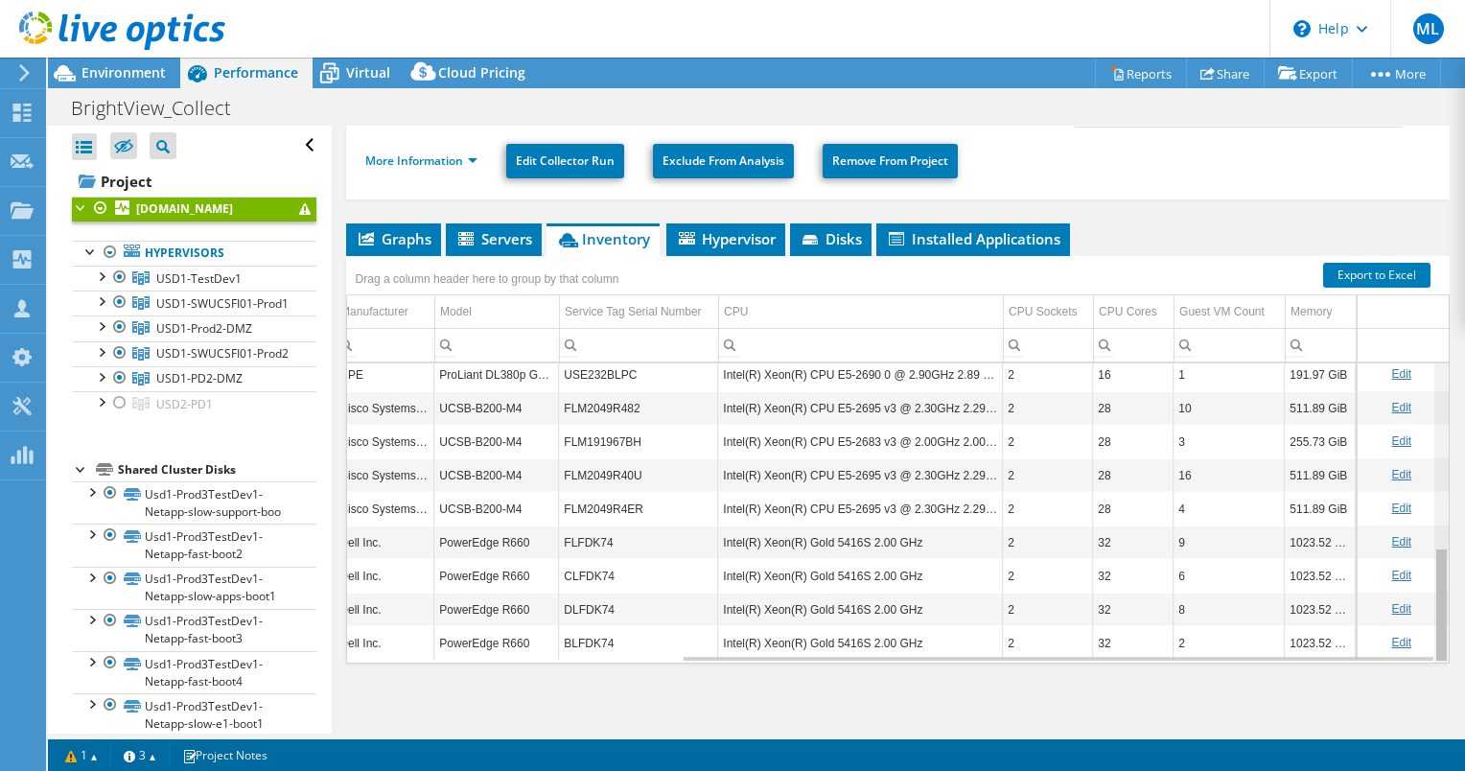
drag, startPoint x: 1430, startPoint y: 564, endPoint x: 1422, endPoint y: 633, distance: 69.6
click at [1425, 633] on body "ML Channel Partner [PERSON_NAME] [EMAIL_ADDRESS][PERSON_NAME][DOMAIN_NAME] ePlu…" at bounding box center [732, 385] width 1465 height 771
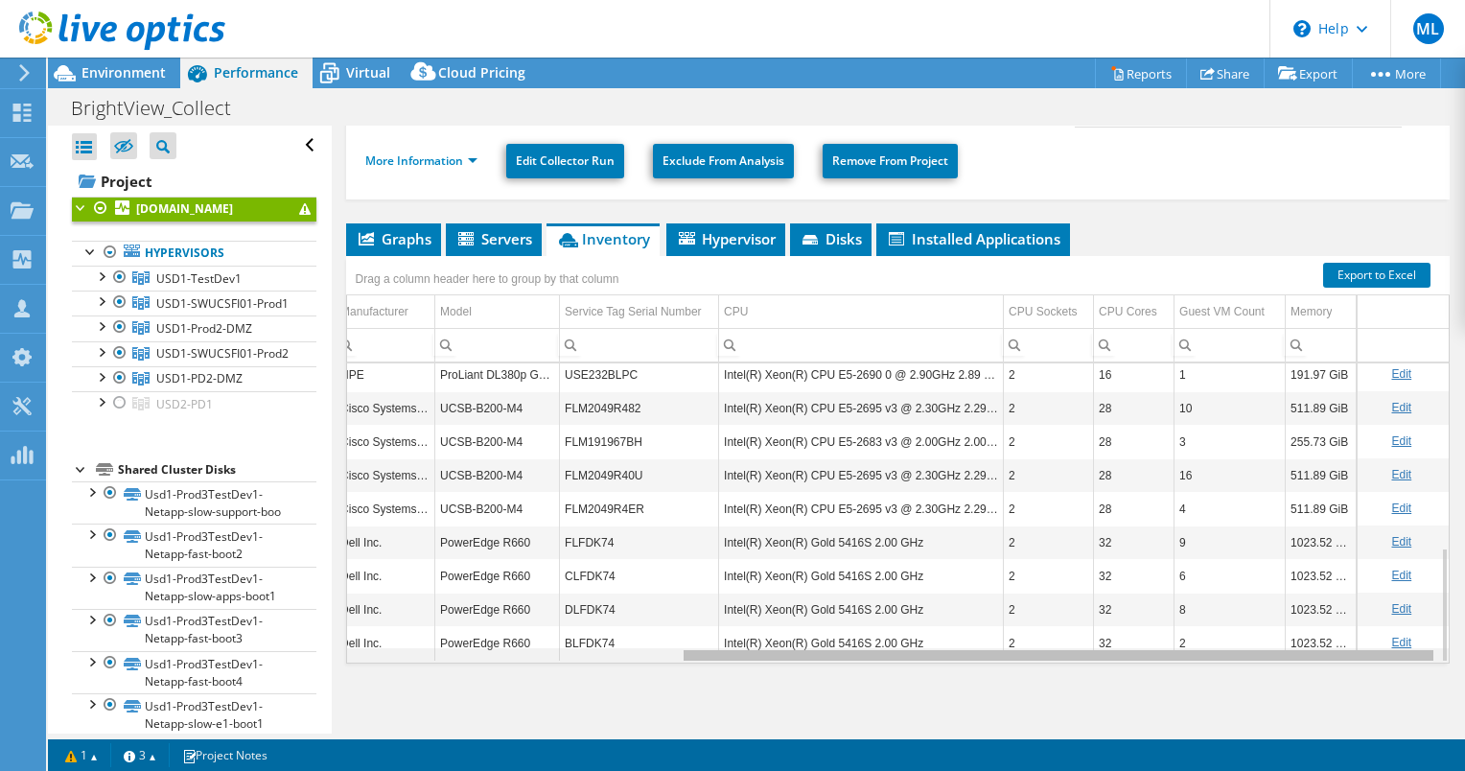
drag, startPoint x: 1093, startPoint y: 653, endPoint x: 978, endPoint y: 637, distance: 116.2
click at [978, 637] on body "ML Channel Partner [PERSON_NAME] [EMAIL_ADDRESS][PERSON_NAME][DOMAIN_NAME] ePlu…" at bounding box center [732, 385] width 1465 height 771
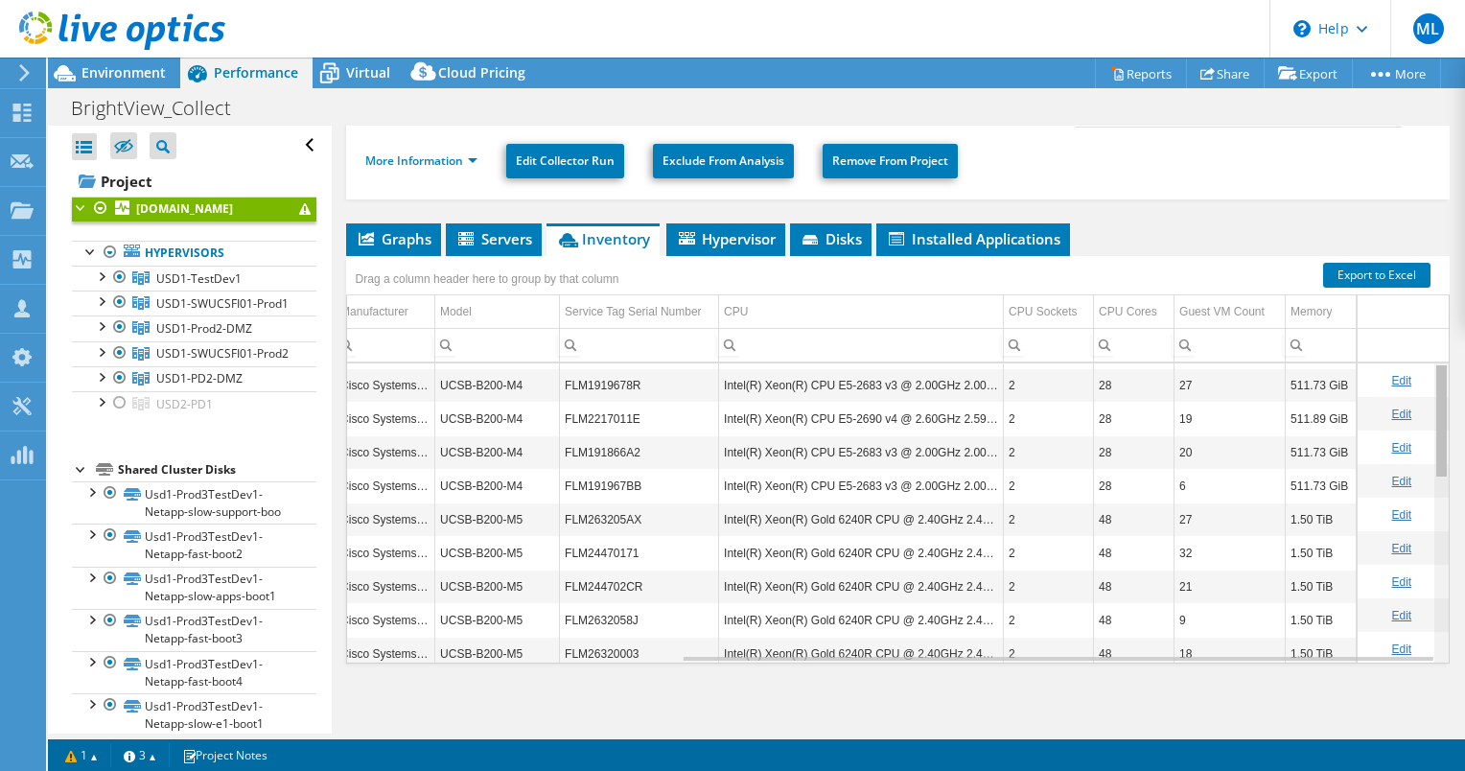
scroll to position [0, 483]
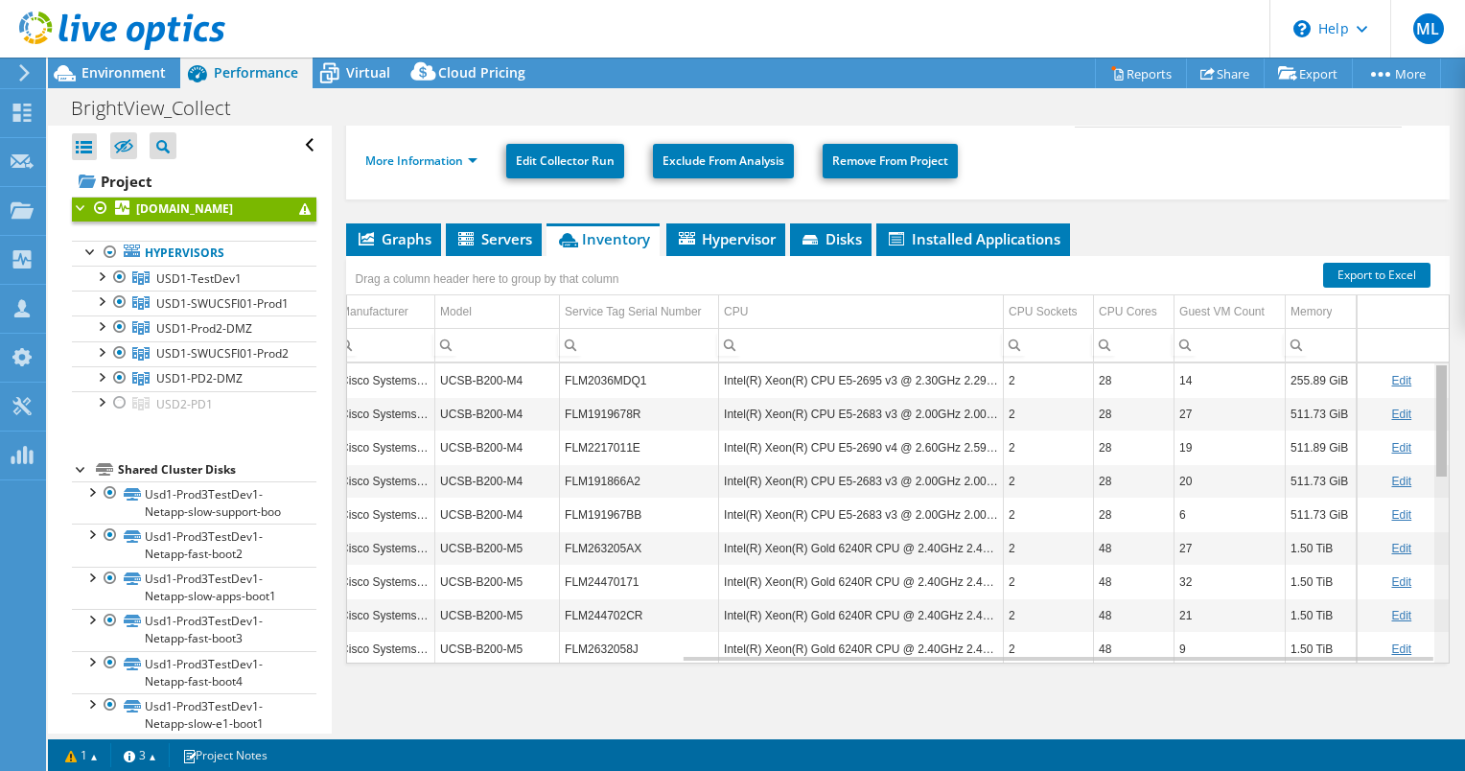
drag, startPoint x: 1430, startPoint y: 517, endPoint x: 1434, endPoint y: 355, distance: 162.1
click at [1434, 355] on body "ML Channel Partner [PERSON_NAME] [EMAIL_ADDRESS][PERSON_NAME][DOMAIN_NAME] ePlu…" at bounding box center [732, 385] width 1465 height 771
click at [440, 307] on div "Model" at bounding box center [456, 311] width 32 height 23
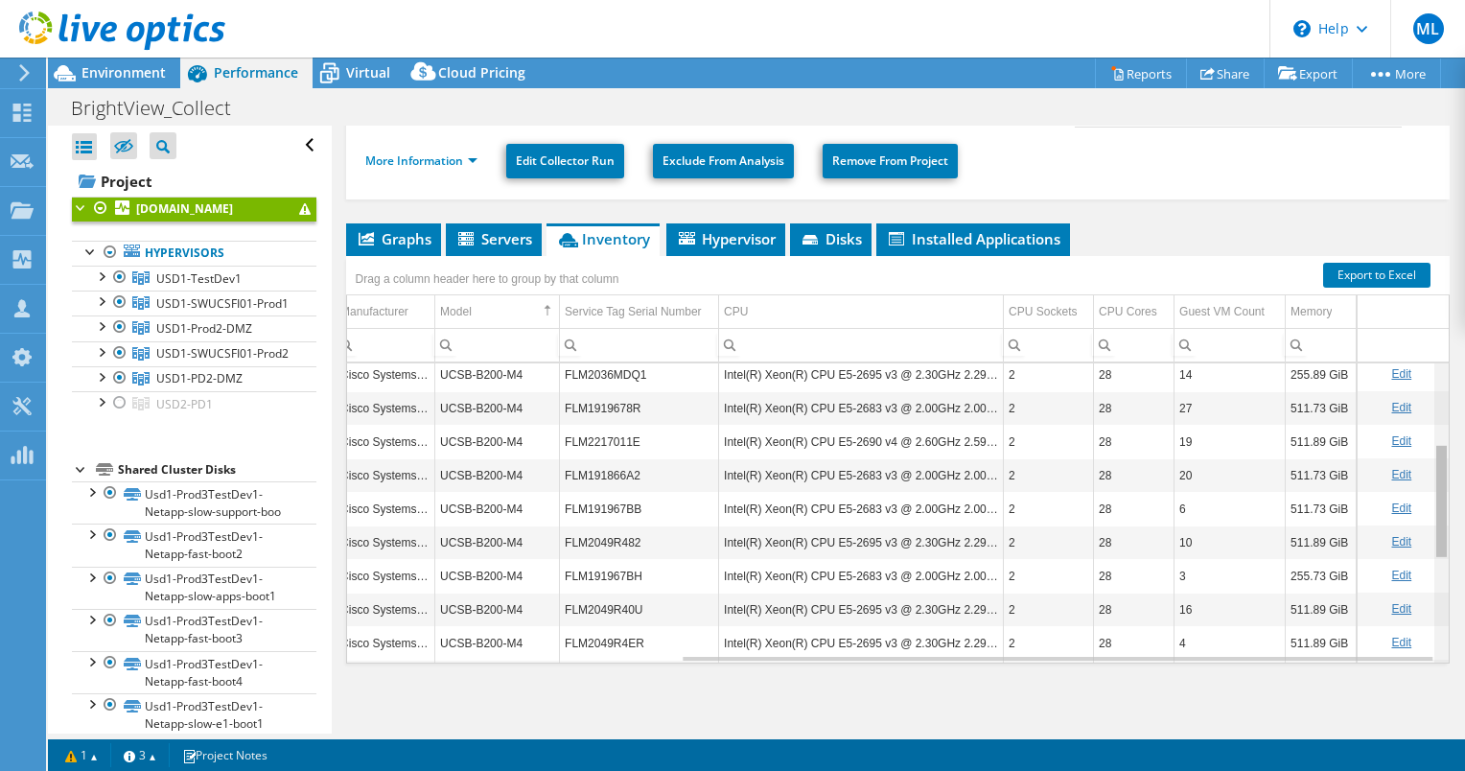
scroll to position [202, 483]
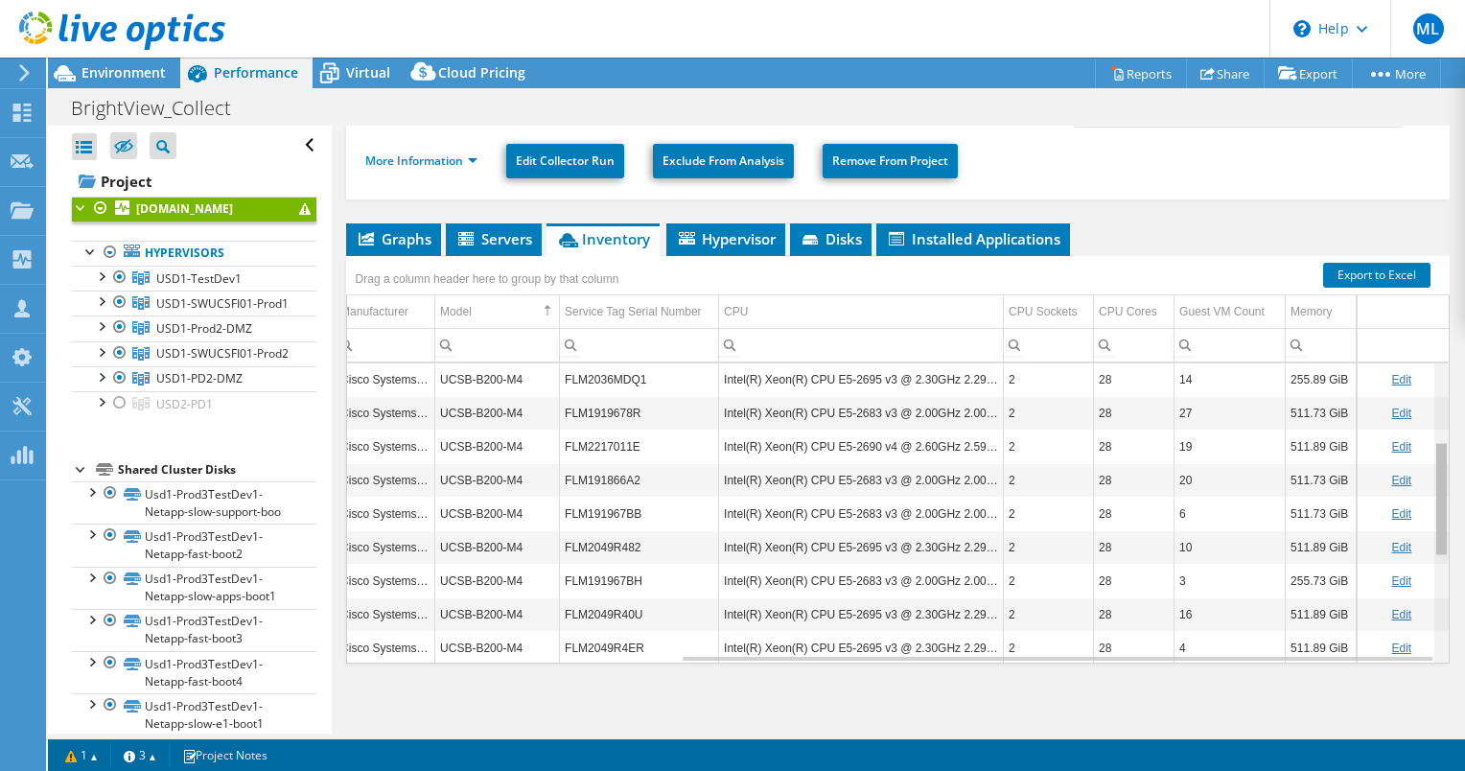
drag, startPoint x: 1431, startPoint y: 380, endPoint x: 1430, endPoint y: 465, distance: 85.3
click at [1430, 465] on body "ML Channel Partner [PERSON_NAME] [EMAIL_ADDRESS][PERSON_NAME][DOMAIN_NAME] ePlu…" at bounding box center [732, 385] width 1465 height 771
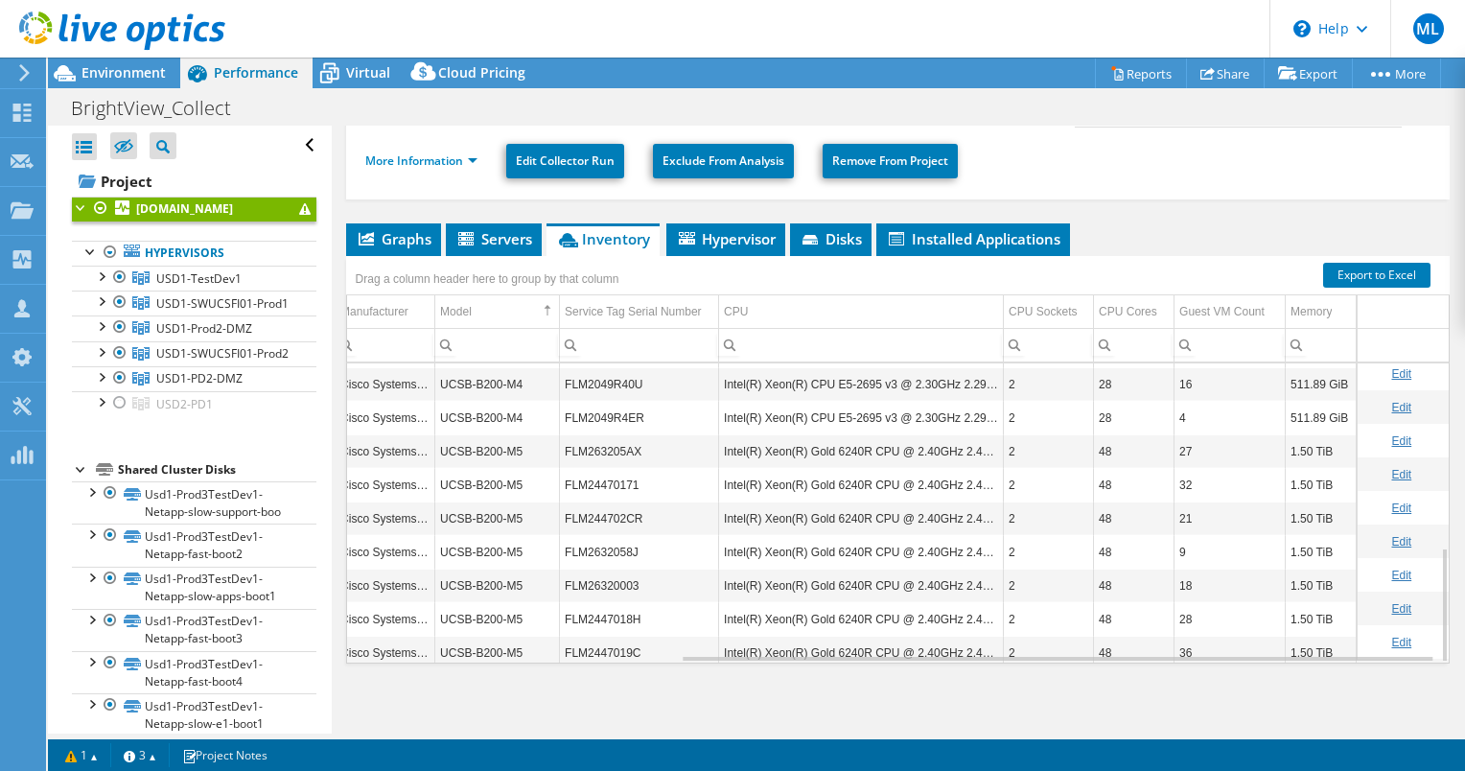
scroll to position [476, 483]
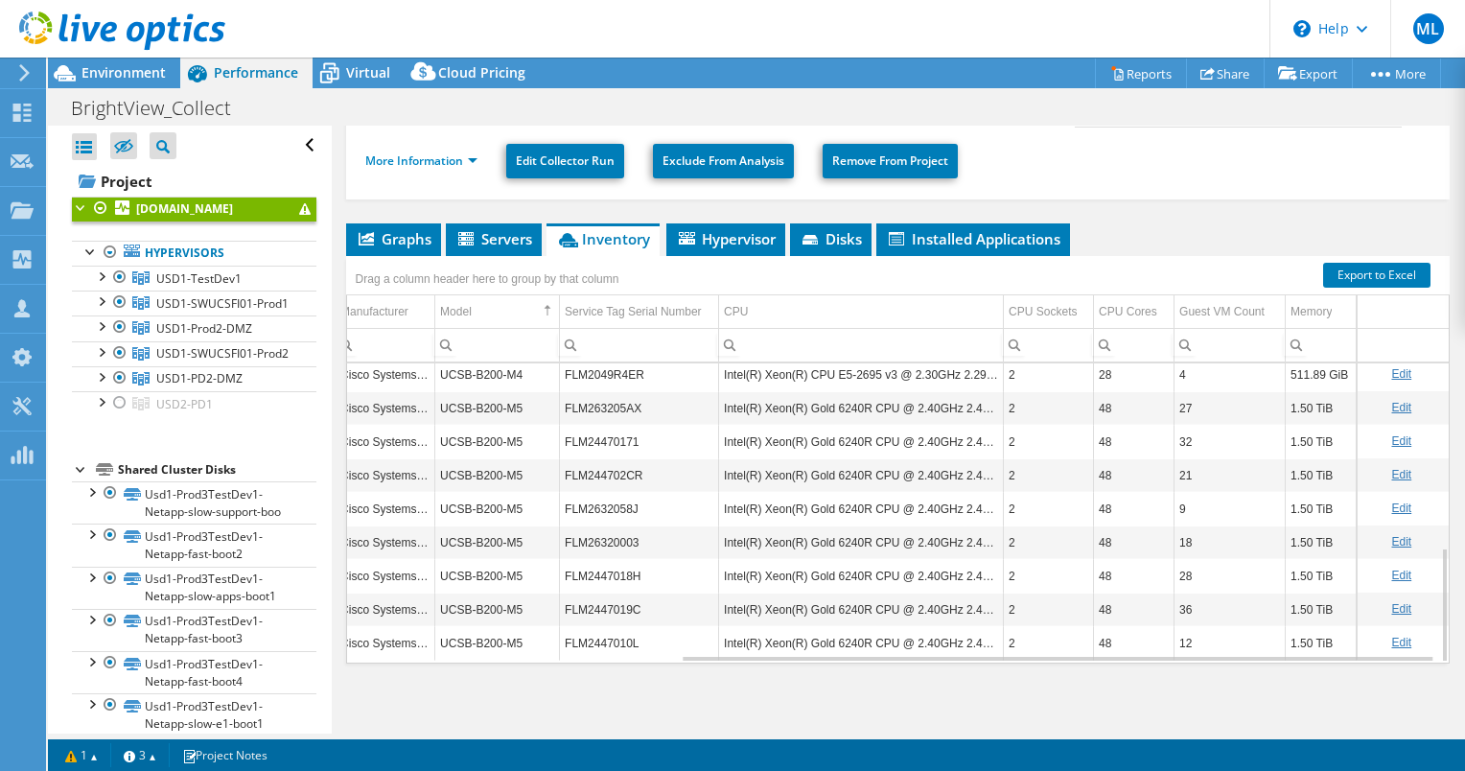
click at [826, 536] on td "Intel(R) Xeon(R) Gold 6240R CPU @ 2.40GHz 2.40 GHz" at bounding box center [861, 542] width 285 height 34
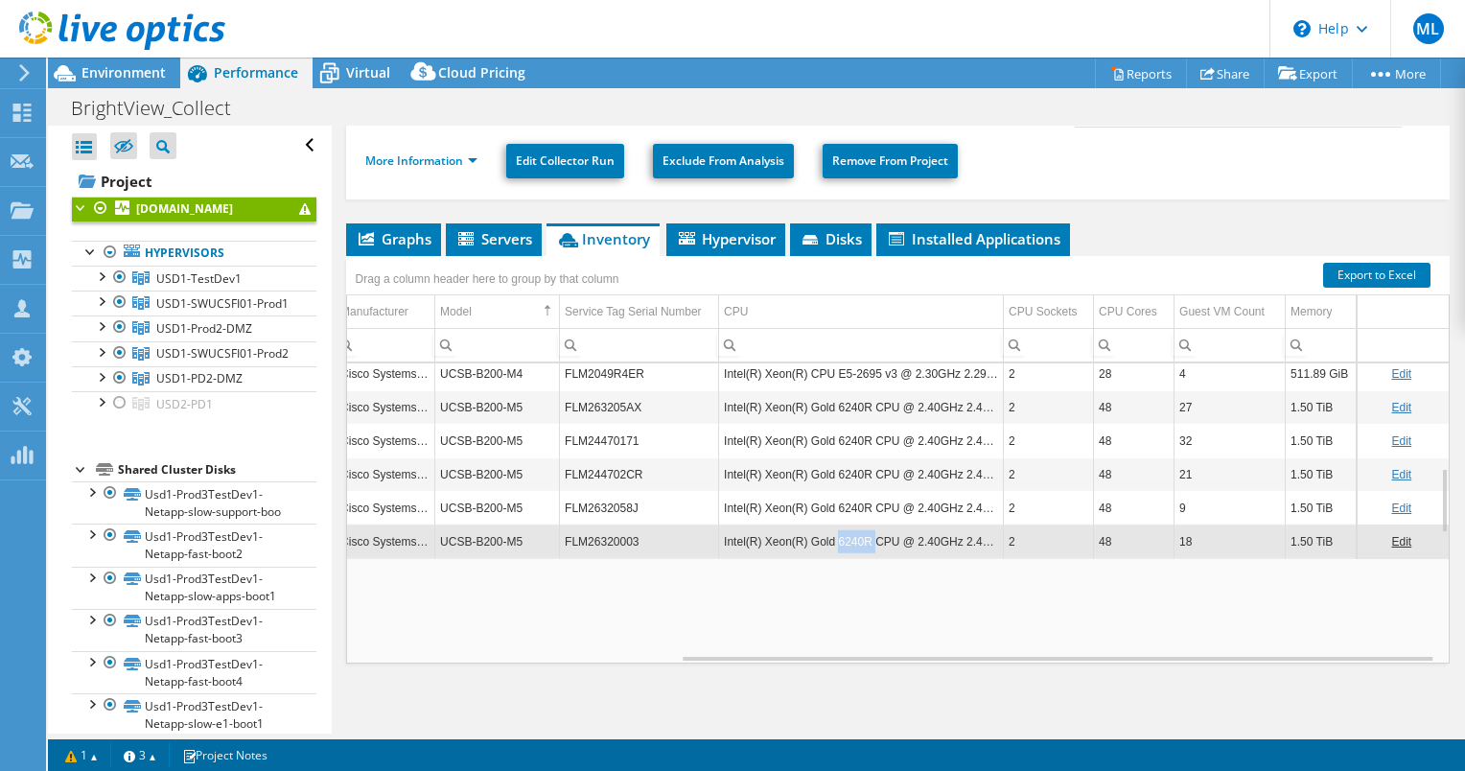
click at [826, 536] on td "Intel(R) Xeon(R) Gold 6240R CPU @ 2.40GHz 2.40 GHz" at bounding box center [861, 541] width 285 height 34
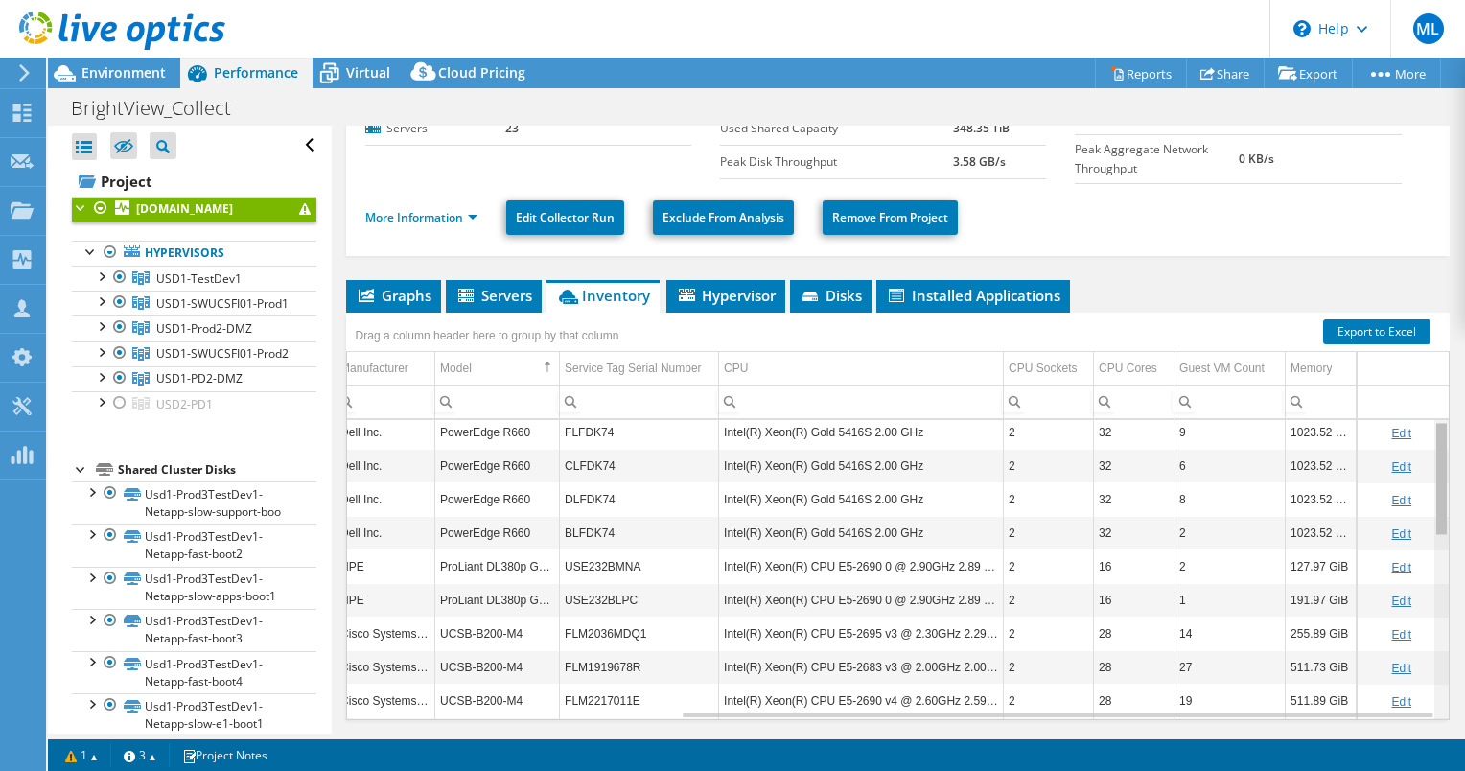
scroll to position [0, 483]
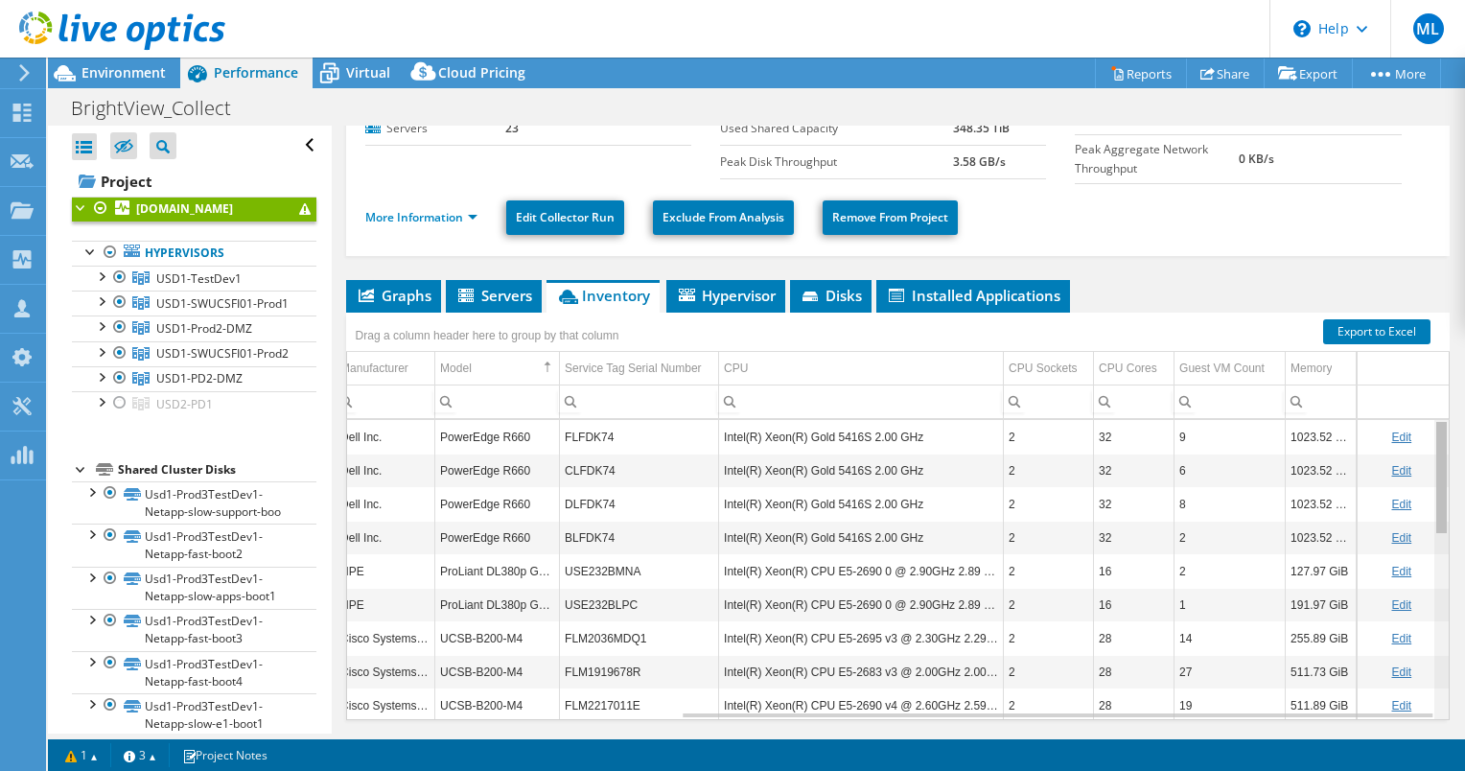
drag, startPoint x: 1429, startPoint y: 596, endPoint x: 1415, endPoint y: 510, distance: 87.5
click at [1458, 468] on body "ML Channel Partner [PERSON_NAME] [EMAIL_ADDRESS][PERSON_NAME][DOMAIN_NAME] ePlu…" at bounding box center [732, 385] width 1465 height 771
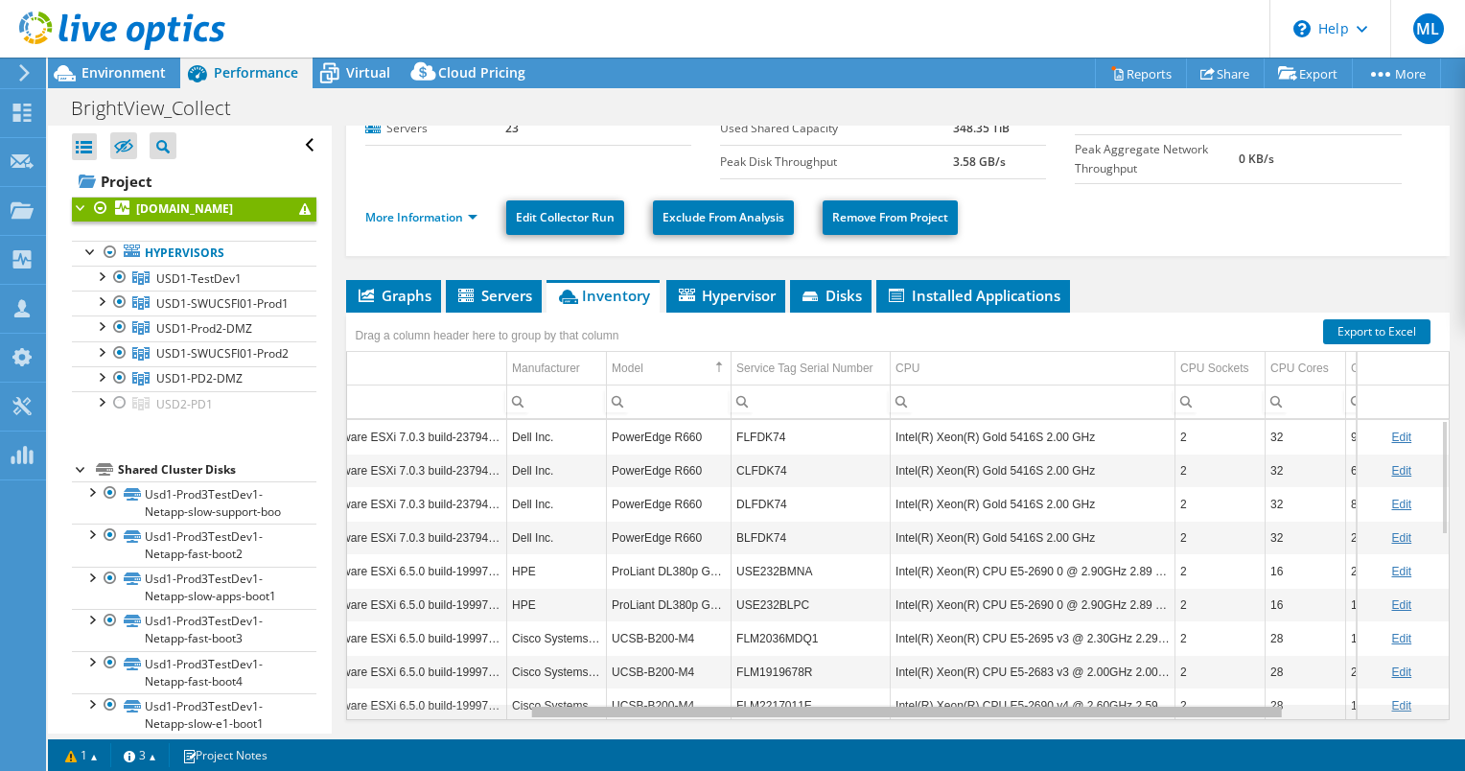
scroll to position [0, 265]
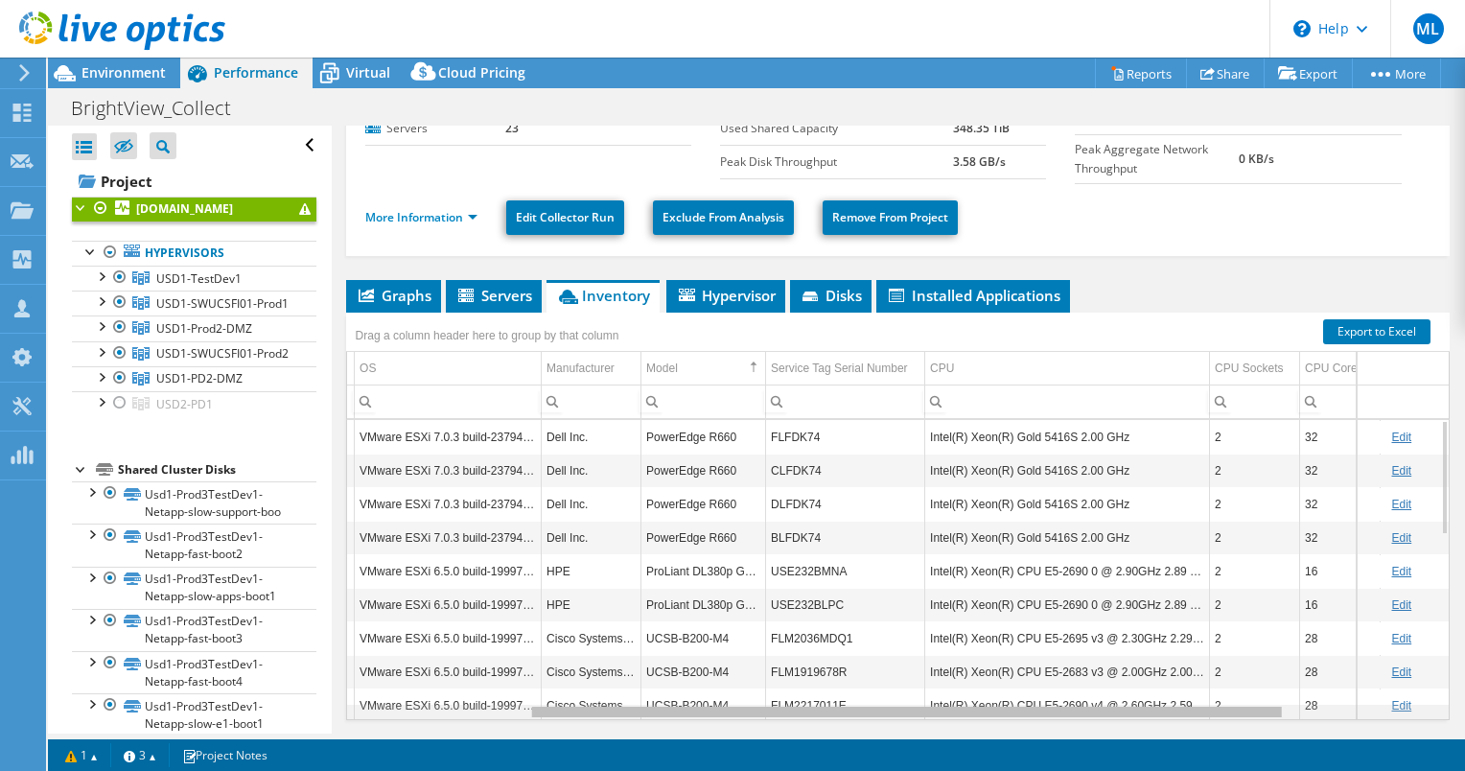
drag, startPoint x: 803, startPoint y: 711, endPoint x: 645, endPoint y: 703, distance: 158.4
click at [645, 703] on body "ML Channel Partner [PERSON_NAME] [EMAIL_ADDRESS][PERSON_NAME][DOMAIN_NAME] ePlu…" at bounding box center [732, 385] width 1465 height 771
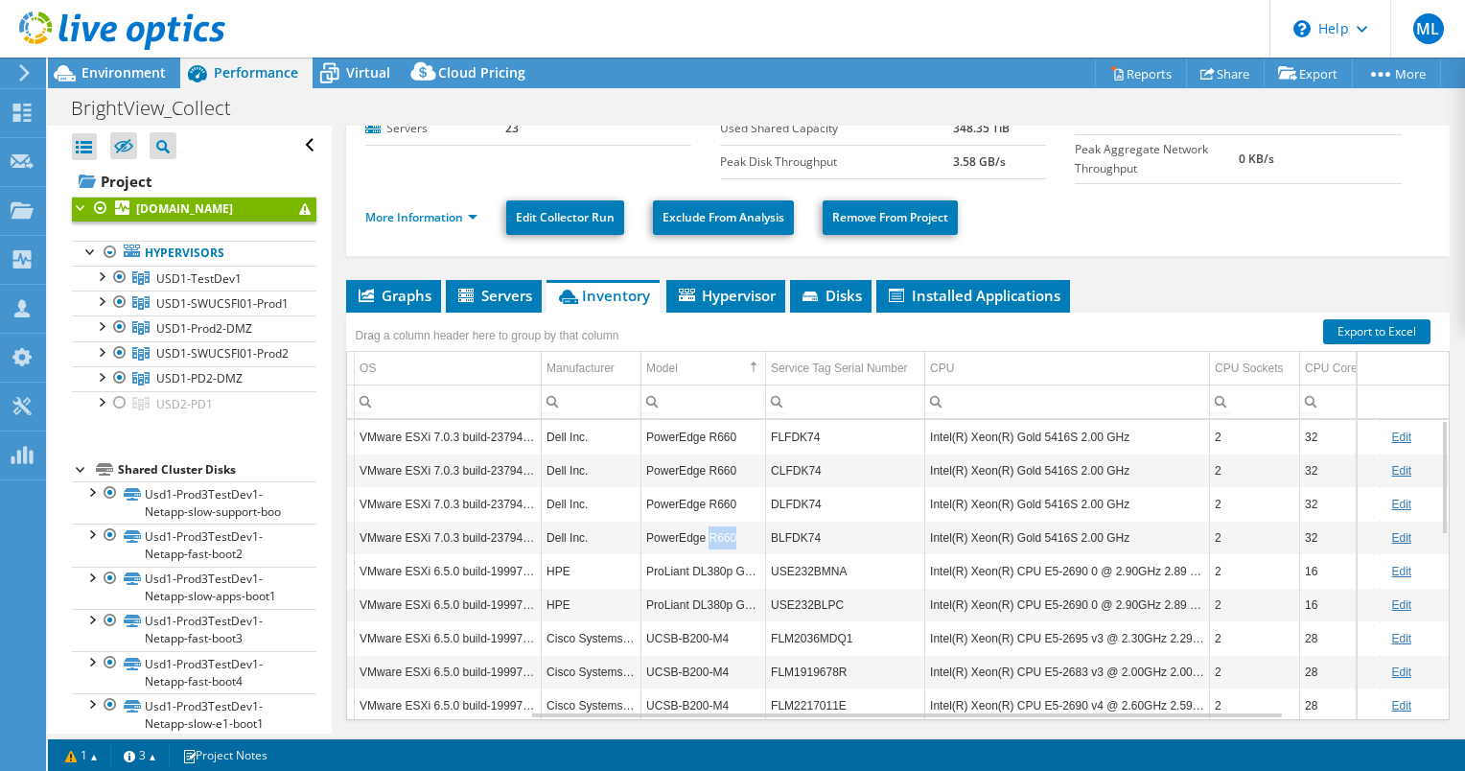
drag, startPoint x: 730, startPoint y: 532, endPoint x: 707, endPoint y: 531, distance: 23.0
click at [707, 531] on td "PowerEdge R660" at bounding box center [703, 538] width 125 height 34
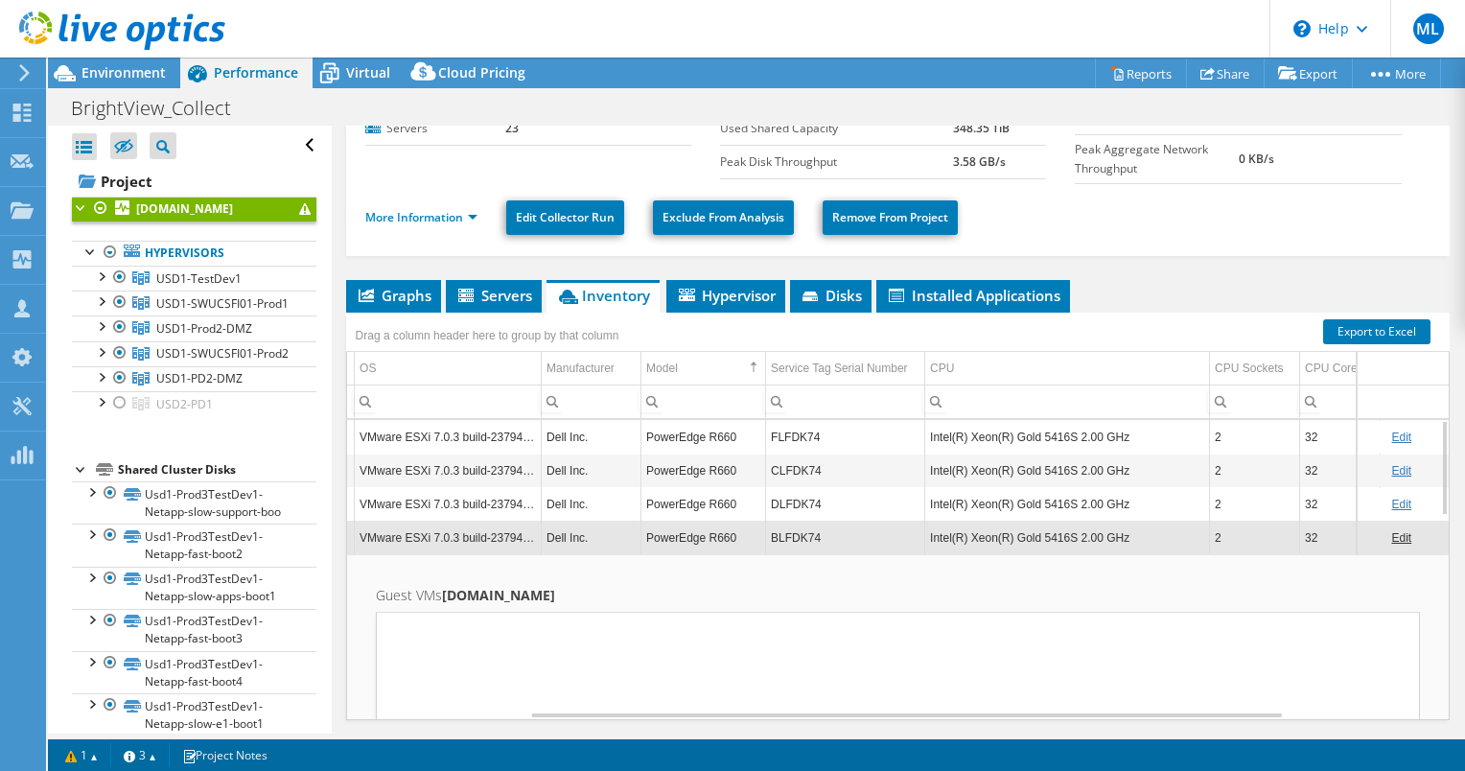
copy td "R660"
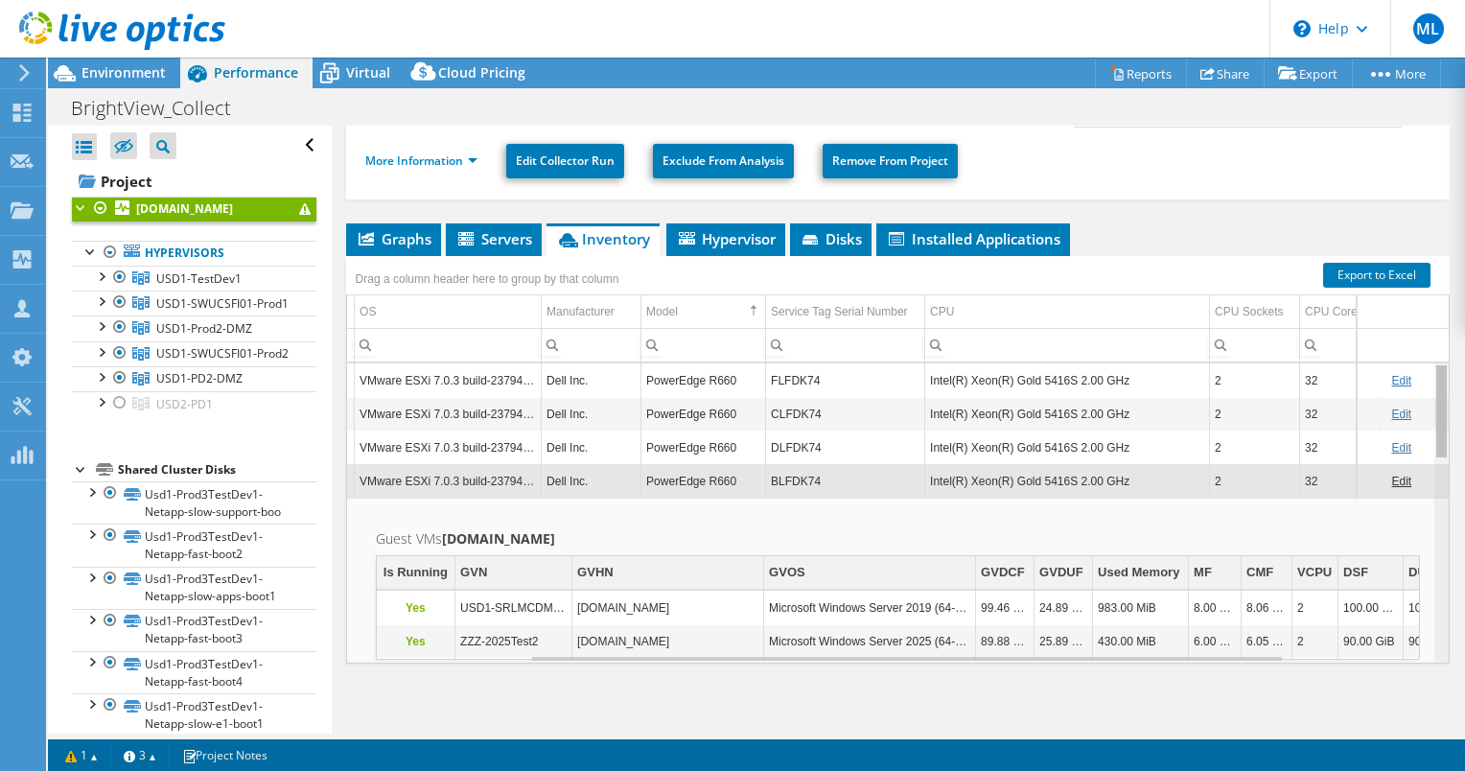
drag, startPoint x: 1427, startPoint y: 456, endPoint x: 1438, endPoint y: 397, distance: 60.5
click at [1438, 397] on body "ML Channel Partner [PERSON_NAME] [EMAIL_ADDRESS][PERSON_NAME][DOMAIN_NAME] ePlu…" at bounding box center [732, 385] width 1465 height 771
drag, startPoint x: 1427, startPoint y: 423, endPoint x: 1425, endPoint y: 433, distance: 10.7
click at [1425, 433] on body "ML Channel Partner [PERSON_NAME] [EMAIL_ADDRESS][PERSON_NAME][DOMAIN_NAME] ePlu…" at bounding box center [732, 385] width 1465 height 771
click at [155, 266] on link "Hypervisors" at bounding box center [194, 253] width 244 height 25
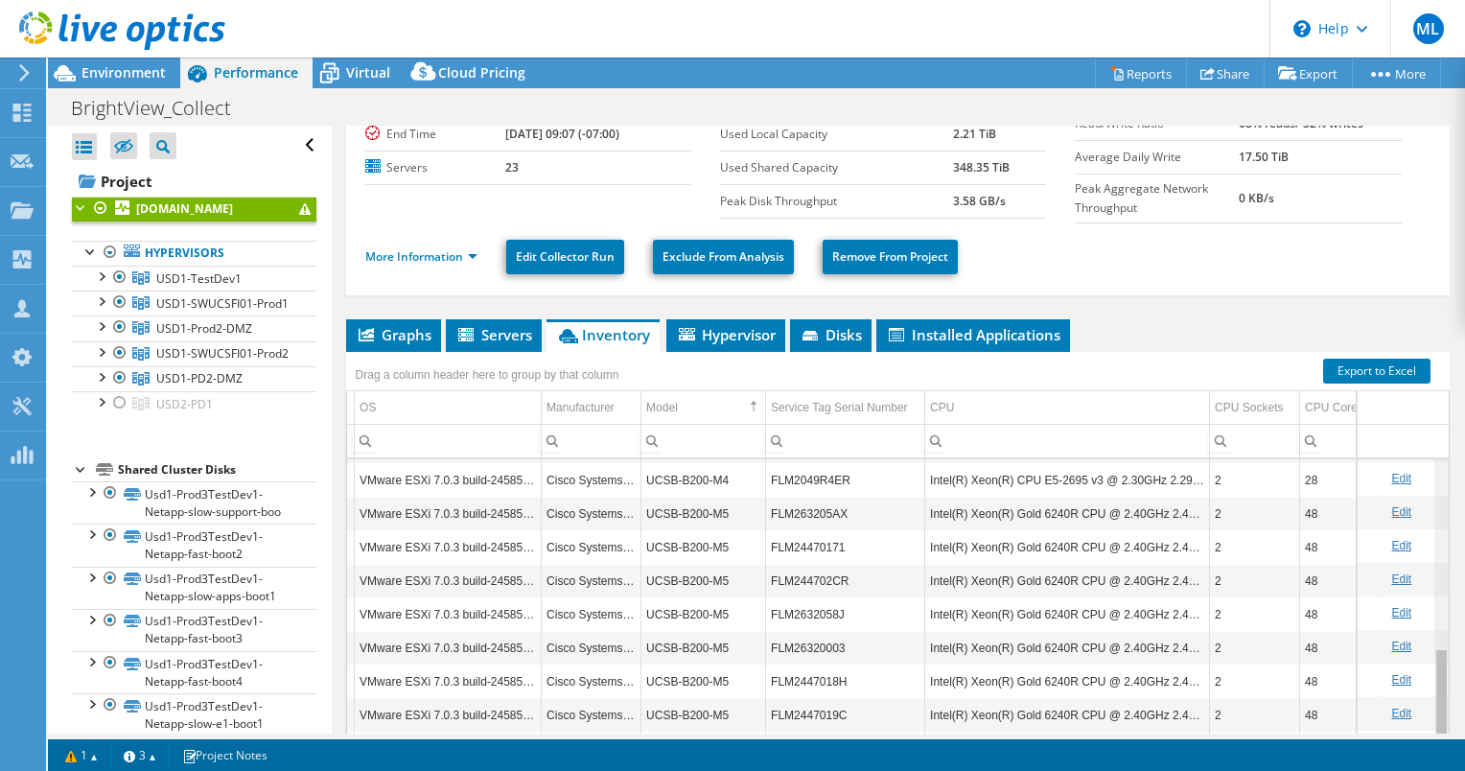
scroll to position [636, 265]
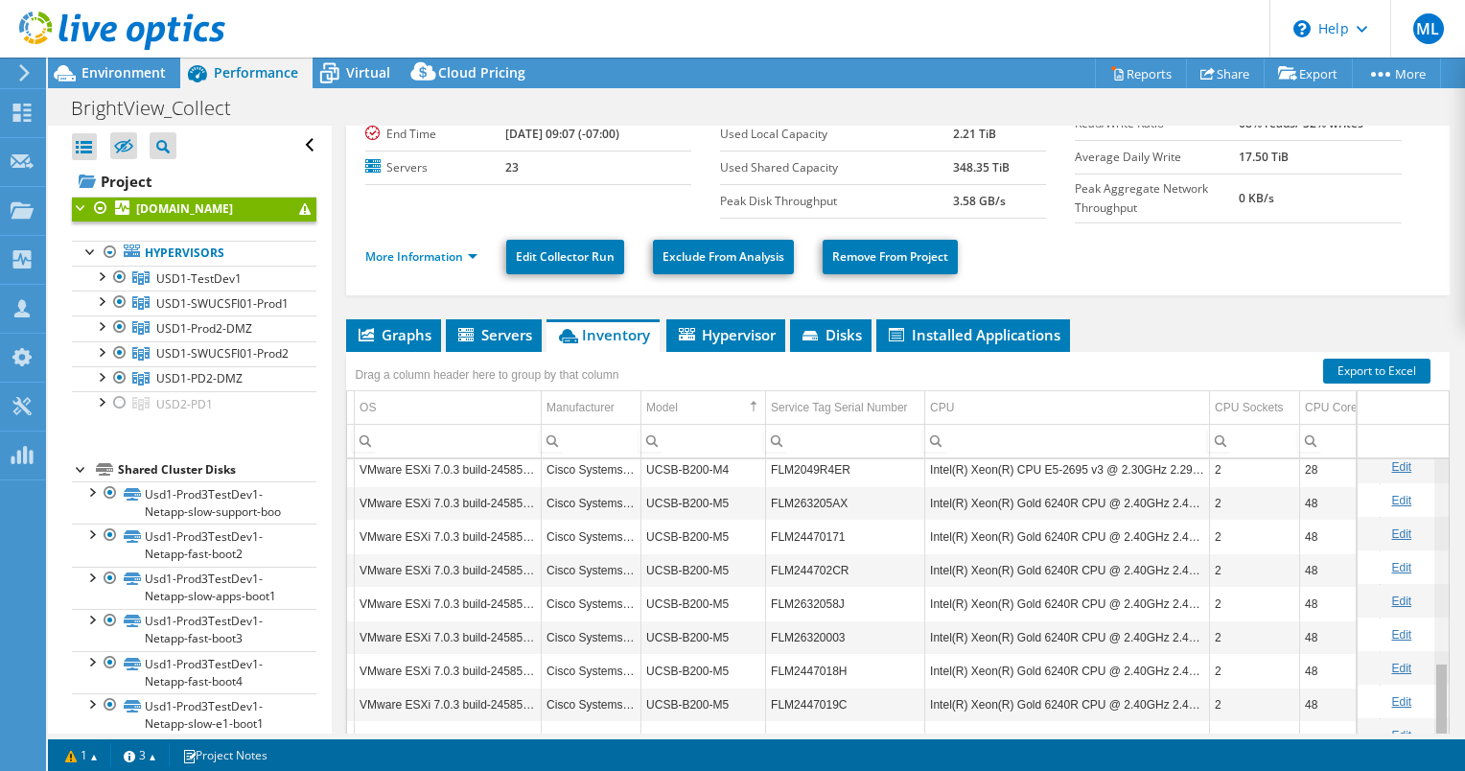
drag, startPoint x: 1430, startPoint y: 503, endPoint x: 1405, endPoint y: 744, distance: 241.9
click at [1406, 752] on body "ML Channel Partner [PERSON_NAME] [EMAIL_ADDRESS][PERSON_NAME][DOMAIN_NAME] ePlu…" at bounding box center [732, 385] width 1465 height 771
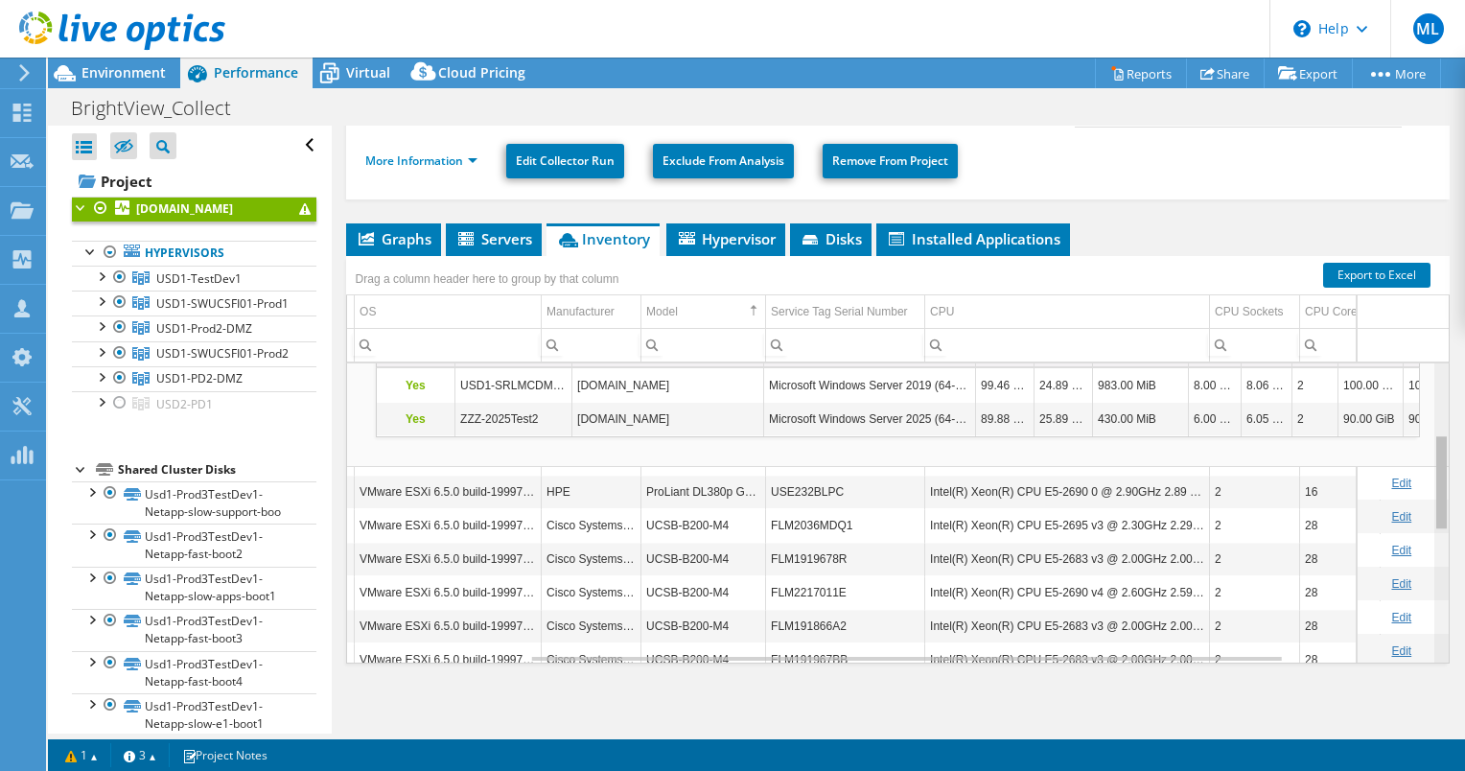
scroll to position [203, 265]
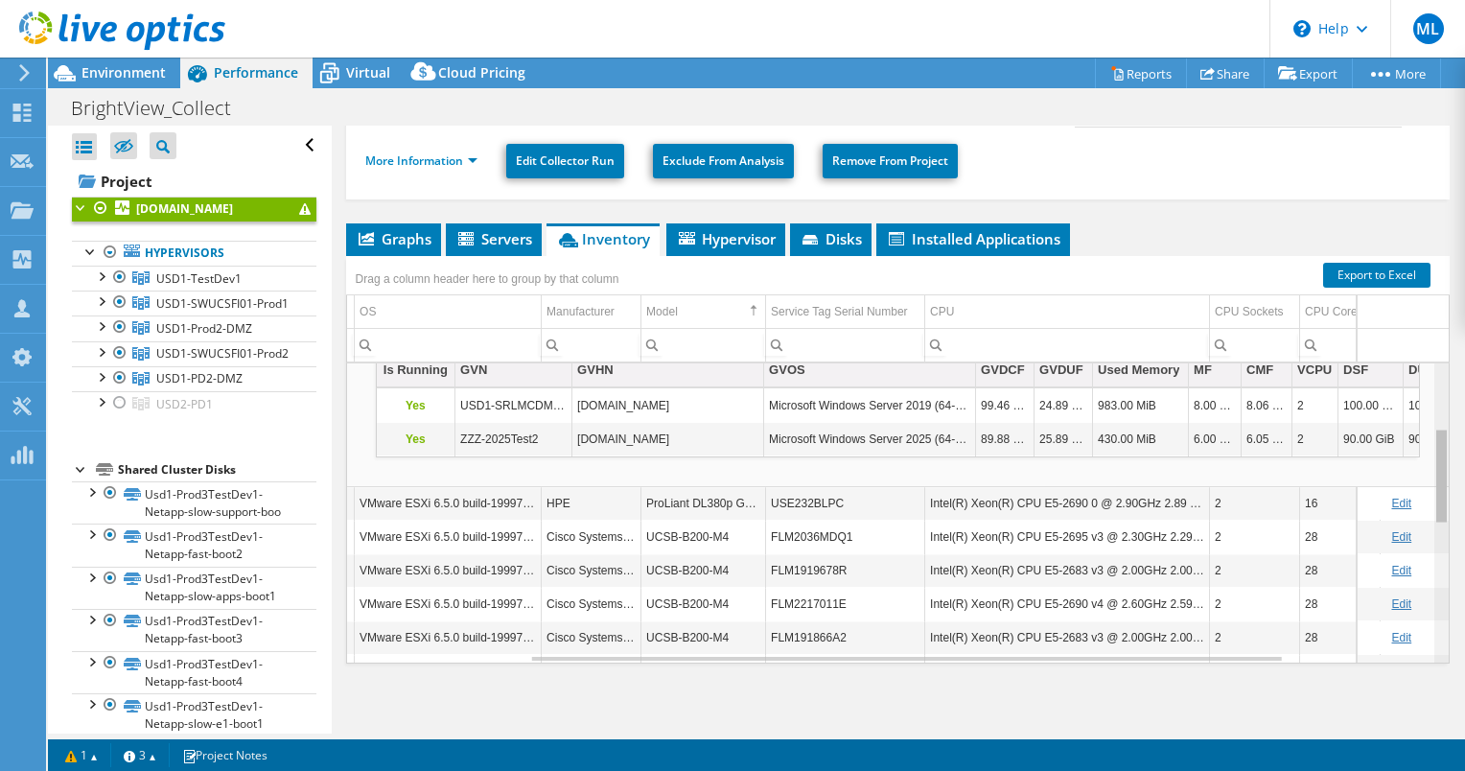
drag, startPoint x: 1430, startPoint y: 598, endPoint x: 1421, endPoint y: 449, distance: 149.9
click at [1421, 449] on body "ML Channel Partner [PERSON_NAME] [EMAIL_ADDRESS][PERSON_NAME][DOMAIN_NAME] ePlu…" at bounding box center [732, 385] width 1465 height 771
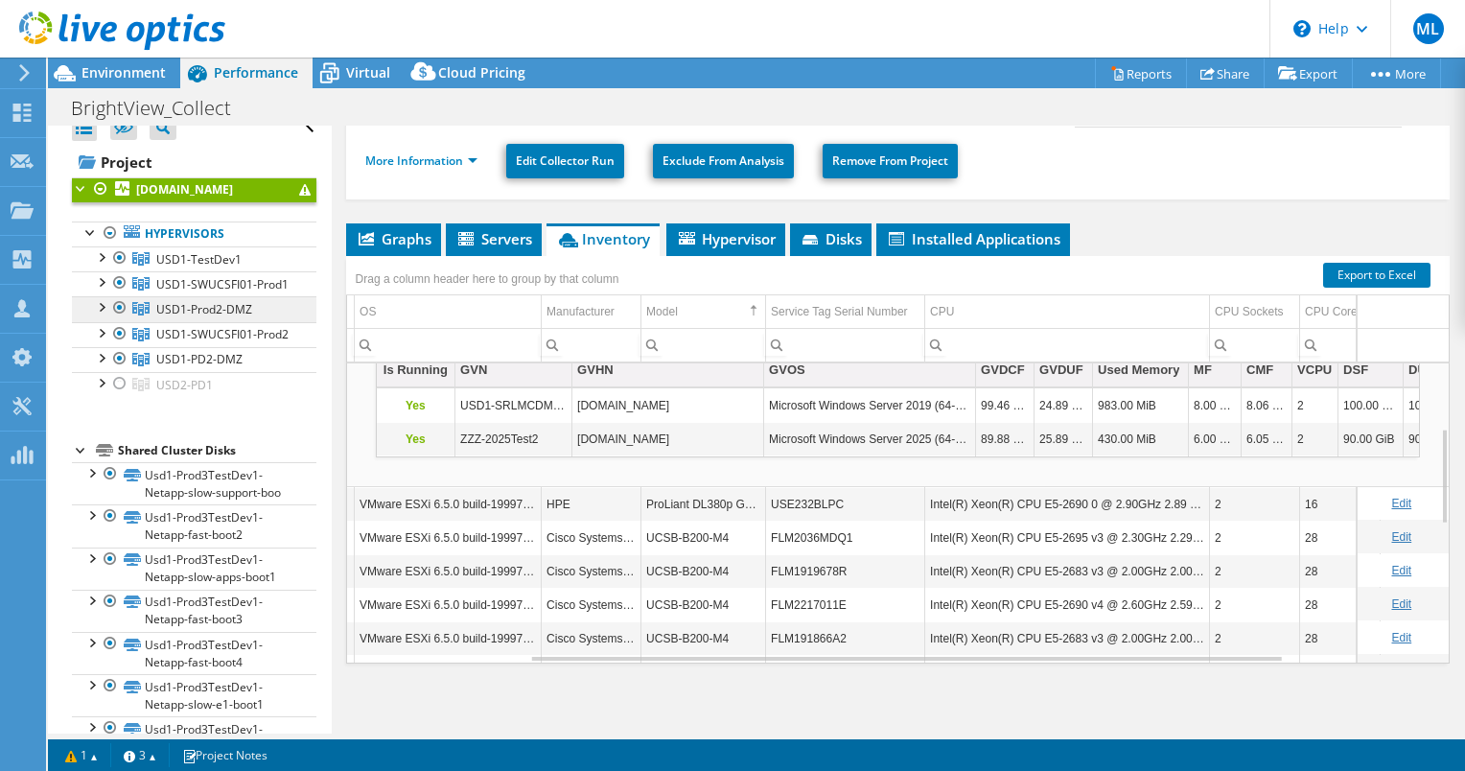
scroll to position [0, 0]
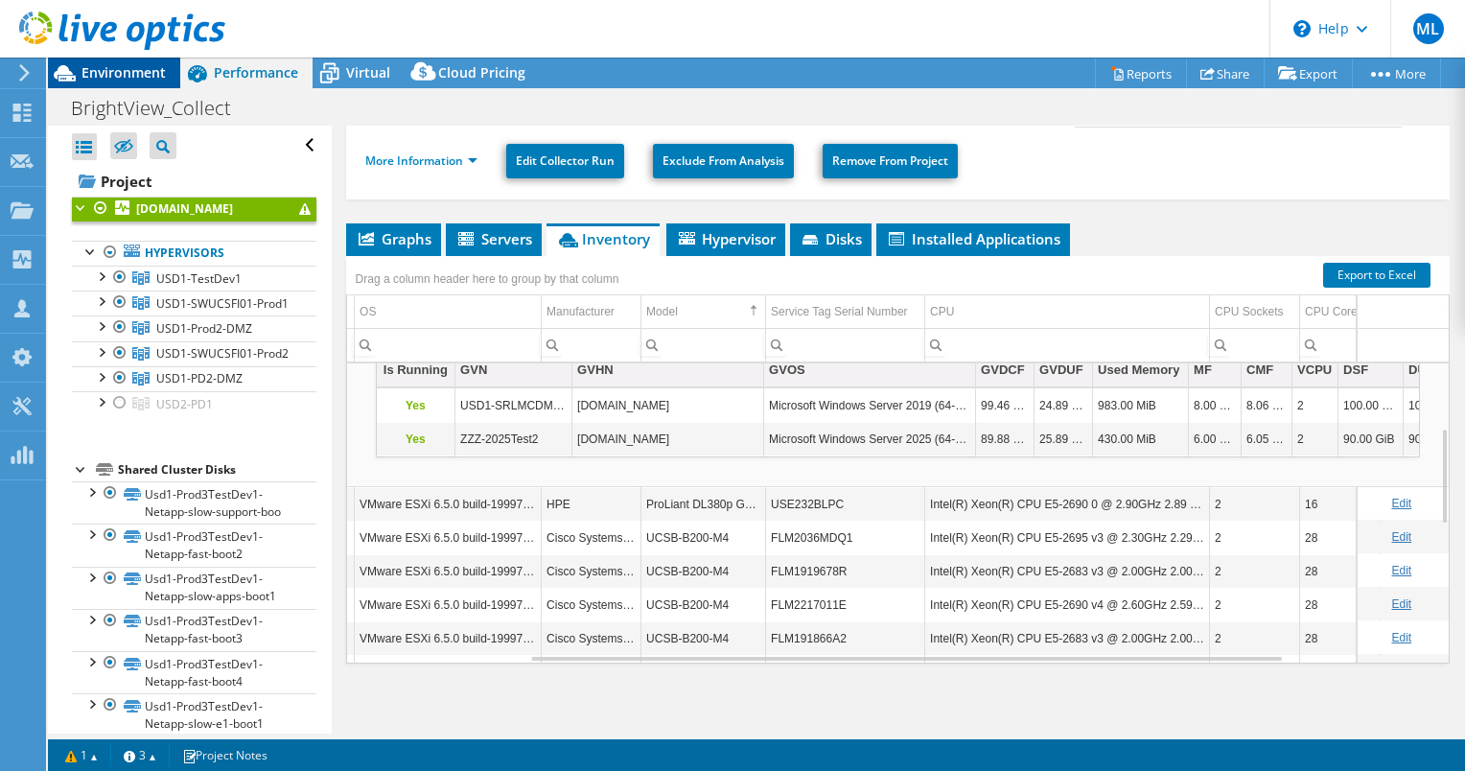
click at [137, 76] on span "Environment" at bounding box center [123, 72] width 84 height 18
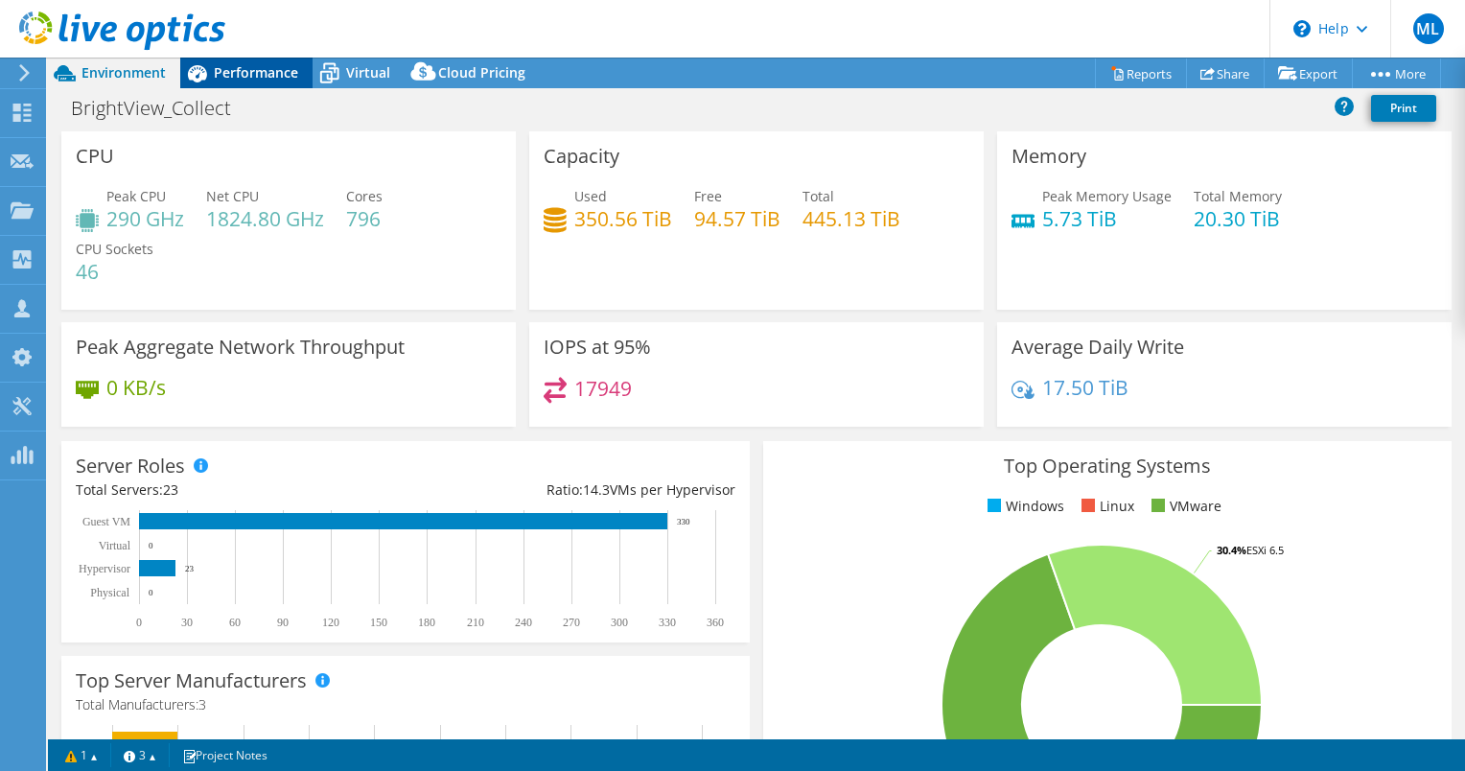
click at [246, 63] on span "Performance" at bounding box center [256, 72] width 84 height 18
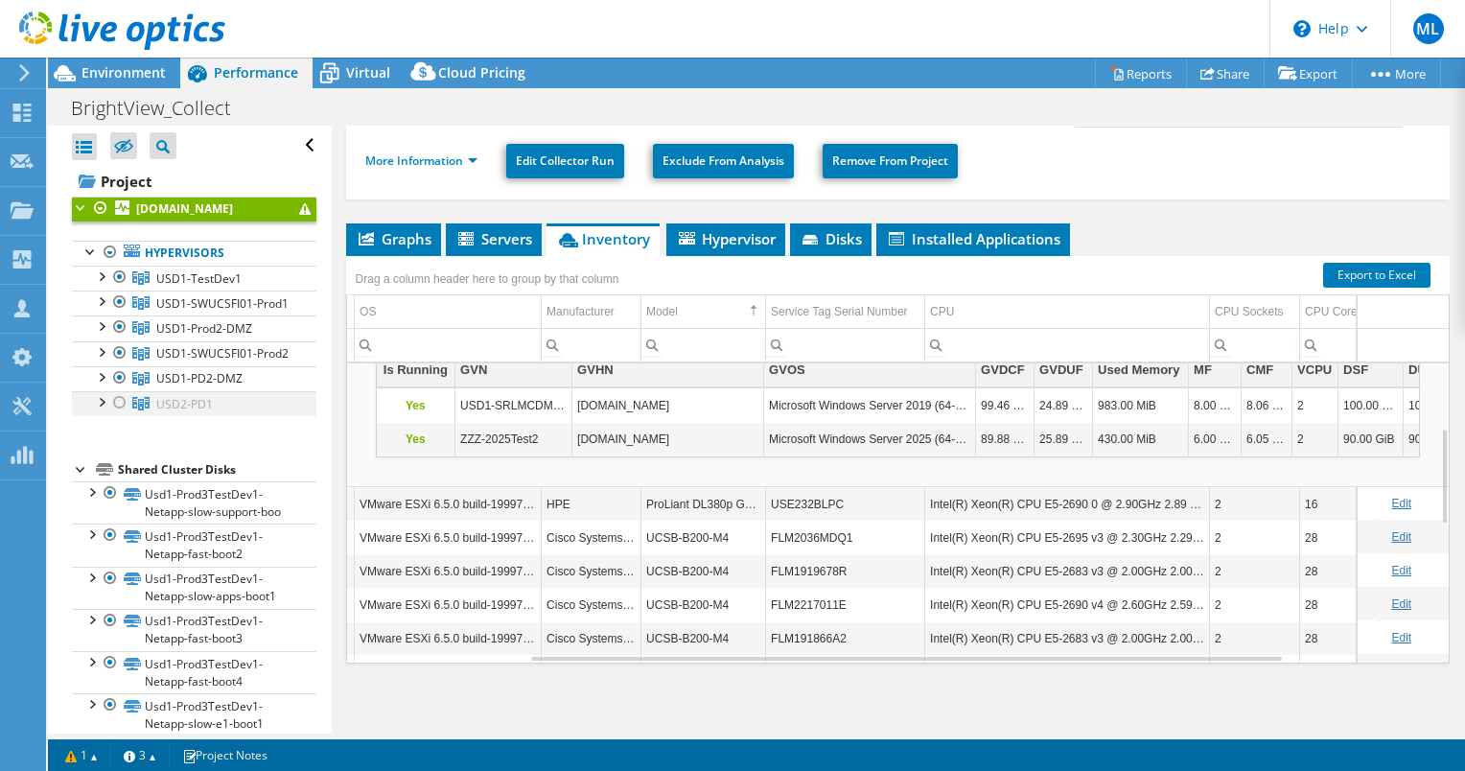
click at [126, 414] on div at bounding box center [119, 402] width 19 height 23
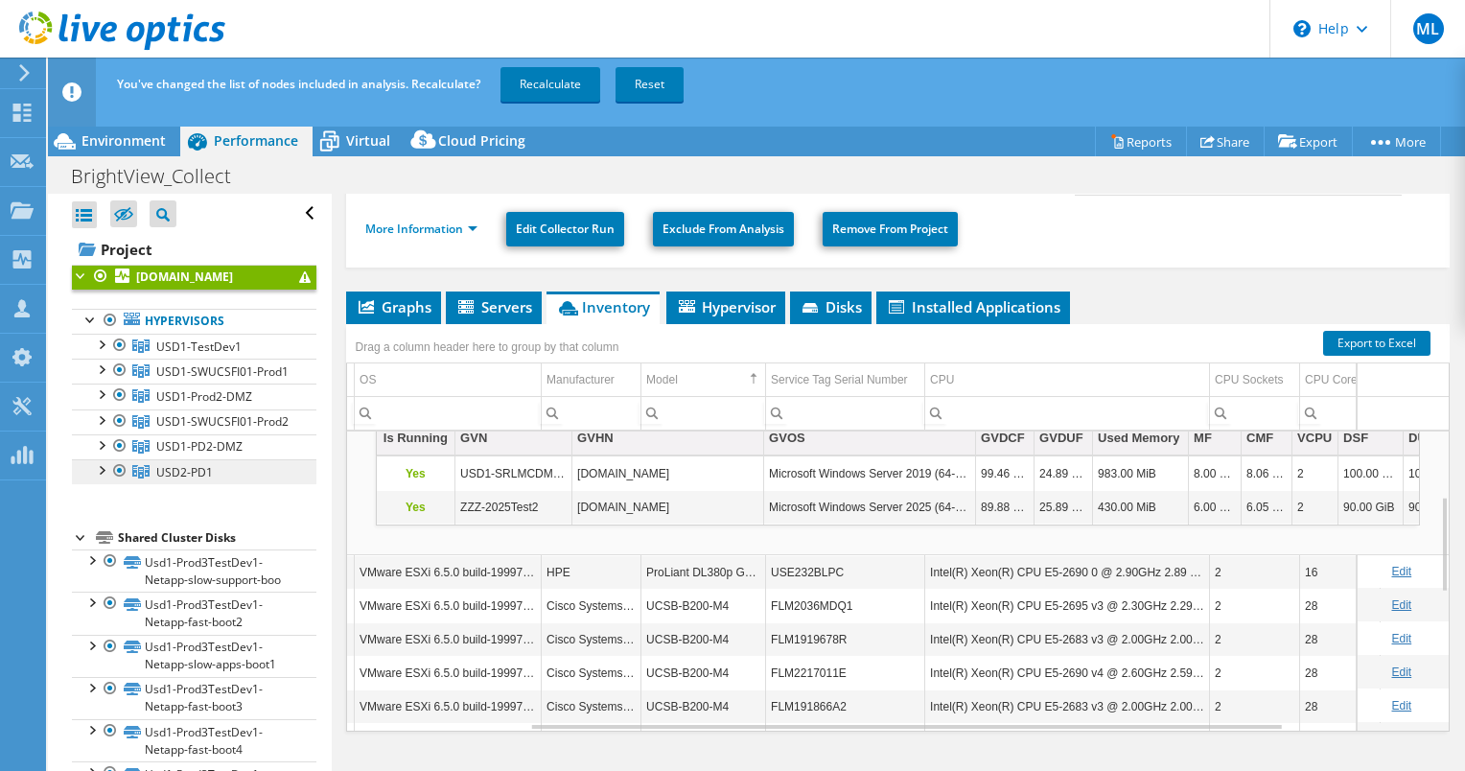
click at [180, 480] on span "USD2-PD1" at bounding box center [184, 472] width 57 height 16
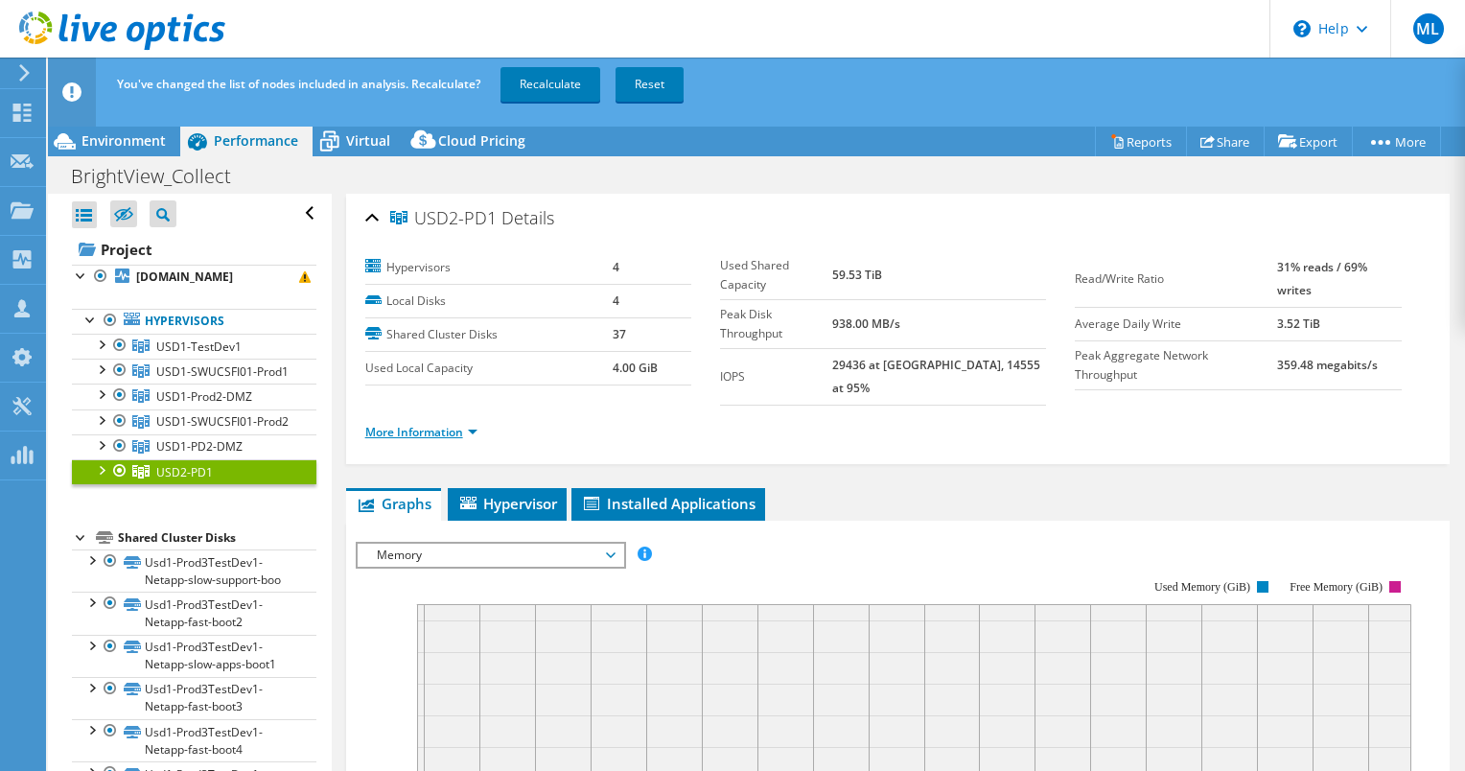
click at [434, 424] on link "More Information" at bounding box center [421, 432] width 112 height 16
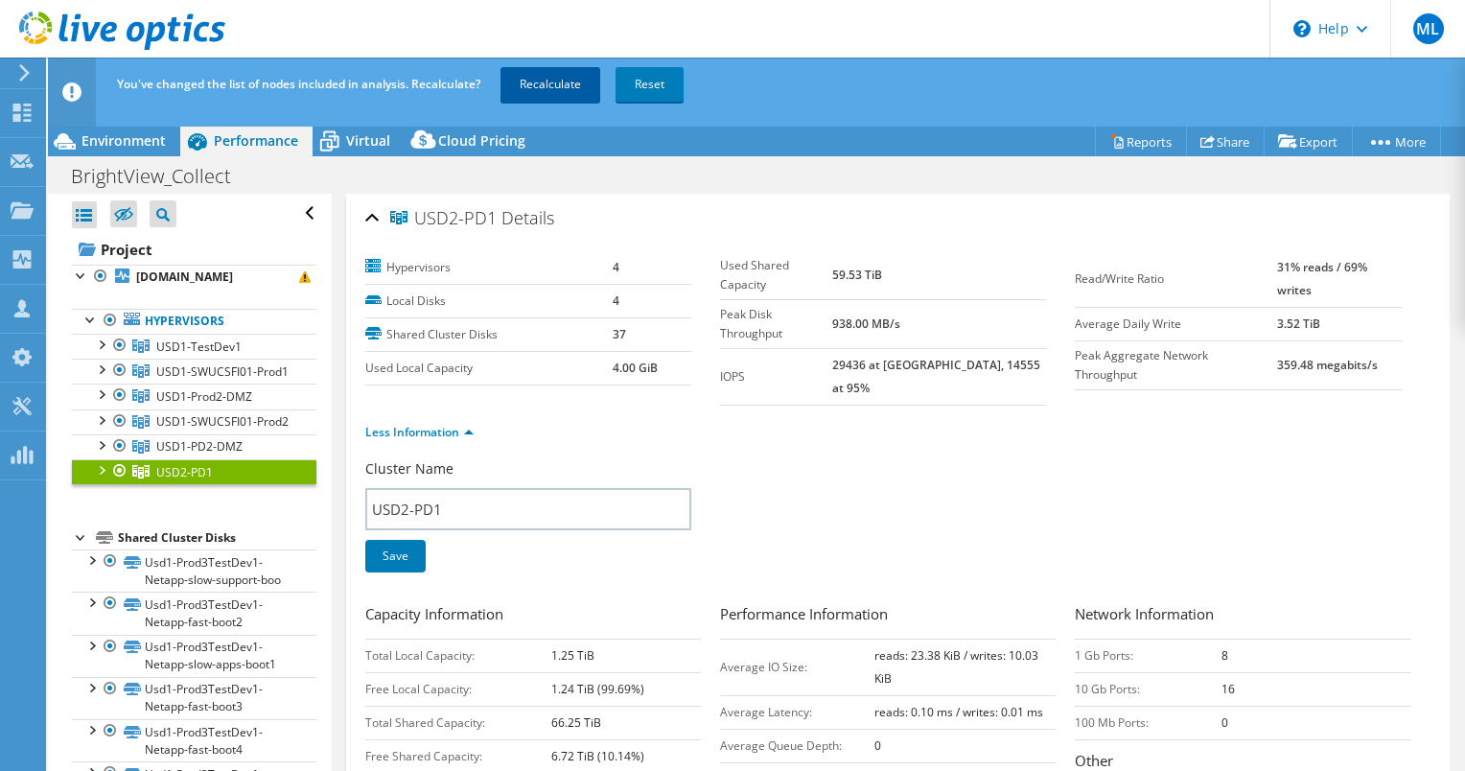
click at [549, 93] on link "Recalculate" at bounding box center [550, 84] width 100 height 35
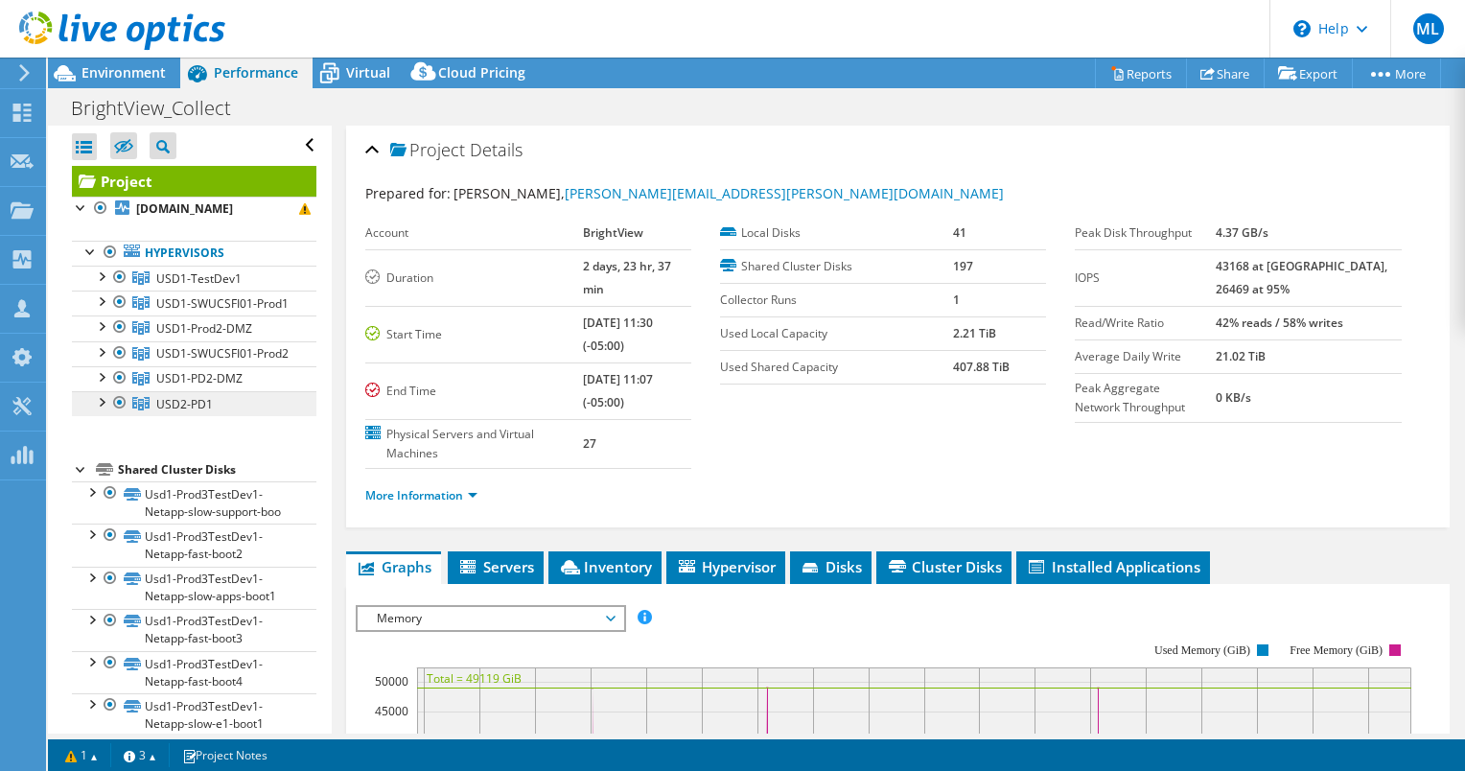
click at [201, 412] on span "USD2-PD1" at bounding box center [184, 404] width 57 height 16
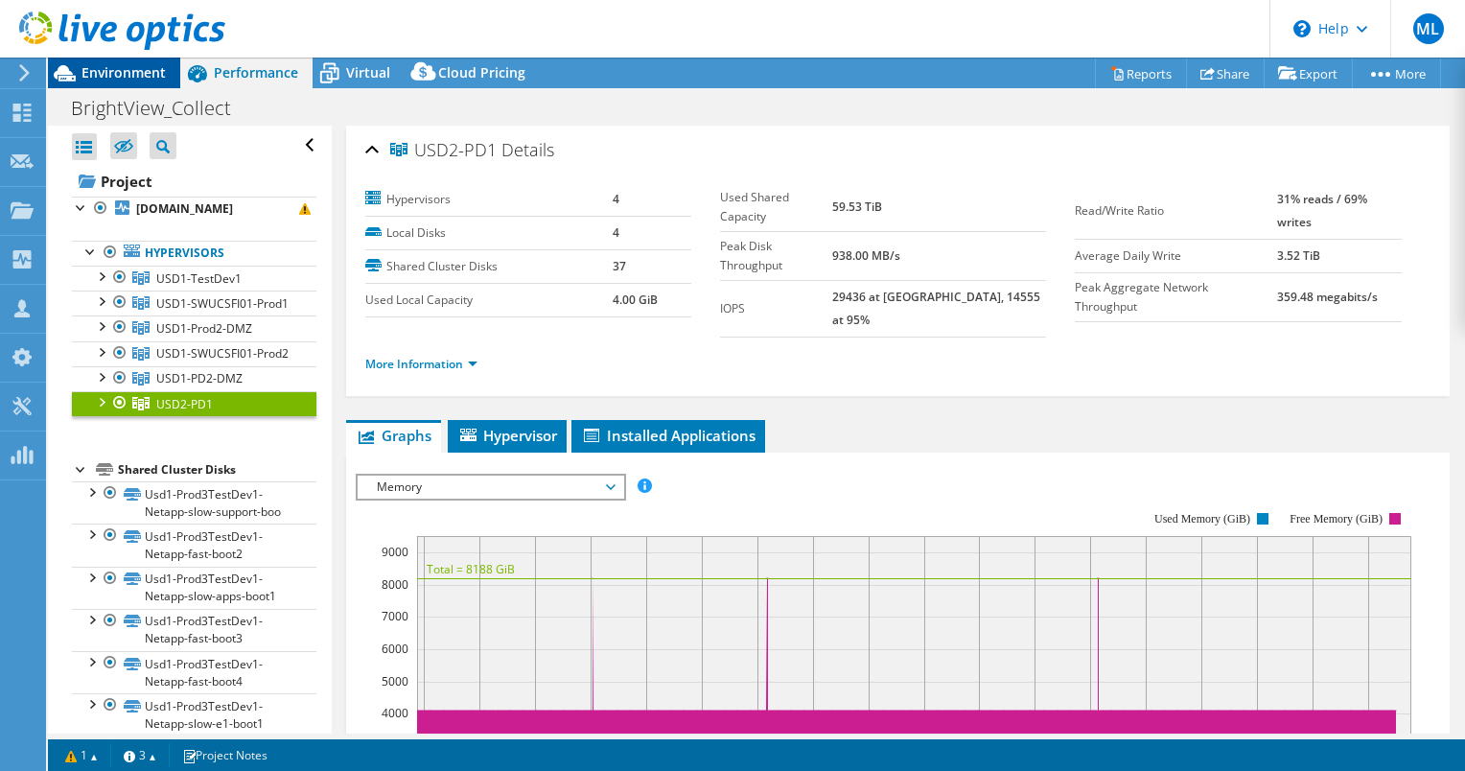
click at [146, 78] on span "Environment" at bounding box center [123, 72] width 84 height 18
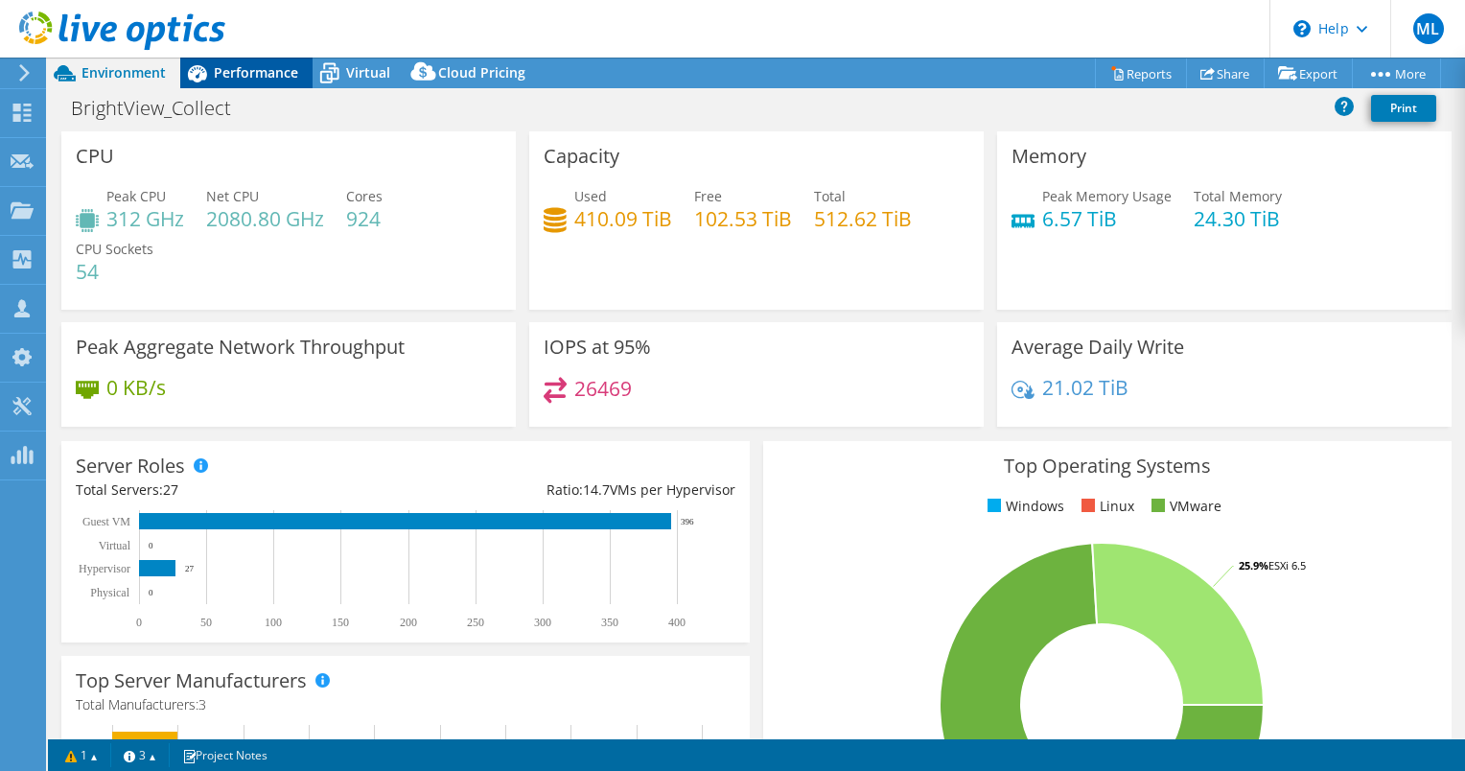
click at [280, 75] on span "Performance" at bounding box center [256, 72] width 84 height 18
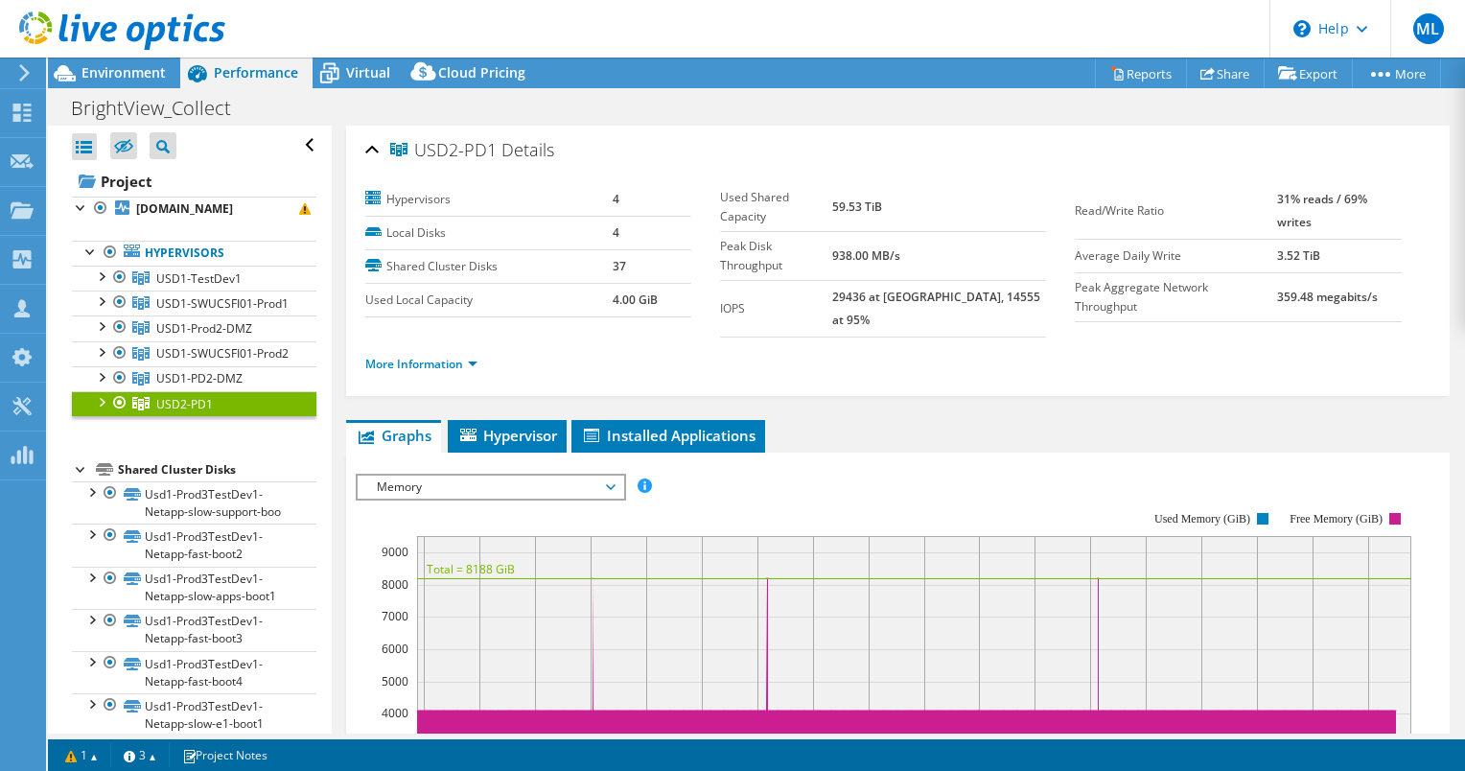
click at [100, 410] on div at bounding box center [100, 400] width 19 height 19
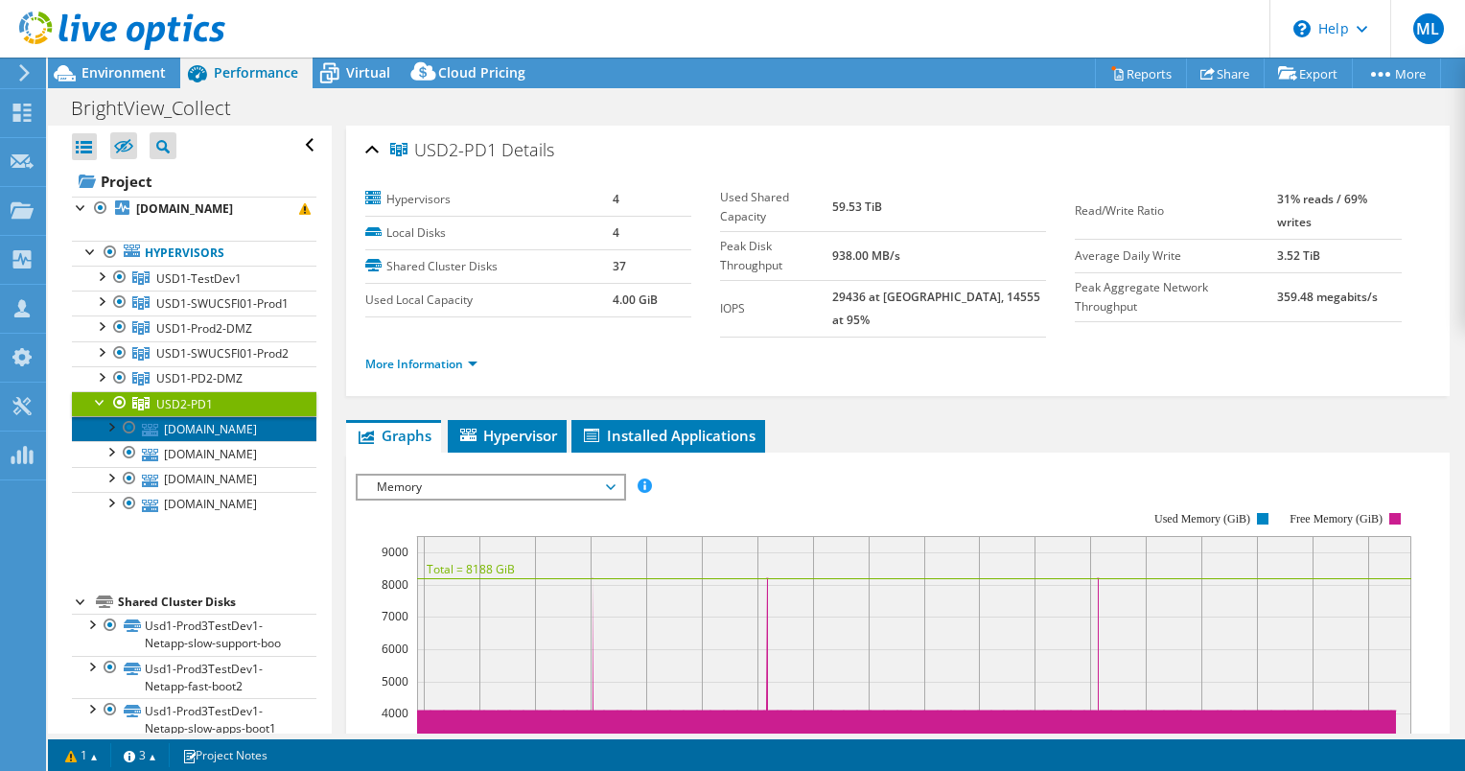
click at [165, 441] on link "[DOMAIN_NAME]" at bounding box center [194, 428] width 244 height 25
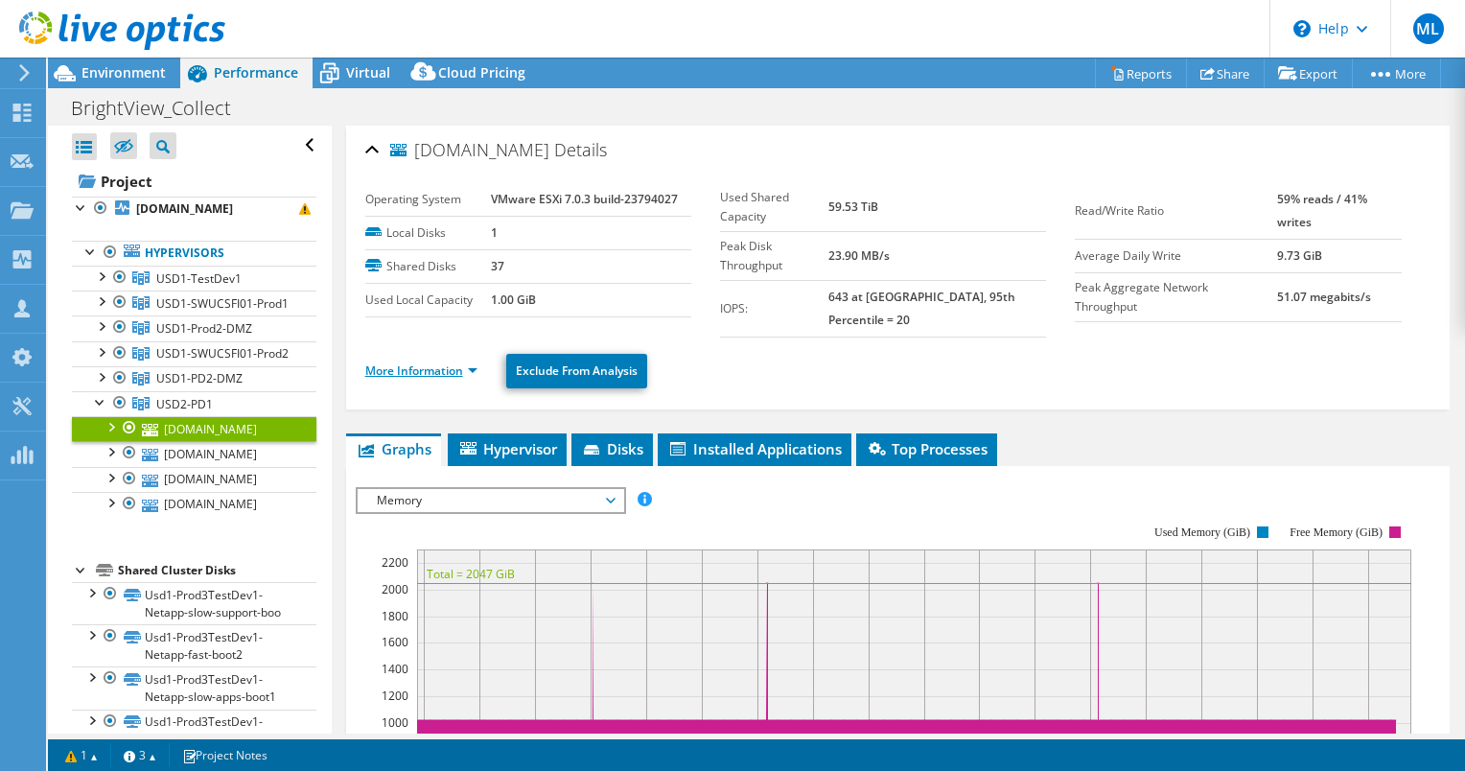
click at [464, 362] on link "More Information" at bounding box center [421, 370] width 112 height 16
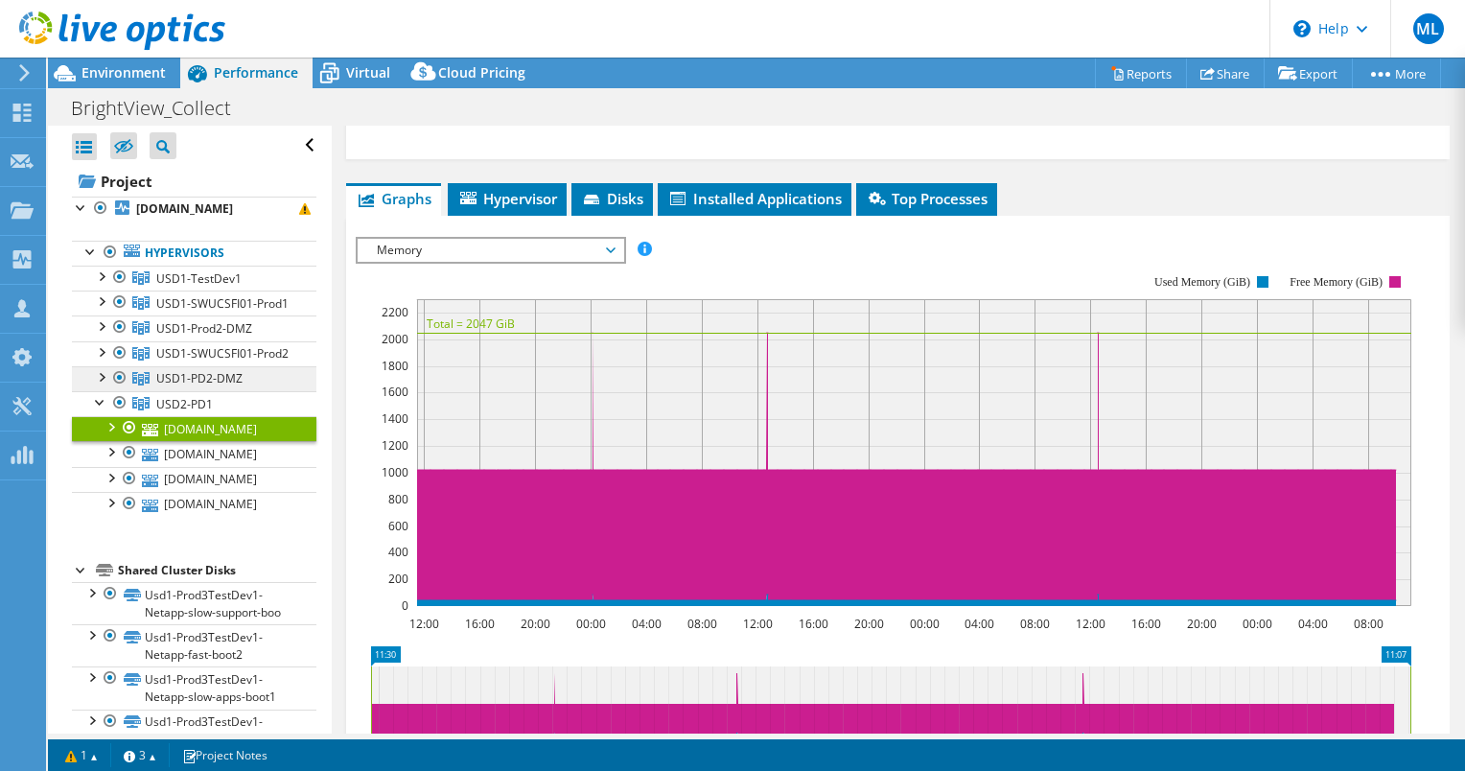
scroll to position [1150, 0]
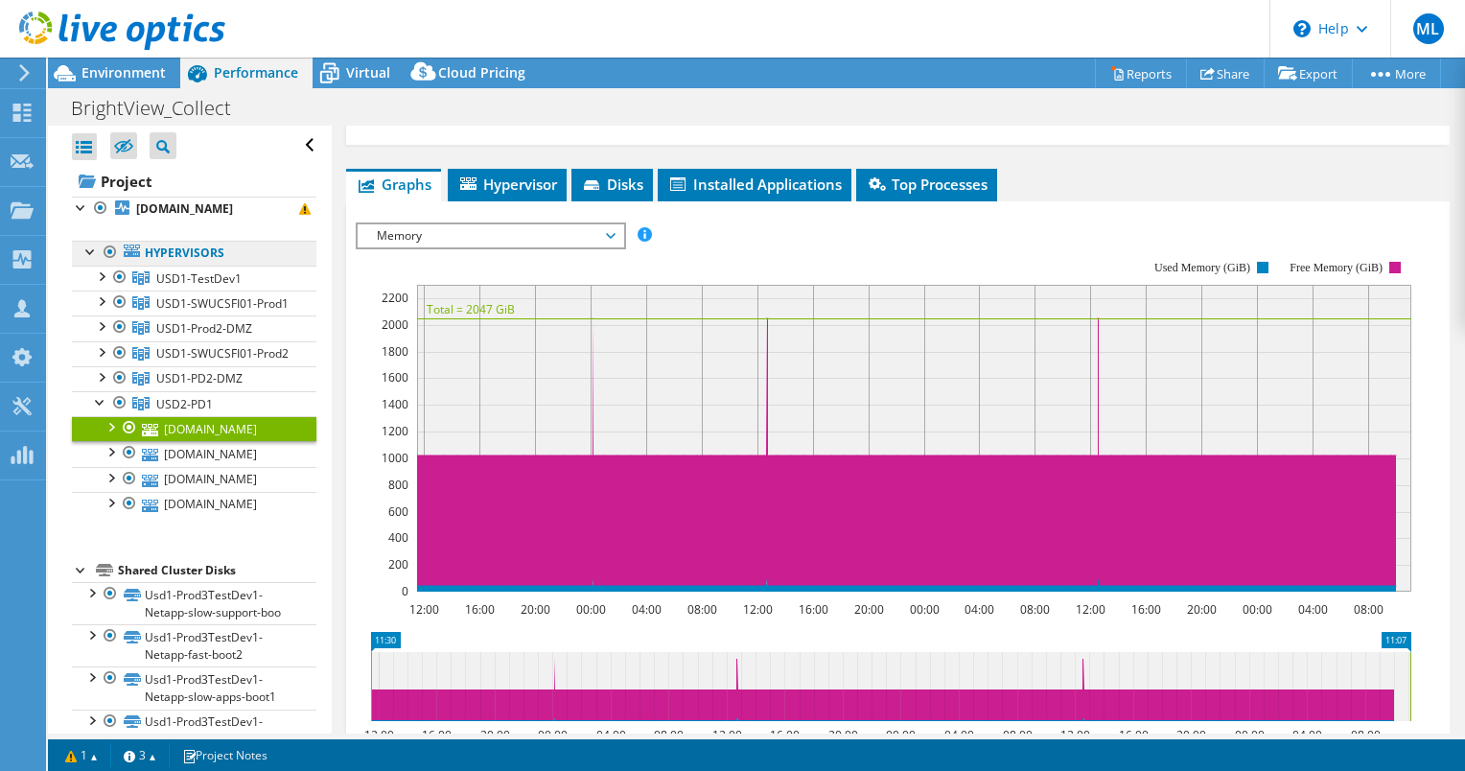
click at [186, 266] on link "Hypervisors" at bounding box center [194, 253] width 244 height 25
click at [165, 217] on b "[DOMAIN_NAME]" at bounding box center [184, 208] width 97 height 16
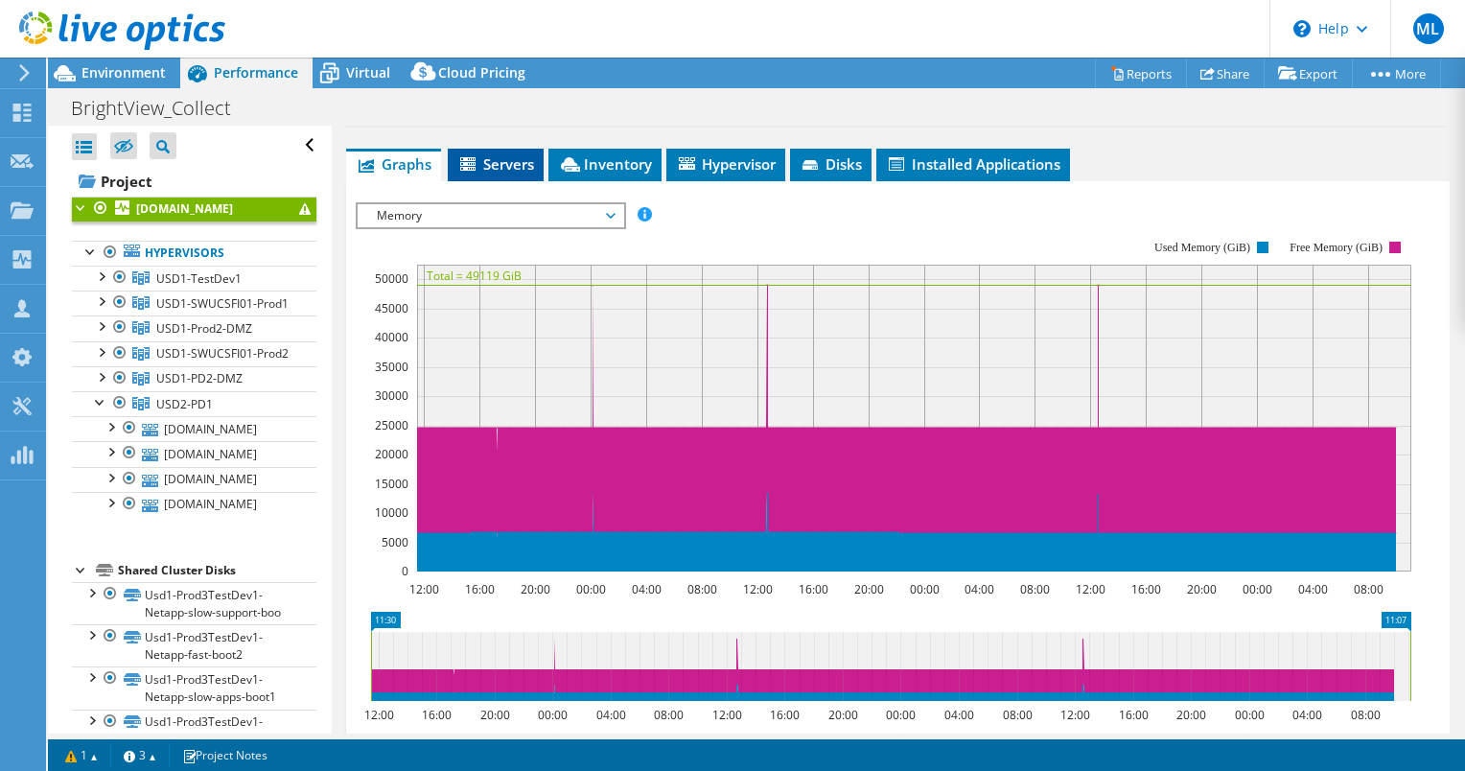
click at [527, 162] on span "Servers" at bounding box center [495, 163] width 77 height 19
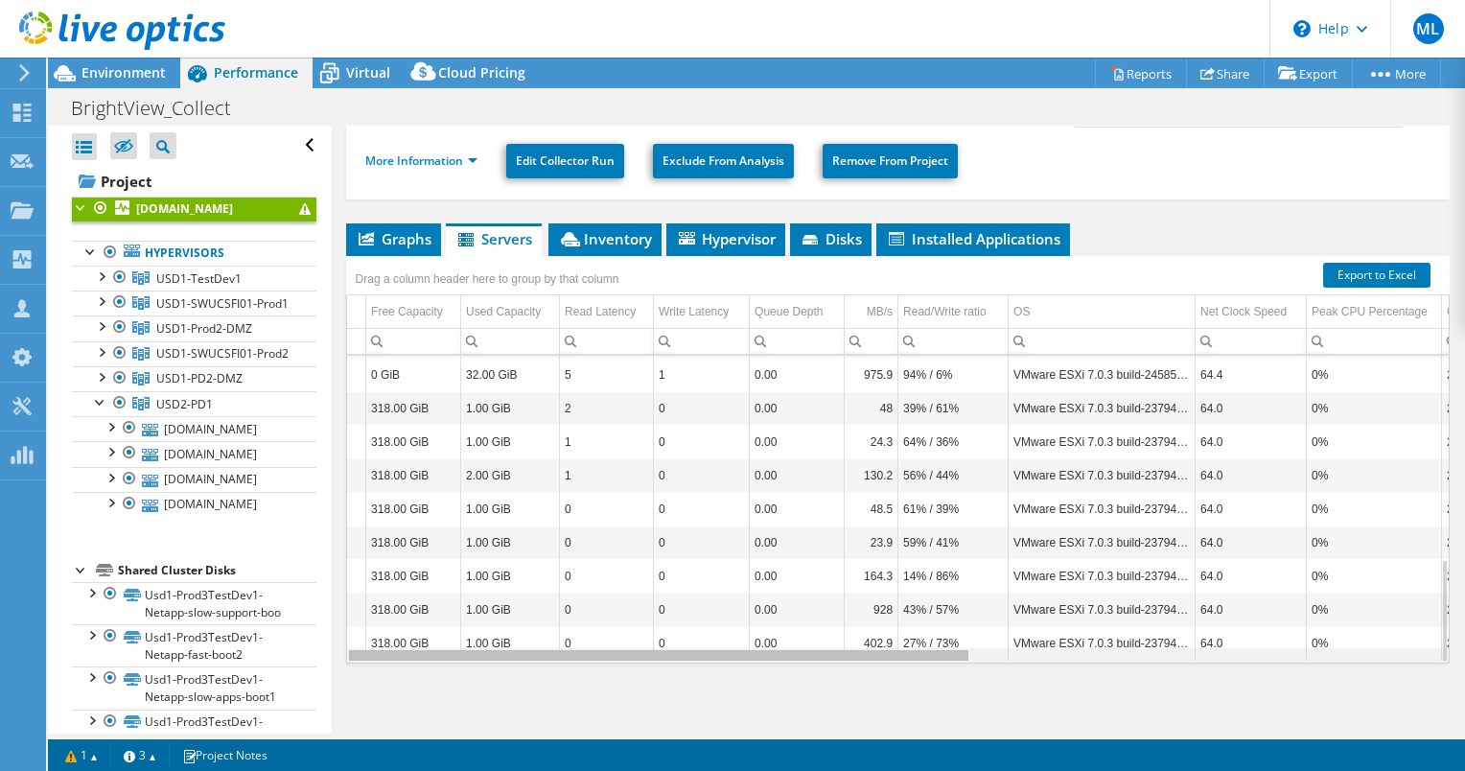
scroll to position [0, 0]
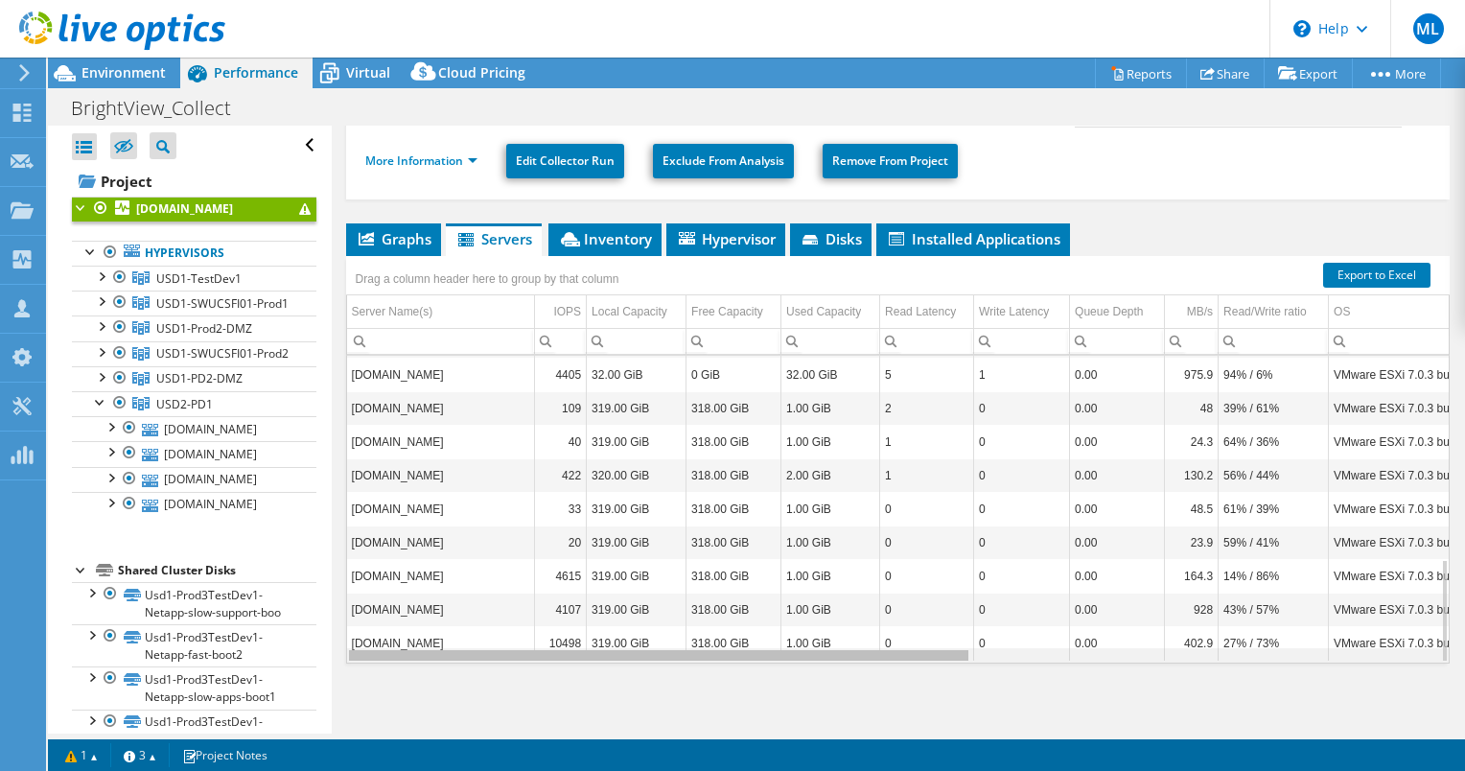
drag, startPoint x: 882, startPoint y: 653, endPoint x: 712, endPoint y: 642, distance: 170.0
click at [712, 642] on body "ML Channel Partner [PERSON_NAME] [EMAIL_ADDRESS][PERSON_NAME][DOMAIN_NAME] ePlu…" at bounding box center [732, 385] width 1465 height 771
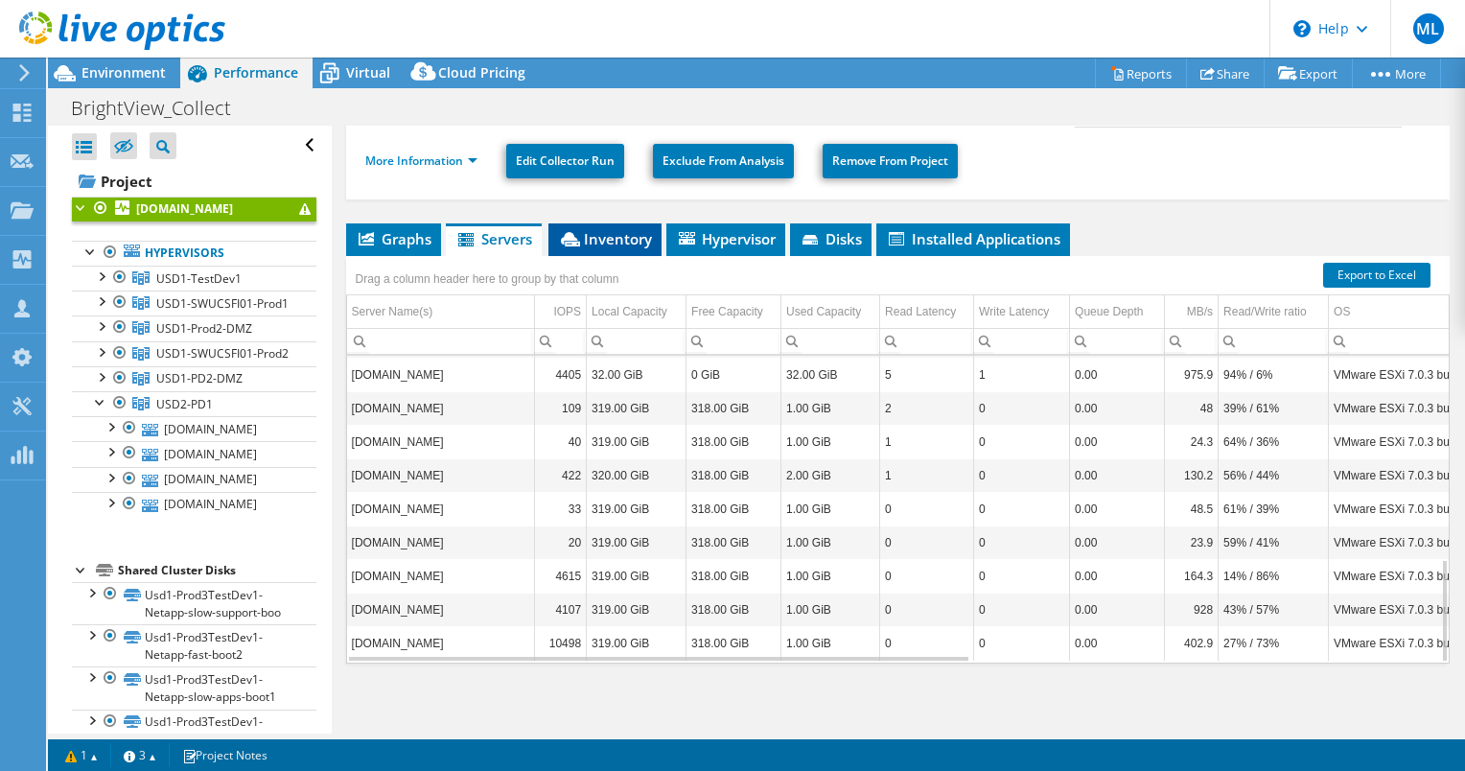
click at [619, 239] on span "Inventory" at bounding box center [605, 238] width 94 height 19
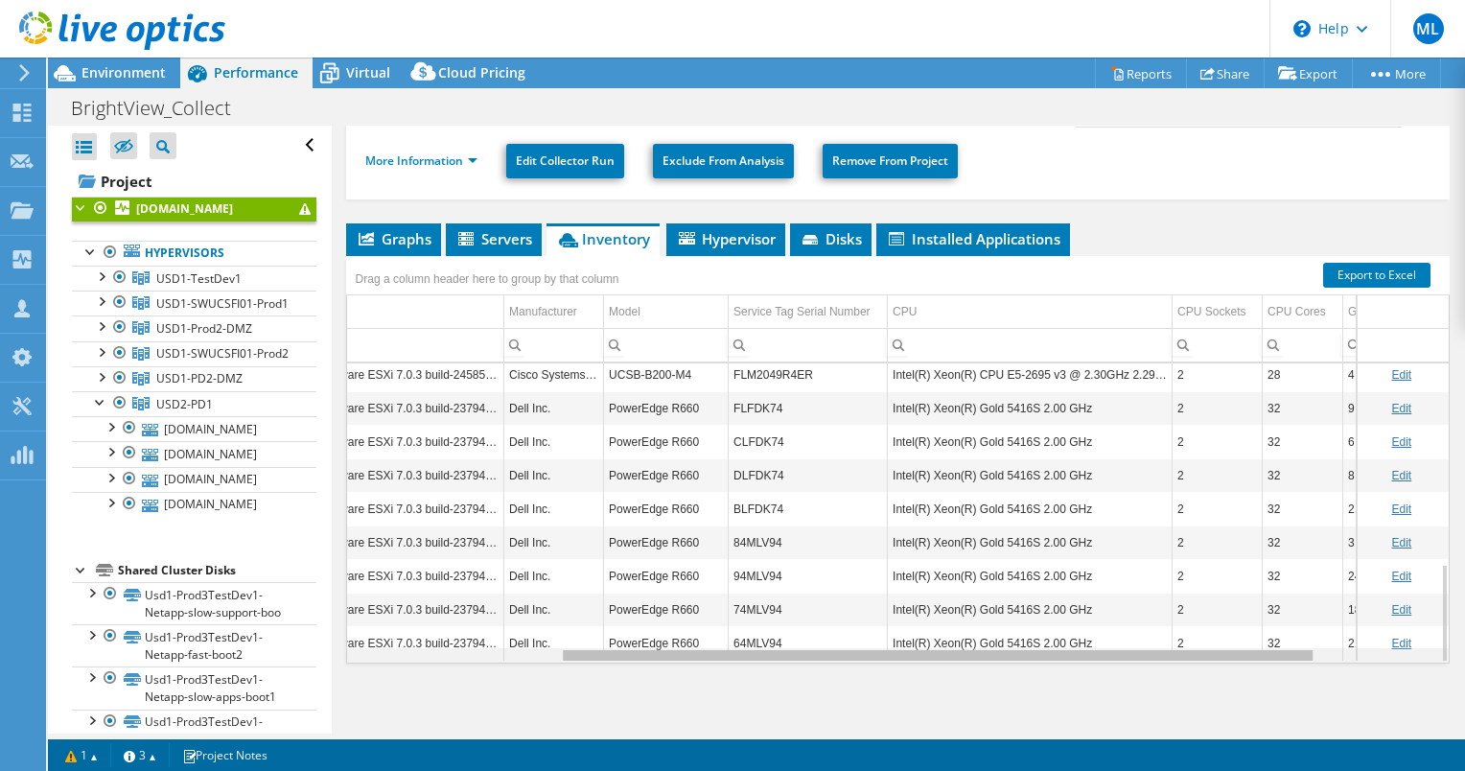
scroll to position [0, 310]
drag, startPoint x: 871, startPoint y: 652, endPoint x: 1097, endPoint y: 638, distance: 226.7
click at [1097, 638] on body "ML Channel Partner [PERSON_NAME] [EMAIL_ADDRESS][PERSON_NAME][DOMAIN_NAME] ePlu…" at bounding box center [732, 385] width 1465 height 771
click at [514, 652] on div "Data grid" at bounding box center [898, 655] width 1102 height 14
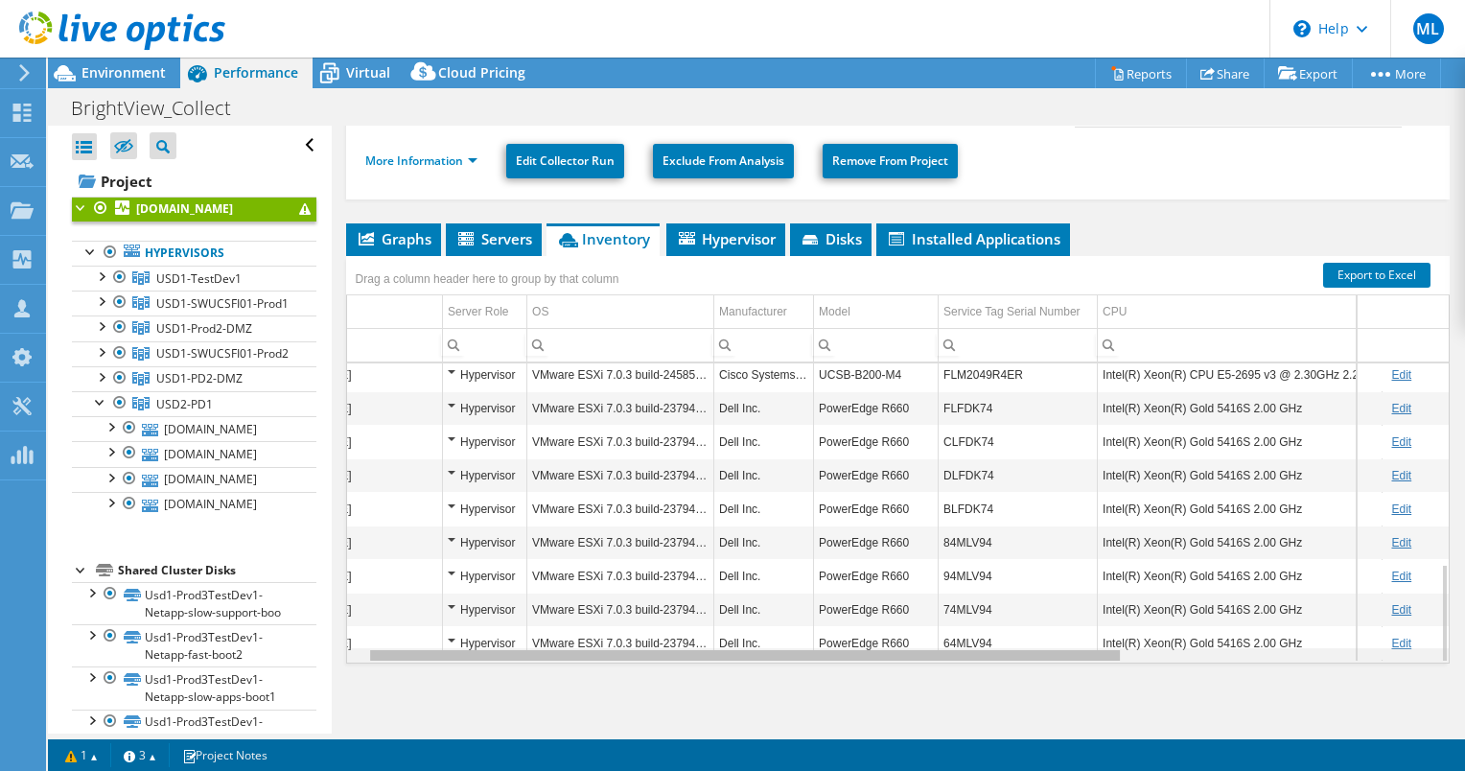
scroll to position [0, 0]
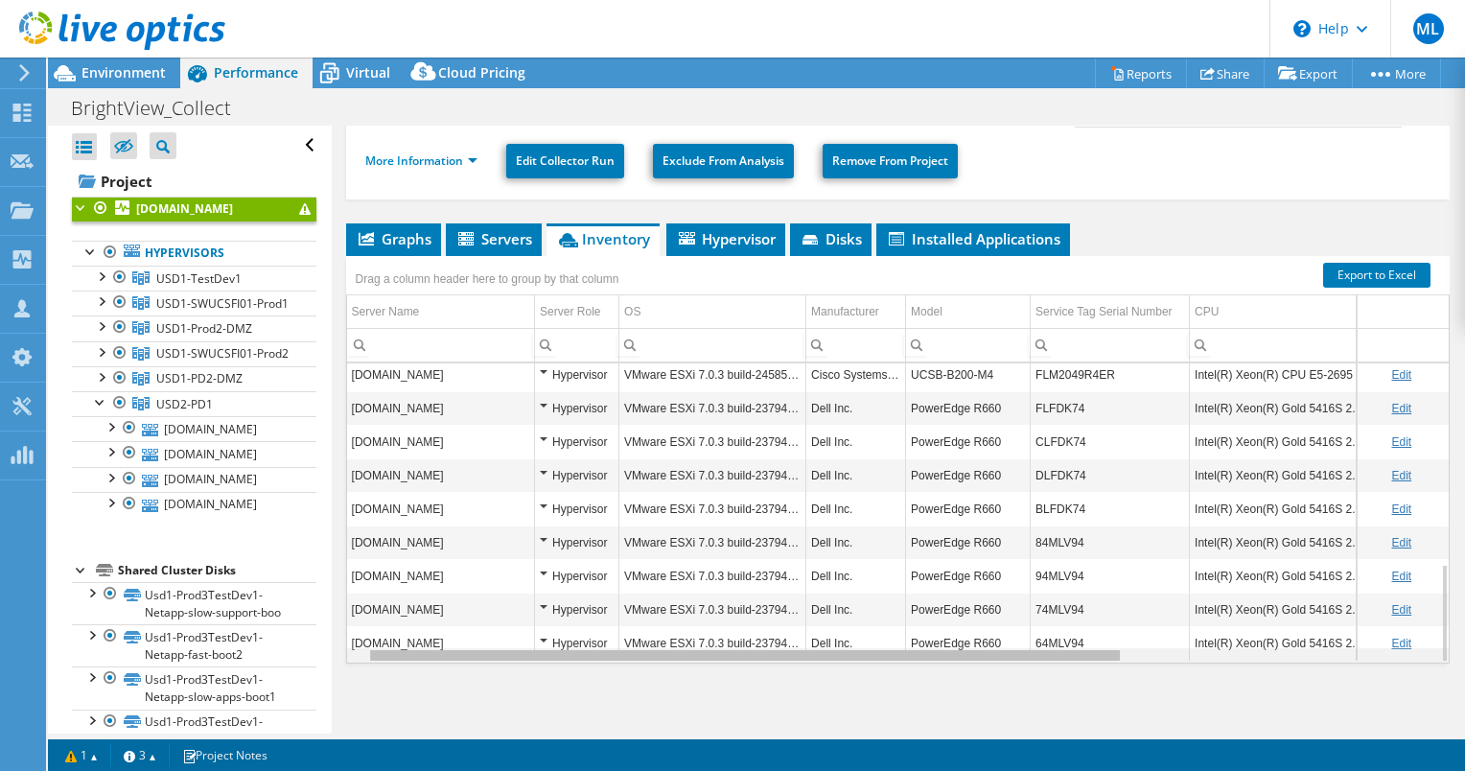
drag, startPoint x: 516, startPoint y: 652, endPoint x: 392, endPoint y: 595, distance: 136.0
click at [429, 648] on body "ML Channel Partner [PERSON_NAME] [EMAIL_ADDRESS][PERSON_NAME][DOMAIN_NAME] ePlu…" at bounding box center [732, 385] width 1465 height 771
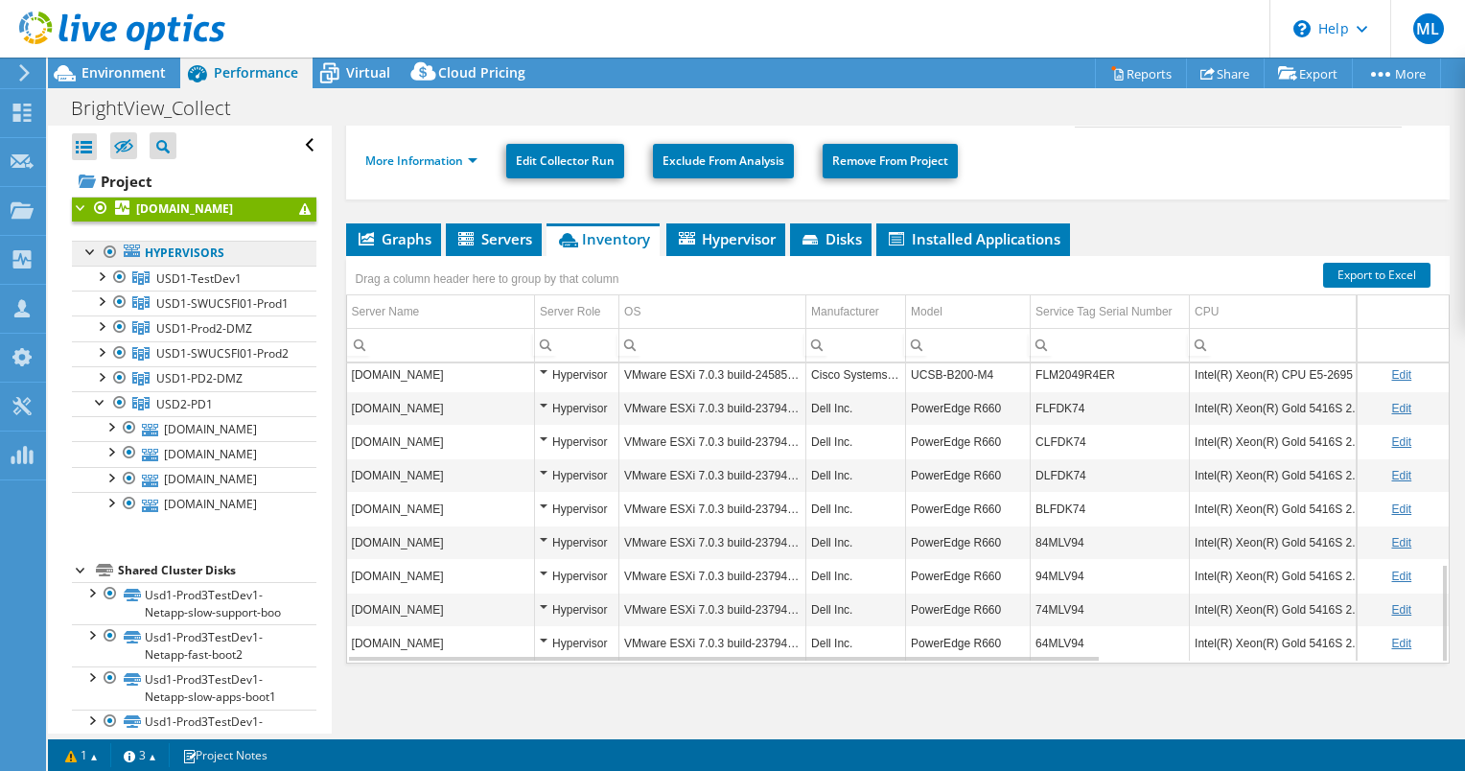
click at [173, 266] on link "Hypervisors" at bounding box center [194, 253] width 244 height 25
click at [178, 266] on link "Hypervisors" at bounding box center [194, 253] width 244 height 25
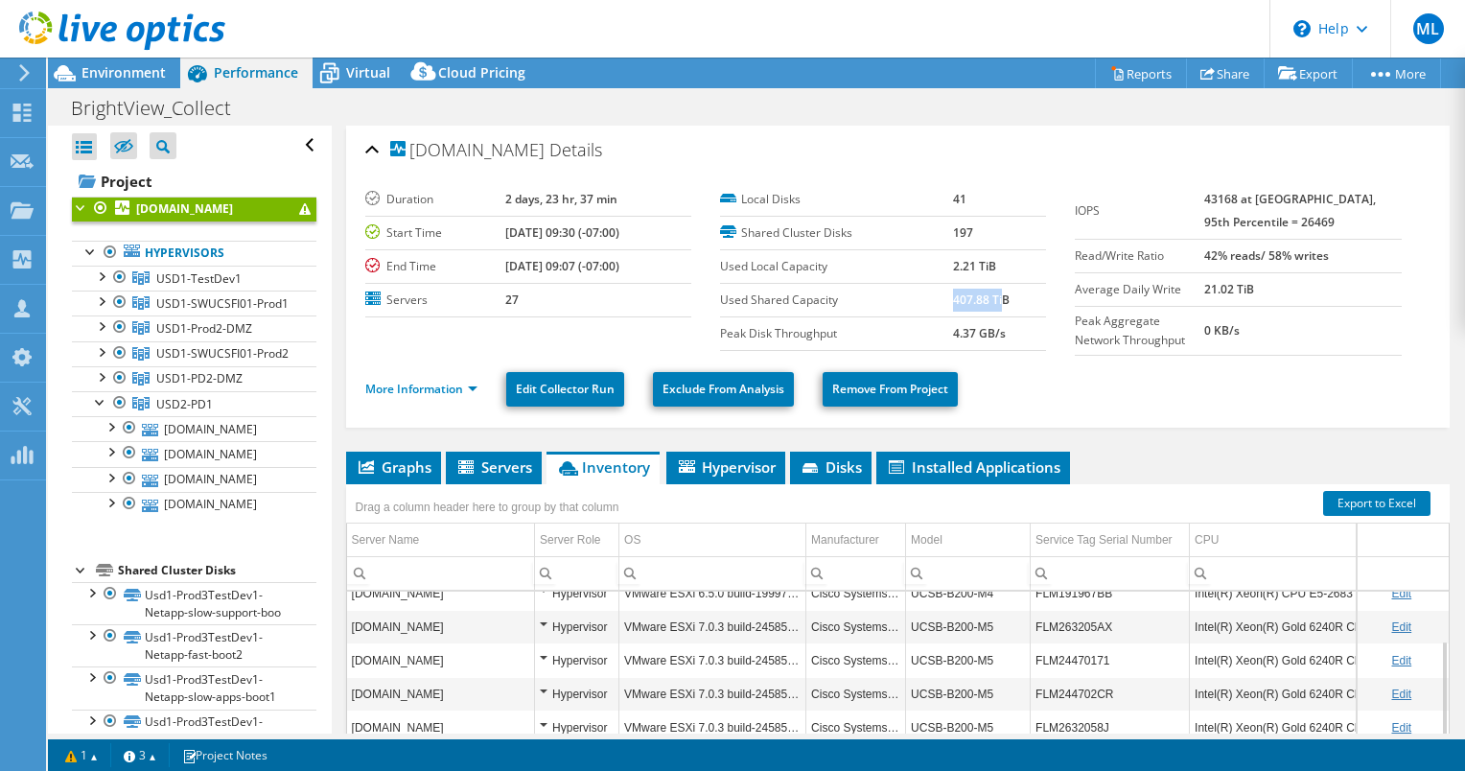
drag, startPoint x: 946, startPoint y: 295, endPoint x: 993, endPoint y: 297, distance: 47.0
click at [993, 297] on b "407.88 TiB" at bounding box center [981, 299] width 57 height 16
click at [134, 515] on div at bounding box center [129, 503] width 19 height 23
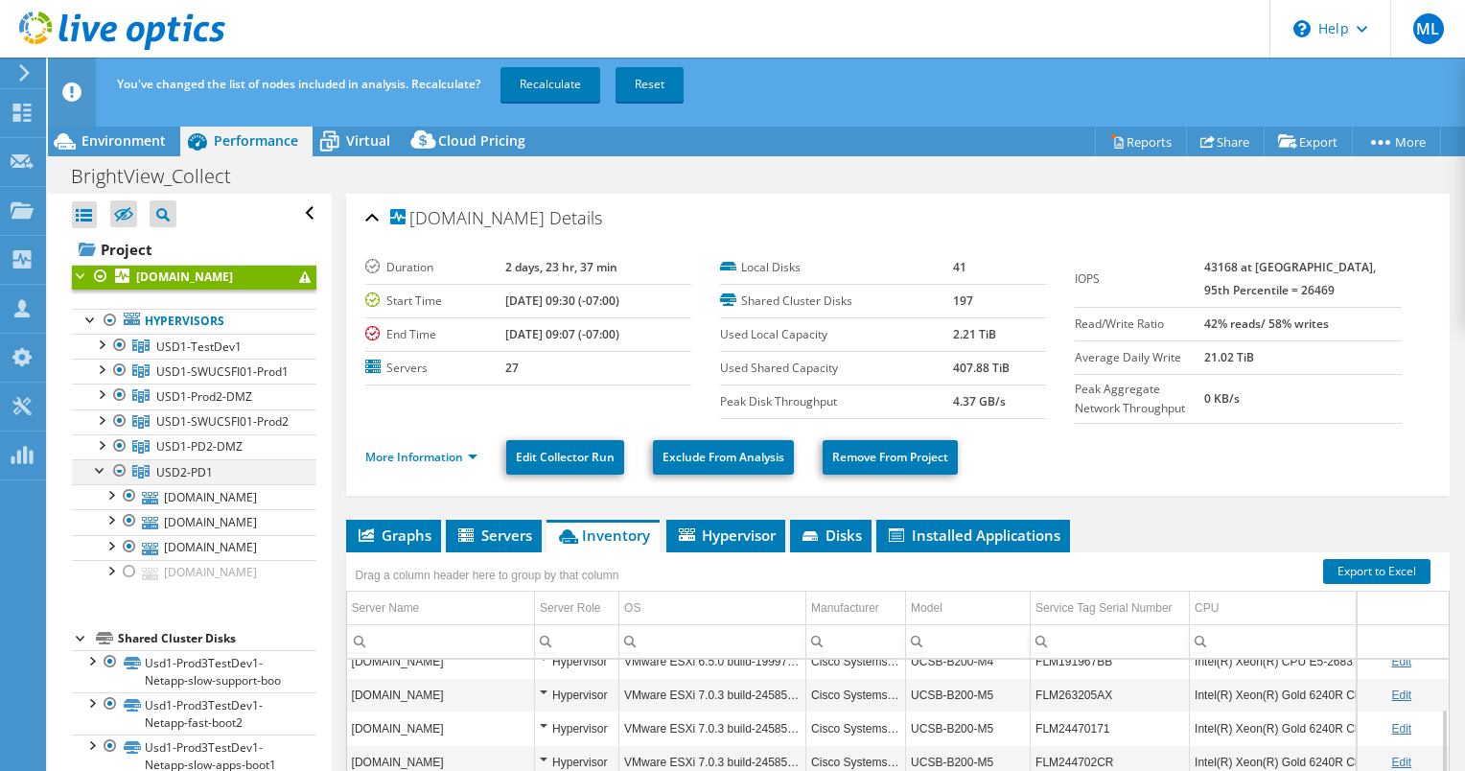
click at [93, 478] on div at bounding box center [100, 468] width 19 height 19
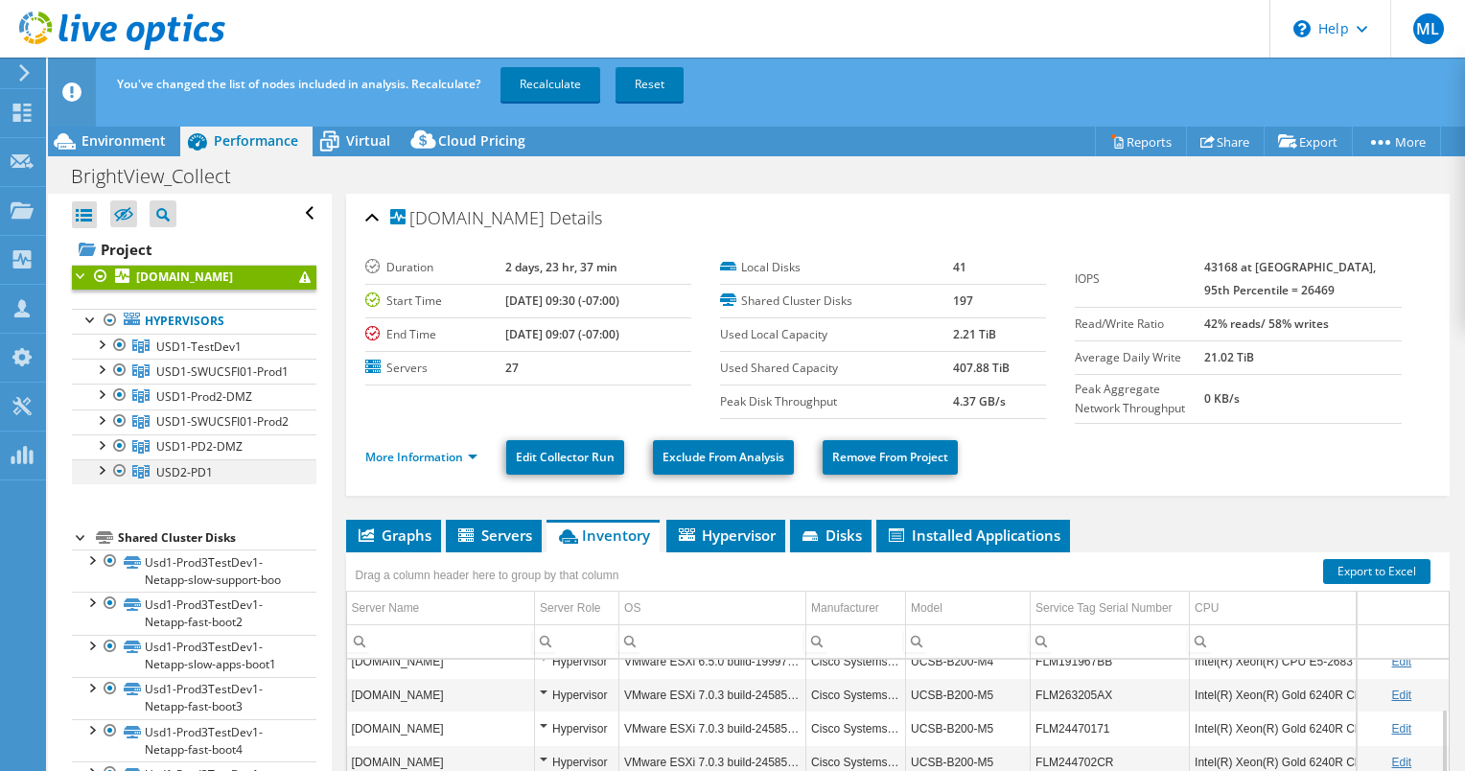
click at [114, 482] on div at bounding box center [119, 470] width 19 height 23
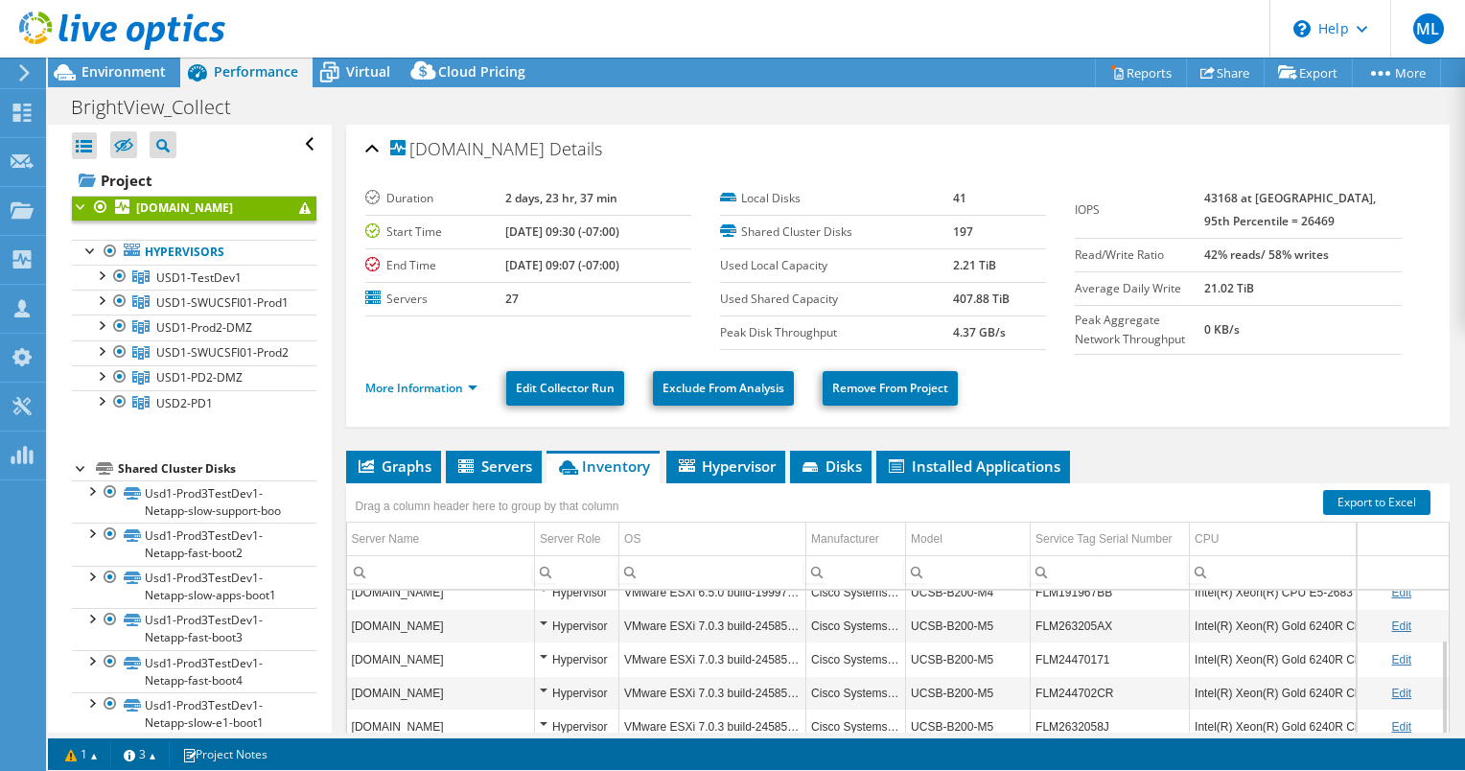
click at [126, 480] on div "Shared Cluster Disks" at bounding box center [217, 468] width 198 height 23
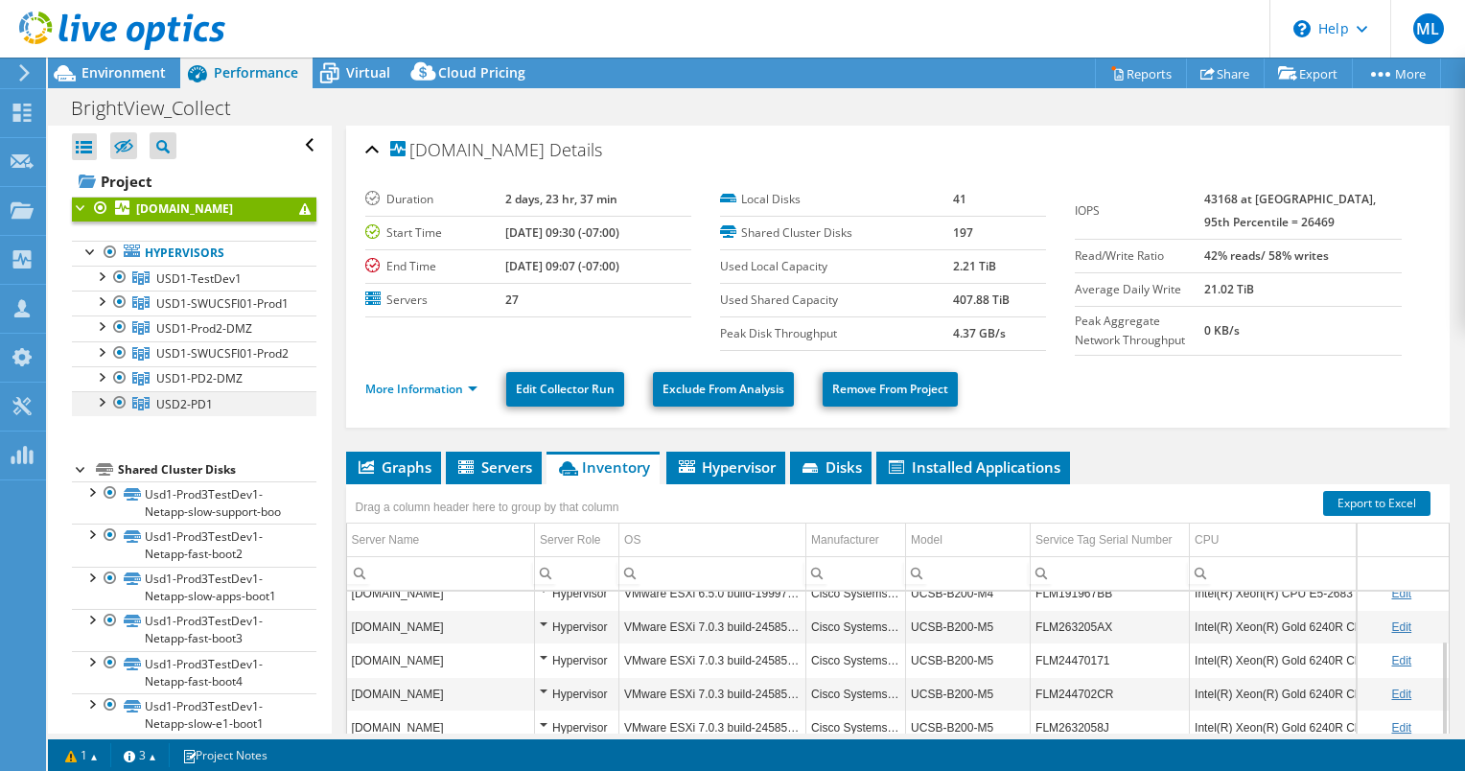
click at [116, 414] on div at bounding box center [119, 402] width 19 height 23
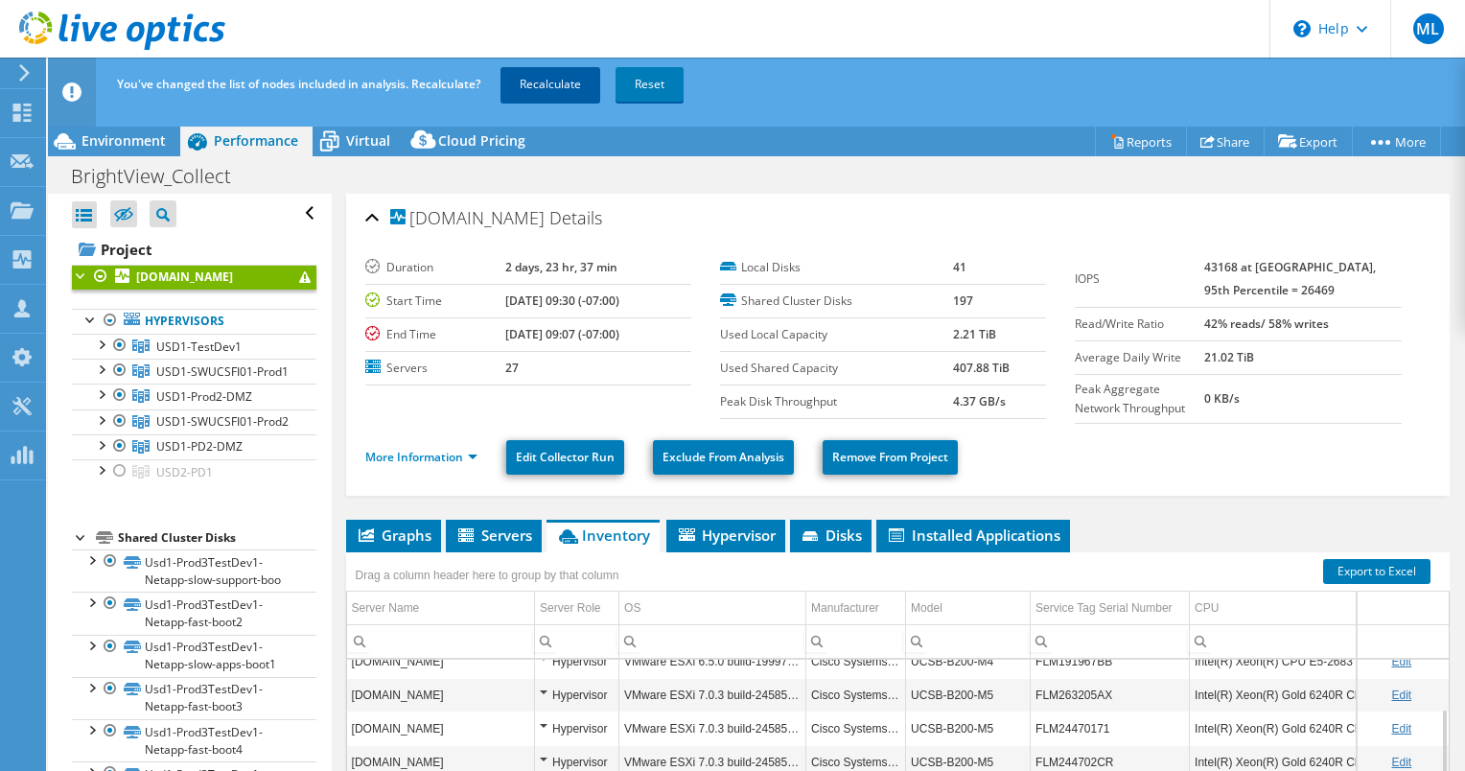
click at [529, 76] on link "Recalculate" at bounding box center [550, 84] width 100 height 35
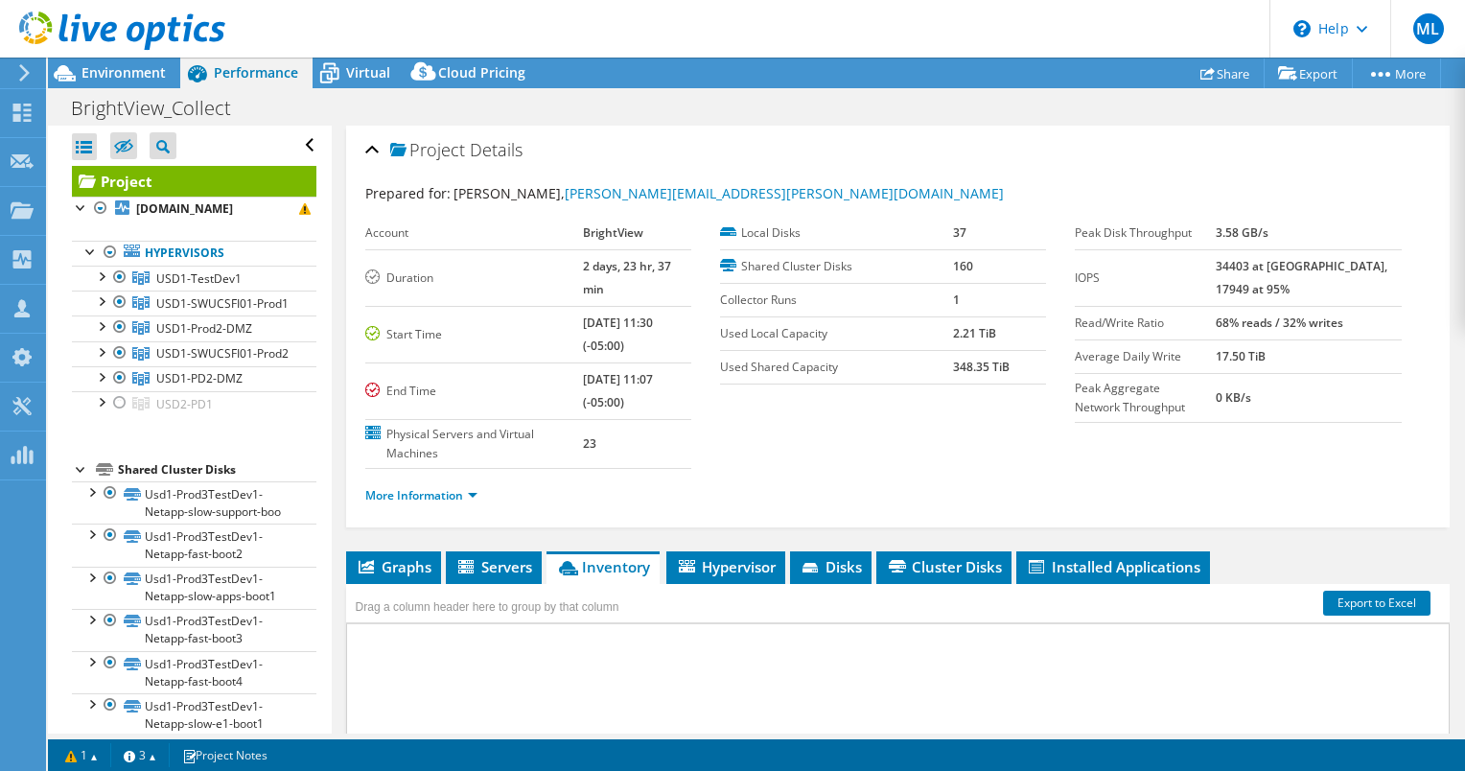
select select "USD"
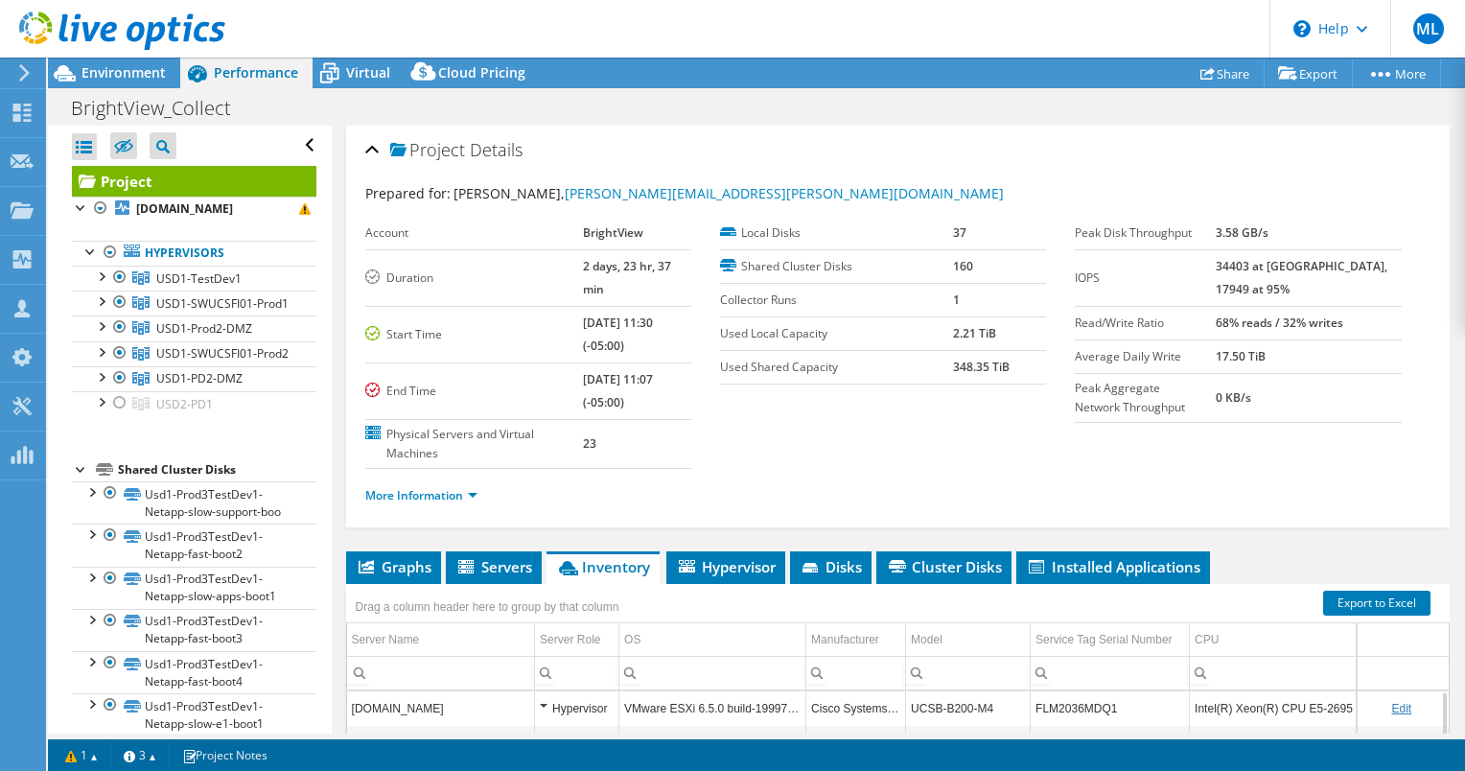
scroll to position [69, 0]
click at [85, 260] on div at bounding box center [90, 250] width 19 height 19
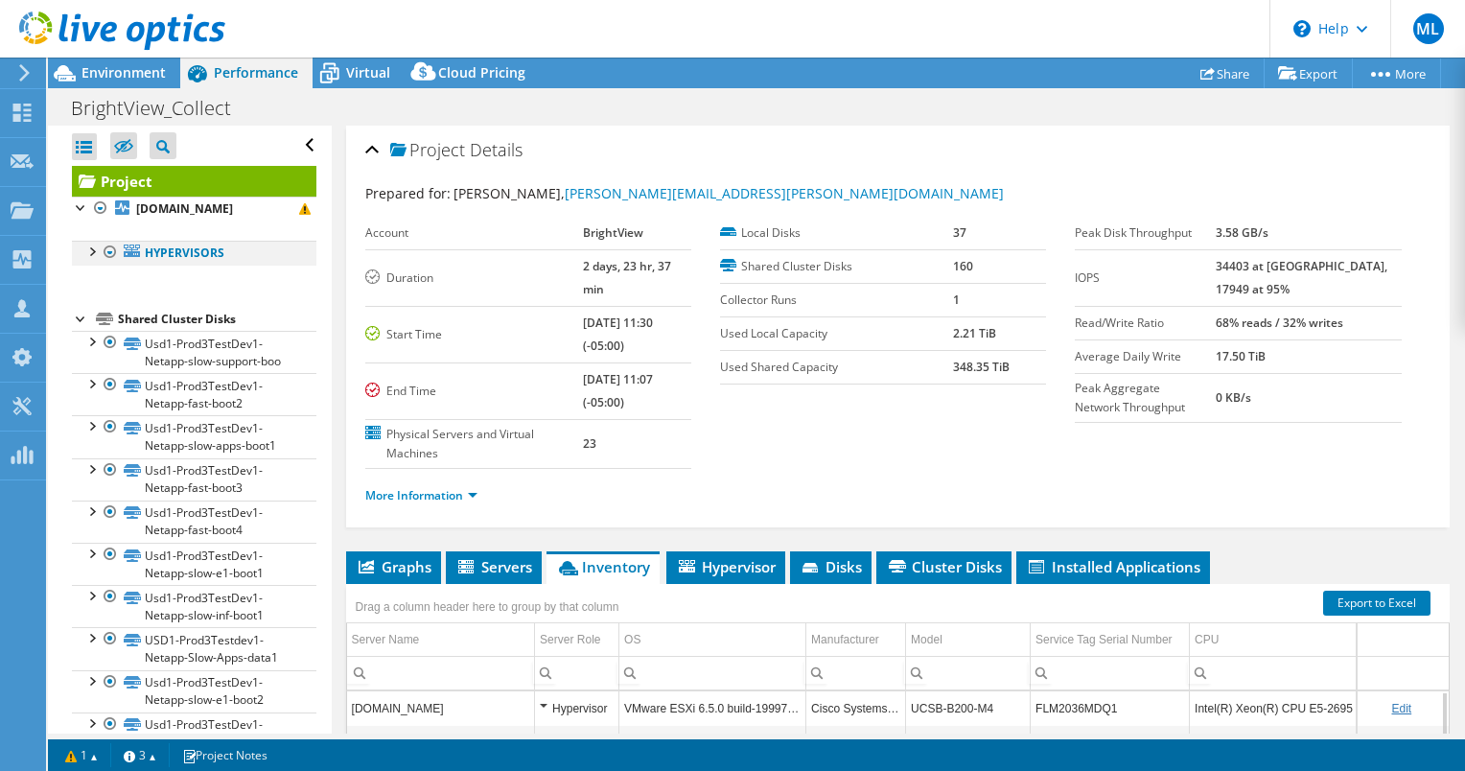
click at [85, 260] on div at bounding box center [90, 250] width 19 height 19
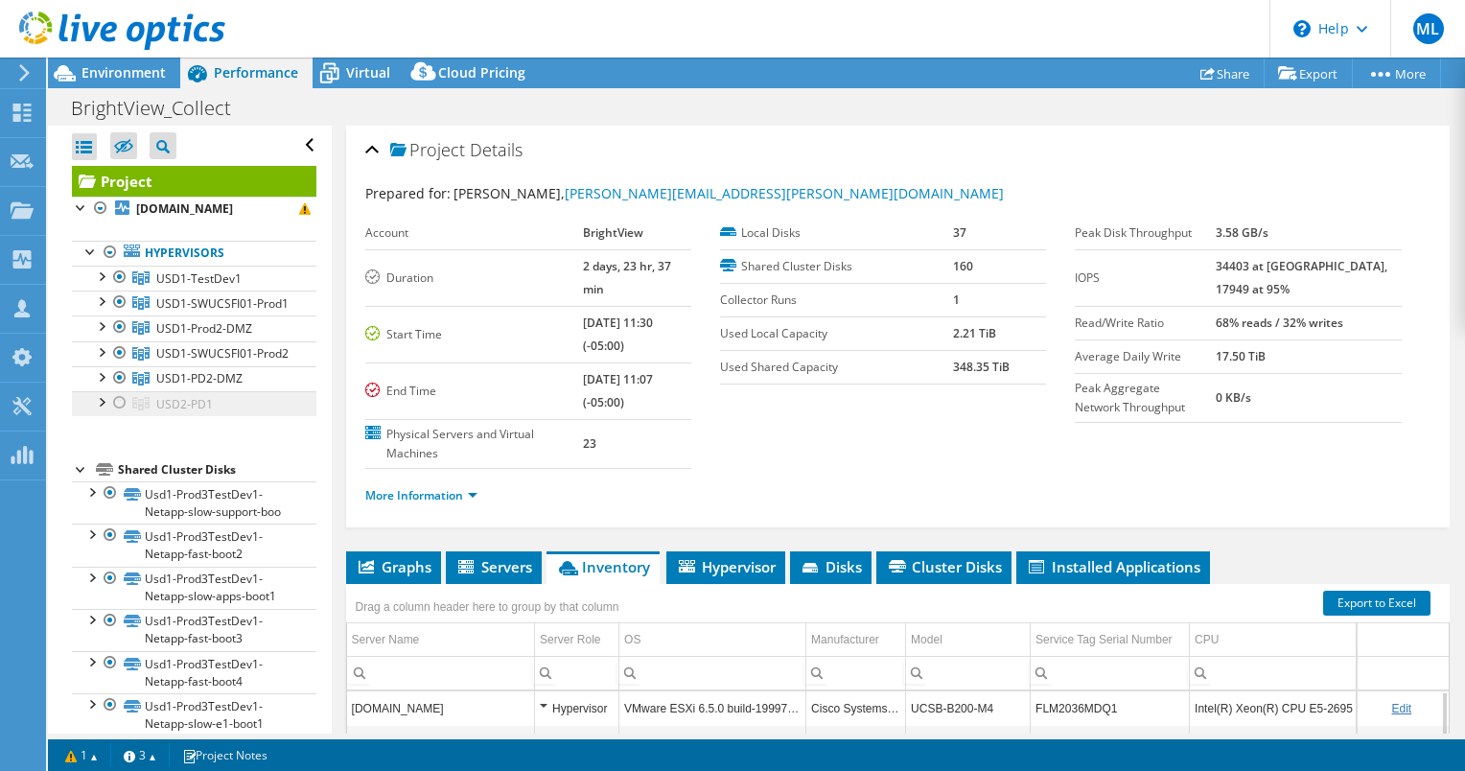
click at [156, 412] on span "USD2-PD1" at bounding box center [184, 404] width 57 height 16
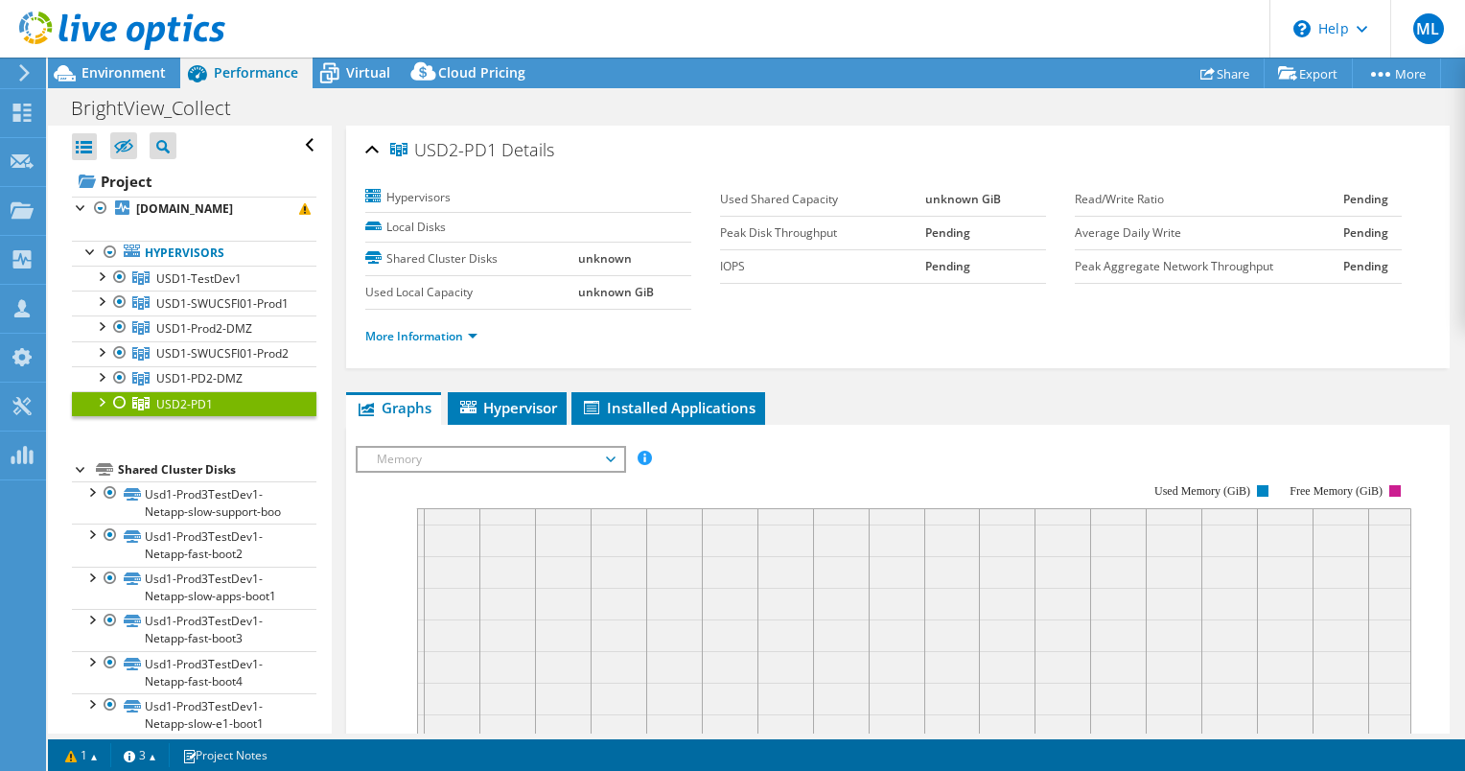
click at [99, 410] on div at bounding box center [100, 400] width 19 height 19
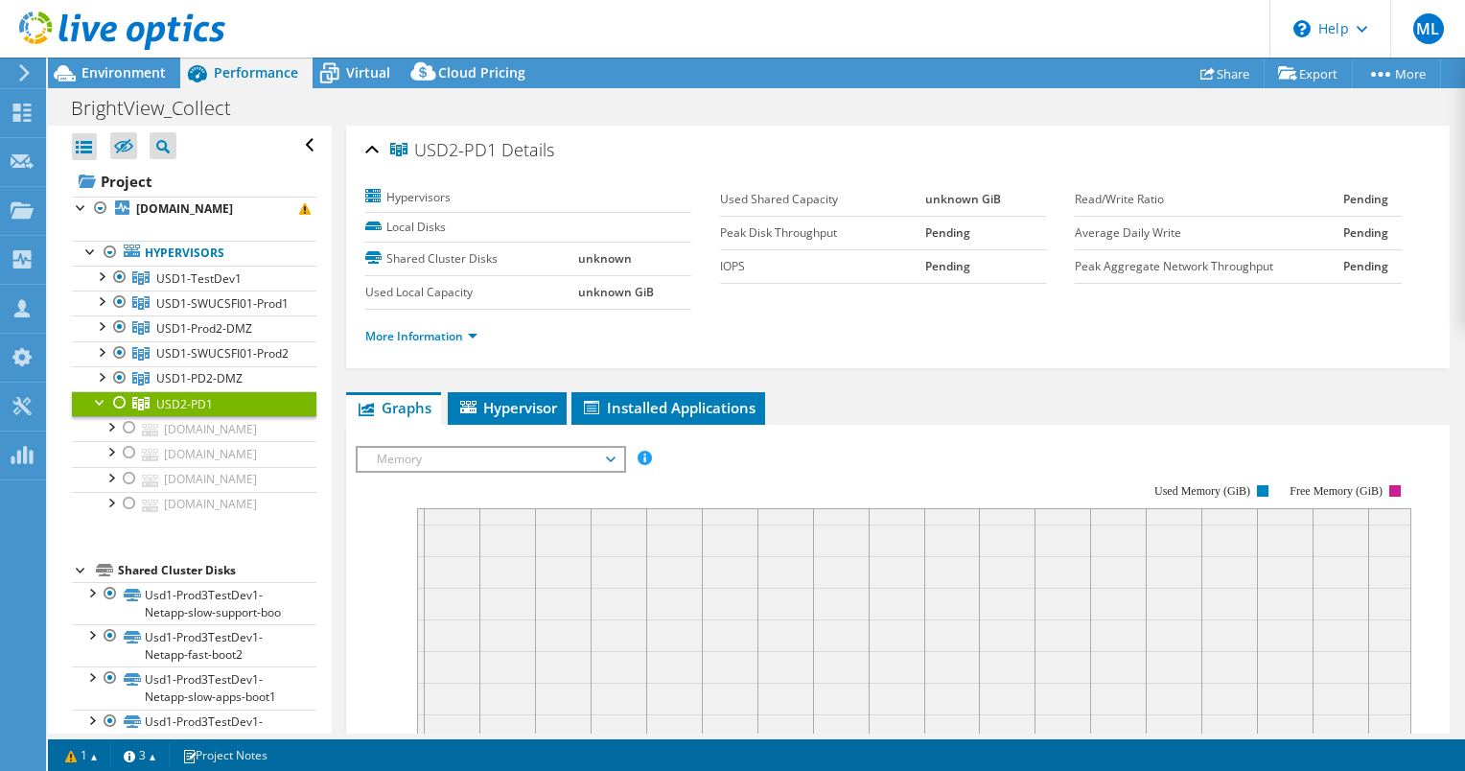
click at [123, 414] on div at bounding box center [119, 402] width 19 height 23
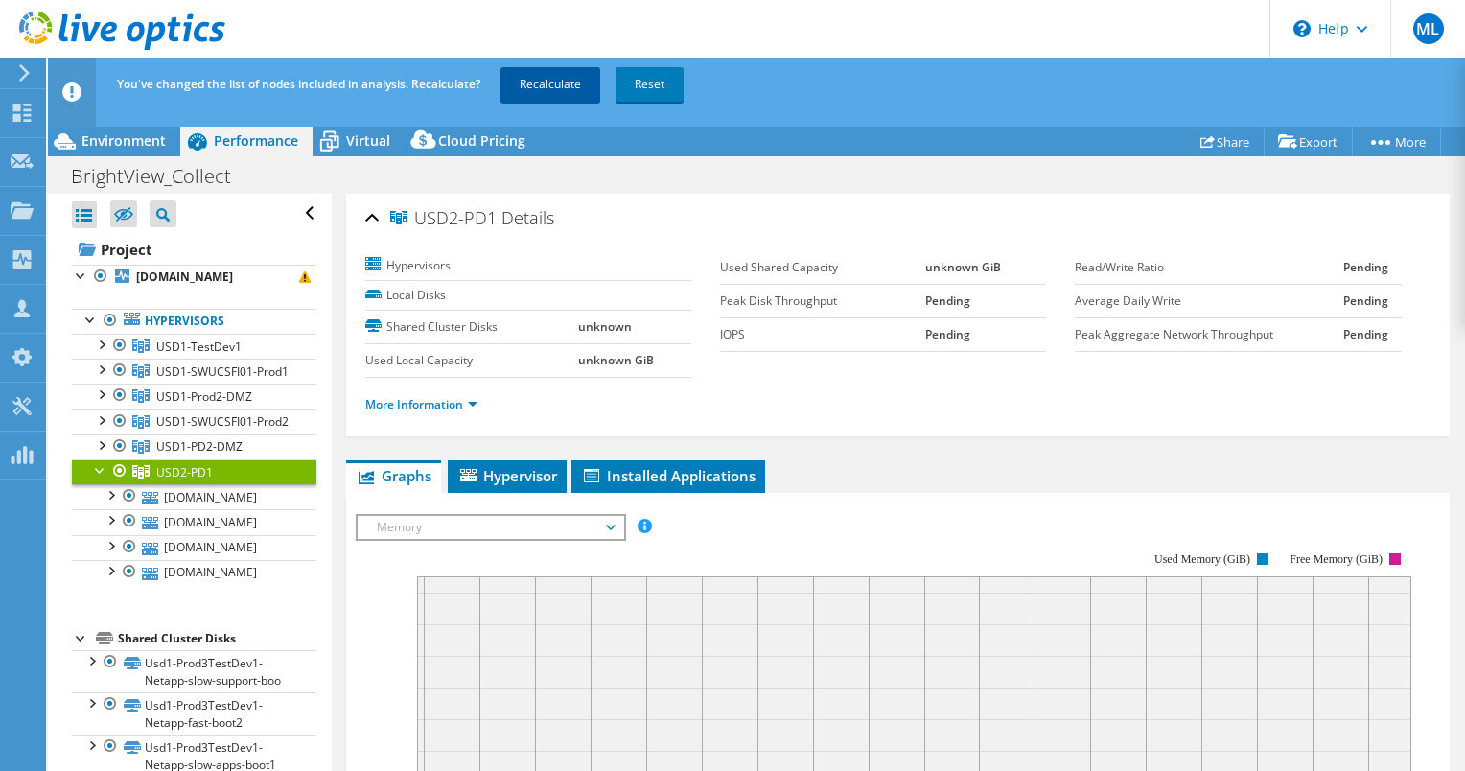
click at [566, 84] on link "Recalculate" at bounding box center [550, 84] width 100 height 35
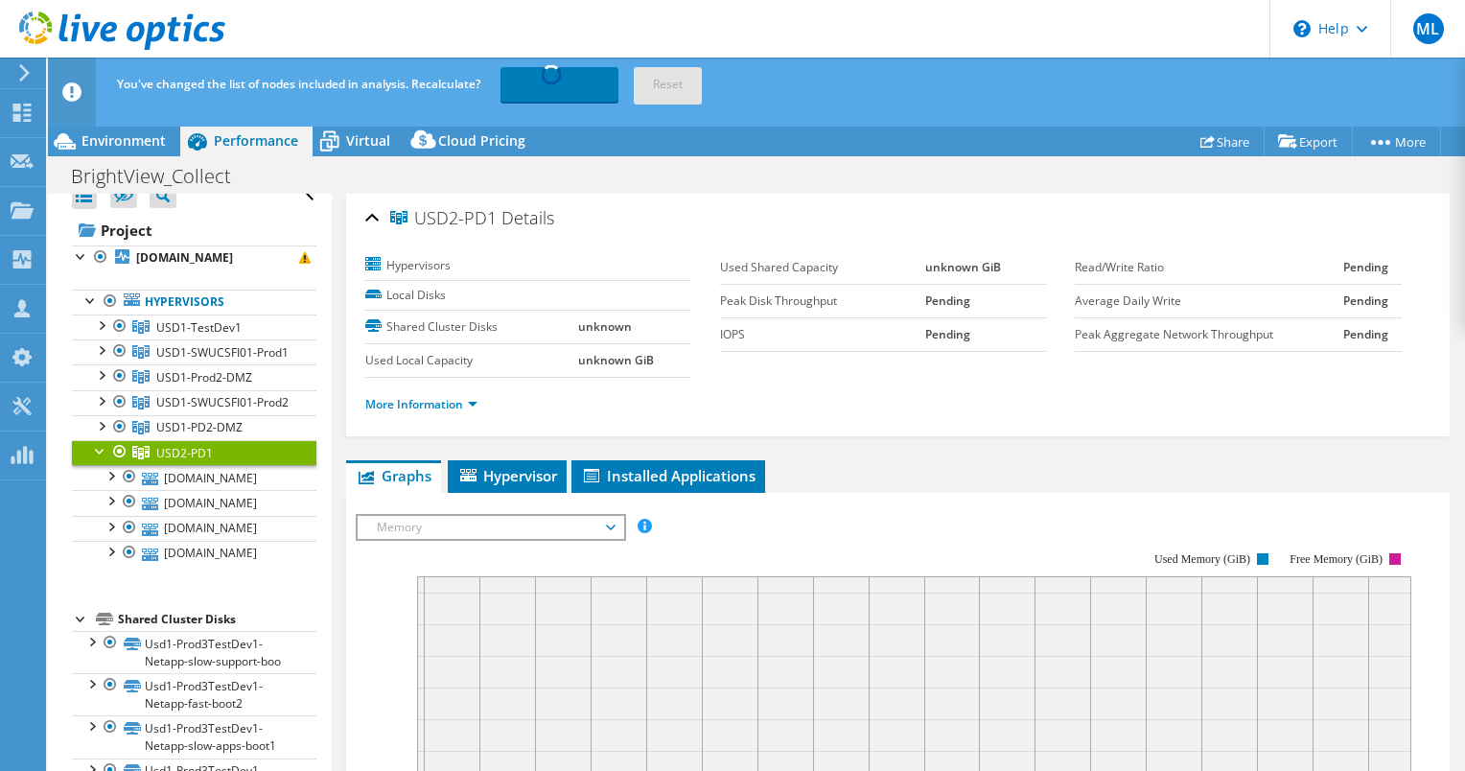
scroll to position [78, 0]
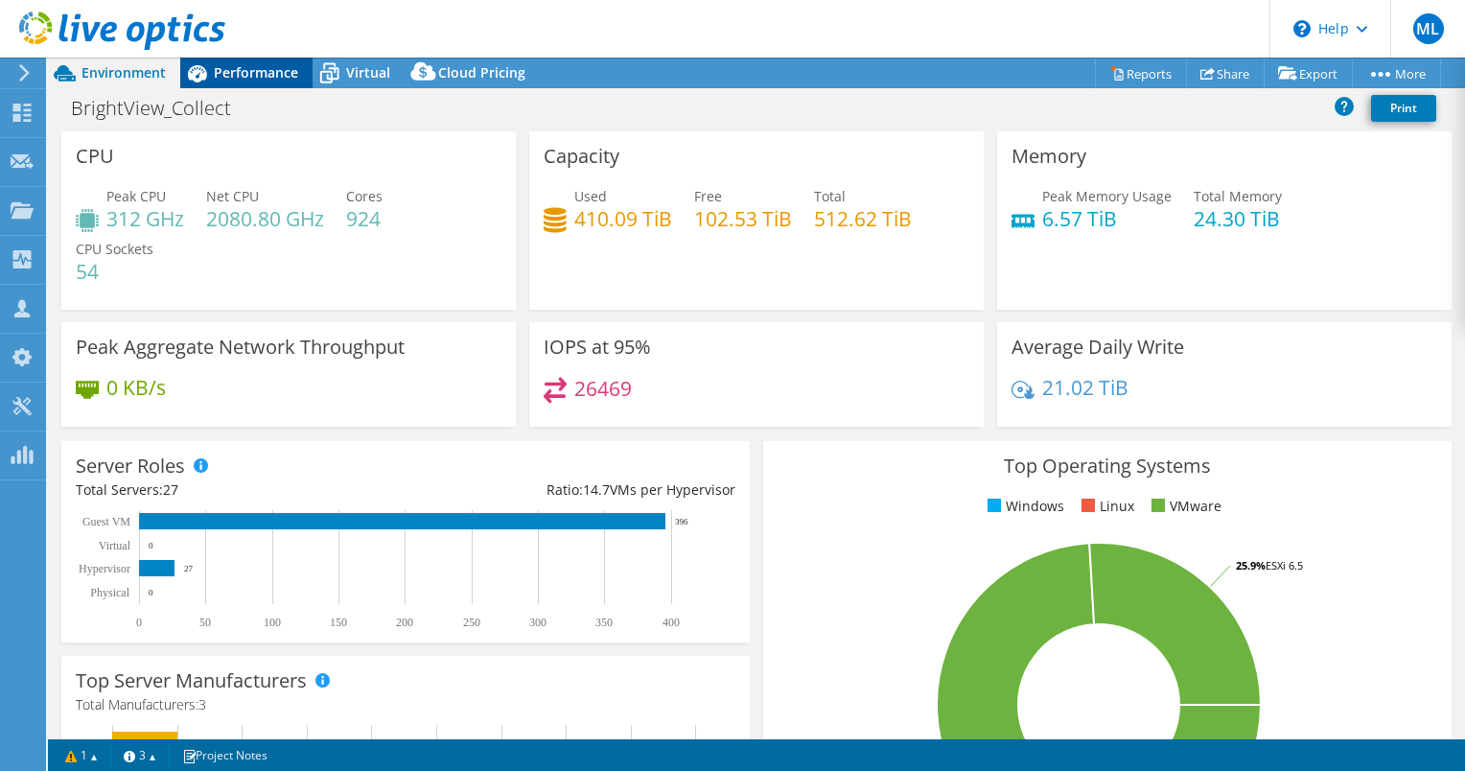
click at [233, 76] on span "Performance" at bounding box center [256, 72] width 84 height 18
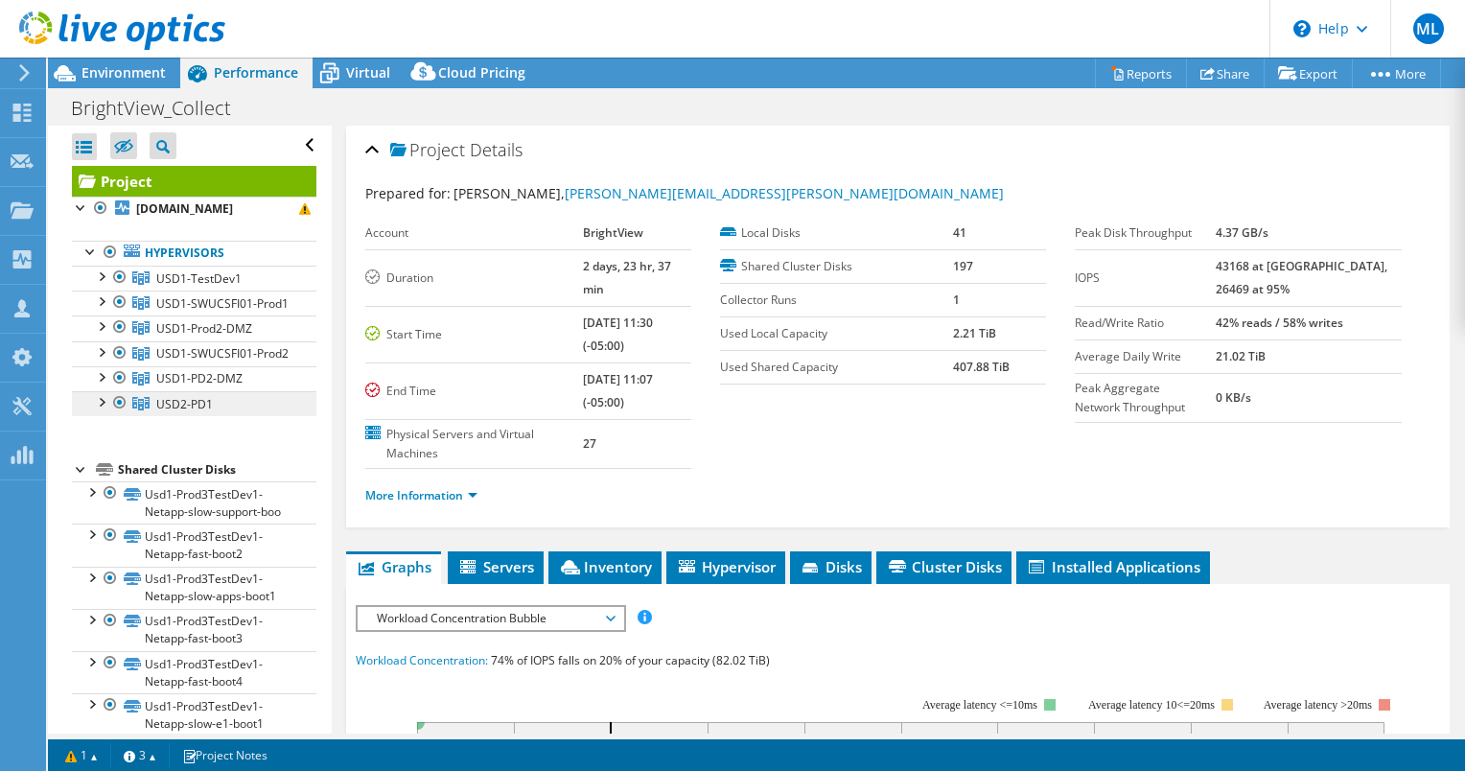
click at [188, 412] on span "USD2-PD1" at bounding box center [184, 404] width 57 height 16
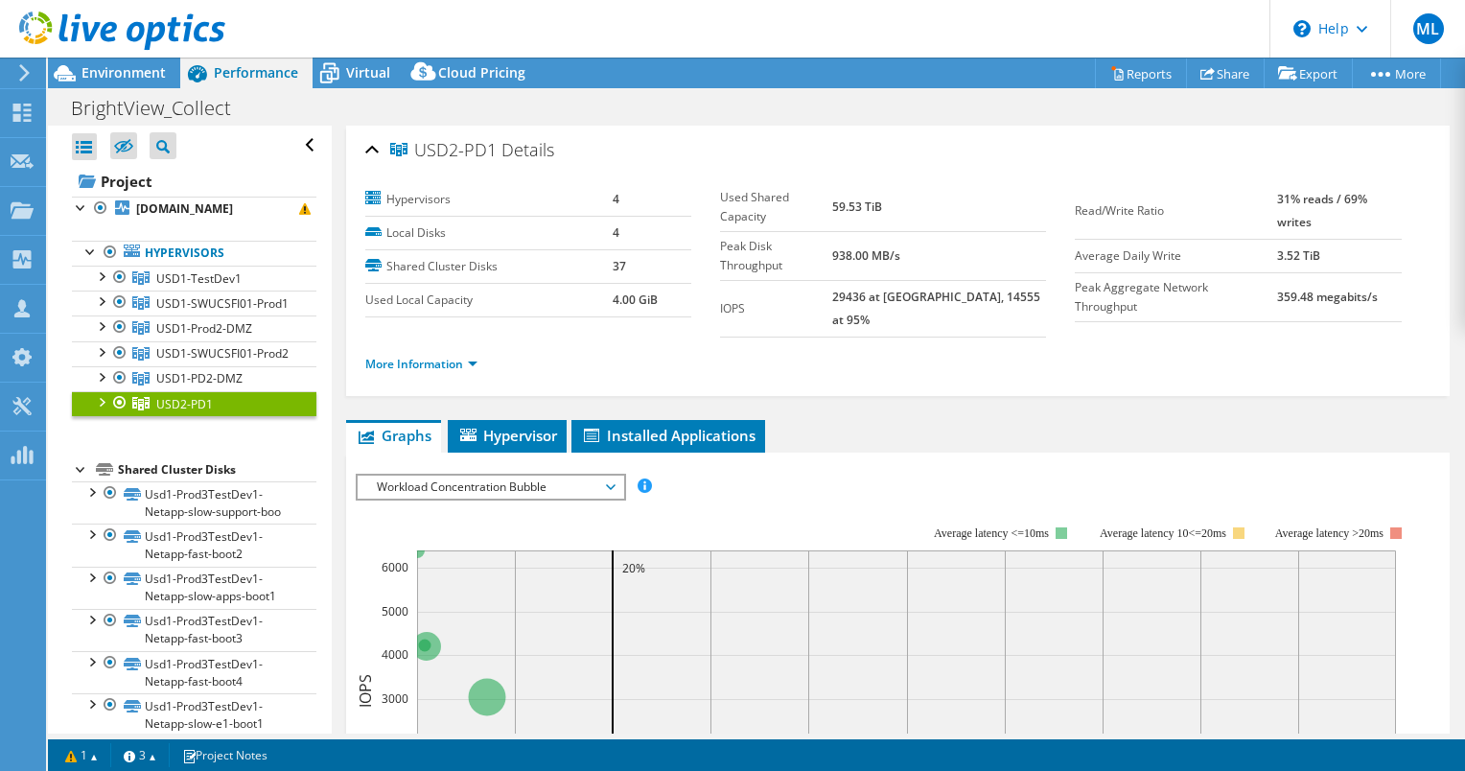
click at [101, 410] on div at bounding box center [100, 400] width 19 height 19
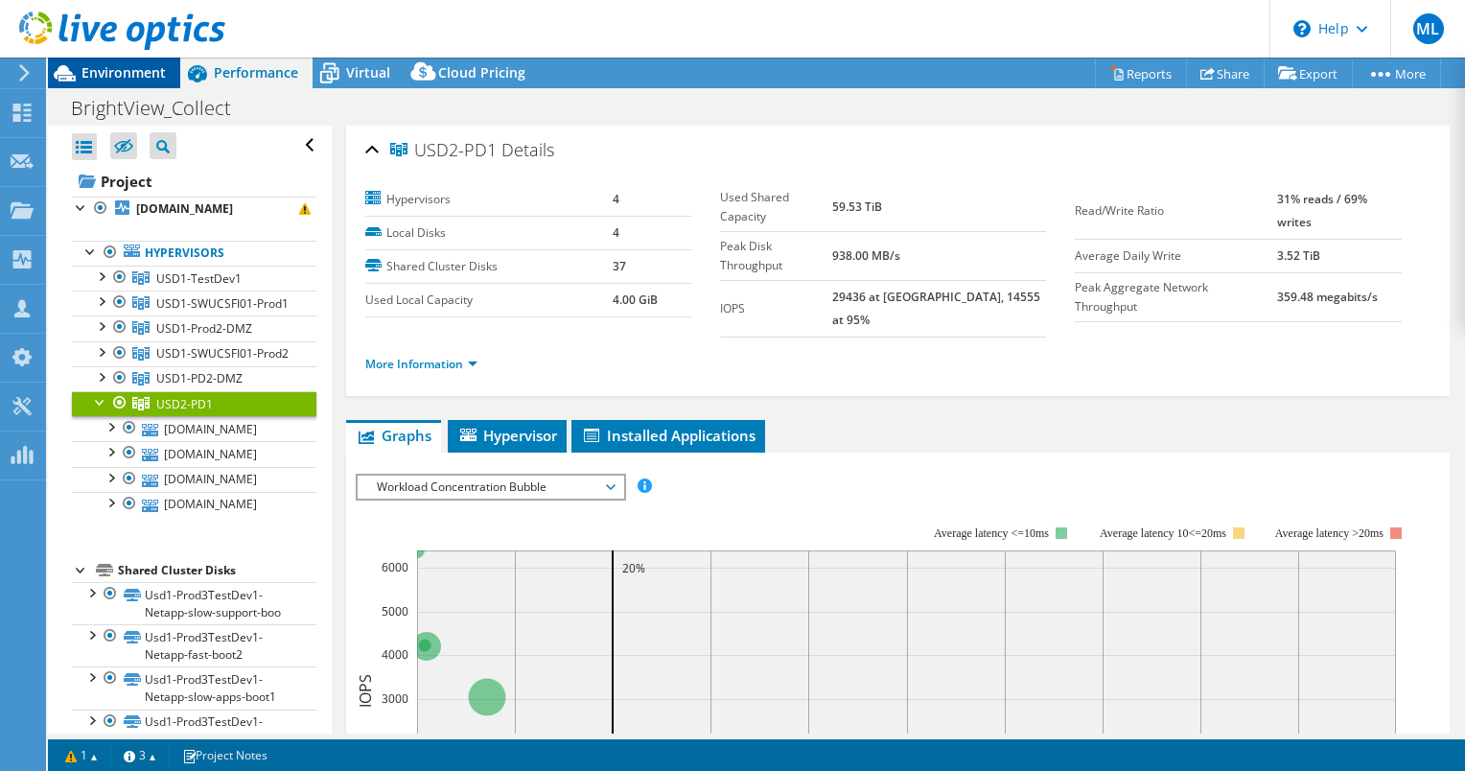
click at [126, 71] on span "Environment" at bounding box center [123, 72] width 84 height 18
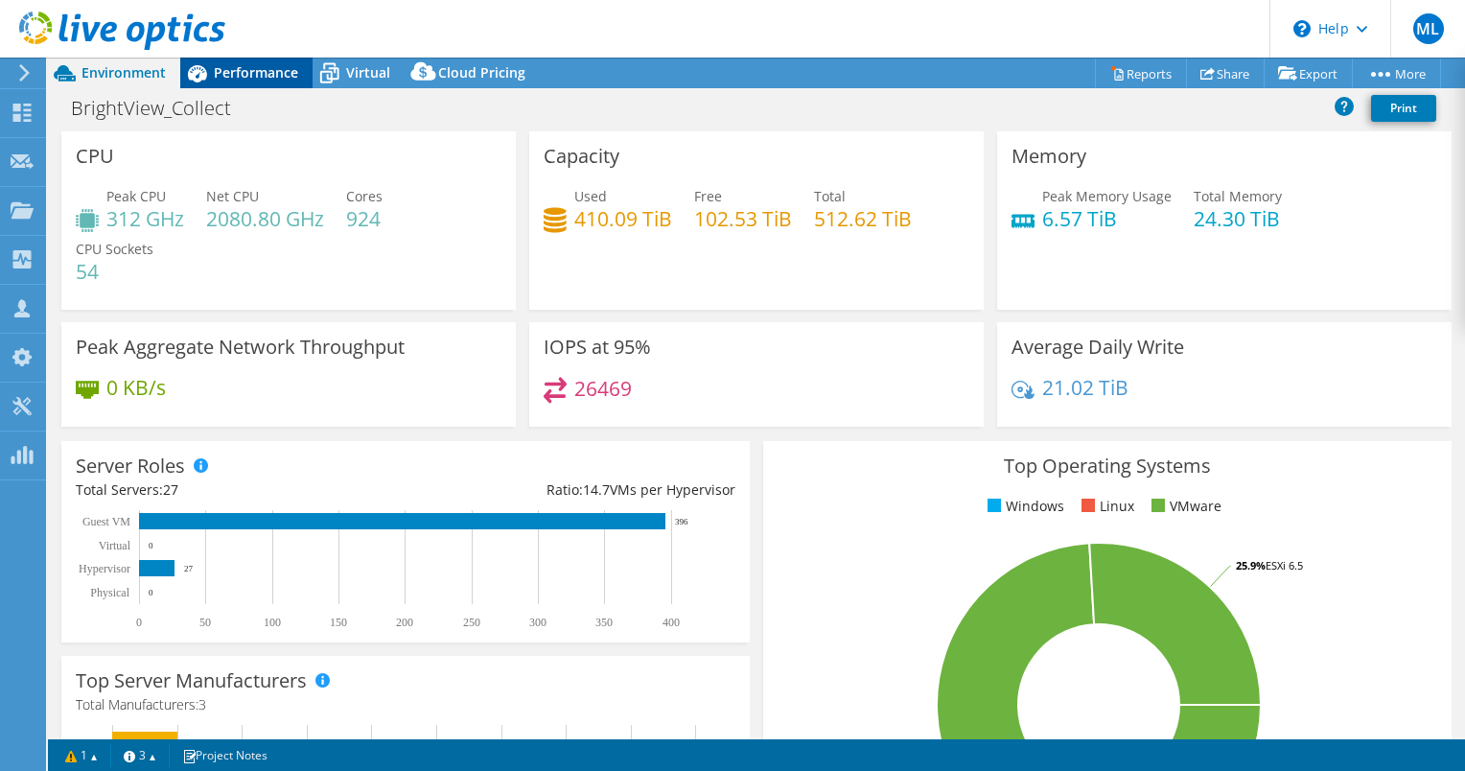
click at [211, 71] on icon at bounding box center [197, 74] width 34 height 34
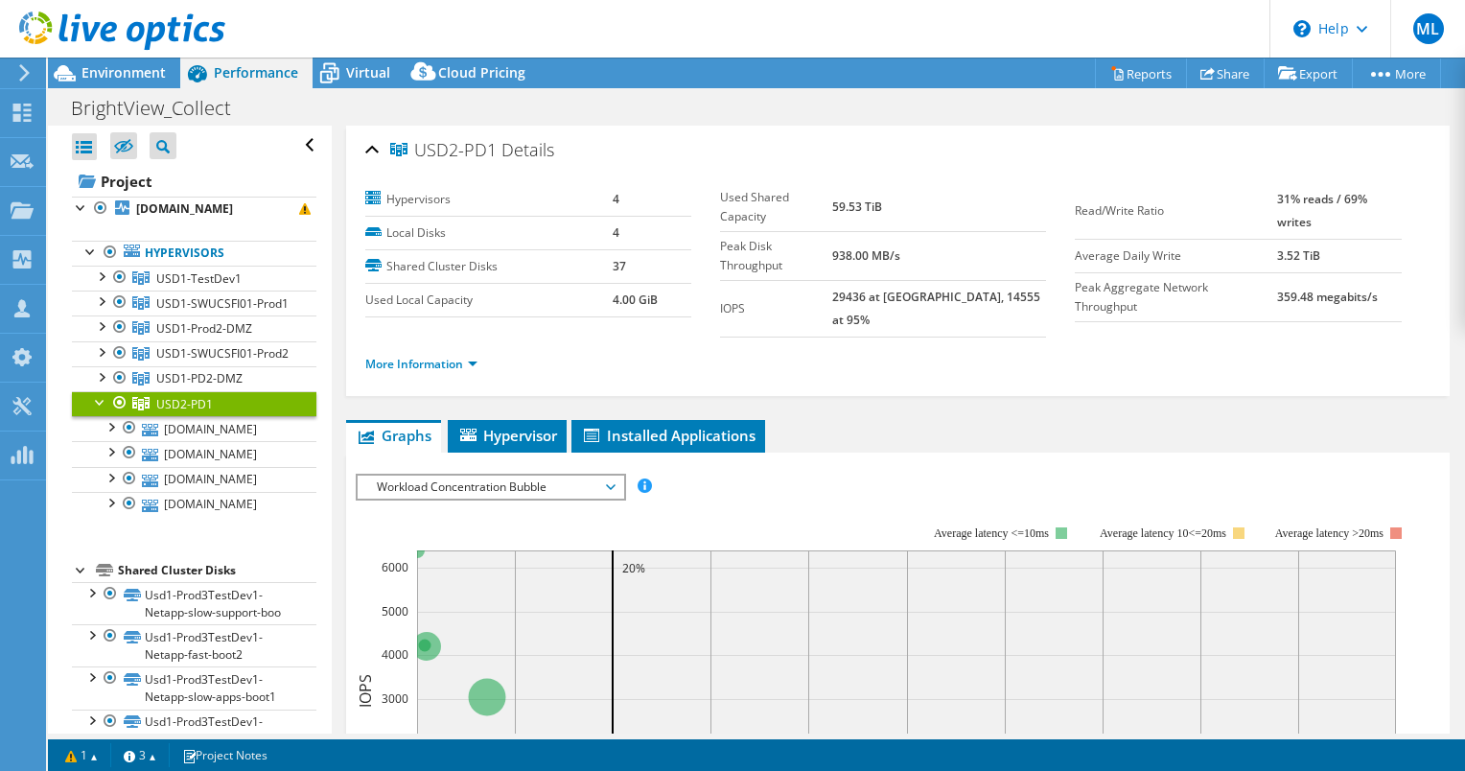
click at [174, 412] on span "USD2-PD1" at bounding box center [184, 404] width 57 height 16
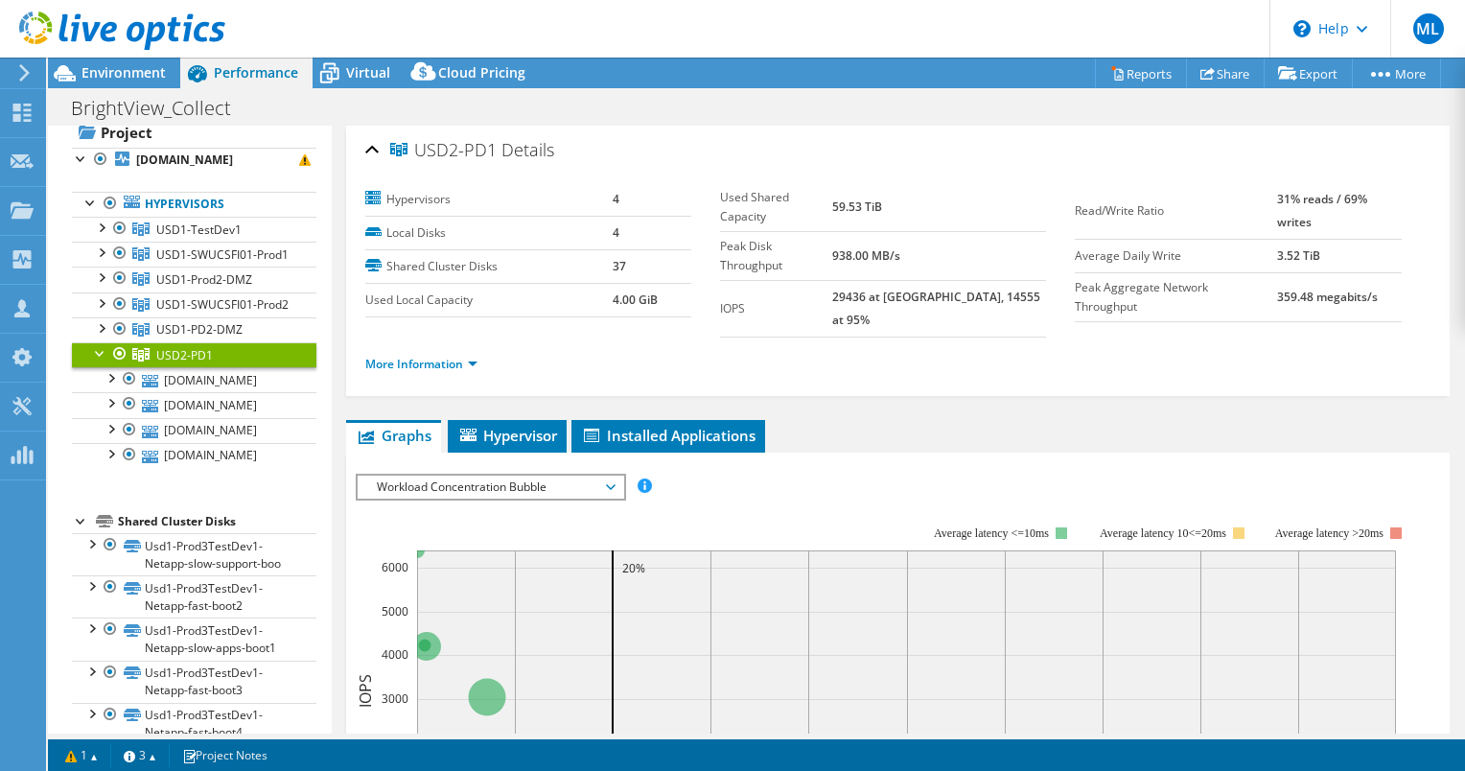
scroll to position [127, 0]
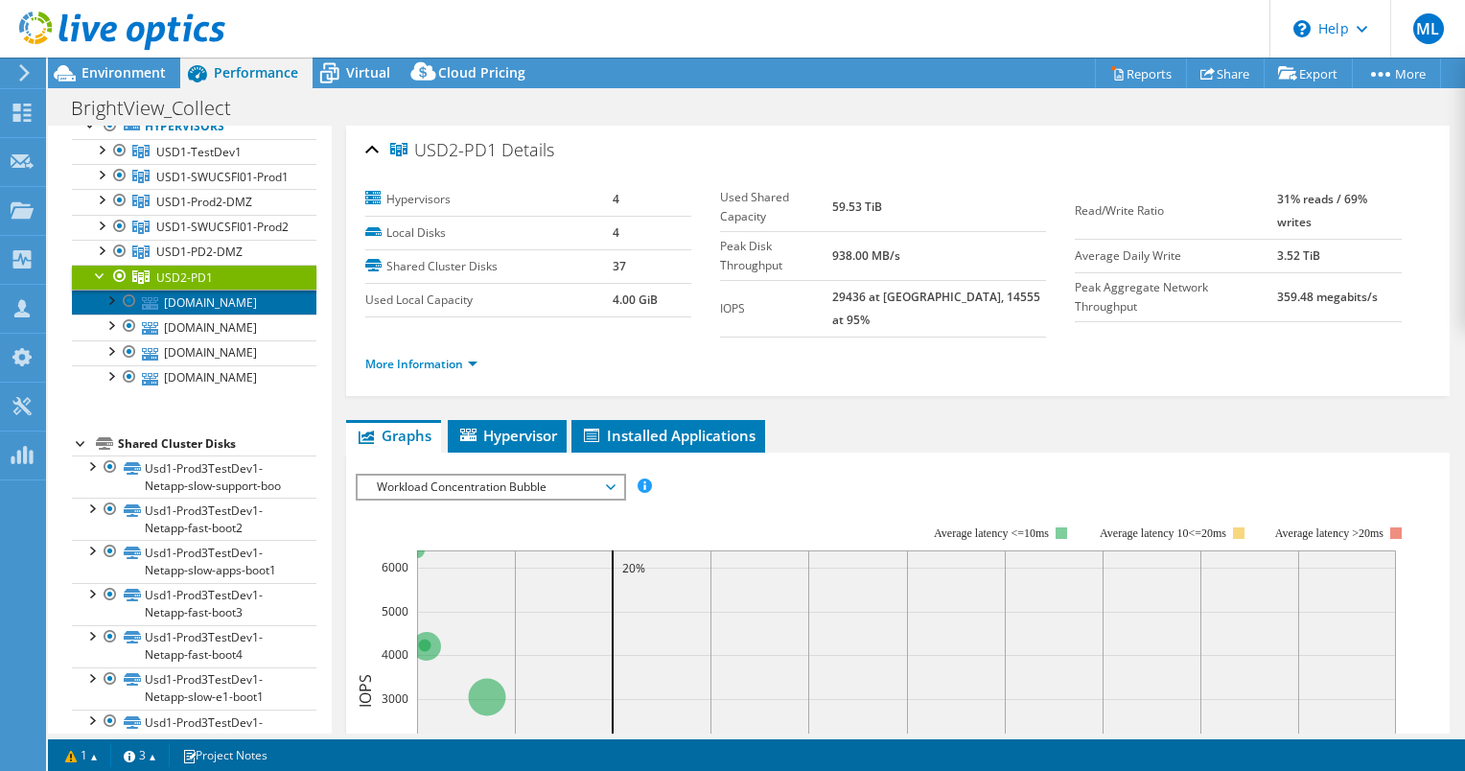
click at [173, 314] on link "[DOMAIN_NAME]" at bounding box center [194, 302] width 244 height 25
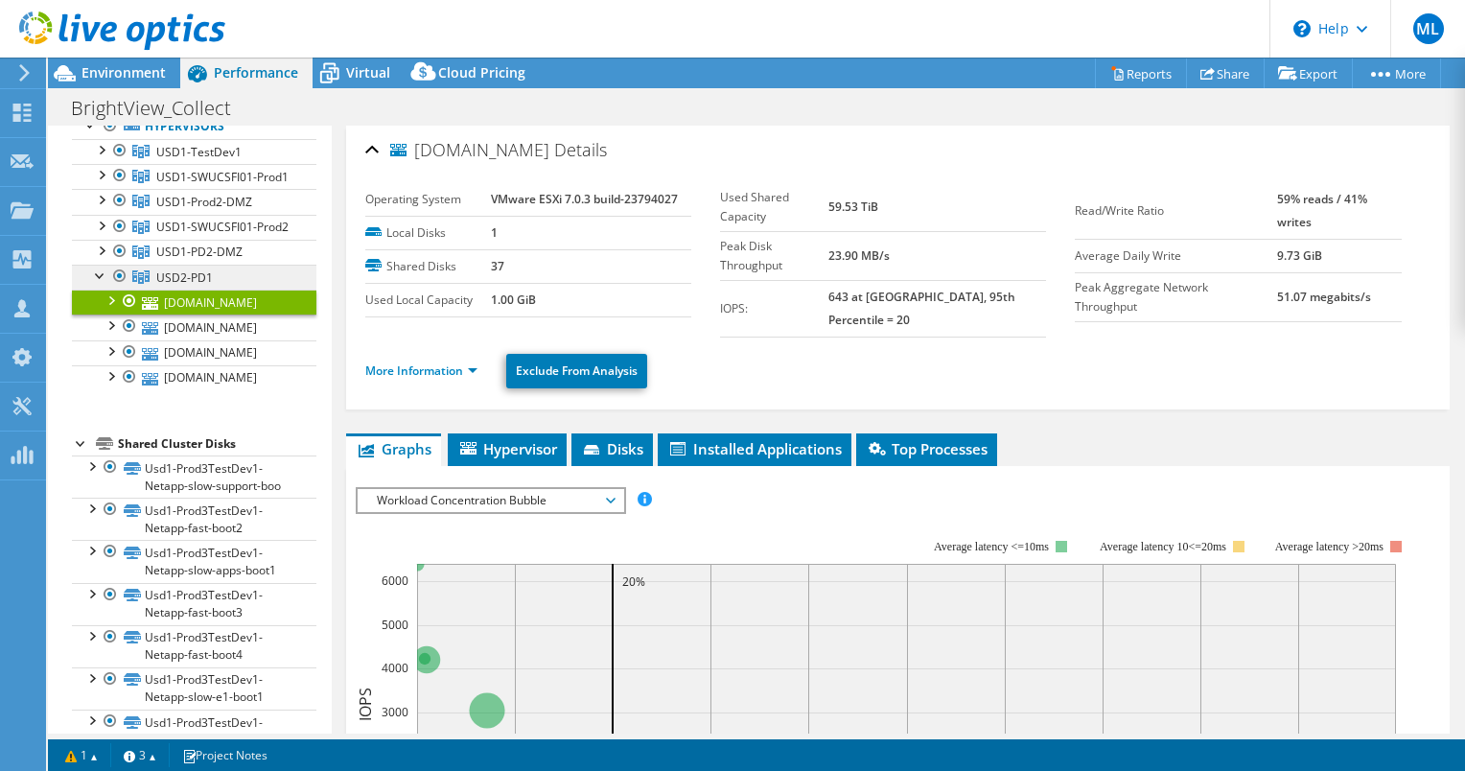
click at [173, 286] on span "USD2-PD1" at bounding box center [184, 277] width 57 height 16
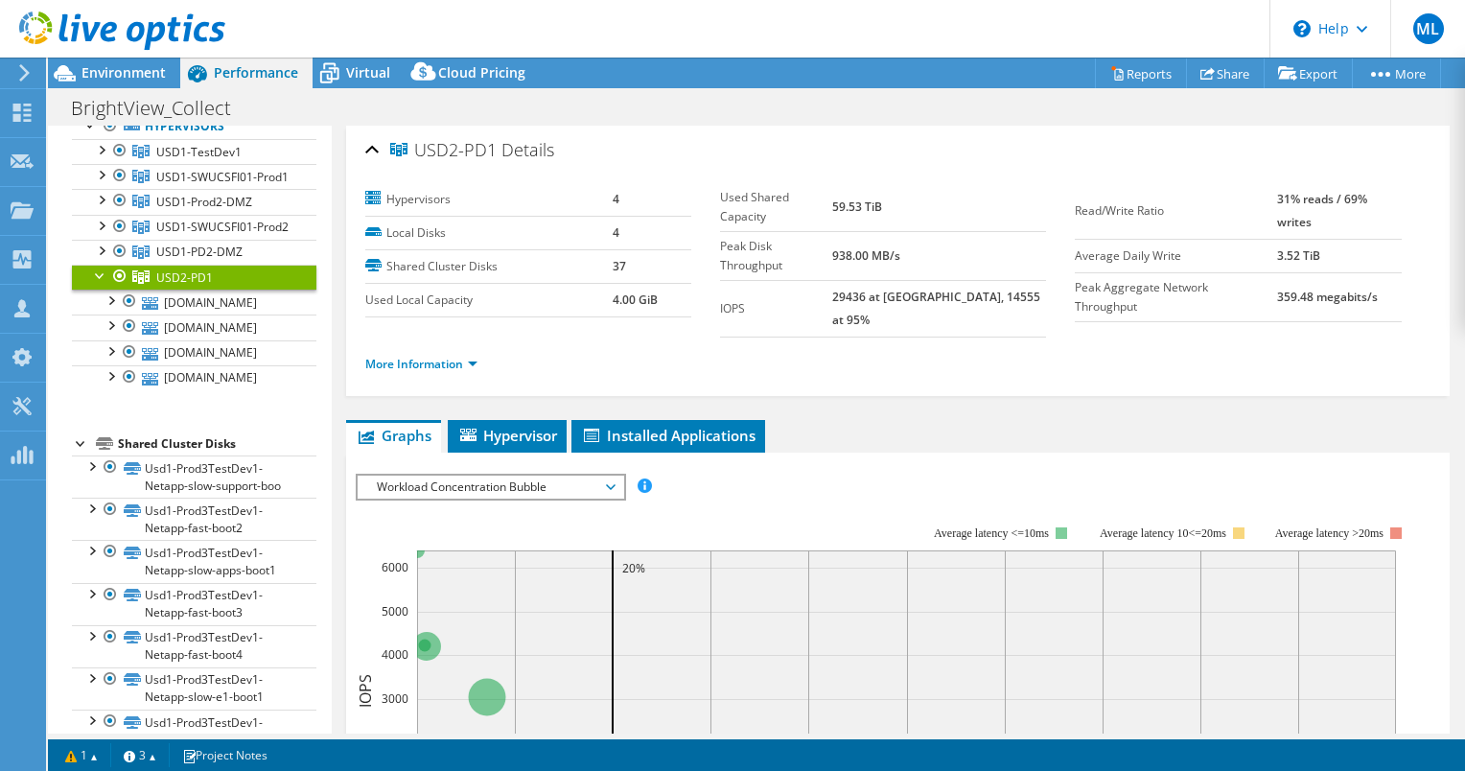
scroll to position [0, 0]
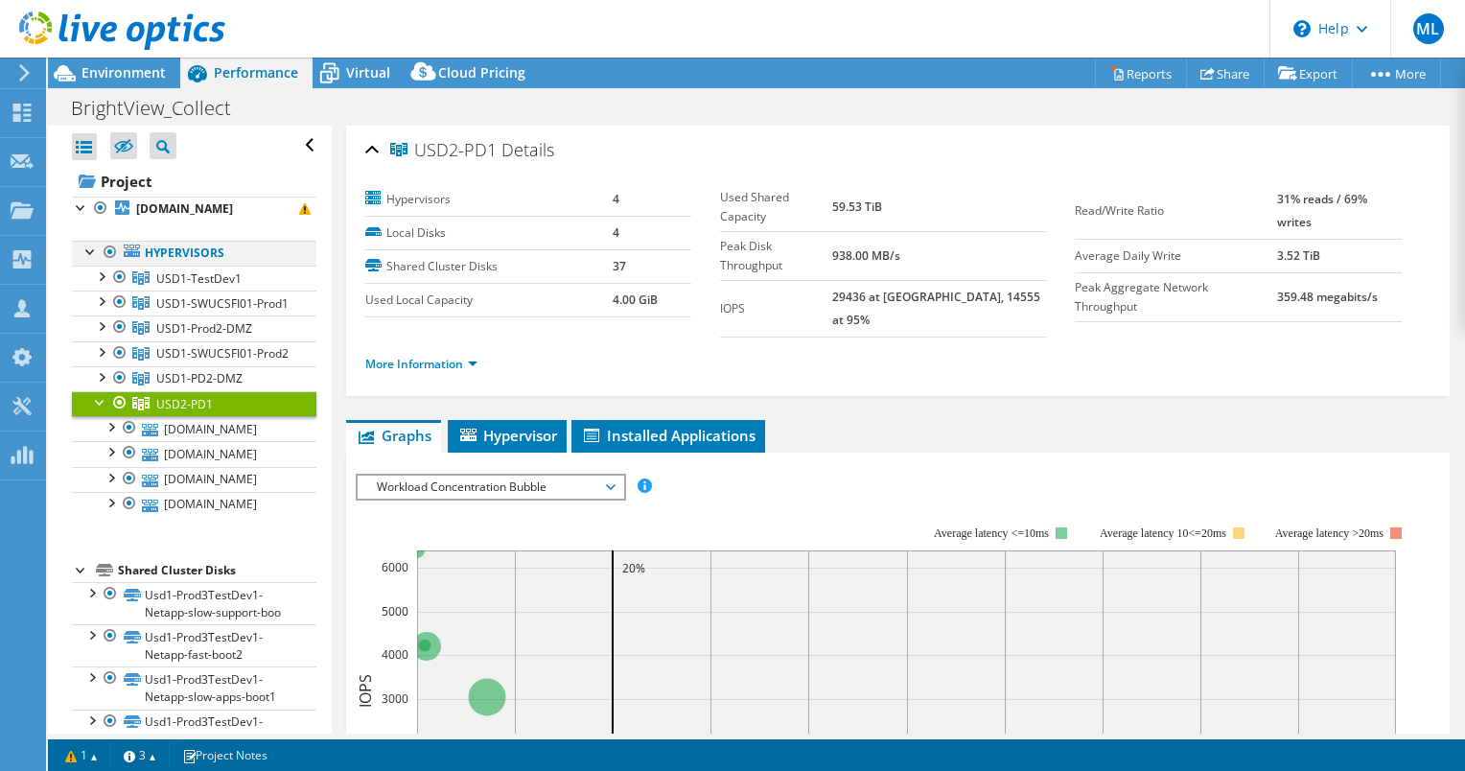
click at [94, 260] on div at bounding box center [90, 250] width 19 height 19
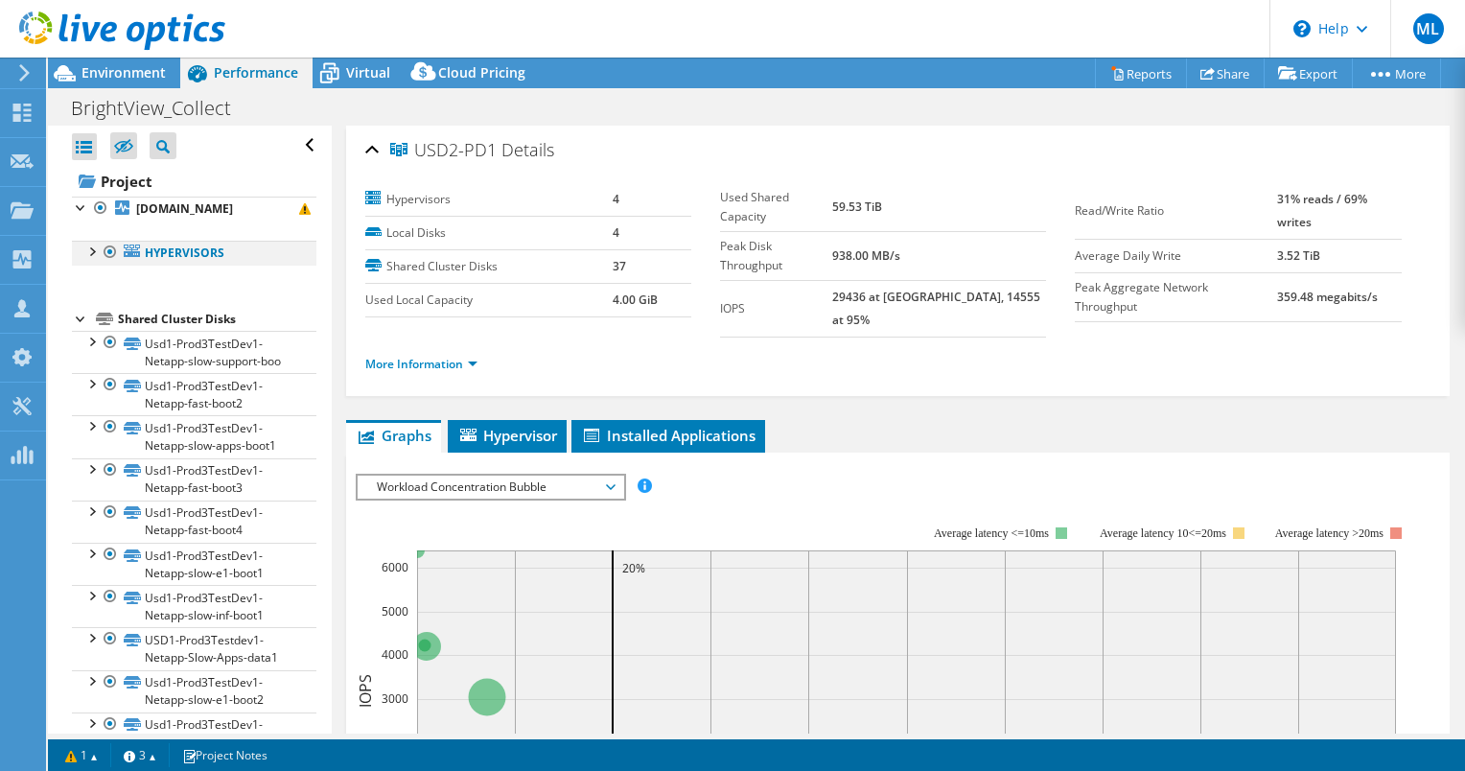
click at [86, 260] on div at bounding box center [90, 250] width 19 height 19
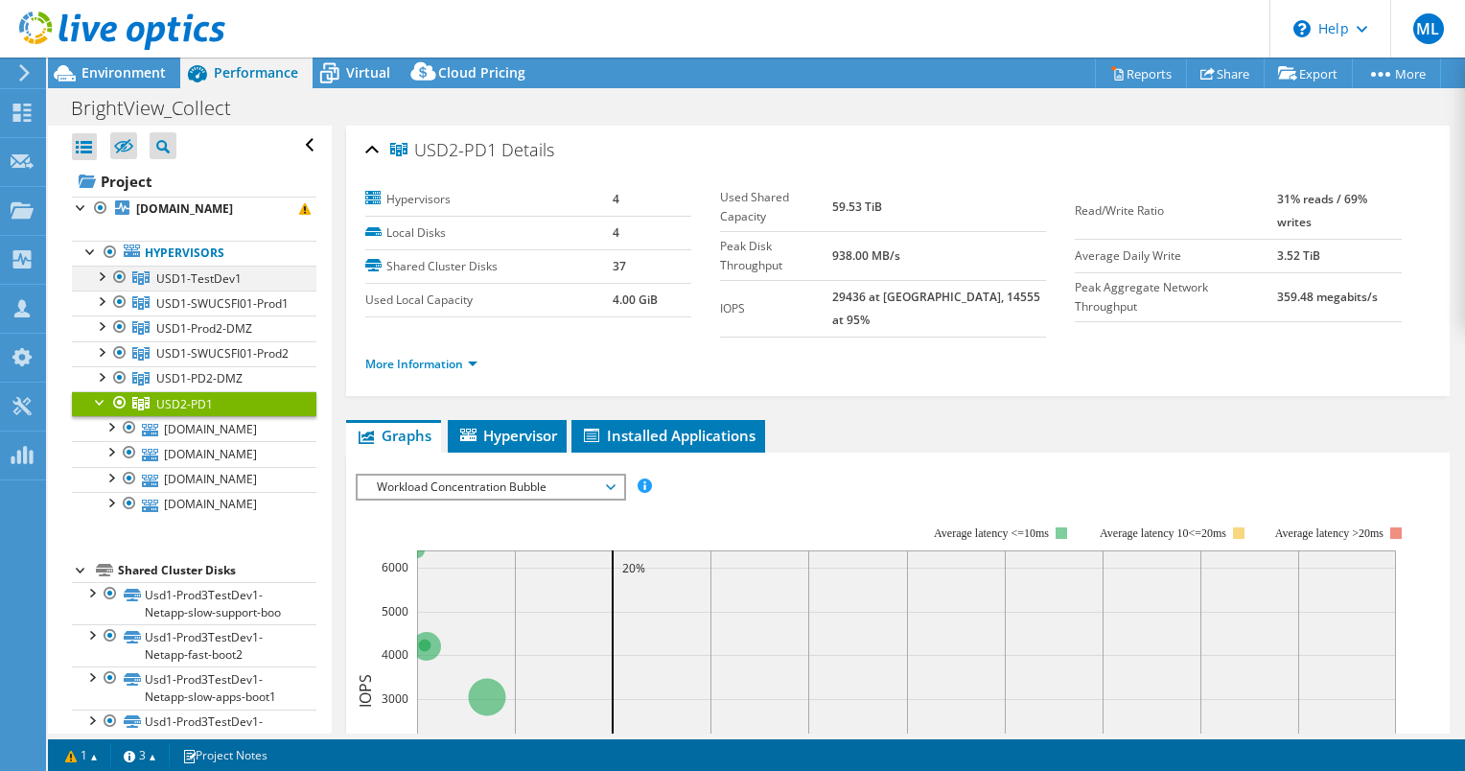
click at [119, 289] on div at bounding box center [119, 277] width 19 height 23
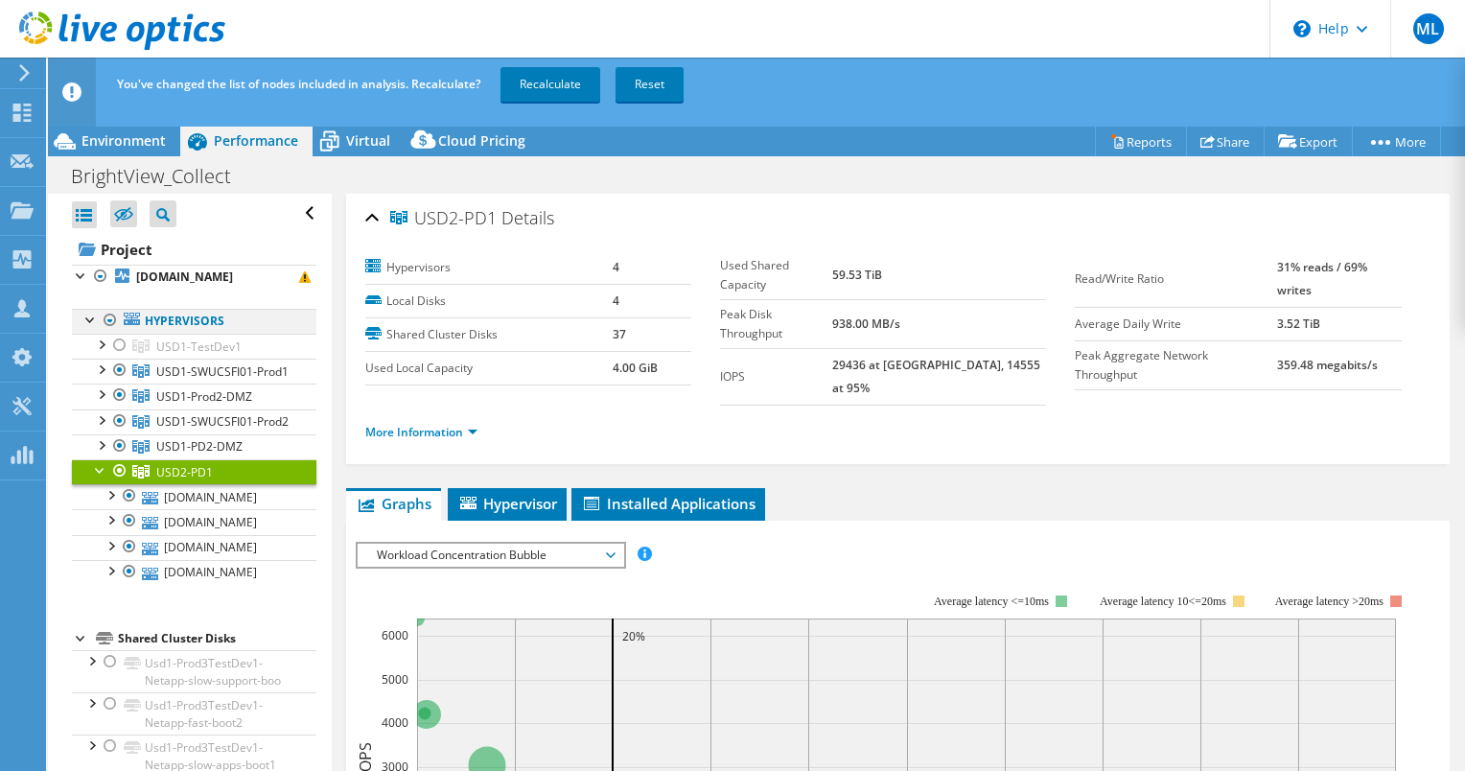
click at [115, 321] on ul "Hypervisors USD1-TestDev1 [DOMAIN_NAME]" at bounding box center [194, 447] width 244 height 314
click at [120, 379] on div at bounding box center [119, 370] width 19 height 23
click at [104, 332] on div at bounding box center [110, 320] width 19 height 23
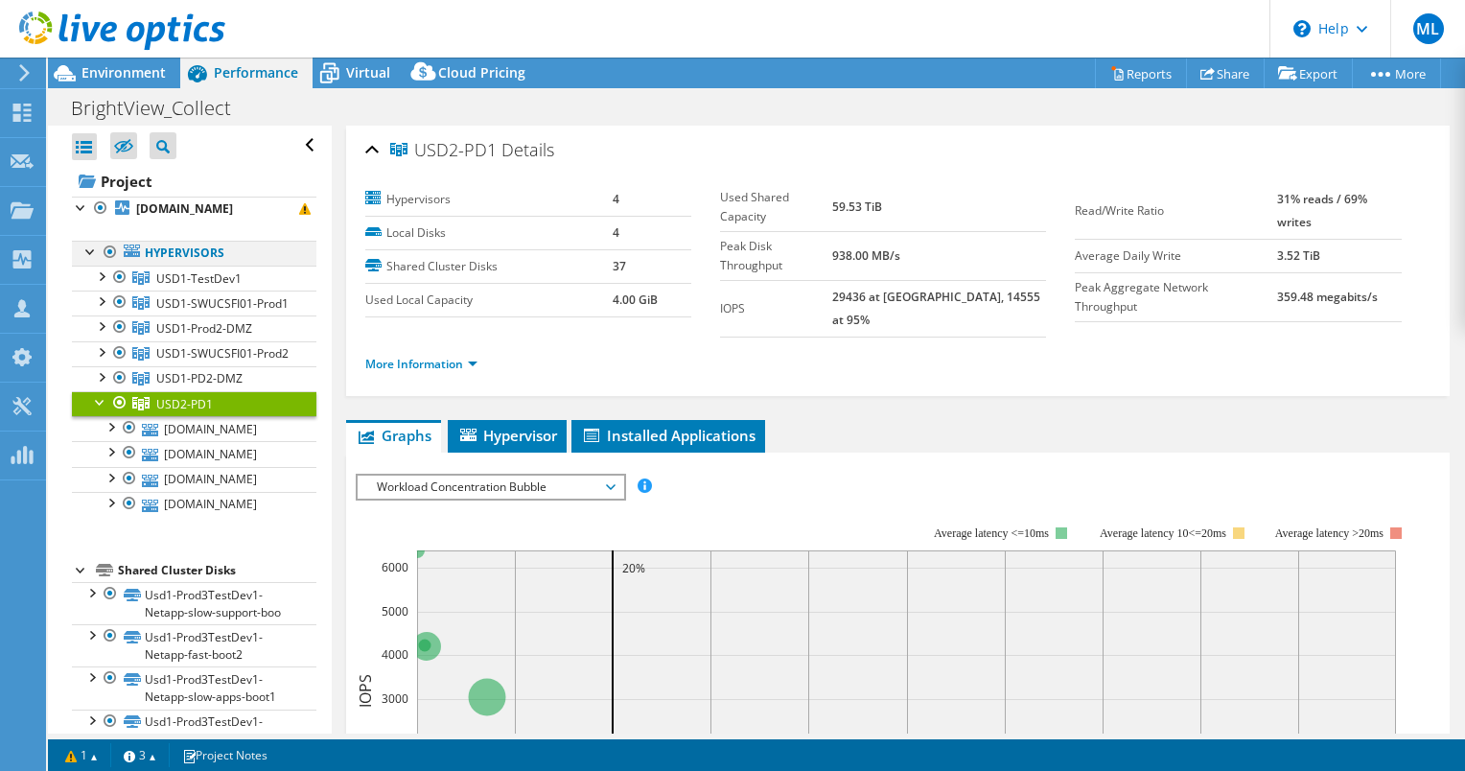
click at [106, 264] on div at bounding box center [110, 252] width 19 height 23
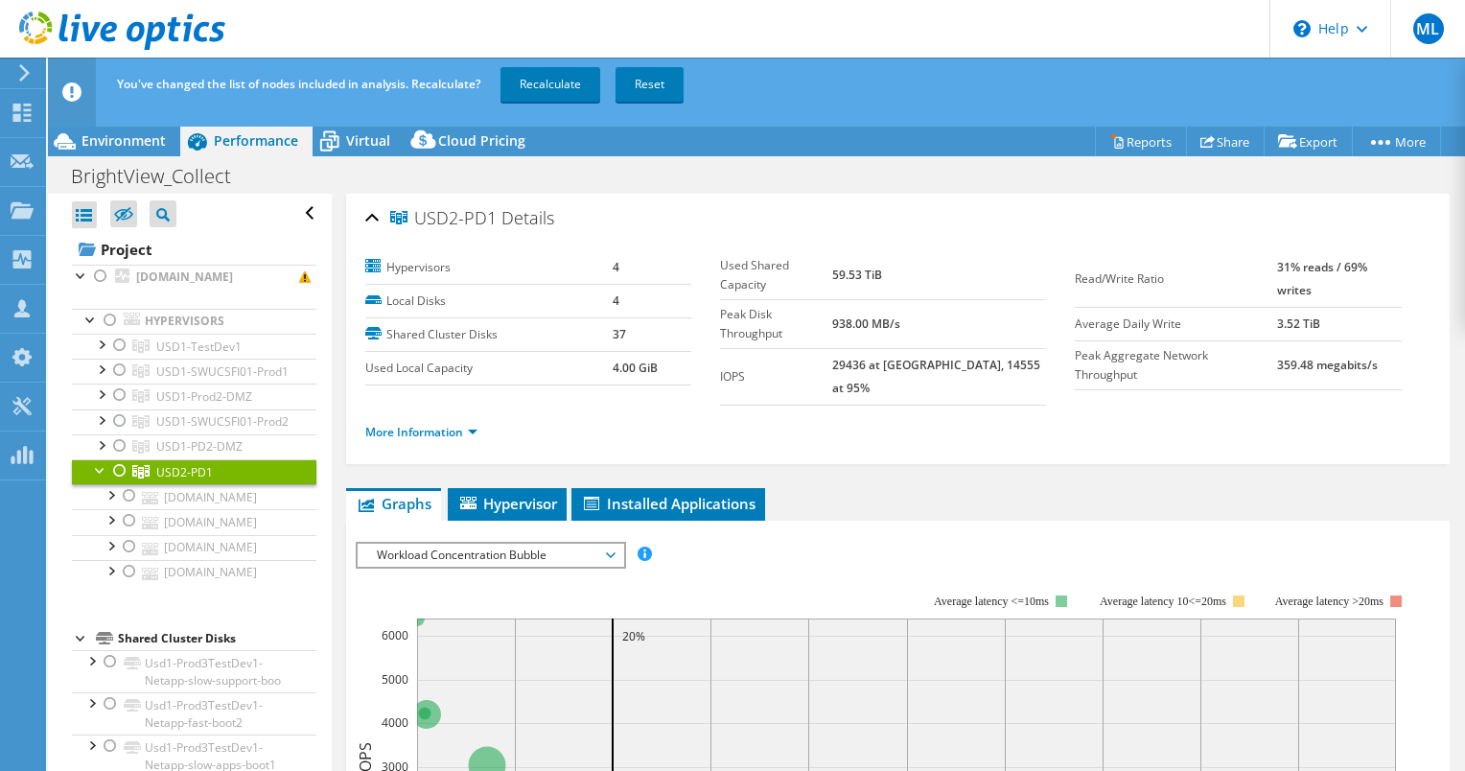
click at [121, 482] on div at bounding box center [119, 470] width 19 height 23
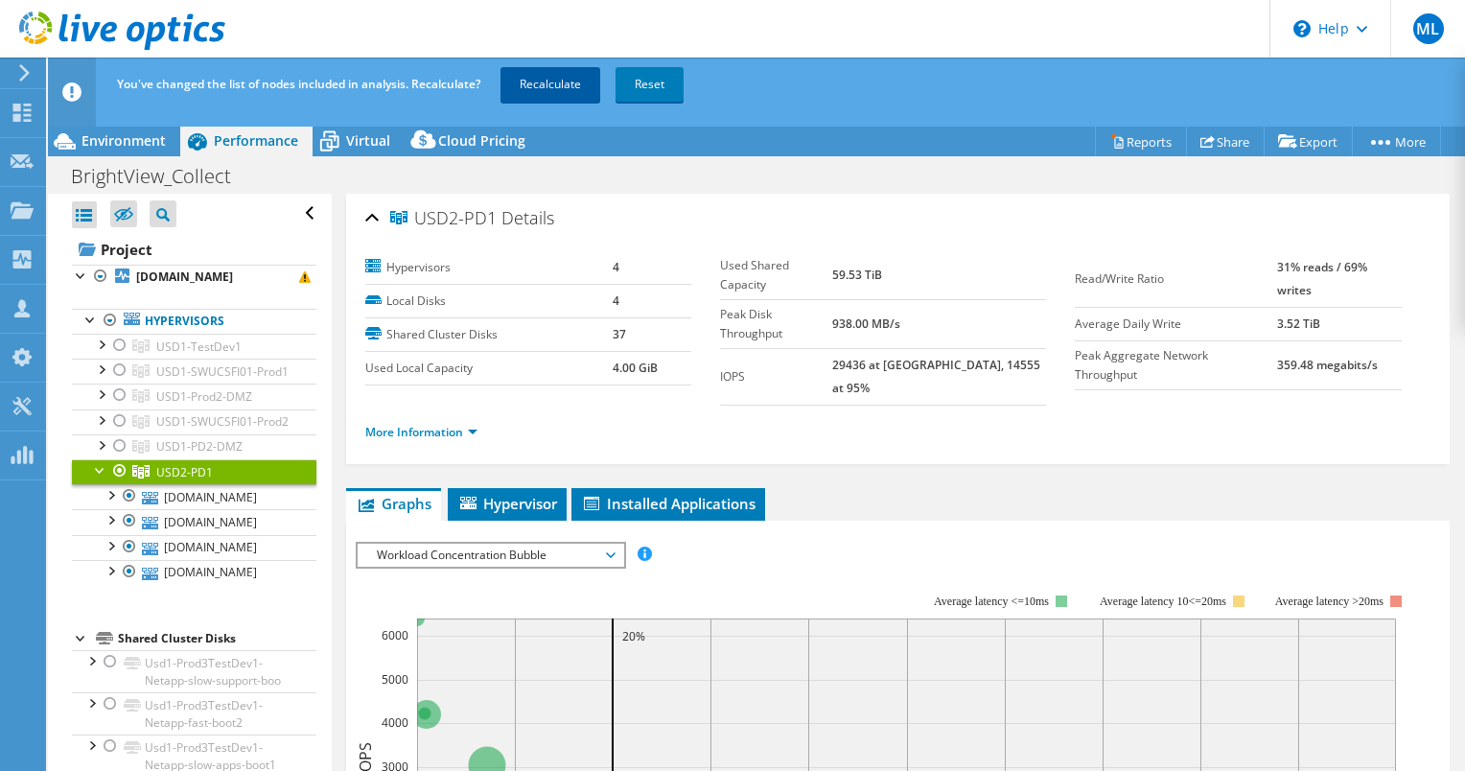
click at [518, 79] on link "Recalculate" at bounding box center [550, 84] width 100 height 35
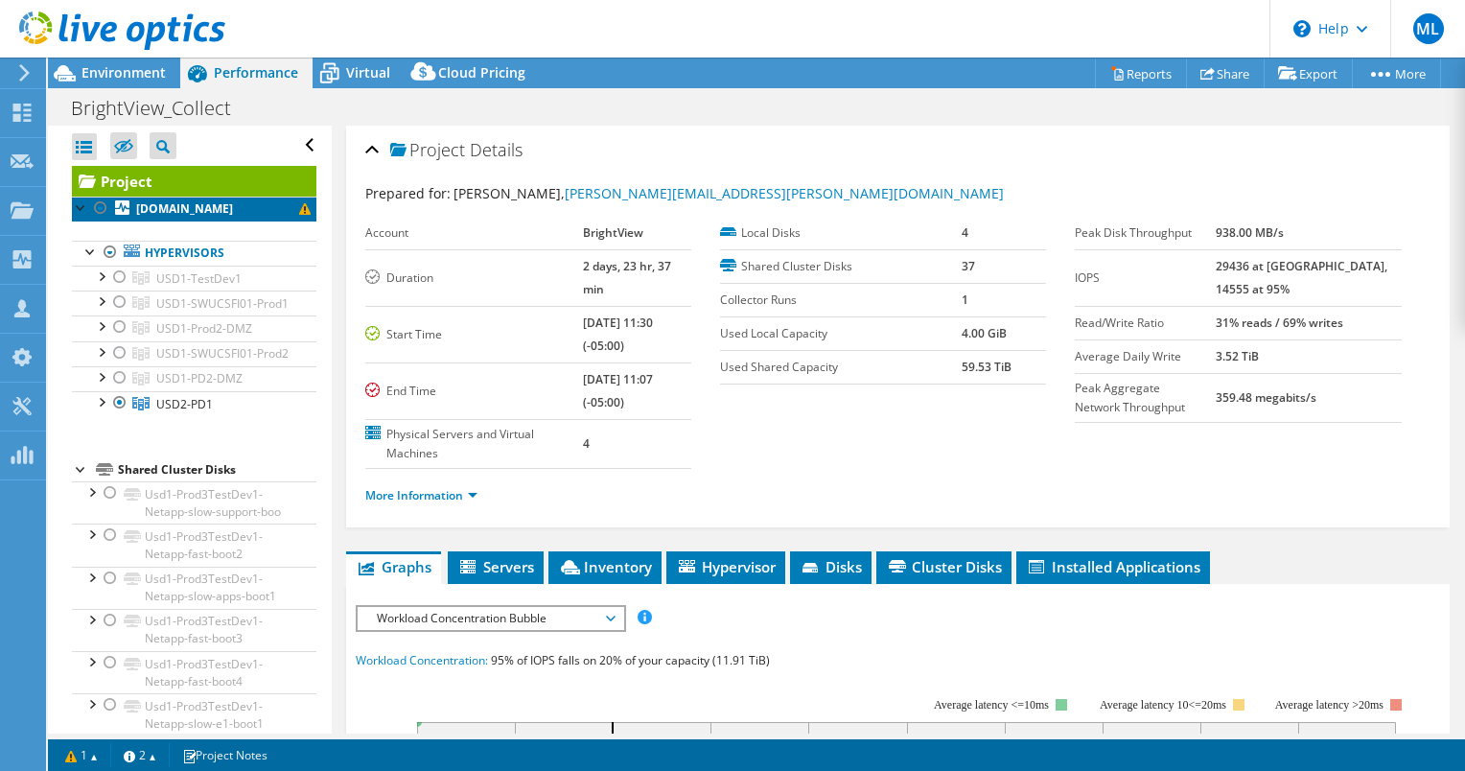
click at [185, 217] on b "[DOMAIN_NAME]" at bounding box center [184, 208] width 97 height 16
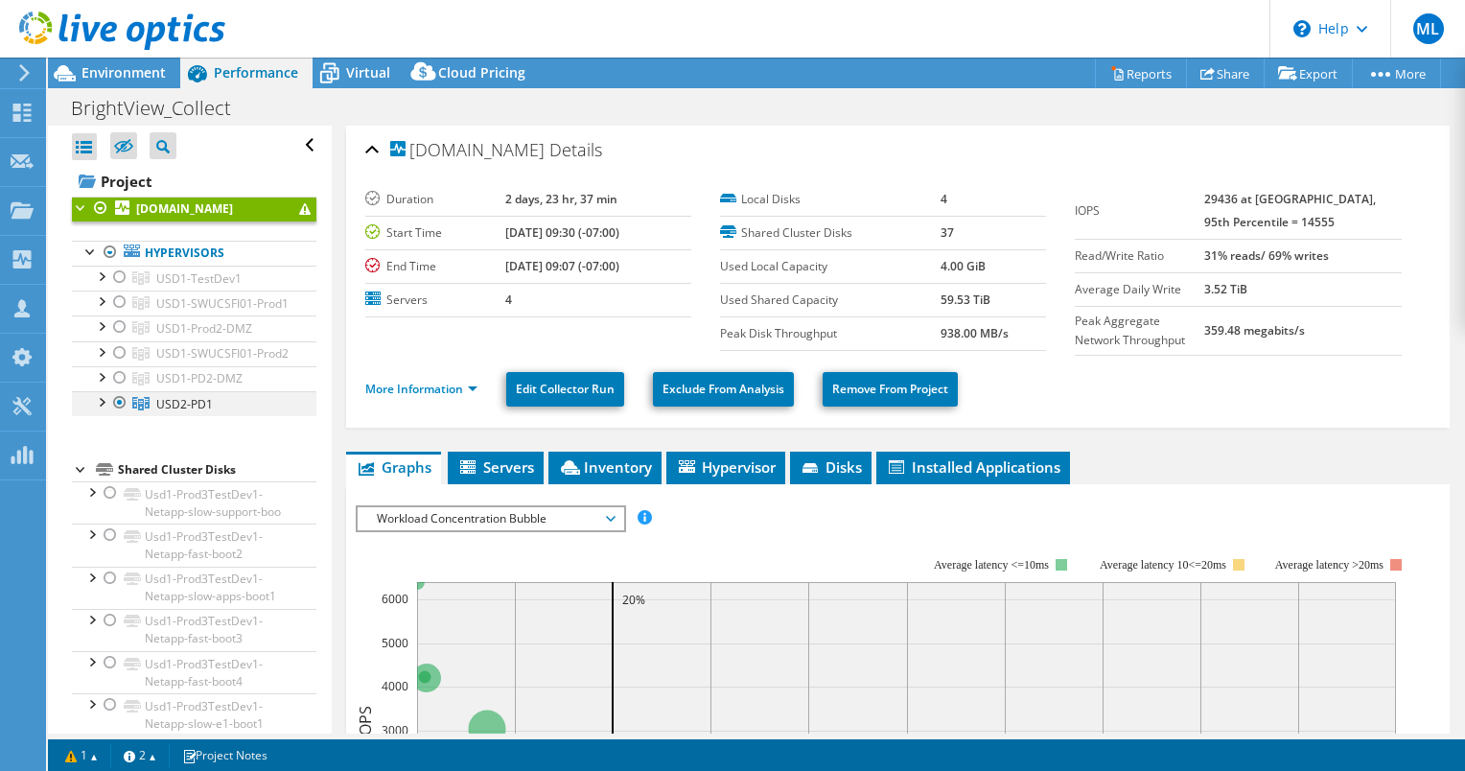
click at [96, 410] on div at bounding box center [100, 400] width 19 height 19
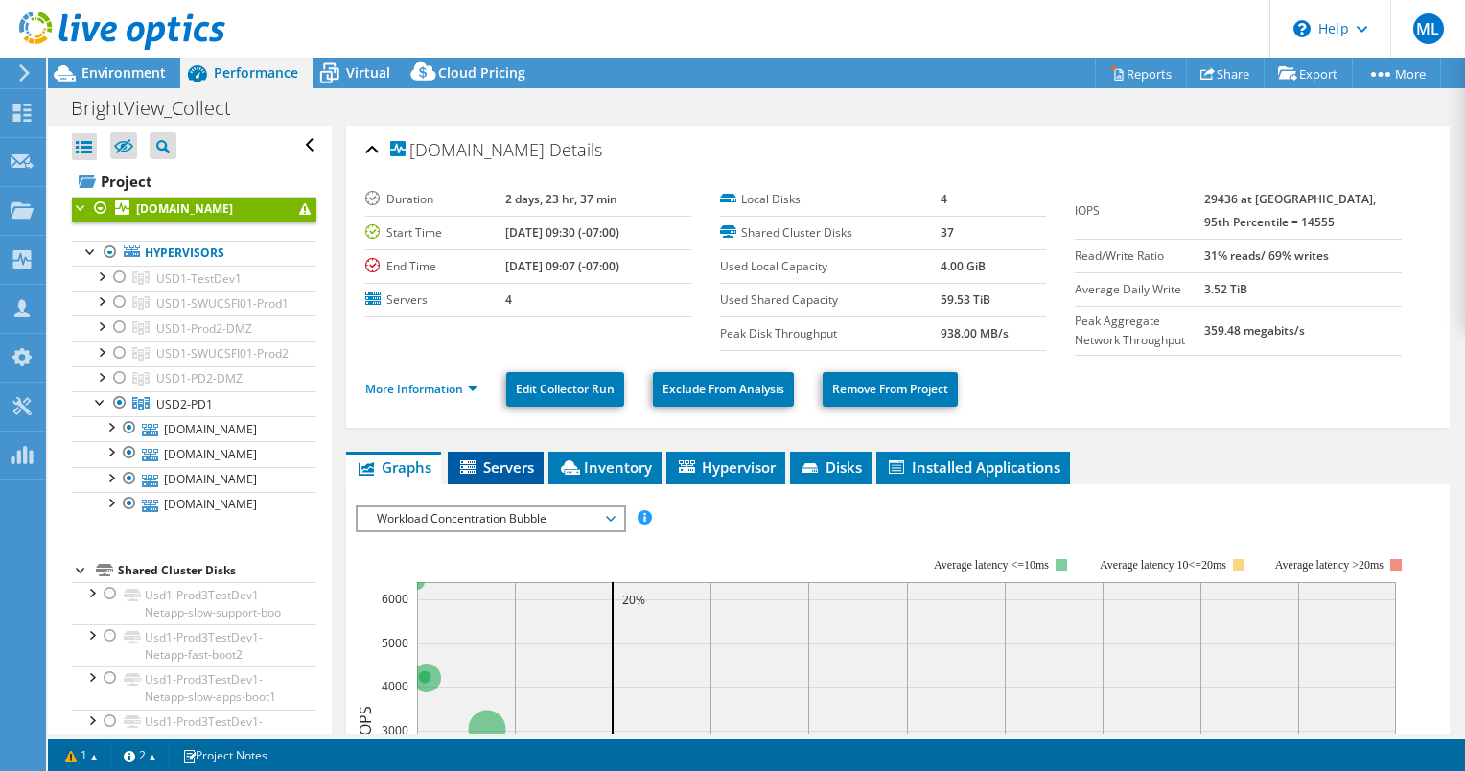
click at [496, 466] on span "Servers" at bounding box center [495, 466] width 77 height 19
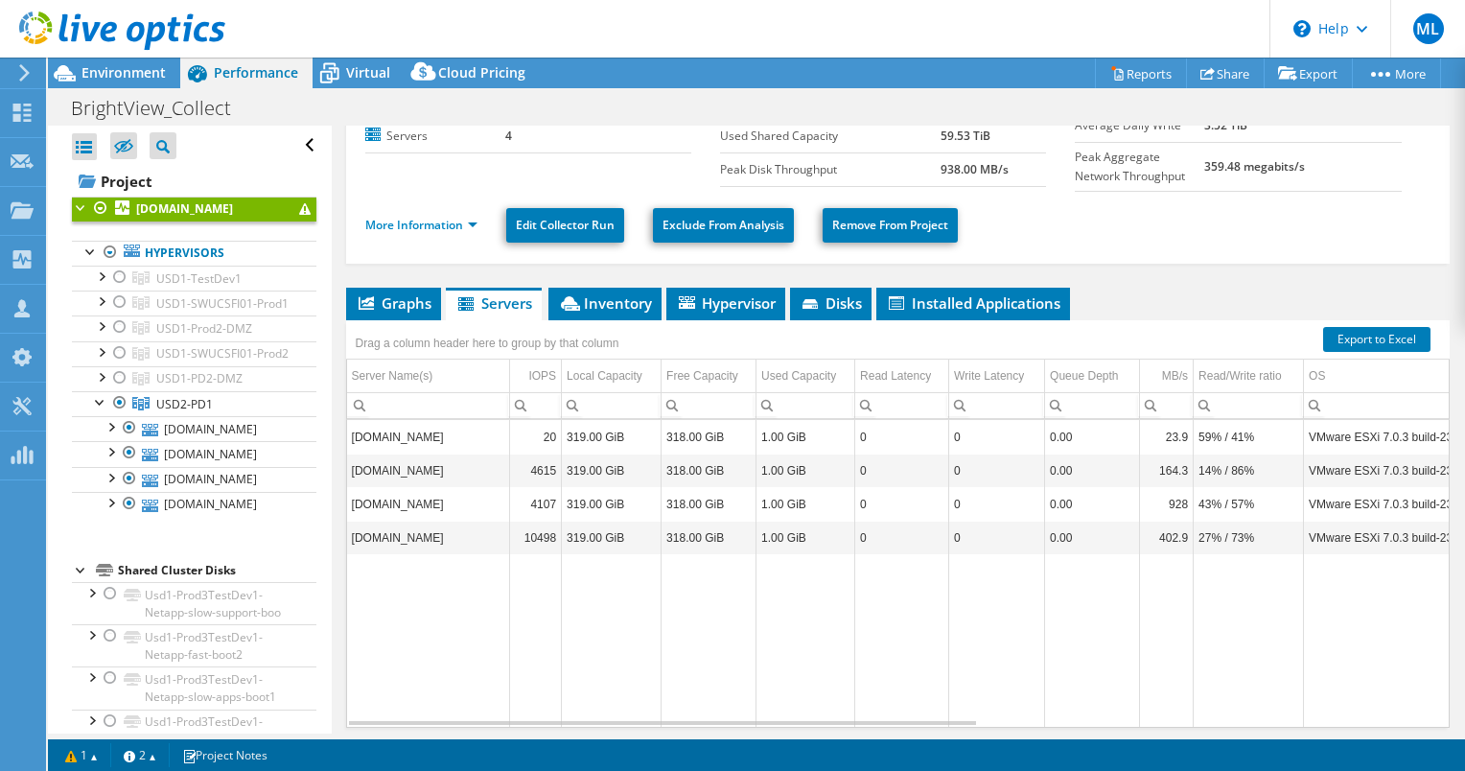
scroll to position [192, 0]
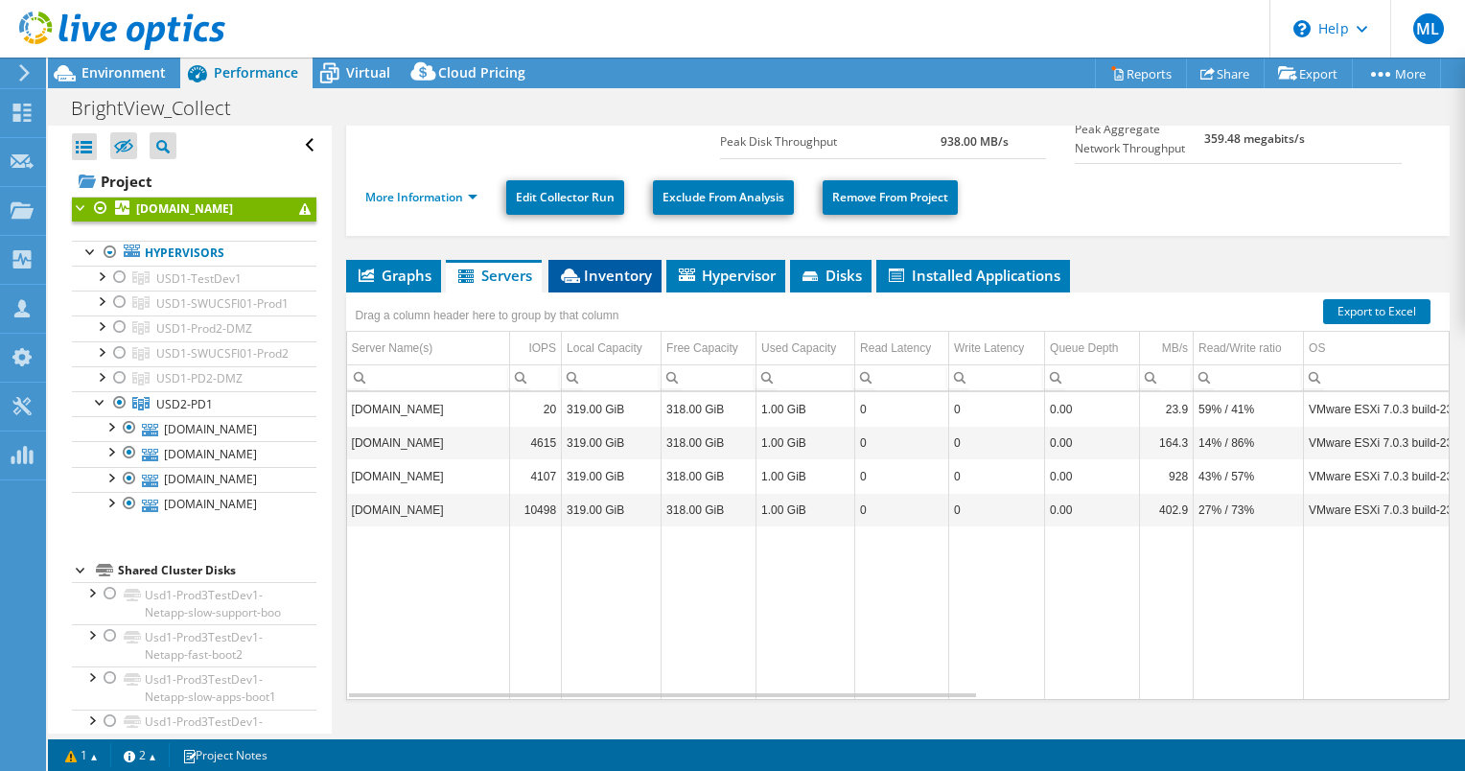
click at [574, 276] on icon at bounding box center [570, 275] width 19 height 14
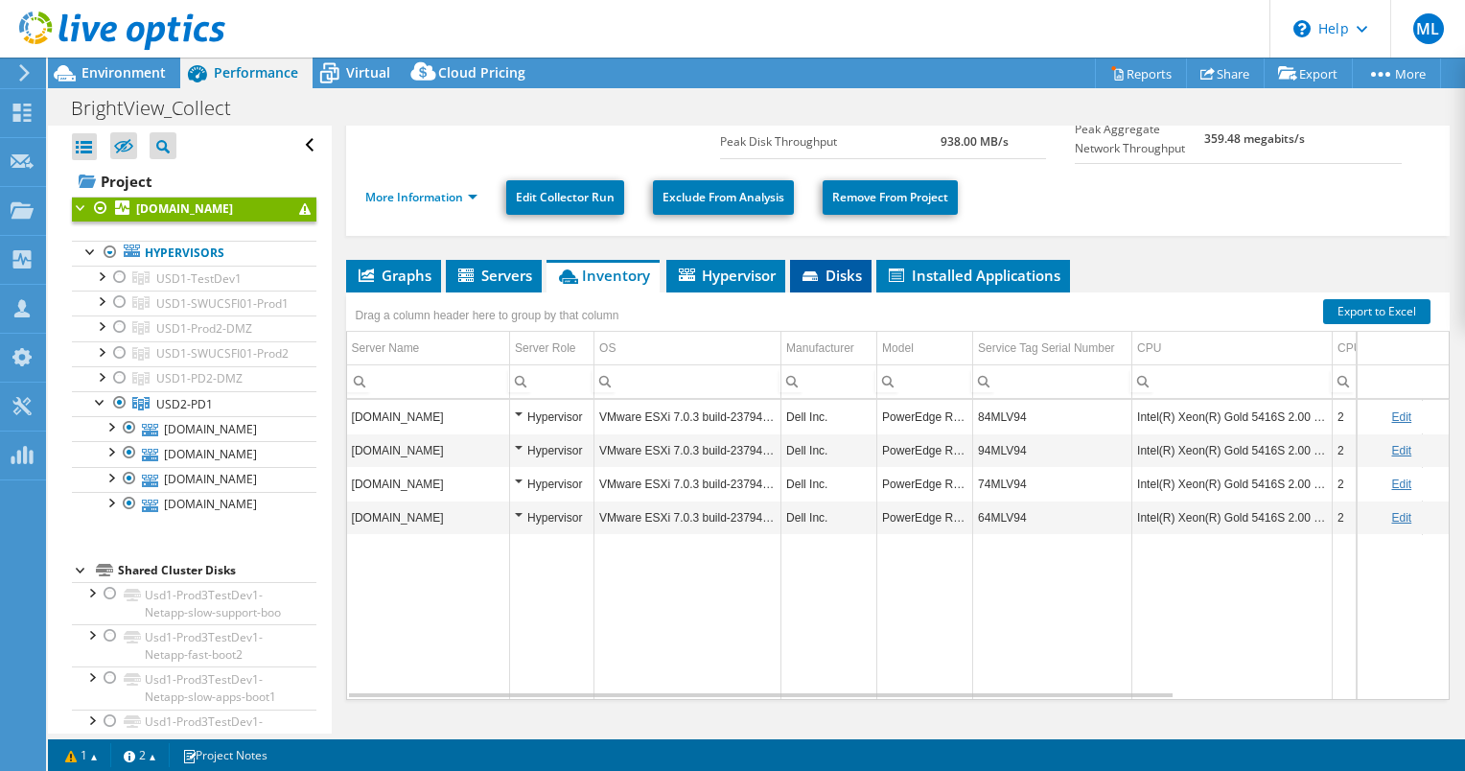
click at [848, 268] on span "Disks" at bounding box center [831, 275] width 62 height 19
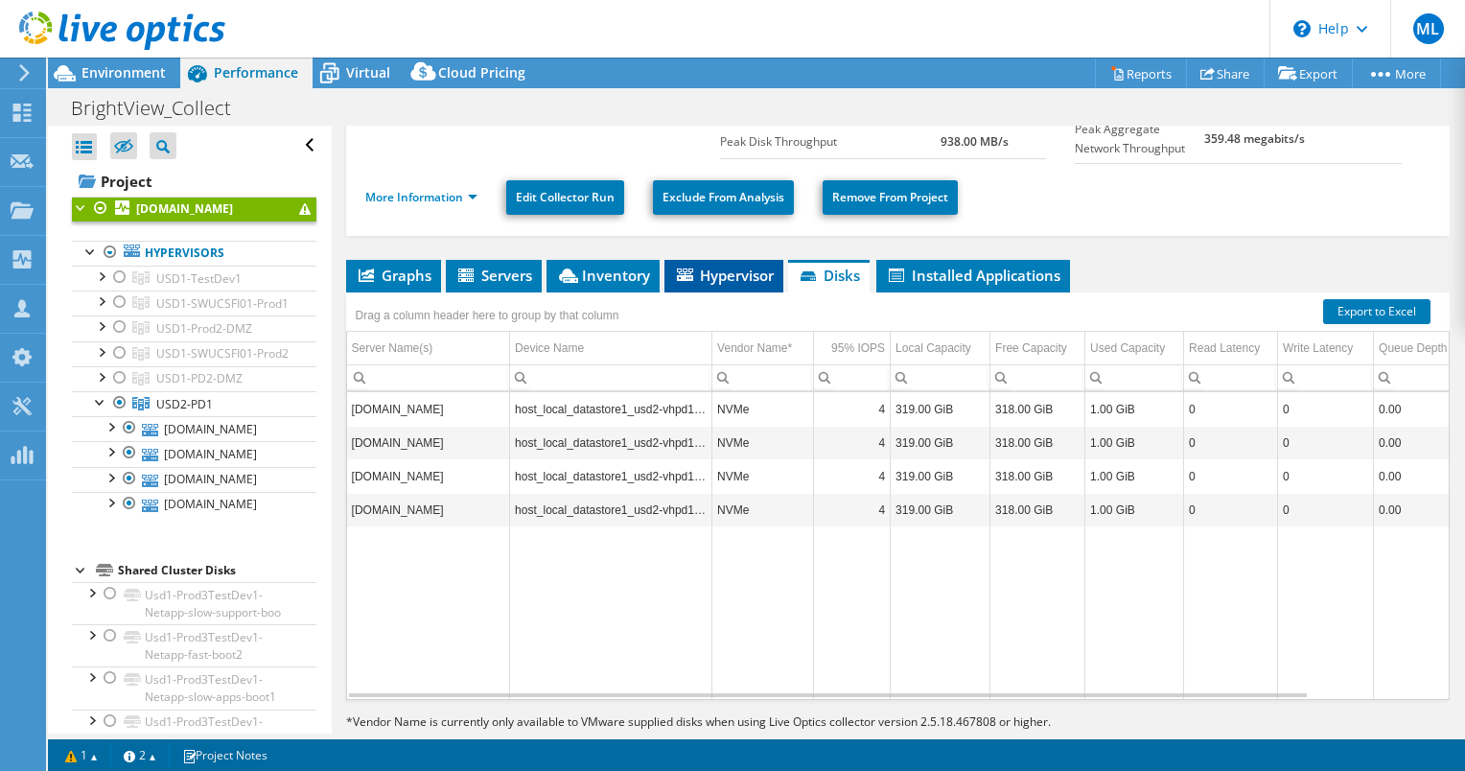
click at [664, 272] on li "Hypervisor" at bounding box center [723, 276] width 119 height 33
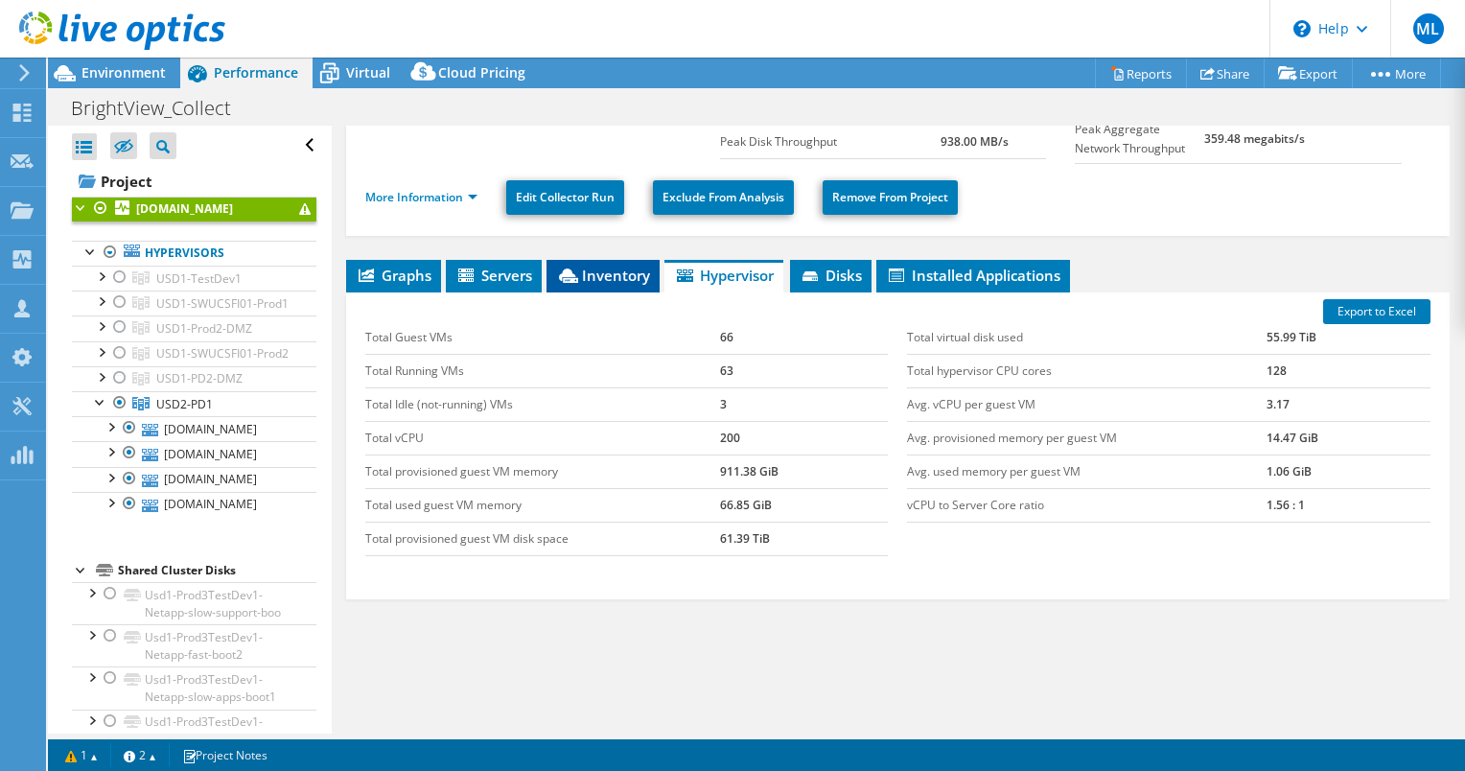
click at [594, 276] on span "Inventory" at bounding box center [603, 275] width 94 height 19
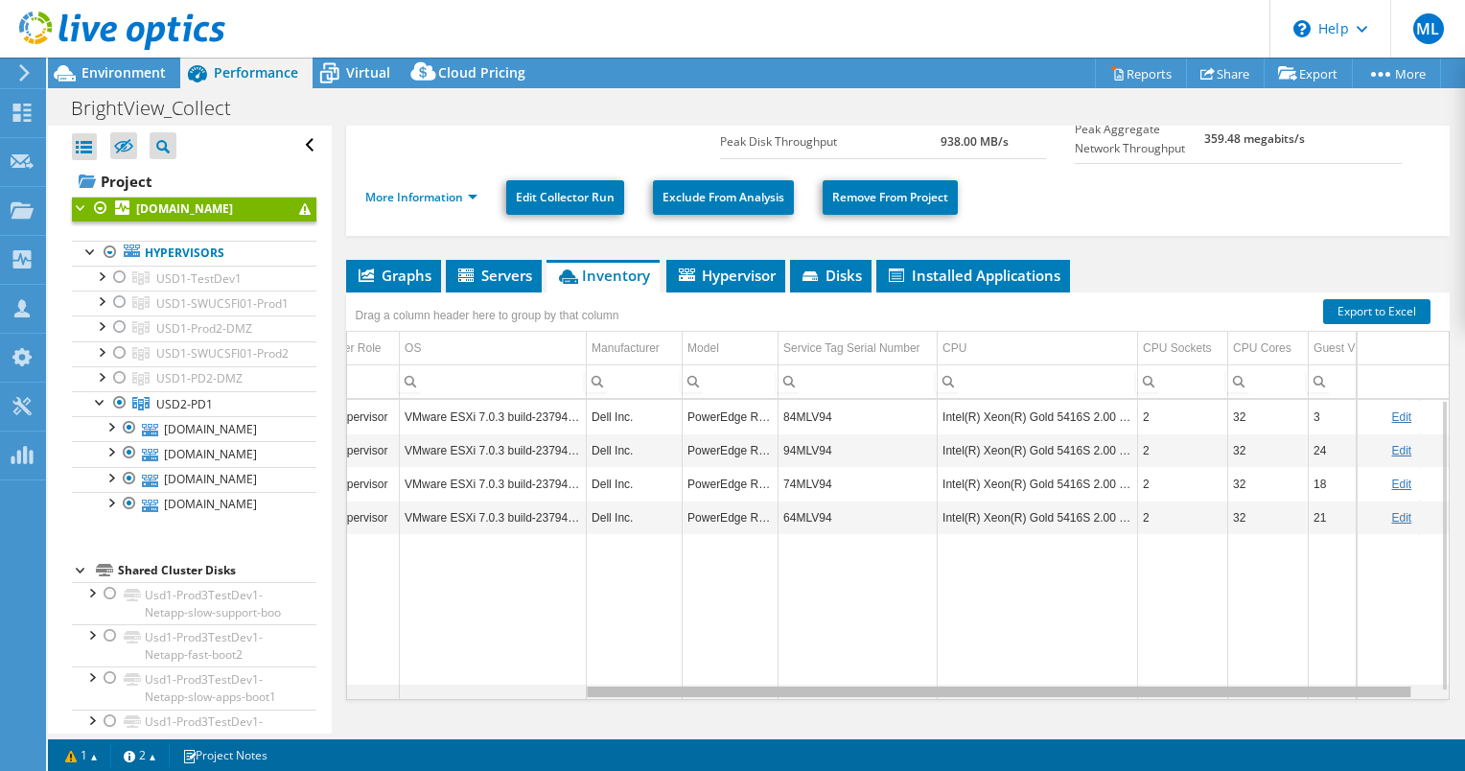
scroll to position [0, 0]
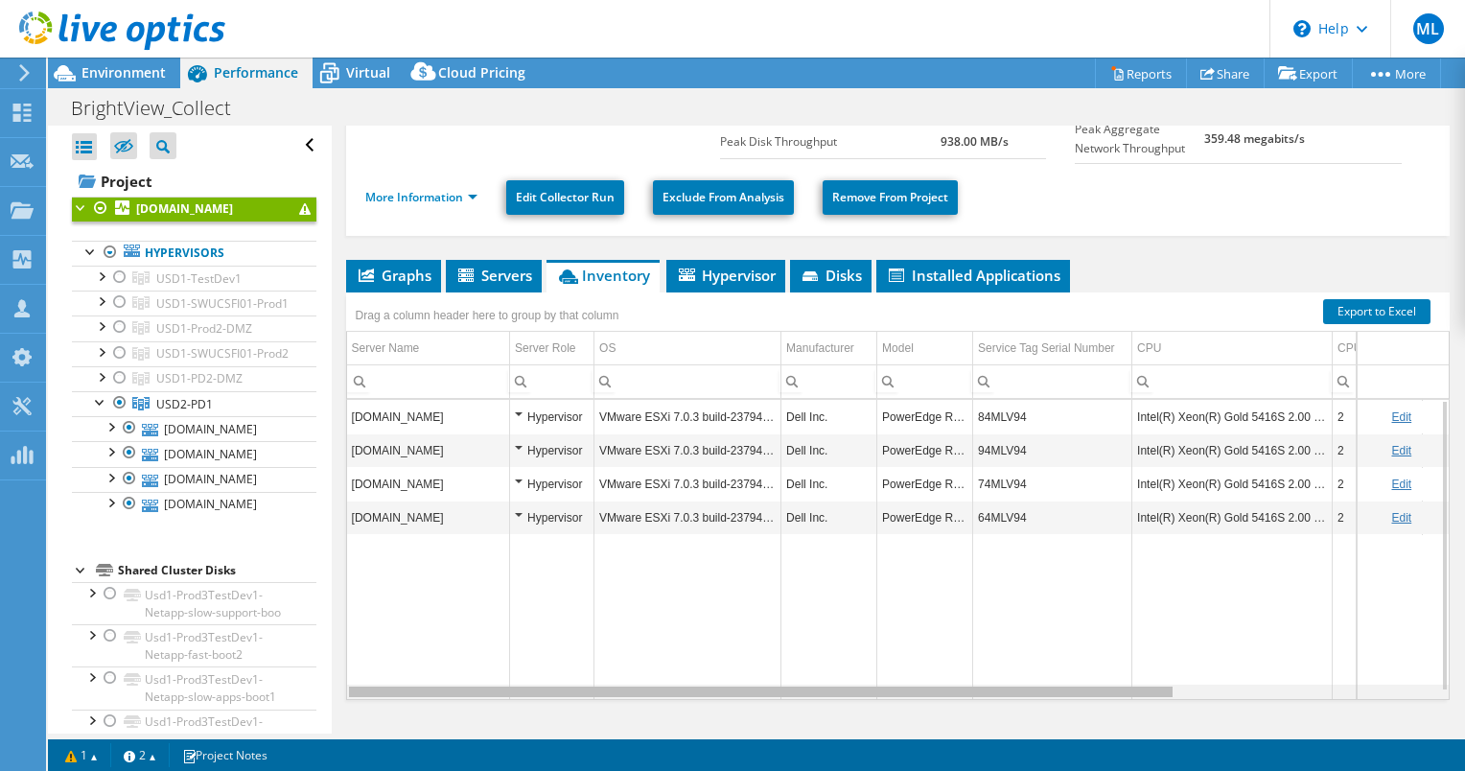
drag, startPoint x: 679, startPoint y: 690, endPoint x: 367, endPoint y: 460, distance: 387.3
click at [268, 716] on body "ML Channel Partner [PERSON_NAME] [EMAIL_ADDRESS][PERSON_NAME][DOMAIN_NAME] ePlu…" at bounding box center [732, 385] width 1465 height 771
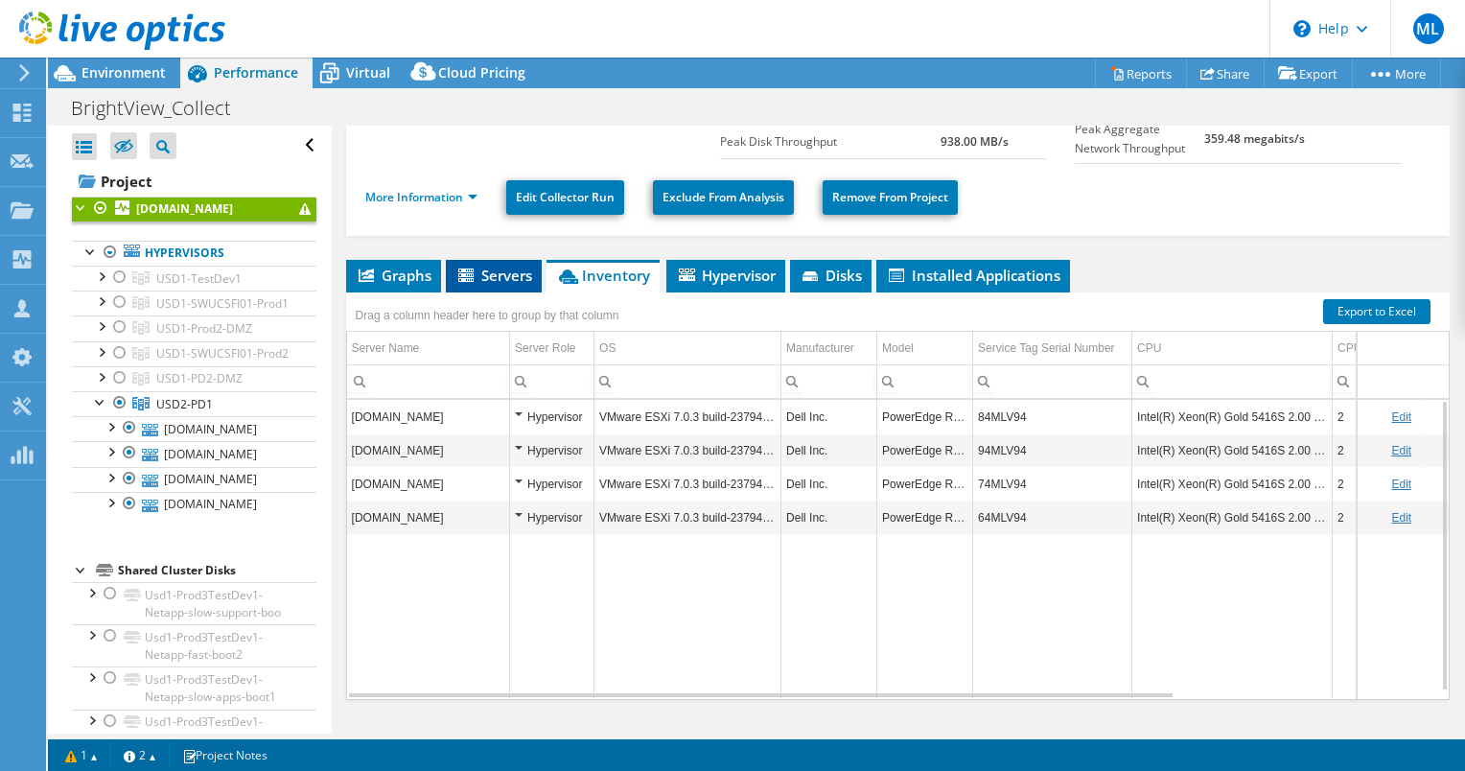
click at [497, 273] on span "Servers" at bounding box center [493, 275] width 77 height 19
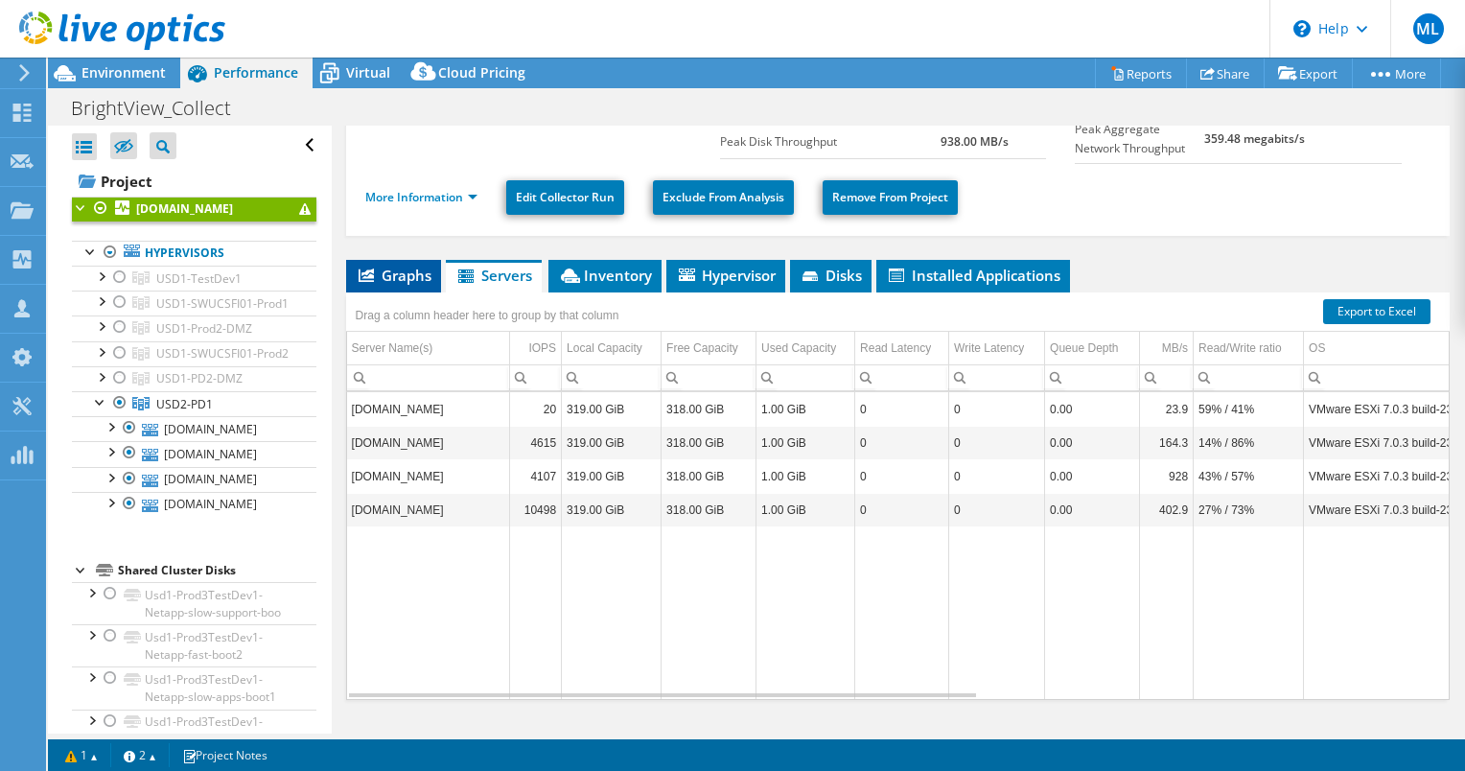
click at [390, 272] on span "Graphs" at bounding box center [394, 275] width 76 height 19
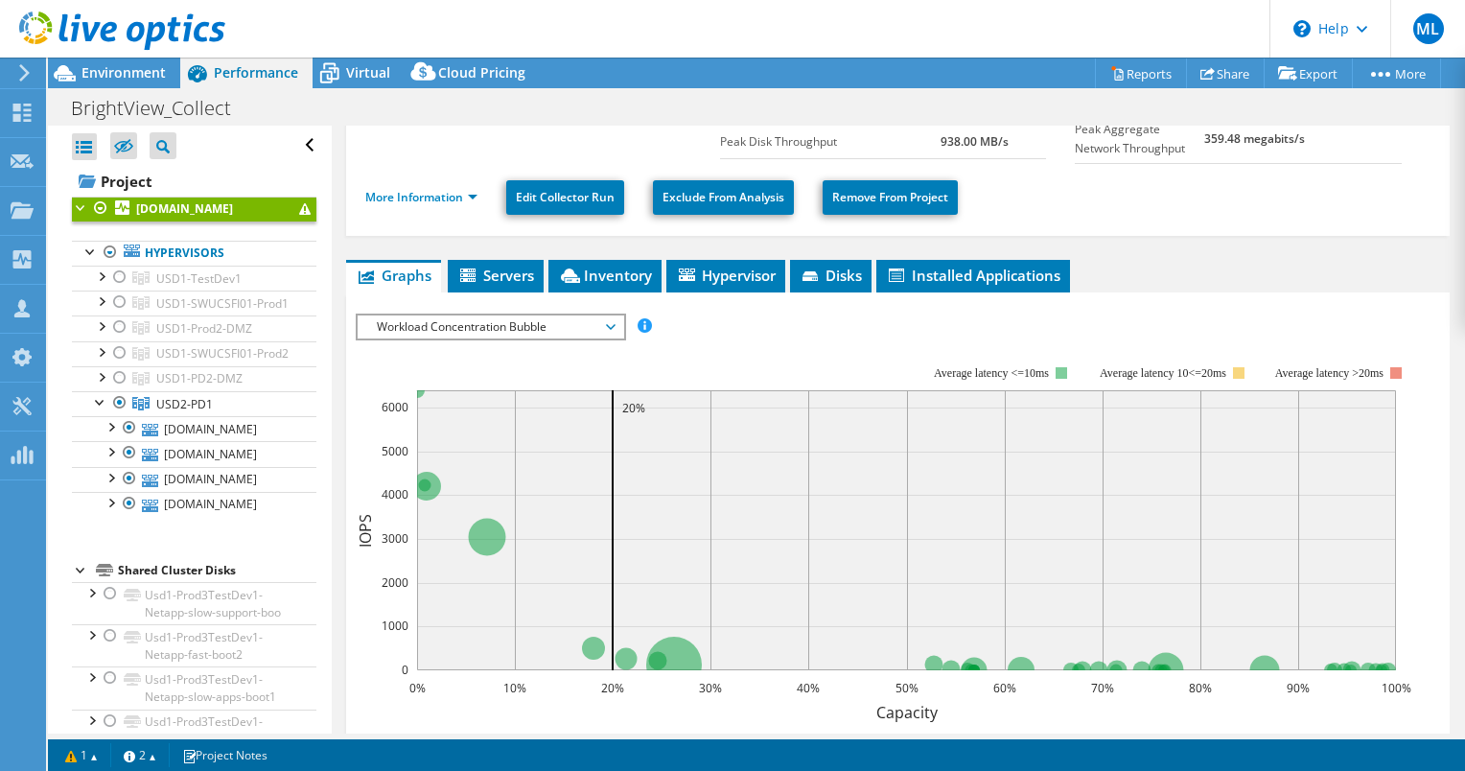
click at [460, 315] on span "Workload Concentration Bubble" at bounding box center [490, 326] width 246 height 23
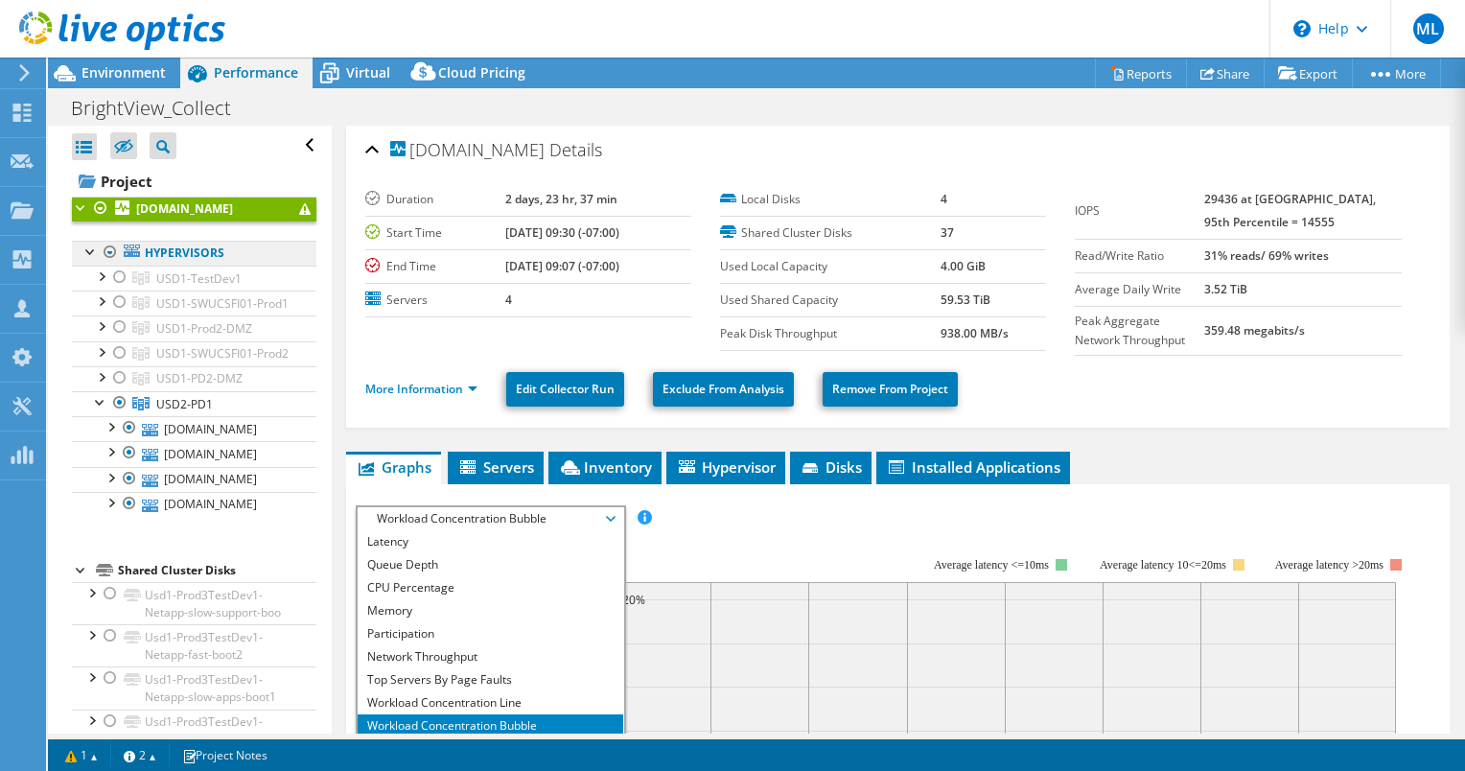
click at [192, 266] on link "Hypervisors" at bounding box center [194, 253] width 244 height 25
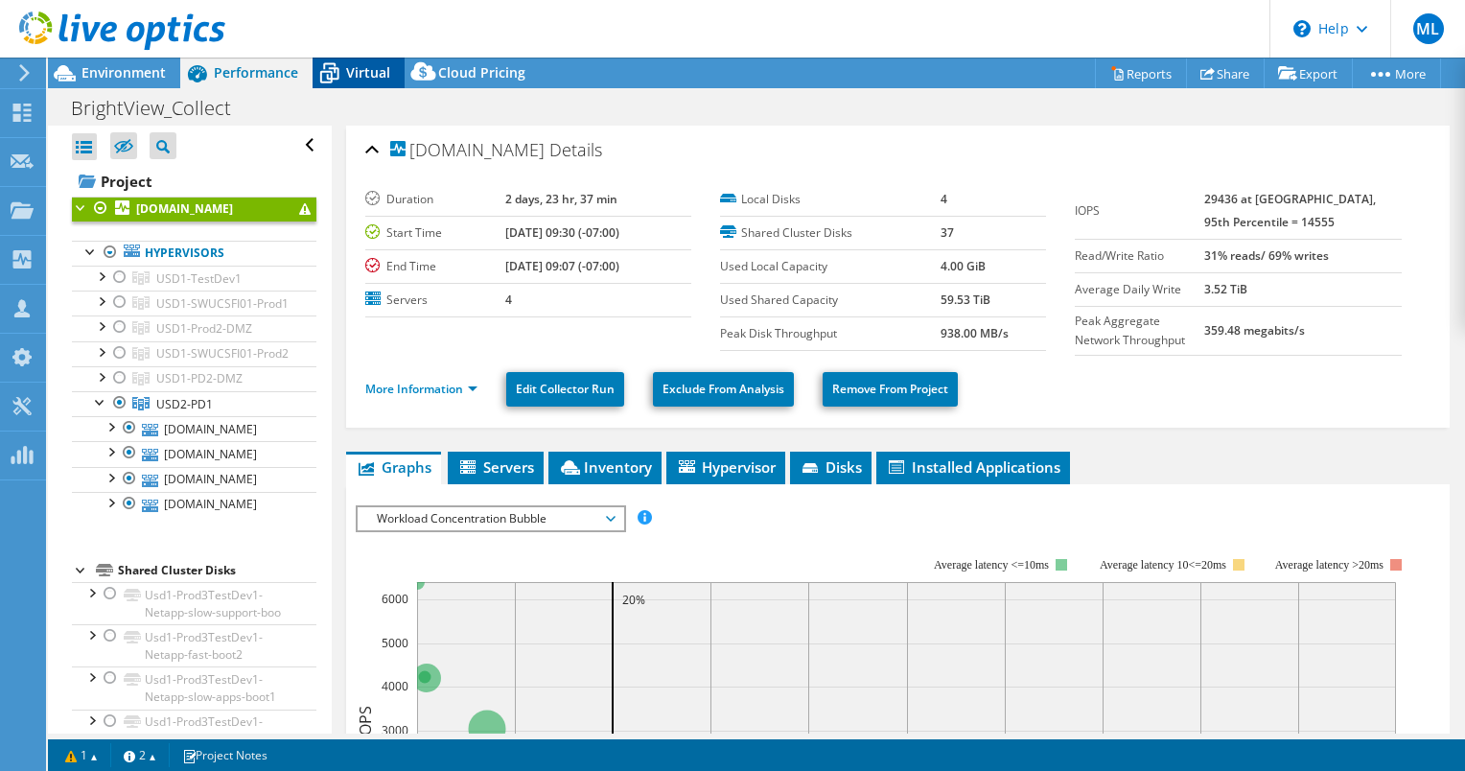
click at [341, 72] on icon at bounding box center [330, 74] width 34 height 34
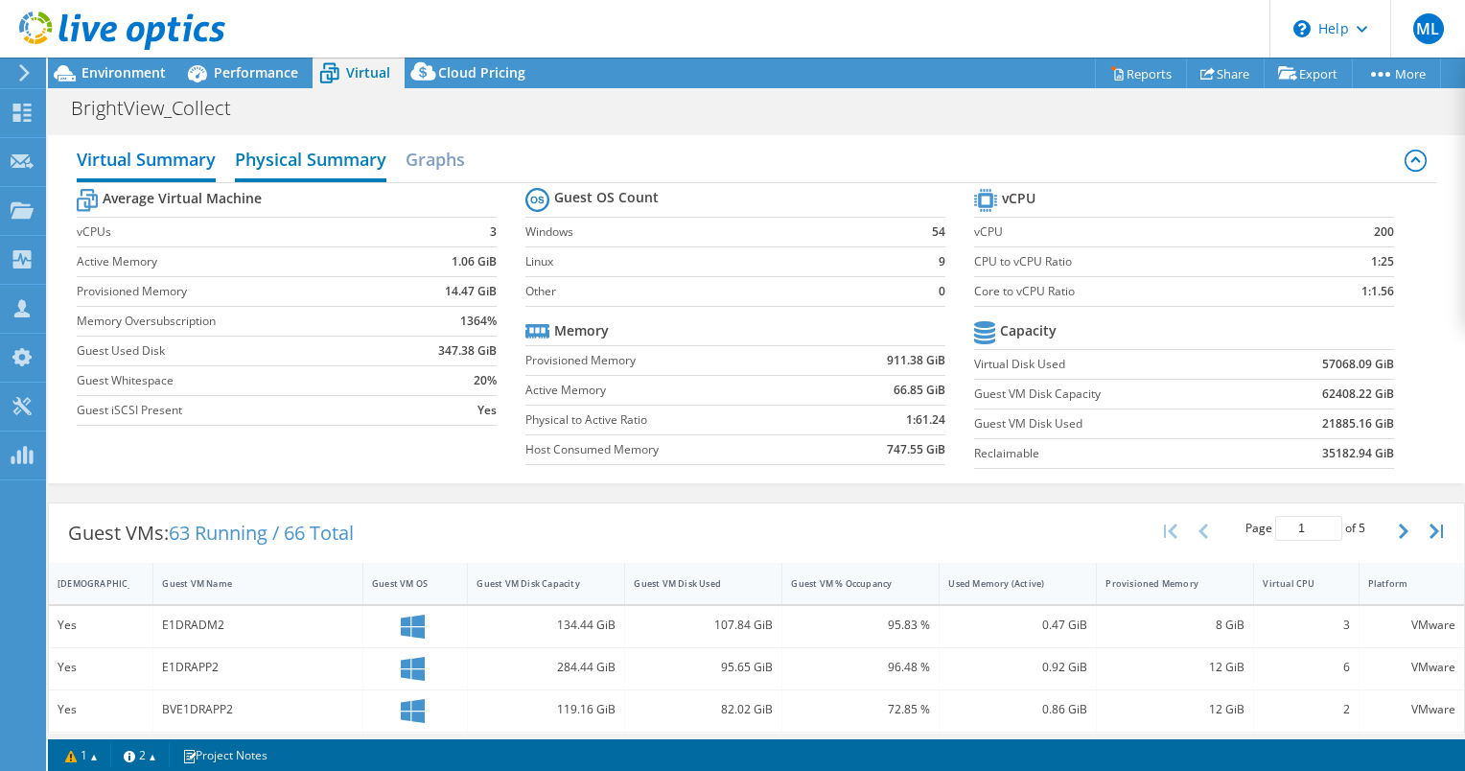
click at [330, 148] on h2 "Physical Summary" at bounding box center [310, 161] width 151 height 42
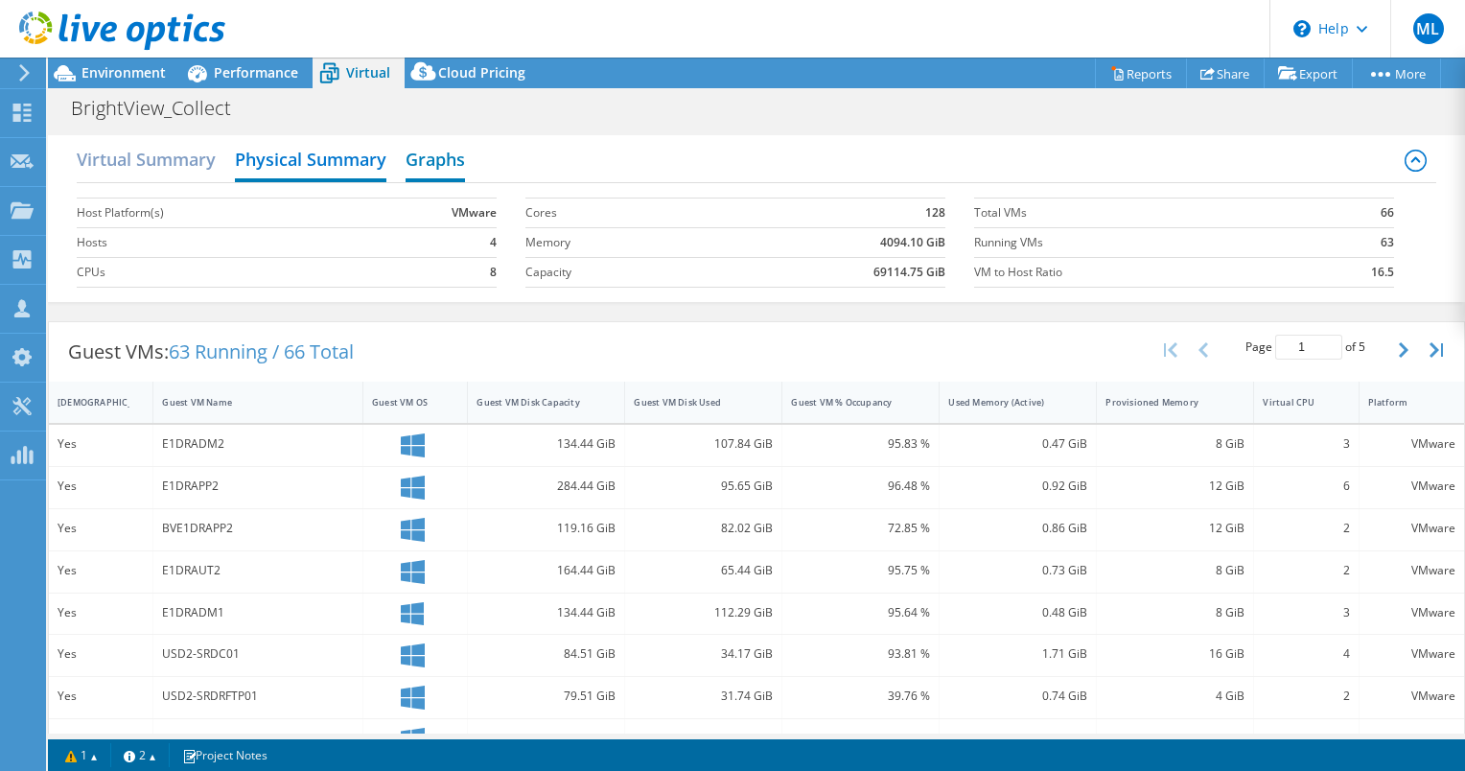
click at [439, 155] on h2 "Graphs" at bounding box center [435, 161] width 59 height 42
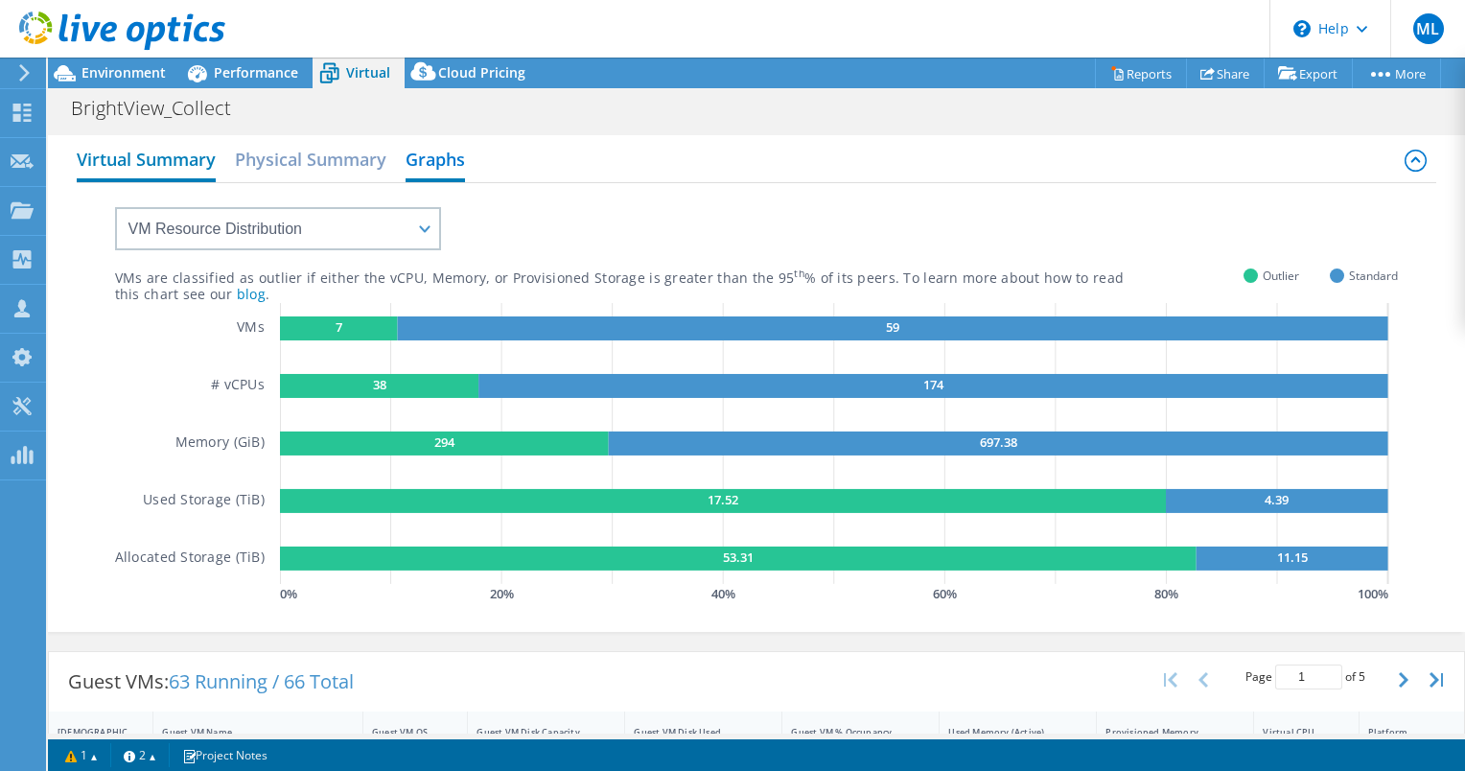
click at [123, 171] on h2 "Virtual Summary" at bounding box center [146, 161] width 139 height 42
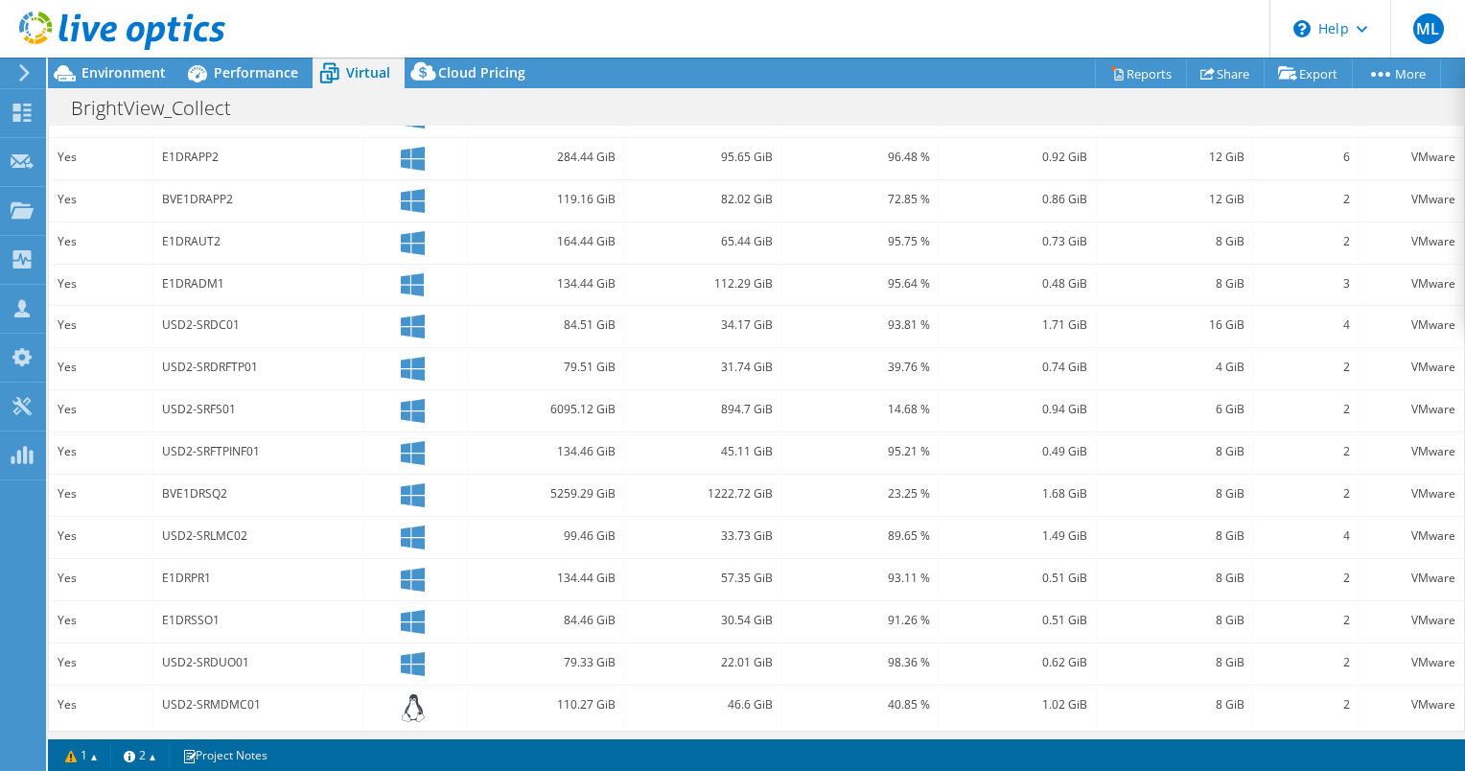
scroll to position [510, 0]
click at [253, 63] on span "Performance" at bounding box center [256, 72] width 84 height 18
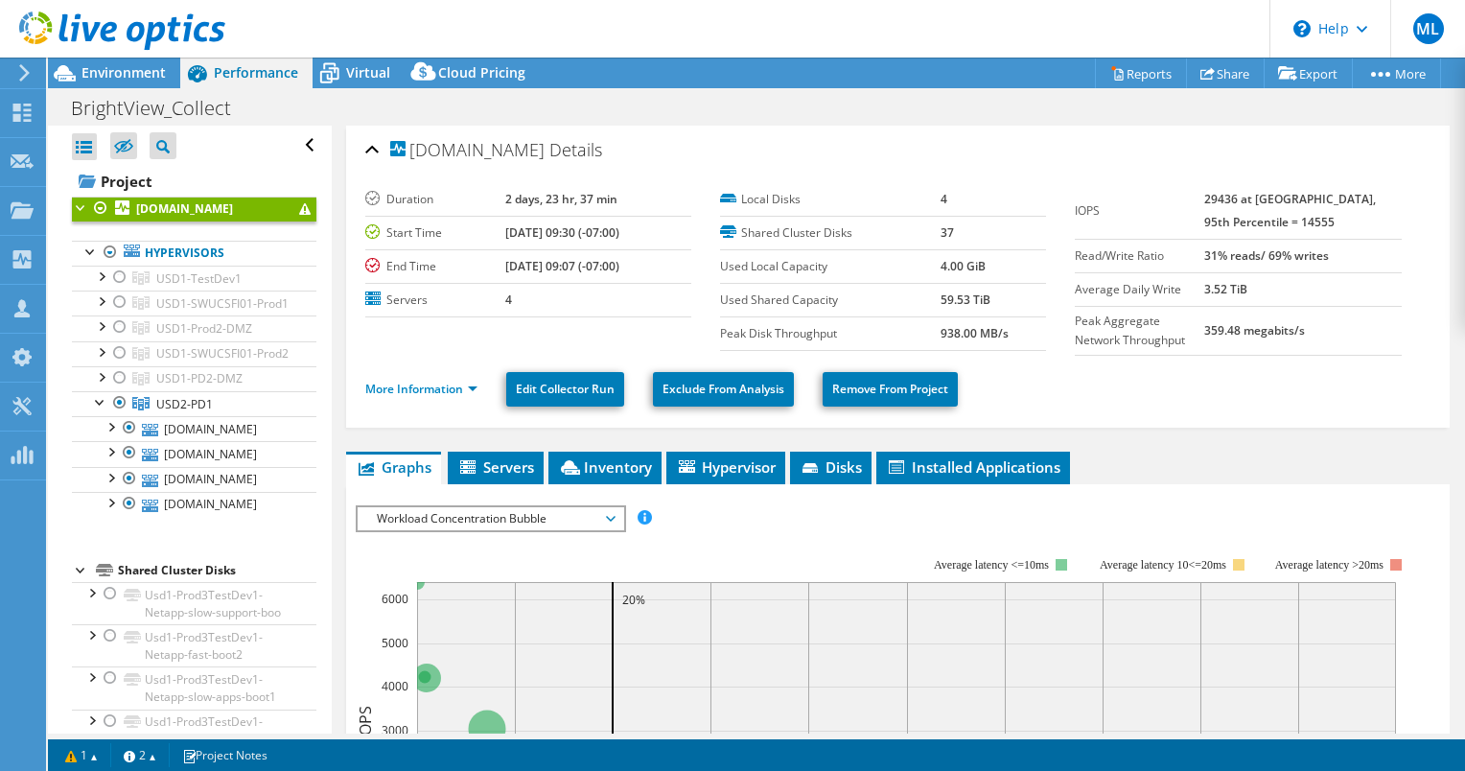
scroll to position [0, 0]
click at [115, 389] on div at bounding box center [119, 377] width 19 height 23
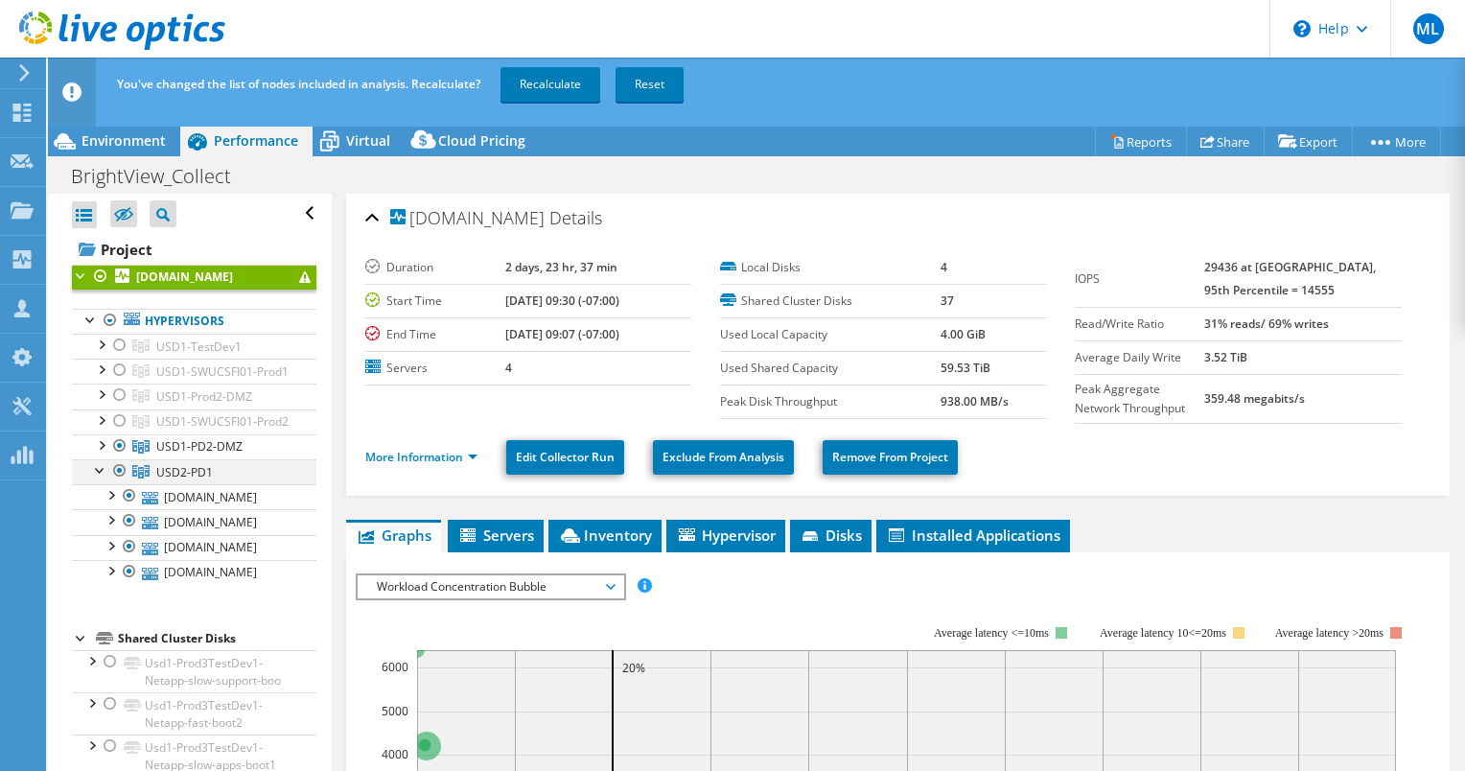
click at [120, 482] on div at bounding box center [119, 470] width 19 height 23
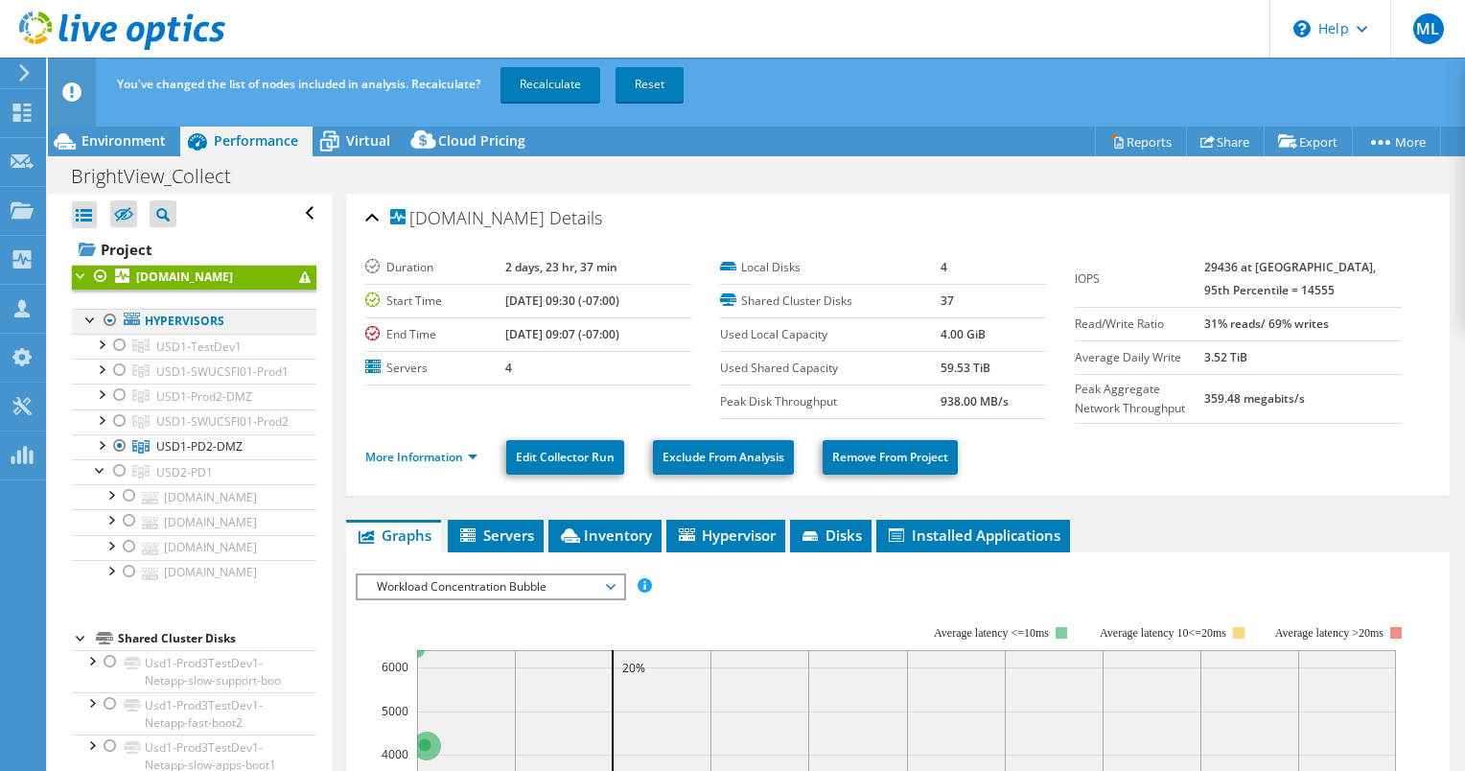
click at [107, 332] on div at bounding box center [110, 320] width 19 height 23
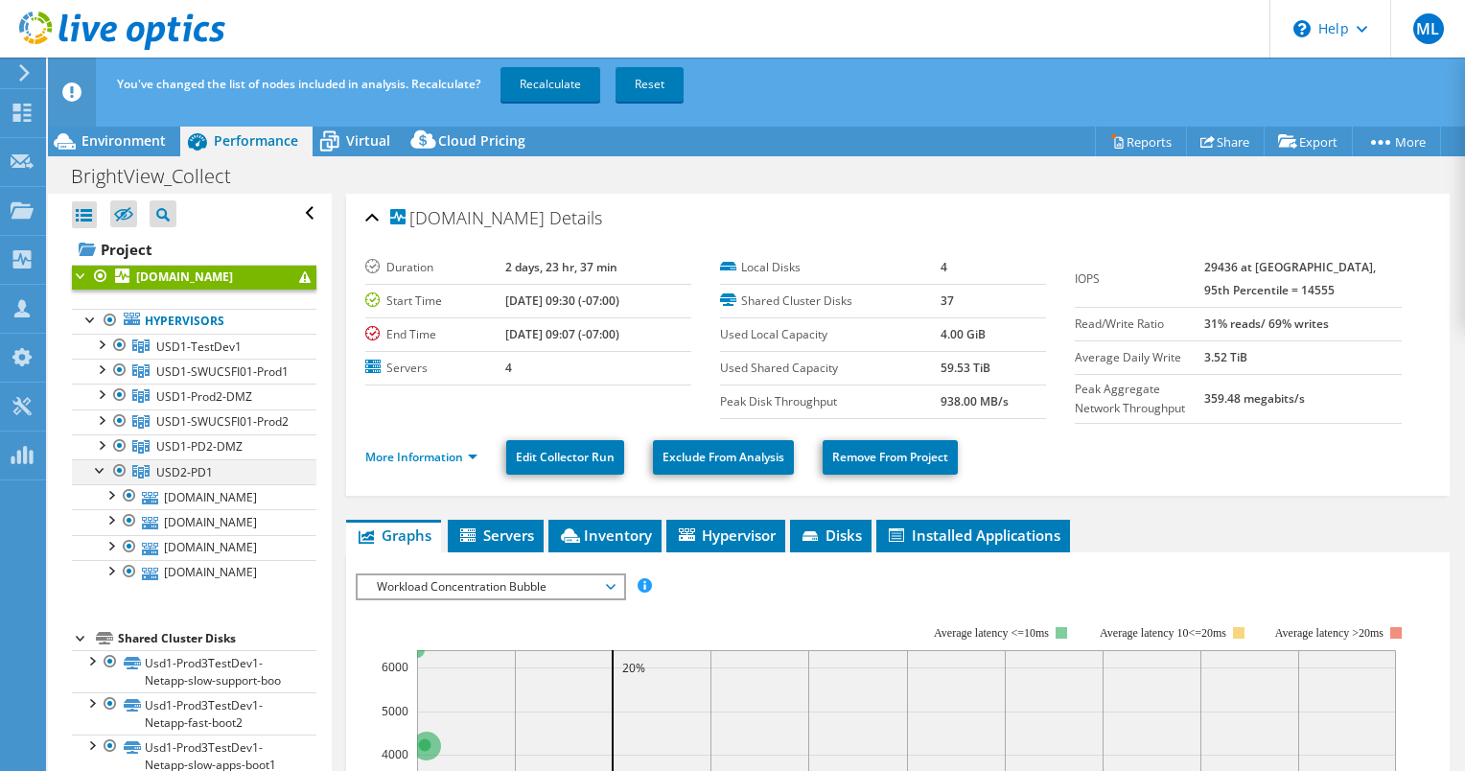
click at [123, 482] on div at bounding box center [119, 470] width 19 height 23
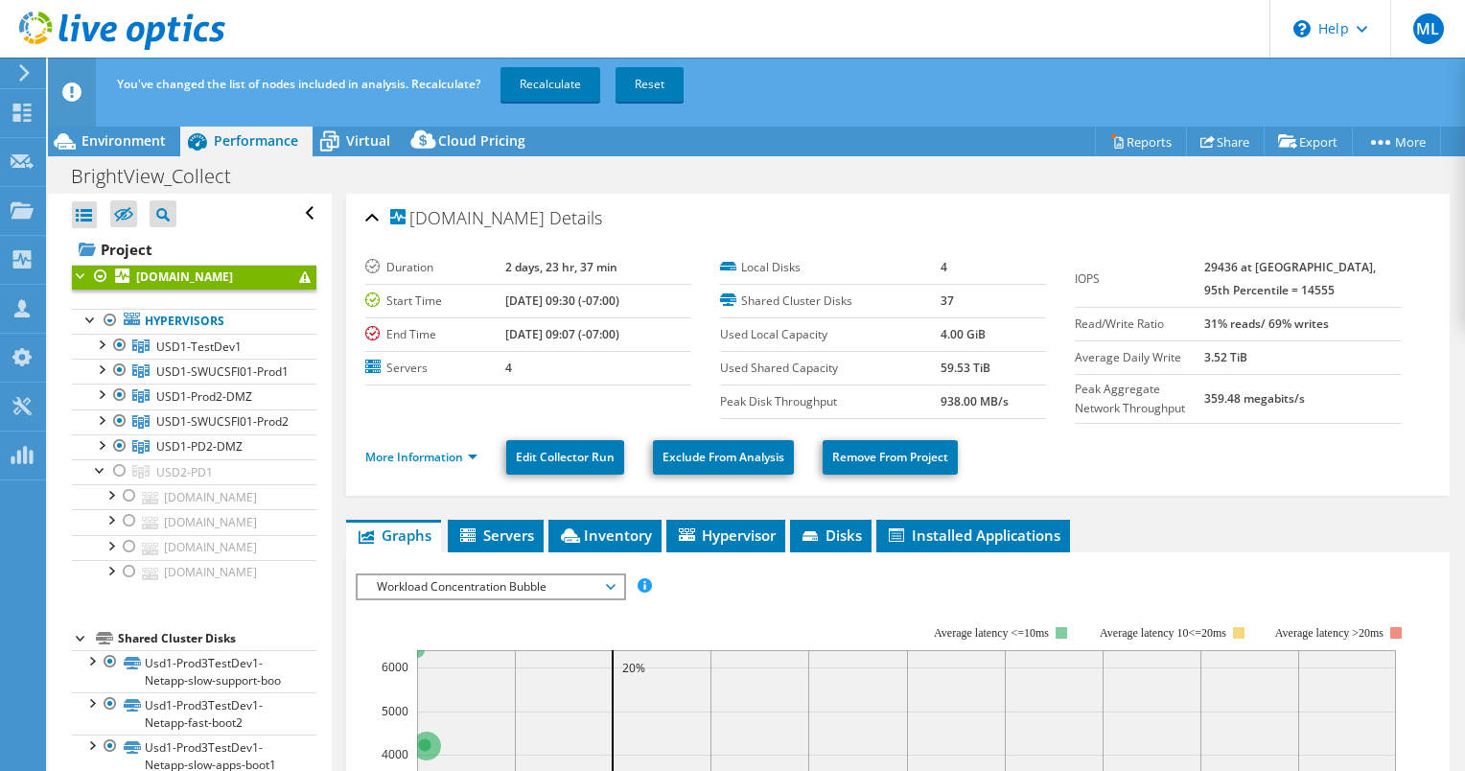
click at [499, 92] on div "You've changed the list of nodes included in analysis. Recalculate? Recalculate…" at bounding box center [791, 85] width 1359 height 54
click at [522, 100] on link "Recalculate" at bounding box center [550, 84] width 100 height 35
click at [99, 478] on div at bounding box center [100, 468] width 19 height 19
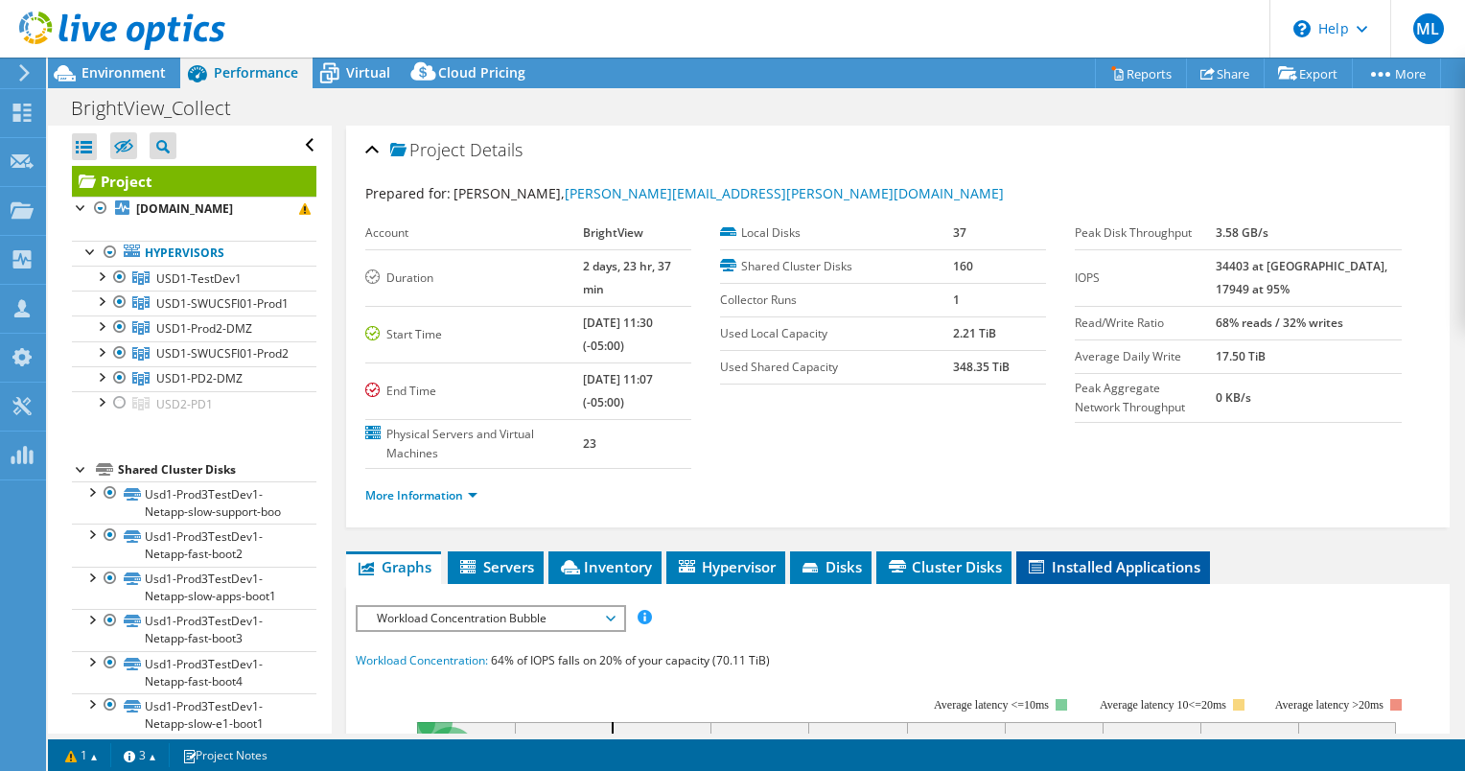
click at [1110, 557] on span "Installed Applications" at bounding box center [1113, 566] width 174 height 19
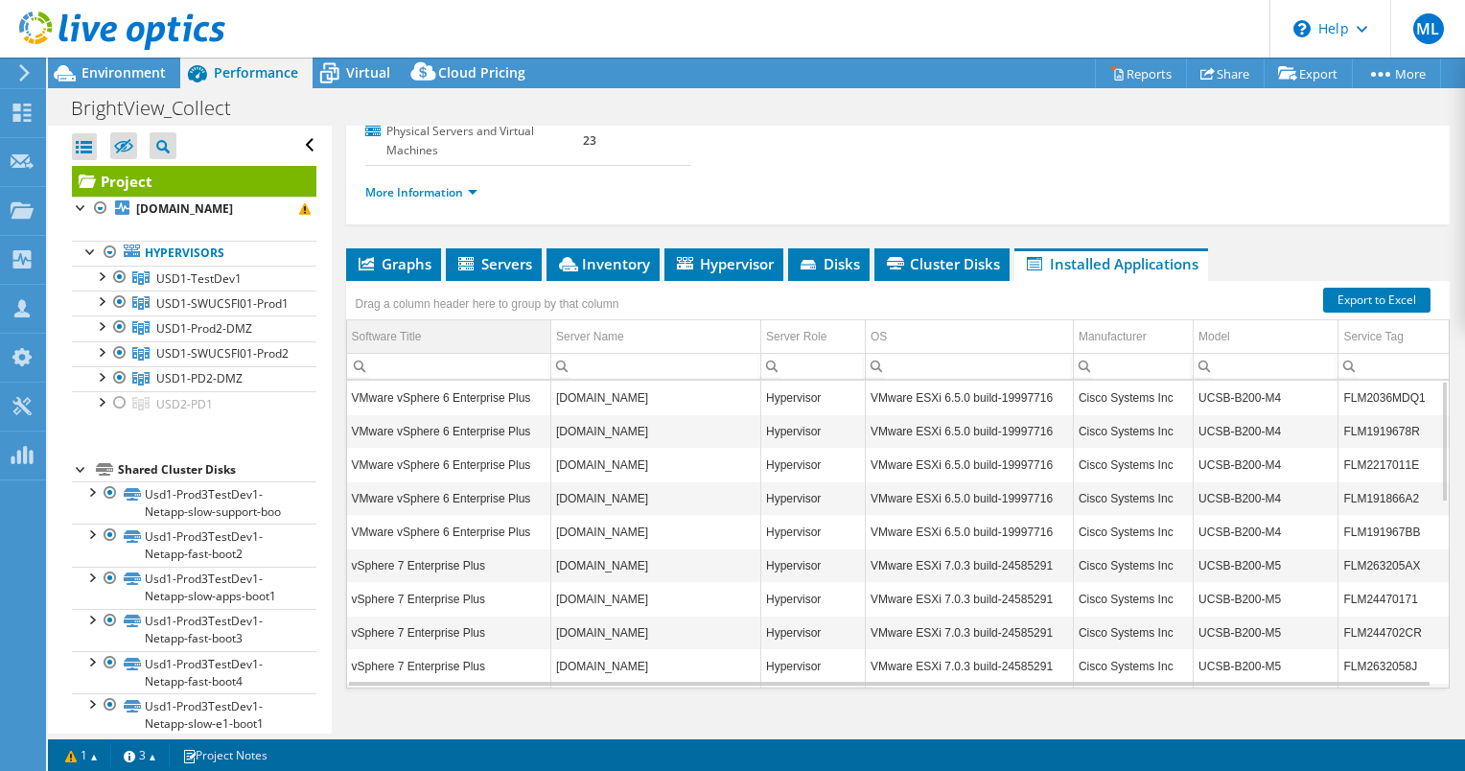
scroll to position [305, 0]
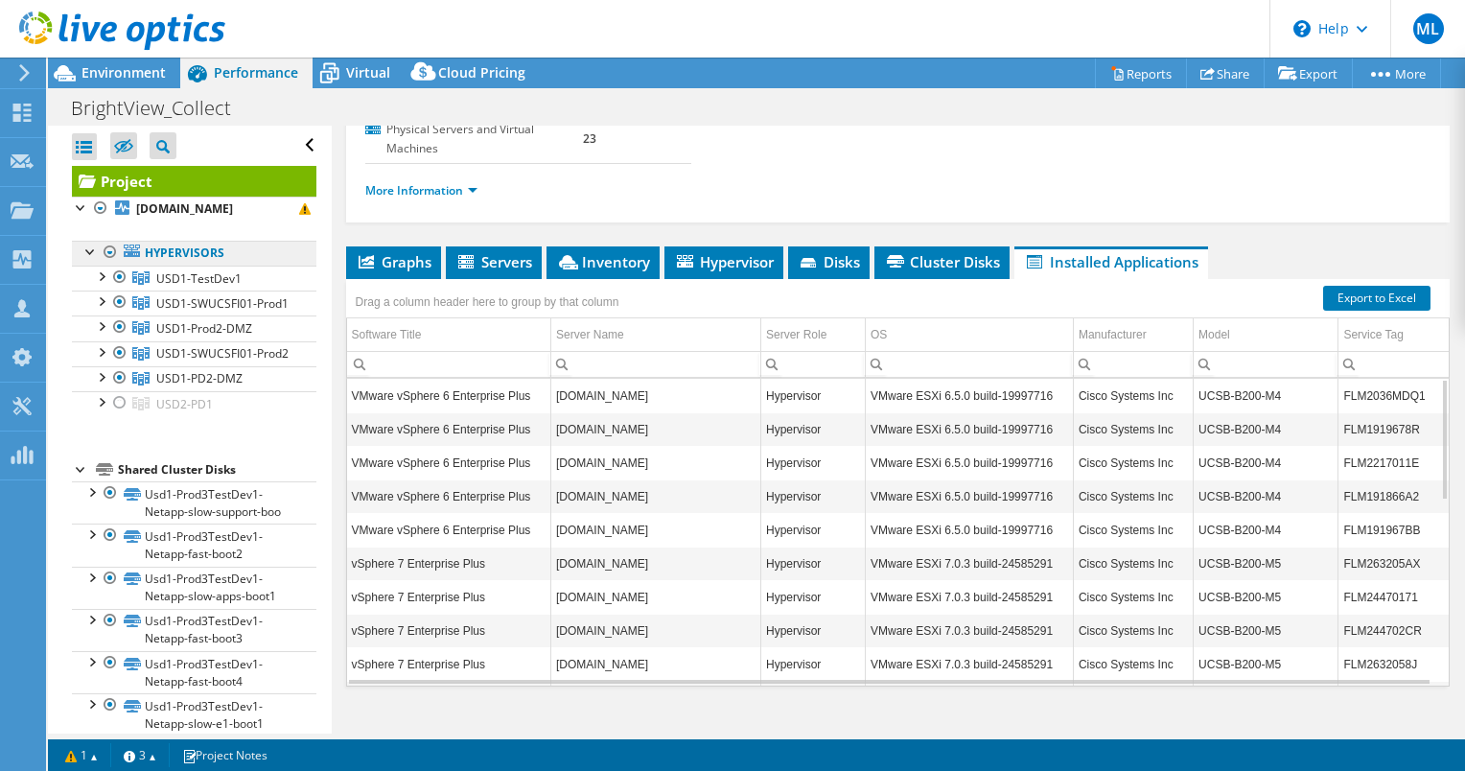
click at [148, 266] on link "Hypervisors" at bounding box center [194, 253] width 244 height 25
click at [166, 266] on link "Hypervisors" at bounding box center [194, 253] width 244 height 25
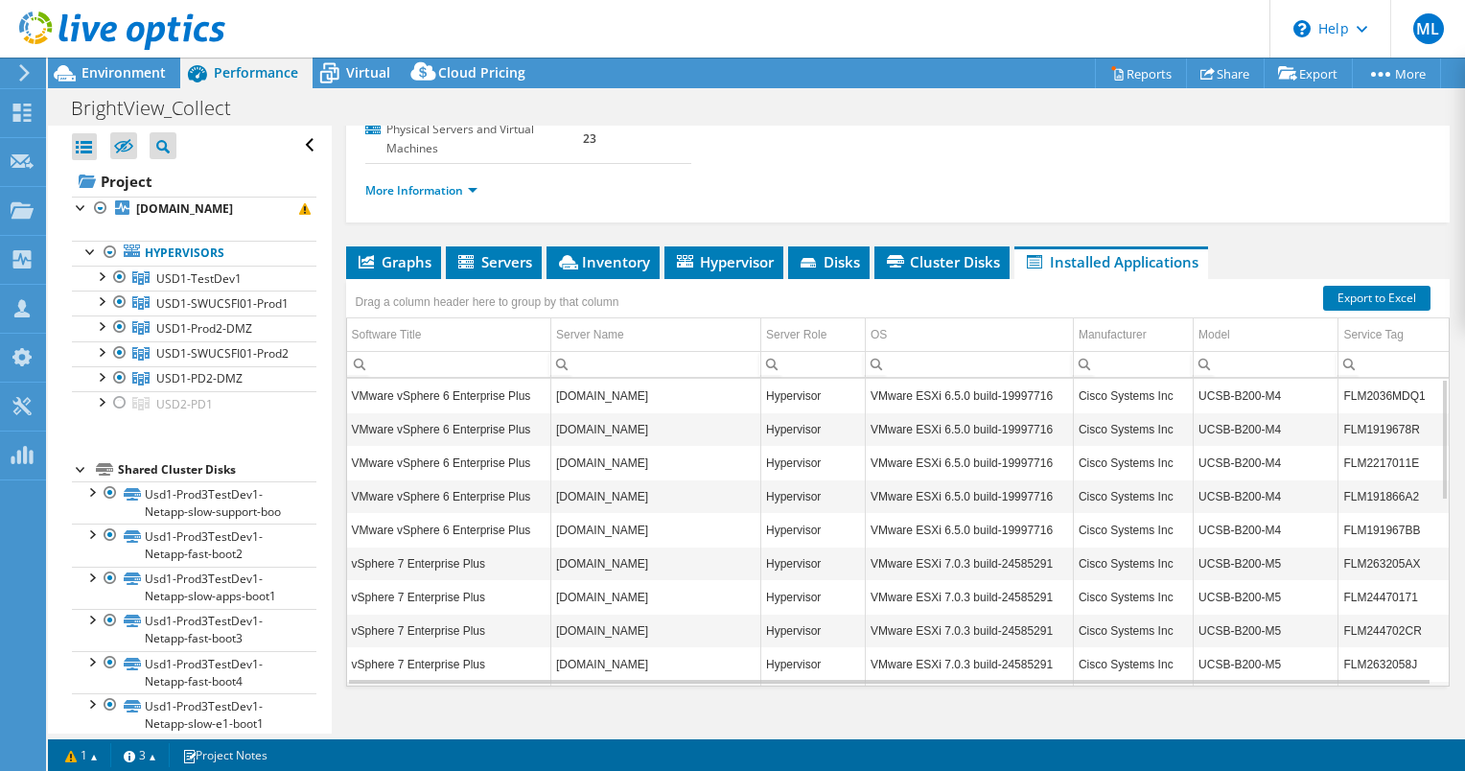
scroll to position [0, 0]
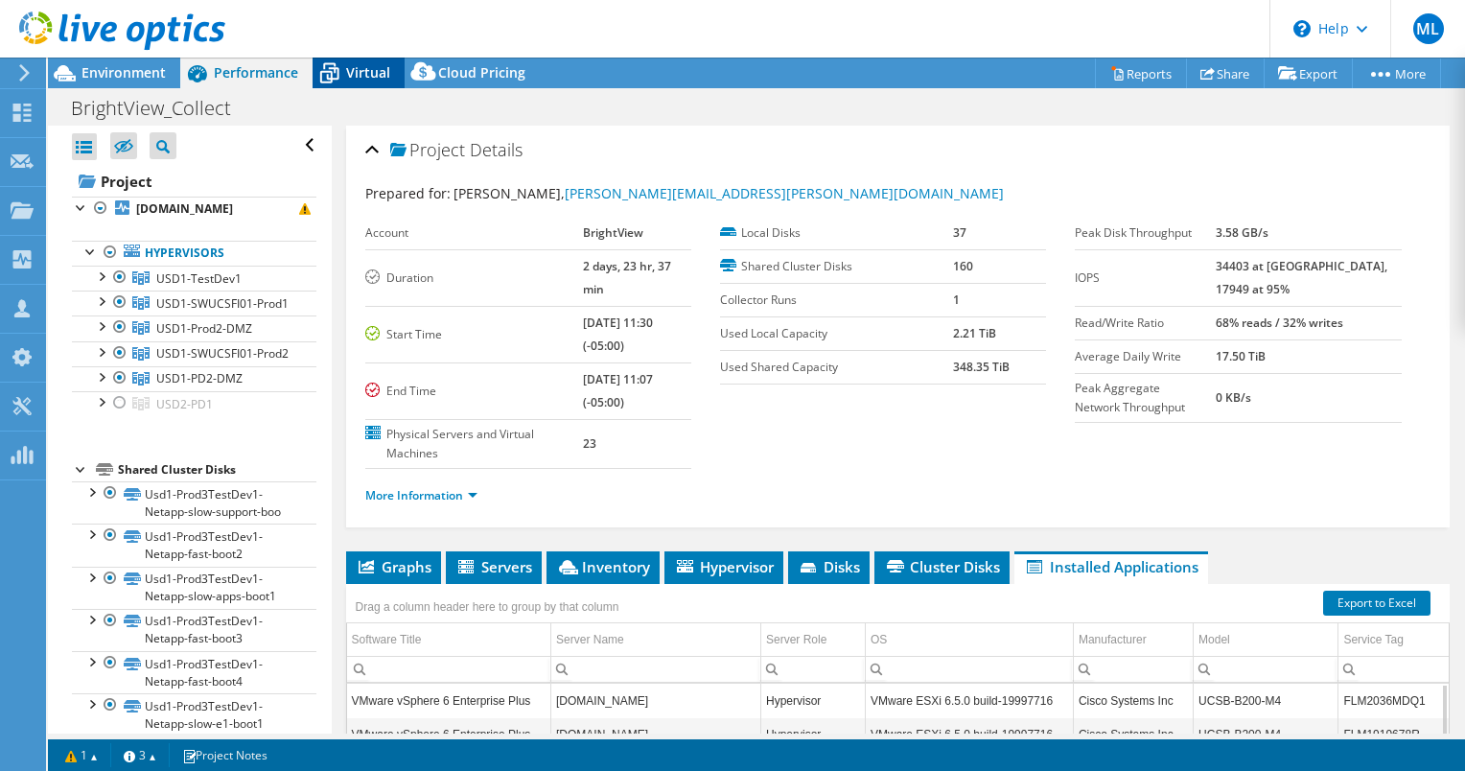
click at [354, 68] on span "Virtual" at bounding box center [368, 72] width 44 height 18
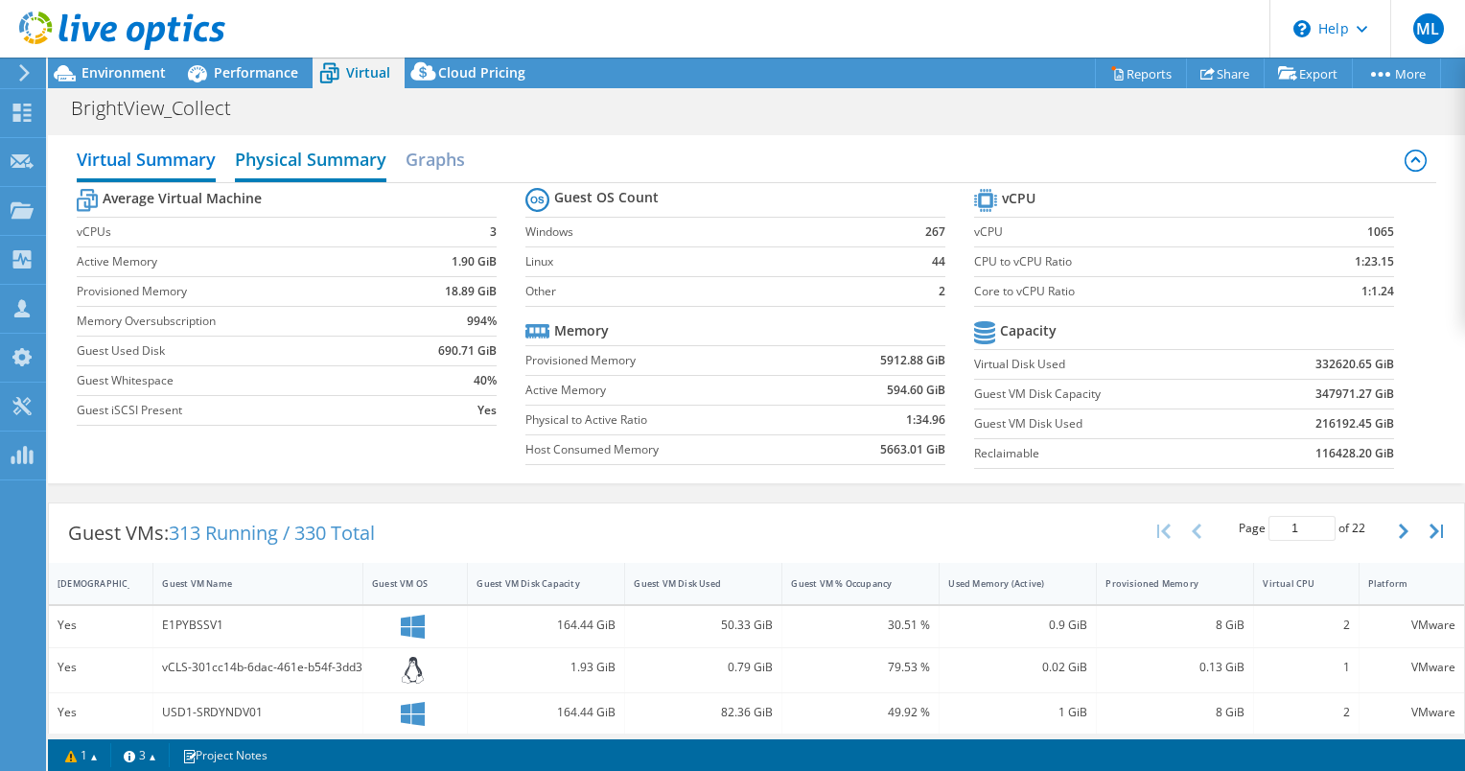
click at [341, 155] on h2 "Physical Summary" at bounding box center [310, 161] width 151 height 42
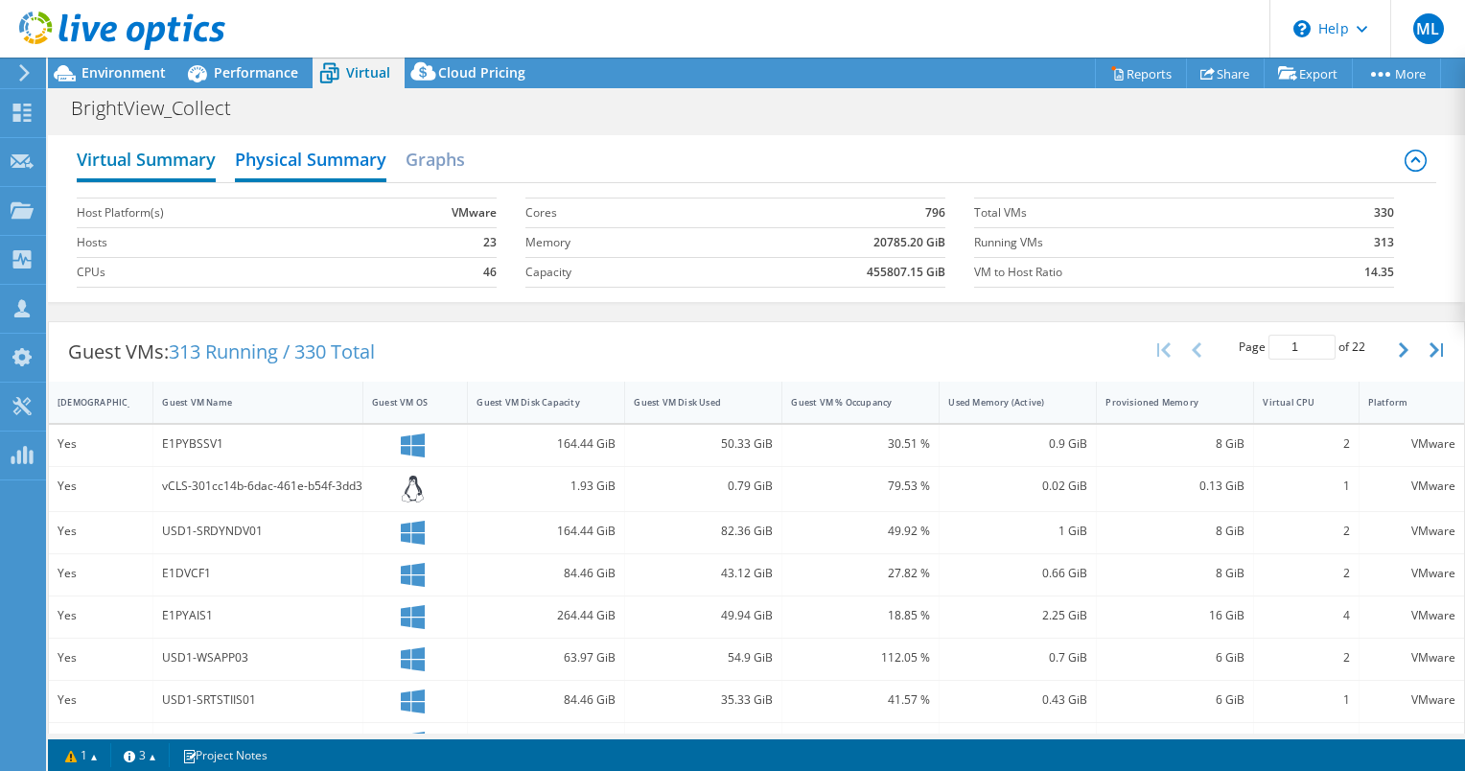
click at [134, 157] on h2 "Virtual Summary" at bounding box center [146, 161] width 139 height 42
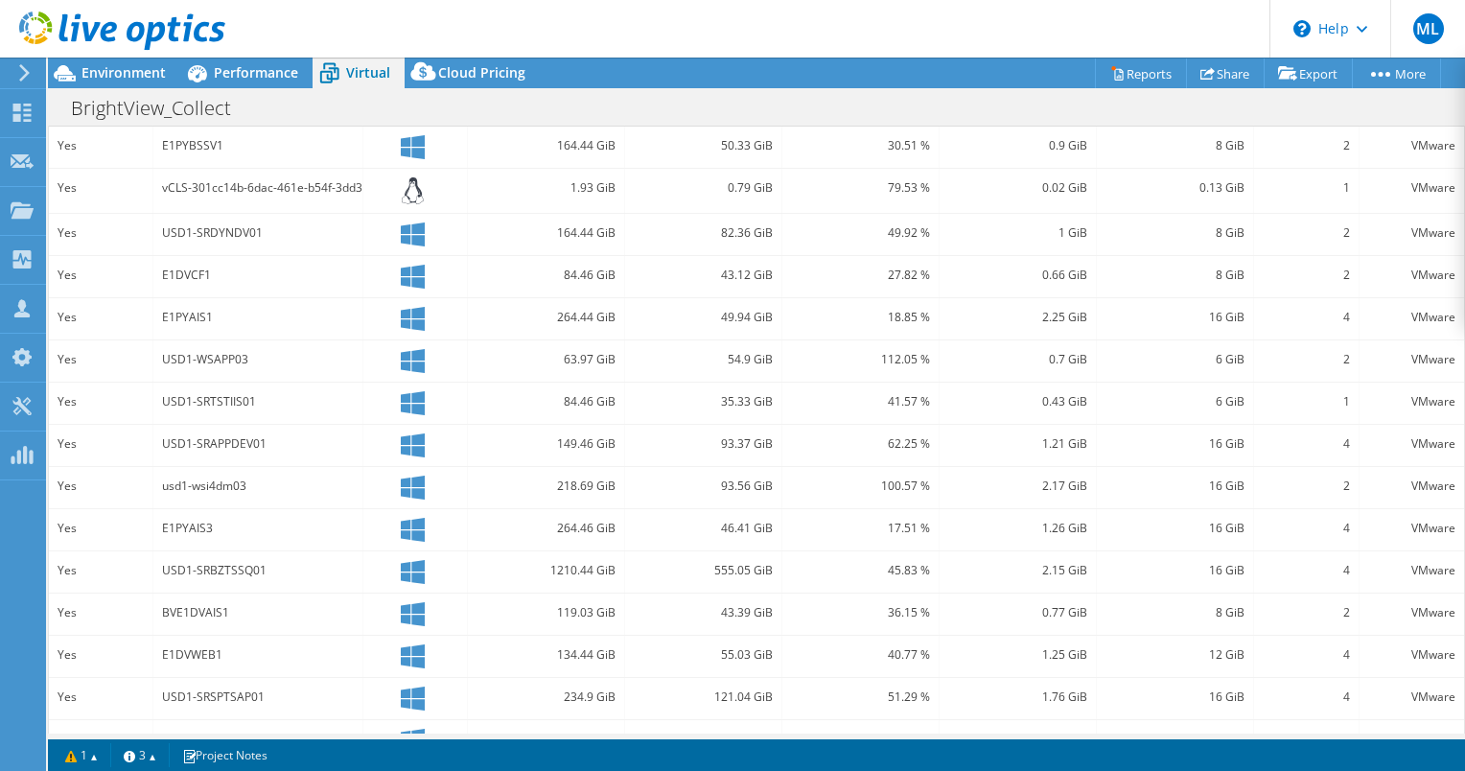
scroll to position [510, 0]
